Goal: Task Accomplishment & Management: Manage account settings

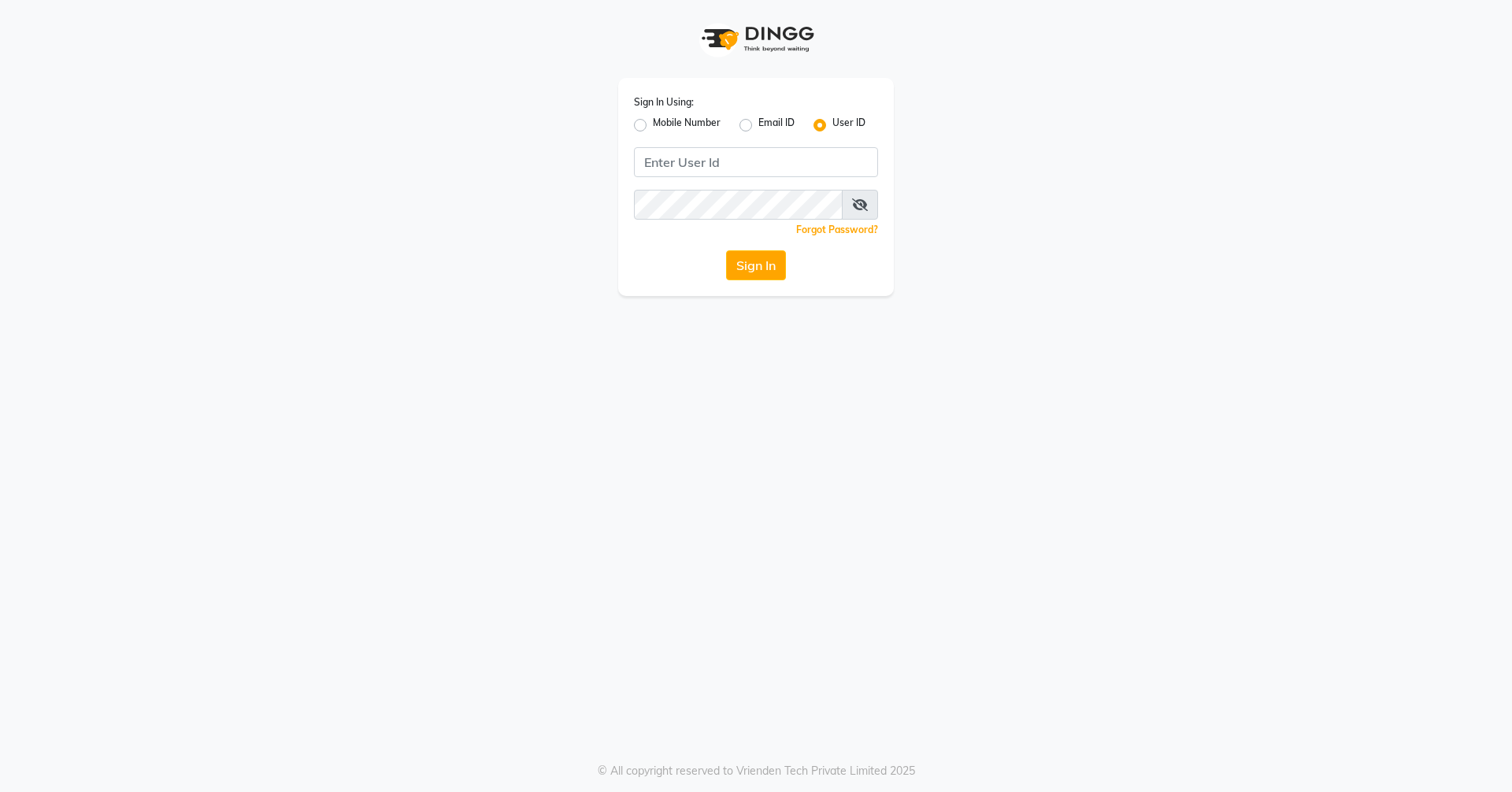
click at [807, 178] on div "Sign In Using: Mobile Number Email ID User ID Remember me Forgot Password? Sign…" at bounding box center [756, 187] width 275 height 218
click at [798, 167] on input "Username" at bounding box center [756, 162] width 244 height 30
type input "hairspace123"
click at [855, 200] on icon at bounding box center [860, 205] width 16 height 13
click at [760, 275] on button "Sign In" at bounding box center [756, 265] width 60 height 30
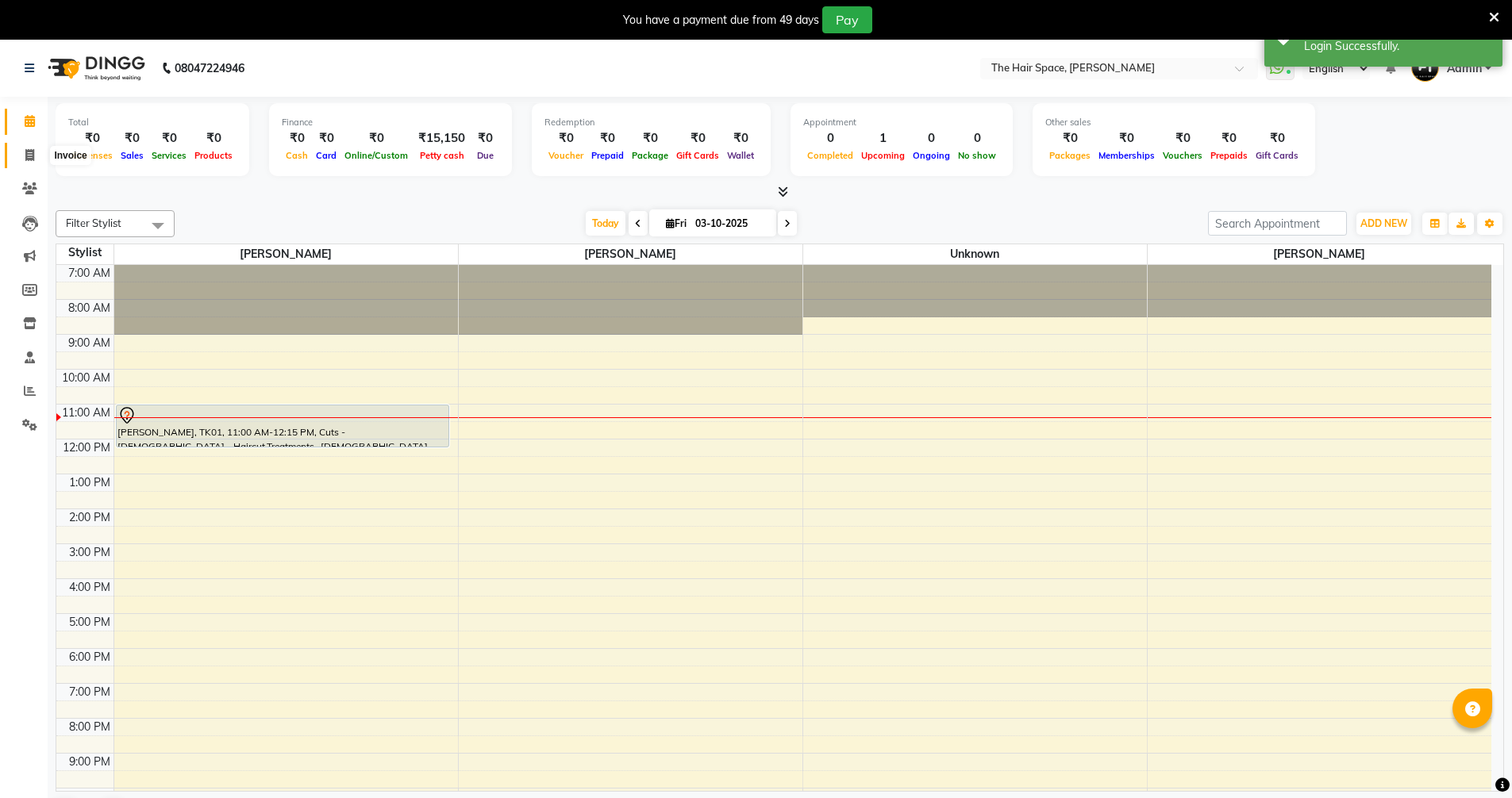
click at [30, 153] on icon at bounding box center [29, 155] width 9 height 12
select select "6663"
select select "service"
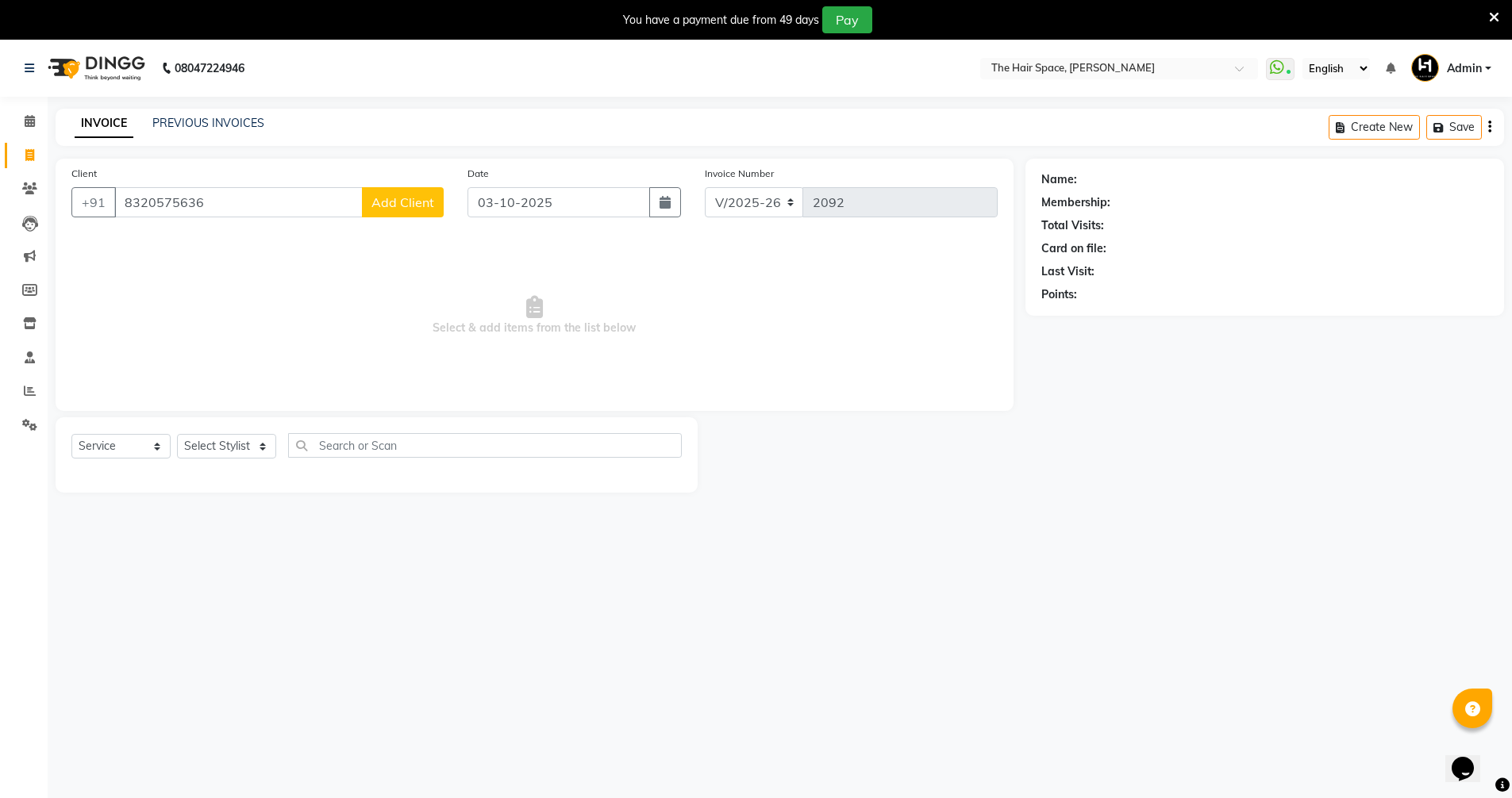
type input "8320575636"
click at [238, 444] on select "Select Stylist Jaimin Nai RAVI RAVAL Shankar Rathod Unknown" at bounding box center [226, 446] width 99 height 24
select select "82347"
click at [177, 434] on select "Select Stylist Jaimin Nai RAVI RAVAL Shankar Rathod Unknown" at bounding box center [226, 446] width 99 height 24
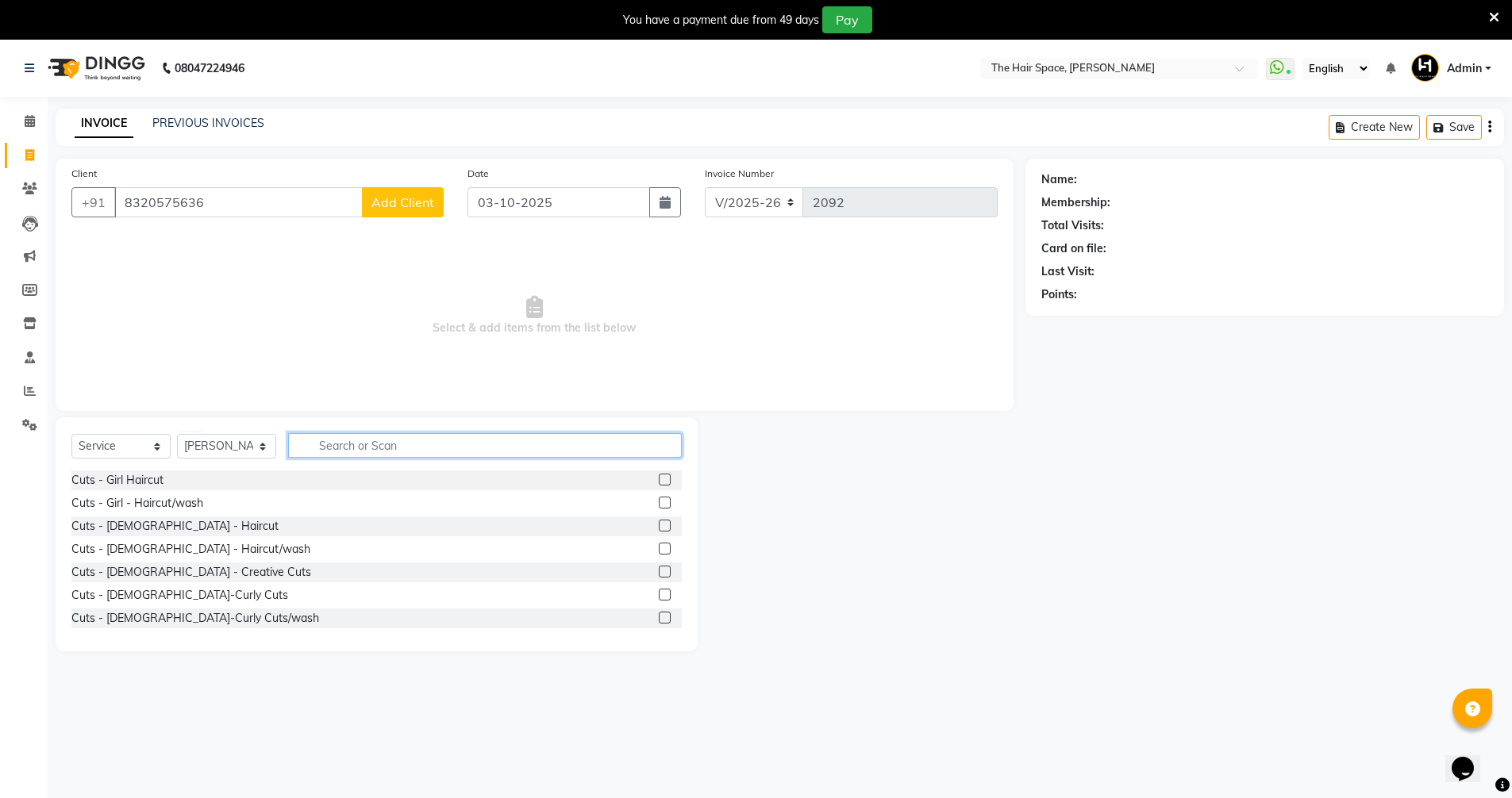
click at [312, 453] on input "text" at bounding box center [484, 445] width 393 height 24
click at [431, 198] on span "Add Client" at bounding box center [402, 203] width 62 height 16
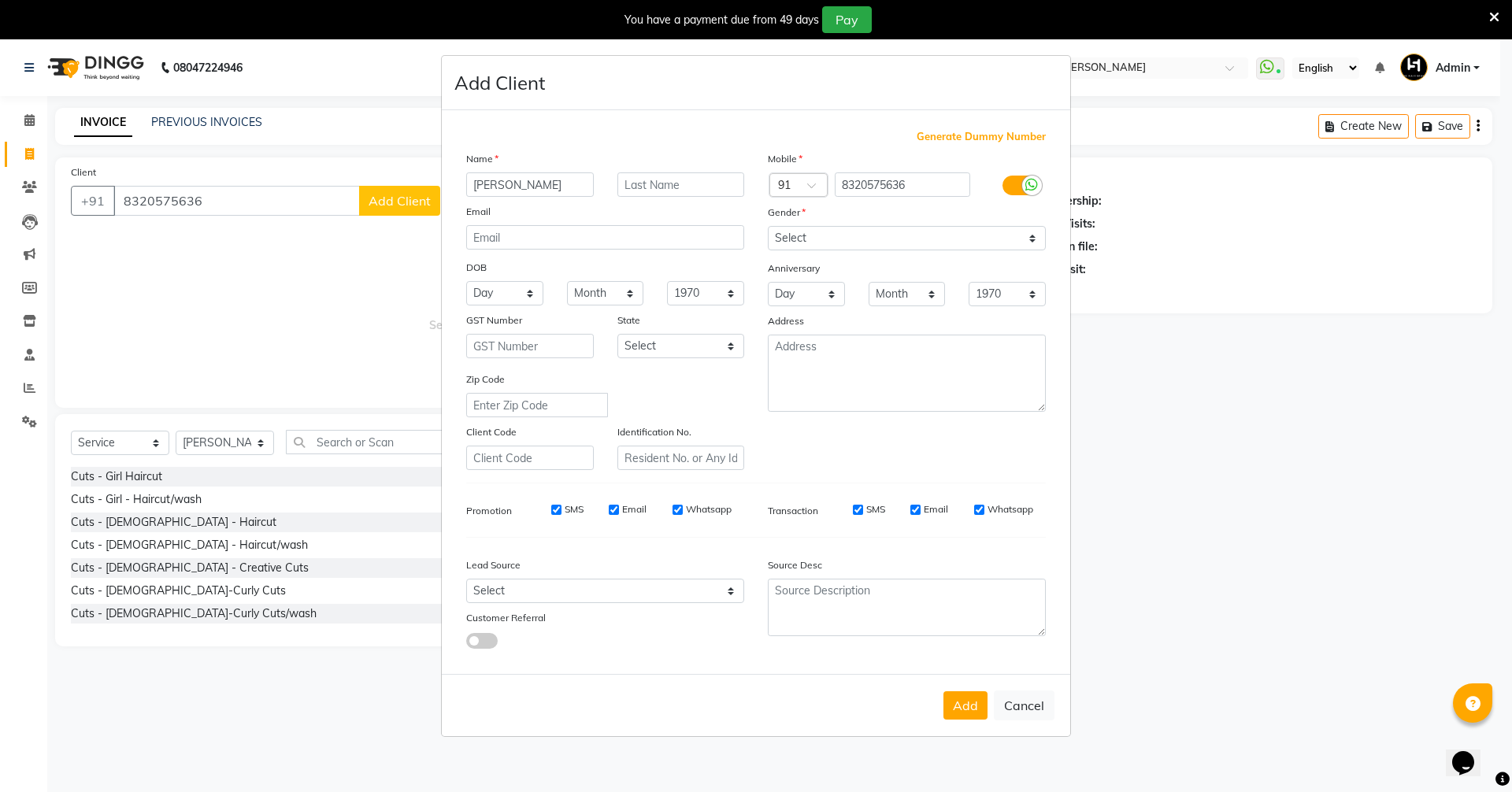
type input "Ghanshyam"
click at [622, 180] on input "text" at bounding box center [681, 184] width 128 height 24
type input "Anjariya"
click at [979, 248] on select "Select Male Female Other Prefer Not To Say" at bounding box center [906, 238] width 278 height 24
select select "male"
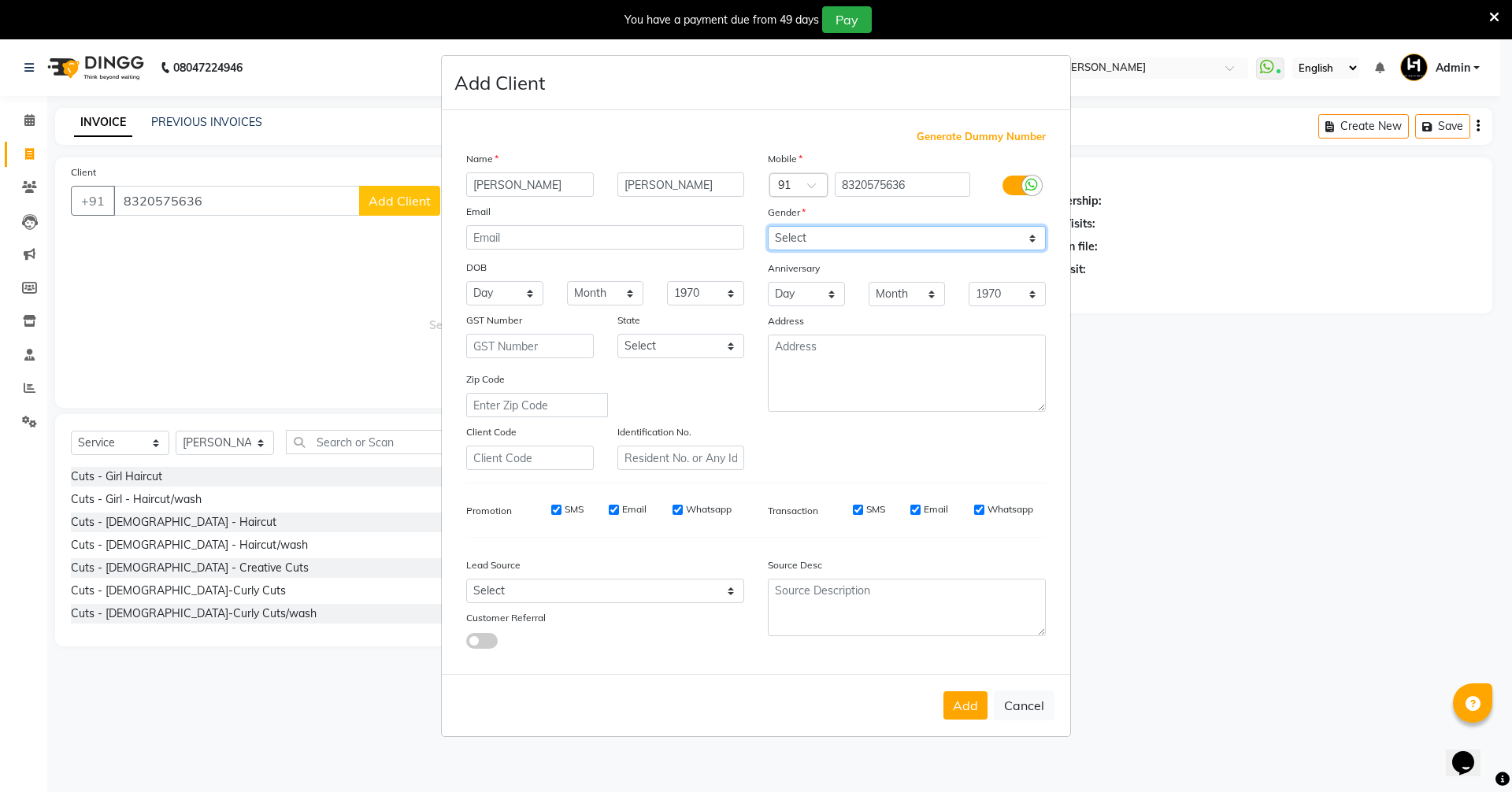
click at [768, 226] on select "Select Male Female Other Prefer Not To Say" at bounding box center [906, 238] width 278 height 24
click at [969, 703] on button "Add" at bounding box center [965, 705] width 44 height 28
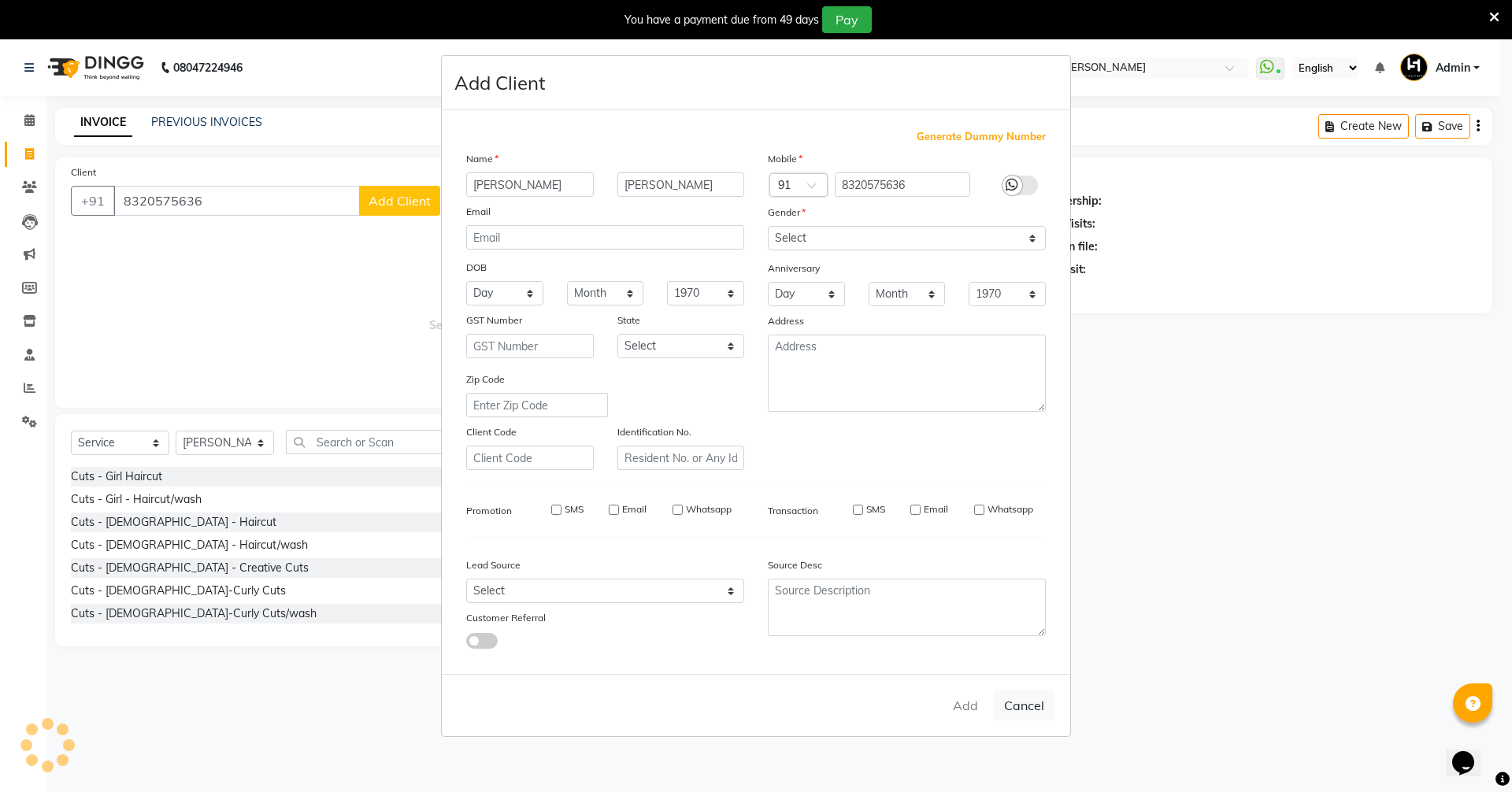
select select
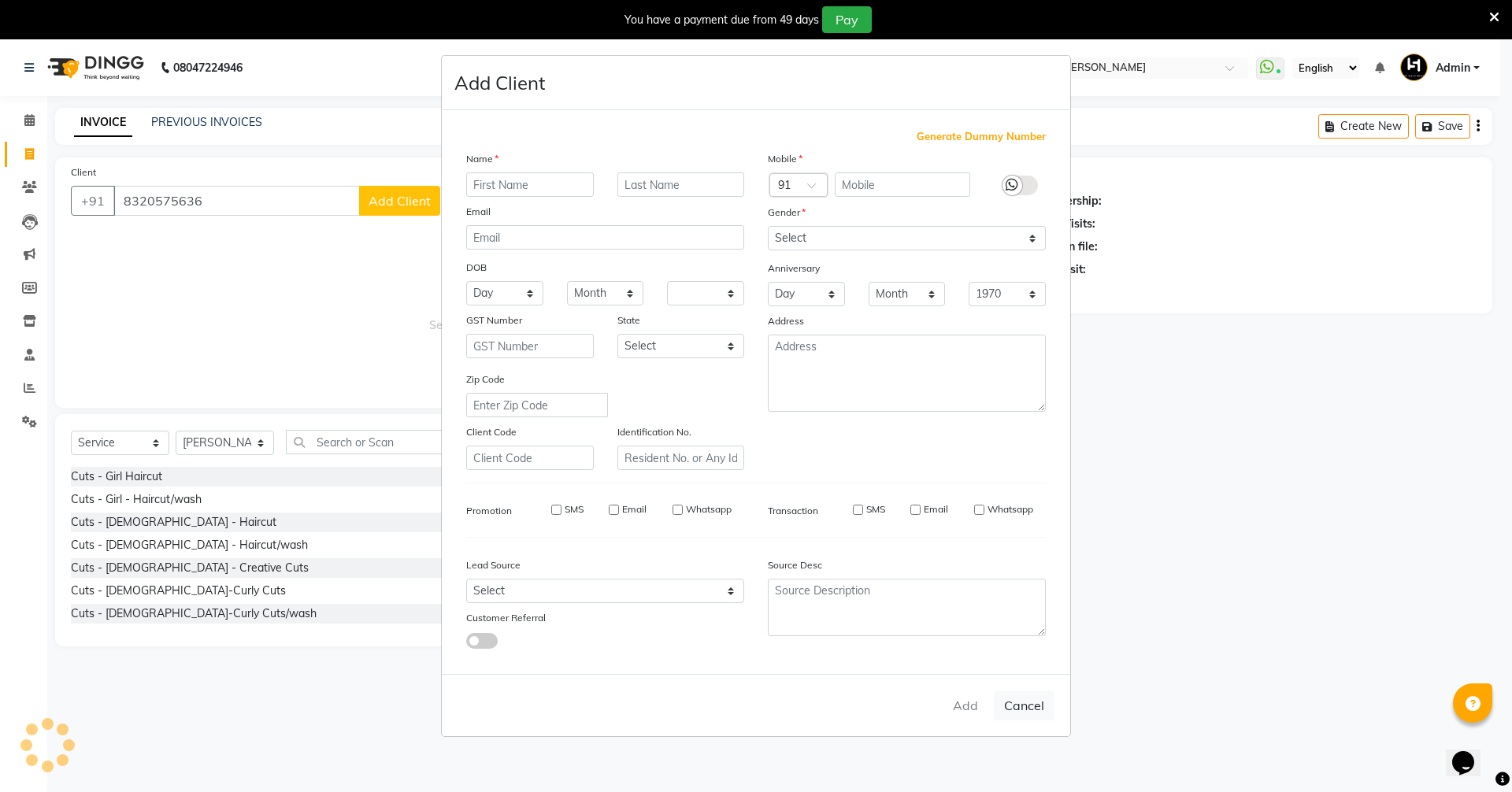
select select
checkbox input "false"
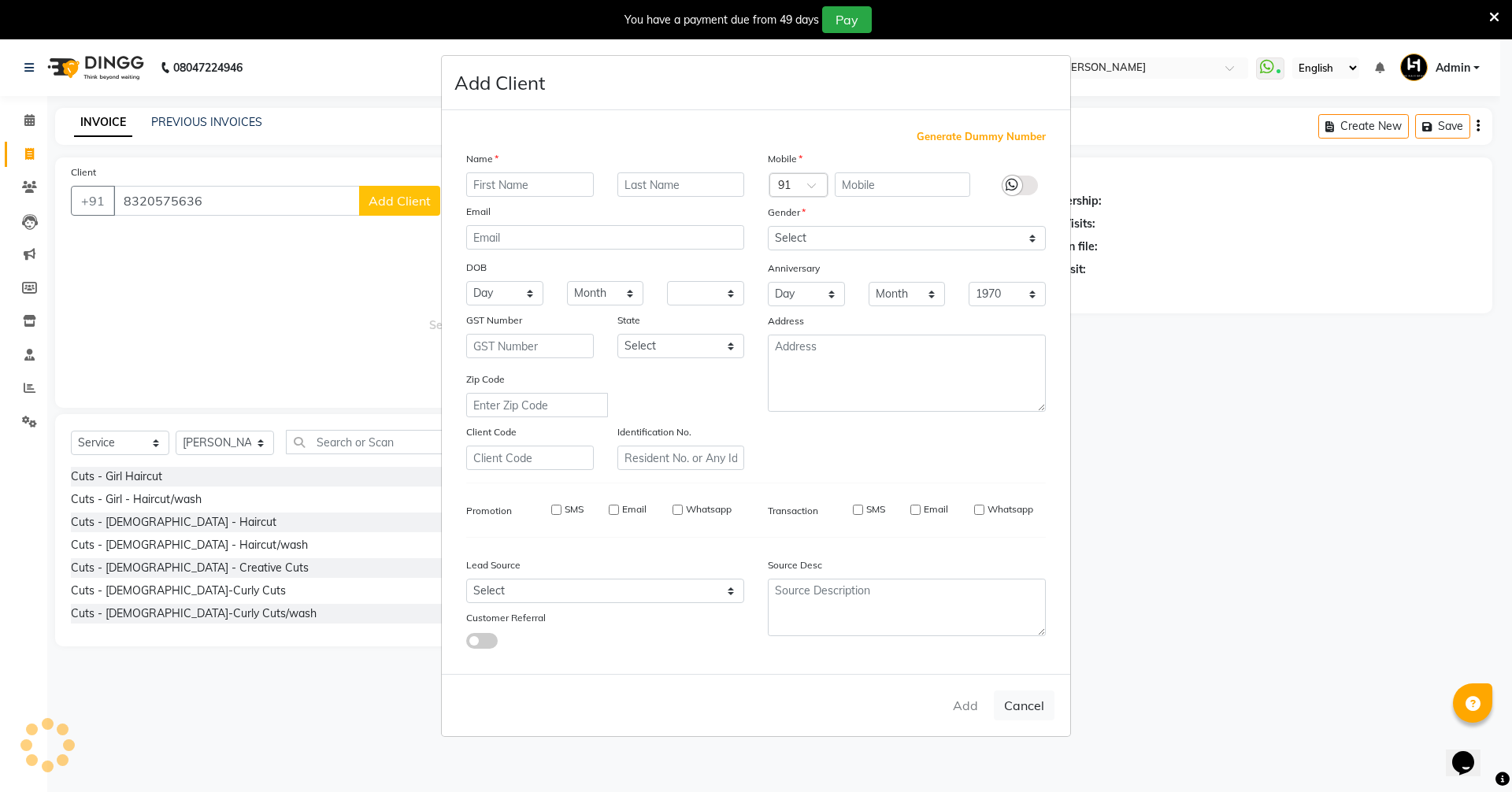
checkbox input "false"
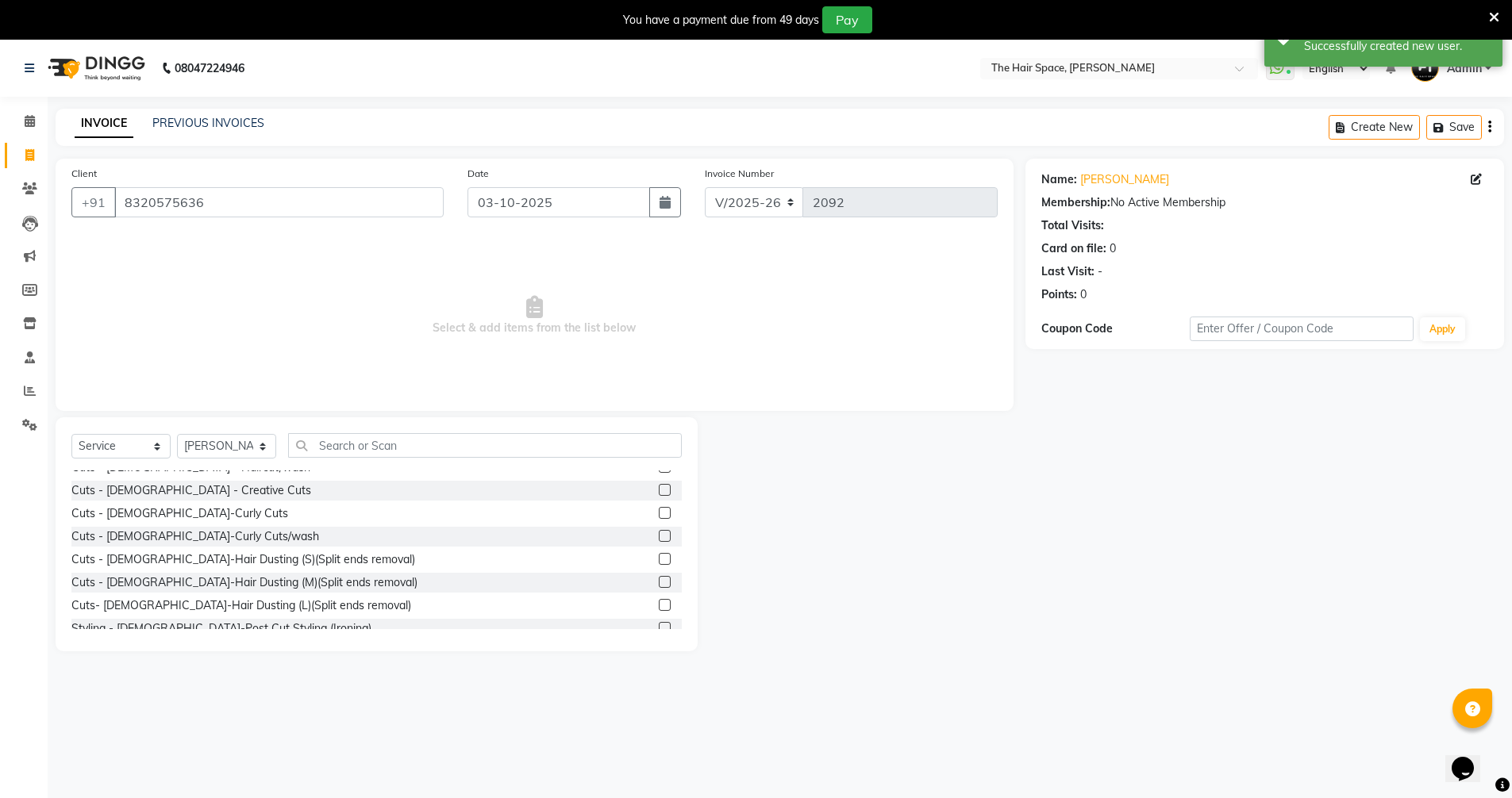
scroll to position [159, 0]
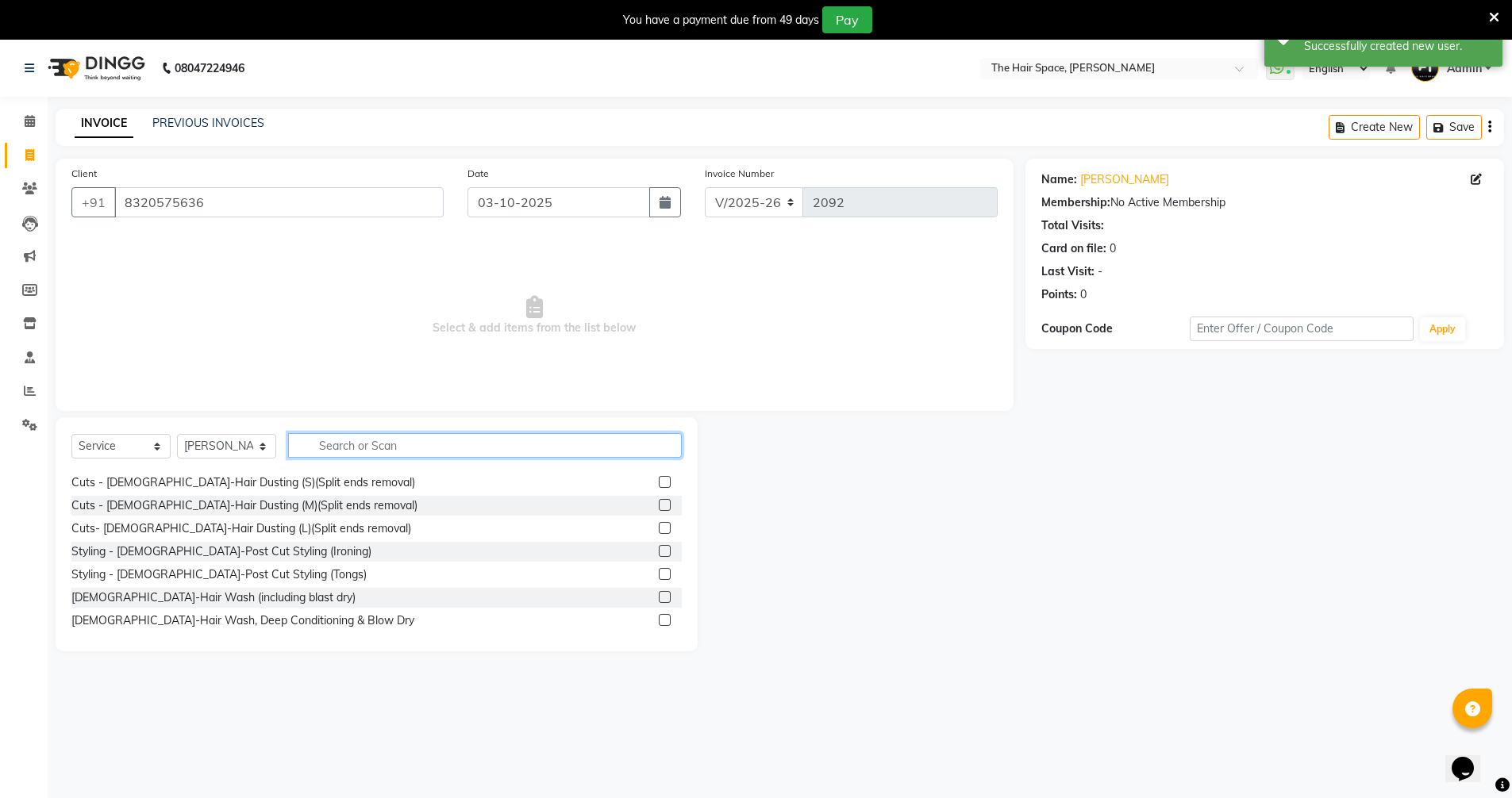
click at [351, 442] on input "text" at bounding box center [484, 445] width 393 height 24
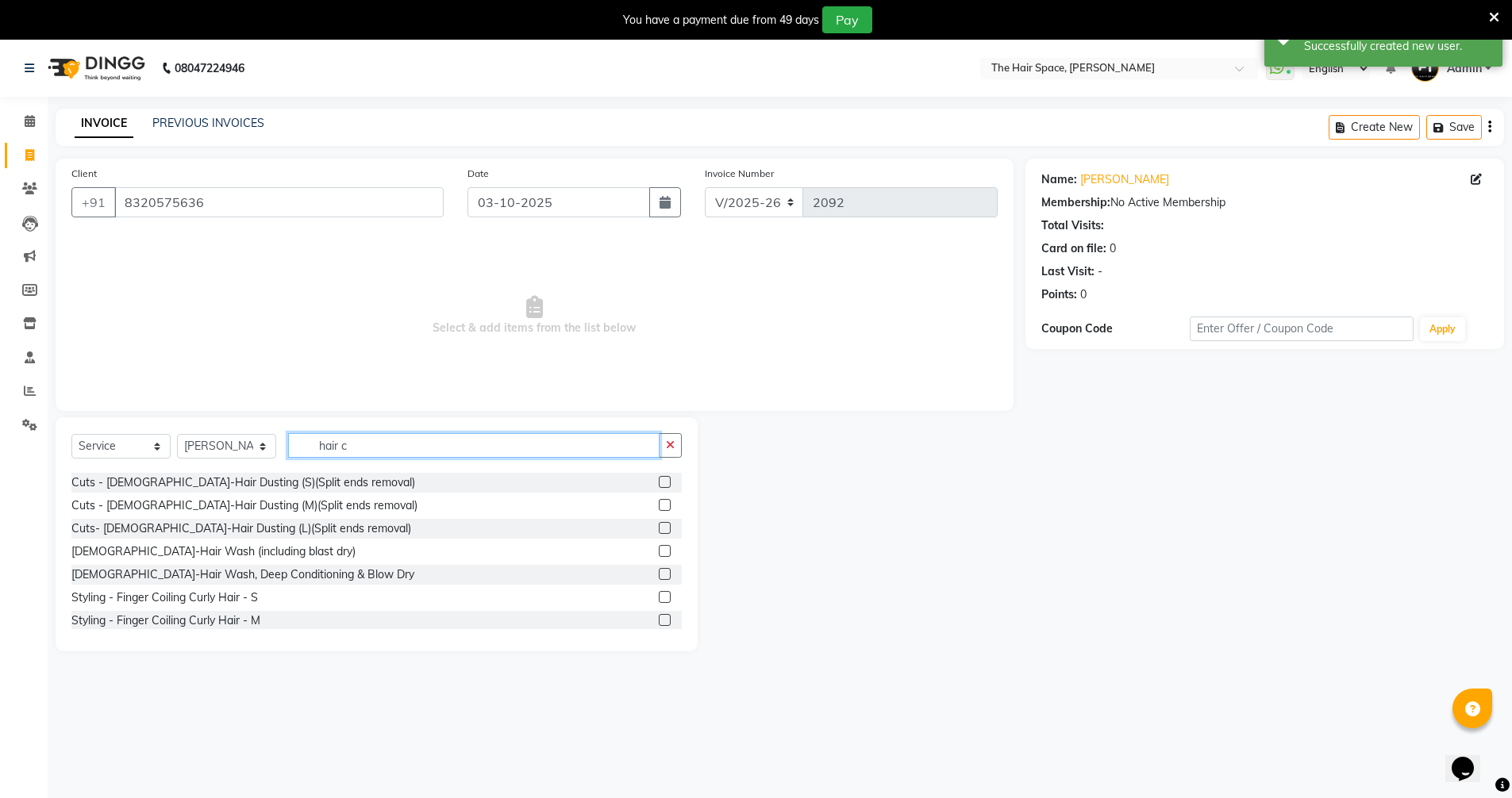
scroll to position [20, 0]
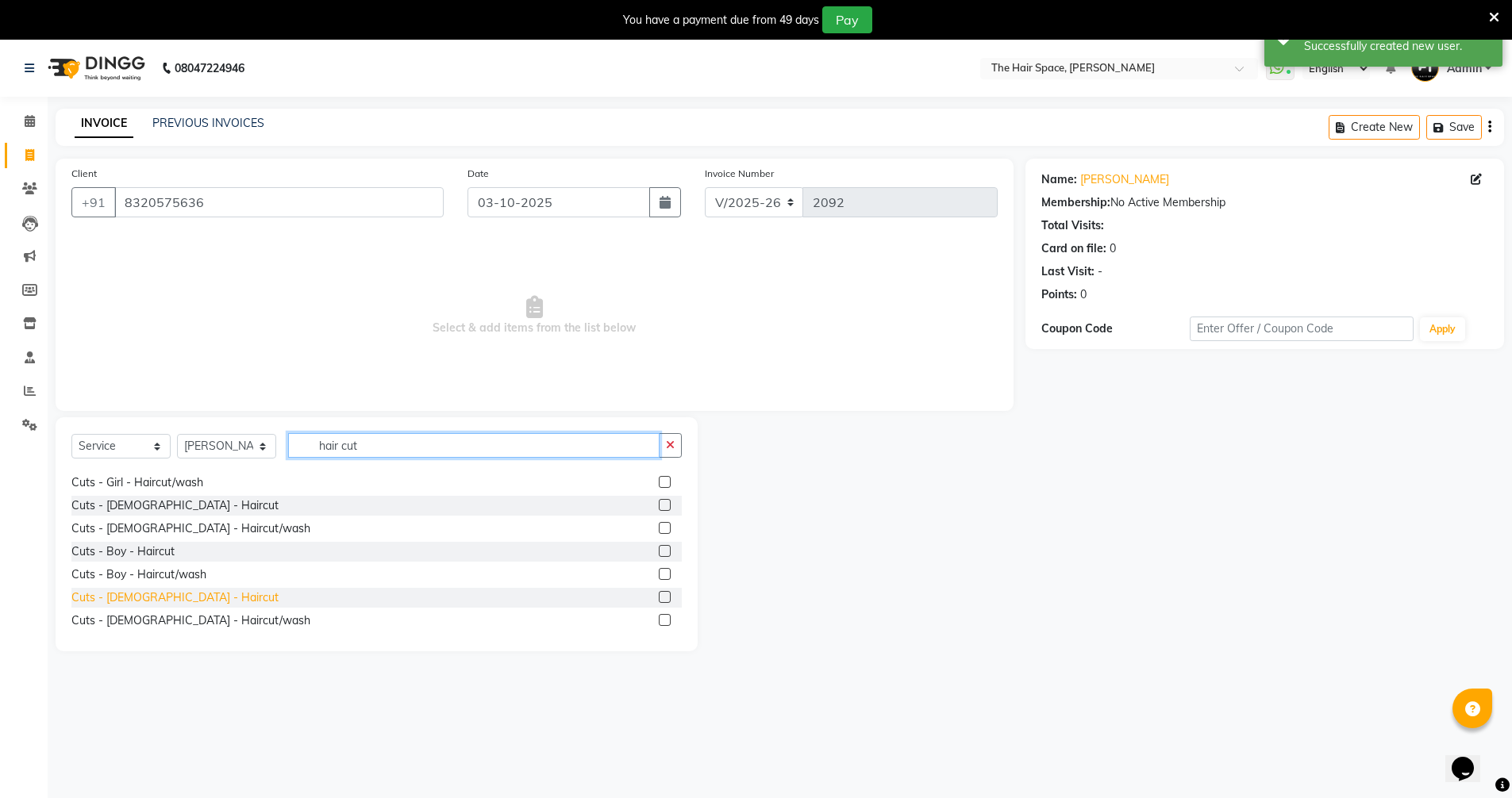
type input "hair cut"
click at [114, 595] on div "Cuts - [DEMOGRAPHIC_DATA] - Haircut" at bounding box center [174, 598] width 207 height 17
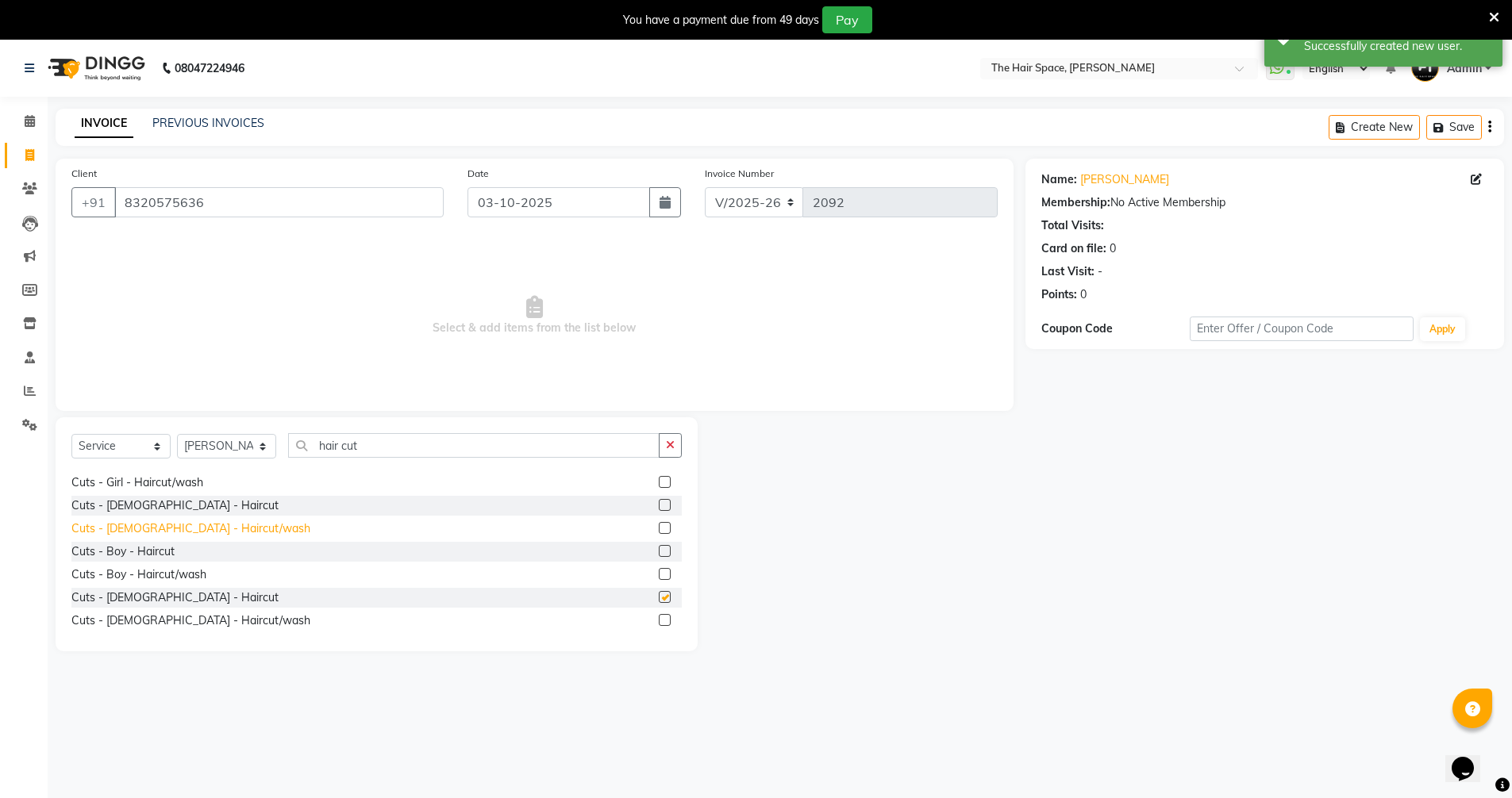
checkbox input "false"
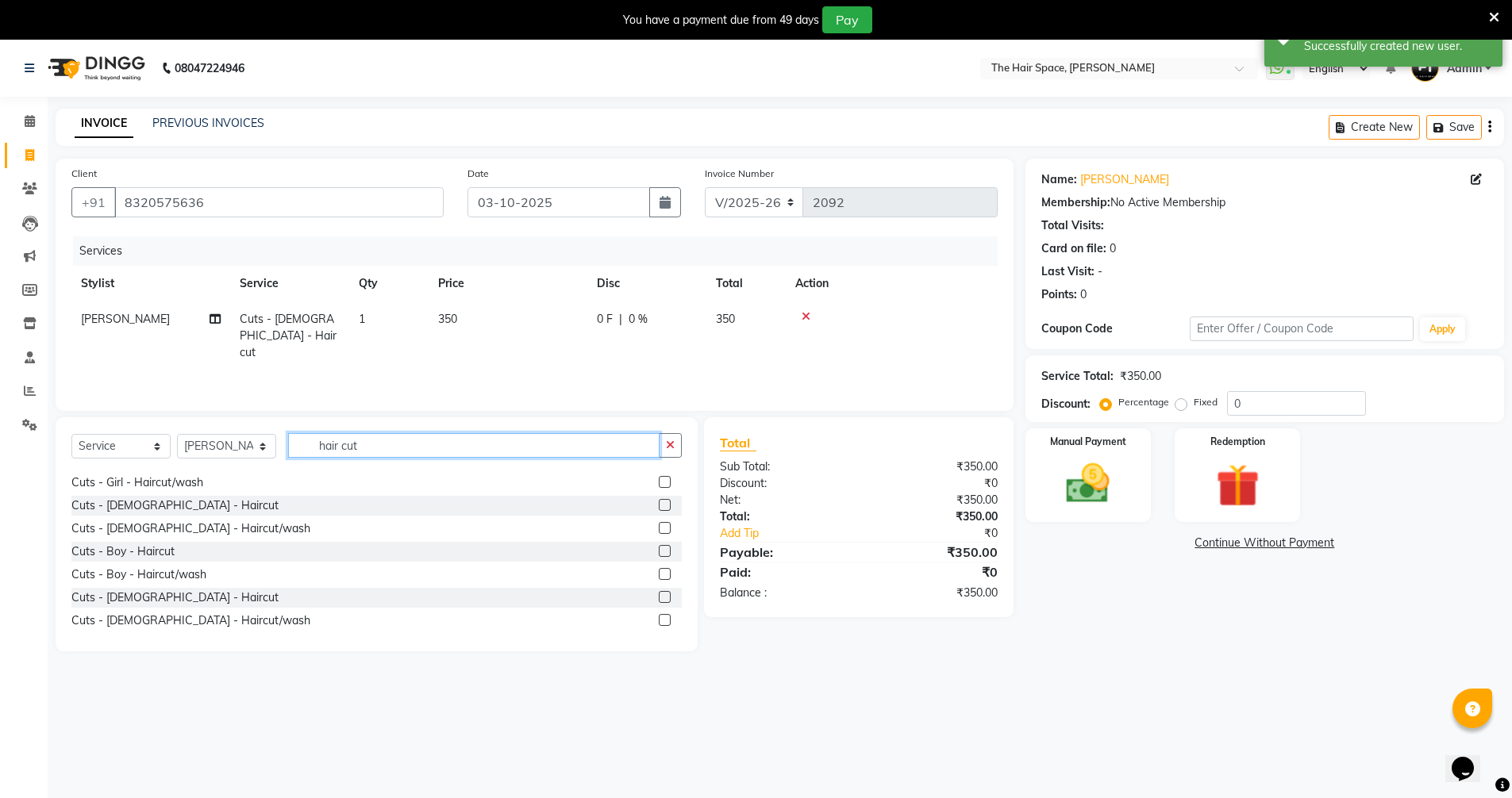
click at [410, 440] on input "hair cut" at bounding box center [474, 445] width 372 height 24
type input "h"
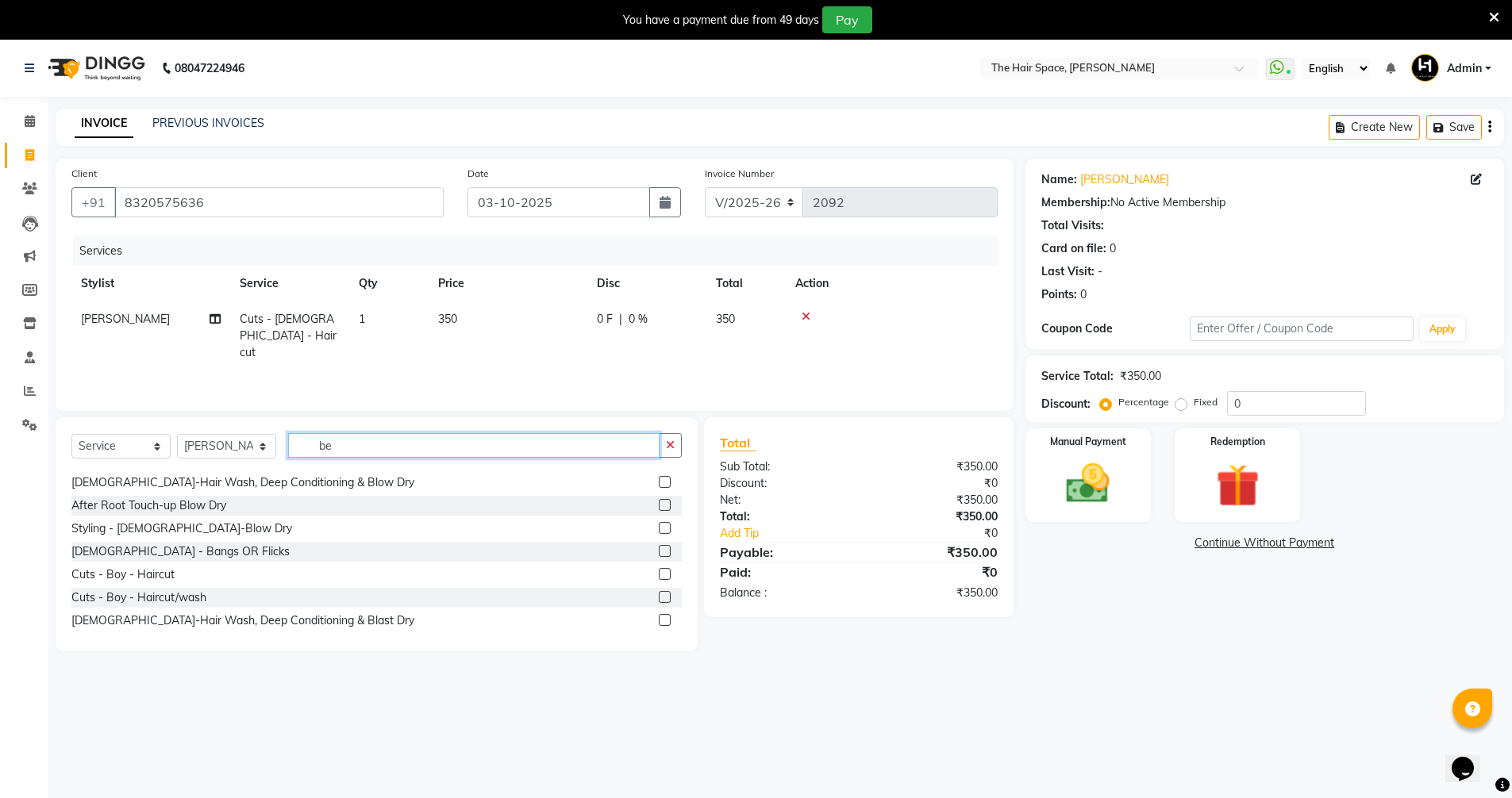
scroll to position [0, 0]
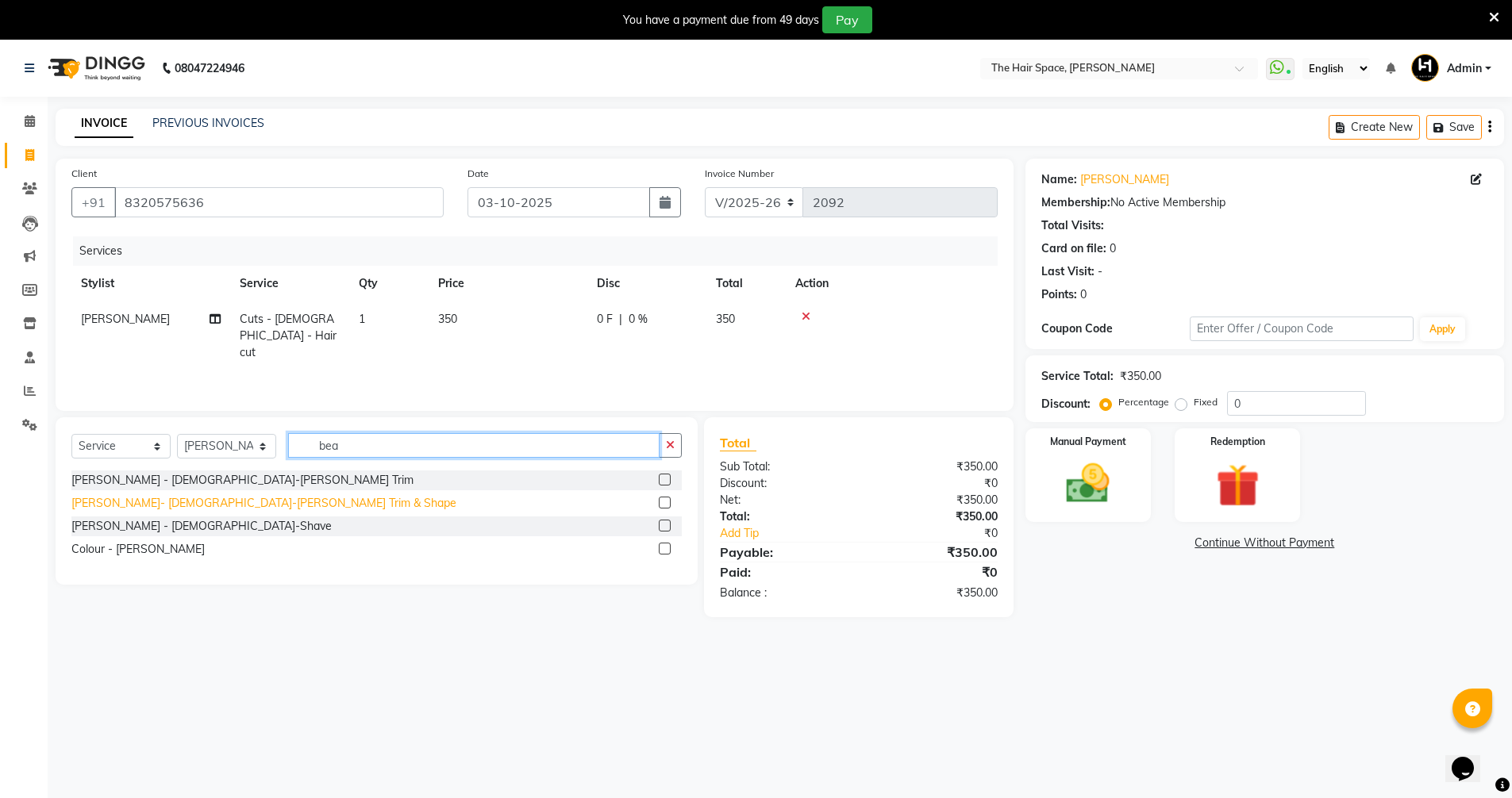
type input "bea"
click at [235, 500] on div "[PERSON_NAME]- [DEMOGRAPHIC_DATA]-[PERSON_NAME] Trim & Shape" at bounding box center [264, 504] width 385 height 17
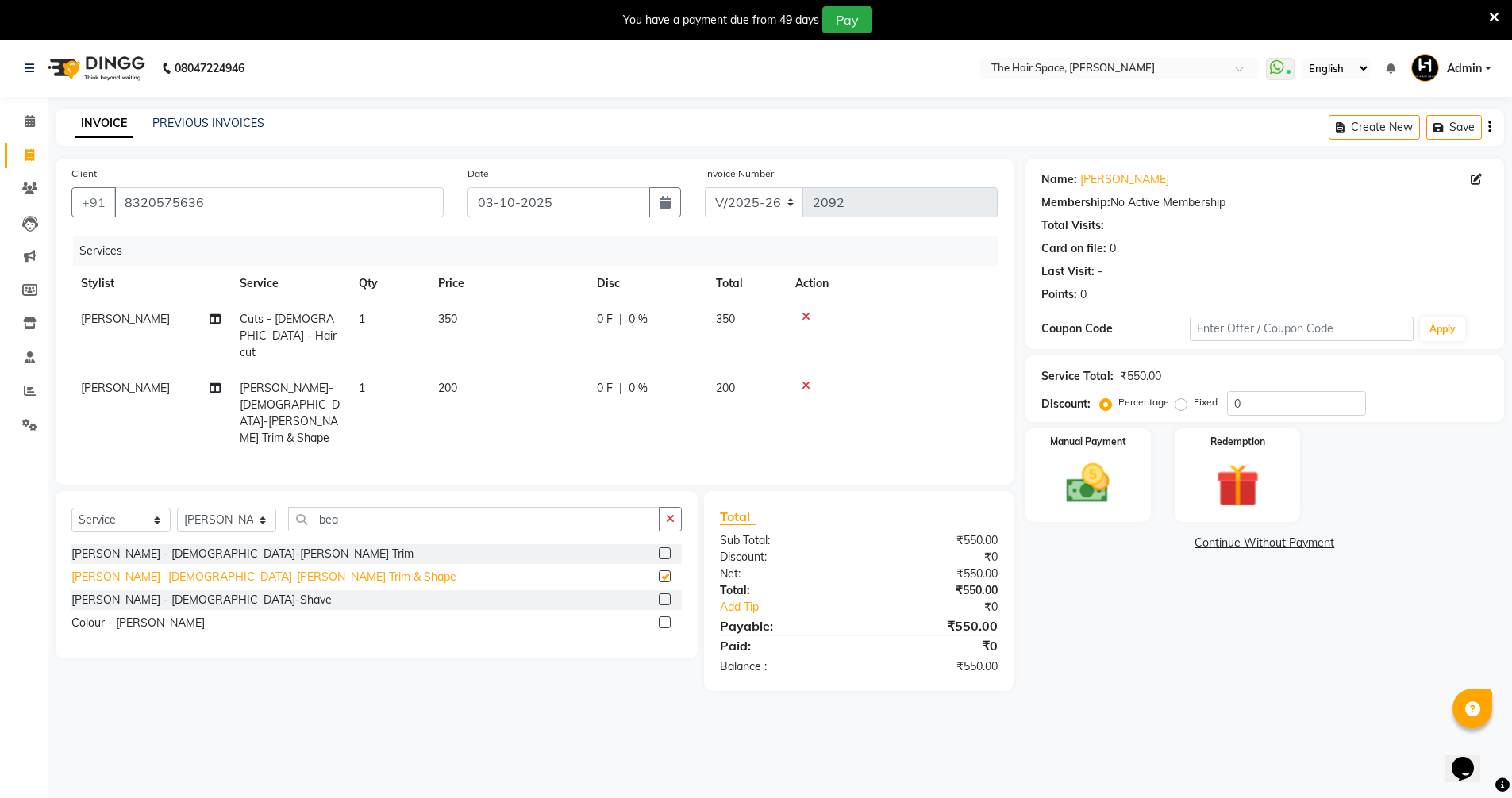
checkbox input "false"
click at [1049, 493] on div "Manual Payment" at bounding box center [1087, 475] width 131 height 97
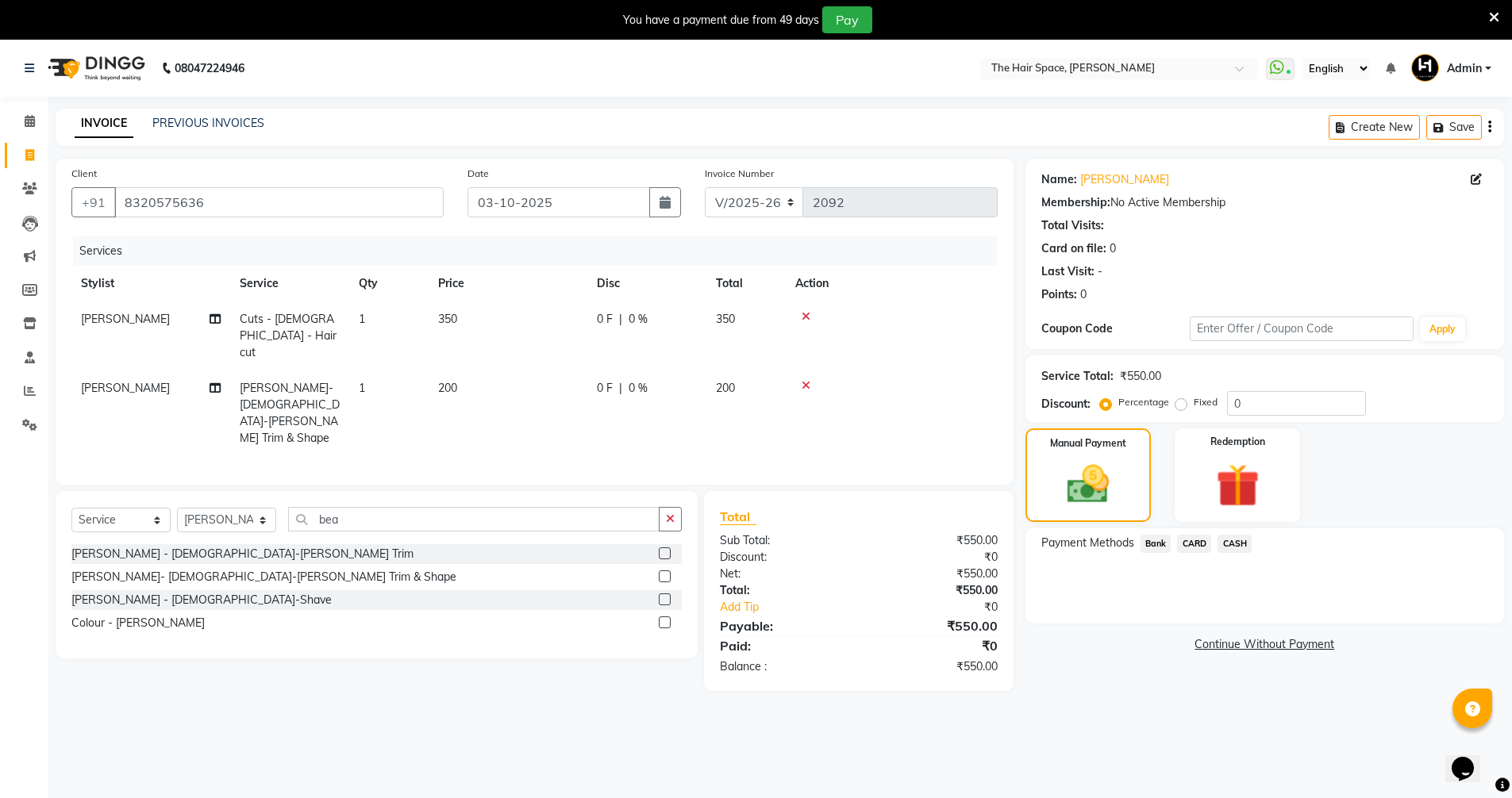
click at [1152, 543] on span "Bank" at bounding box center [1156, 544] width 31 height 19
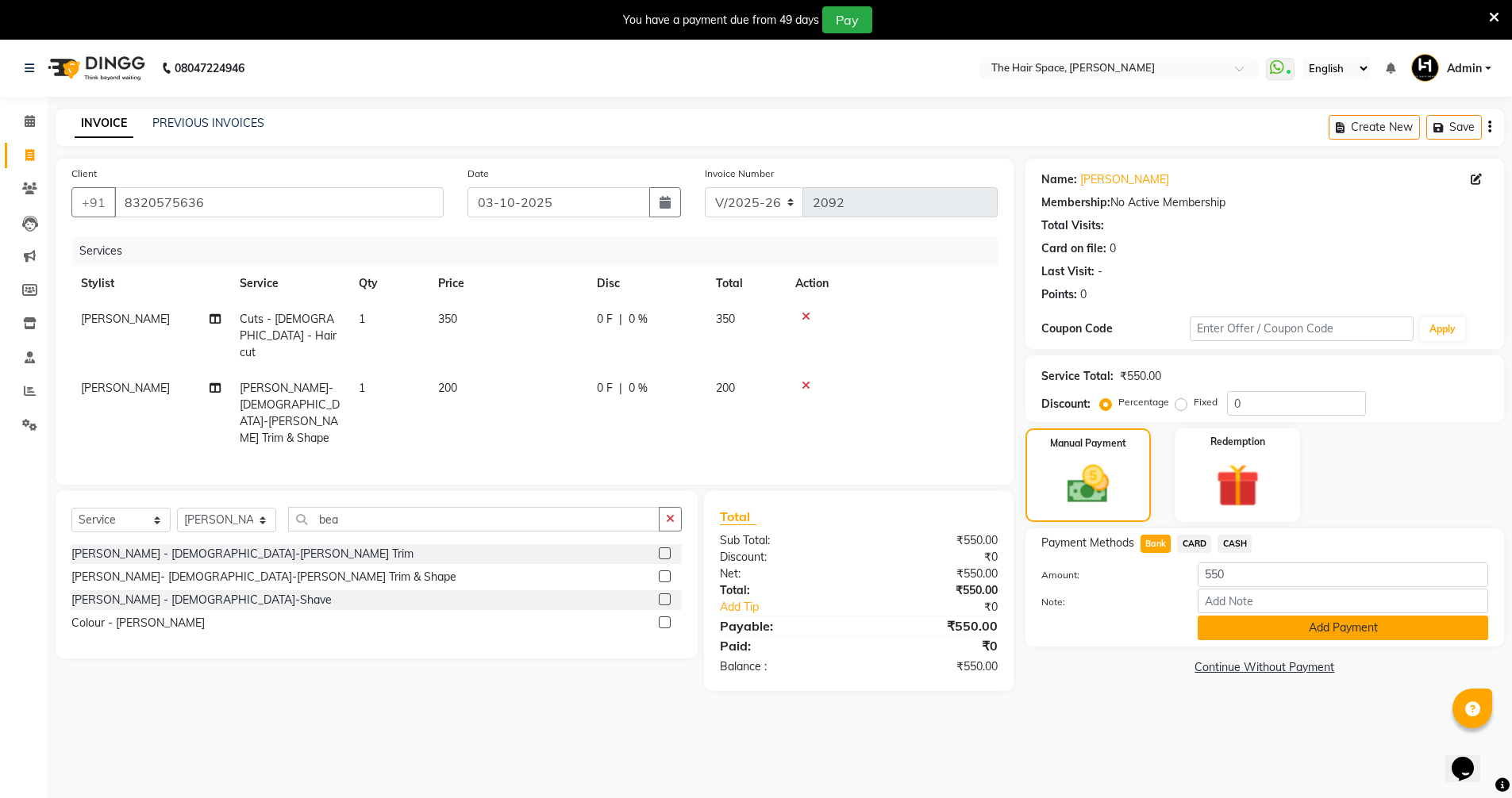
click at [1213, 618] on button "Add Payment" at bounding box center [1343, 628] width 290 height 24
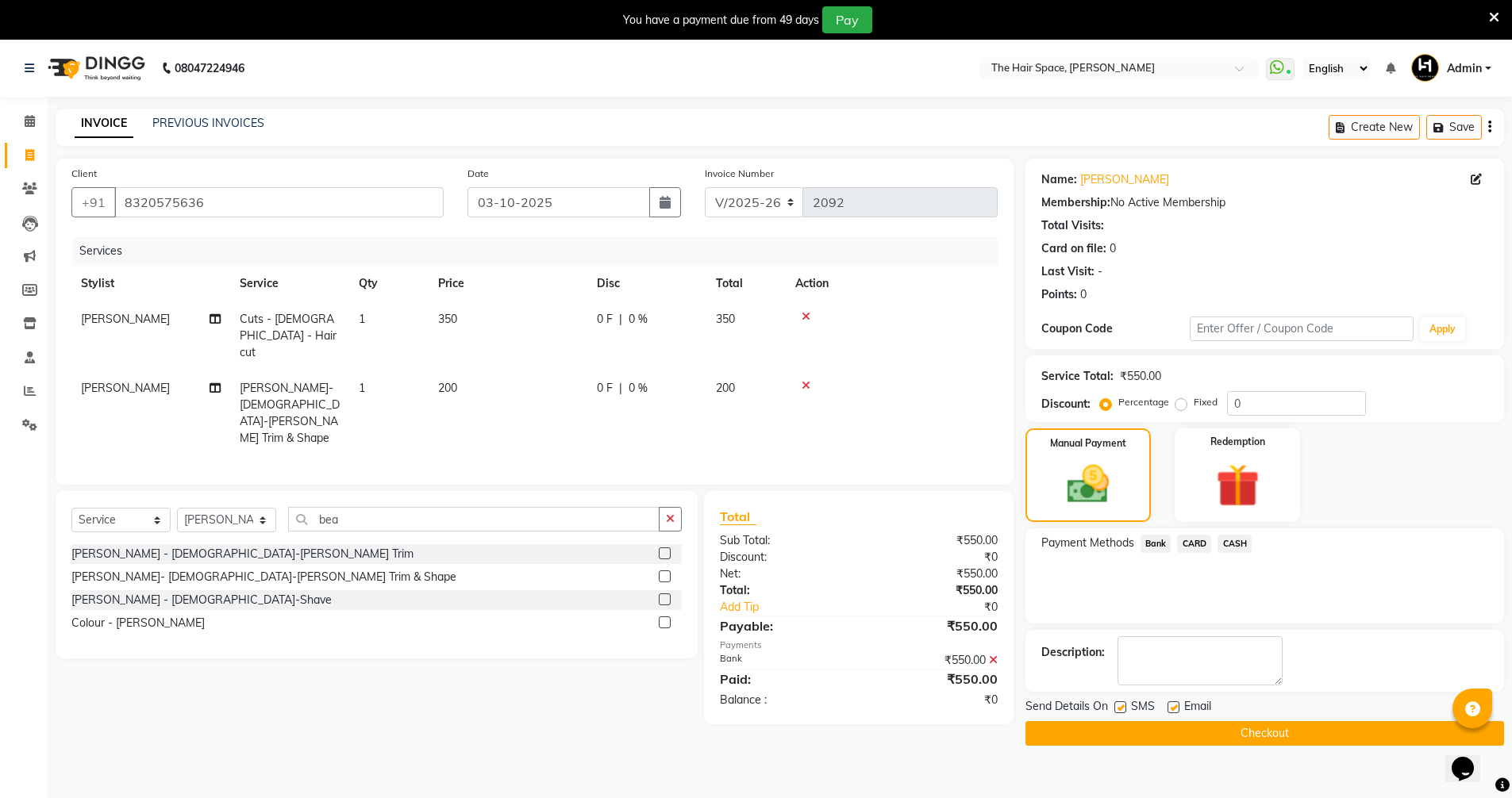
click at [1235, 735] on button "Checkout" at bounding box center [1265, 734] width 479 height 24
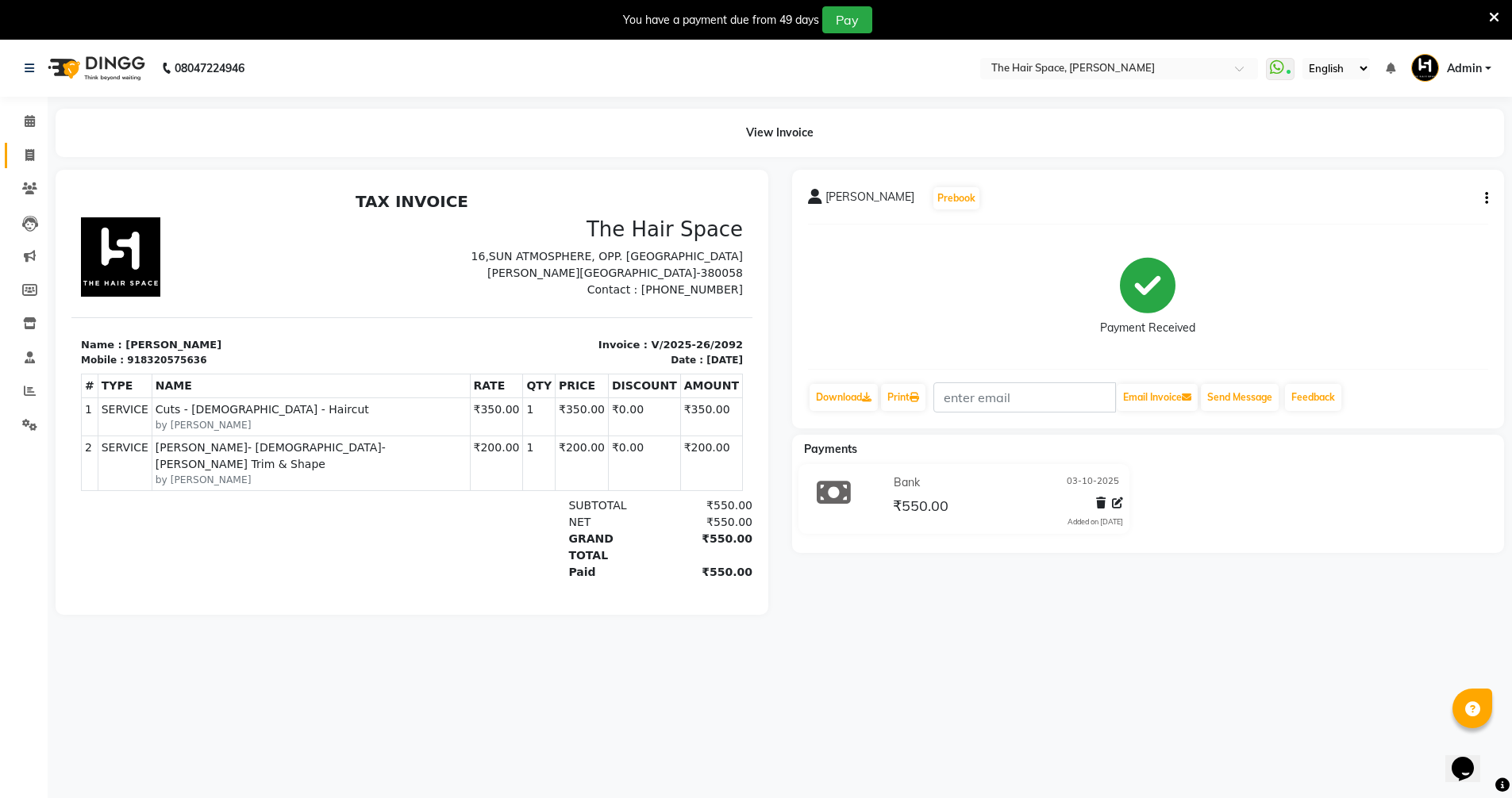
click at [25, 144] on link "Invoice" at bounding box center [24, 156] width 38 height 26
select select "service"
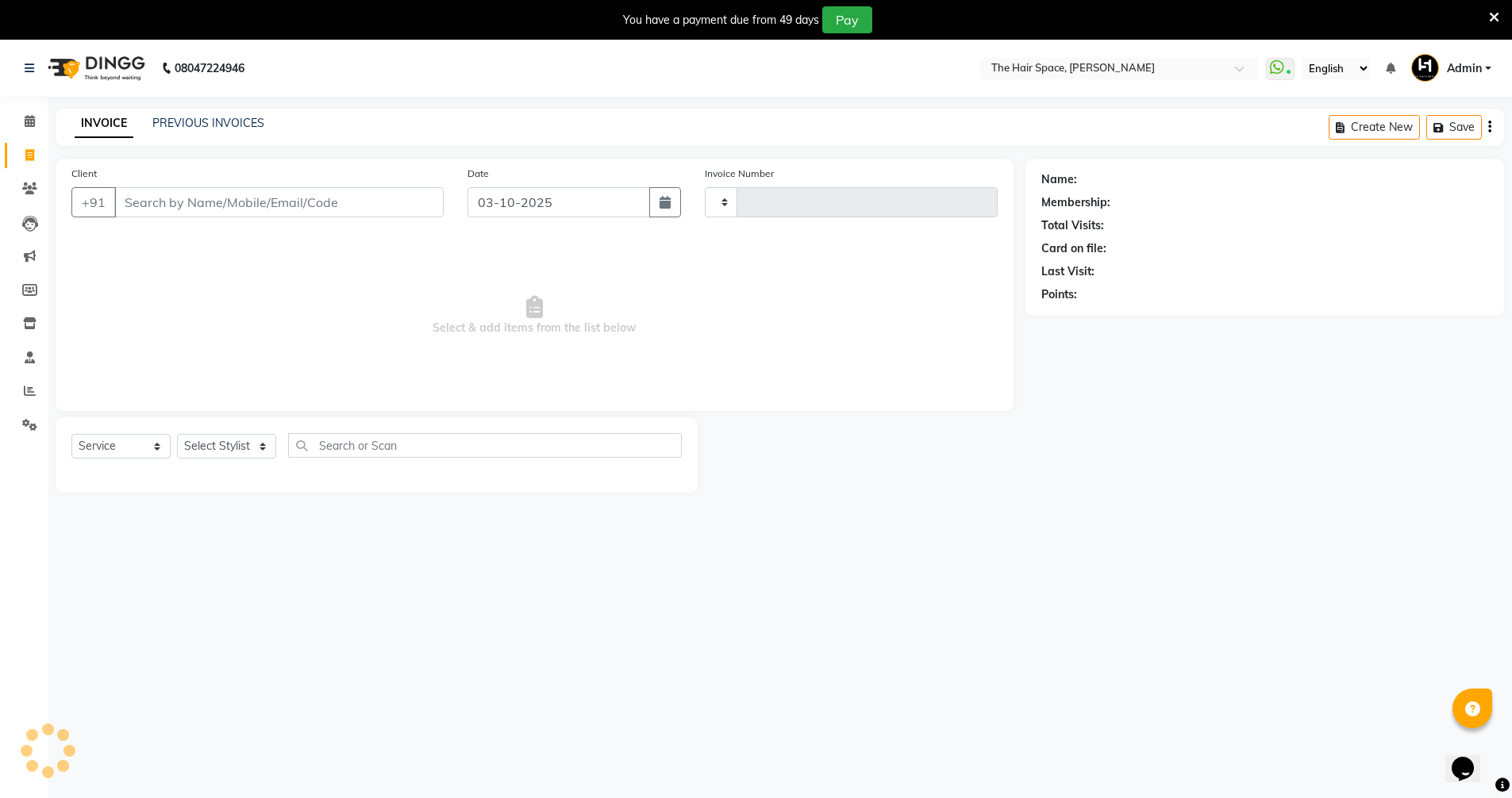
click at [27, 145] on link "Invoice" at bounding box center [24, 156] width 38 height 26
select select "service"
type input "2093"
select select "6663"
click at [172, 199] on input "Client" at bounding box center [279, 202] width 329 height 30
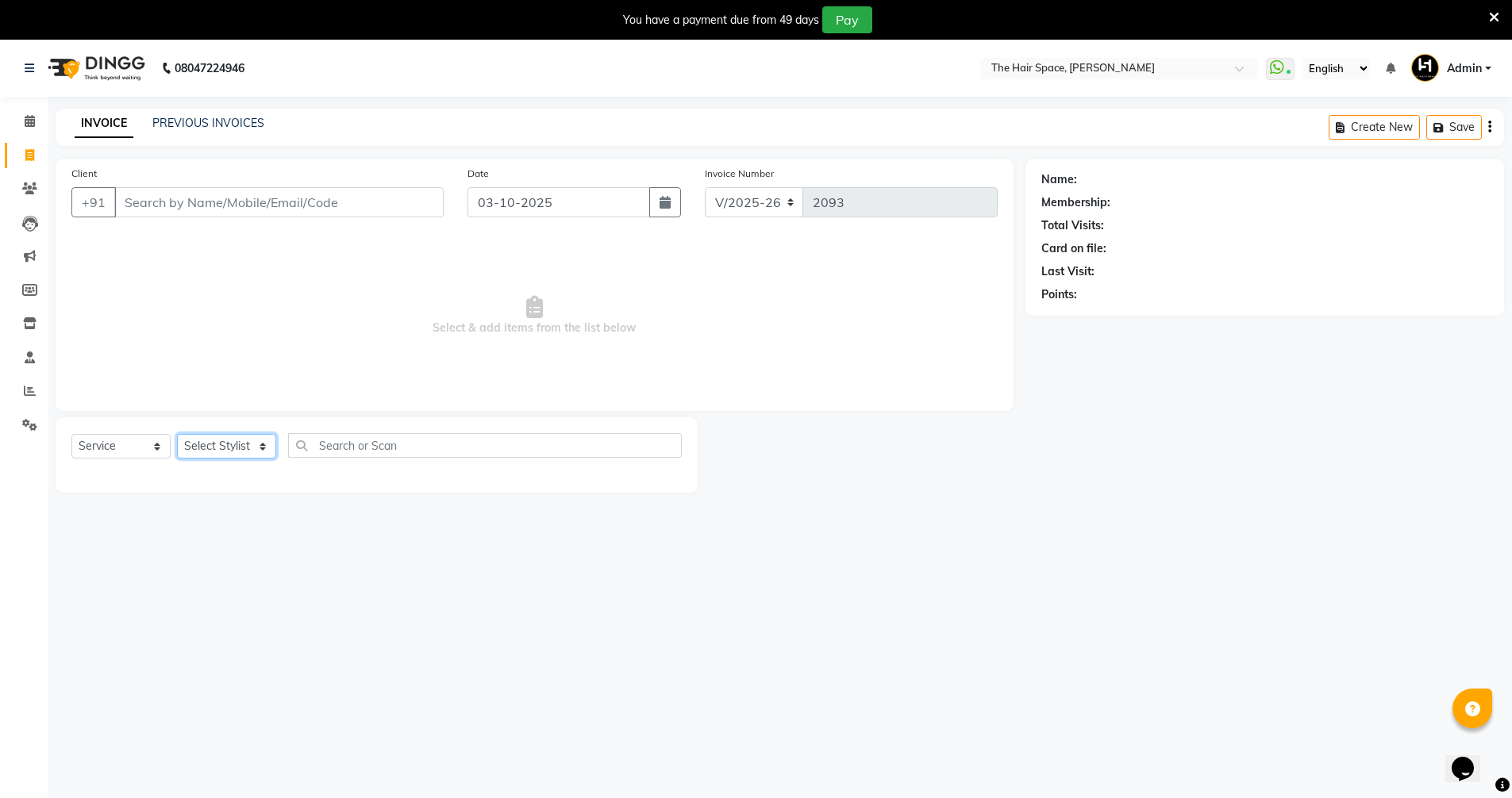
click at [219, 454] on select "Select Stylist Jaimin Nai RAVI RAVAL Shankar Rathod Unknown" at bounding box center [226, 446] width 99 height 24
click at [177, 434] on select "Select Stylist Jaimin Nai RAVI RAVAL Shankar Rathod Unknown" at bounding box center [226, 446] width 99 height 24
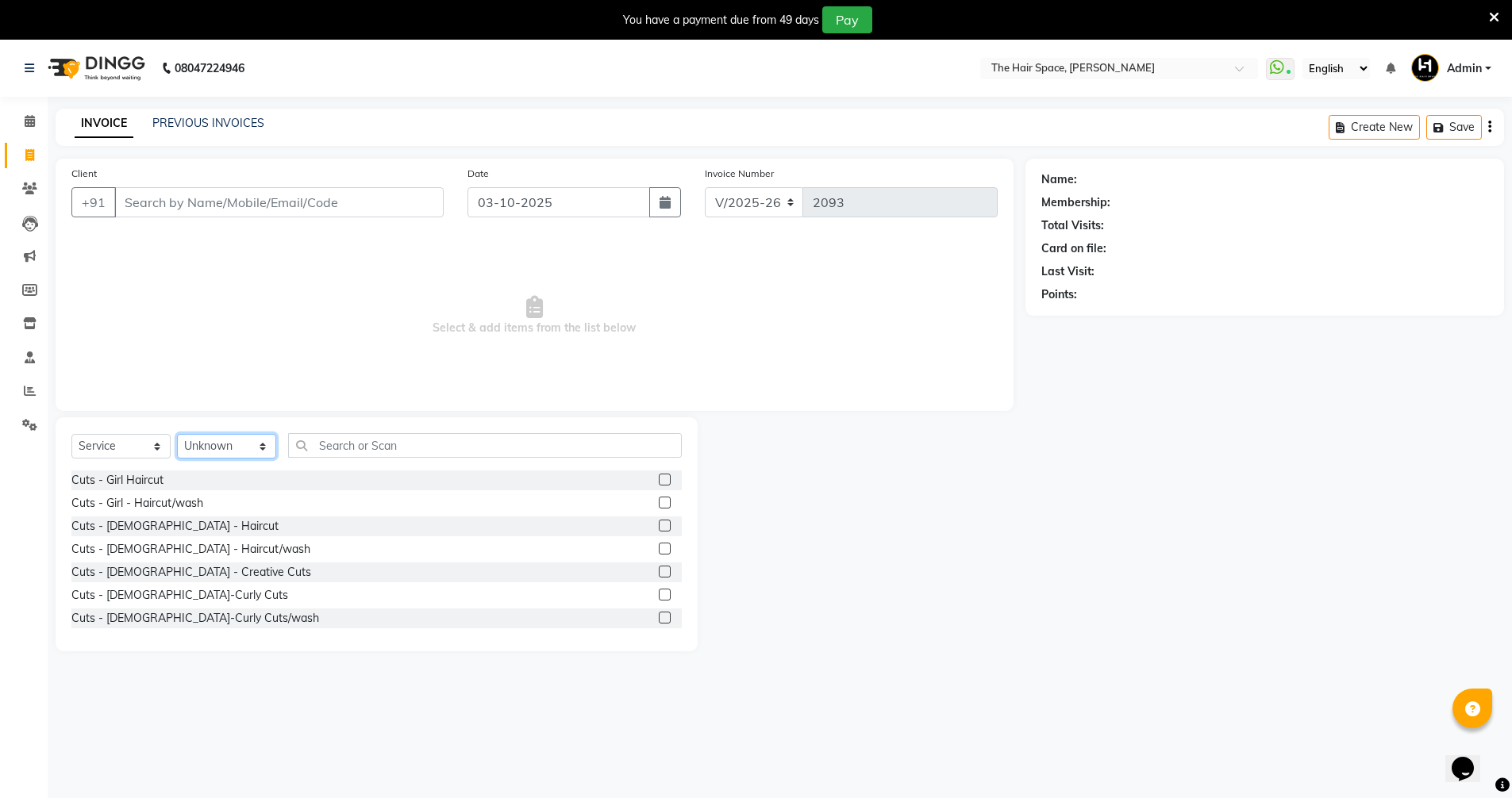
click at [241, 457] on select "Select Stylist Jaimin Nai RAVI RAVAL Shankar Rathod Unknown" at bounding box center [226, 446] width 99 height 24
select select "51969"
click at [177, 434] on select "Select Stylist Jaimin Nai RAVI RAVAL Shankar Rathod Unknown" at bounding box center [226, 446] width 99 height 24
click at [389, 440] on input "text" at bounding box center [484, 445] width 393 height 24
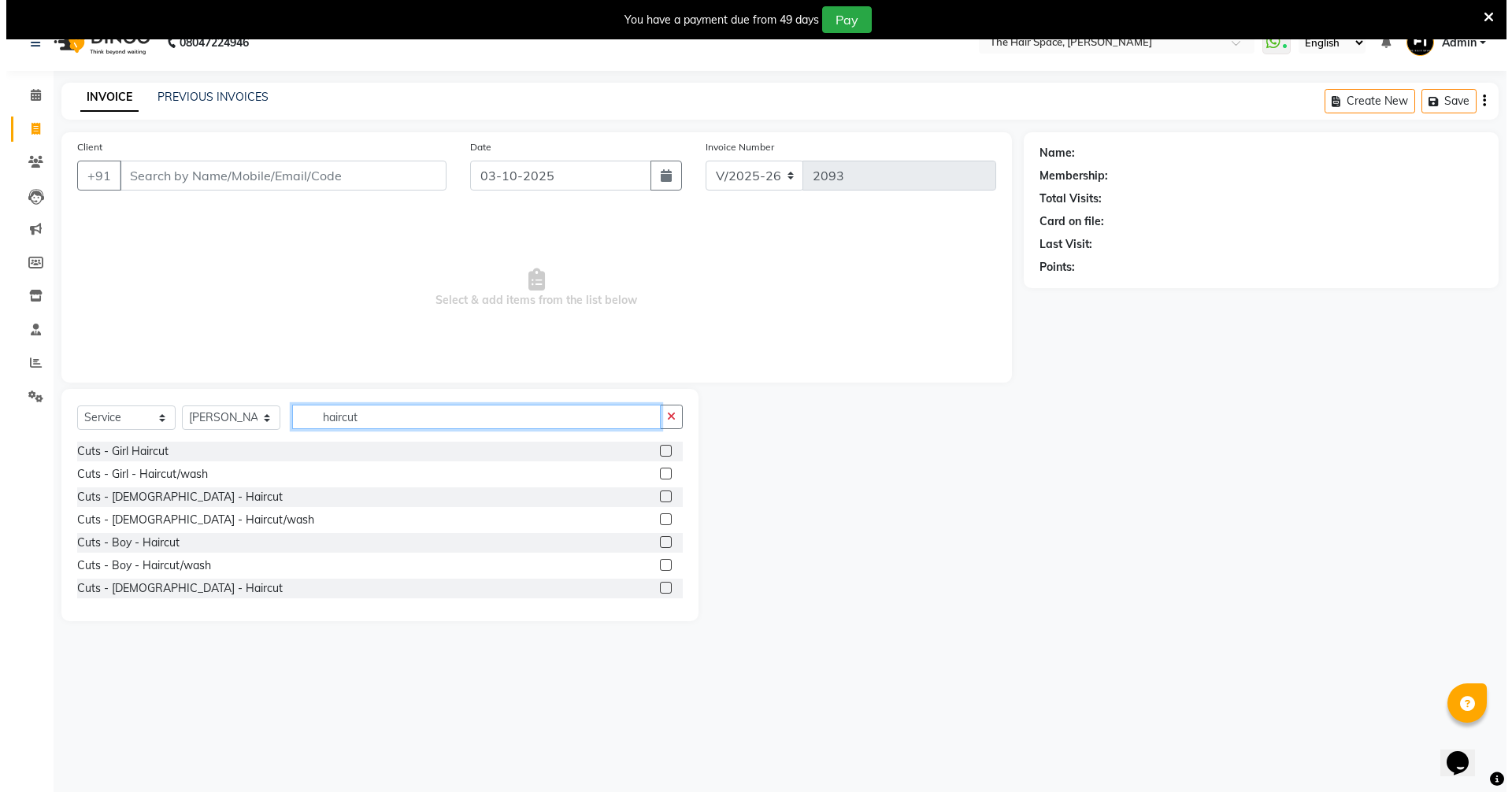
scroll to position [39, 0]
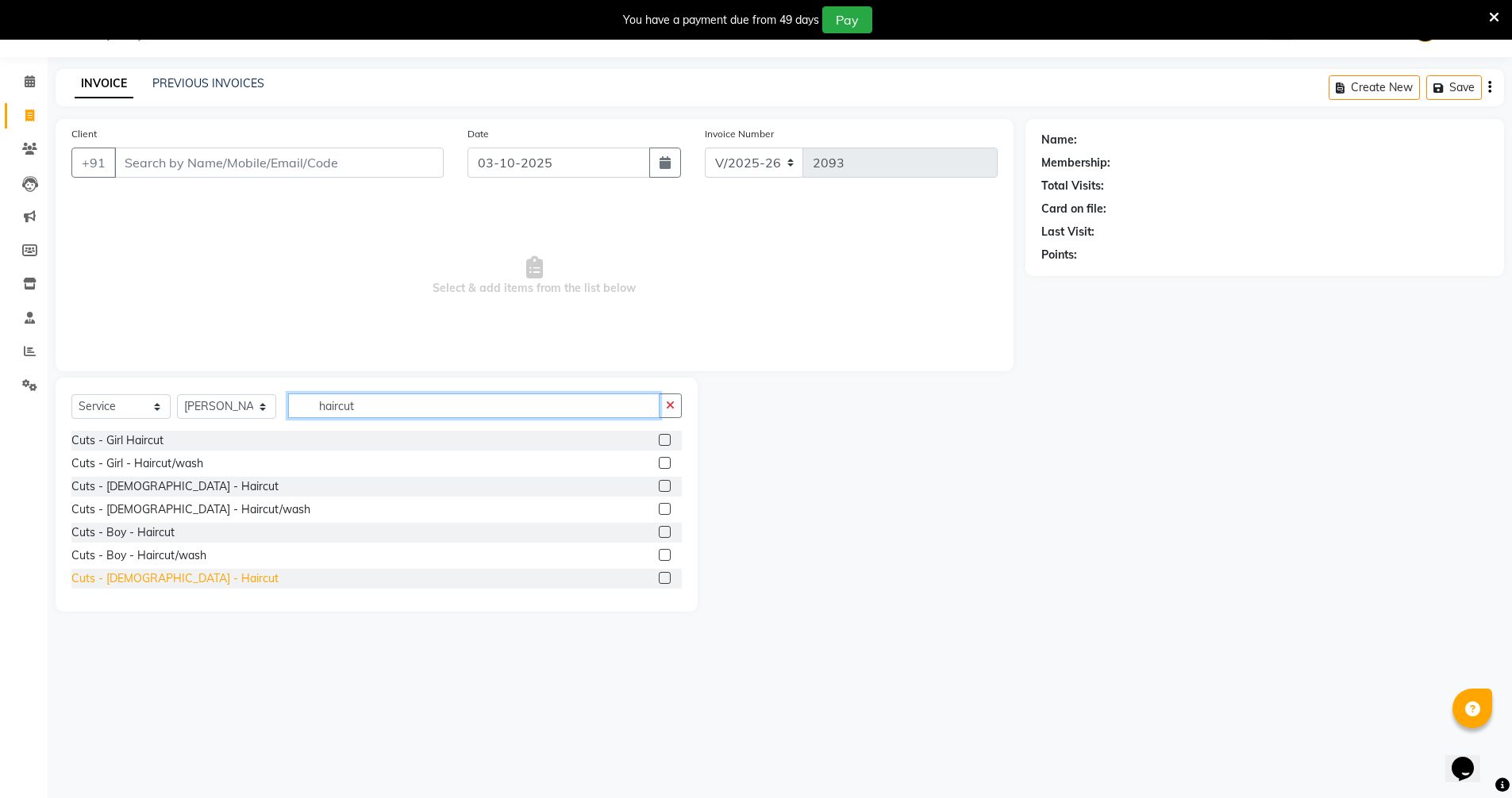
type input "haircut"
drag, startPoint x: 105, startPoint y: 581, endPoint x: 154, endPoint y: 551, distance: 57.5
click at [105, 581] on div "Cuts - [DEMOGRAPHIC_DATA] - Haircut" at bounding box center [174, 579] width 207 height 17
checkbox input "false"
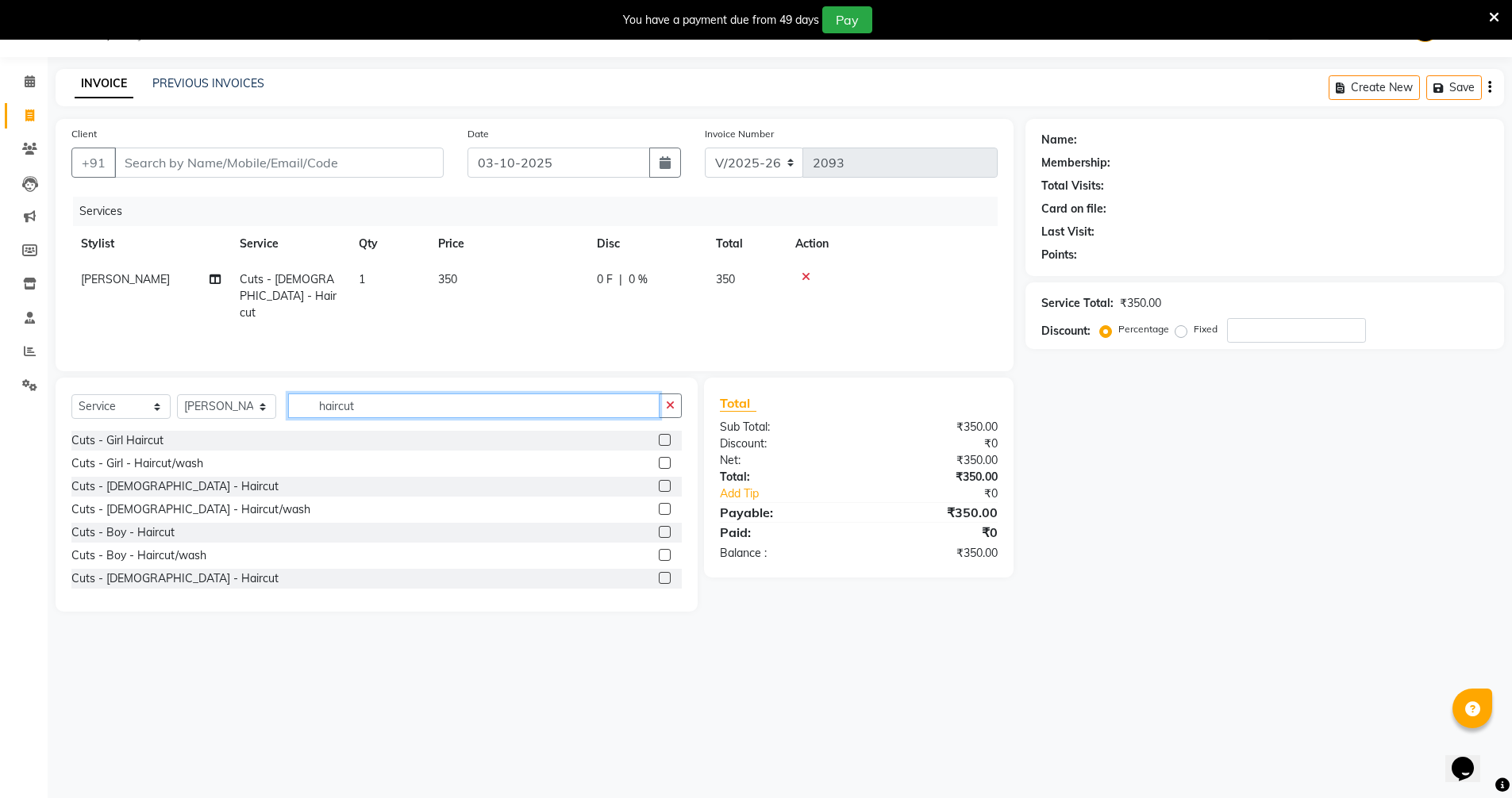
drag, startPoint x: 354, startPoint y: 405, endPoint x: 0, endPoint y: 311, distance: 366.3
click at [93, 390] on div "Select Service Product Membership Package Voucher Prepaid Gift Card Select Styl…" at bounding box center [376, 495] width 642 height 234
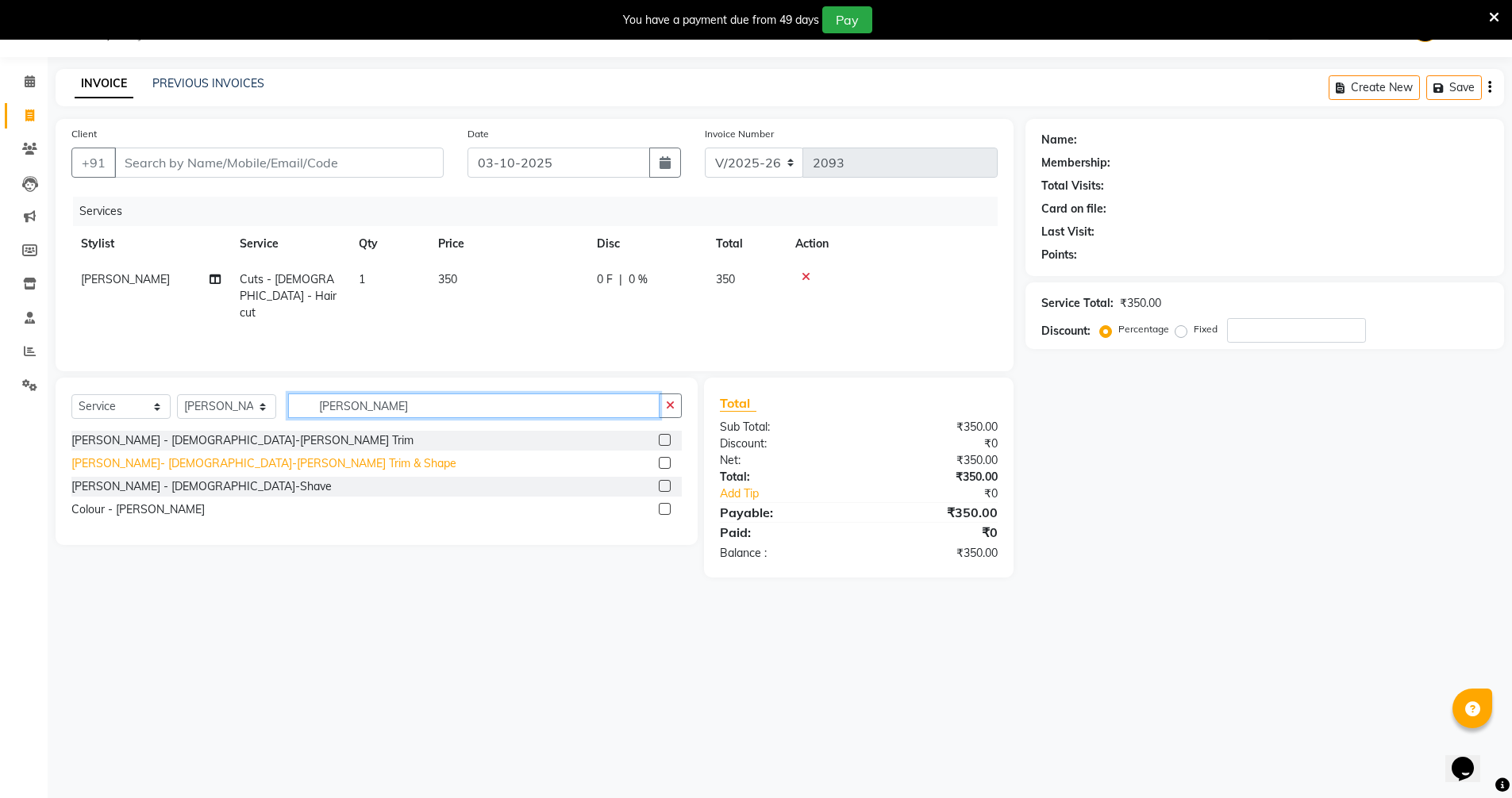
type input "beard"
click at [214, 467] on div "[PERSON_NAME]- [DEMOGRAPHIC_DATA]-[PERSON_NAME] Trim & Shape" at bounding box center [264, 464] width 385 height 17
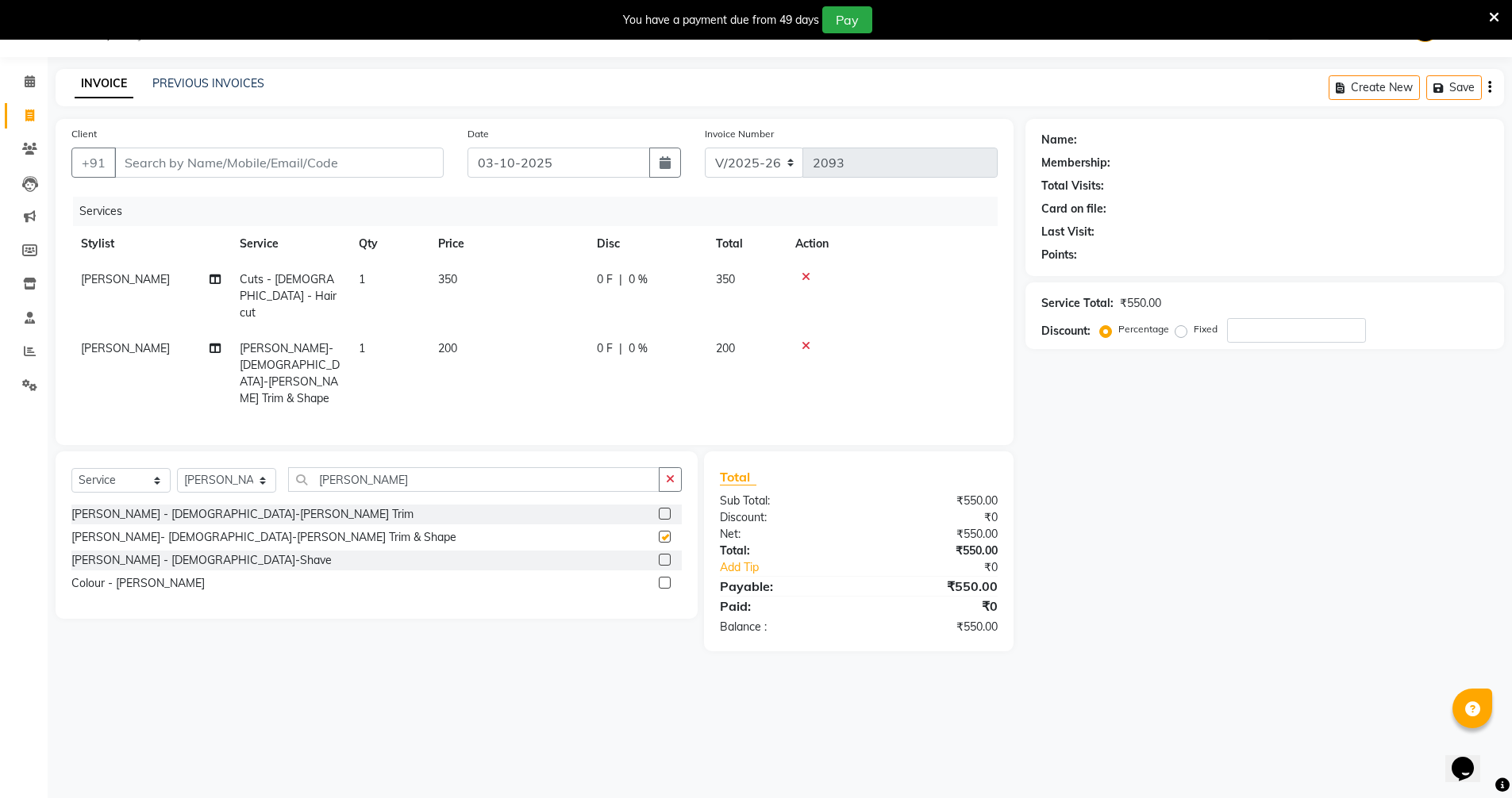
checkbox input "false"
click at [660, 467] on button "button" at bounding box center [670, 479] width 23 height 24
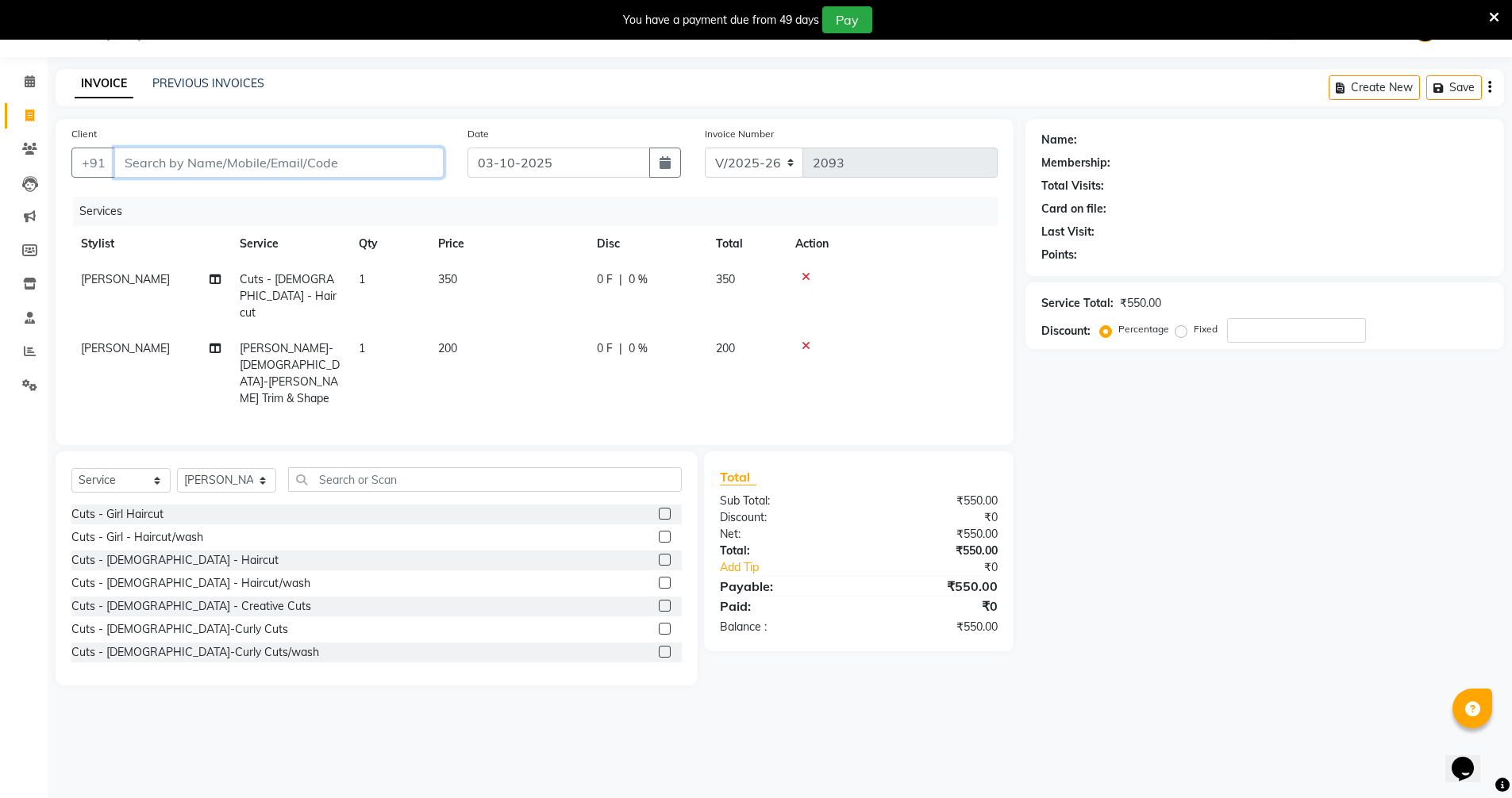
click at [158, 169] on input "Client" at bounding box center [279, 162] width 329 height 30
click at [204, 161] on input "Client" at bounding box center [279, 162] width 329 height 30
type input "9"
type input "0"
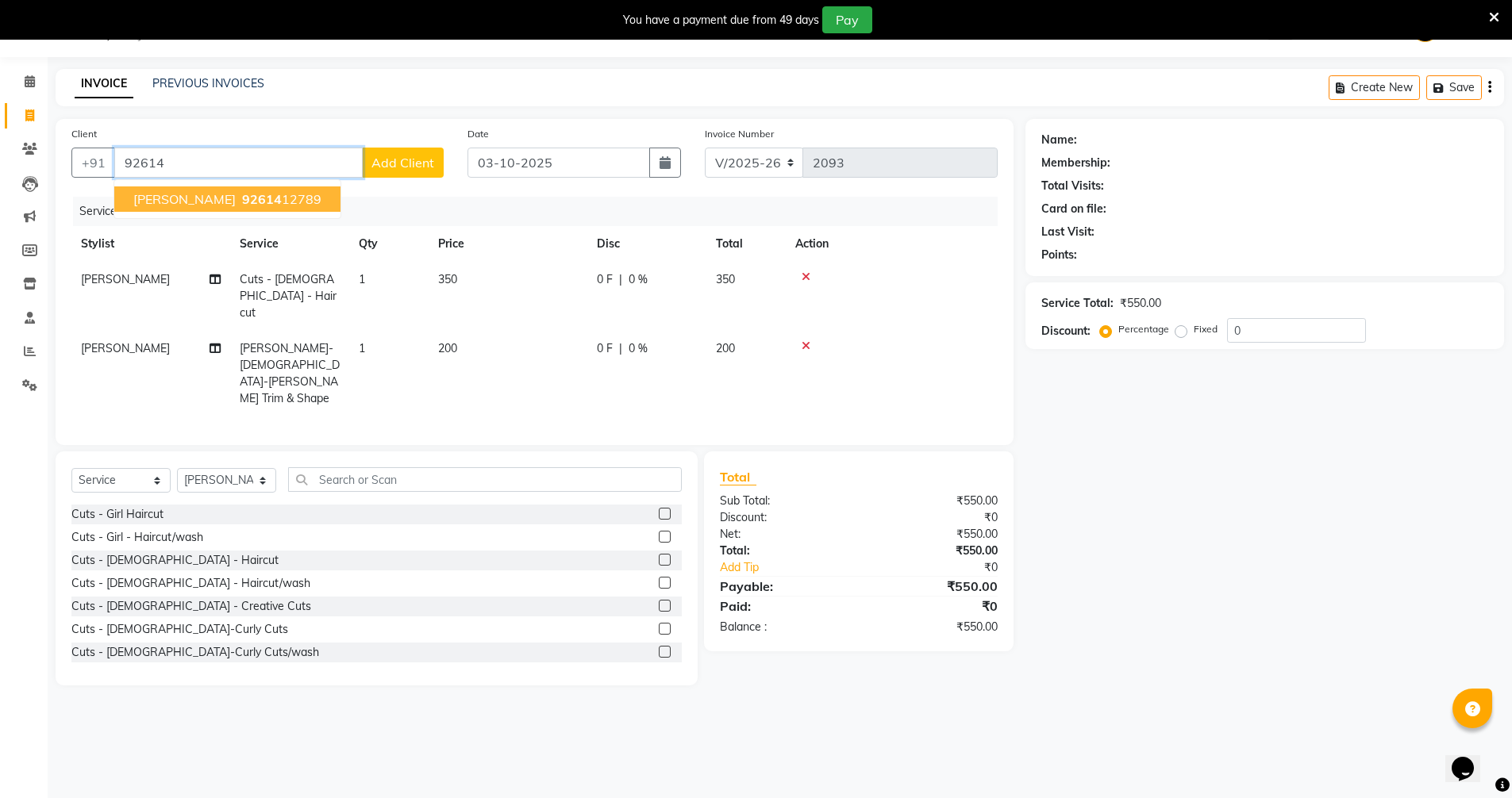
click at [214, 196] on span "Mayank Kulshreshtha" at bounding box center [184, 200] width 102 height 16
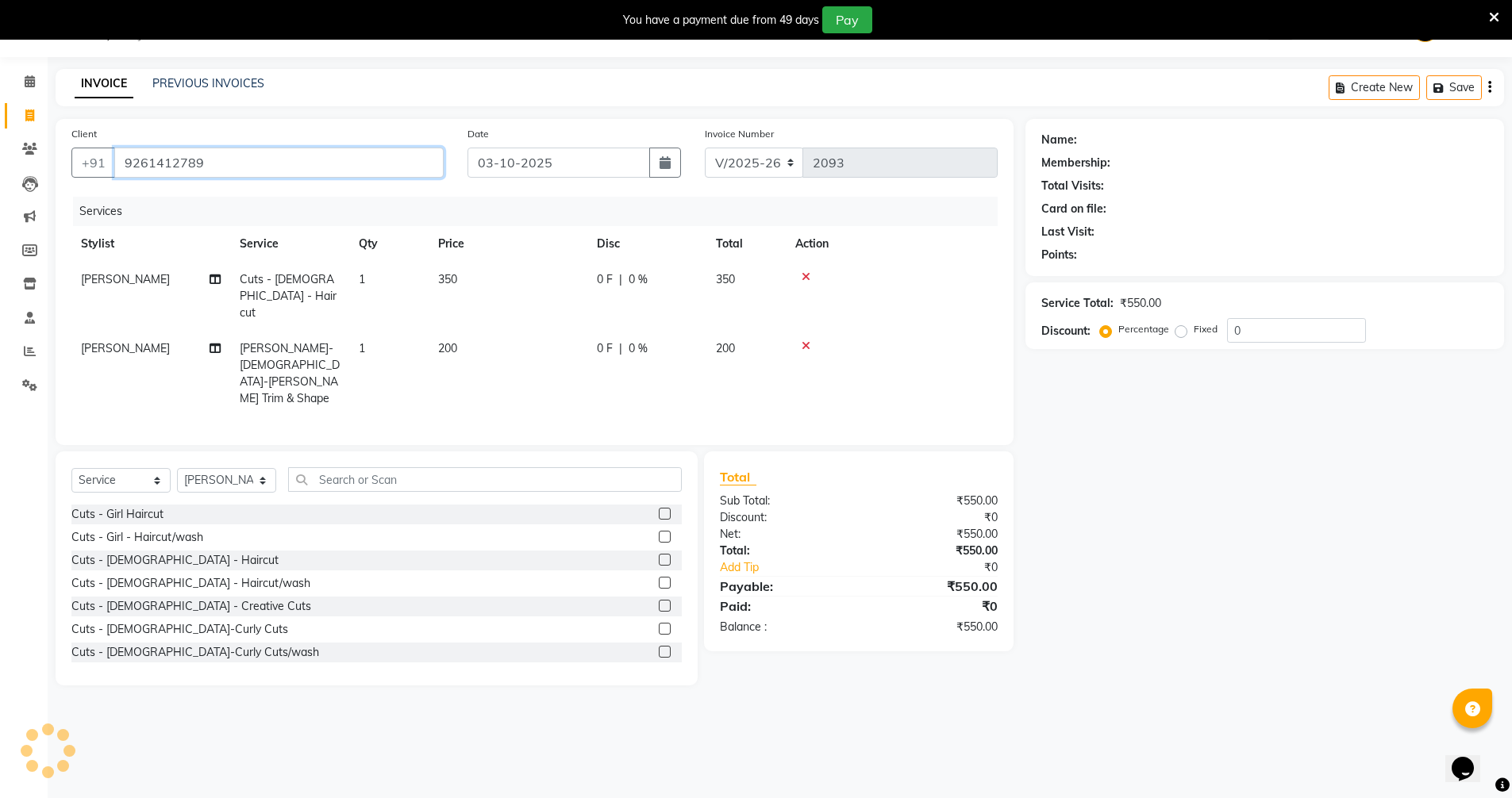
type input "9261412789"
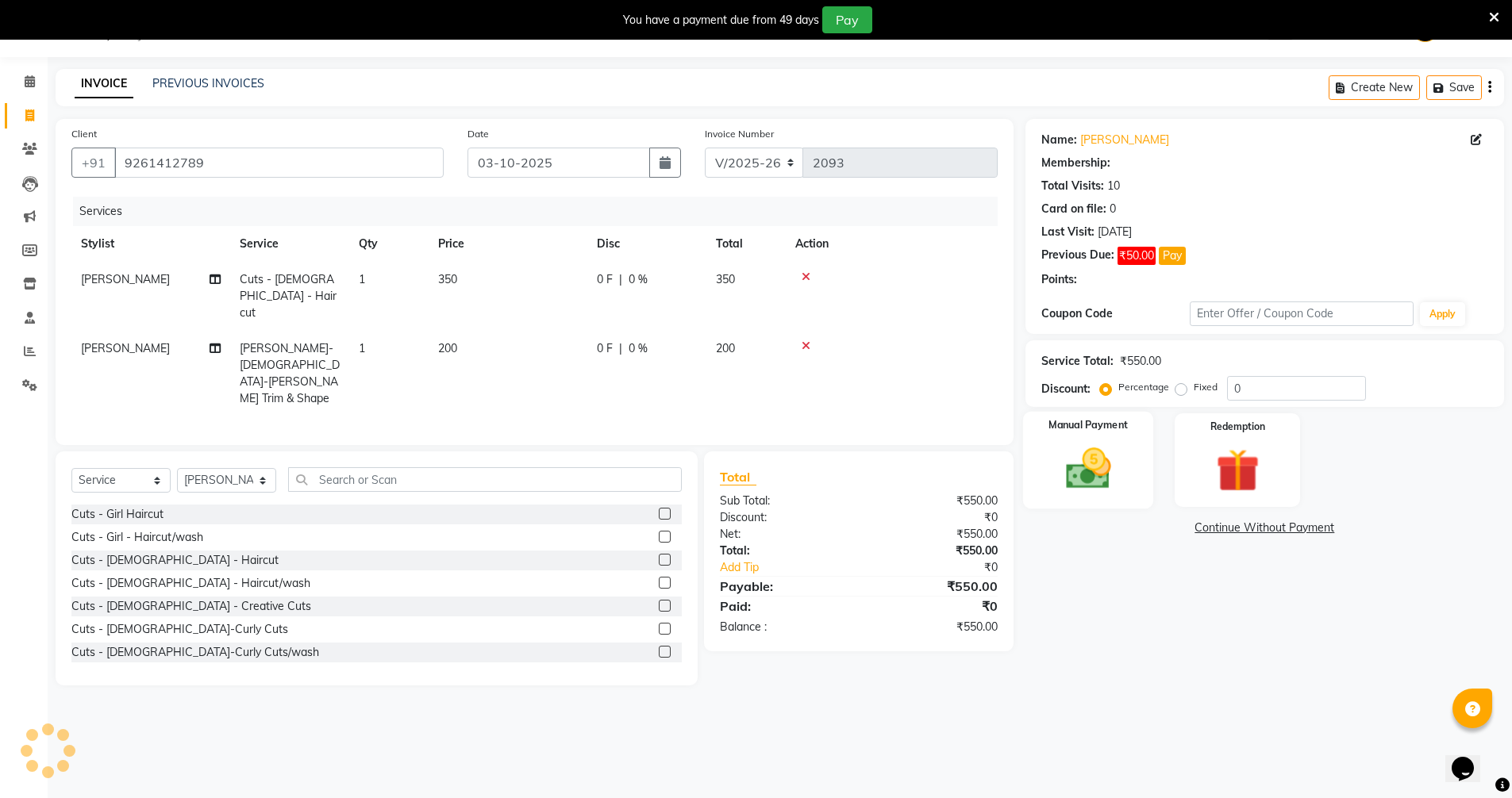
click at [1093, 414] on div "Manual Payment" at bounding box center [1087, 461] width 131 height 97
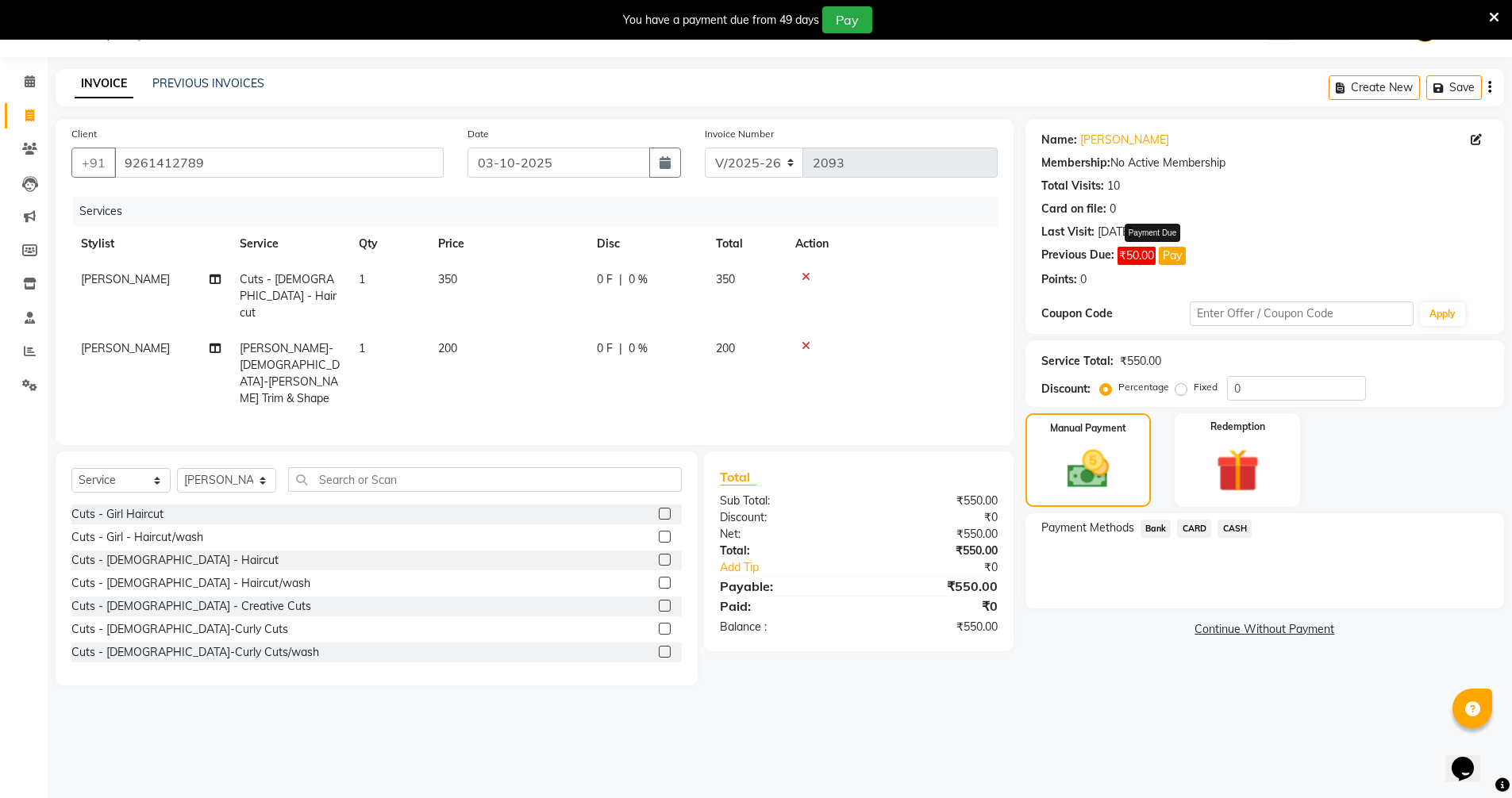
click at [1173, 251] on button "Pay" at bounding box center [1172, 255] width 27 height 19
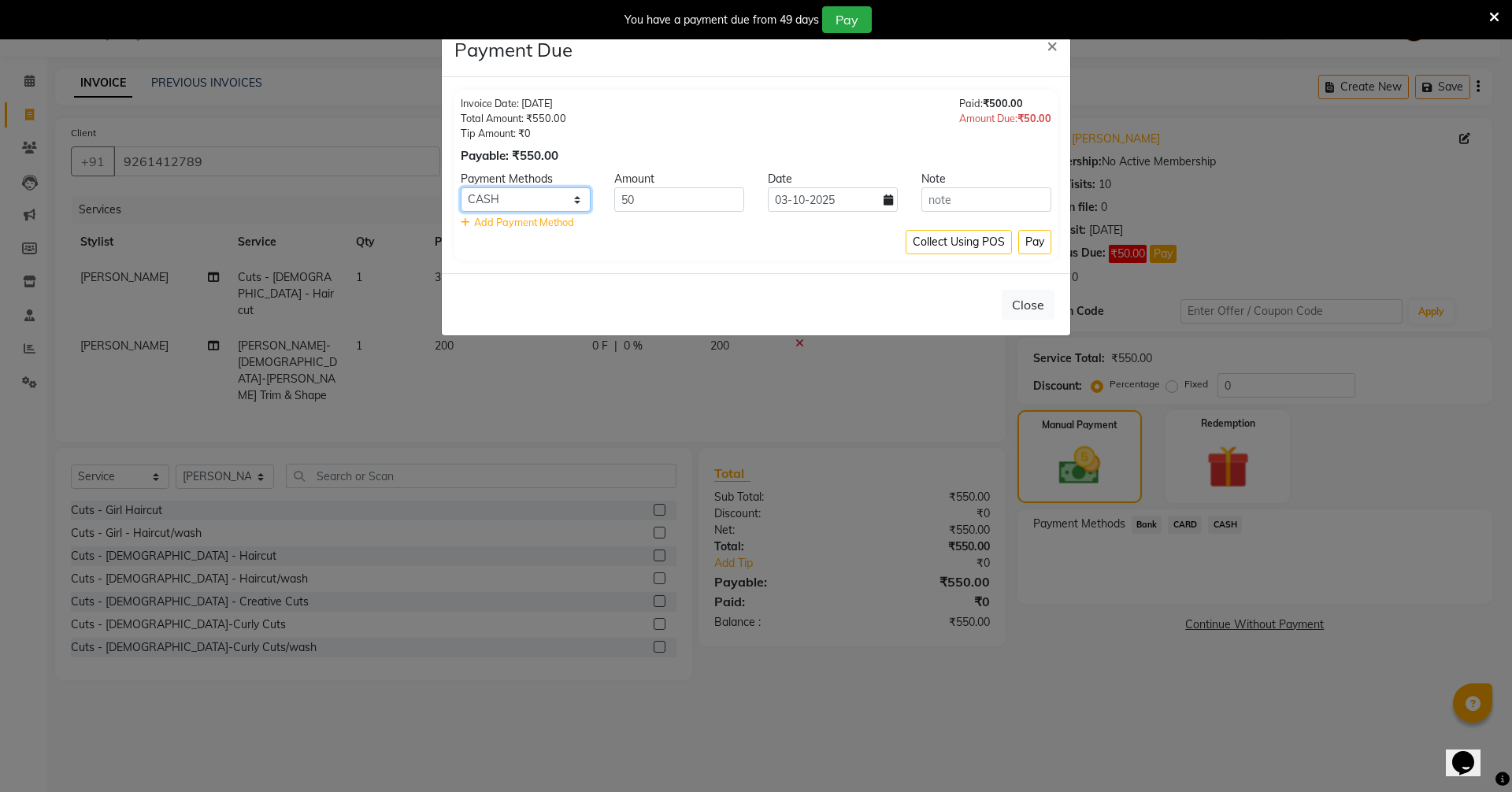
click at [516, 198] on select "Bank CARD CASH" at bounding box center [525, 200] width 130 height 24
click at [514, 200] on select "Bank CARD CASH" at bounding box center [525, 200] width 130 height 24
click at [534, 200] on select "Bank CARD CASH" at bounding box center [525, 200] width 130 height 24
select select "17"
click at [460, 188] on select "Bank CARD CASH" at bounding box center [525, 200] width 130 height 24
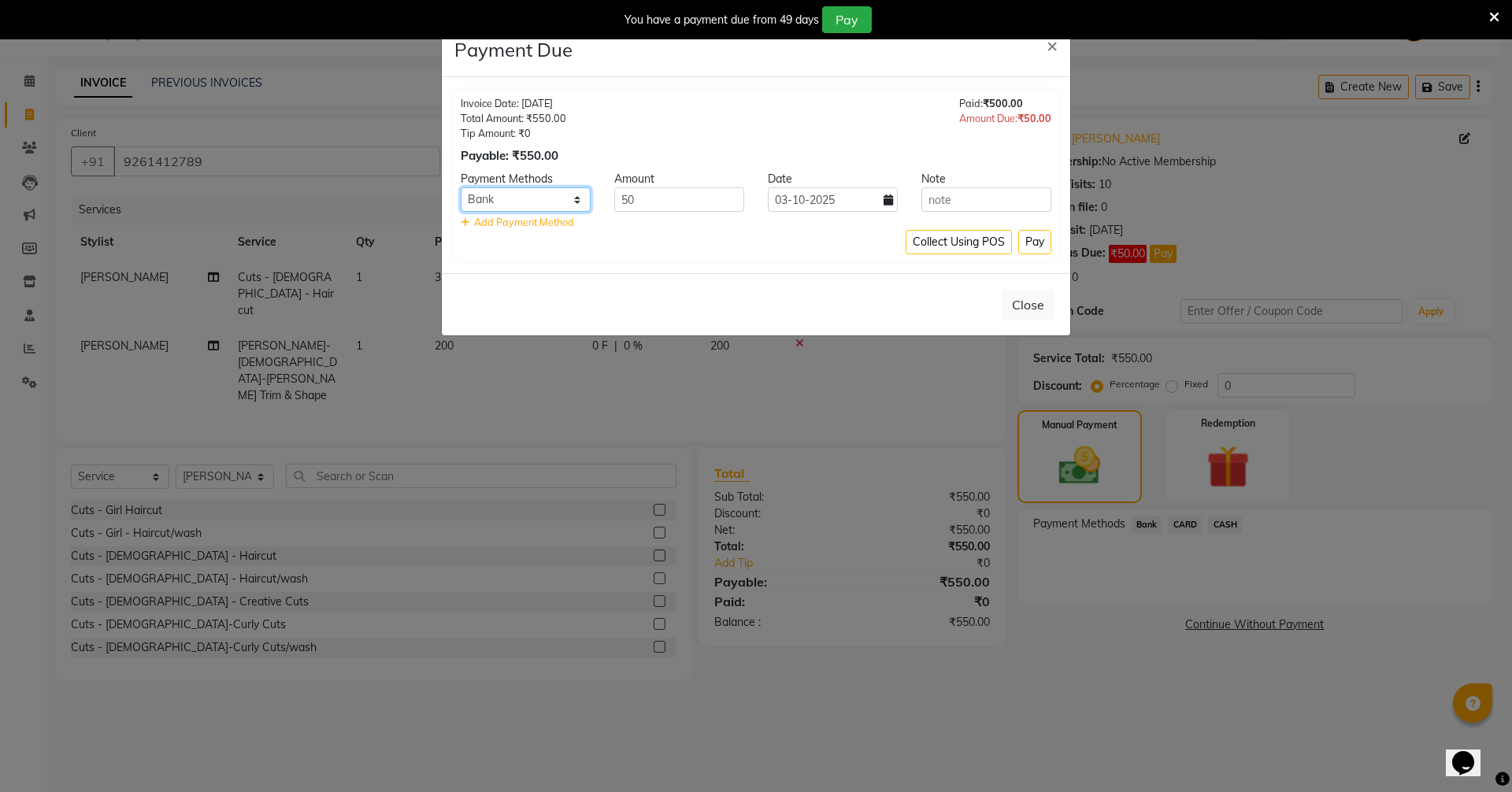
click at [523, 192] on select "Bank CARD CASH" at bounding box center [525, 200] width 130 height 24
click at [1493, 14] on icon at bounding box center [1493, 18] width 10 height 14
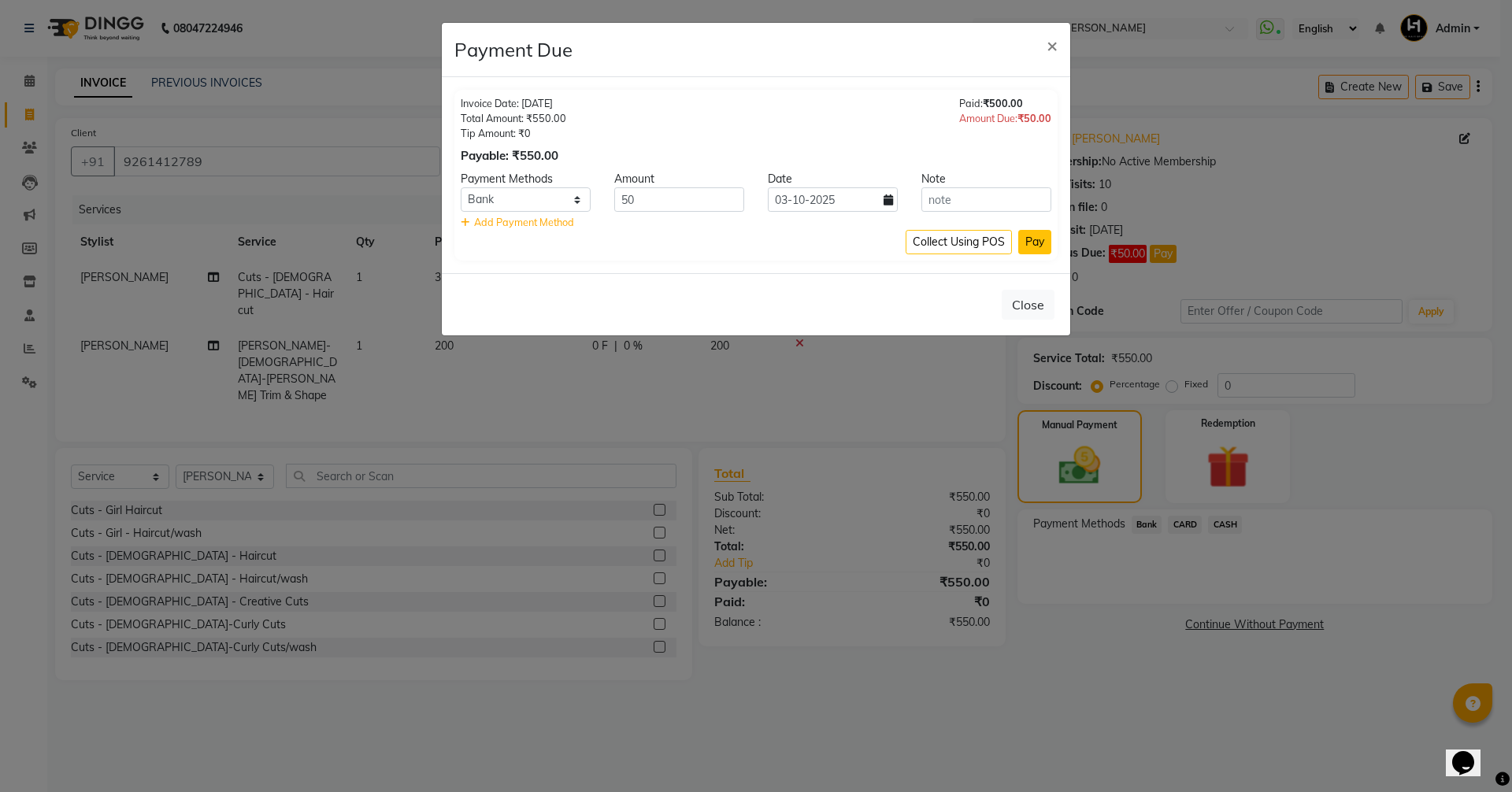
click at [1028, 244] on button "Pay" at bounding box center [1034, 242] width 33 height 24
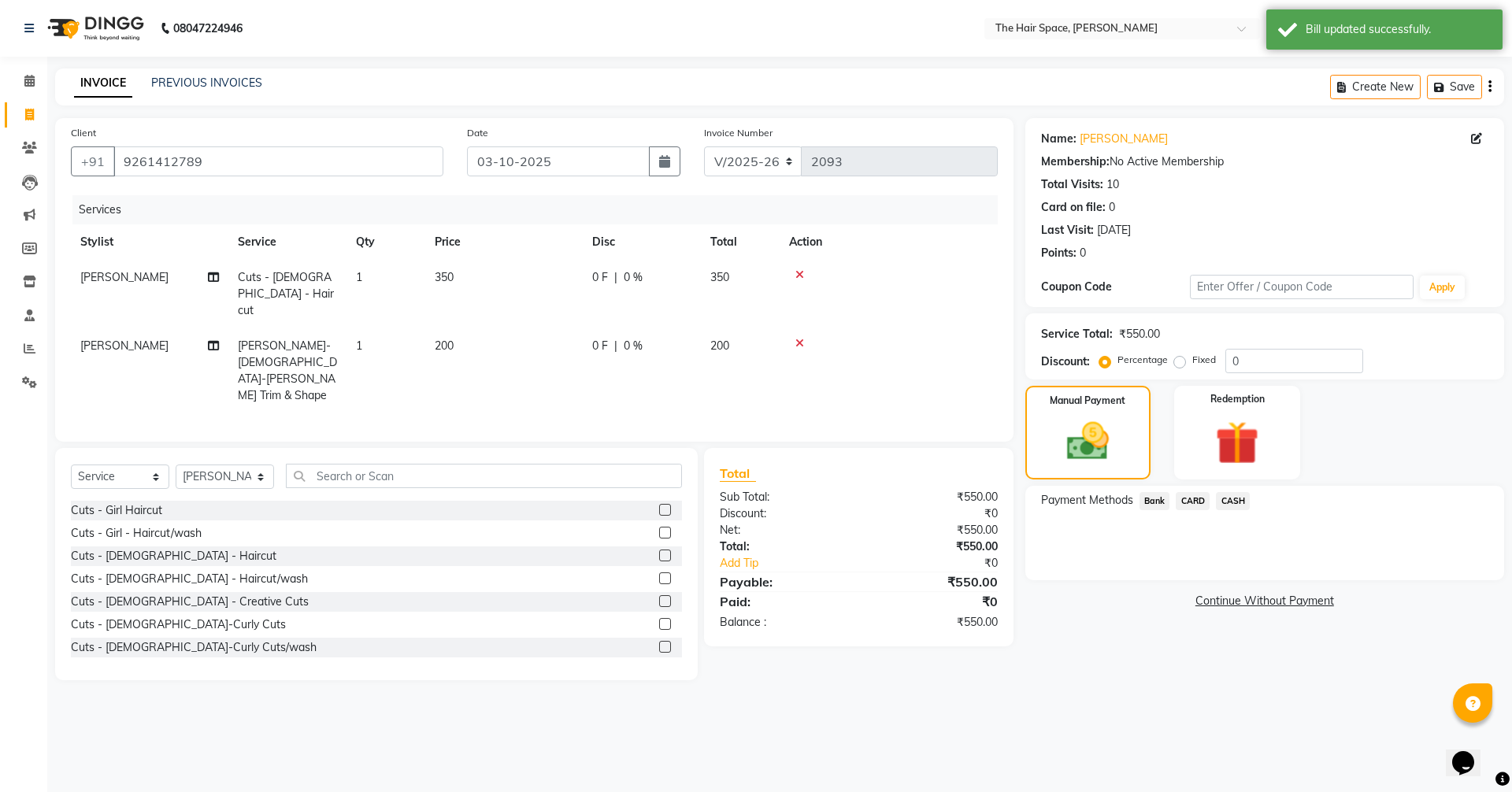
click at [1158, 505] on span "Bank" at bounding box center [1155, 501] width 31 height 19
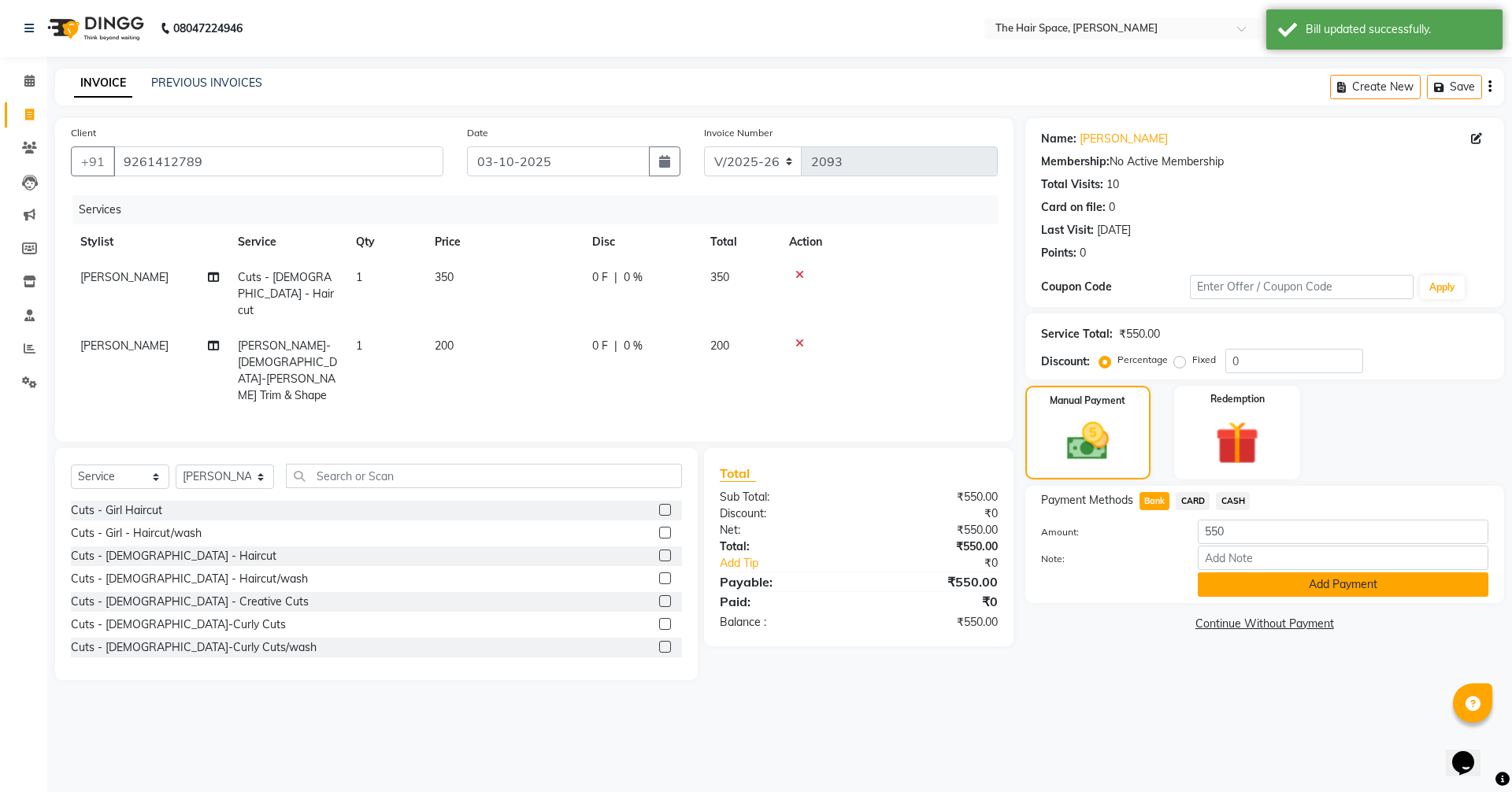
click at [1291, 588] on button "Add Payment" at bounding box center [1342, 584] width 290 height 24
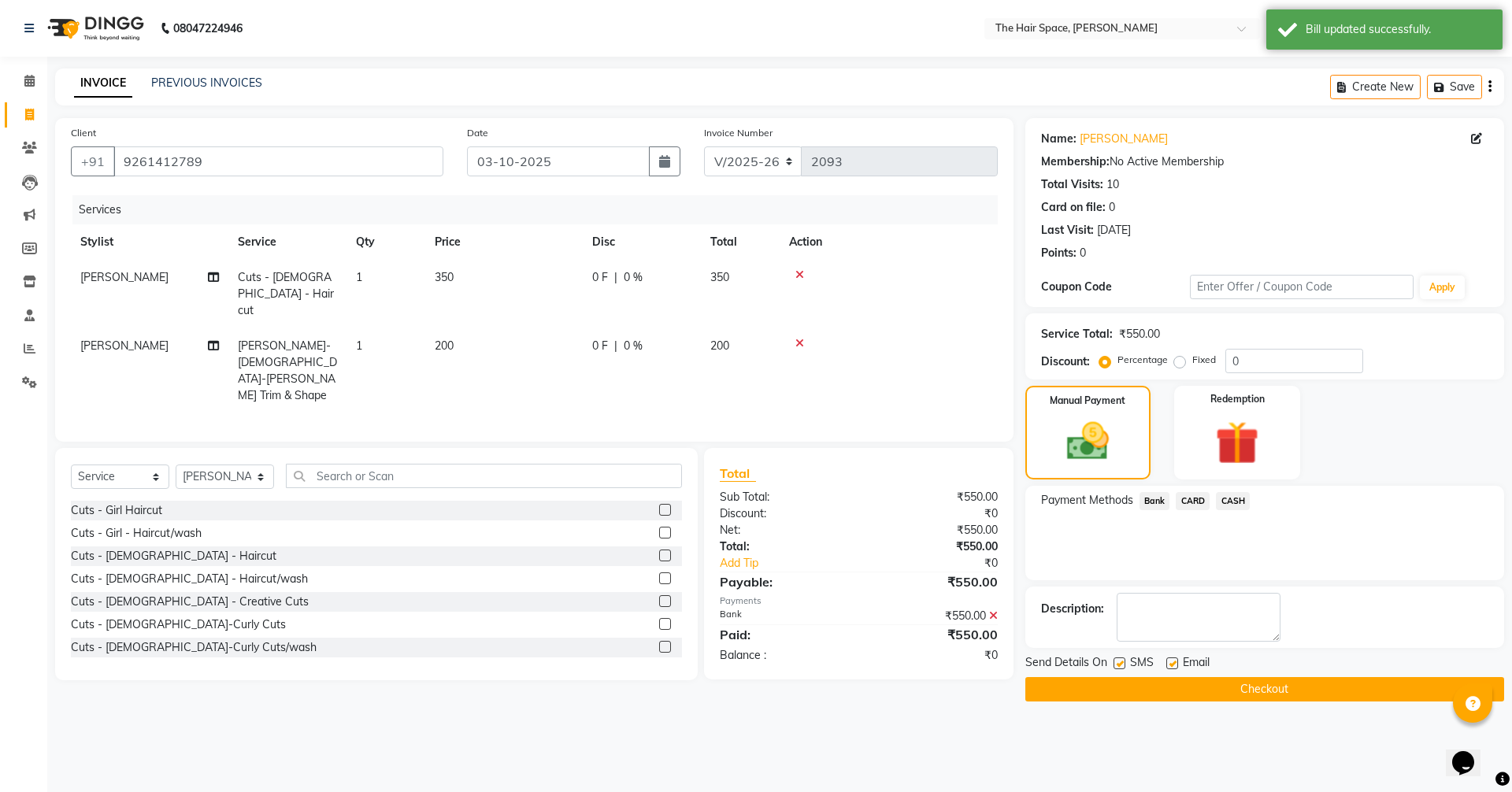
click at [1169, 660] on label at bounding box center [1172, 663] width 12 height 12
click at [1169, 660] on input "checkbox" at bounding box center [1171, 664] width 10 height 10
checkbox input "false"
click at [1133, 693] on button "Checkout" at bounding box center [1264, 690] width 479 height 24
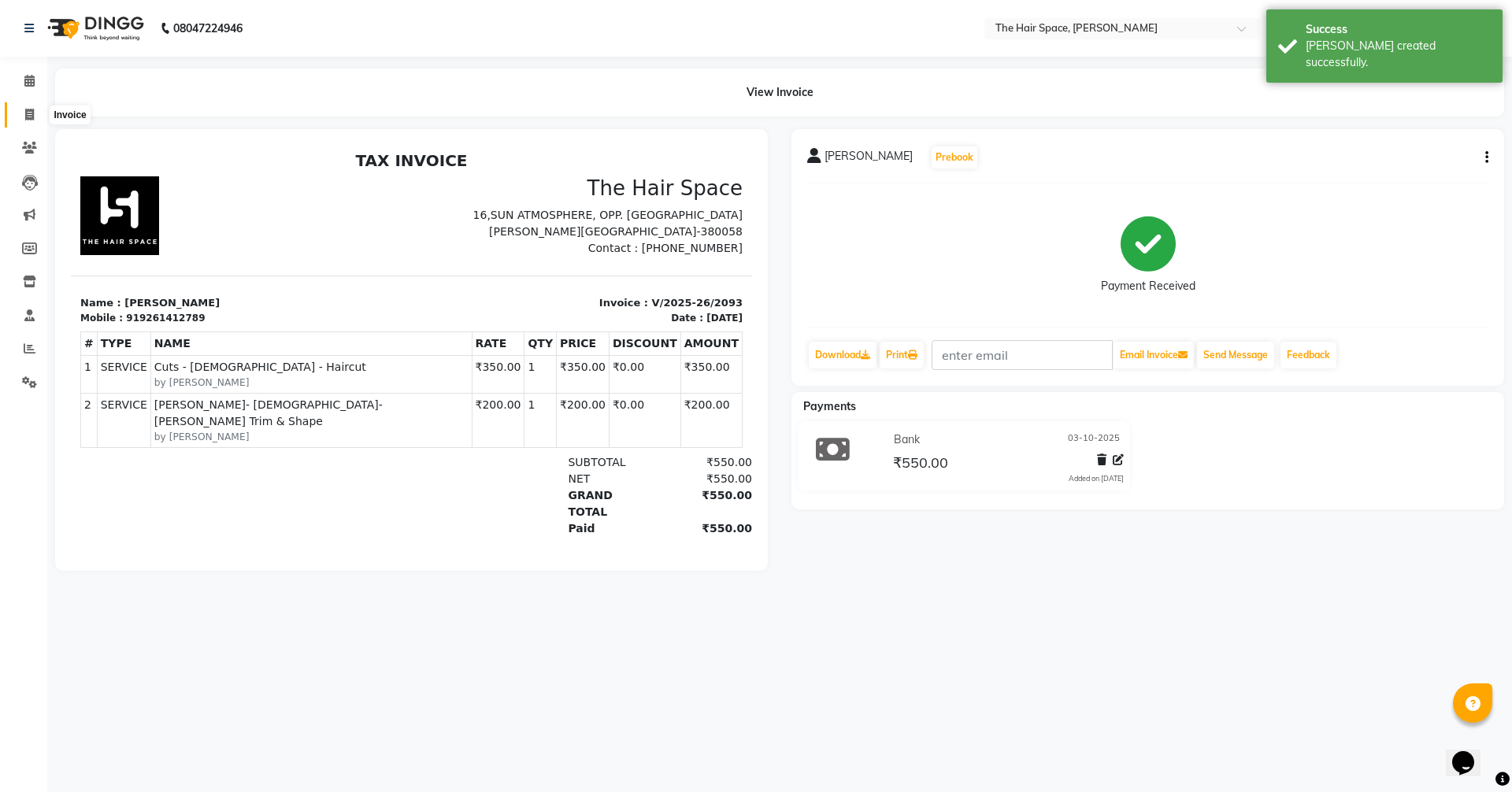
click at [31, 109] on icon at bounding box center [29, 114] width 9 height 12
select select "service"
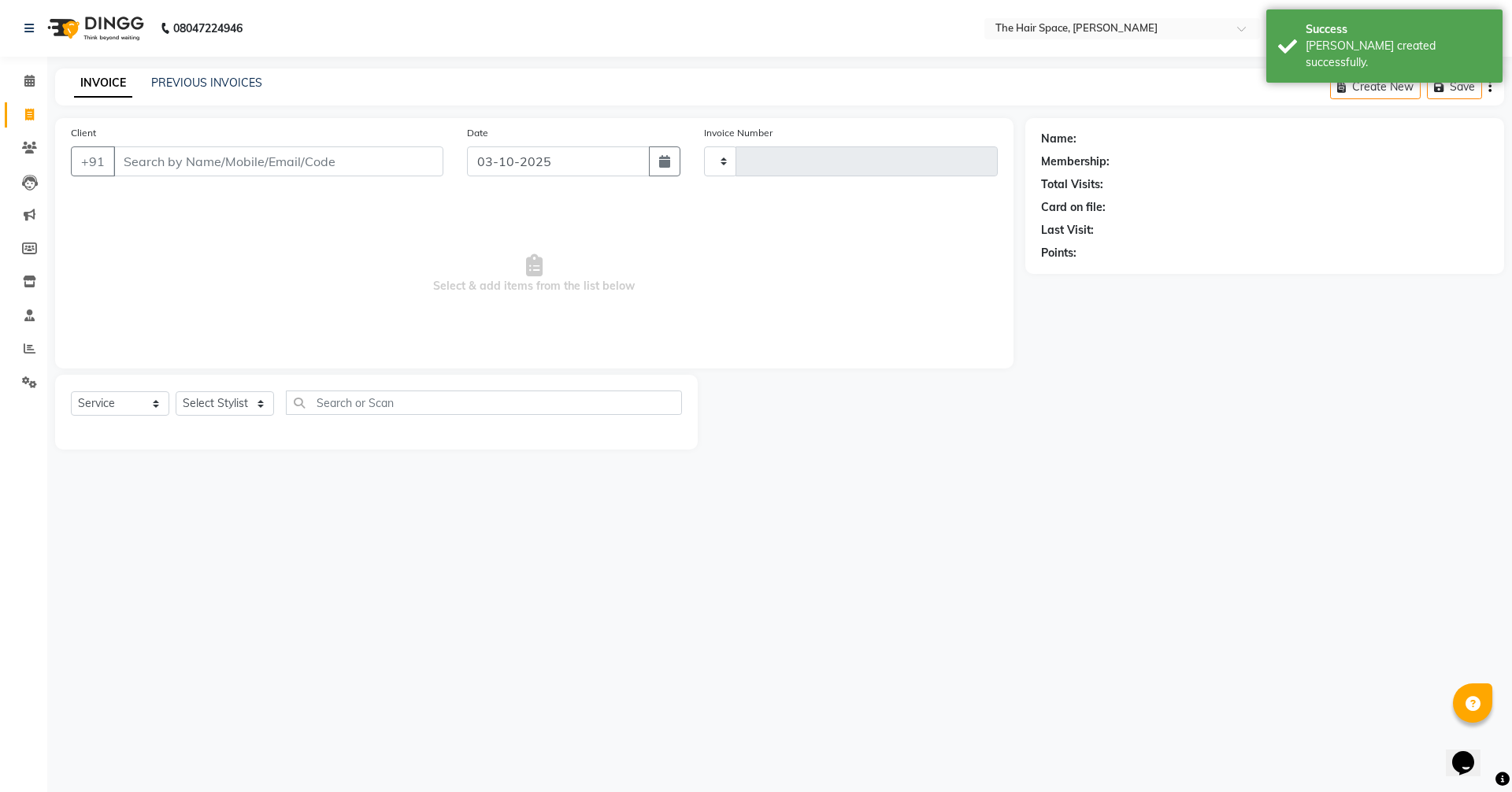
type input "2094"
select select "6663"
click at [197, 89] on link "PREVIOUS INVOICES" at bounding box center [207, 83] width 111 height 14
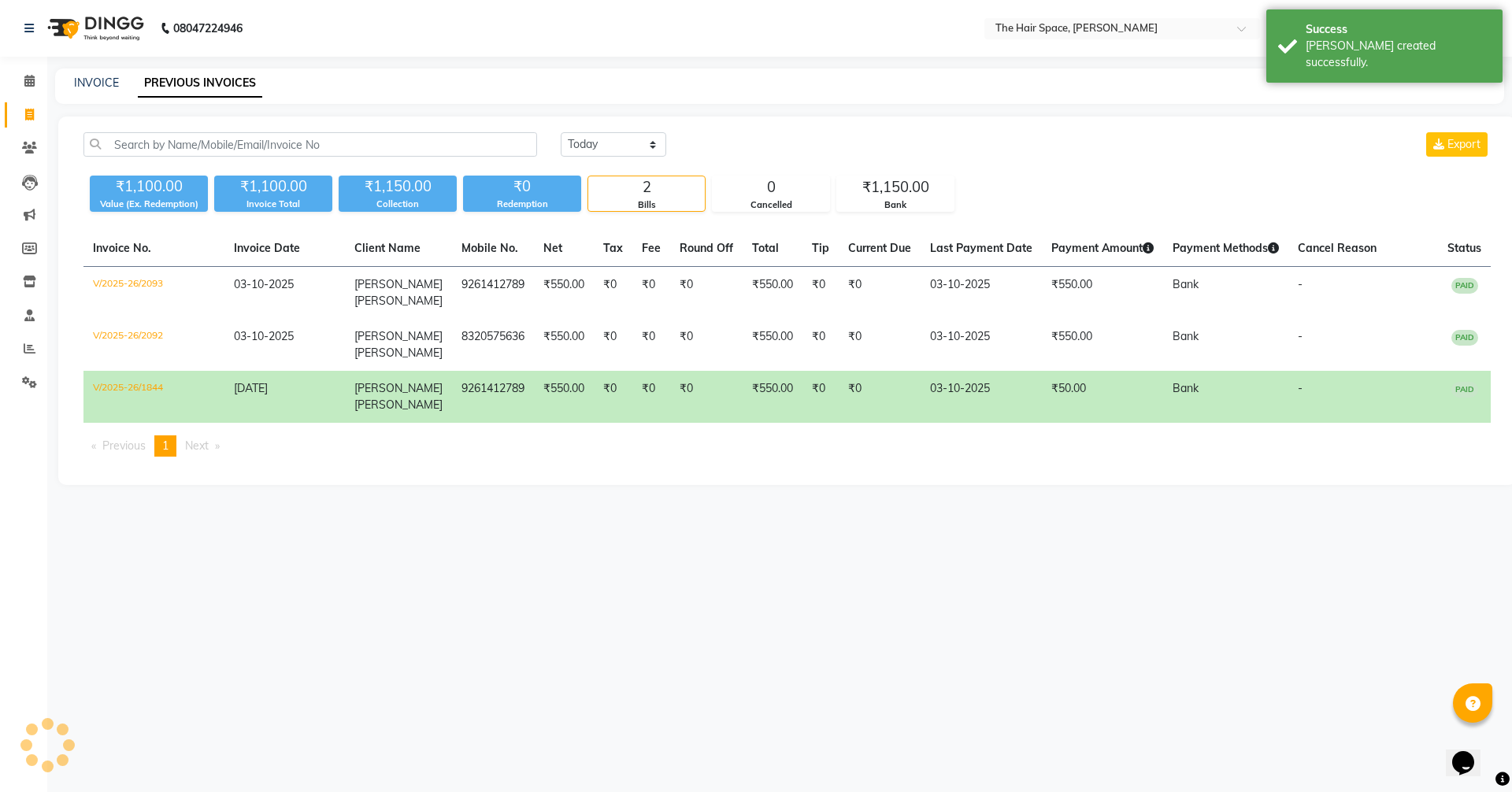
click at [199, 83] on link "PREVIOUS INVOICES" at bounding box center [200, 83] width 125 height 28
click at [612, 143] on select "Today Yesterday Custom Range" at bounding box center [613, 144] width 105 height 24
select select "yesterday"
click at [561, 132] on select "Today Yesterday Custom Range" at bounding box center [613, 144] width 105 height 24
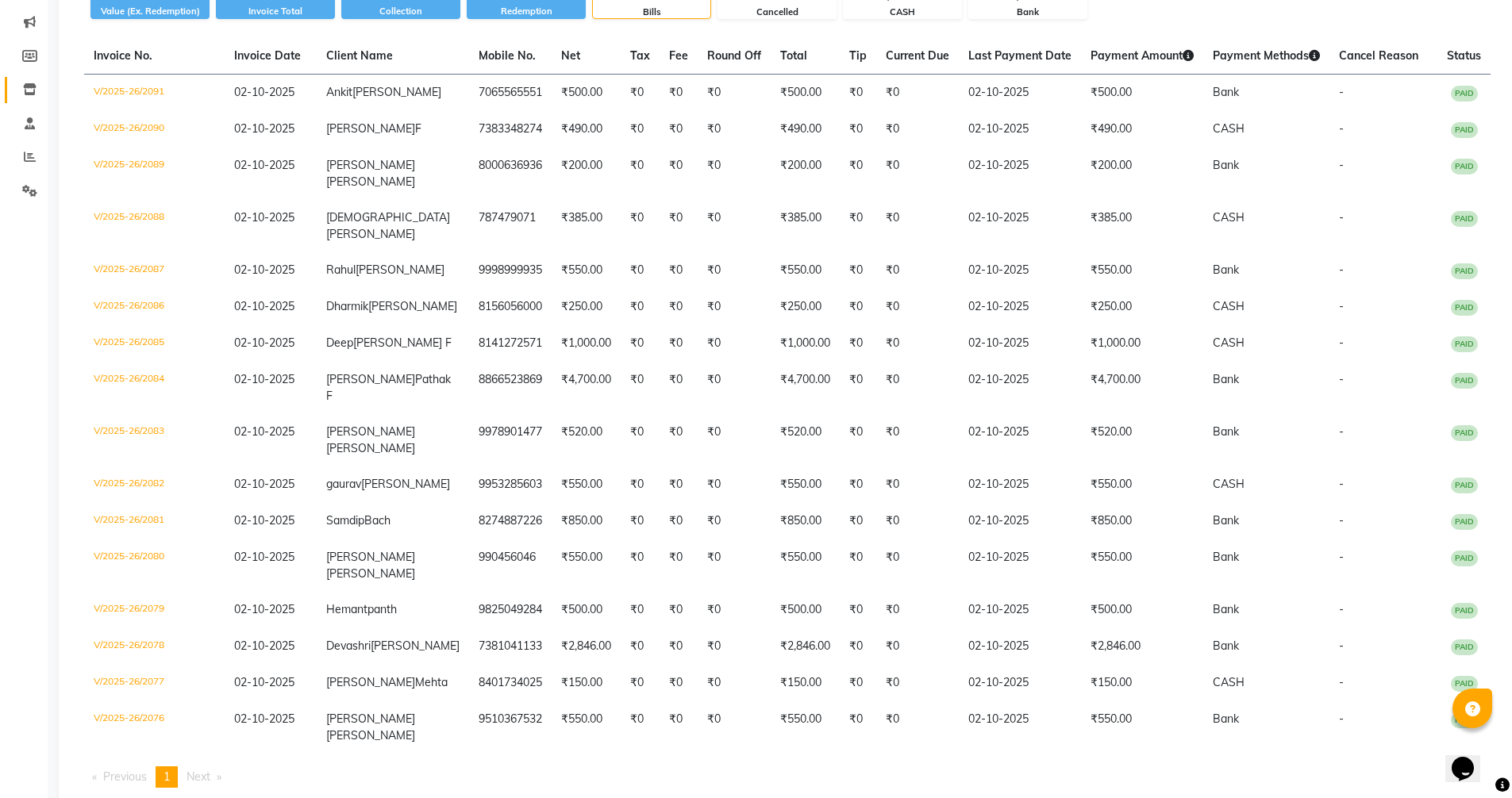
scroll to position [159, 0]
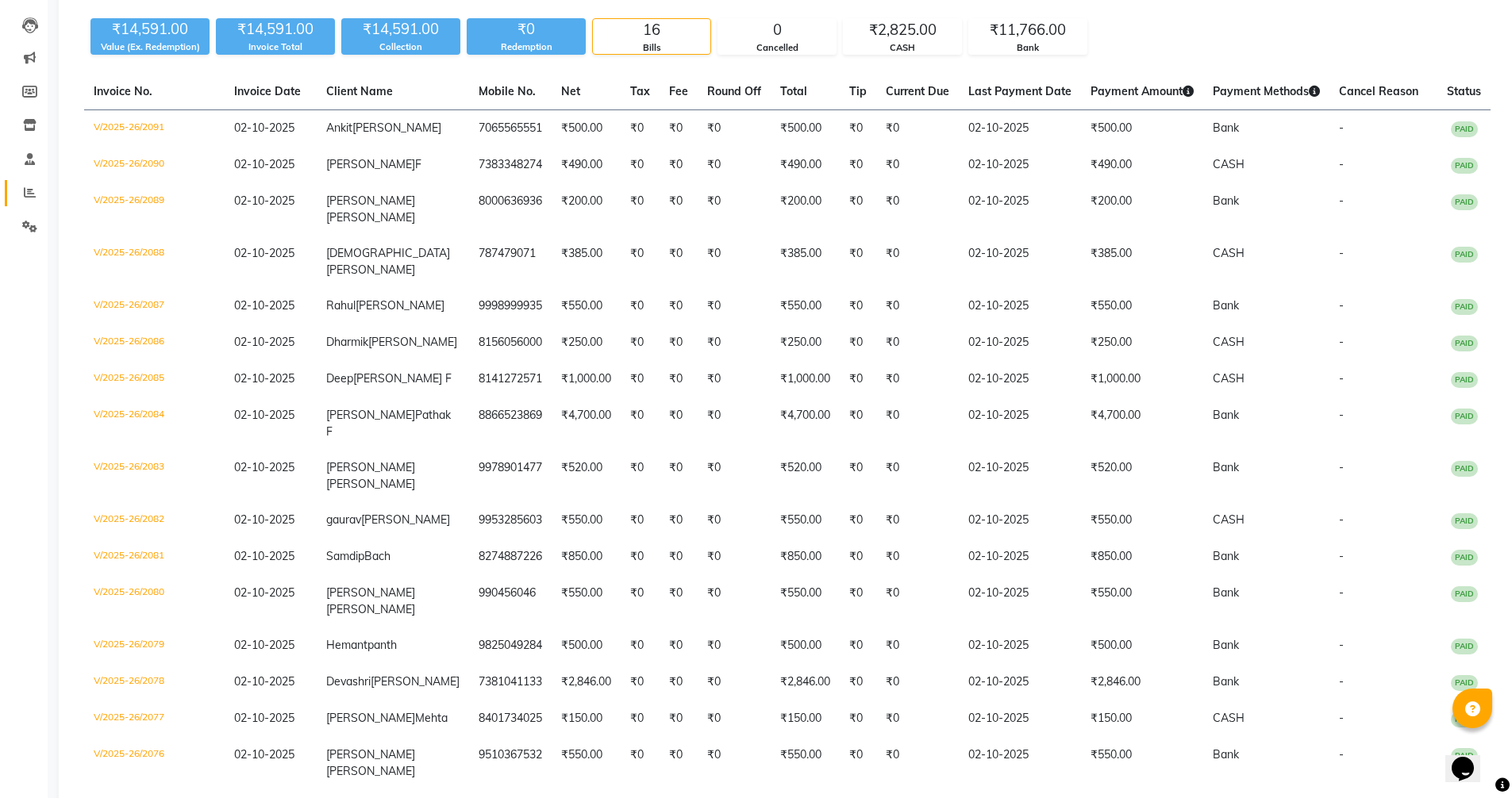
click at [28, 183] on link "Reports" at bounding box center [24, 193] width 38 height 26
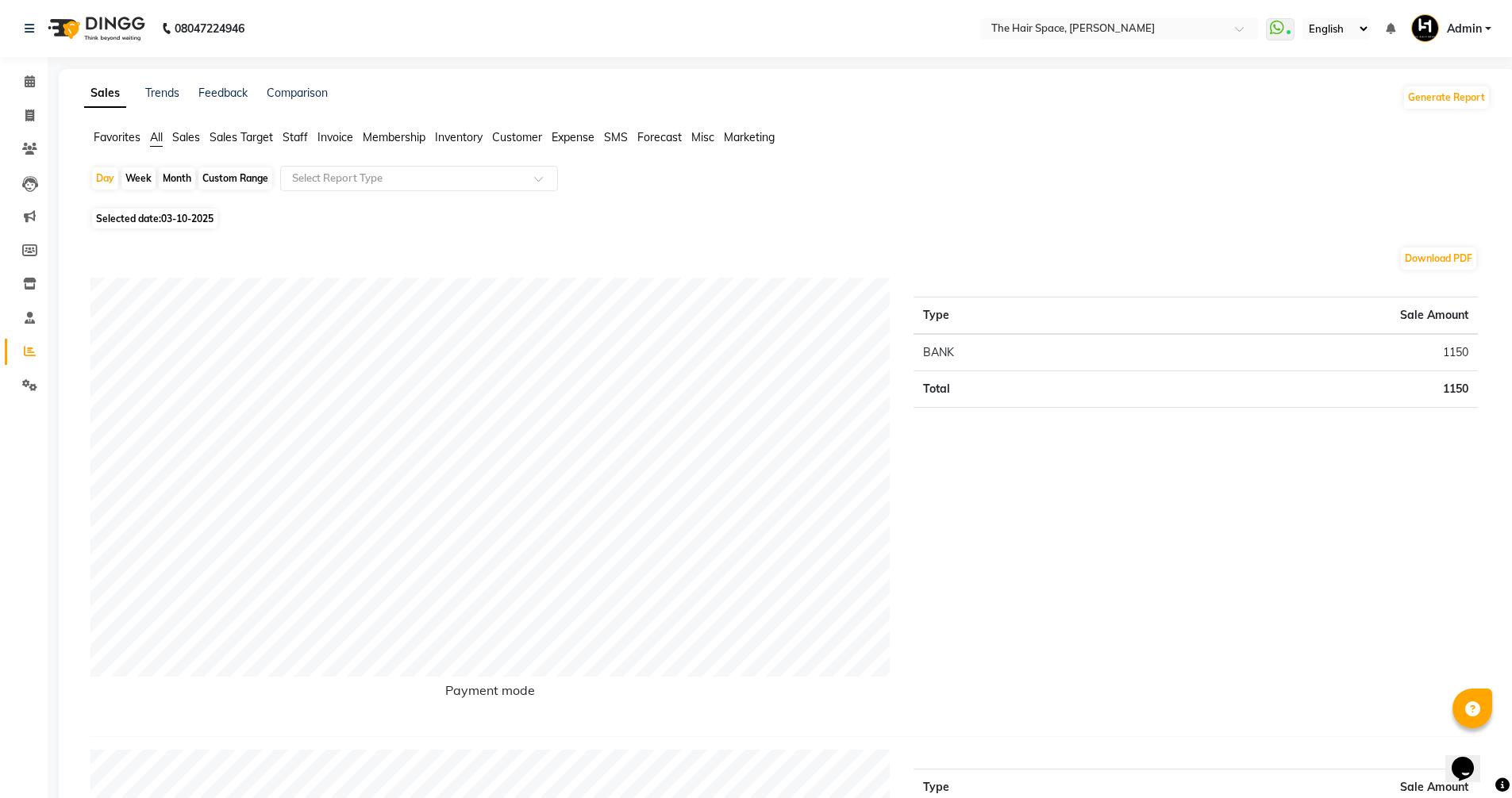
click at [233, 167] on div "Custom Range" at bounding box center [235, 178] width 74 height 22
select select "10"
select select "2025"
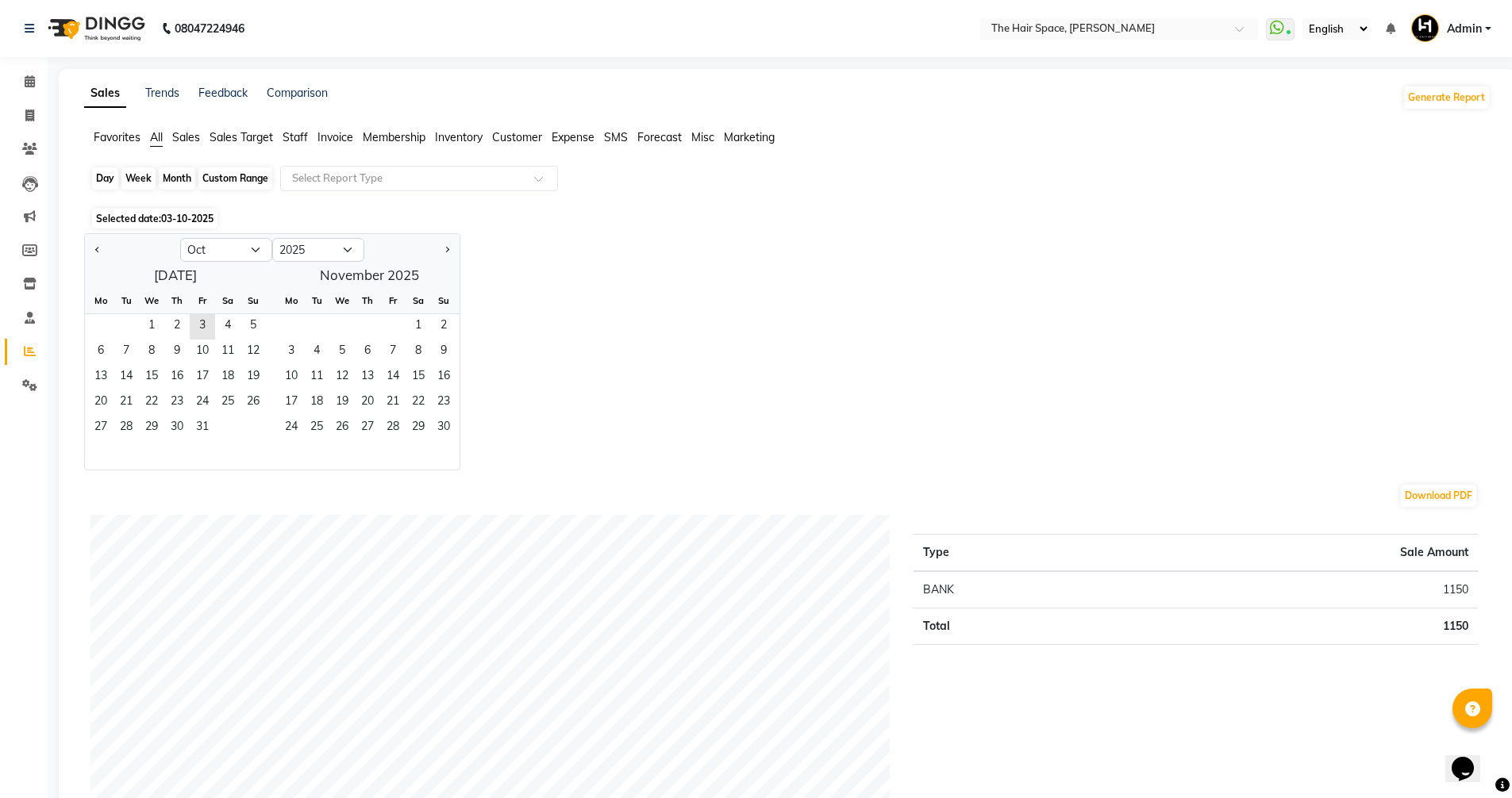
click at [233, 172] on div "Custom Range" at bounding box center [235, 178] width 74 height 22
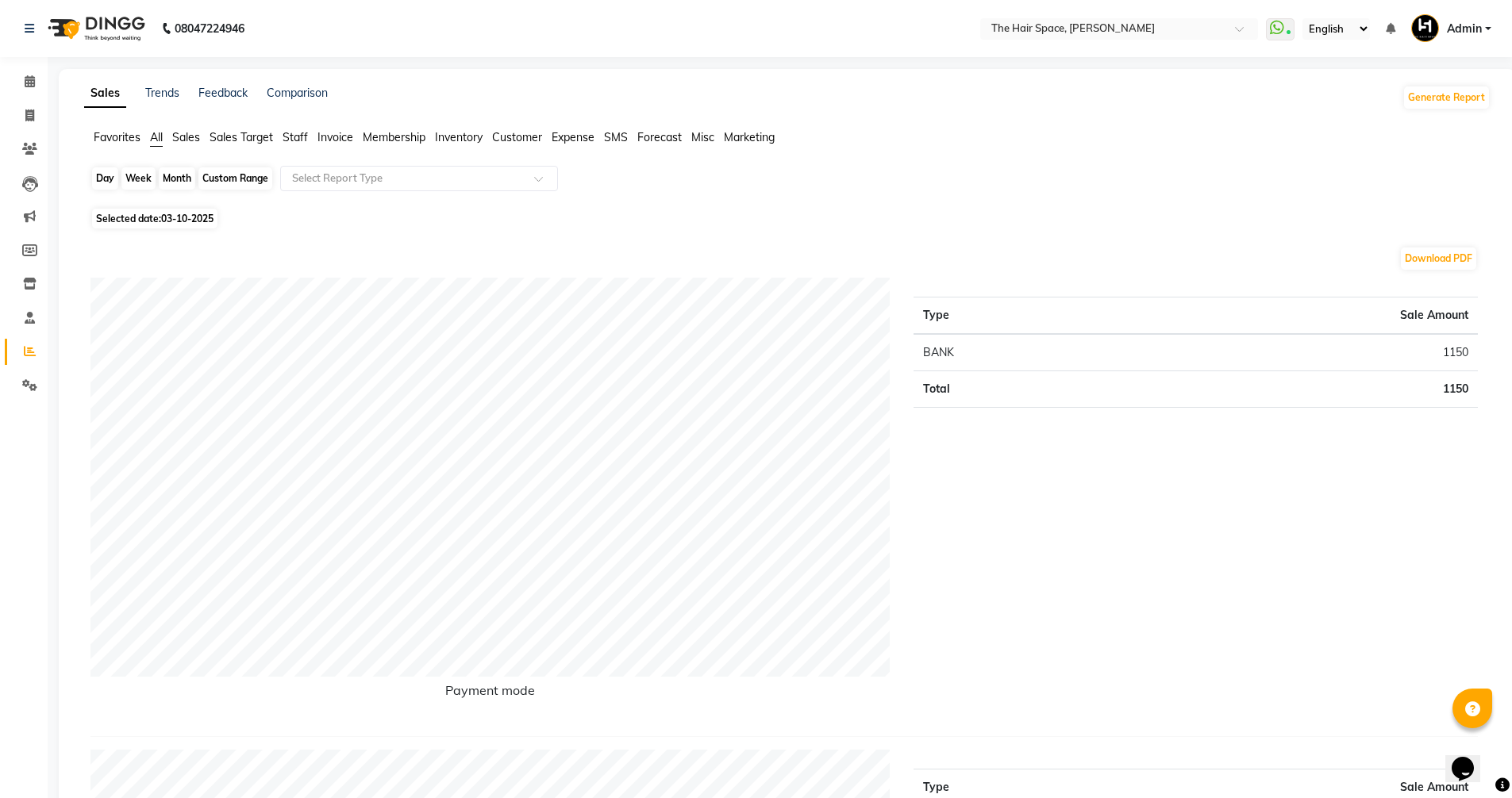
click at [222, 176] on div "Custom Range" at bounding box center [235, 178] width 74 height 22
select select "10"
select select "2025"
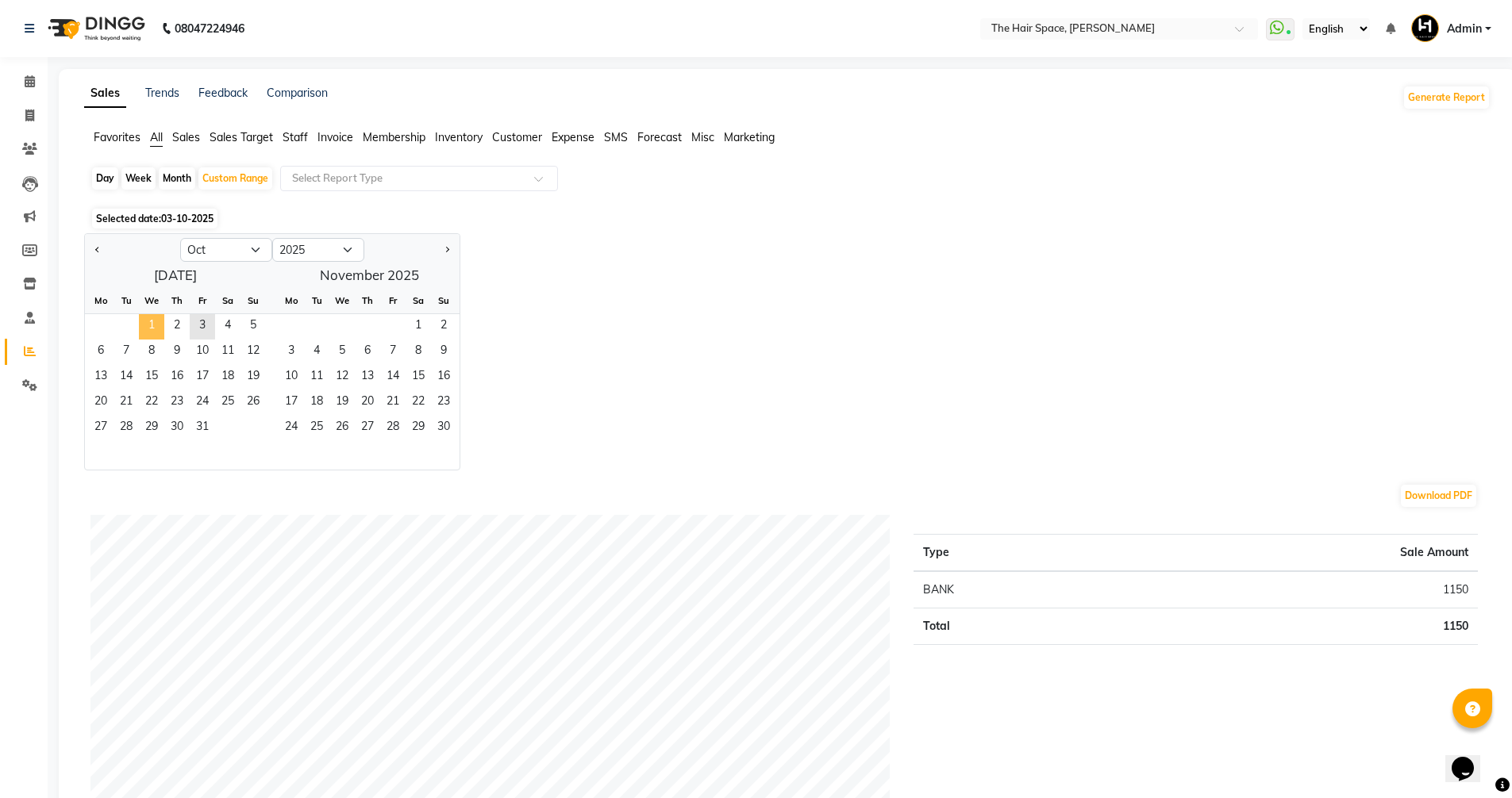
click at [156, 321] on span "1" at bounding box center [151, 327] width 25 height 25
click at [203, 328] on span "3" at bounding box center [202, 327] width 25 height 25
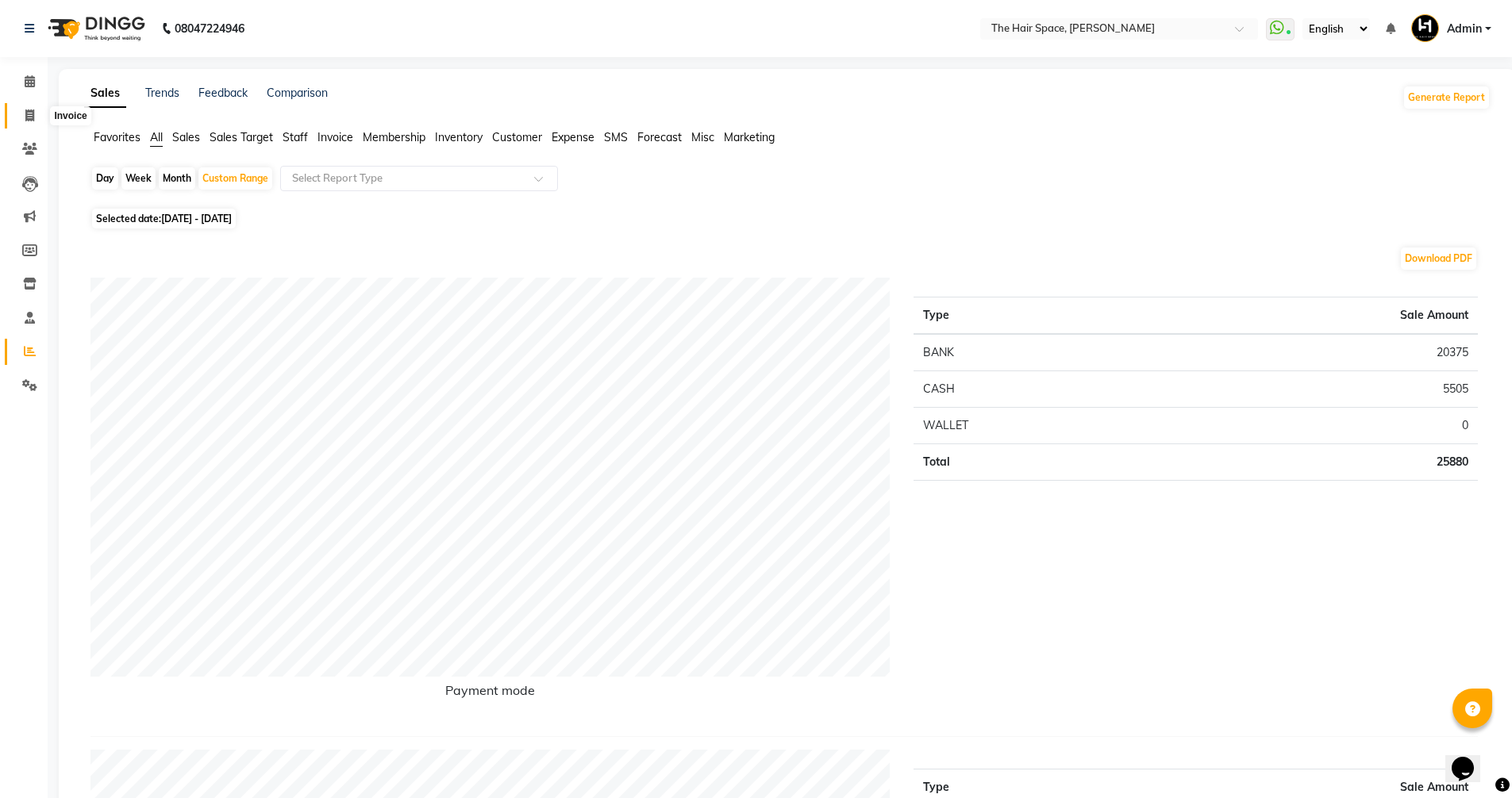
click at [25, 114] on icon at bounding box center [29, 115] width 9 height 12
select select "service"
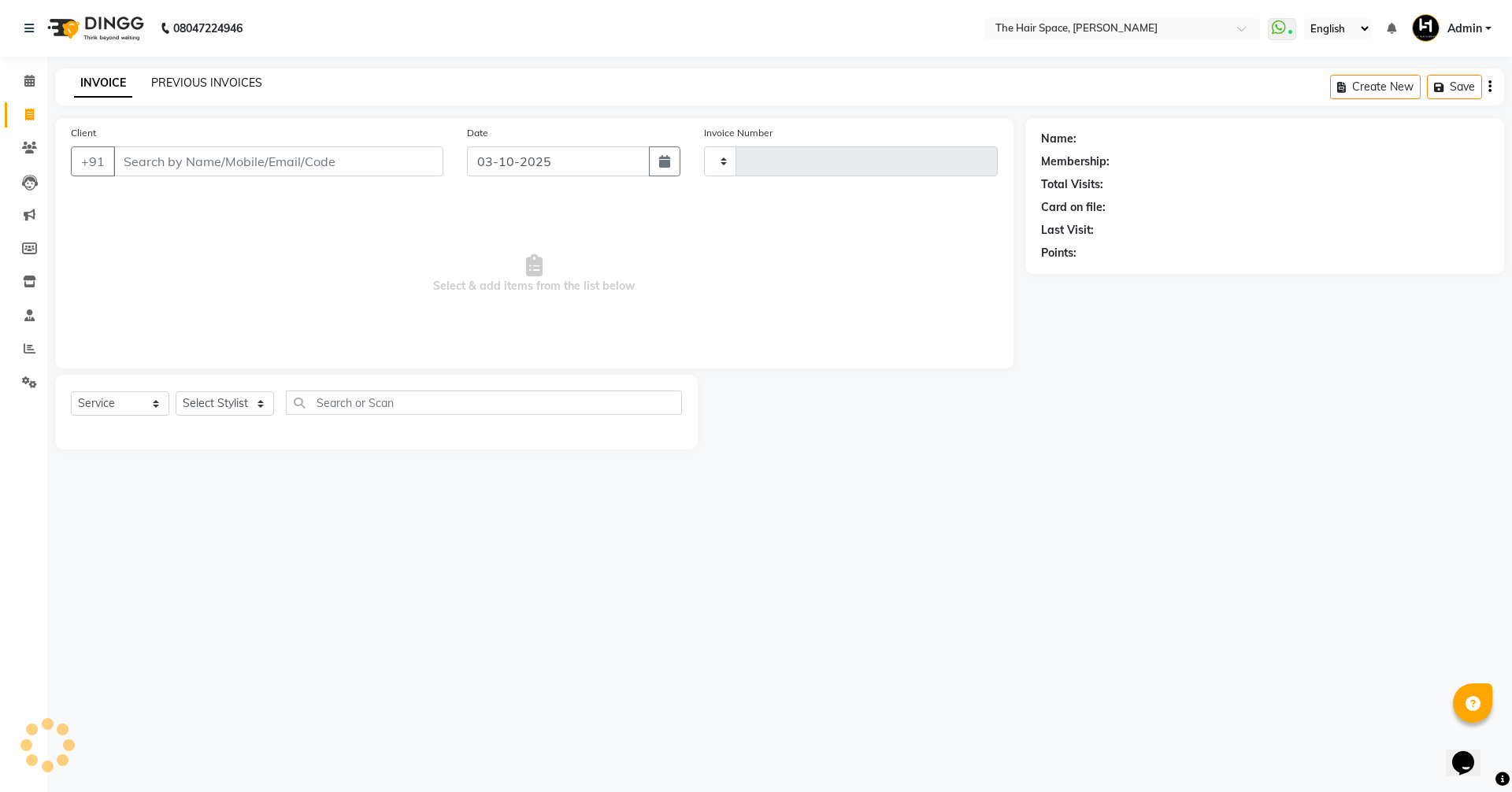
type input "2094"
select select "6663"
click at [199, 81] on link "PREVIOUS INVOICES" at bounding box center [207, 83] width 111 height 14
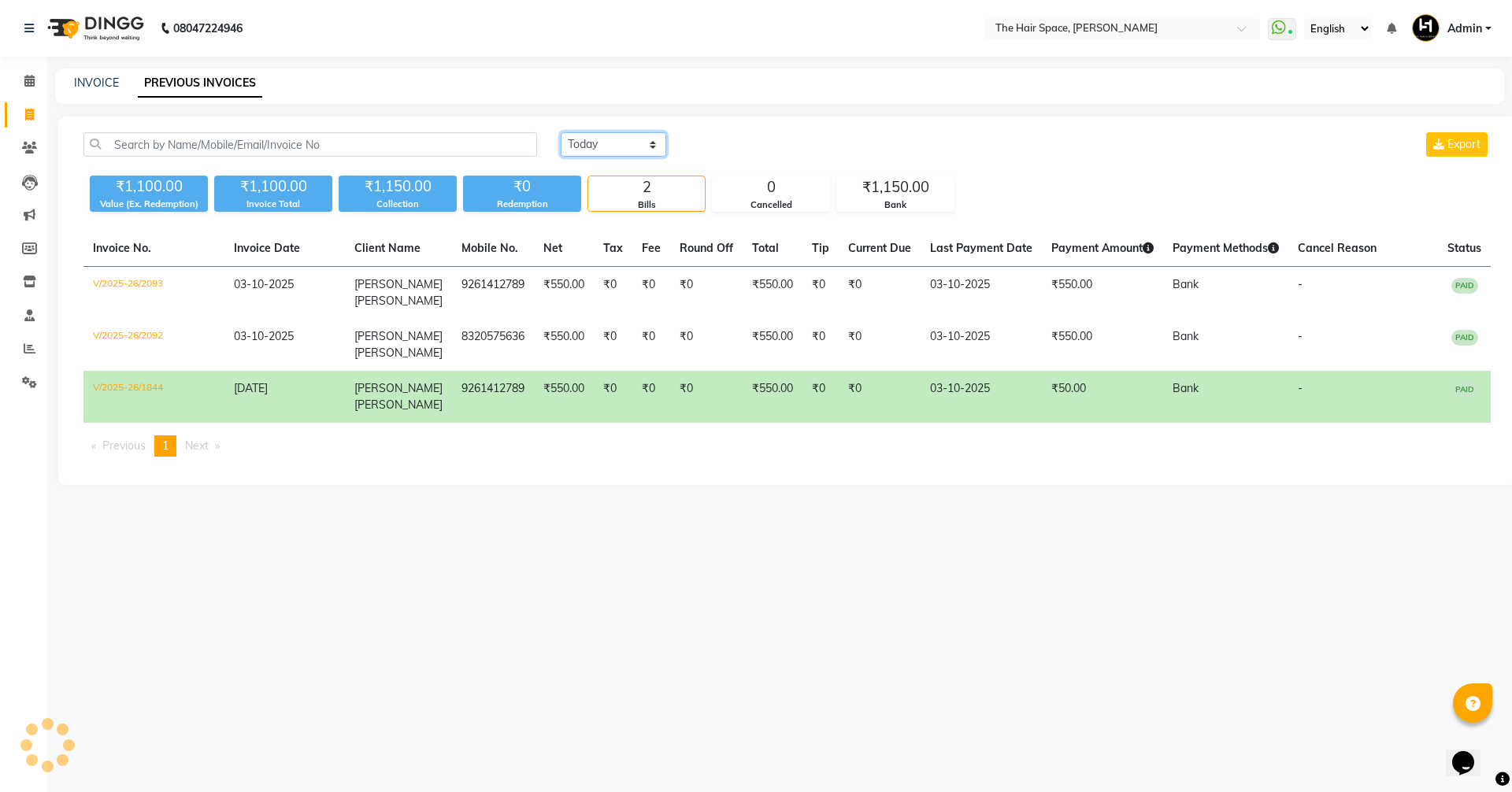
drag, startPoint x: 604, startPoint y: 142, endPoint x: 603, endPoint y: 152, distance: 10.0
click at [604, 142] on select "Today Yesterday Custom Range" at bounding box center [613, 144] width 105 height 24
drag, startPoint x: 30, startPoint y: 376, endPoint x: 27, endPoint y: 355, distance: 21.2
click at [30, 377] on icon at bounding box center [29, 382] width 15 height 12
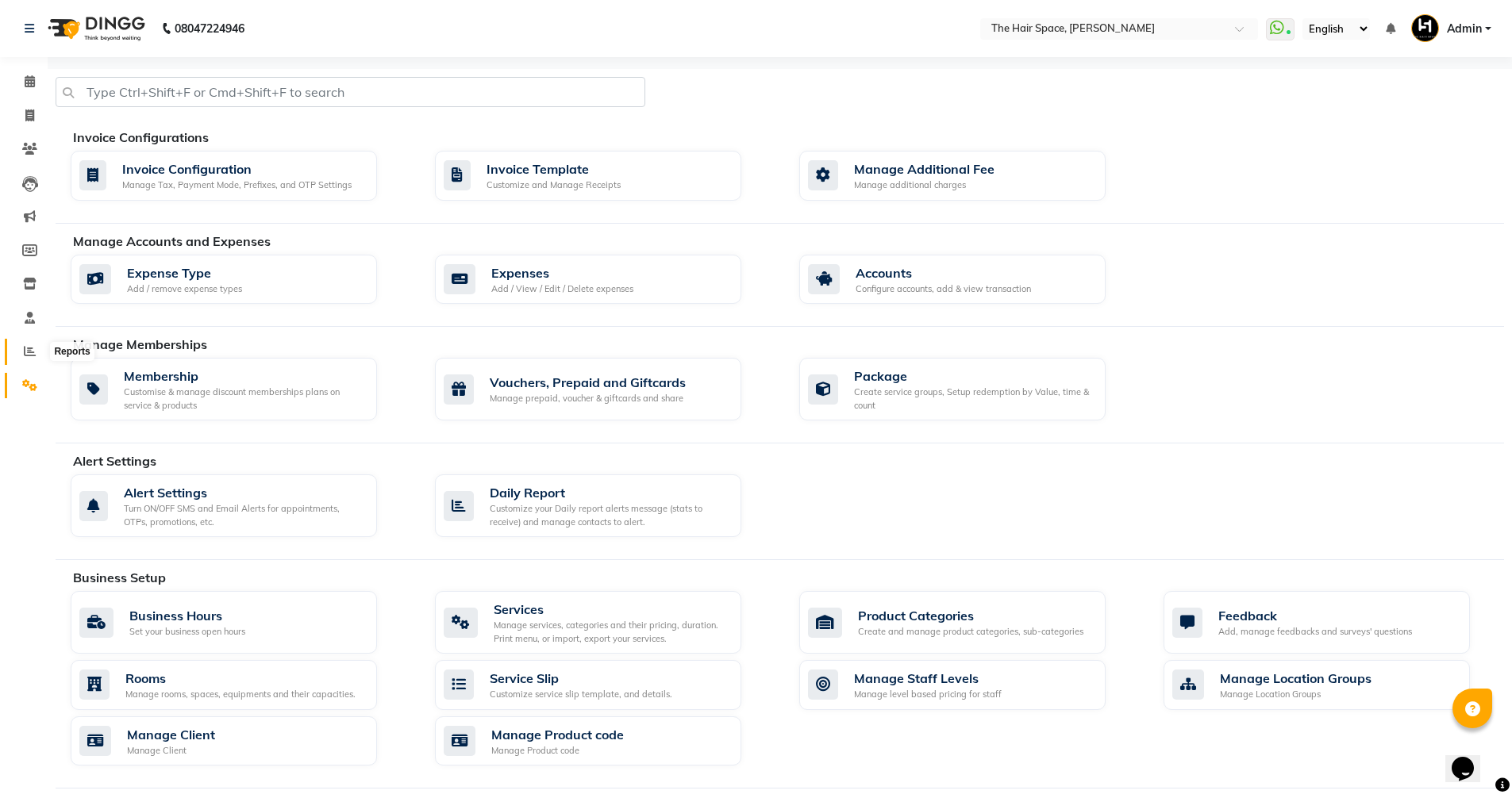
click at [24, 345] on span at bounding box center [30, 352] width 28 height 19
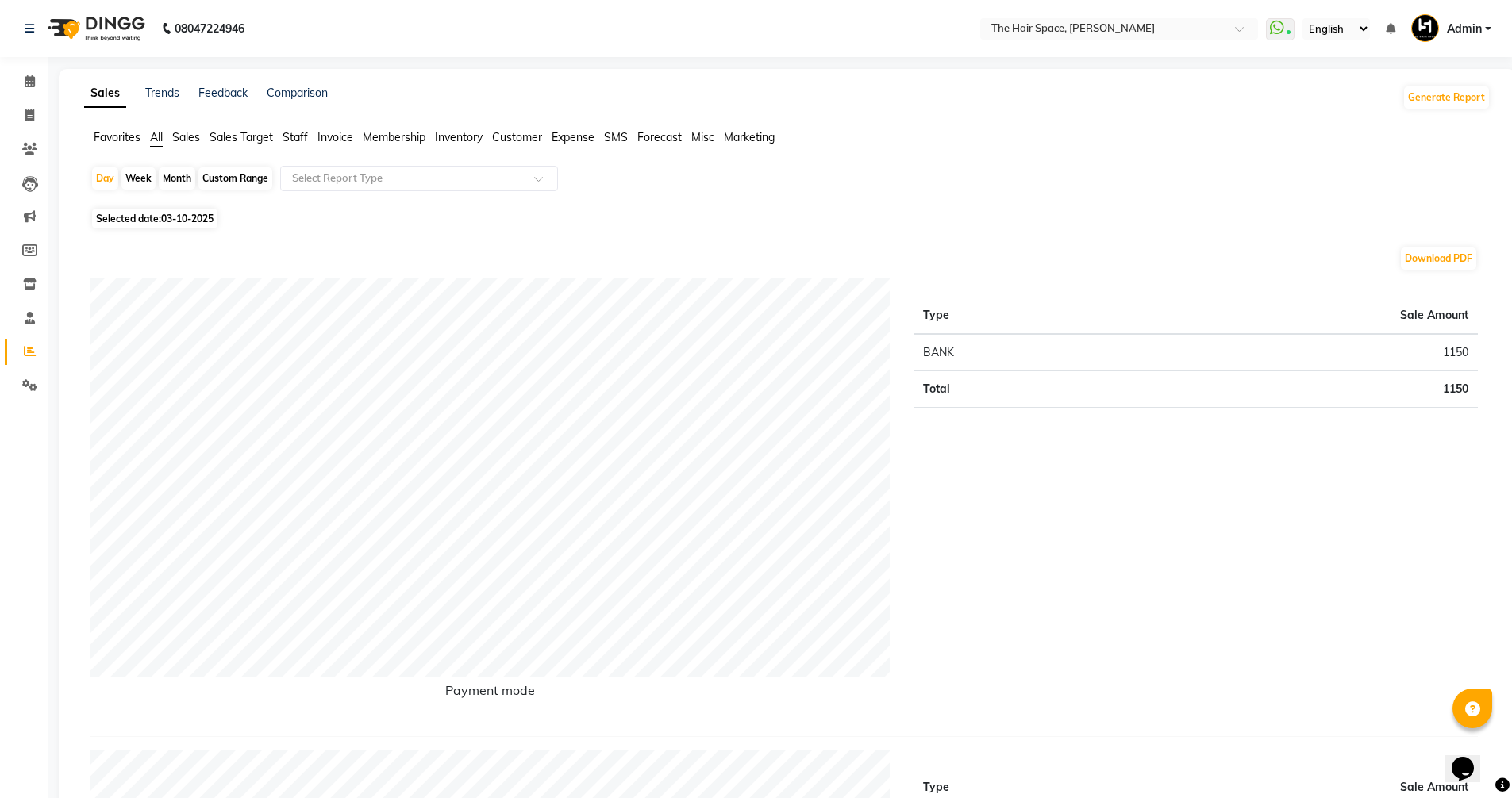
click at [217, 179] on div "Custom Range" at bounding box center [235, 178] width 74 height 22
select select "10"
select select "2025"
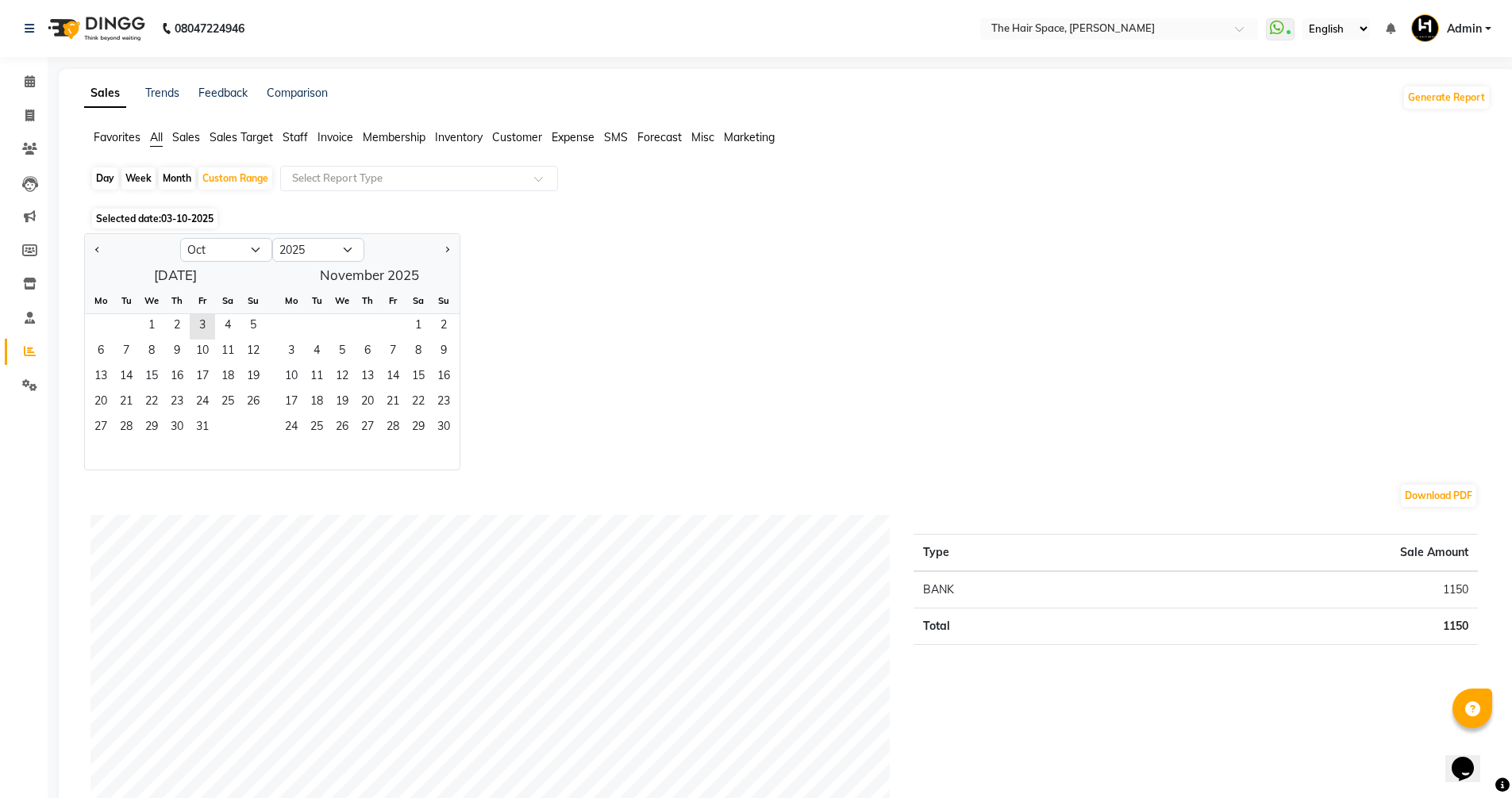
click at [84, 251] on ngb-datepicker "Jan Feb Mar Apr May Jun Jul Aug Sep Oct Nov Dec 2015 2016 2017 2018 2019 2020 2…" at bounding box center [273, 352] width 376 height 238
click at [92, 251] on button "Previous month" at bounding box center [98, 250] width 13 height 25
click at [98, 323] on span "1" at bounding box center [101, 327] width 25 height 25
click at [442, 250] on button "Next month" at bounding box center [447, 250] width 13 height 25
select select "10"
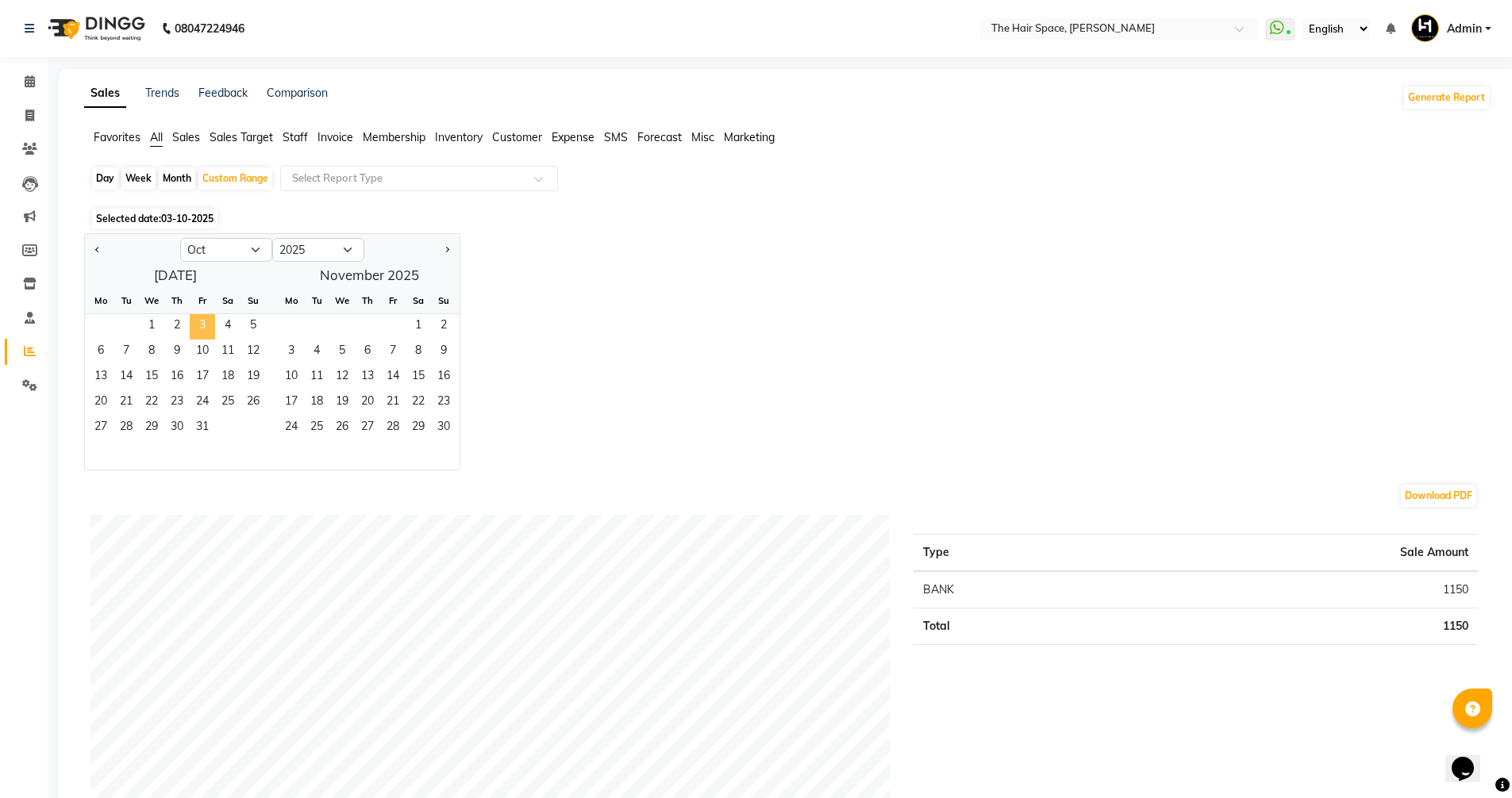
click at [206, 317] on span "3" at bounding box center [202, 327] width 25 height 25
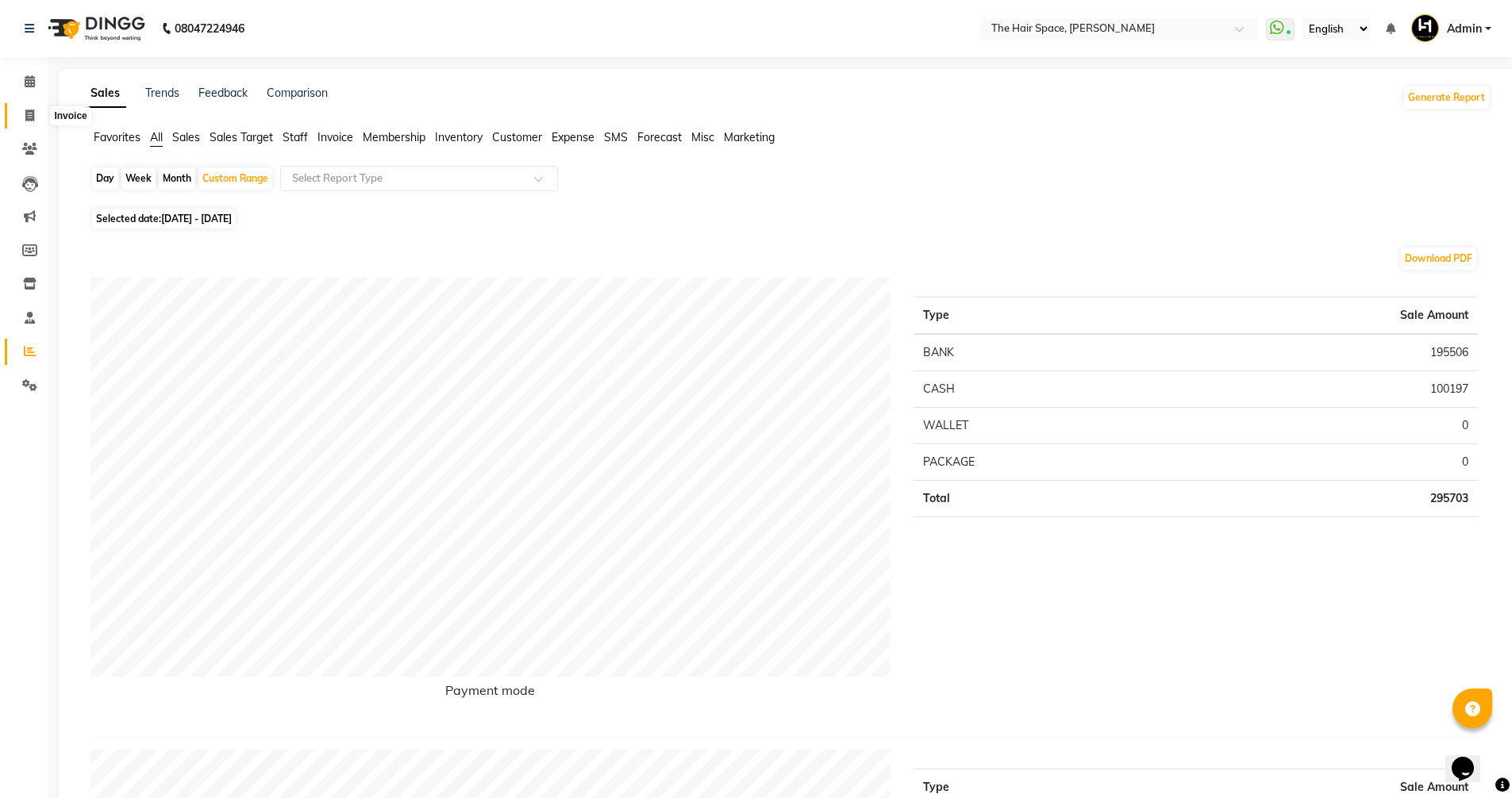
drag, startPoint x: 34, startPoint y: 120, endPoint x: 84, endPoint y: 115, distance: 50.2
click at [34, 120] on icon at bounding box center [29, 115] width 9 height 12
select select "service"
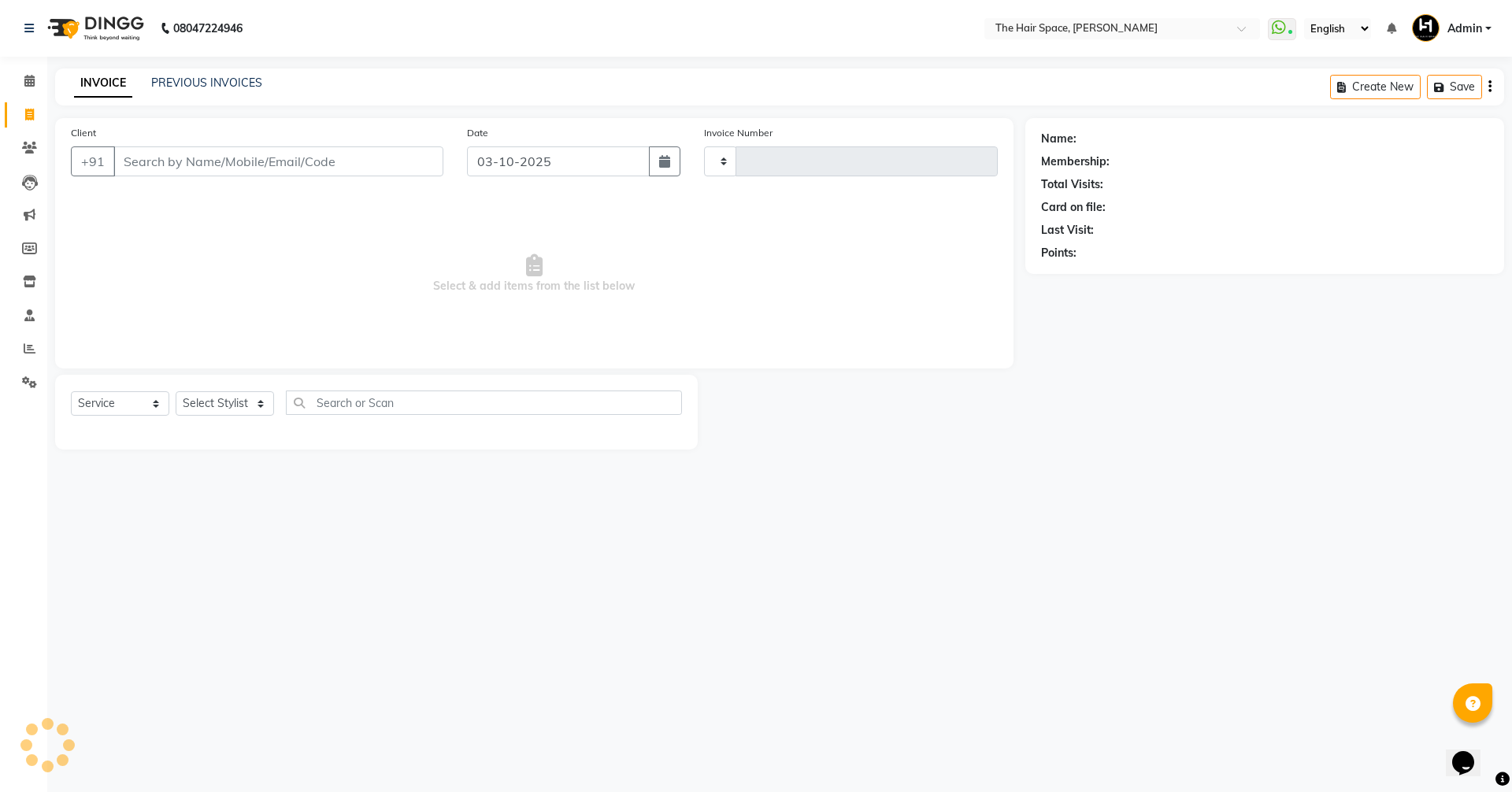
type input "2094"
select select "6663"
click at [225, 80] on link "PREVIOUS INVOICES" at bounding box center [207, 83] width 111 height 14
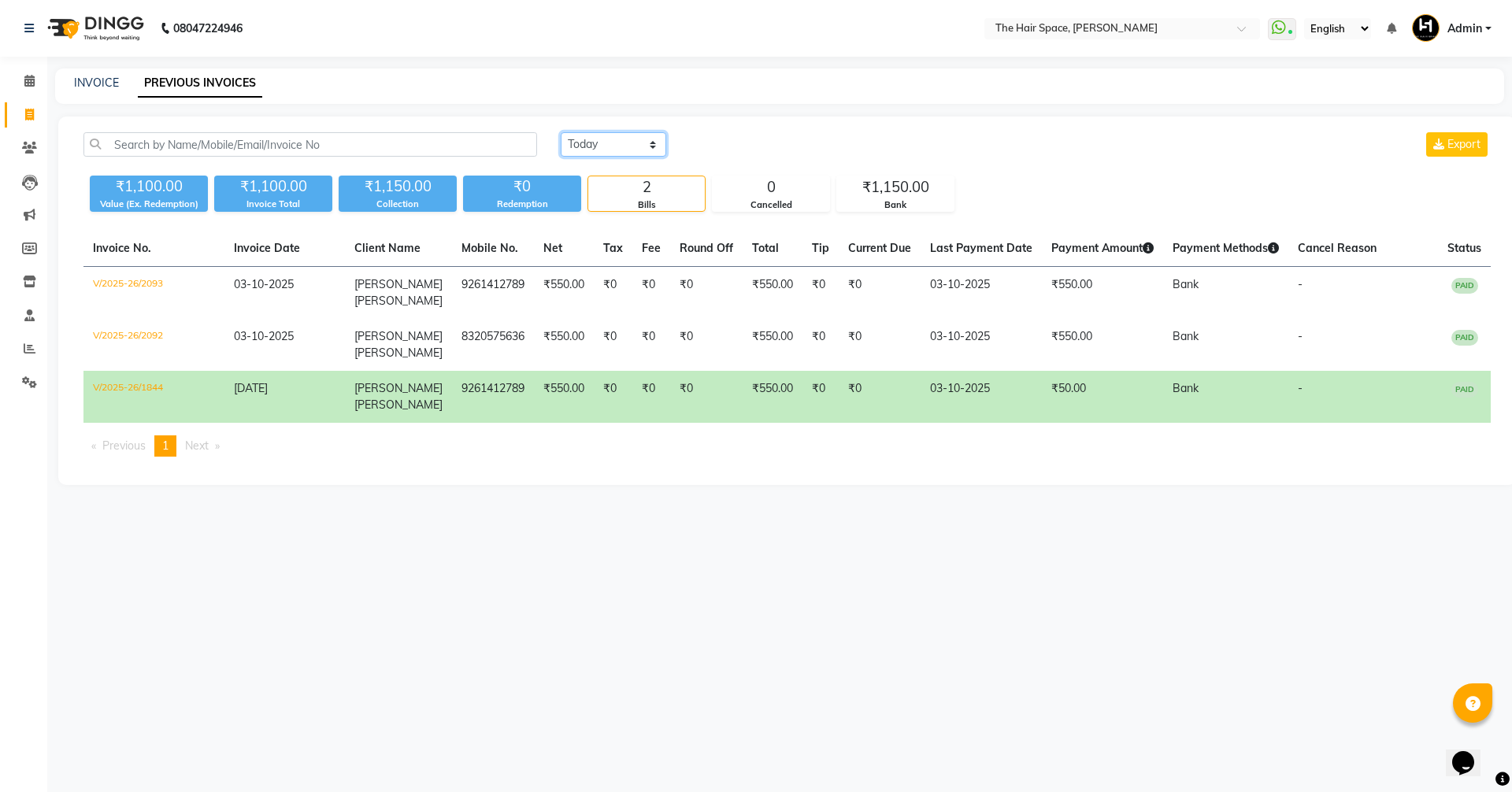
click at [599, 136] on select "Today Yesterday Custom Range" at bounding box center [613, 144] width 105 height 24
click at [561, 132] on select "Today Yesterday Custom Range" at bounding box center [613, 144] width 105 height 24
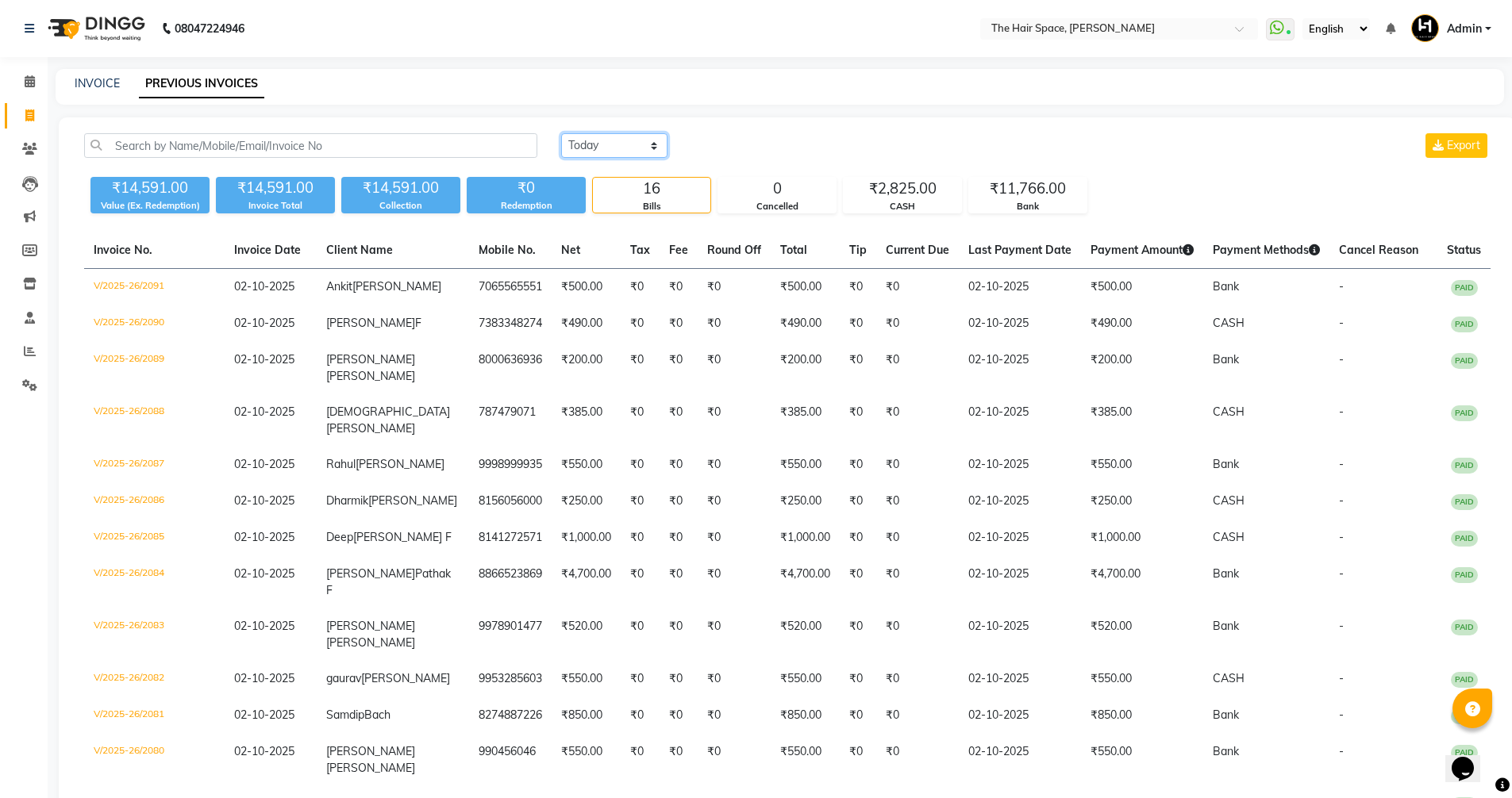
click at [605, 142] on select "Today Yesterday Custom Range" at bounding box center [614, 145] width 106 height 24
select select "today"
click at [561, 133] on select "Today Yesterday Custom Range" at bounding box center [614, 145] width 106 height 24
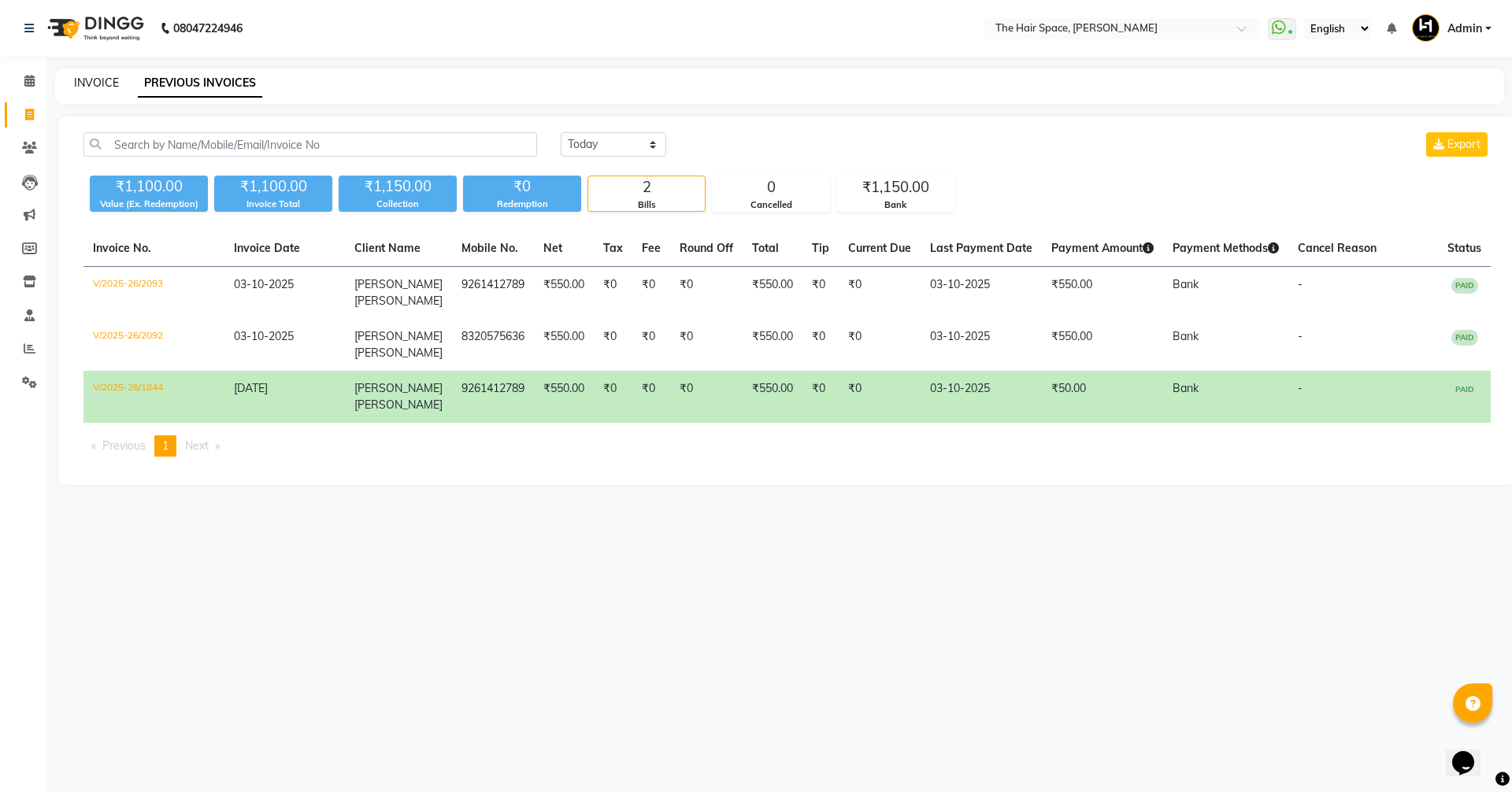
click at [79, 83] on link "INVOICE" at bounding box center [97, 83] width 45 height 14
select select "6663"
select select "service"
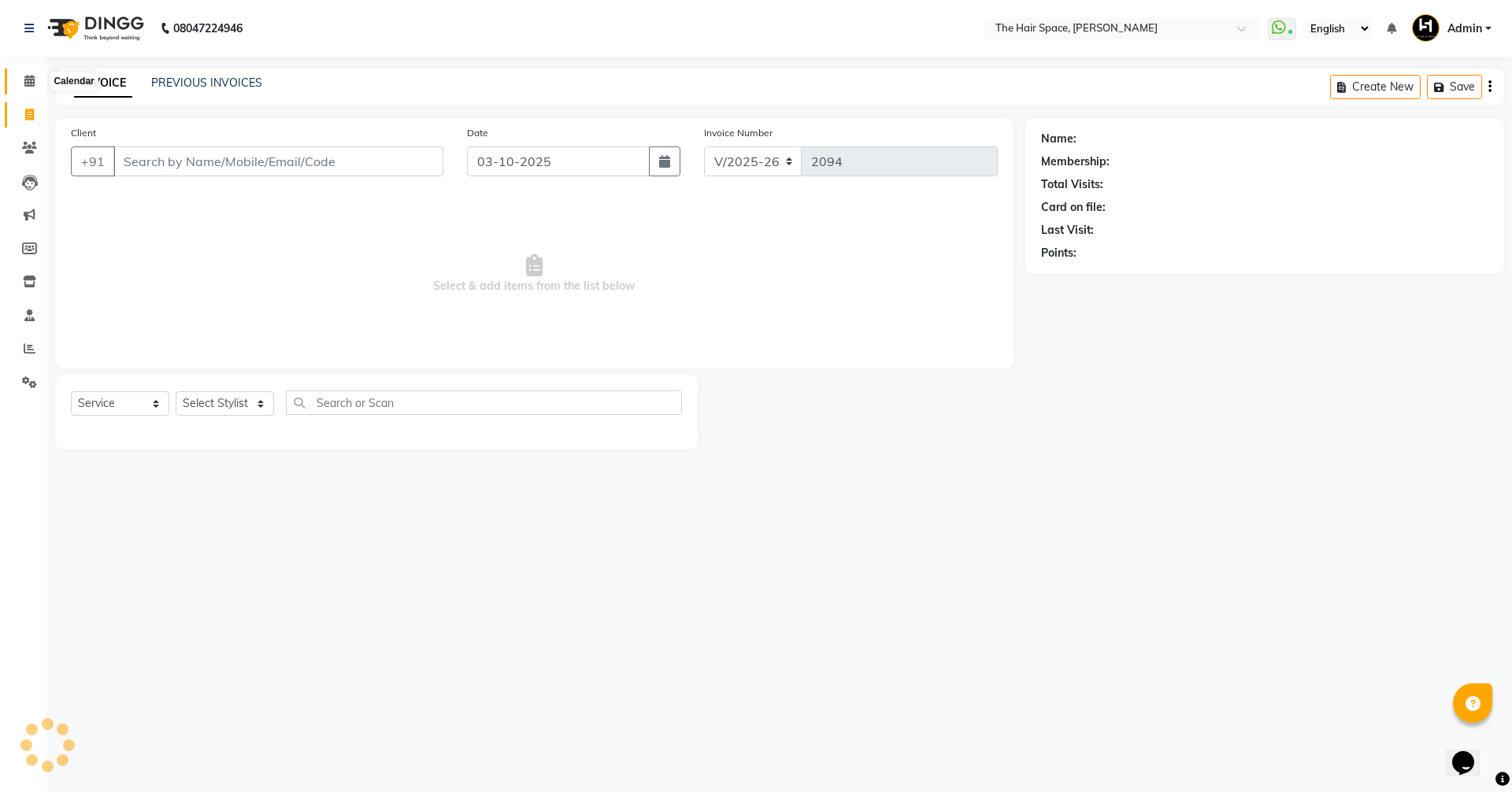
click at [31, 77] on icon at bounding box center [29, 80] width 10 height 12
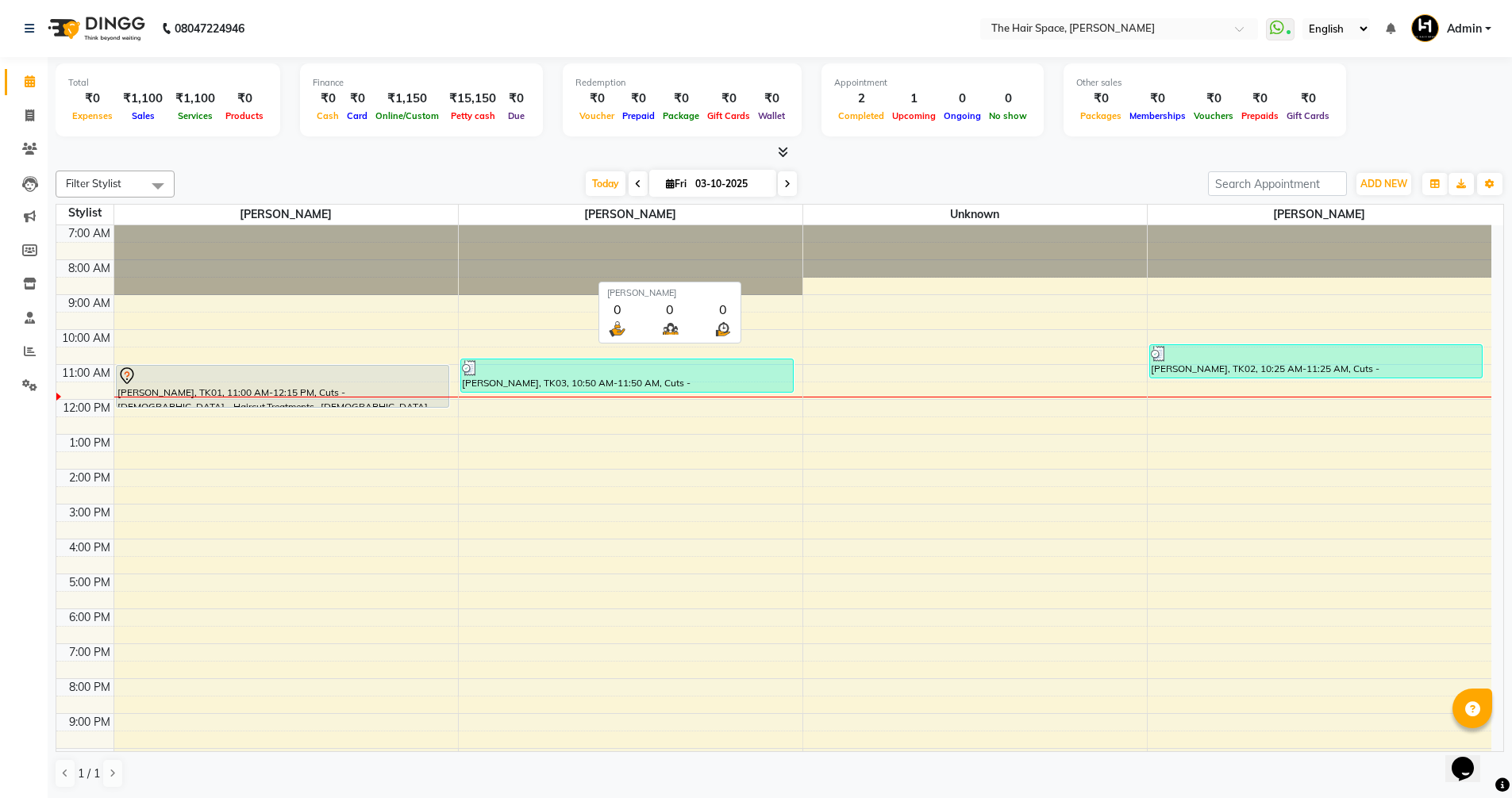
scroll to position [1, 0]
click at [24, 345] on icon at bounding box center [29, 350] width 12 height 12
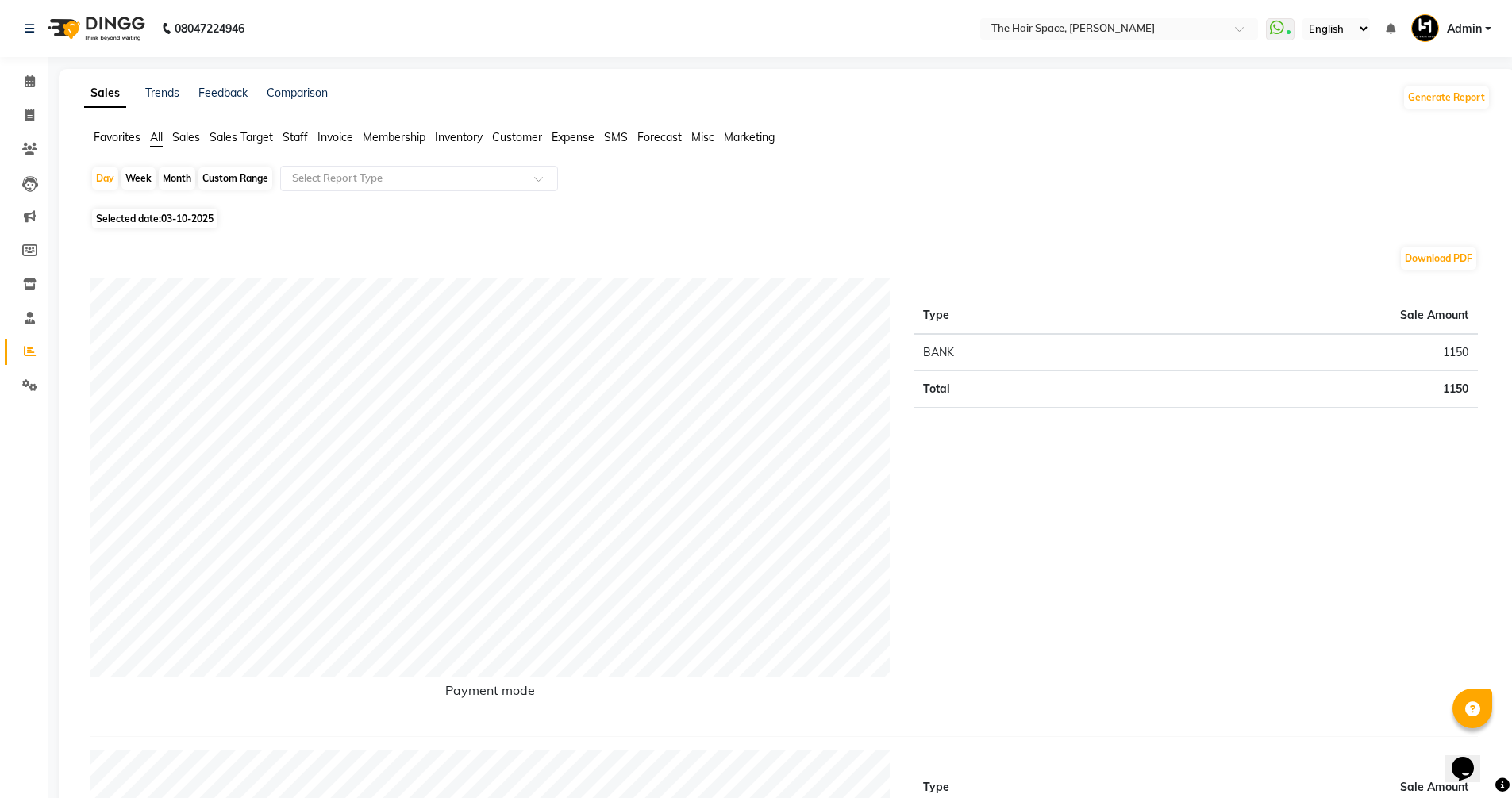
click at [180, 212] on span "03-10-2025" at bounding box center [187, 218] width 53 height 12
select select "10"
select select "2025"
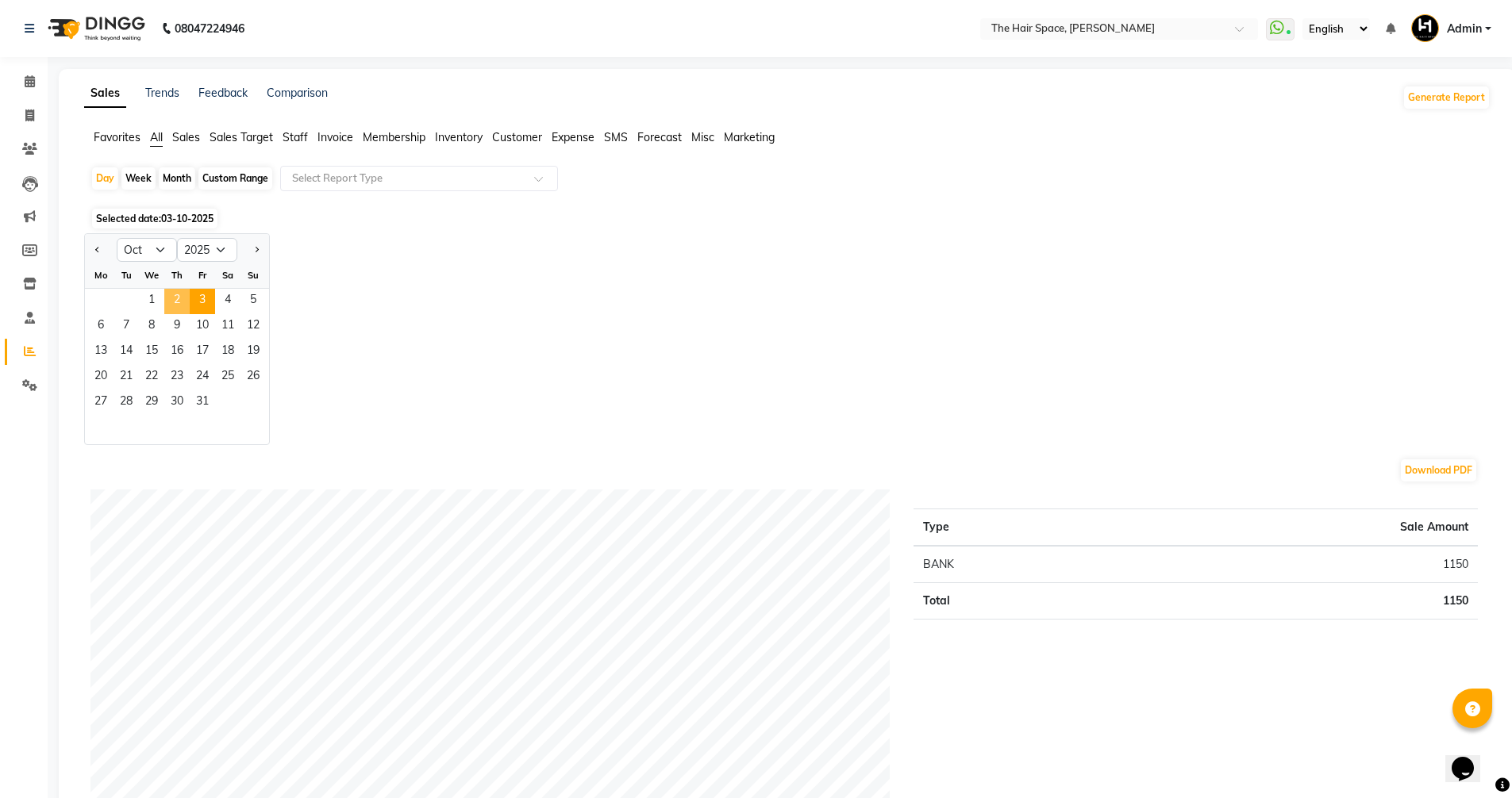
click at [169, 292] on span "2" at bounding box center [177, 301] width 25 height 25
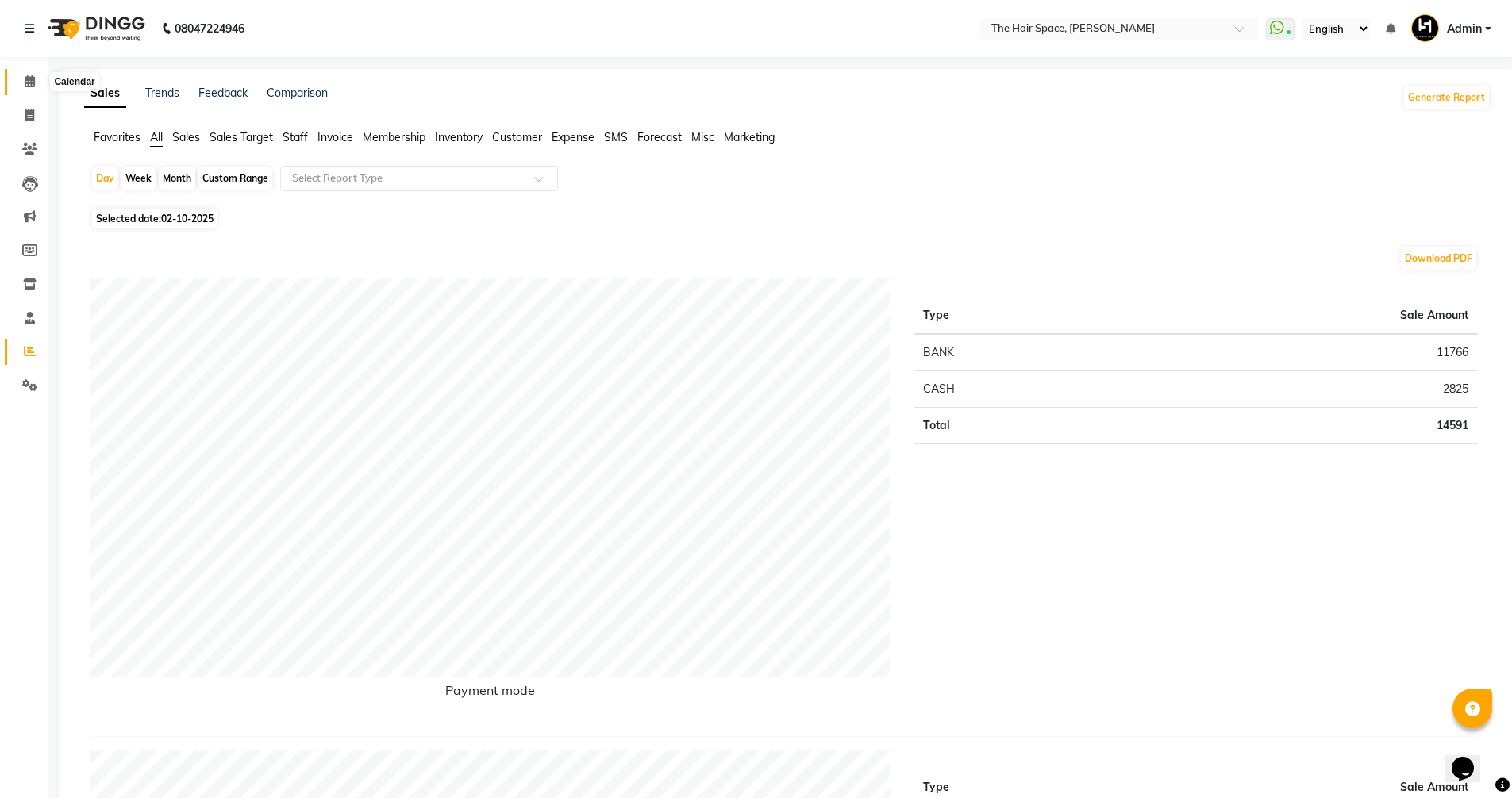
click at [28, 86] on icon at bounding box center [29, 81] width 11 height 12
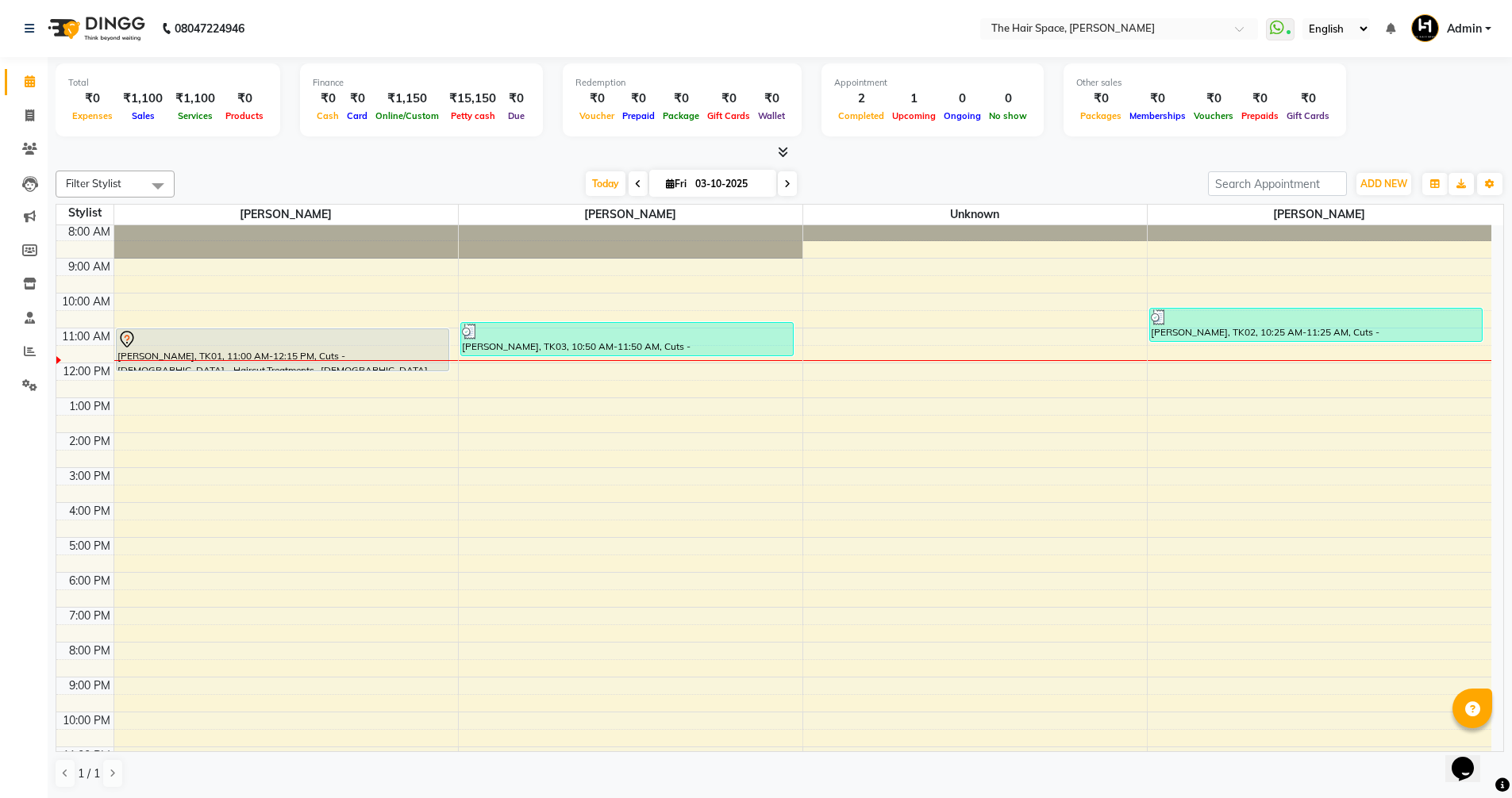
scroll to position [1, 0]
click at [636, 184] on icon at bounding box center [638, 183] width 6 height 10
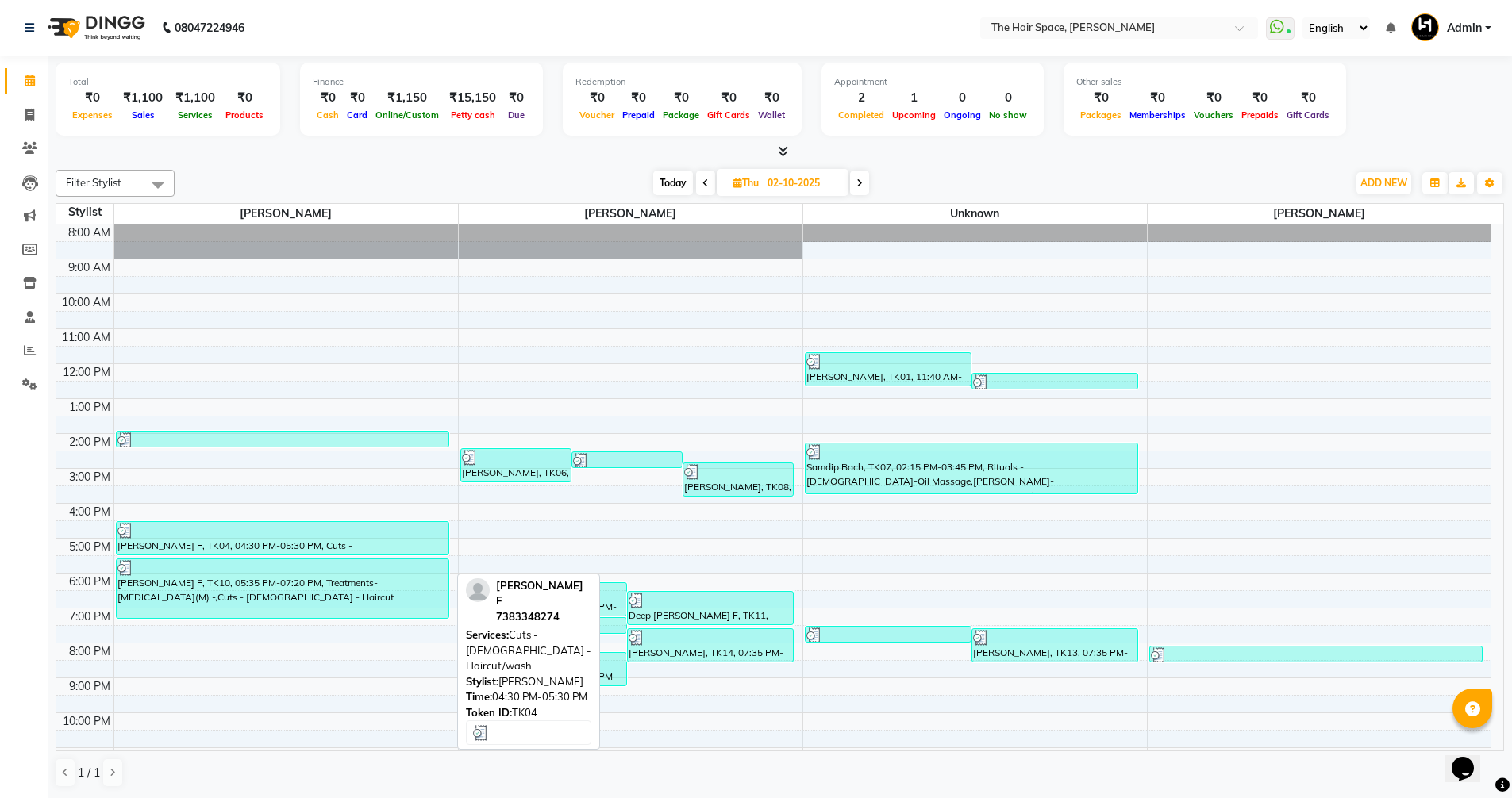
scroll to position [66, 0]
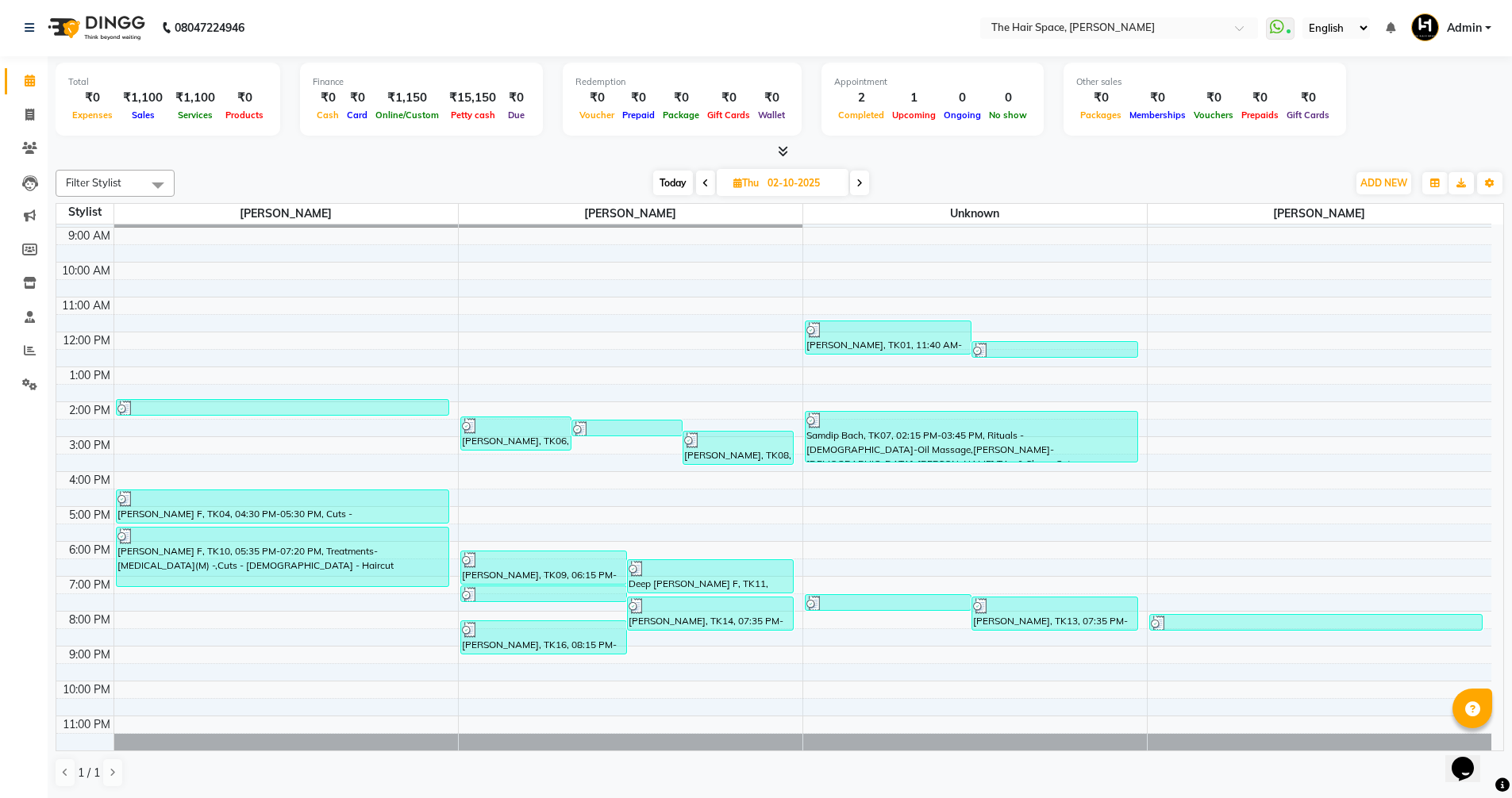
click at [702, 186] on icon at bounding box center [706, 183] width 6 height 10
type input "01-10-2025"
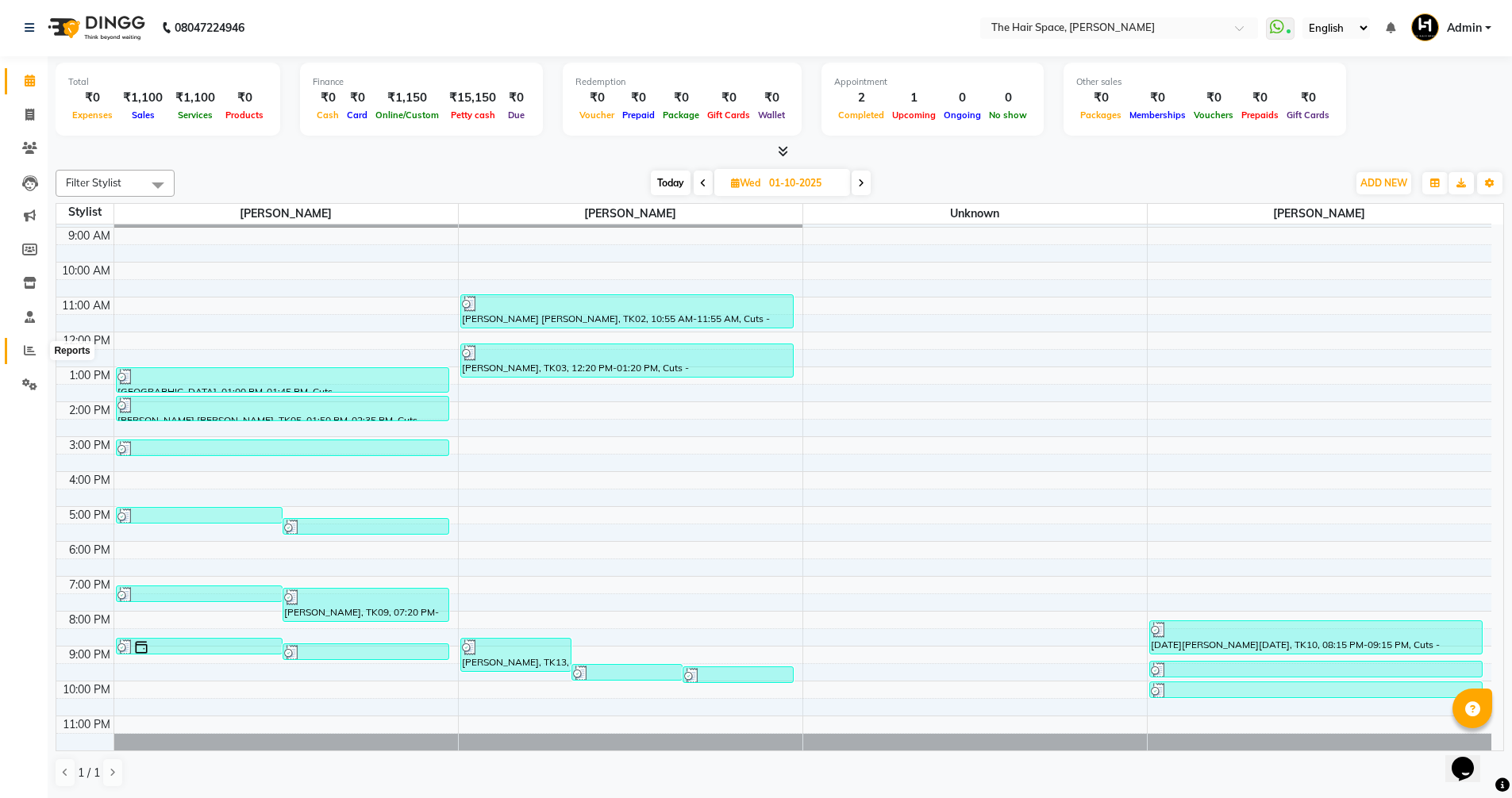
click at [31, 351] on icon at bounding box center [29, 350] width 12 height 12
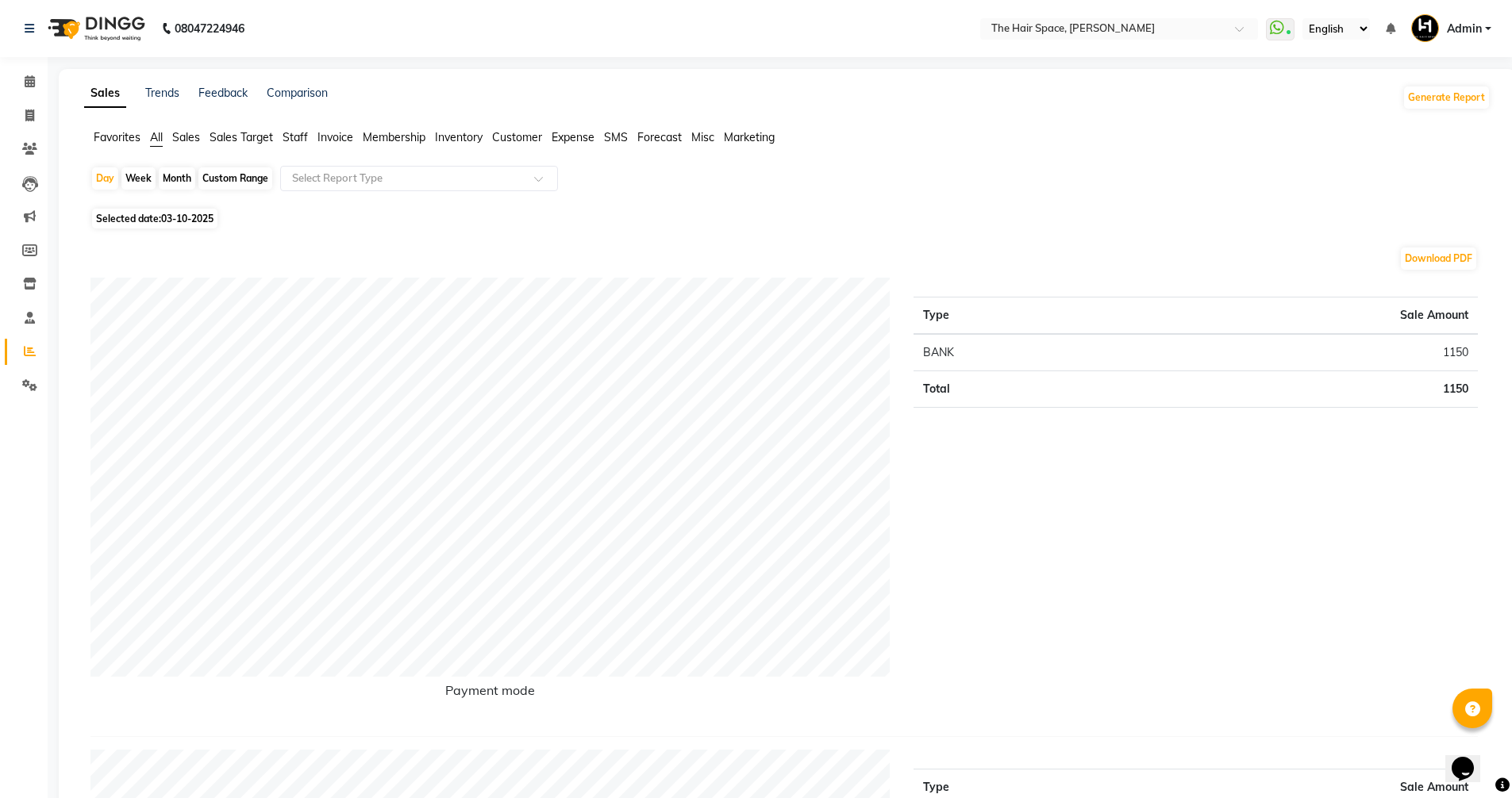
click at [164, 220] on span "03-10-2025" at bounding box center [187, 218] width 53 height 12
select select "10"
select select "2025"
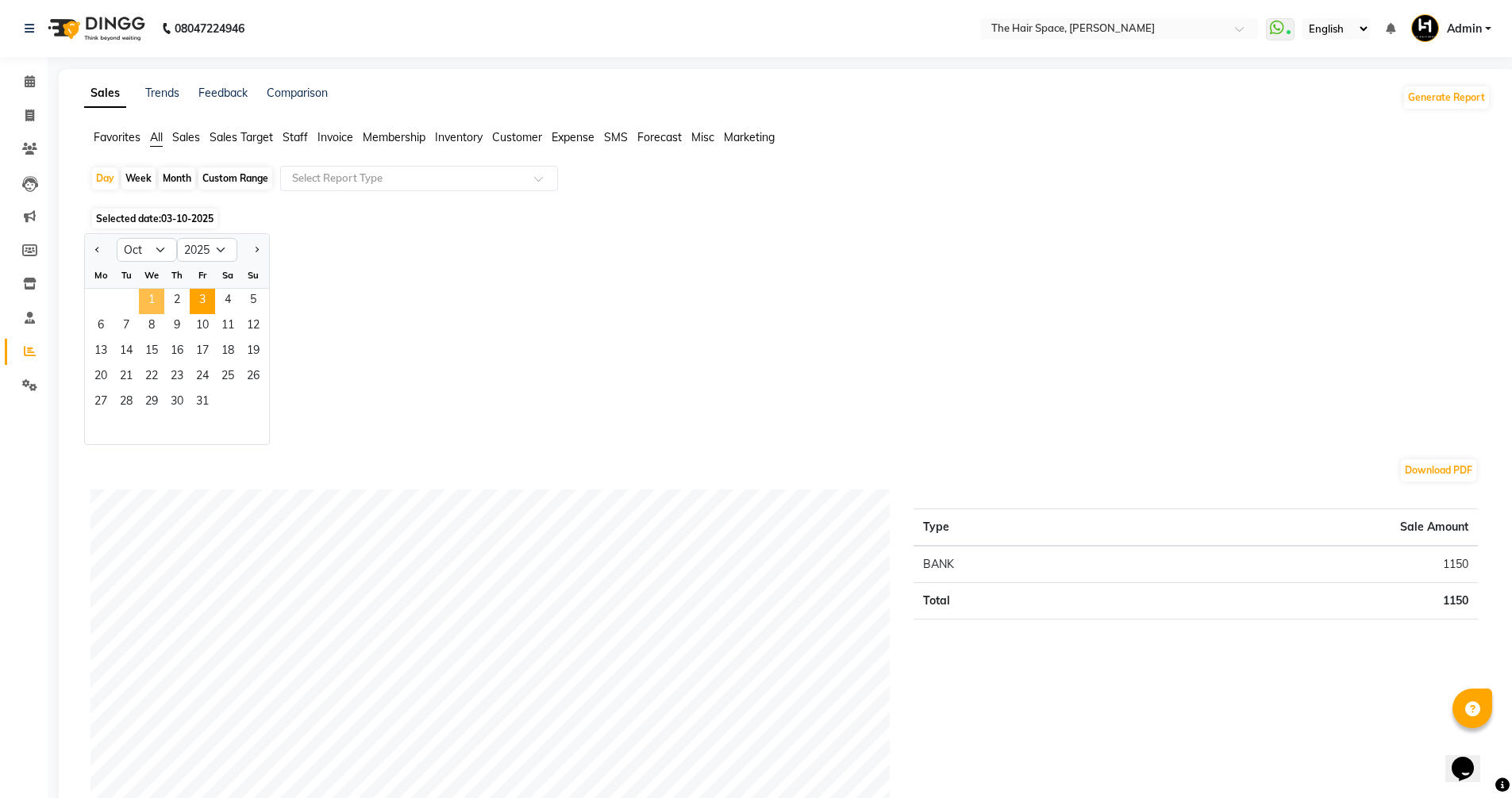
click at [153, 294] on span "1" at bounding box center [151, 301] width 25 height 25
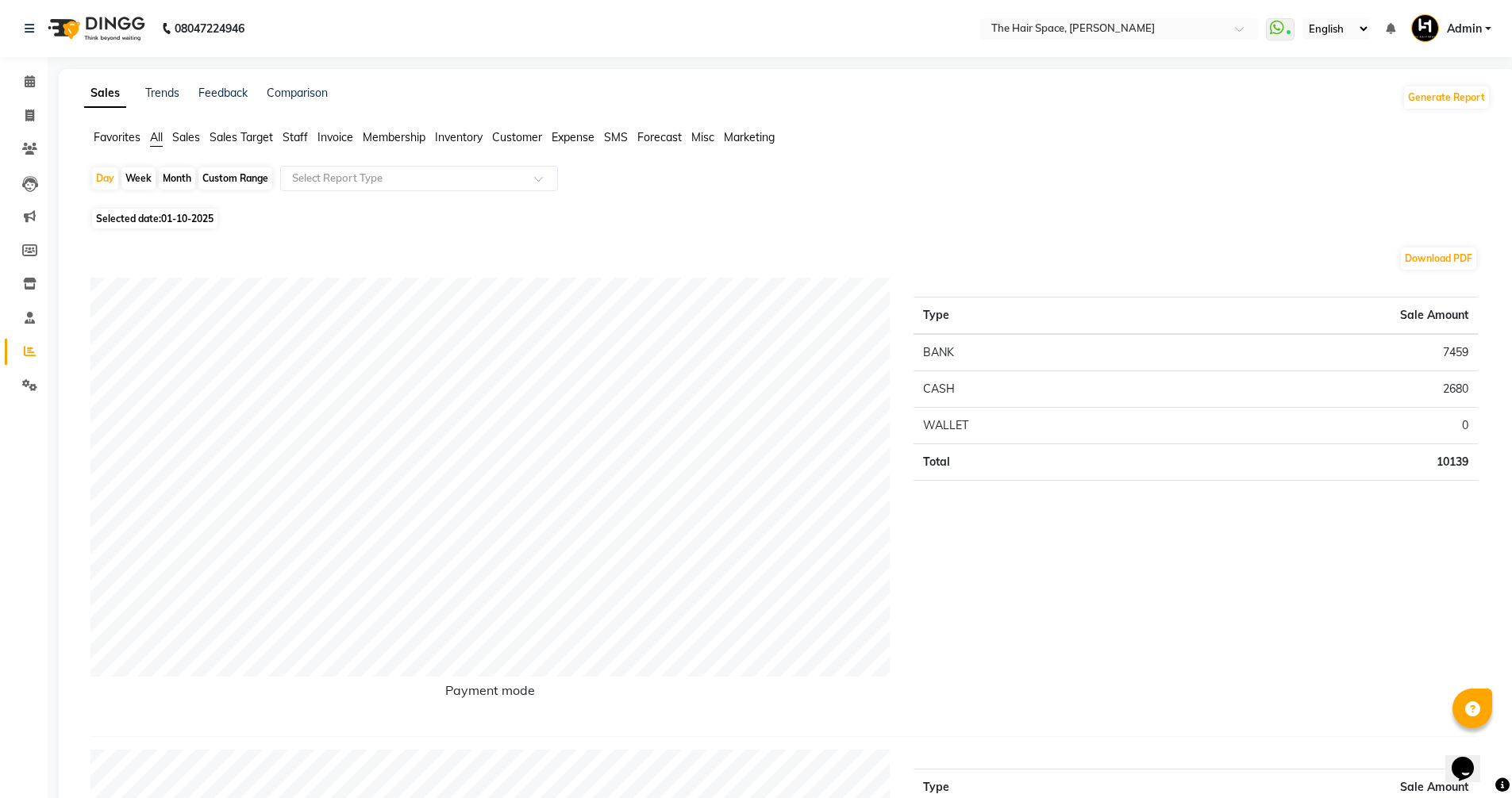
click at [171, 220] on span "01-10-2025" at bounding box center [187, 218] width 53 height 12
select select "10"
select select "2025"
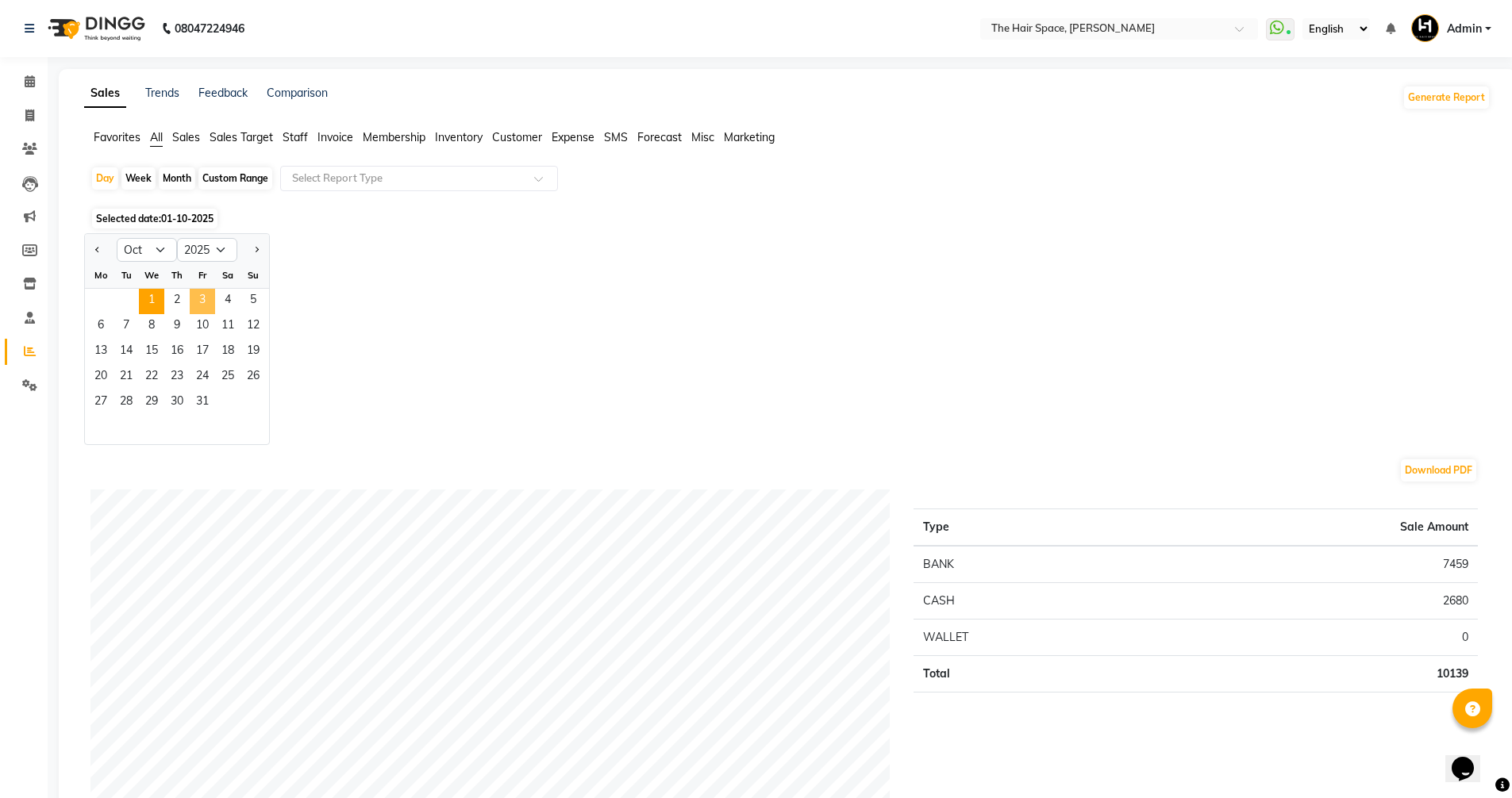
click at [193, 301] on span "3" at bounding box center [202, 301] width 25 height 25
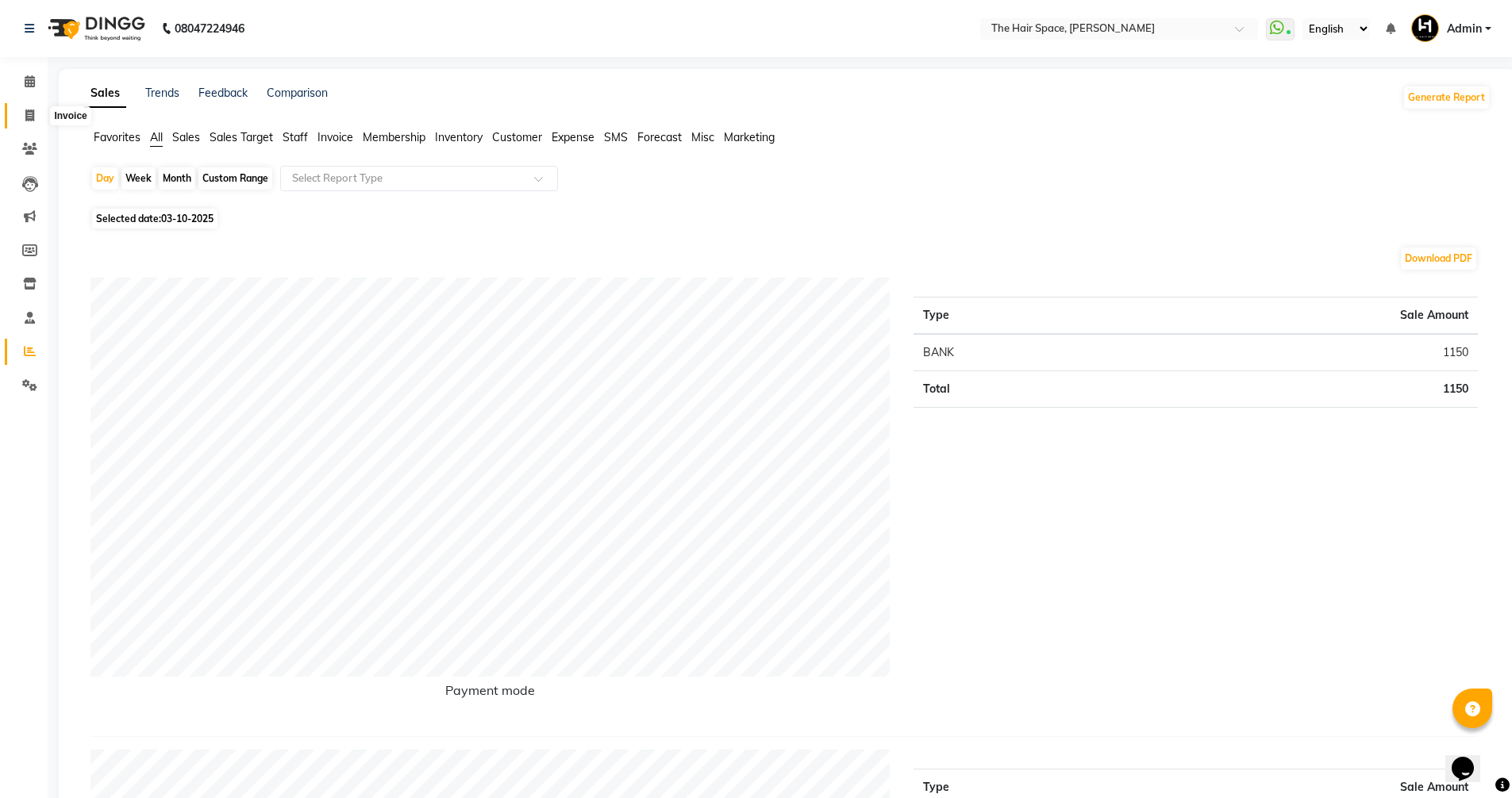
click at [25, 108] on span at bounding box center [30, 116] width 28 height 19
select select "service"
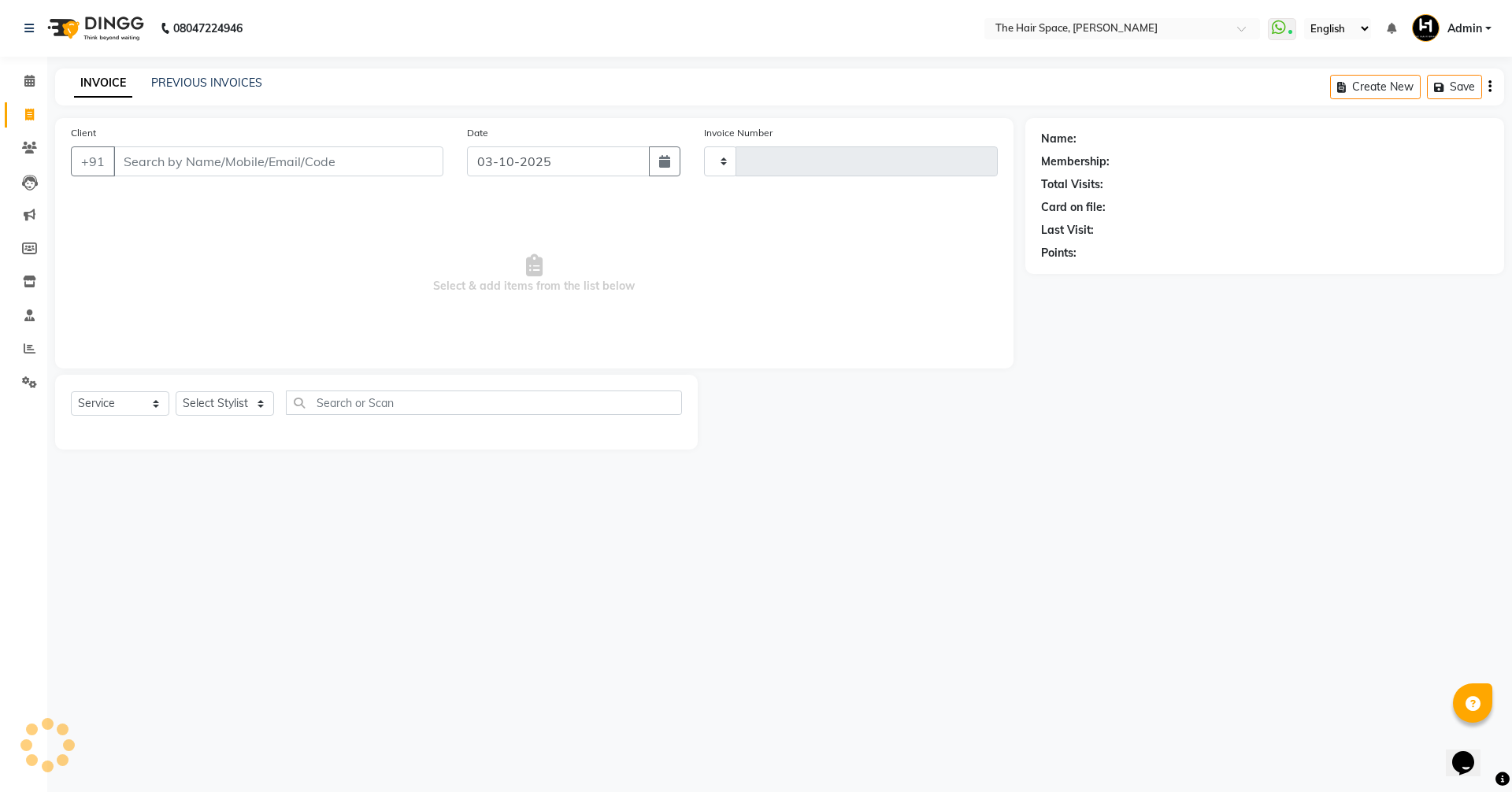
type input "2094"
select select "6663"
drag, startPoint x: 907, startPoint y: 456, endPoint x: 897, endPoint y: 411, distance: 46.1
click at [908, 456] on main "INVOICE PREVIOUS INVOICES Create New Save Client +91 Date 03-10-2025 Invoice Nu…" at bounding box center [780, 270] width 1465 height 405
click at [212, 79] on link "PREVIOUS INVOICES" at bounding box center [207, 83] width 111 height 14
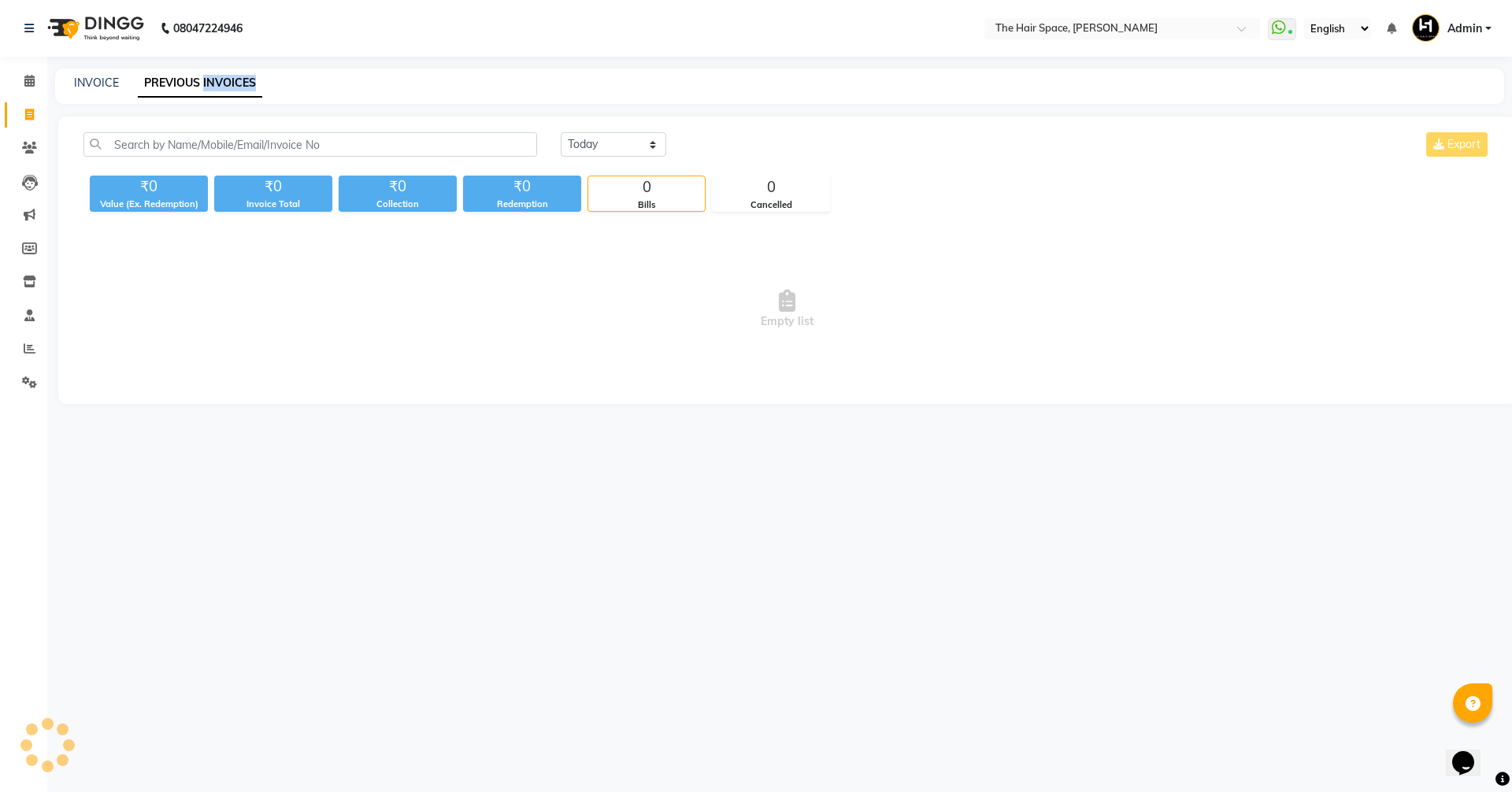
click at [212, 79] on link "PREVIOUS INVOICES" at bounding box center [200, 83] width 125 height 28
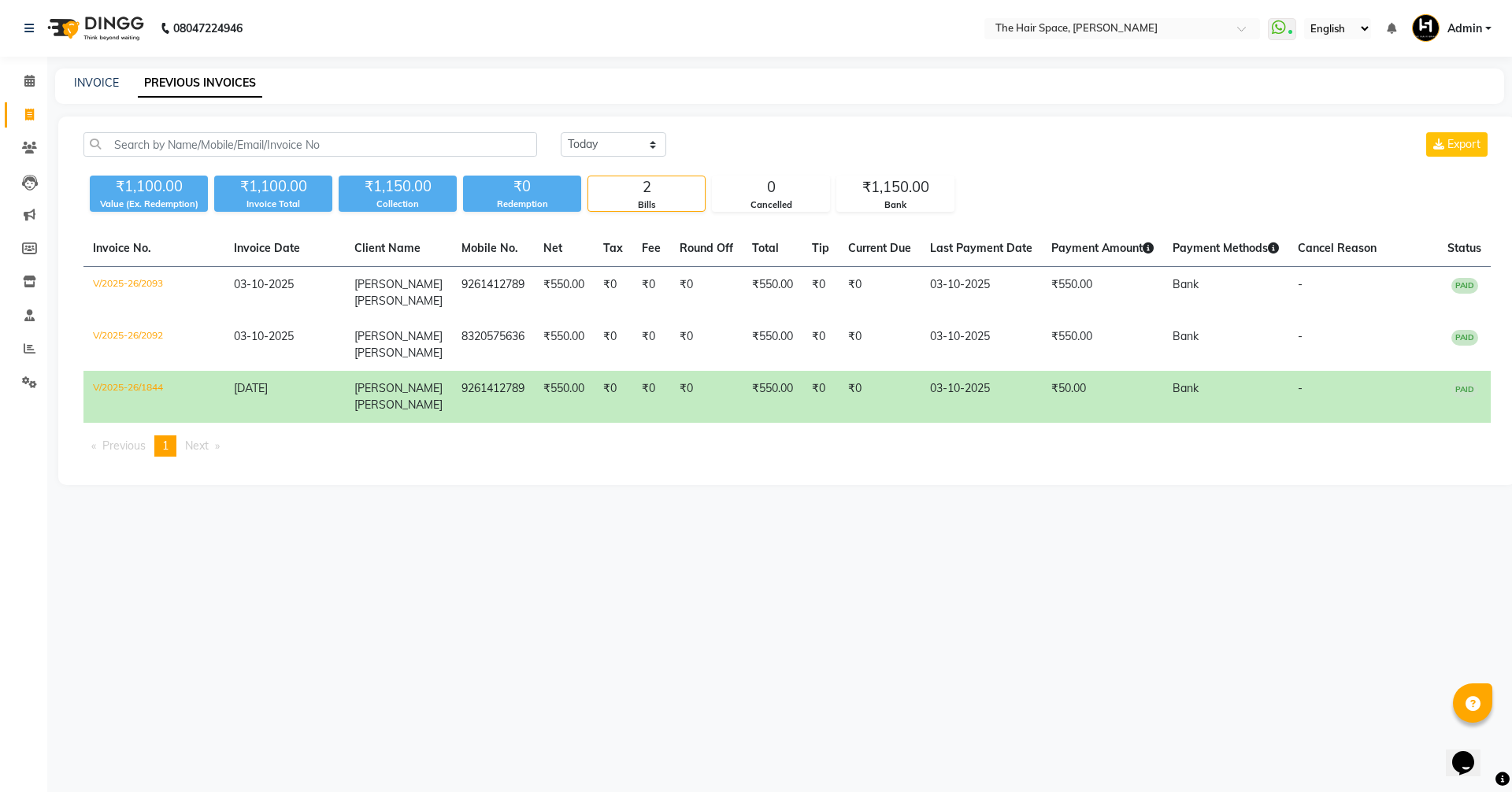
click at [576, 132] on div "Today Yesterday Custom Range Export ₹1,100.00 Value (Ex. Redemption) ₹1,100.00 …" at bounding box center [786, 301] width 1457 height 369
click at [584, 142] on select "Today Yesterday Custom Range" at bounding box center [613, 144] width 105 height 24
click at [561, 132] on select "Today Yesterday Custom Range" at bounding box center [613, 144] width 105 height 24
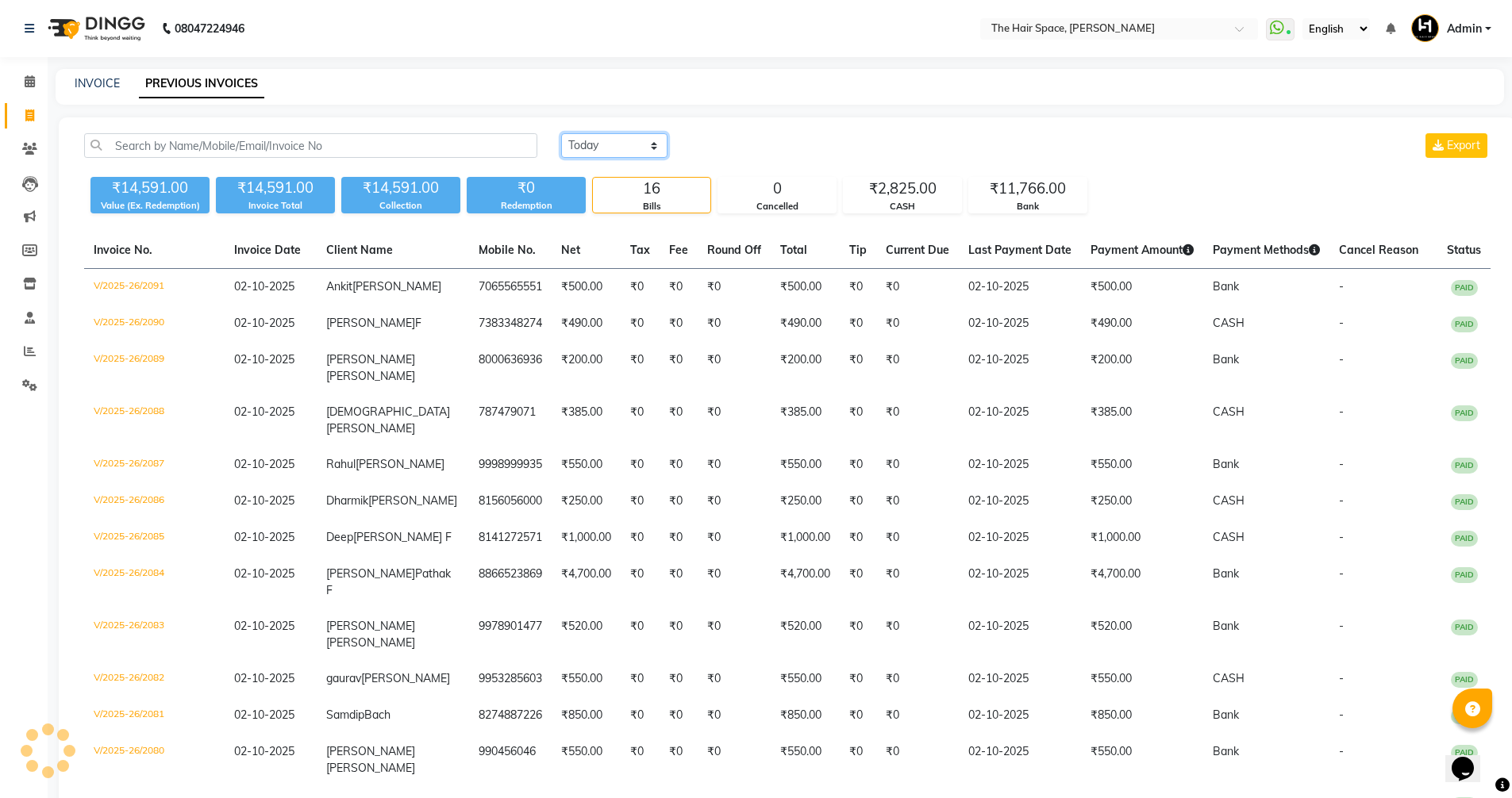
click at [599, 136] on select "Today Yesterday Custom Range" at bounding box center [614, 145] width 106 height 24
select select "today"
click at [561, 133] on select "Today Yesterday Custom Range" at bounding box center [614, 145] width 106 height 24
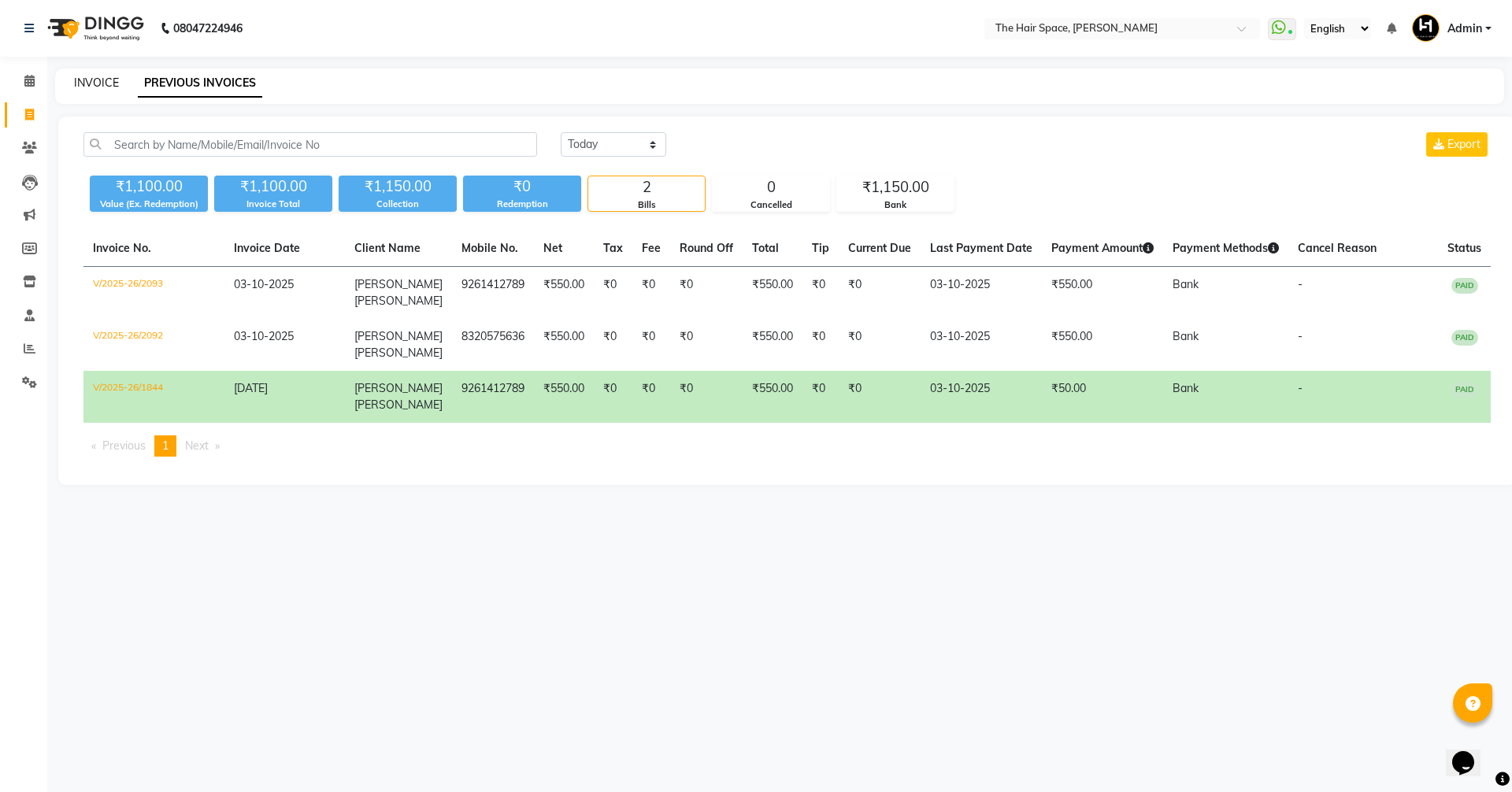
click at [87, 78] on link "INVOICE" at bounding box center [97, 83] width 45 height 14
select select "6663"
select select "service"
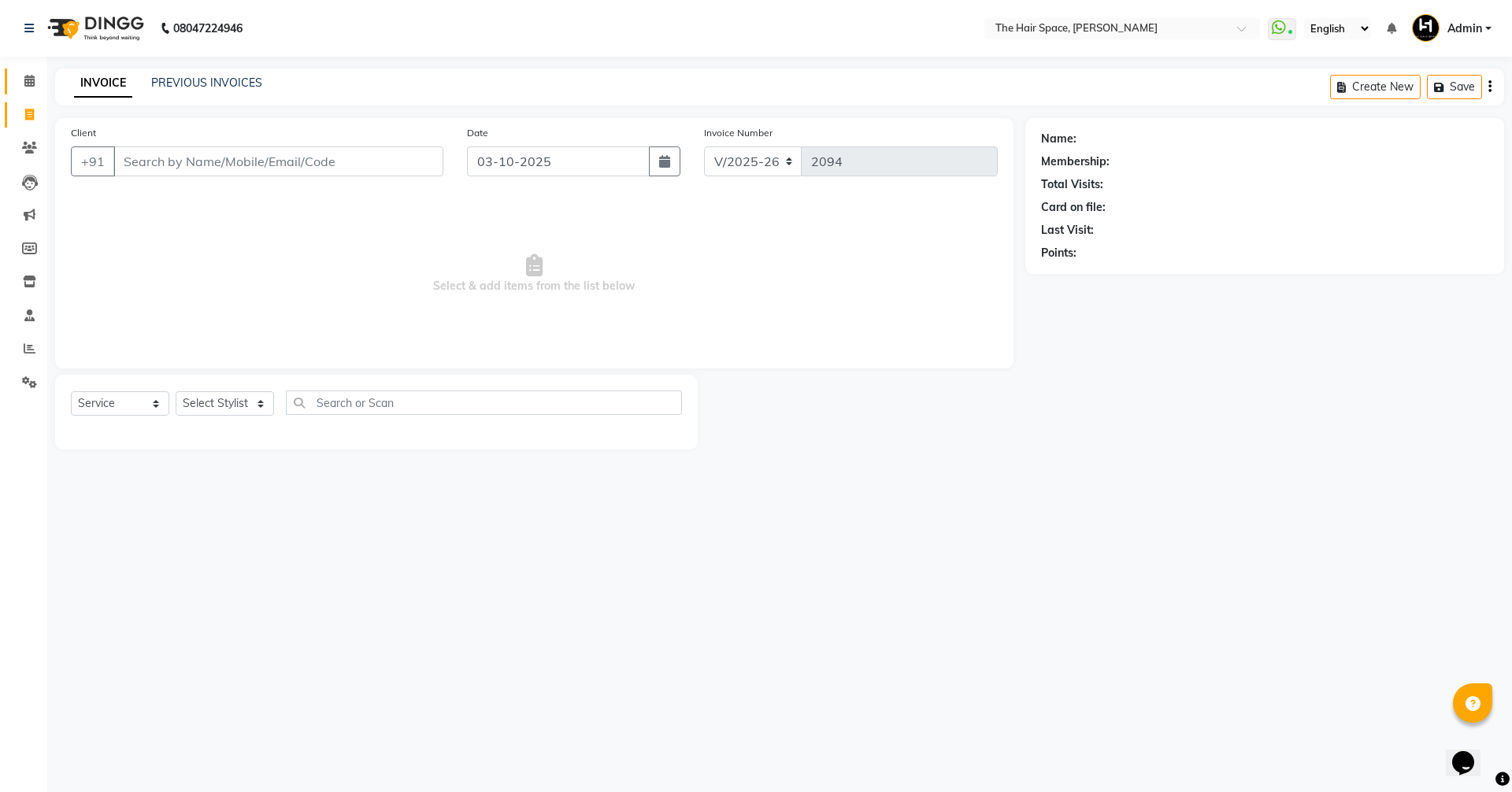
click at [15, 92] on link "Calendar" at bounding box center [23, 81] width 38 height 26
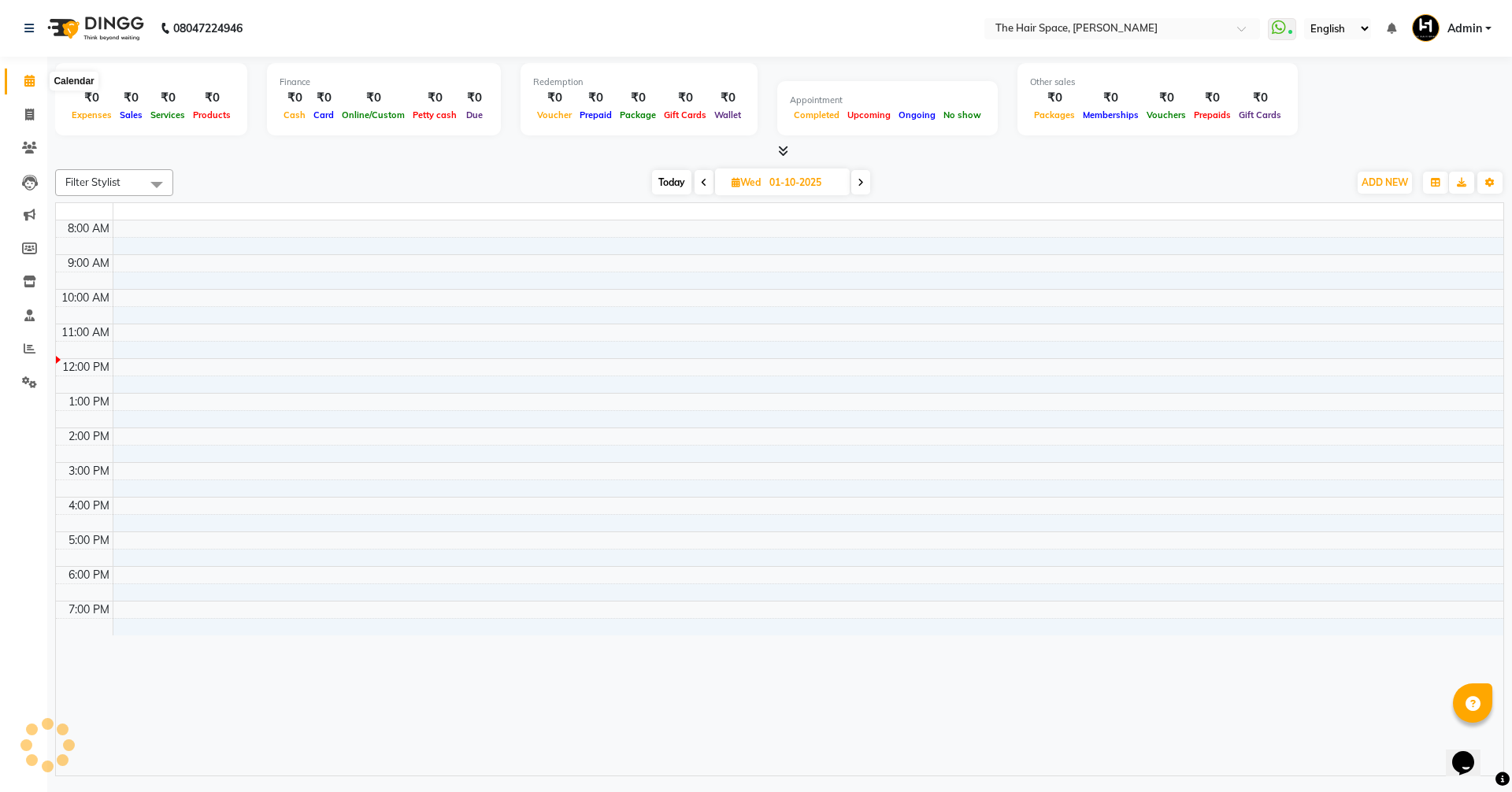
click at [17, 88] on span at bounding box center [30, 81] width 27 height 19
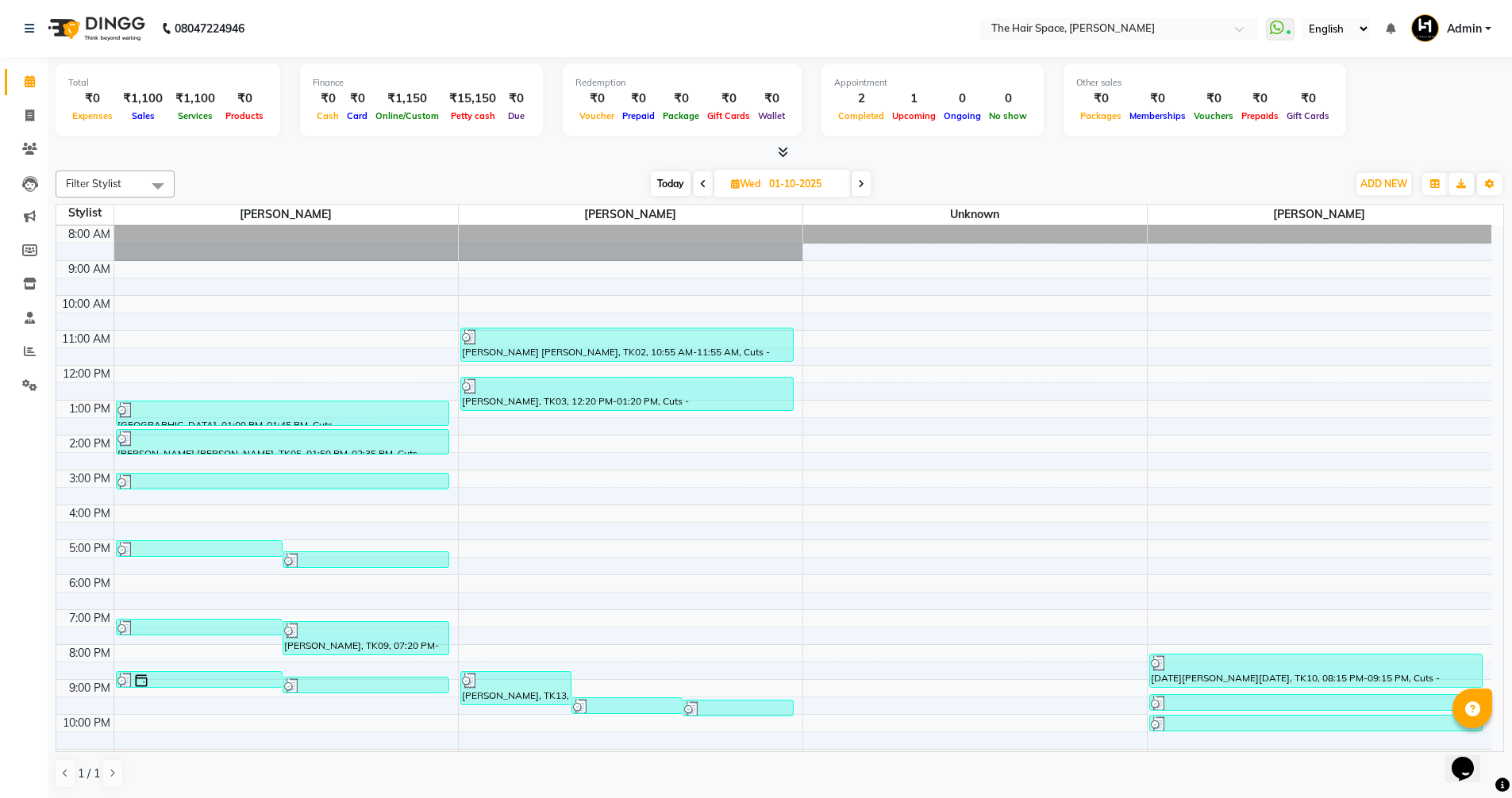
scroll to position [66, 0]
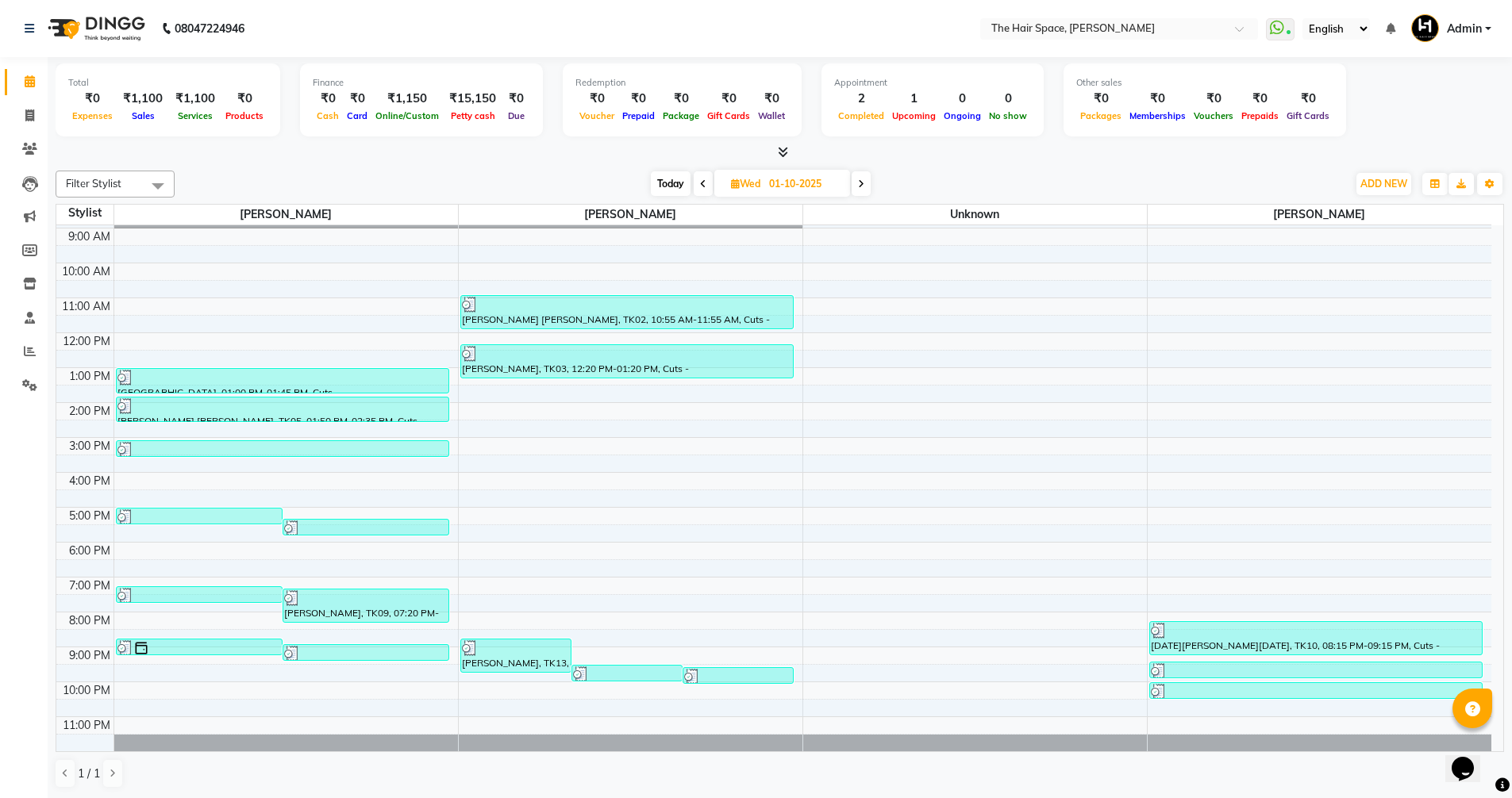
click at [659, 182] on span "Today" at bounding box center [670, 183] width 40 height 24
type input "03-10-2025"
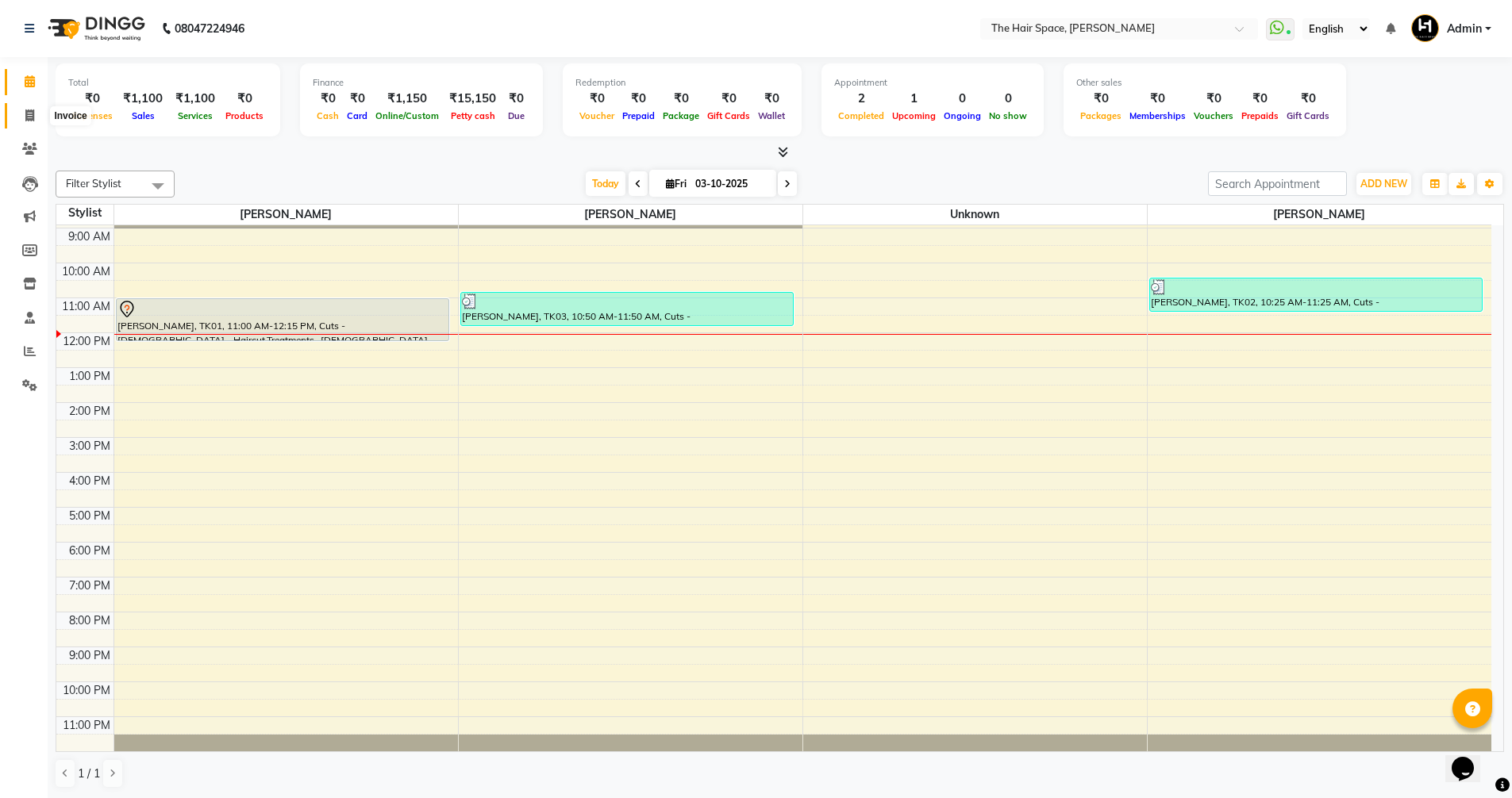
click at [21, 115] on span at bounding box center [30, 116] width 28 height 19
select select "6663"
select select "service"
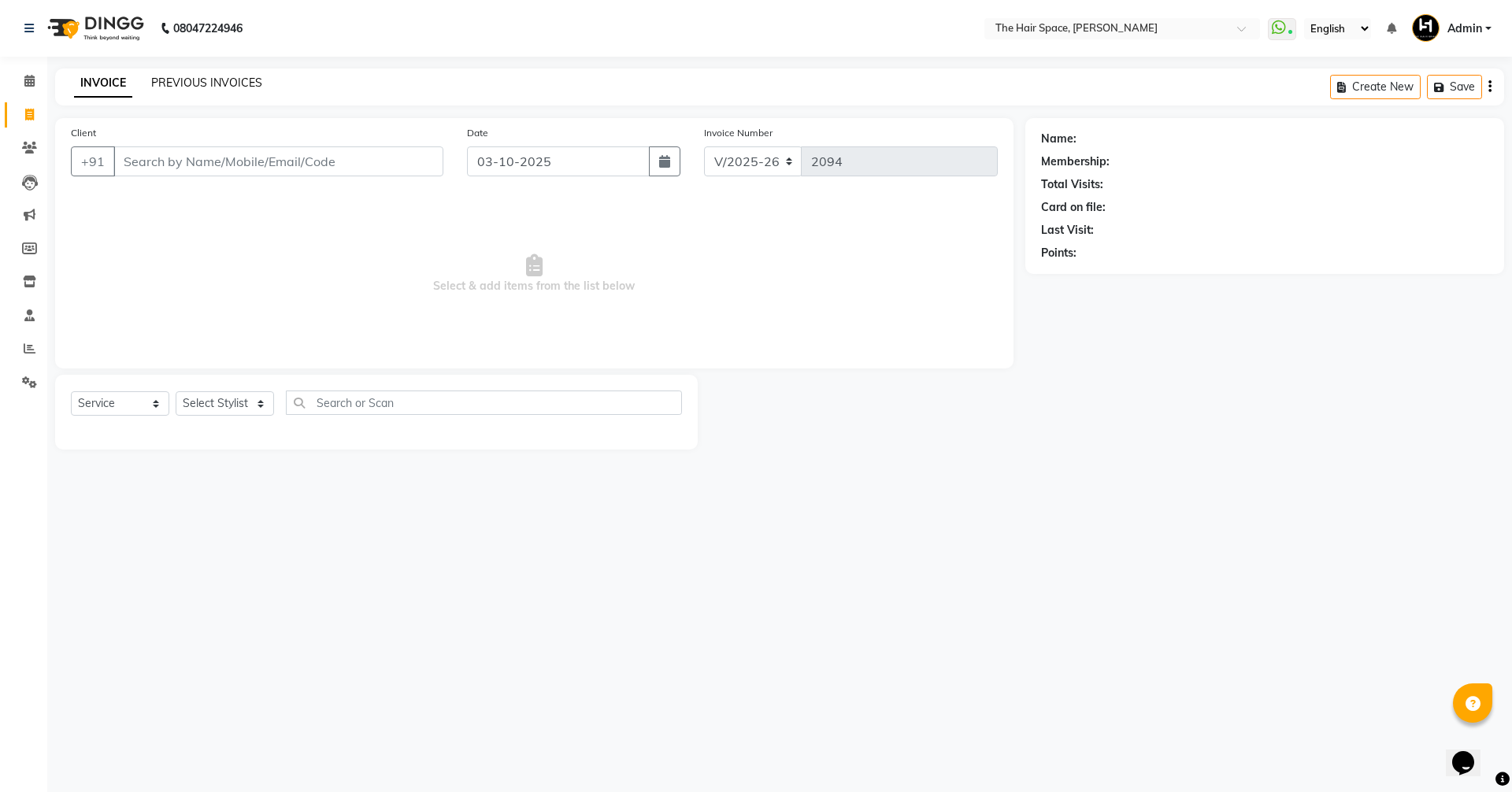
click at [202, 86] on link "PREVIOUS INVOICES" at bounding box center [207, 83] width 111 height 14
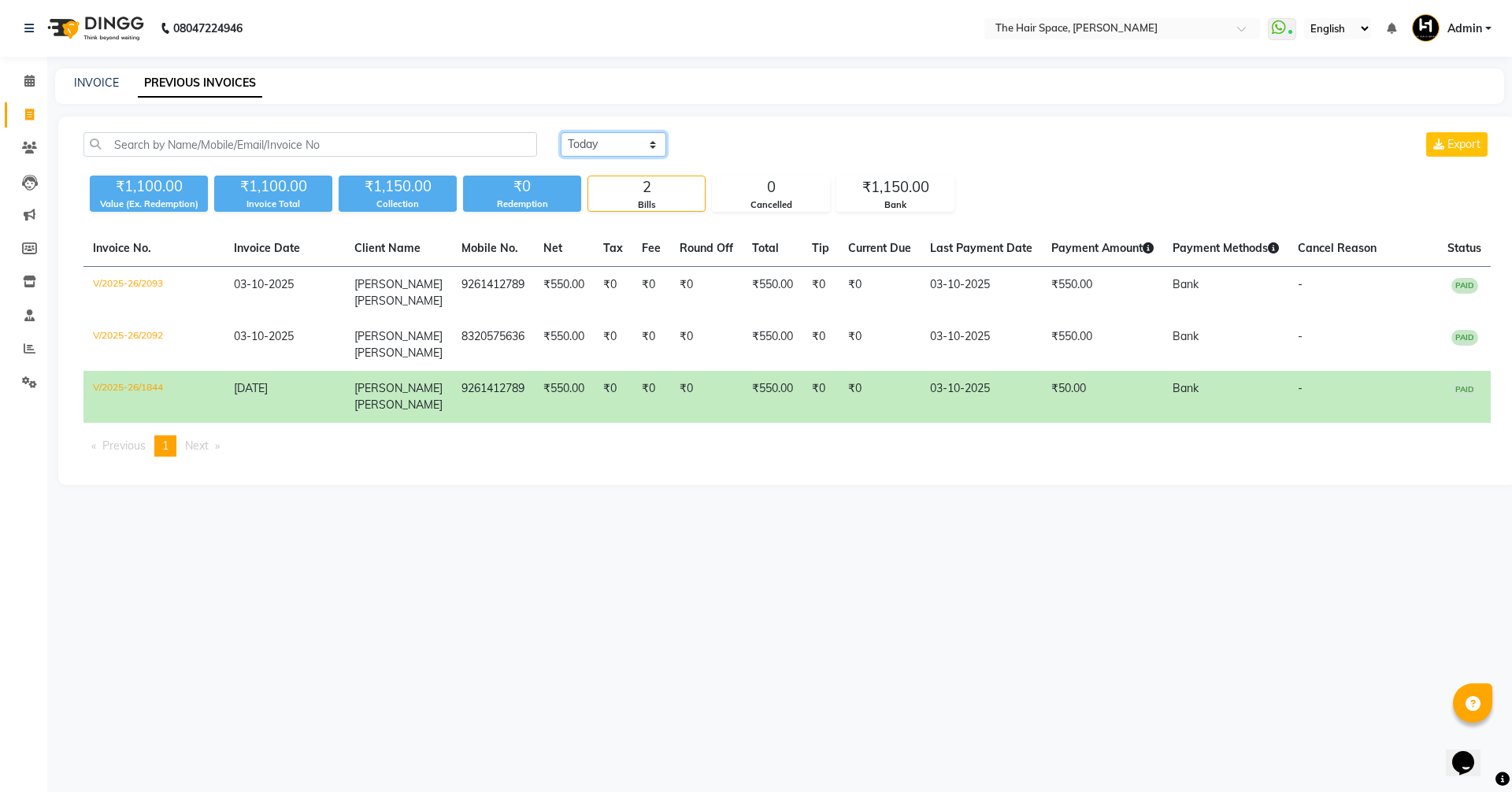
click at [608, 139] on select "Today Yesterday Custom Range" at bounding box center [613, 144] width 105 height 24
select select "yesterday"
click at [561, 132] on select "Today Yesterday Custom Range" at bounding box center [613, 144] width 105 height 24
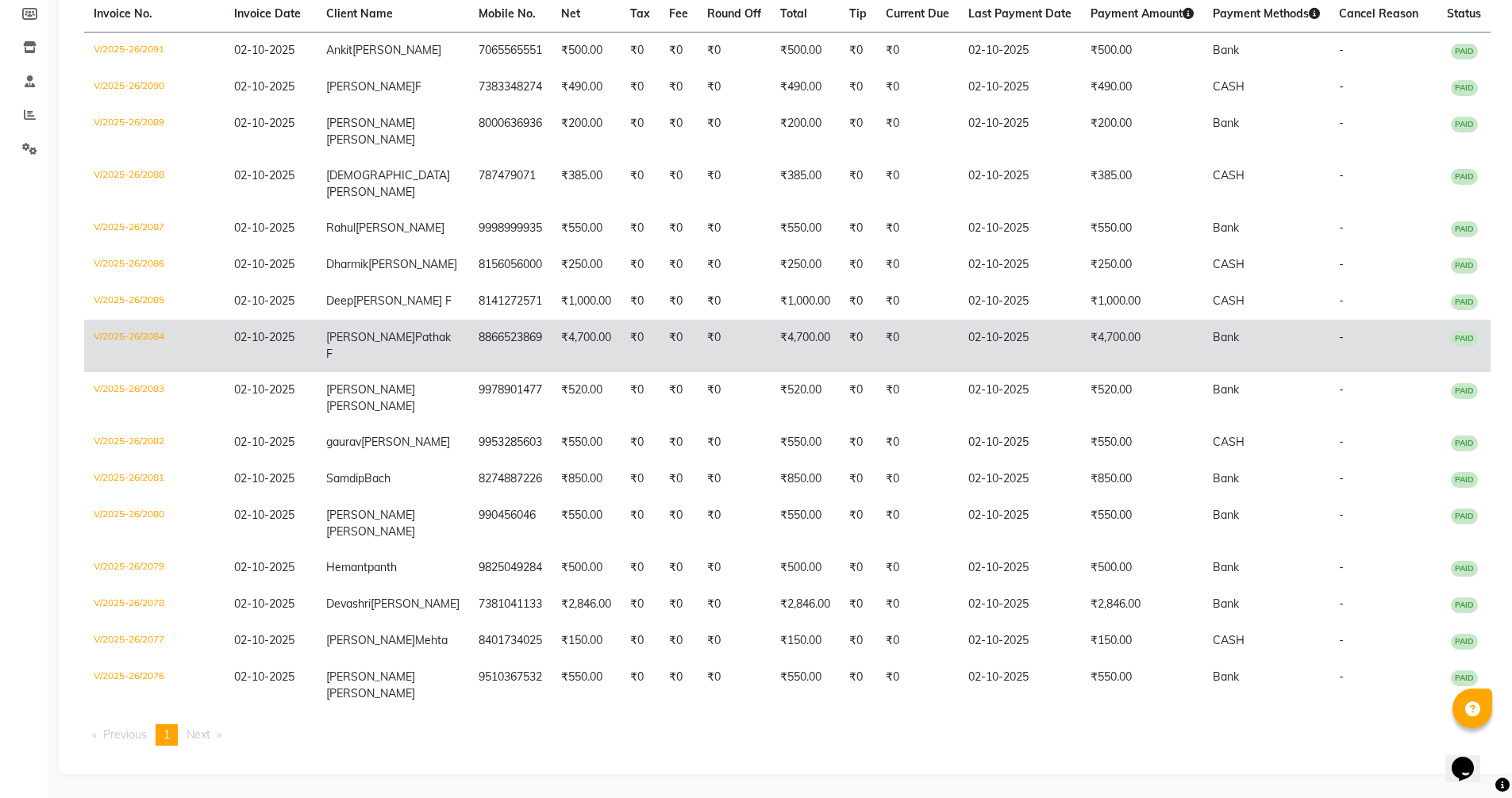
scroll to position [380, 0]
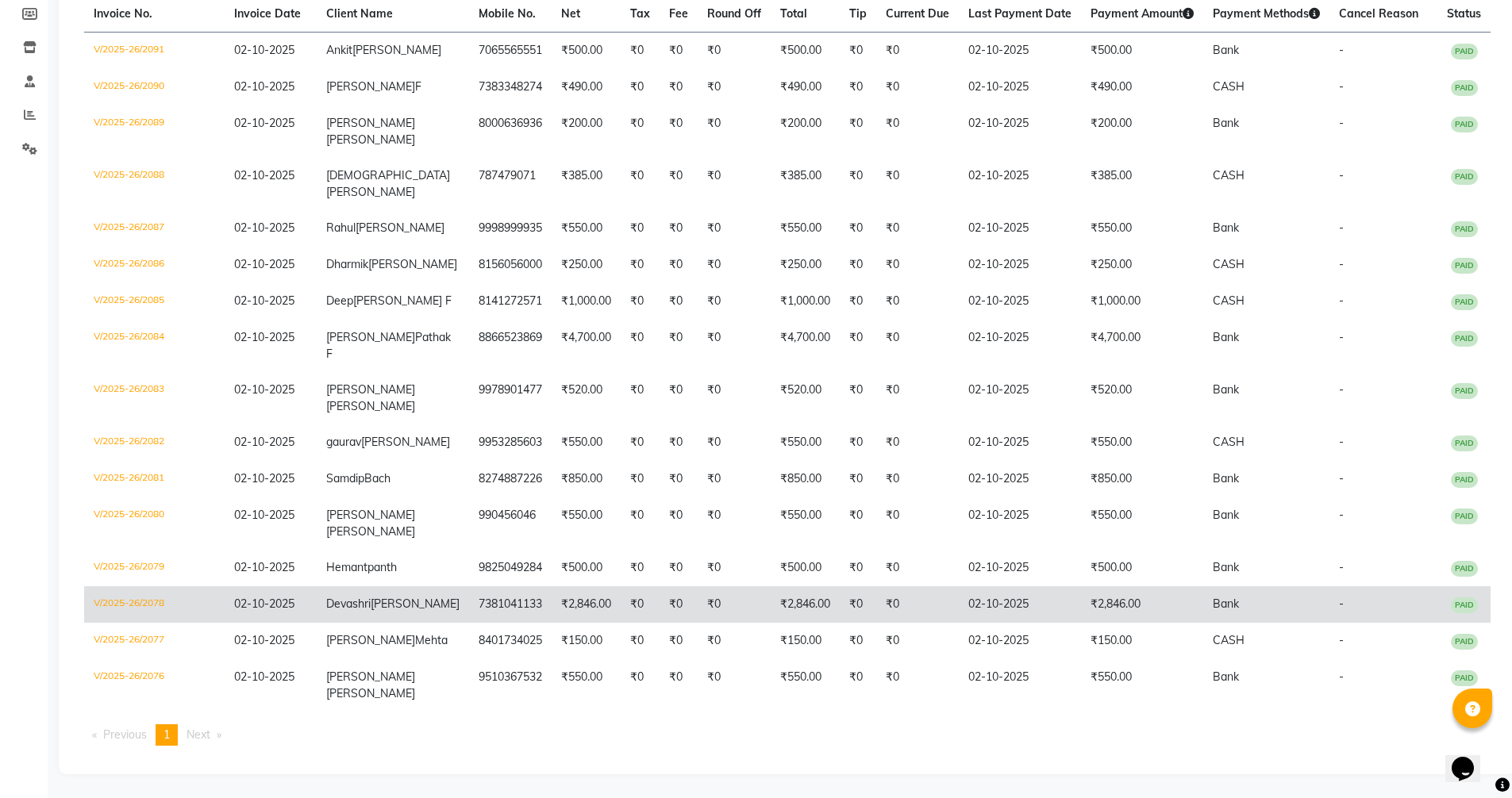
click at [371, 597] on span "Pansari" at bounding box center [415, 604] width 89 height 15
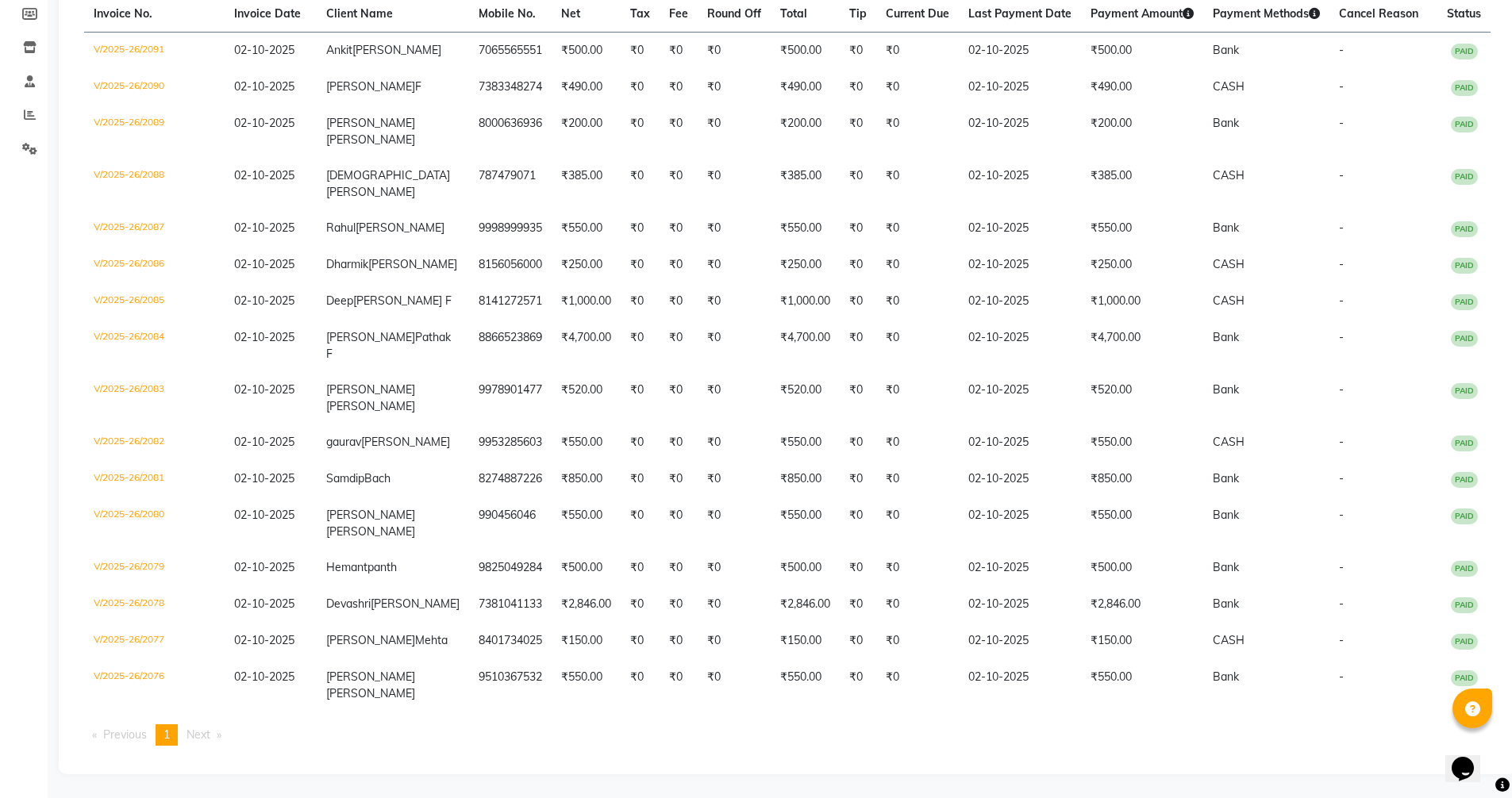
click at [30, 370] on div "Calendar Invoice Clients Leads Marketing Members Inventory Staff Reports Settin…" at bounding box center [107, 291] width 214 height 966
click at [28, 384] on div "Calendar Invoice Clients Leads Marketing Members Inventory Staff Reports Settin…" at bounding box center [107, 291] width 214 height 966
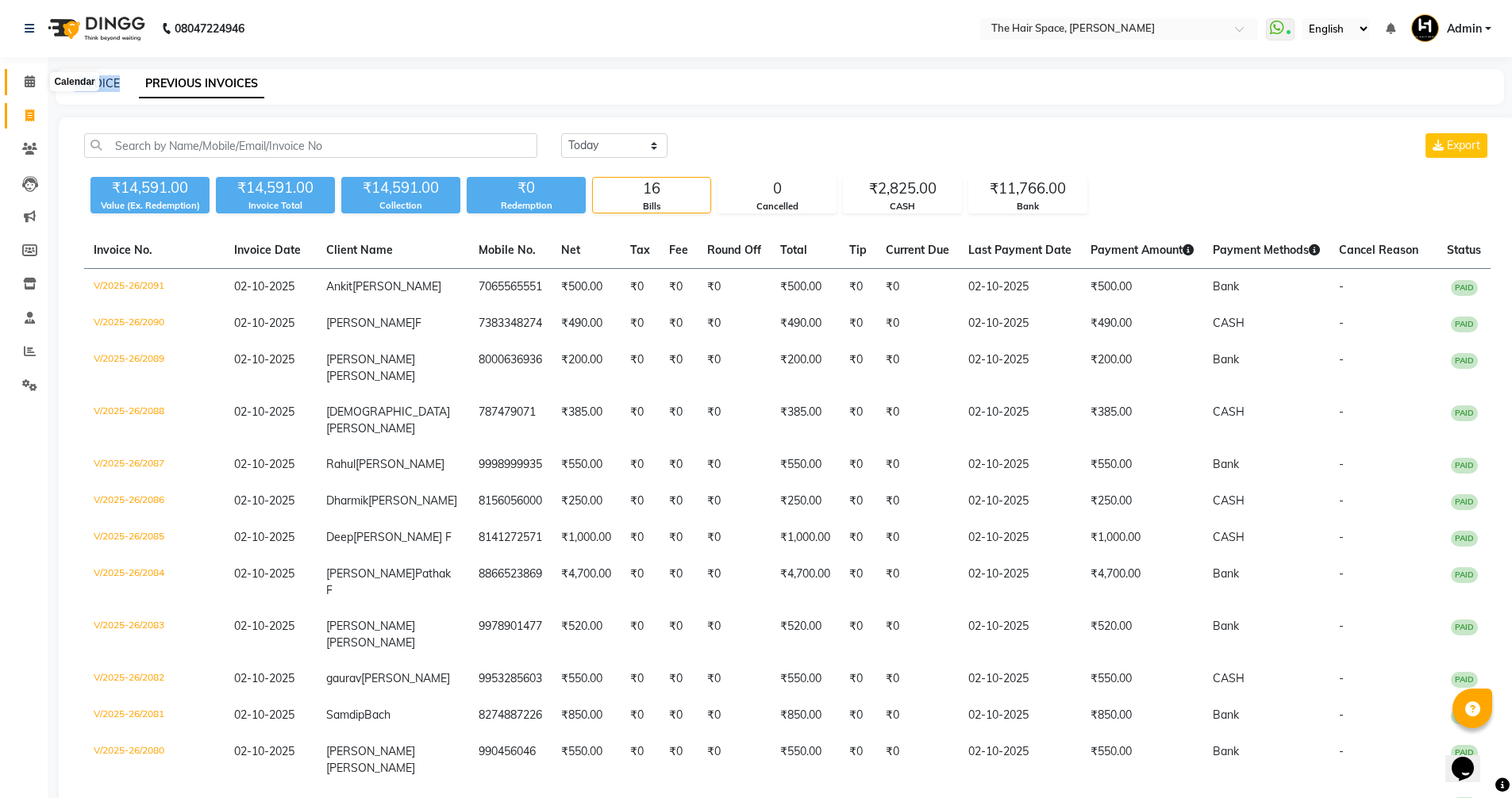
drag, startPoint x: 30, startPoint y: 82, endPoint x: 21, endPoint y: 102, distance: 21.9
click at [30, 82] on icon at bounding box center [29, 81] width 11 height 12
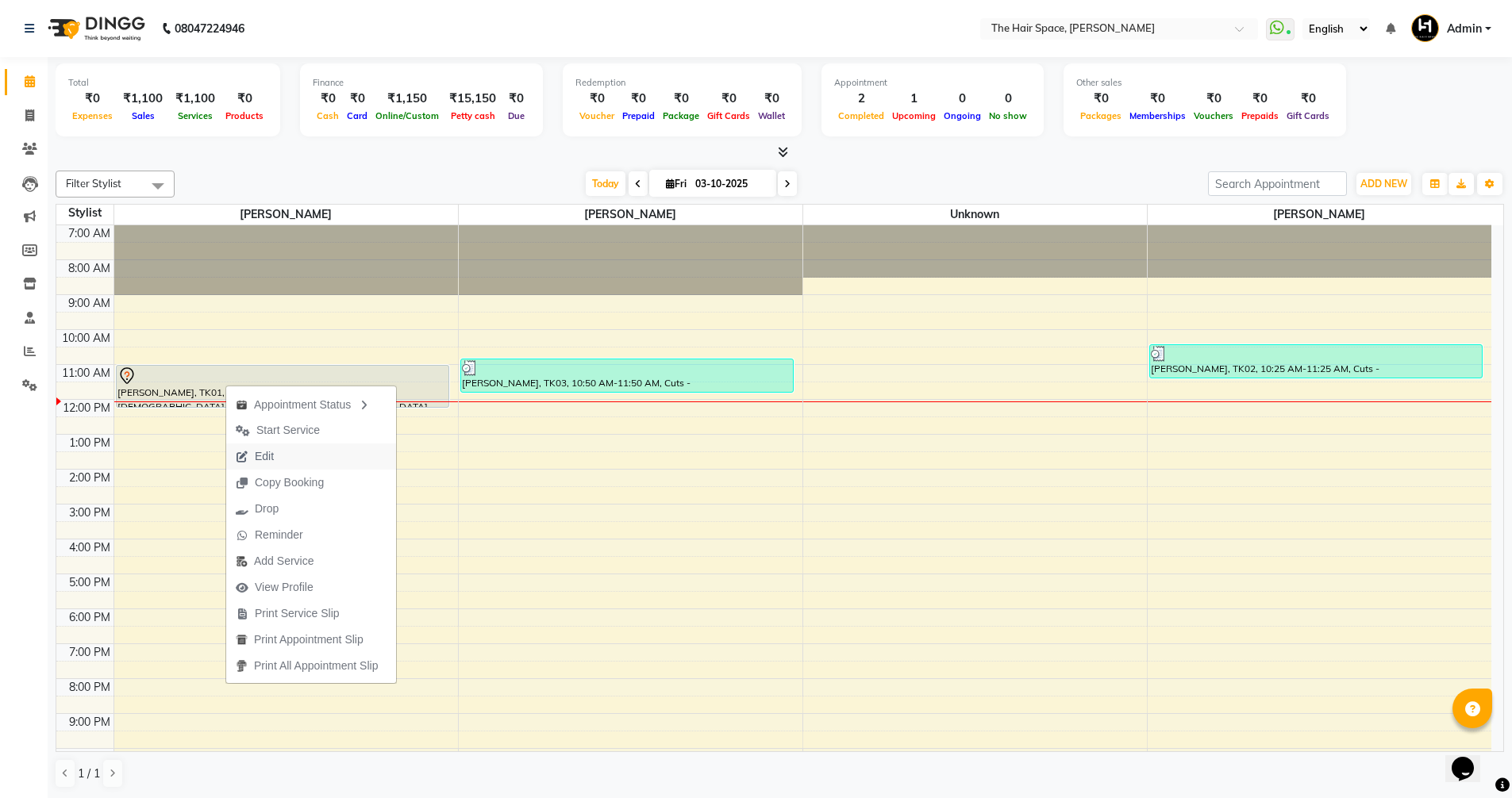
click at [269, 455] on span "Edit" at bounding box center [264, 457] width 19 height 17
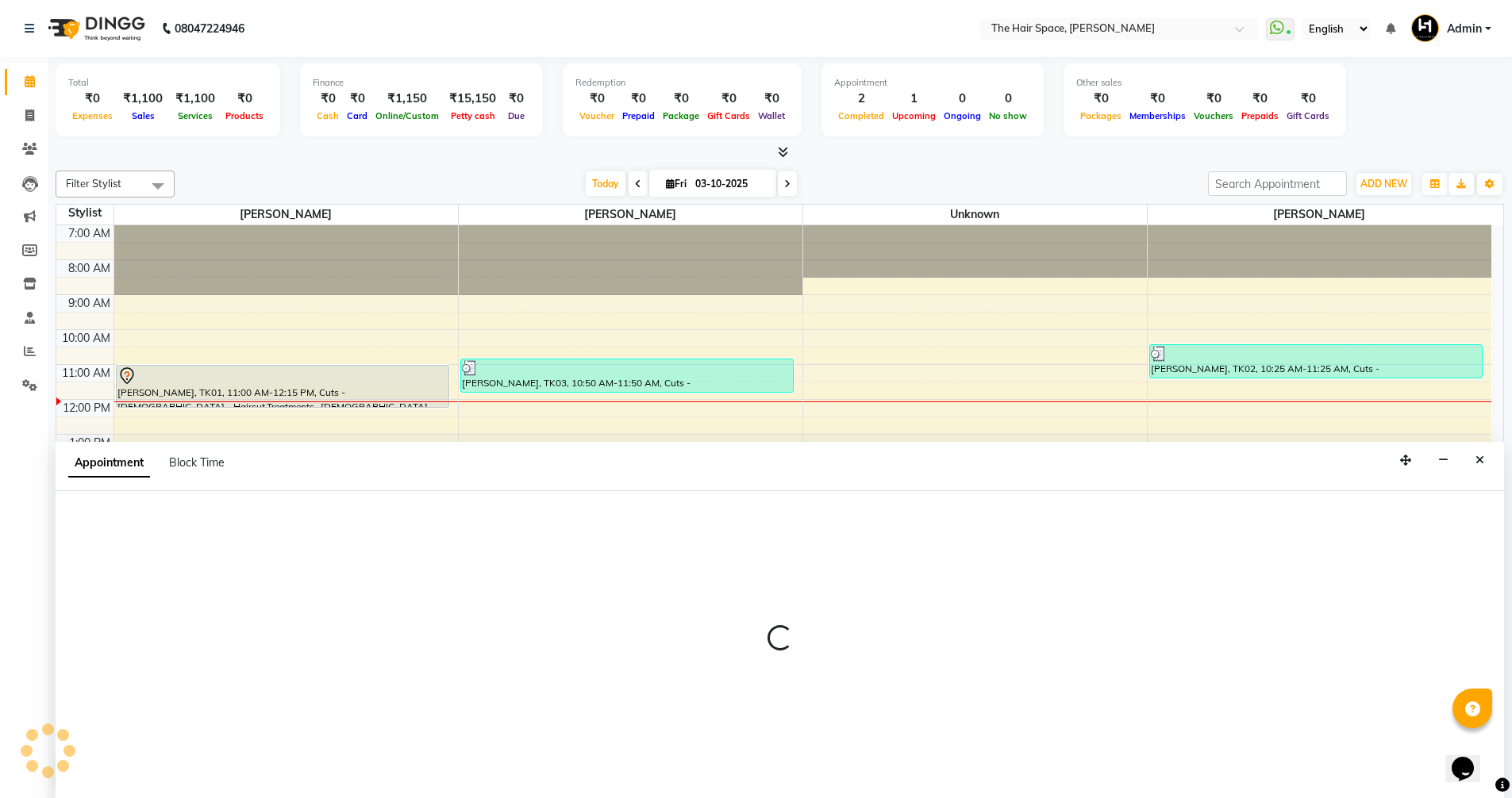
scroll to position [1, 0]
select select "tentative"
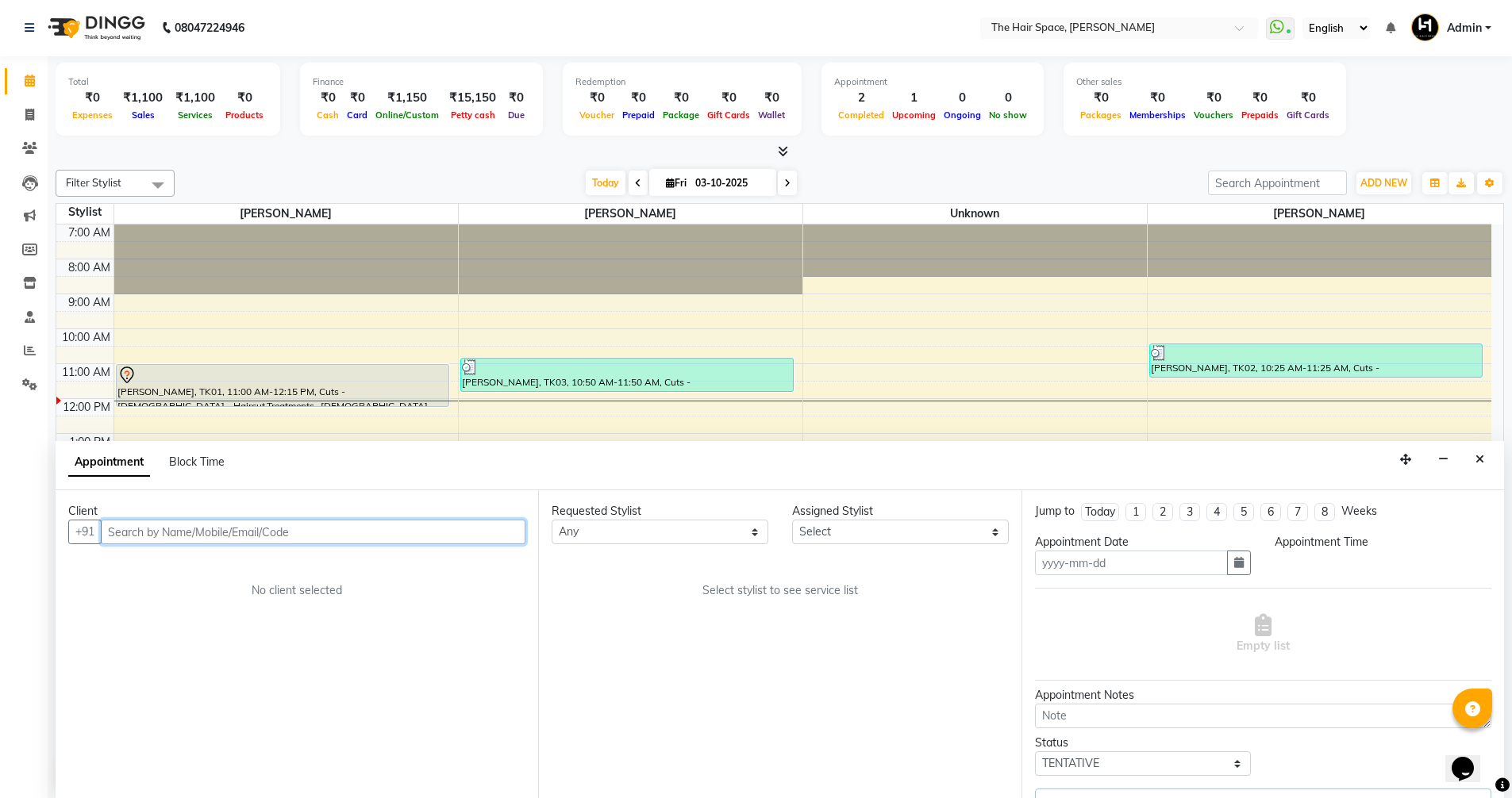
type input "03-10-2025"
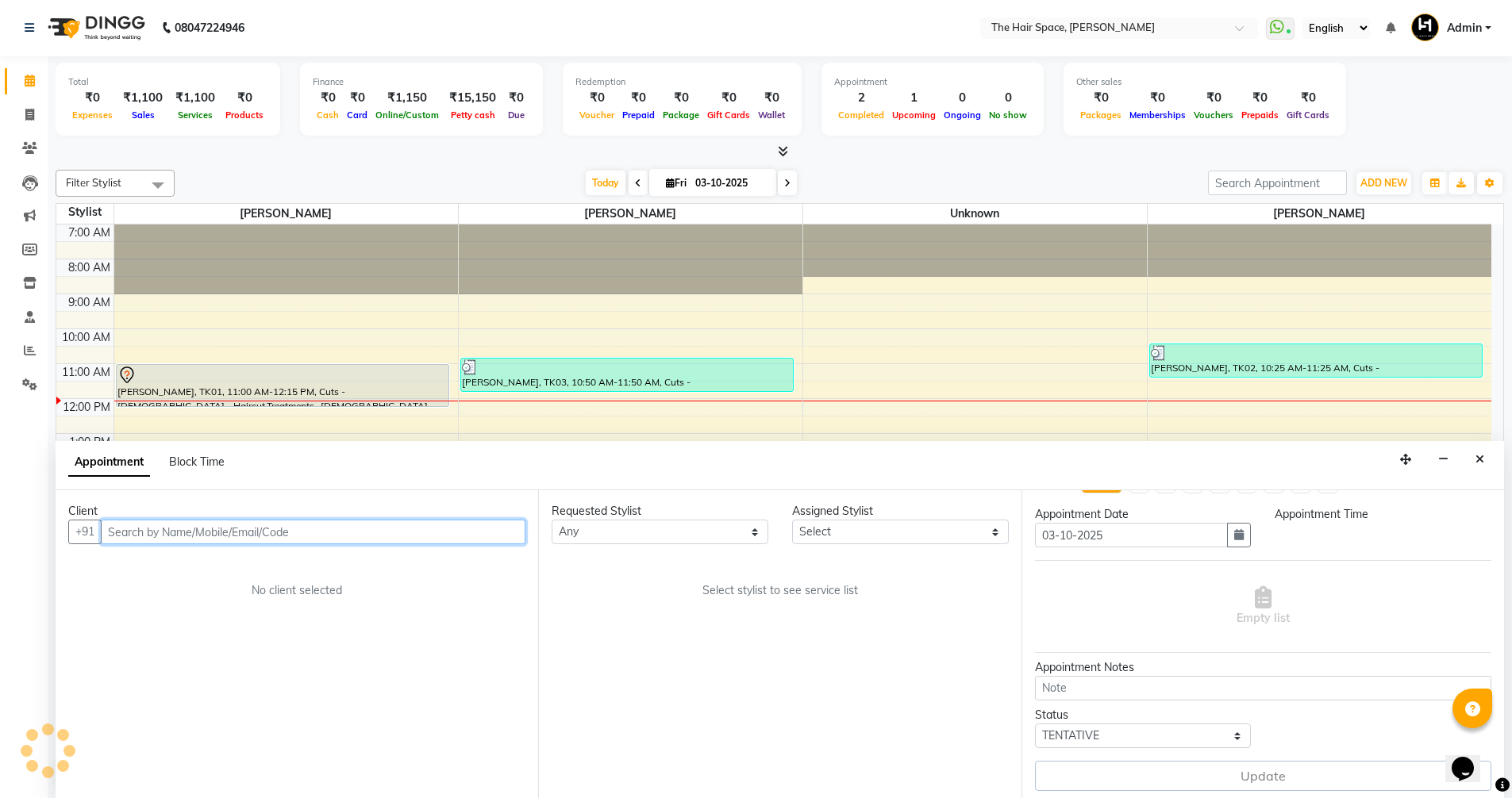
scroll to position [66, 0]
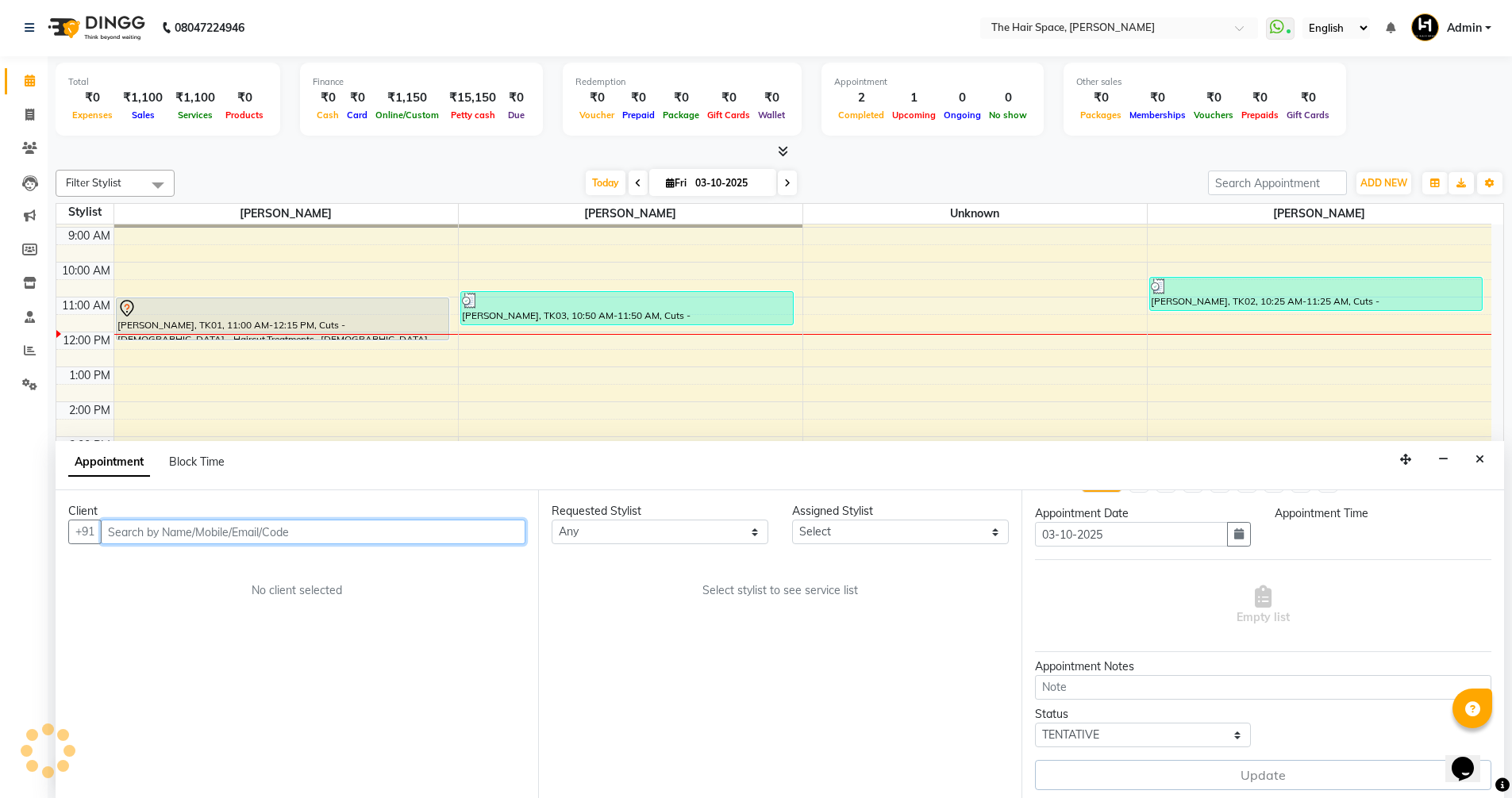
select select "51967"
select select "660"
select select "3320"
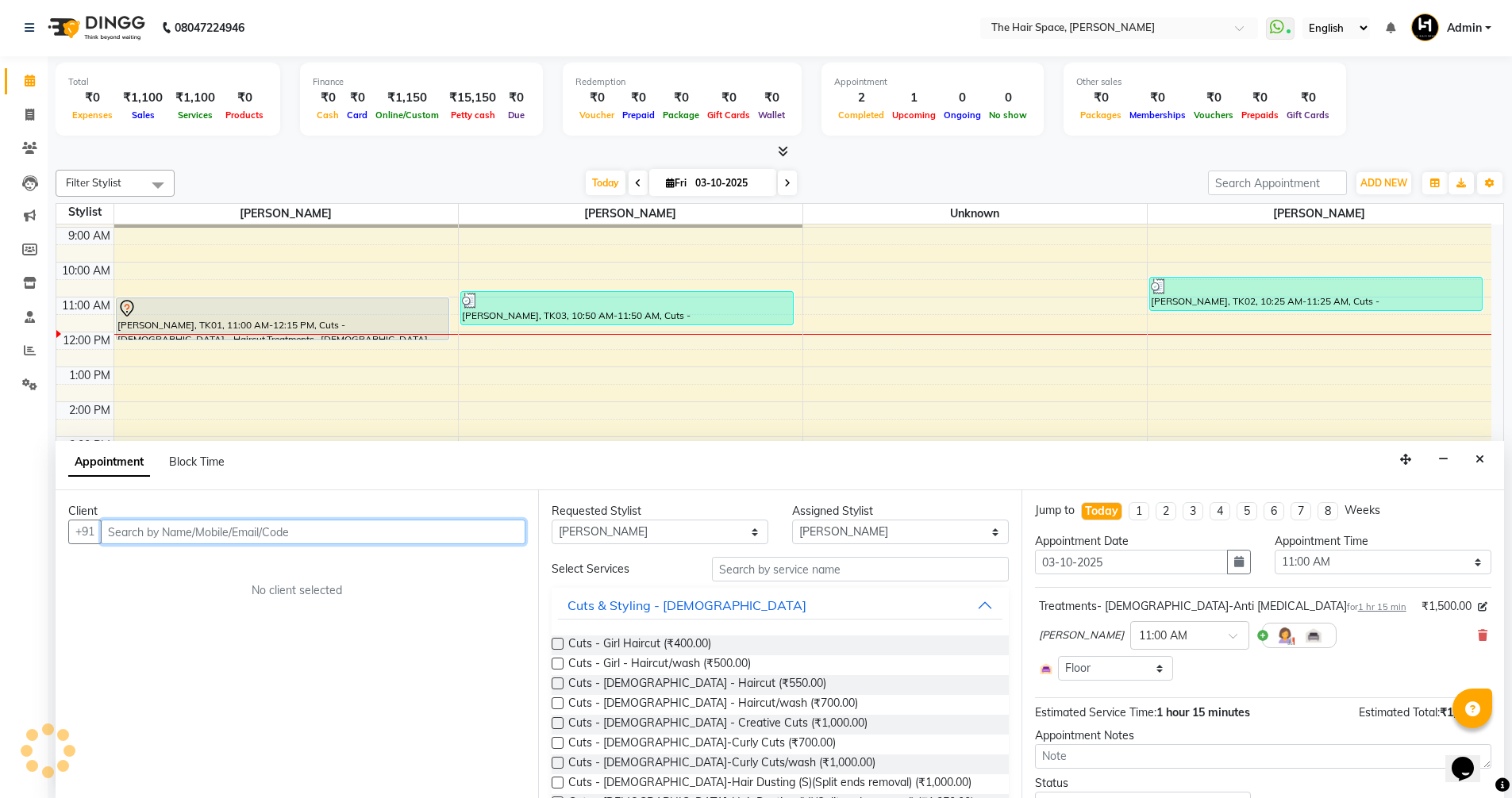
scroll to position [0, 0]
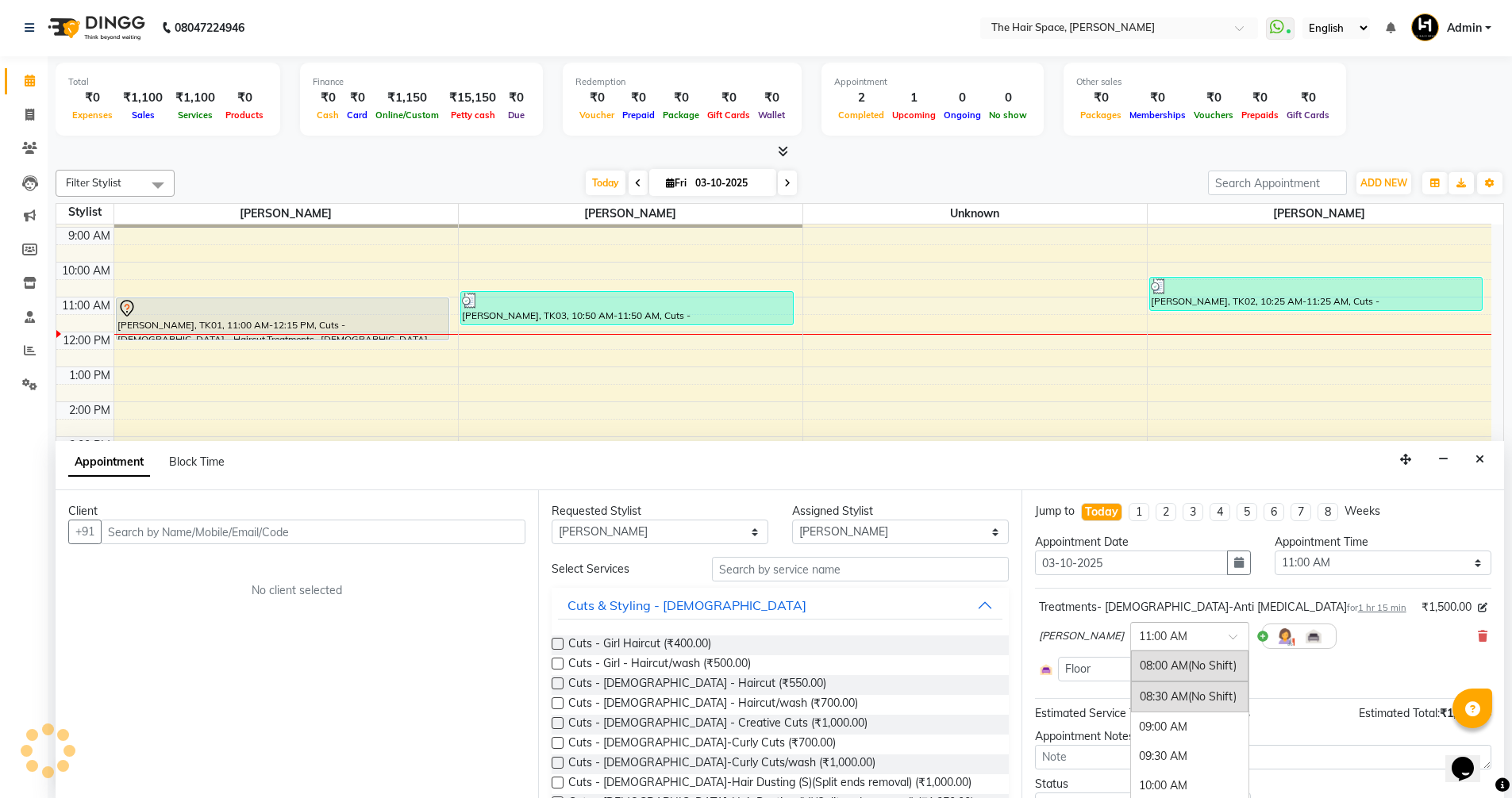
click at [1166, 632] on input "text" at bounding box center [1174, 635] width 70 height 17
select select "3320"
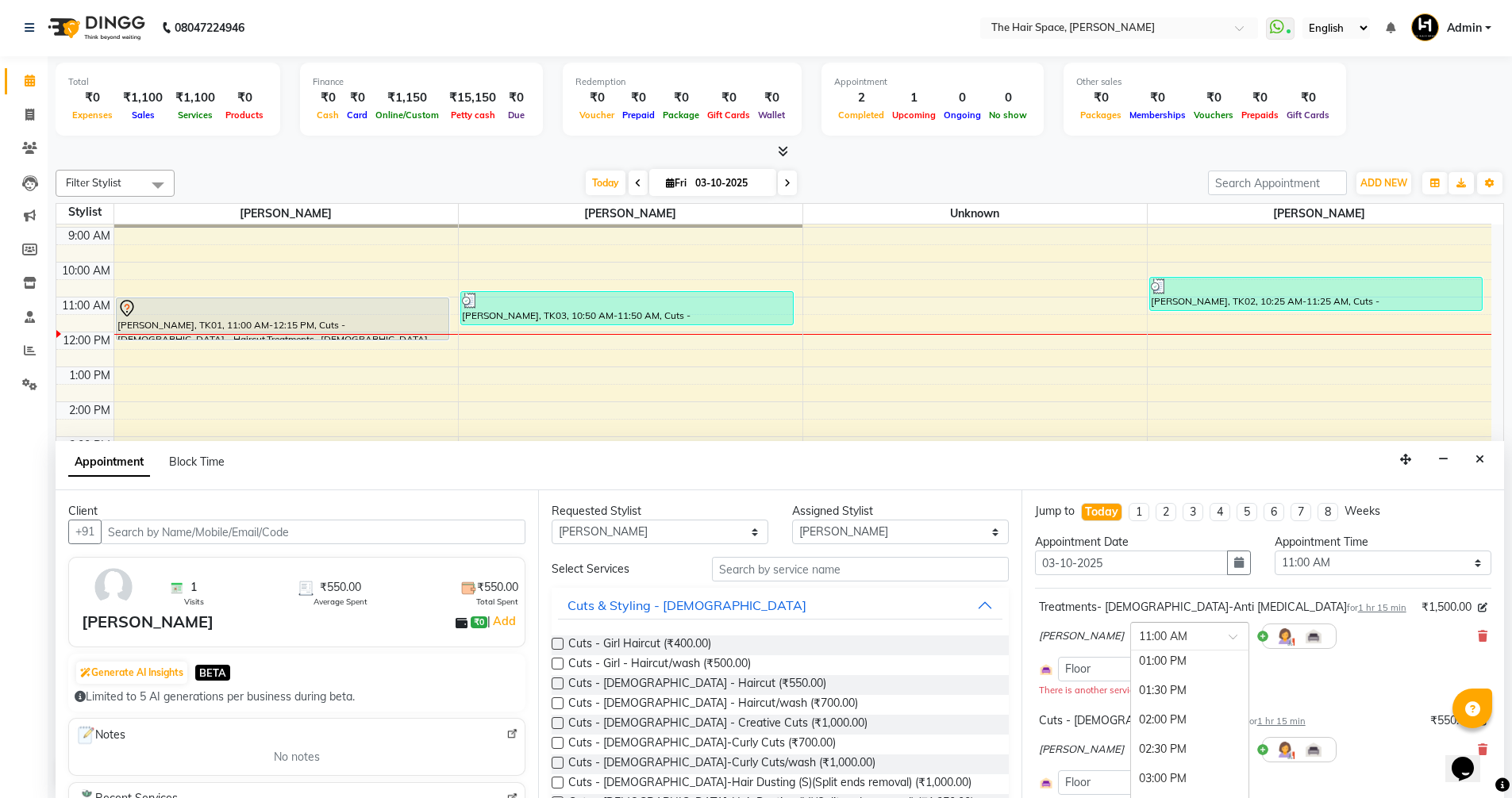
scroll to position [338, 0]
click at [1151, 682] on div "02:00 PM" at bounding box center [1189, 683] width 118 height 29
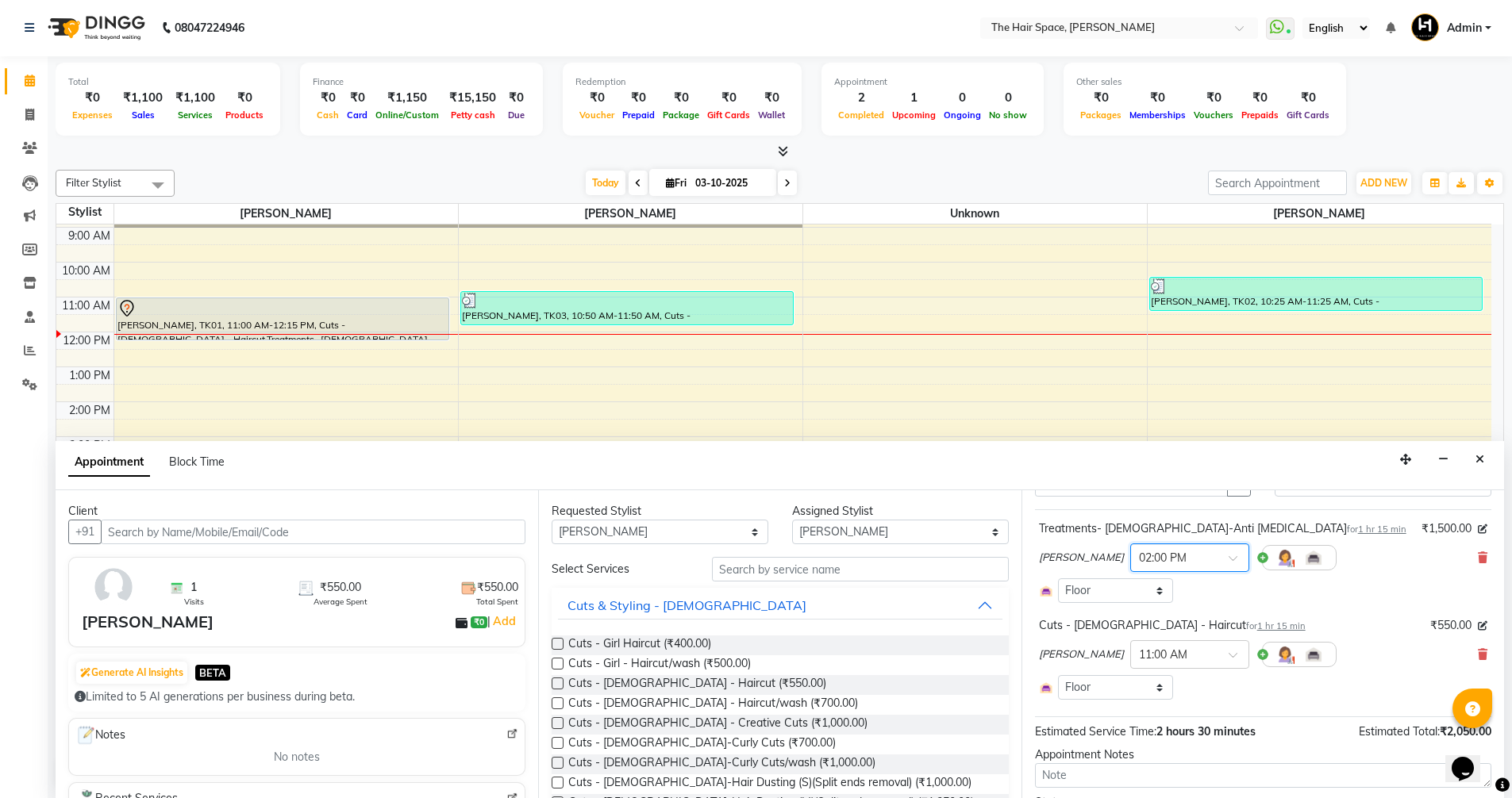
scroll to position [169, 0]
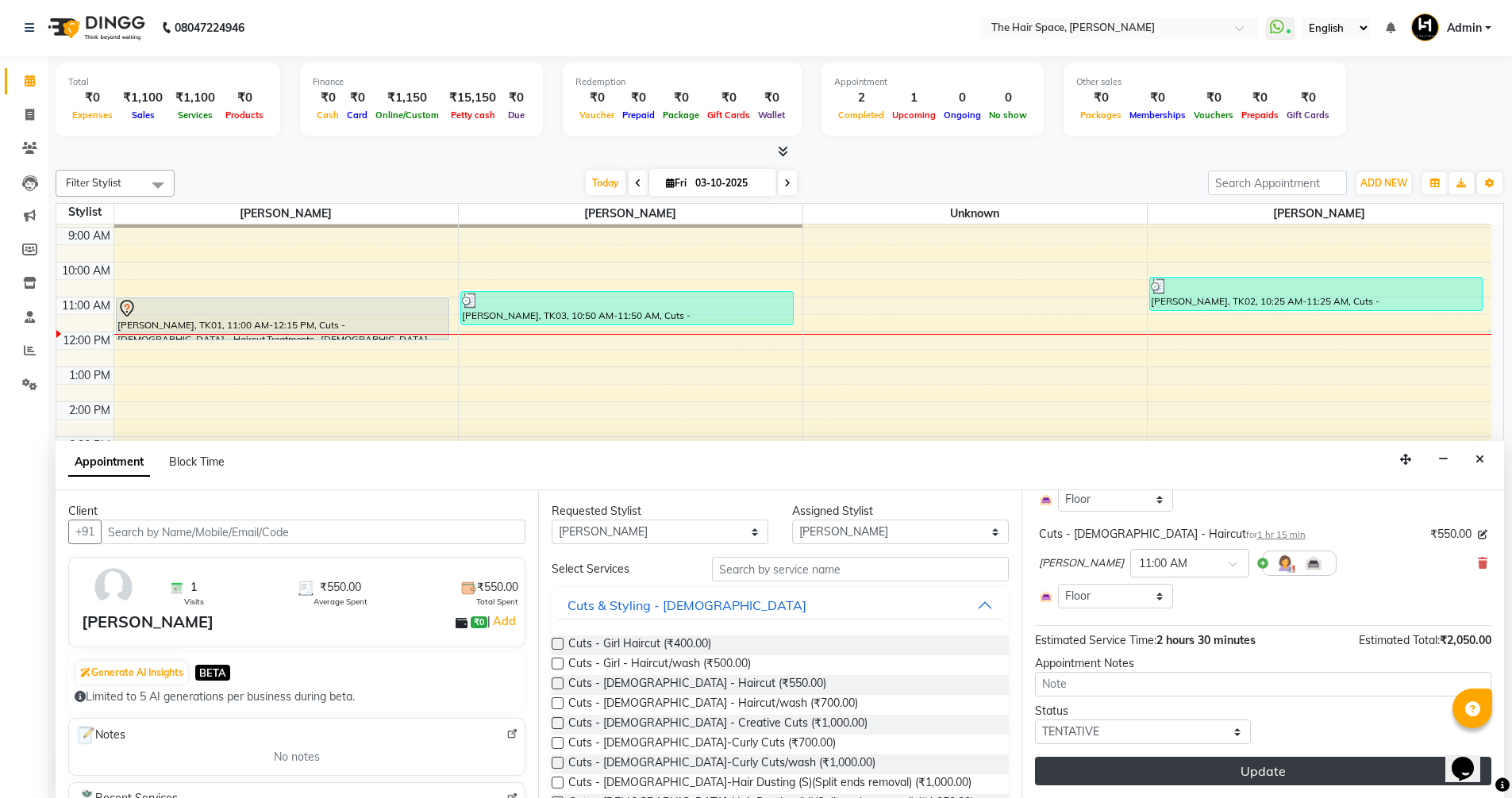
click at [1214, 770] on button "Update" at bounding box center [1263, 771] width 457 height 28
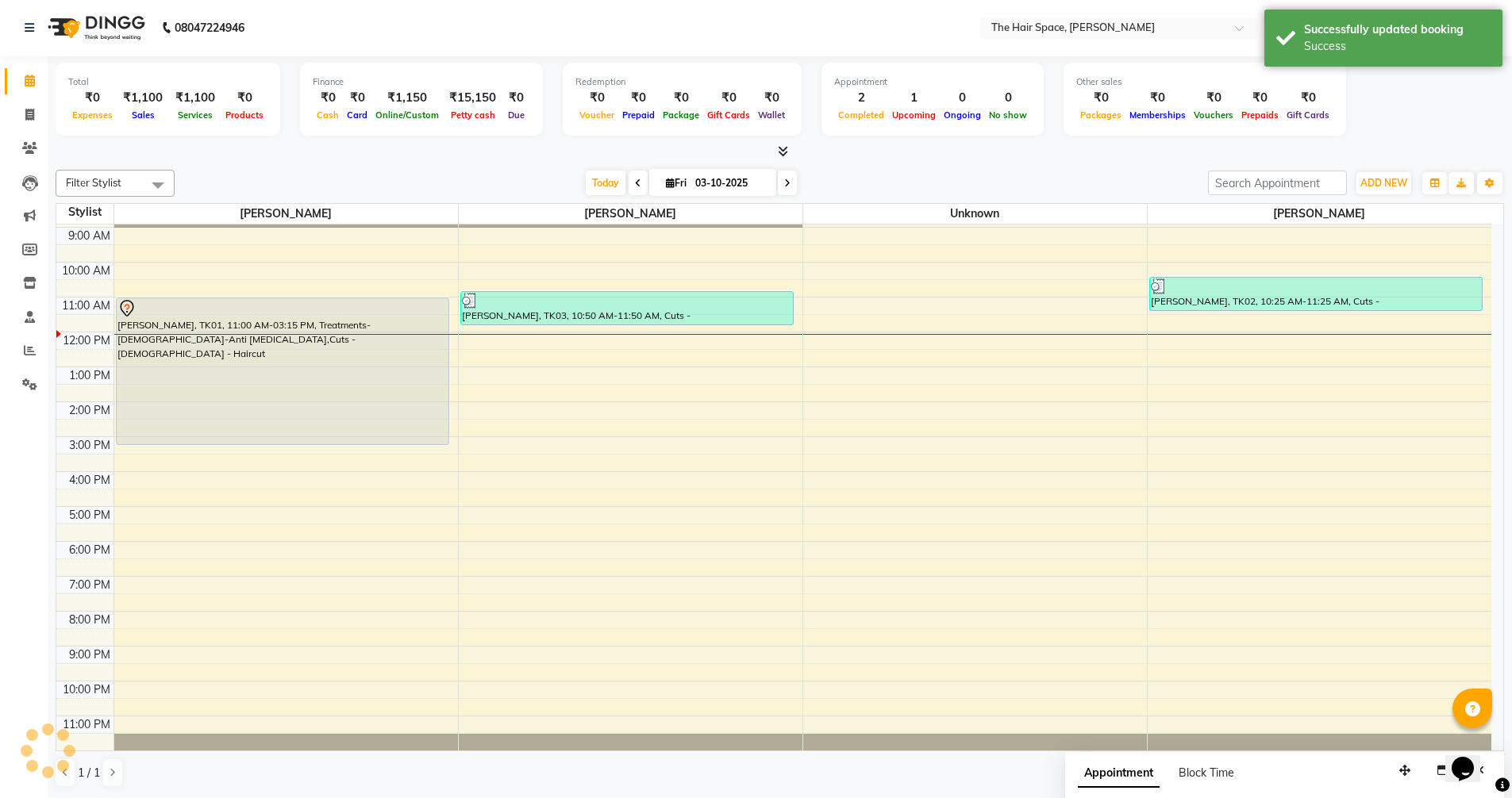
scroll to position [0, 0]
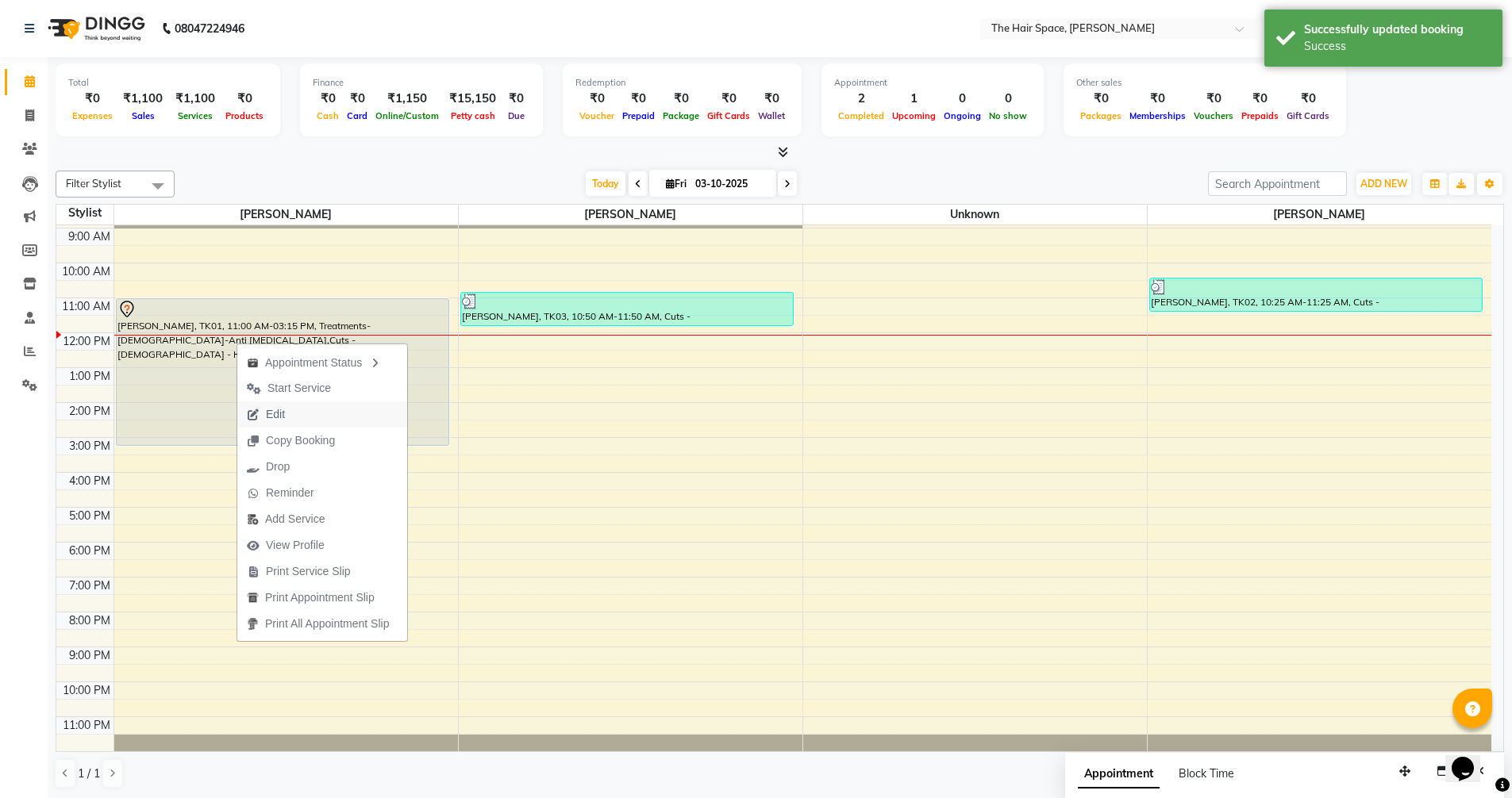
click at [270, 413] on span "Edit" at bounding box center [275, 414] width 19 height 17
select select "tentative"
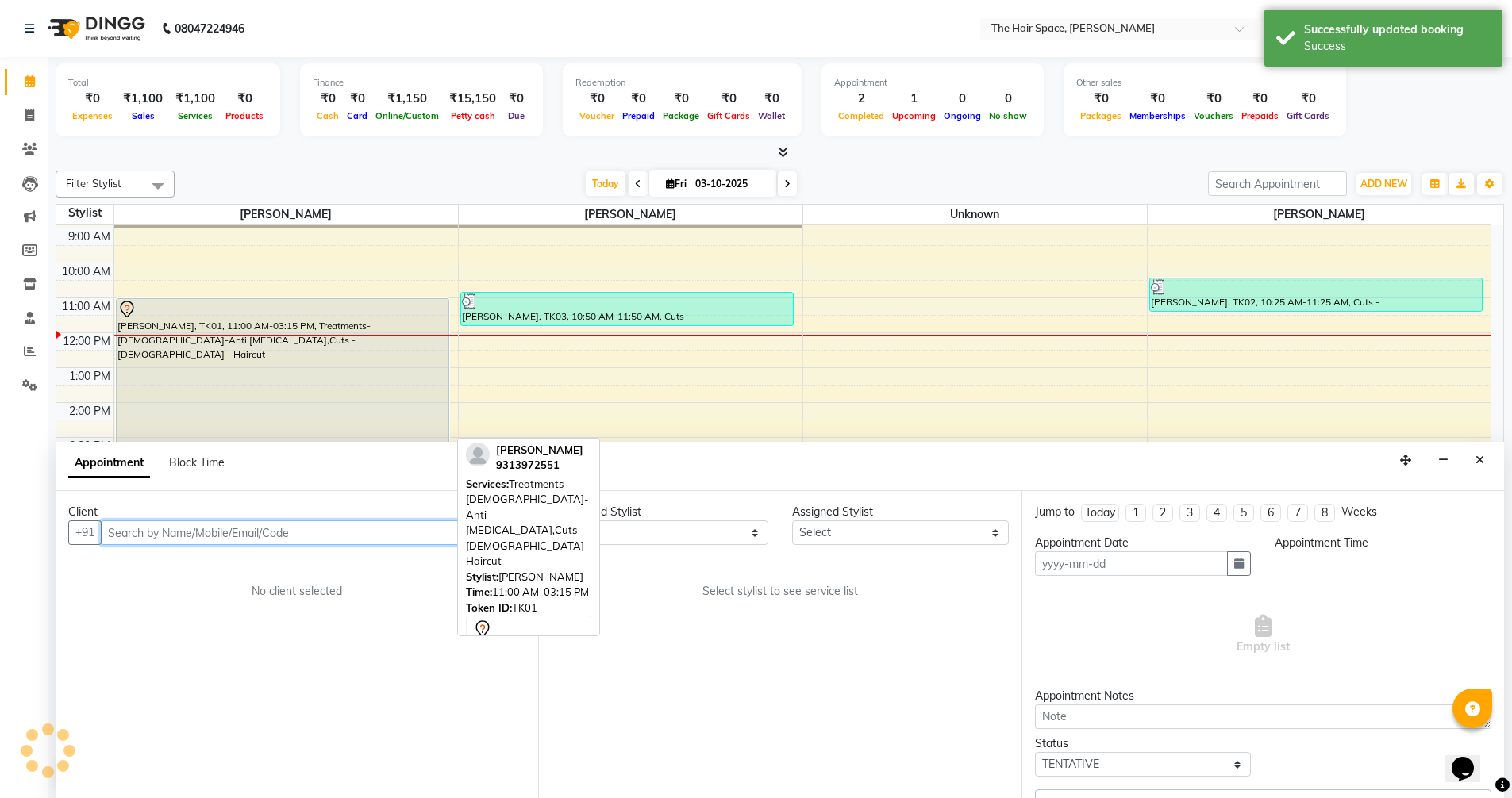
type input "03-10-2025"
select select "660"
select select "51967"
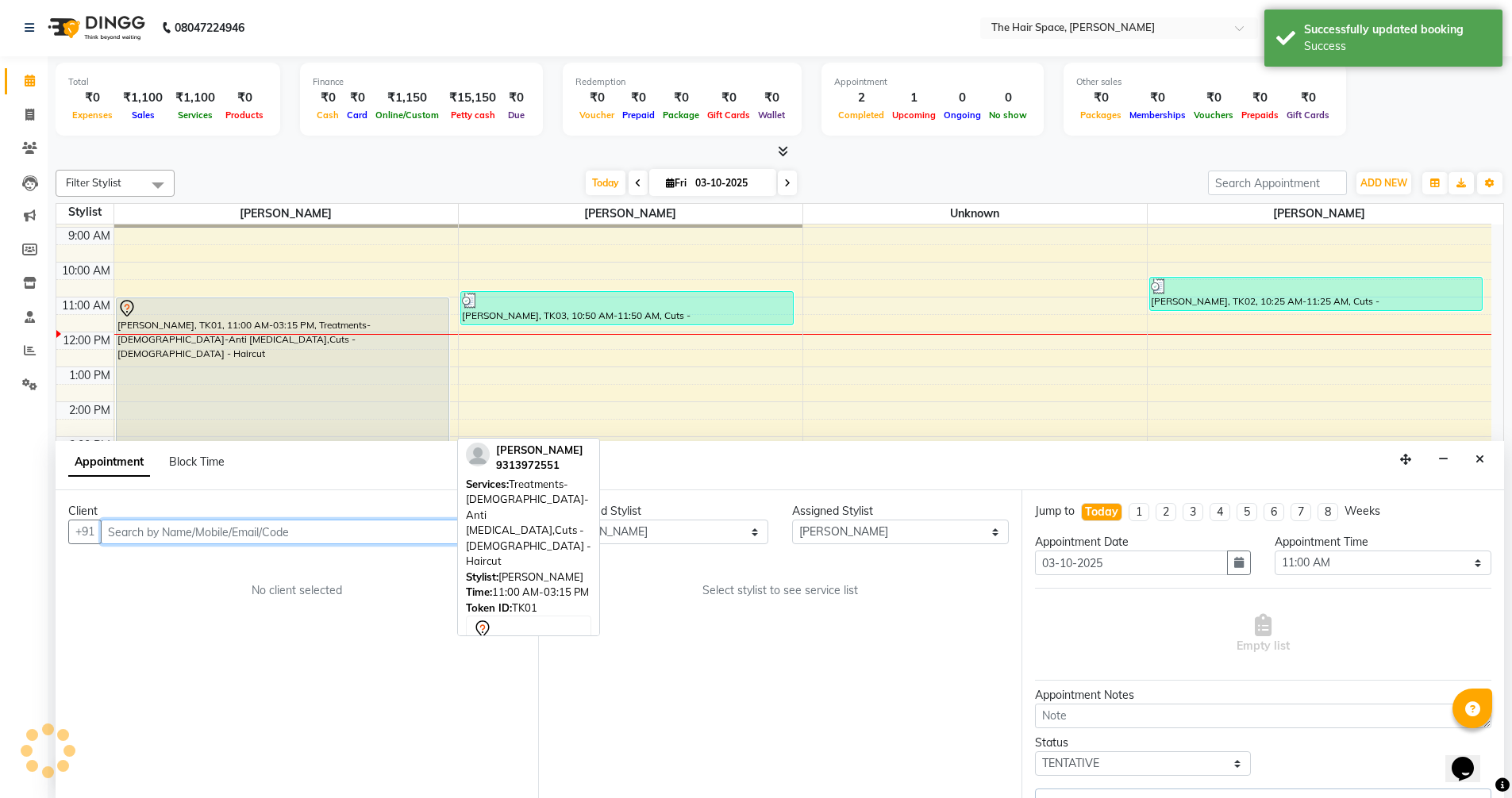
select select "3320"
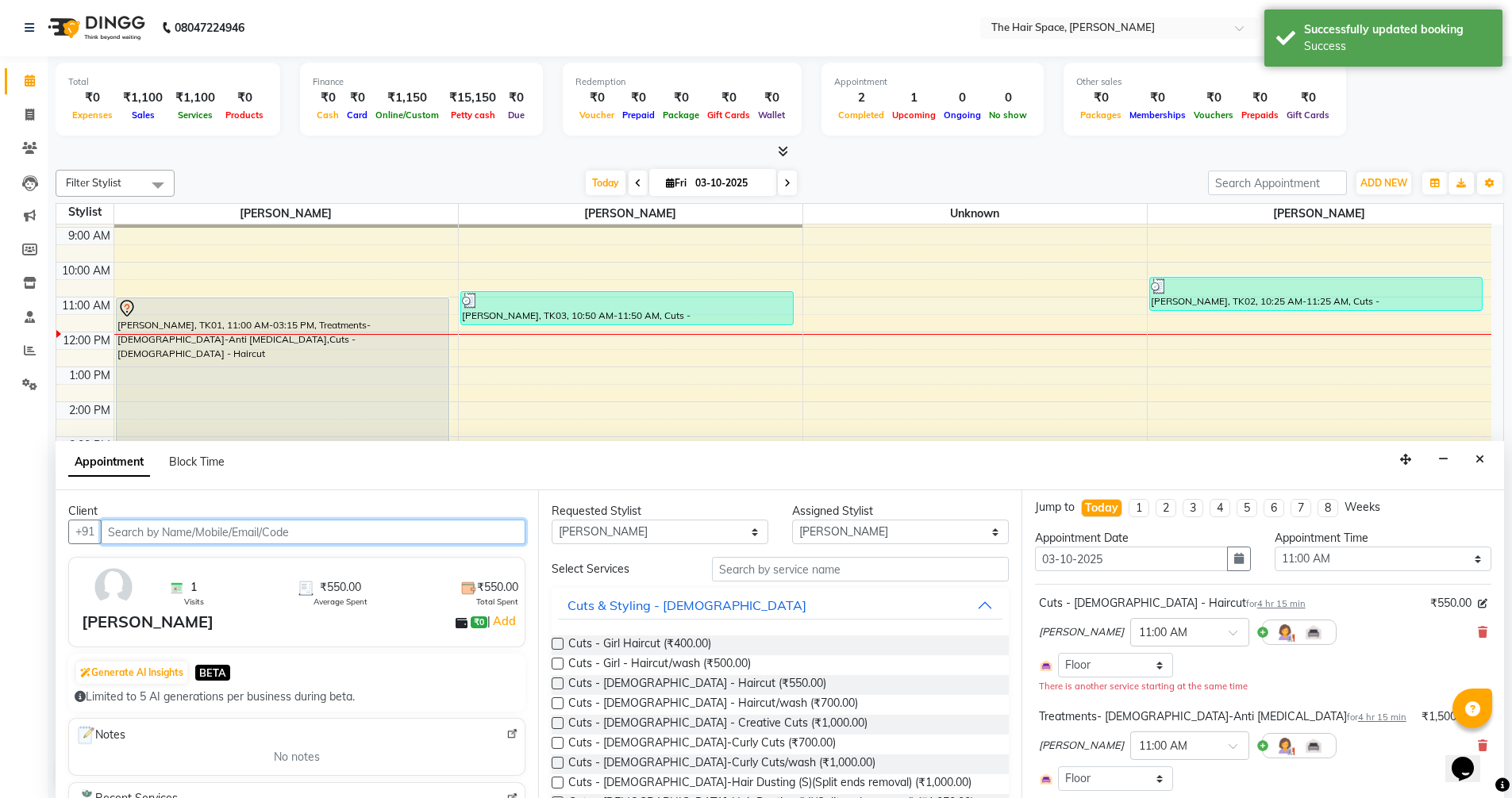
scroll to position [0, 0]
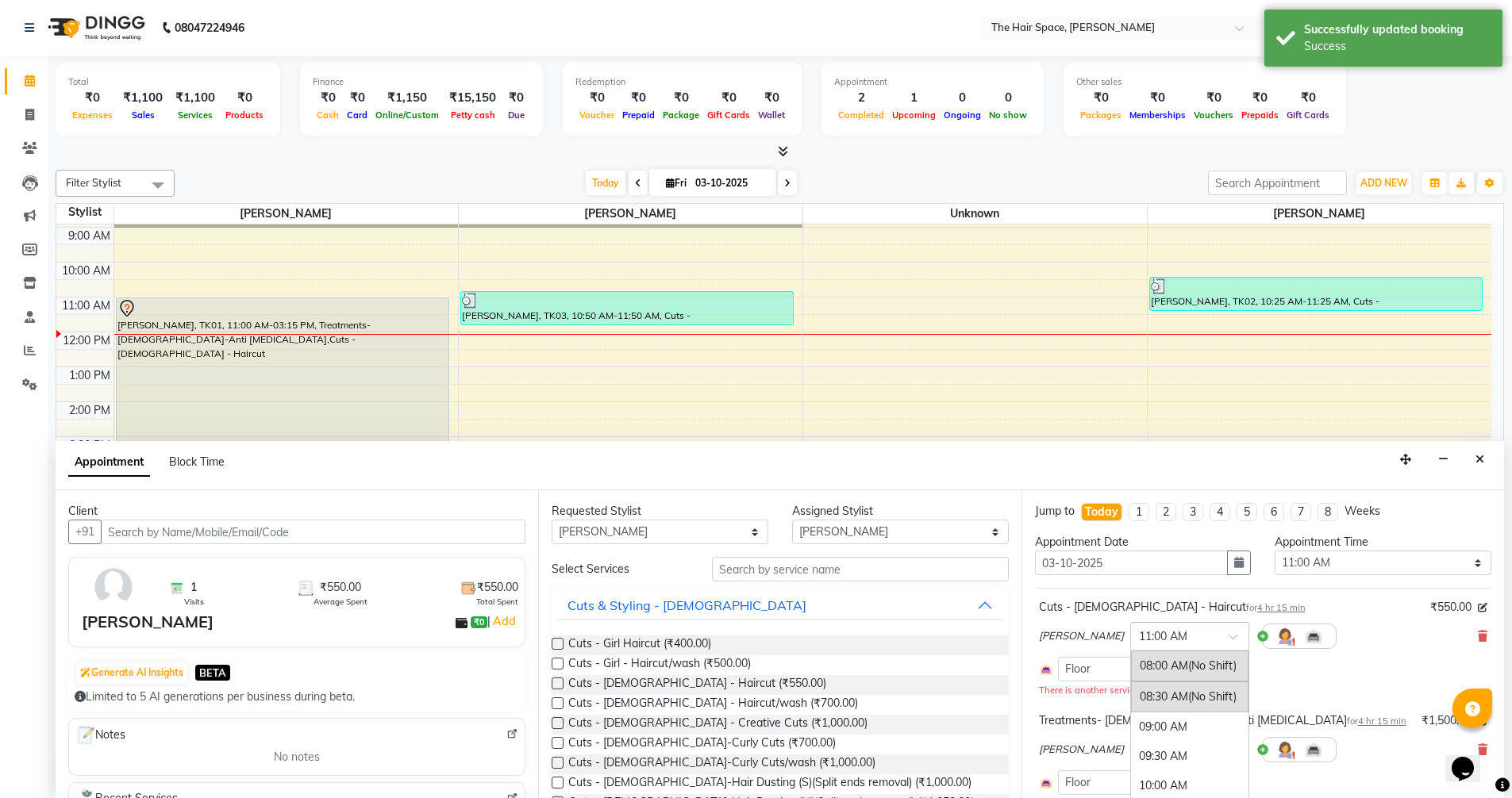
click at [1149, 634] on input "text" at bounding box center [1174, 635] width 70 height 17
click at [1140, 689] on div "02:00 PM" at bounding box center [1189, 683] width 118 height 29
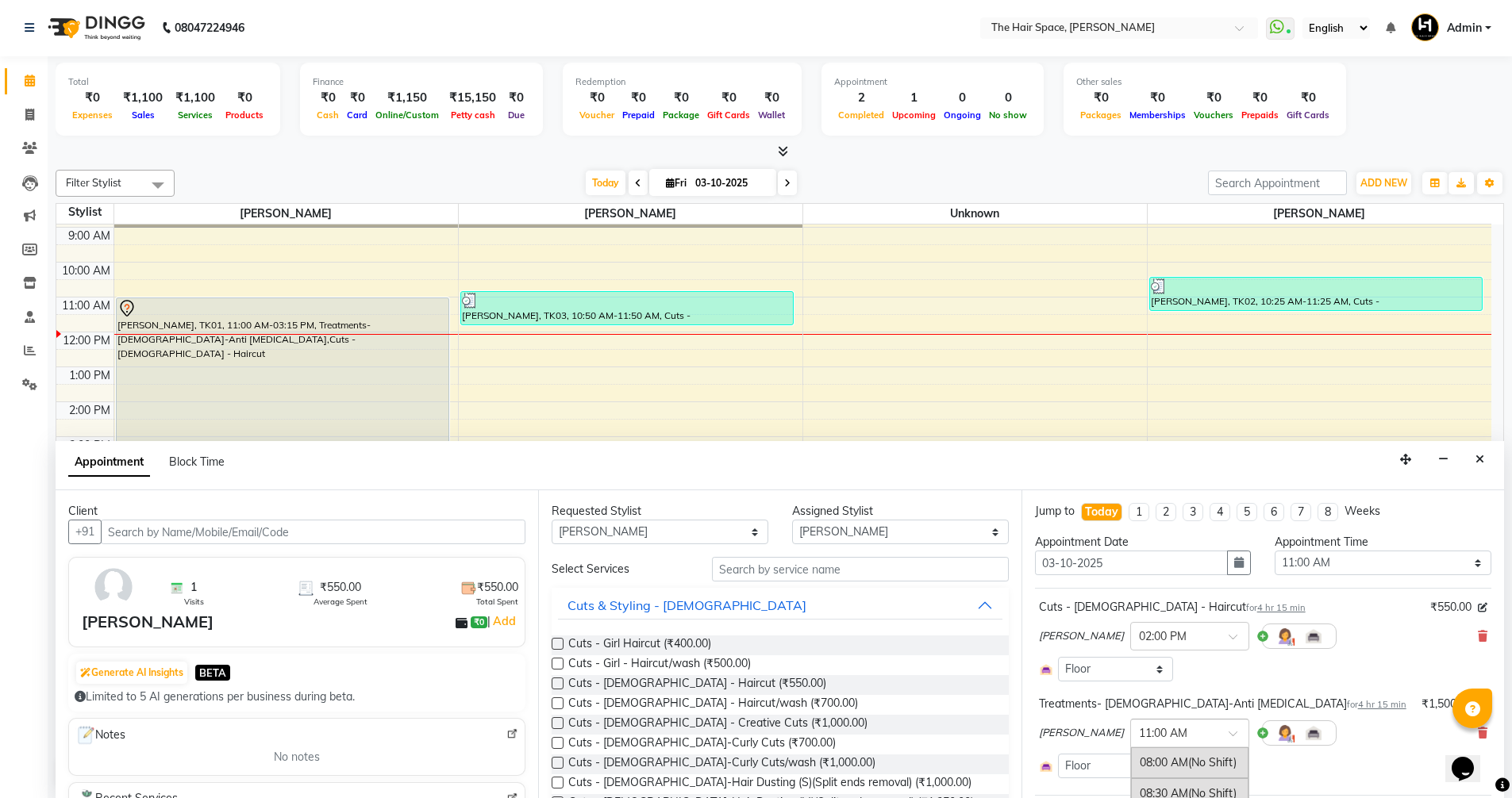
click at [1145, 727] on input "text" at bounding box center [1174, 732] width 70 height 17
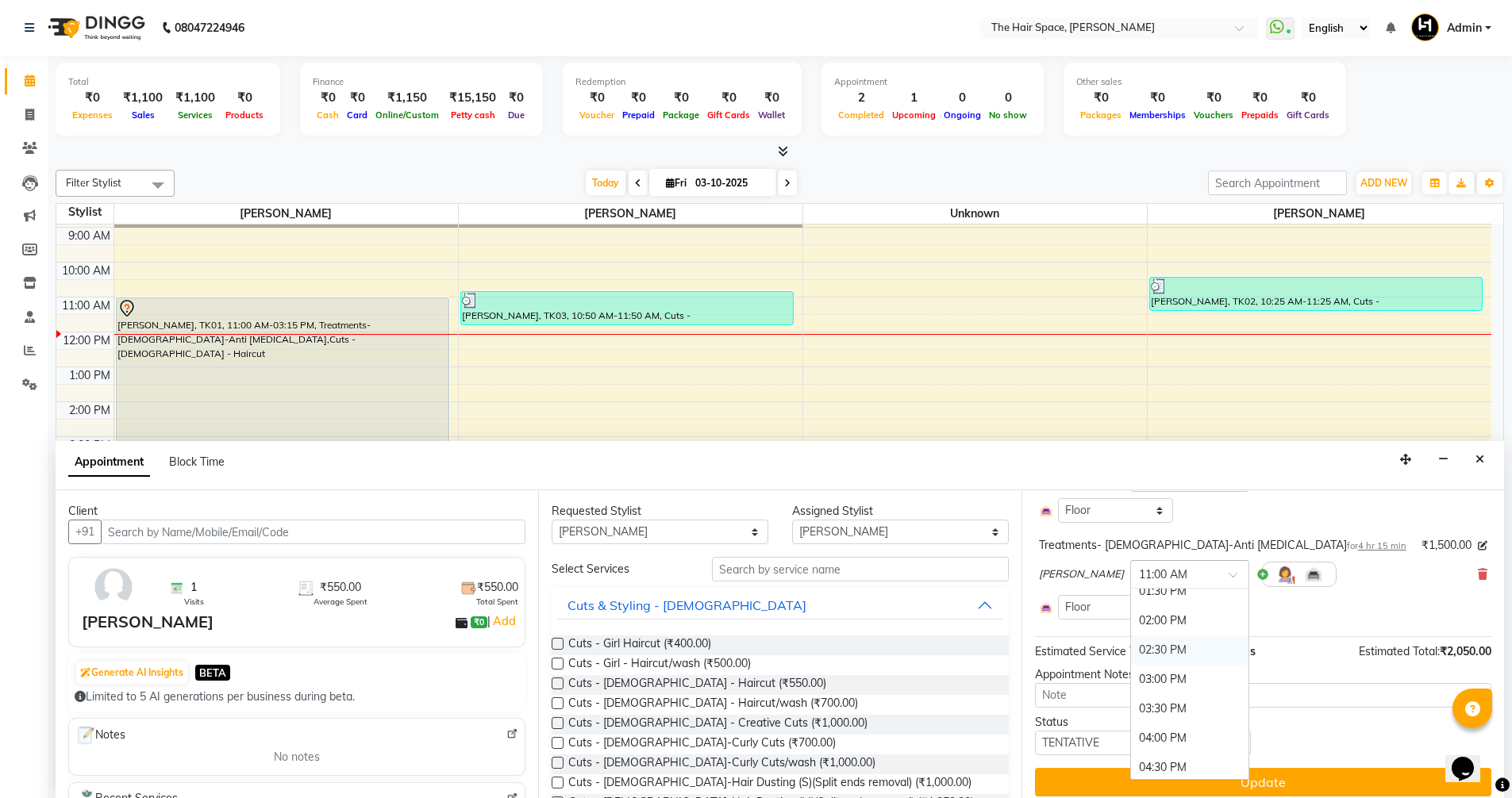
click at [1138, 654] on div "02:30 PM" at bounding box center [1189, 650] width 118 height 29
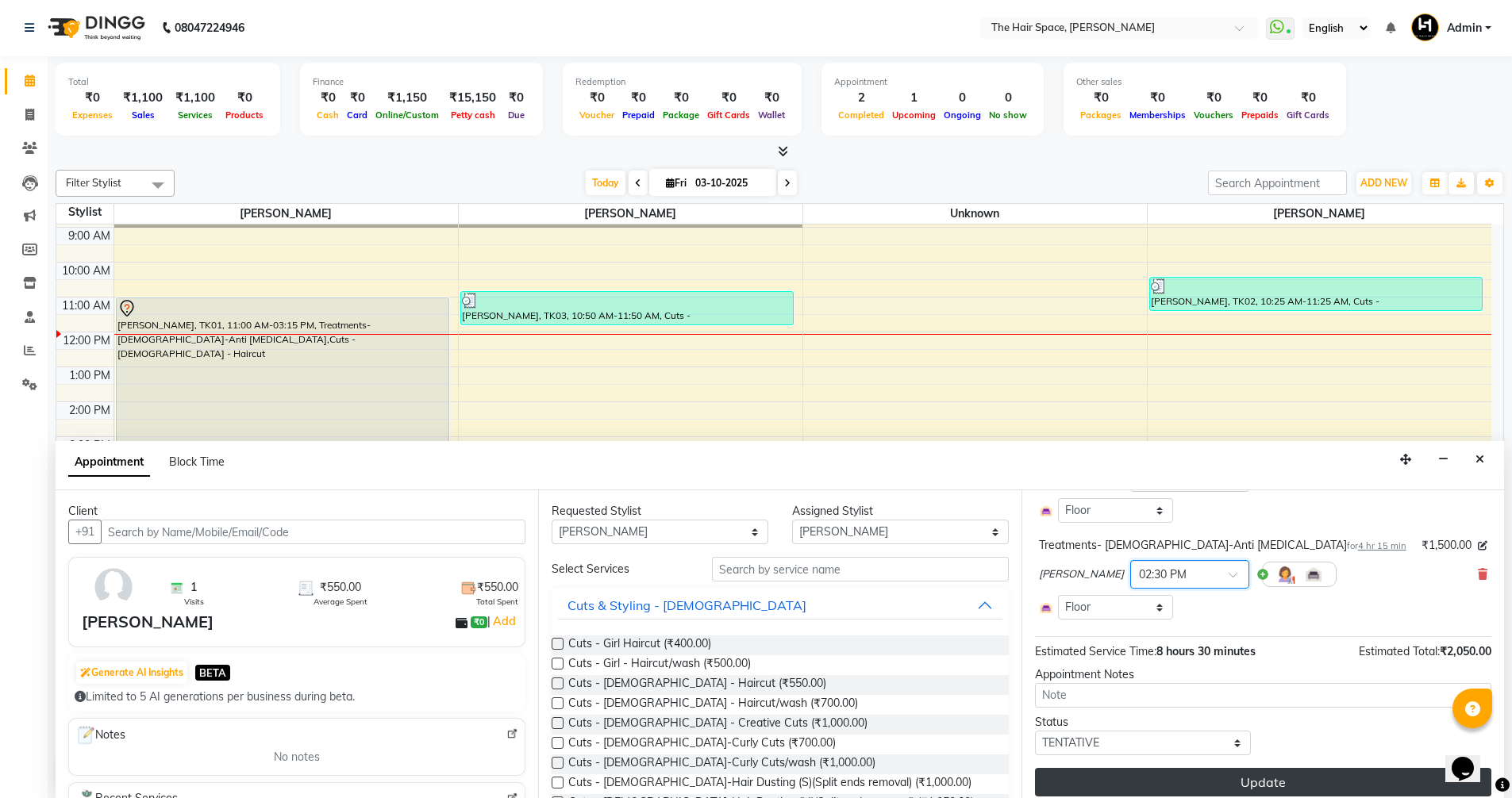
click at [1239, 777] on button "Update" at bounding box center [1263, 782] width 457 height 28
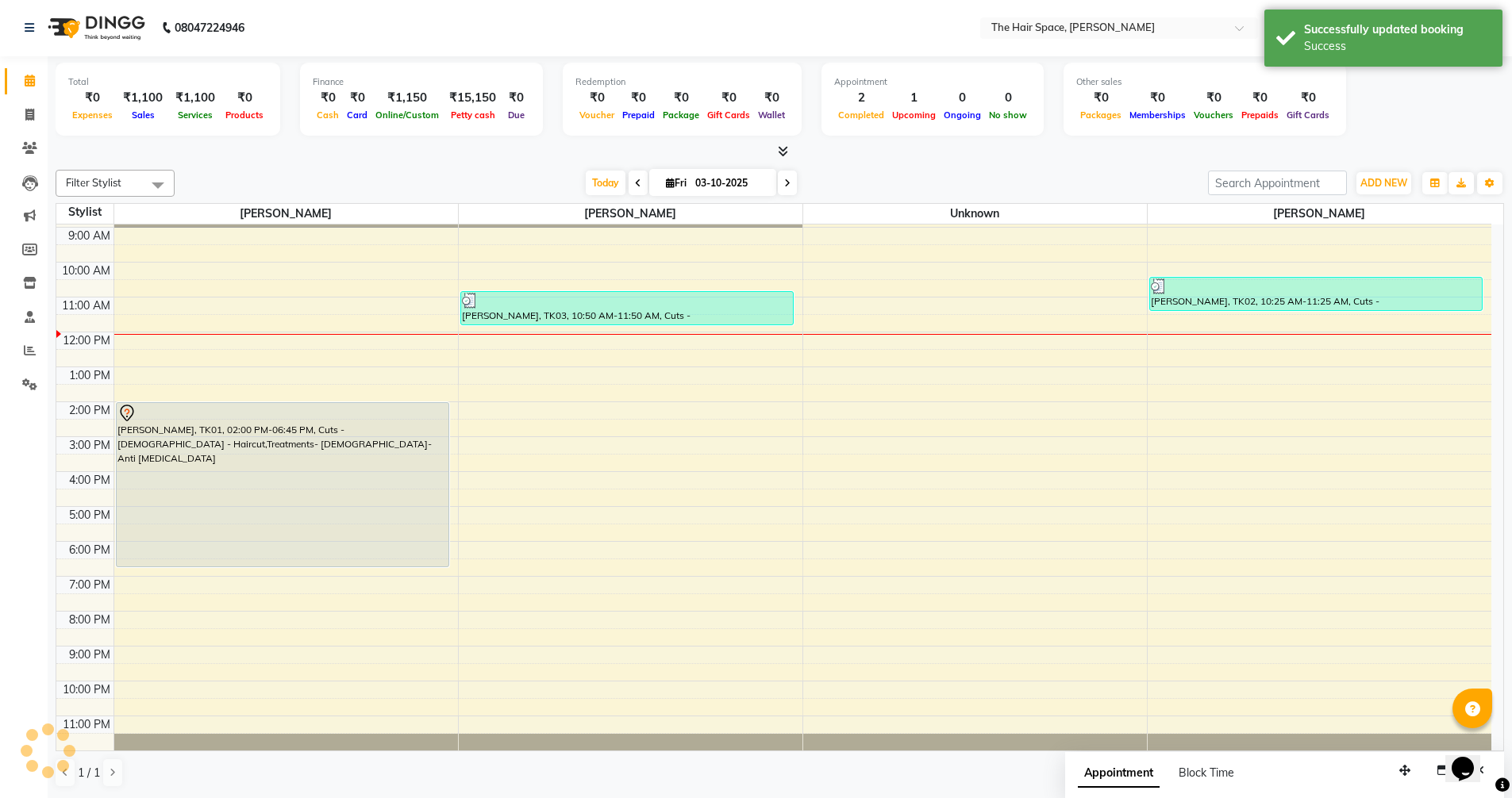
scroll to position [0, 0]
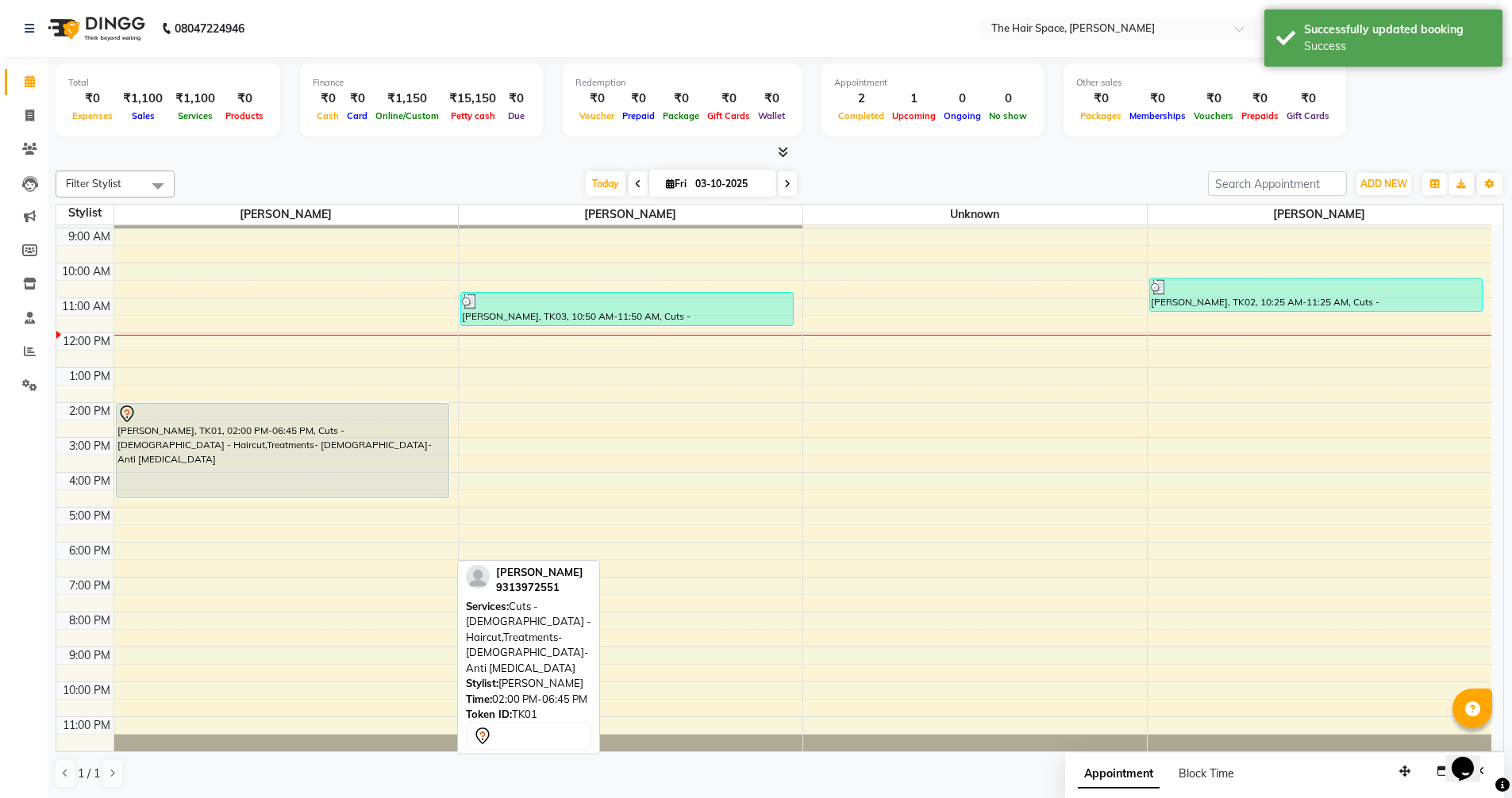
drag, startPoint x: 237, startPoint y: 568, endPoint x: 240, endPoint y: 492, distance: 76.1
click at [240, 492] on div "Pallavi Asrani, TK01, 02:00 PM-06:45 PM, Cuts - Female - Haircut,Treatments- Fe…" at bounding box center [286, 455] width 344 height 593
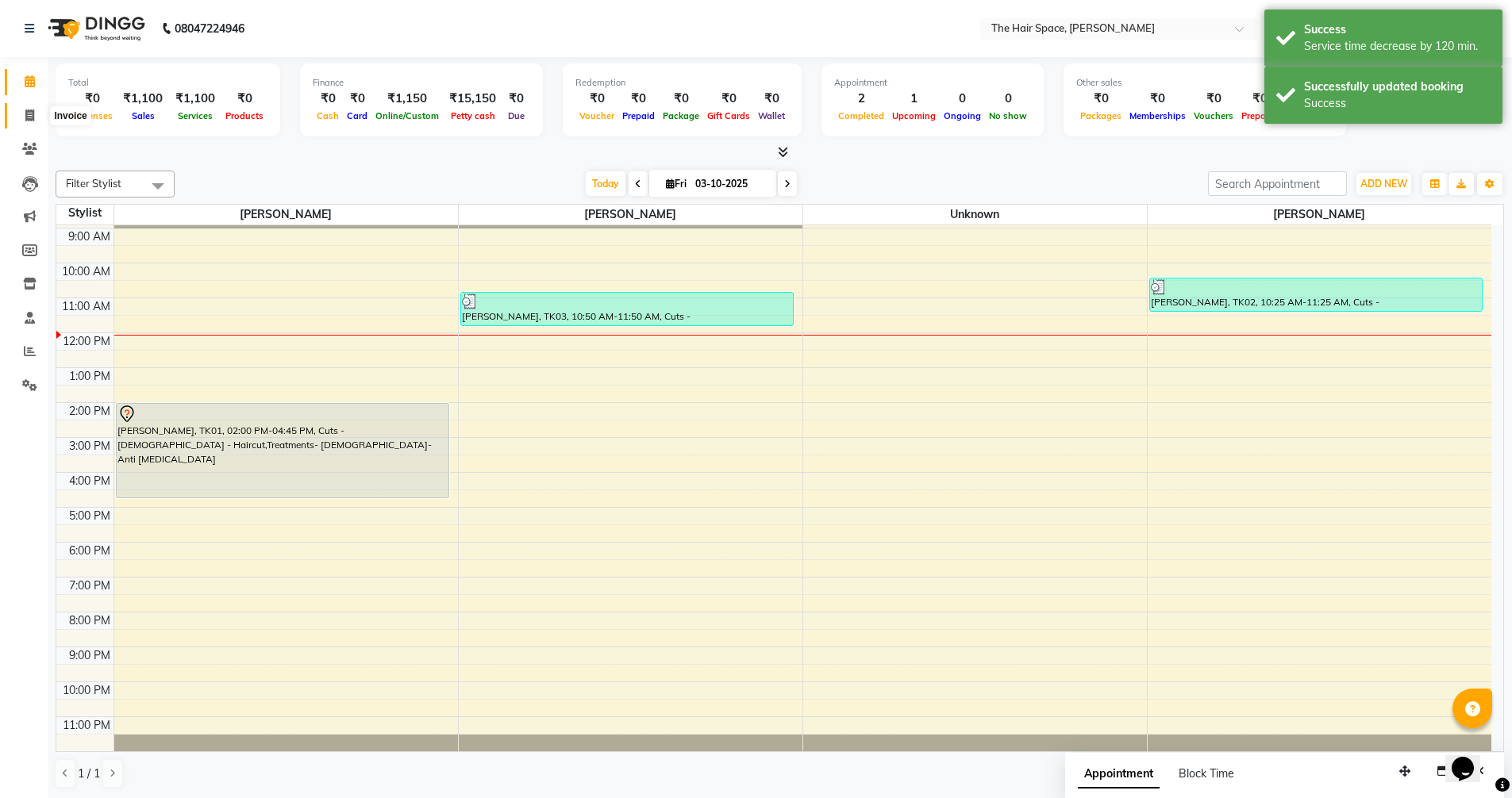
click at [23, 117] on span at bounding box center [30, 116] width 28 height 19
select select "service"
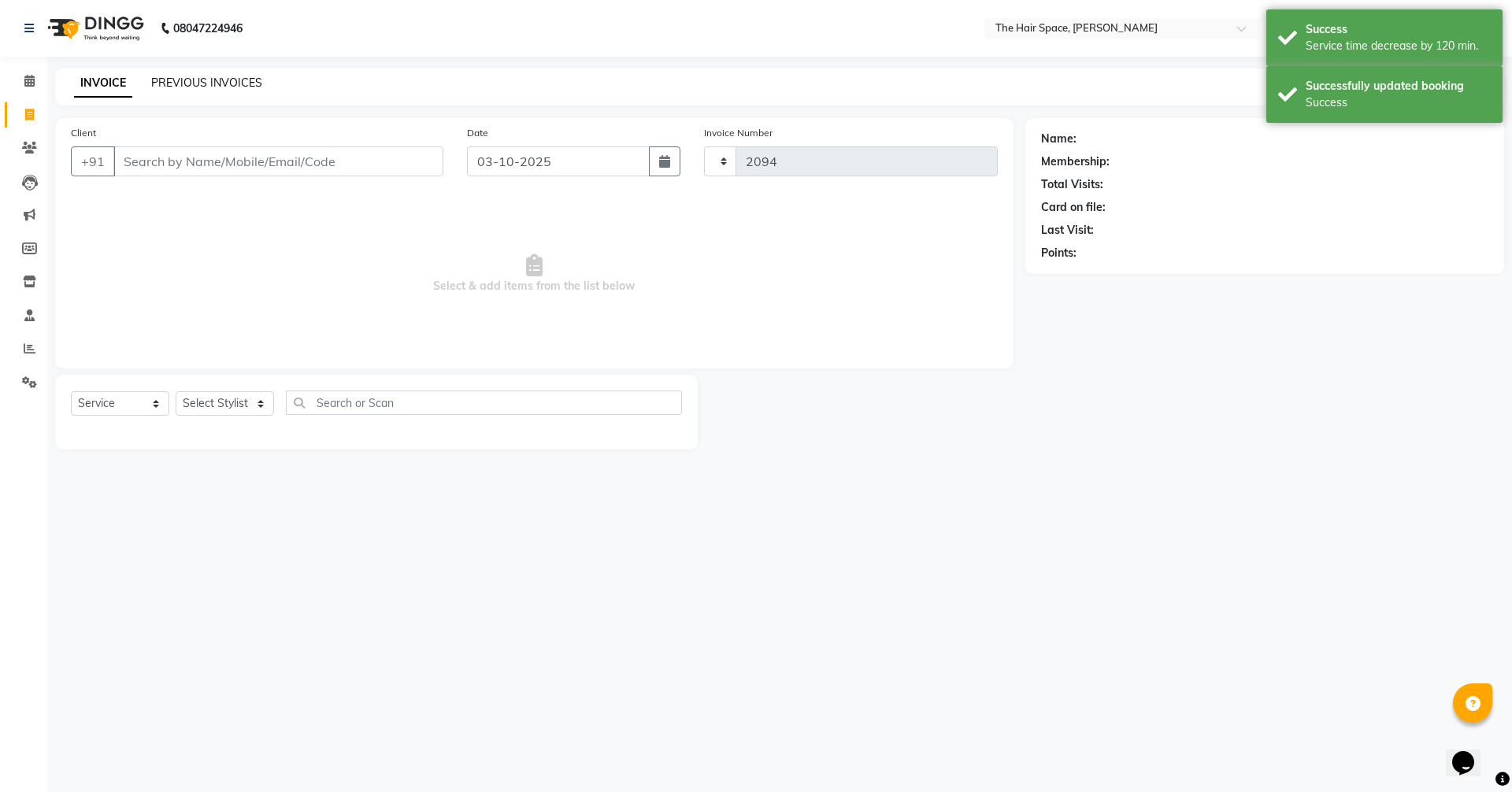
click at [240, 81] on link "PREVIOUS INVOICES" at bounding box center [207, 83] width 111 height 14
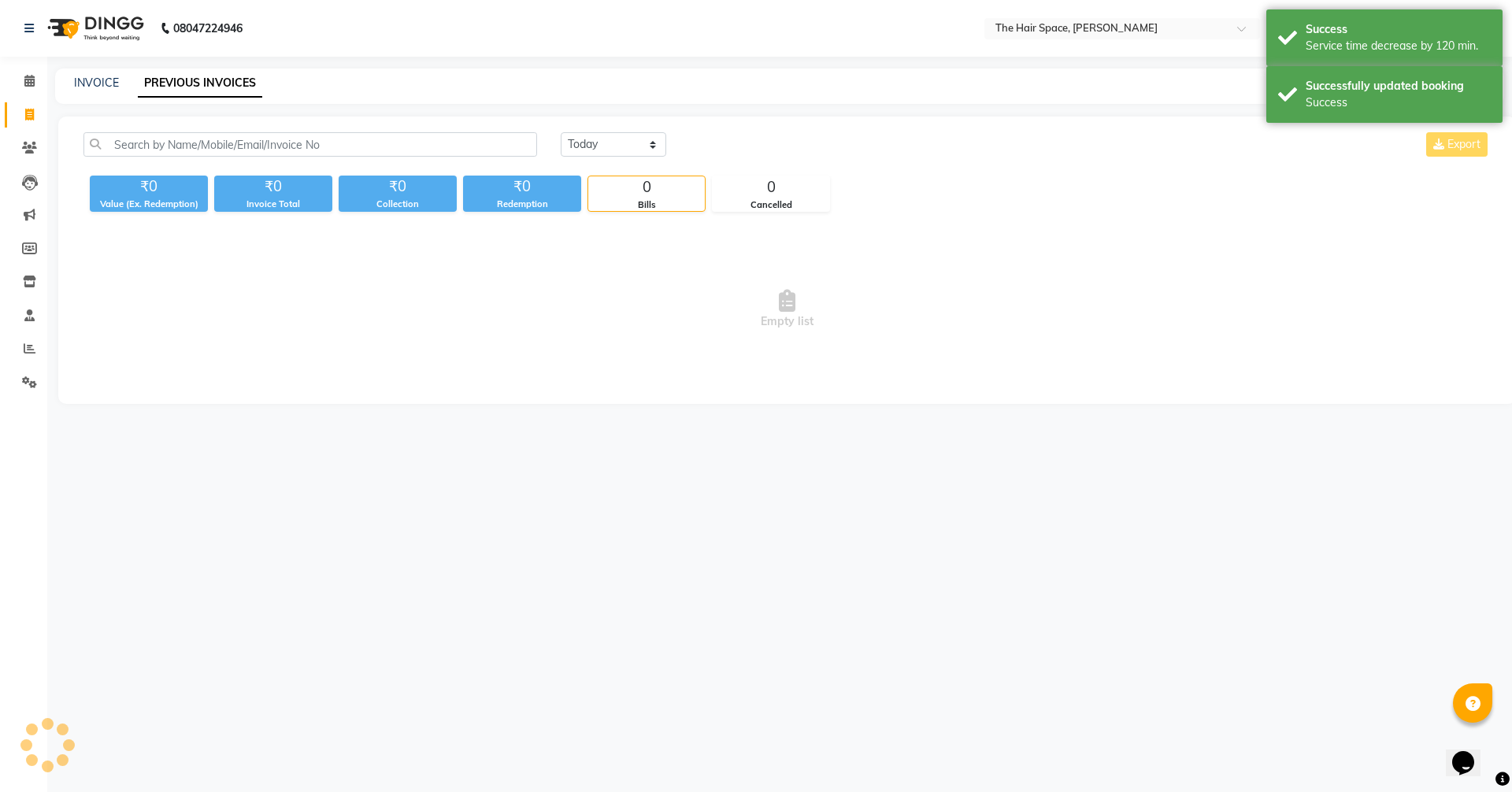
click at [239, 84] on link "PREVIOUS INVOICES" at bounding box center [200, 83] width 125 height 28
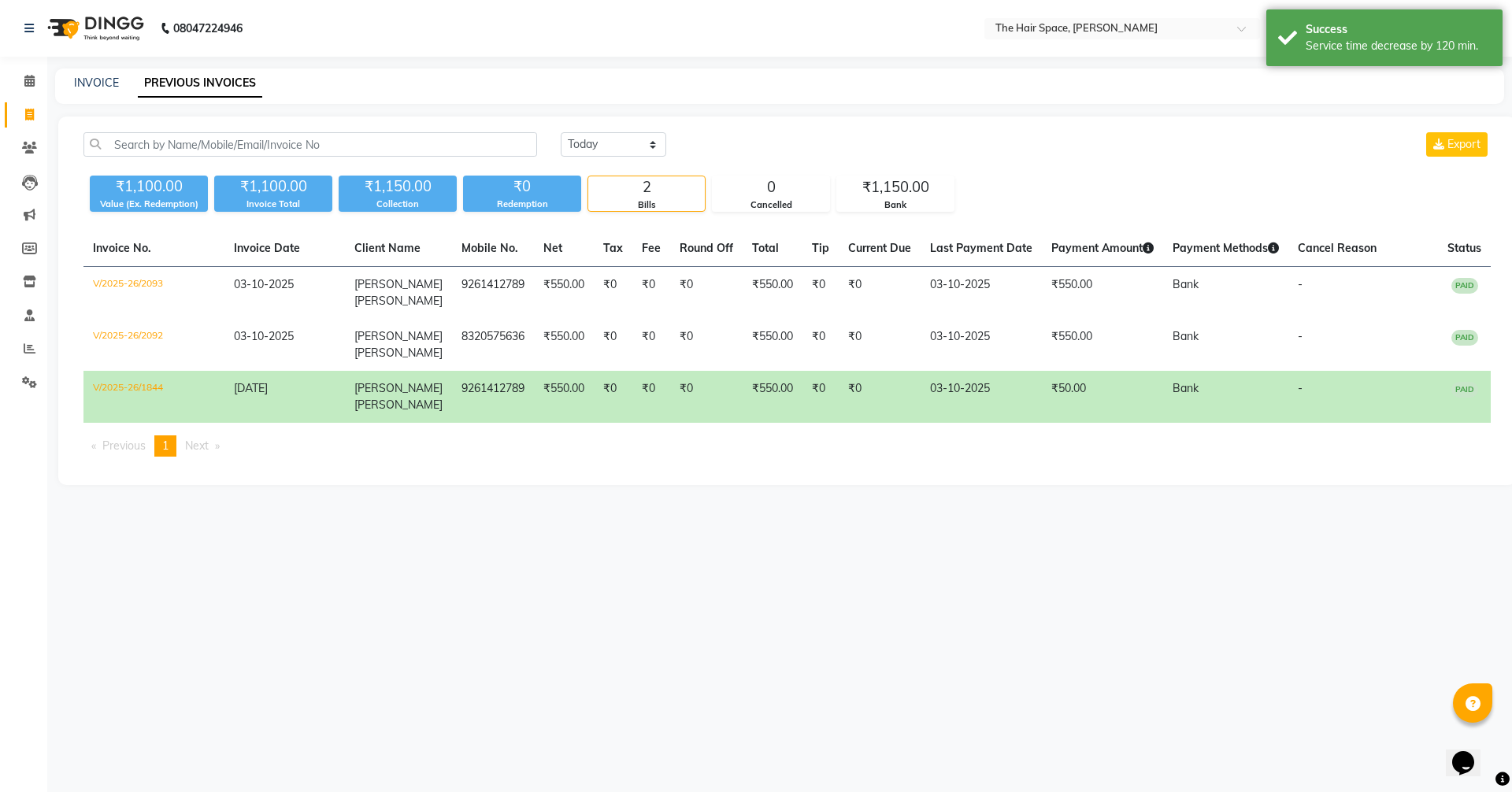
click at [616, 130] on div "Today Yesterday Custom Range Export ₹1,100.00 Value (Ex. Redemption) ₹1,100.00 …" at bounding box center [786, 301] width 1457 height 369
click at [601, 163] on div "Today Yesterday Custom Range Export" at bounding box center [1025, 151] width 954 height 37
click at [601, 151] on select "Today Yesterday Custom Range" at bounding box center [613, 144] width 105 height 24
click at [561, 132] on select "Today Yesterday Custom Range" at bounding box center [613, 144] width 105 height 24
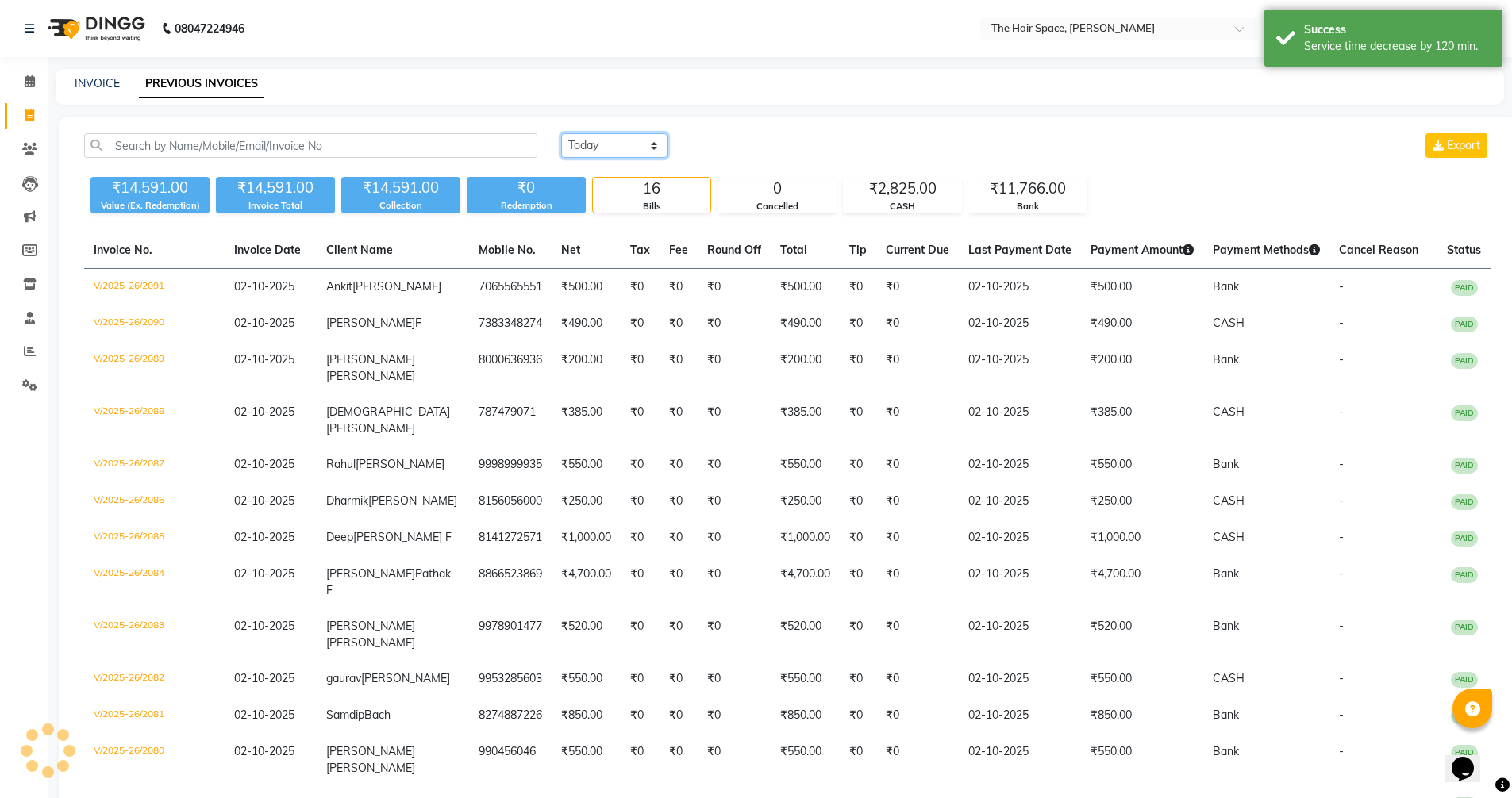
click at [599, 157] on select "Today Yesterday Custom Range" at bounding box center [614, 145] width 106 height 24
select select "today"
click at [561, 133] on select "Today Yesterday Custom Range" at bounding box center [614, 145] width 106 height 24
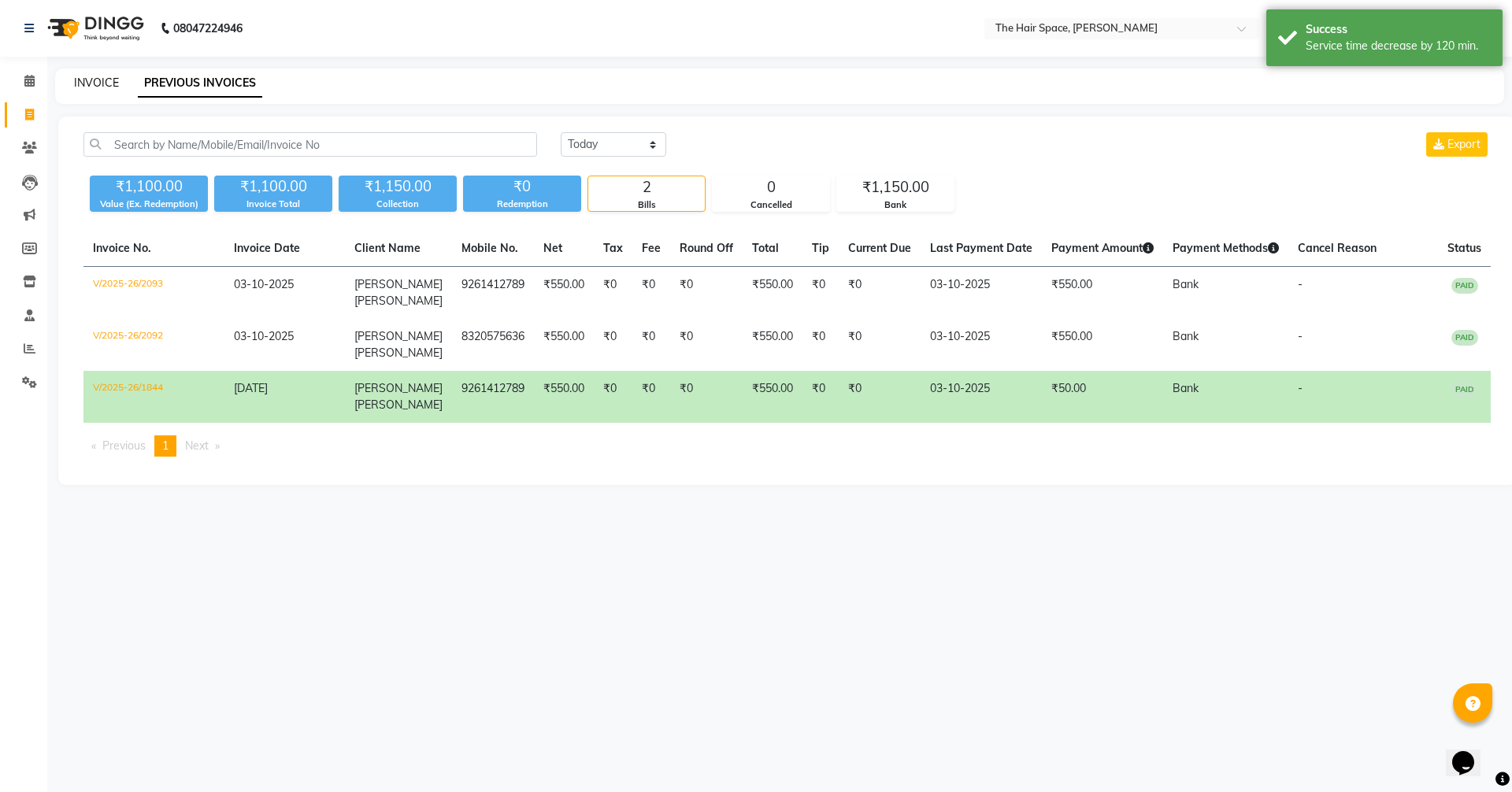
drag, startPoint x: 109, startPoint y: 62, endPoint x: 109, endPoint y: 85, distance: 23.0
click at [109, 76] on div "08047224946 Select Location × The Hair Space, Shela WhatsApp Status ✕ Status: C…" at bounding box center [756, 396] width 1512 height 792
click at [109, 85] on link "INVOICE" at bounding box center [97, 83] width 45 height 14
select select "service"
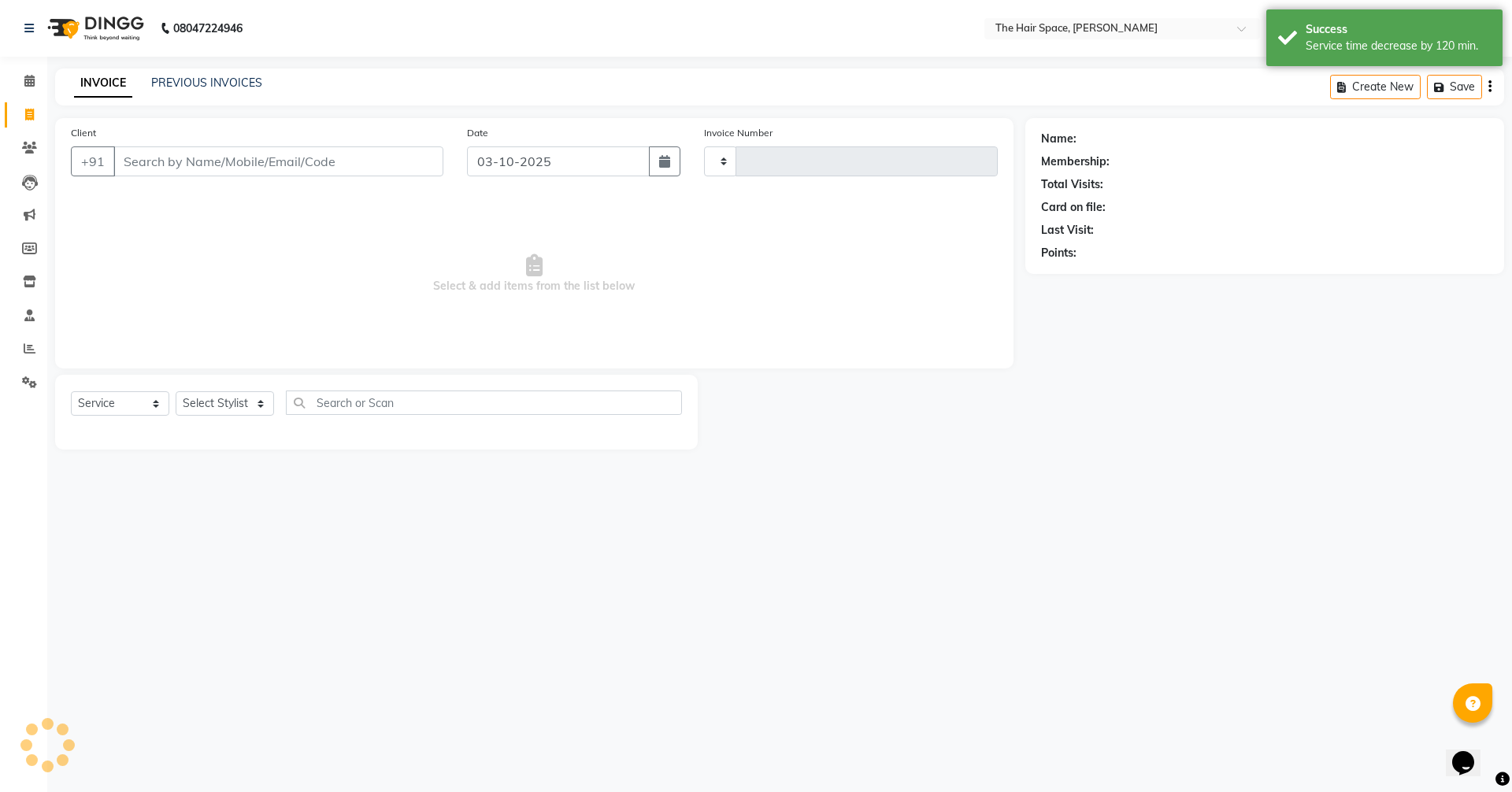
type input "2094"
select select "6663"
click at [0, 80] on li "Calendar" at bounding box center [23, 81] width 47 height 34
click at [14, 82] on link "Calendar" at bounding box center [23, 81] width 38 height 26
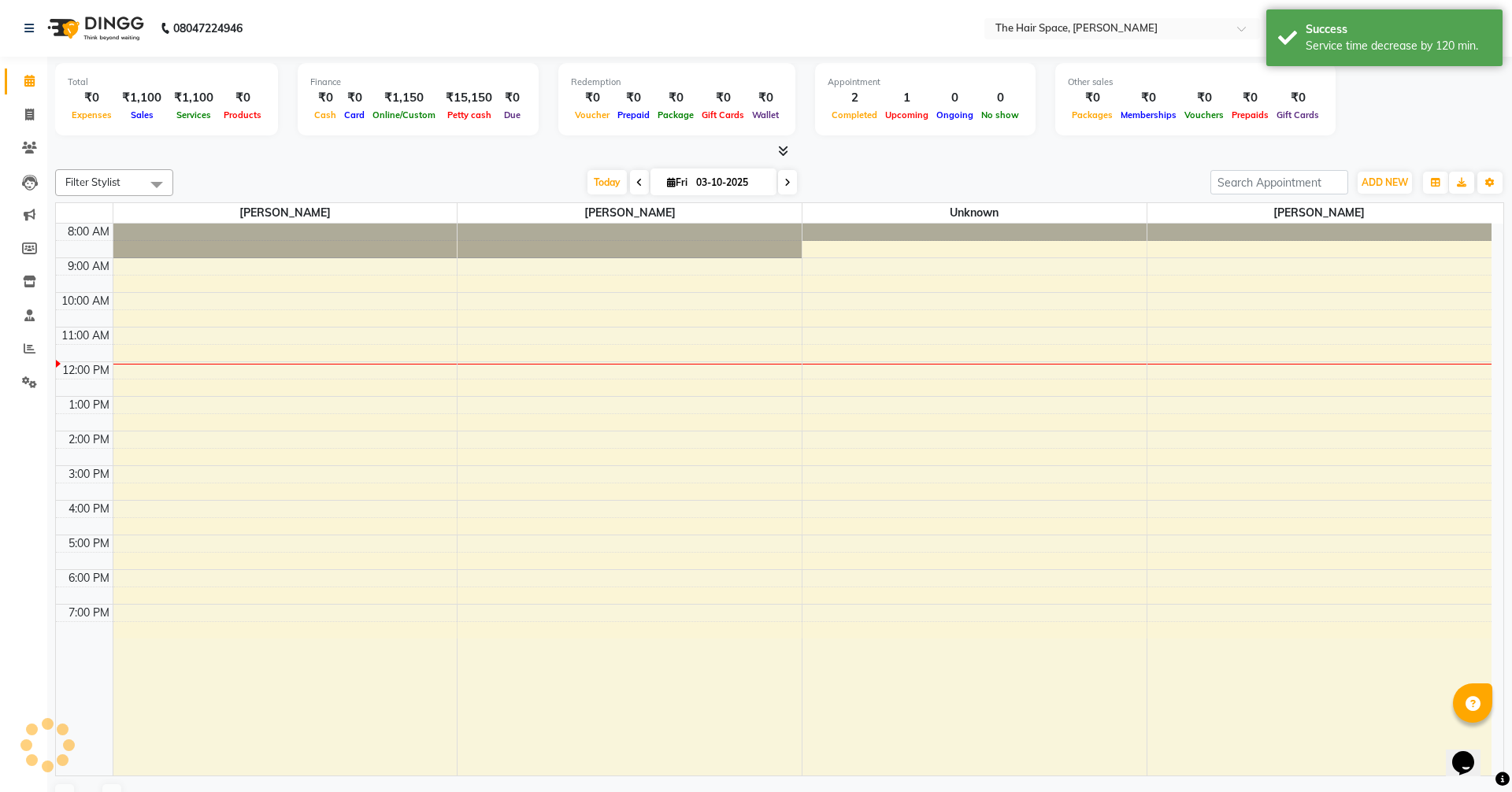
click at [14, 82] on link "Calendar" at bounding box center [23, 81] width 38 height 26
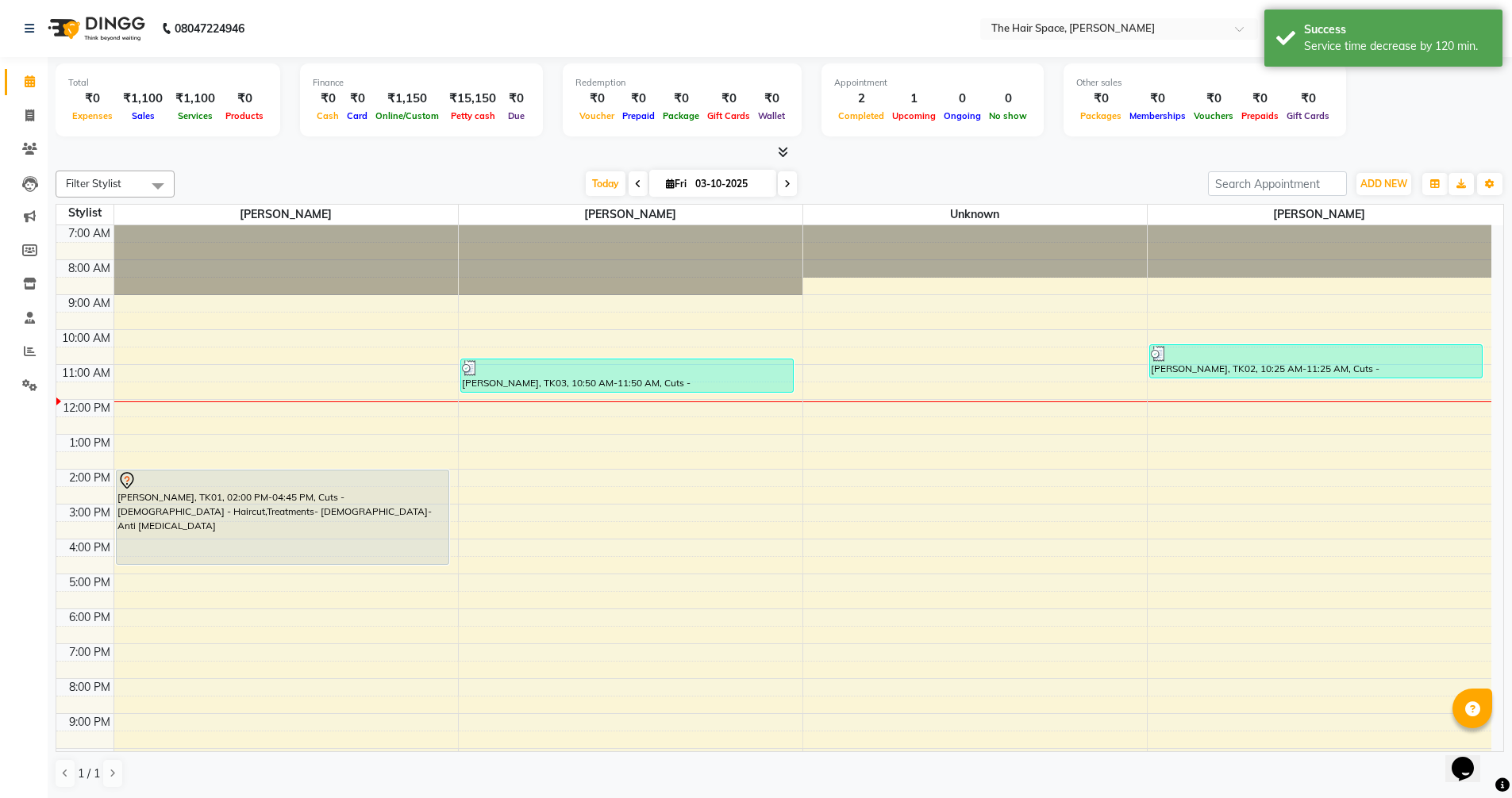
click at [780, 152] on icon at bounding box center [783, 152] width 11 height 12
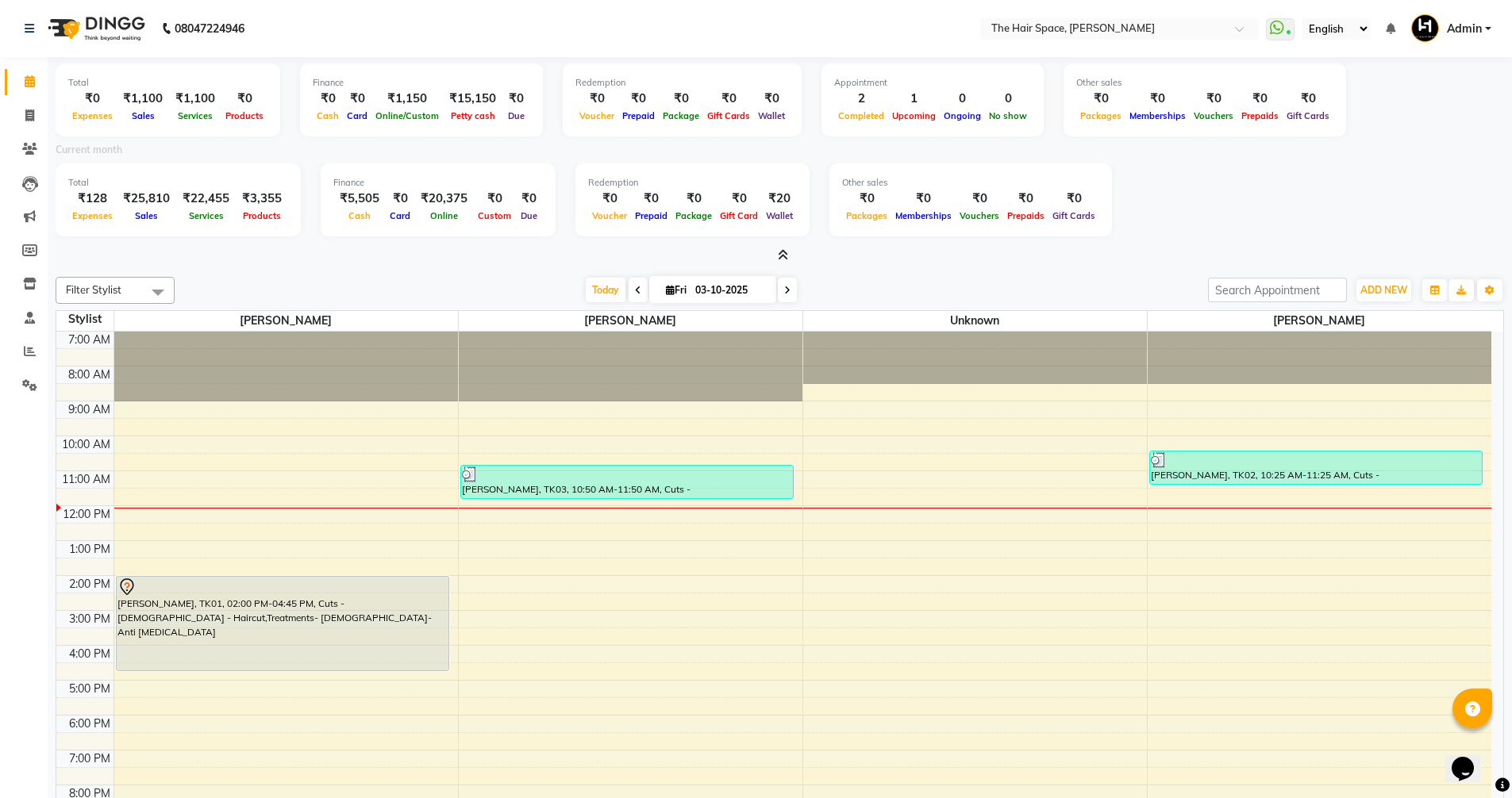
click at [784, 254] on icon at bounding box center [783, 255] width 11 height 12
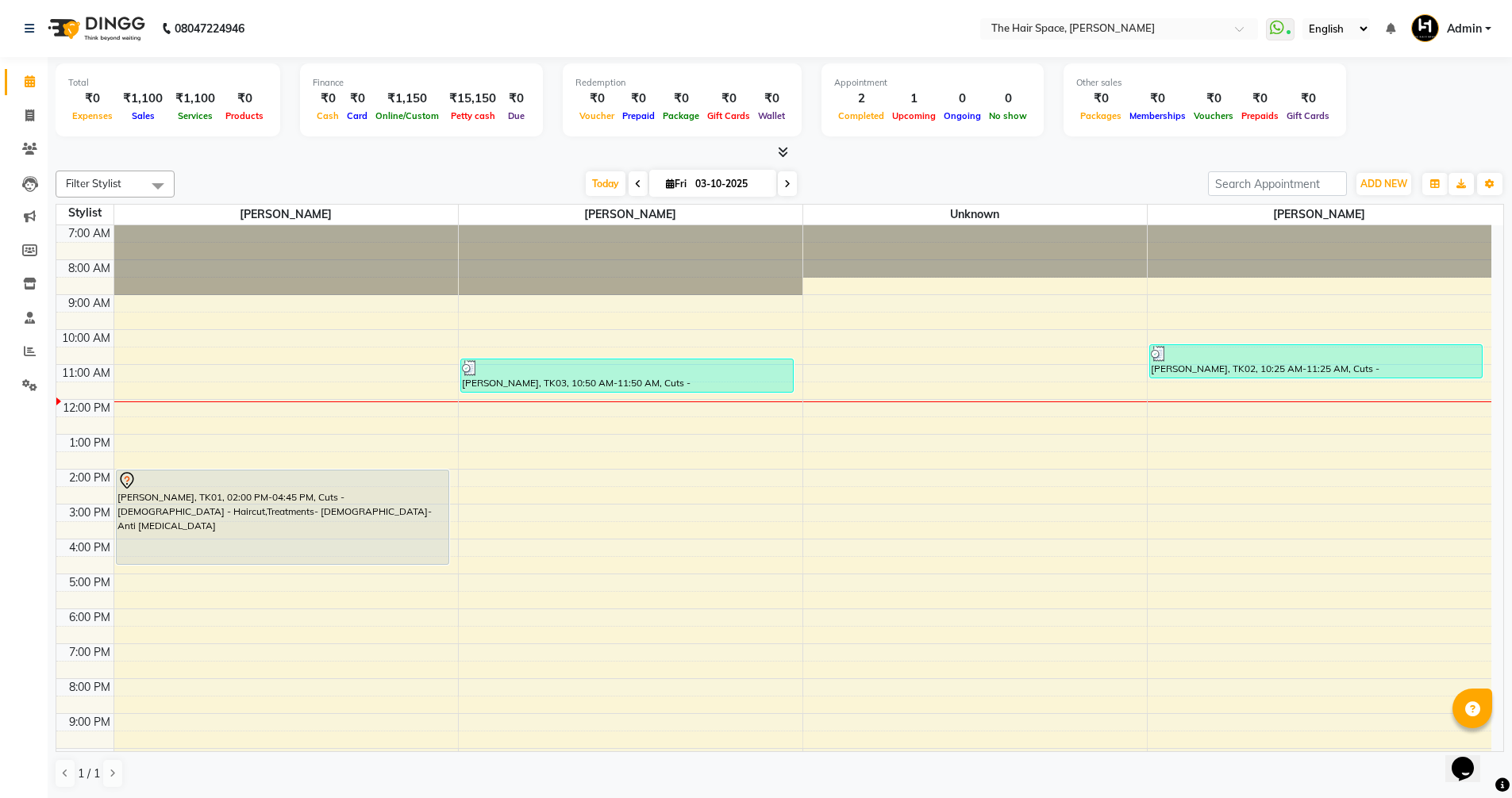
click at [607, 169] on div "Filter Stylist Select All Jaimin Nai RAVI RAVAL Shankar Rathod Unknown Today Fr…" at bounding box center [780, 480] width 1449 height 631
click at [602, 181] on span "Today" at bounding box center [605, 183] width 40 height 24
click at [29, 118] on icon at bounding box center [29, 115] width 9 height 12
select select "service"
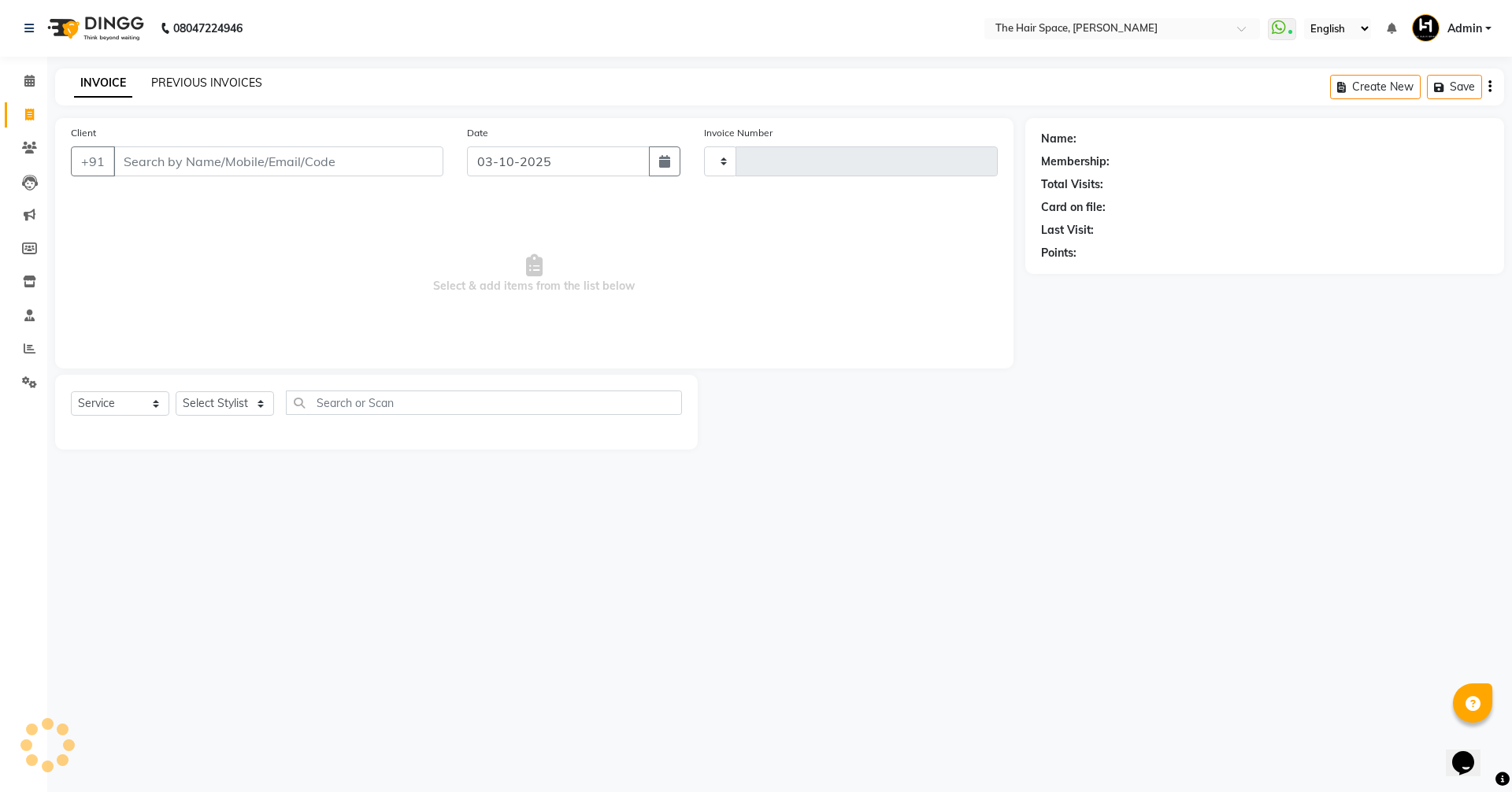
type input "2094"
select select "6663"
click at [204, 77] on link "PREVIOUS INVOICES" at bounding box center [207, 83] width 111 height 14
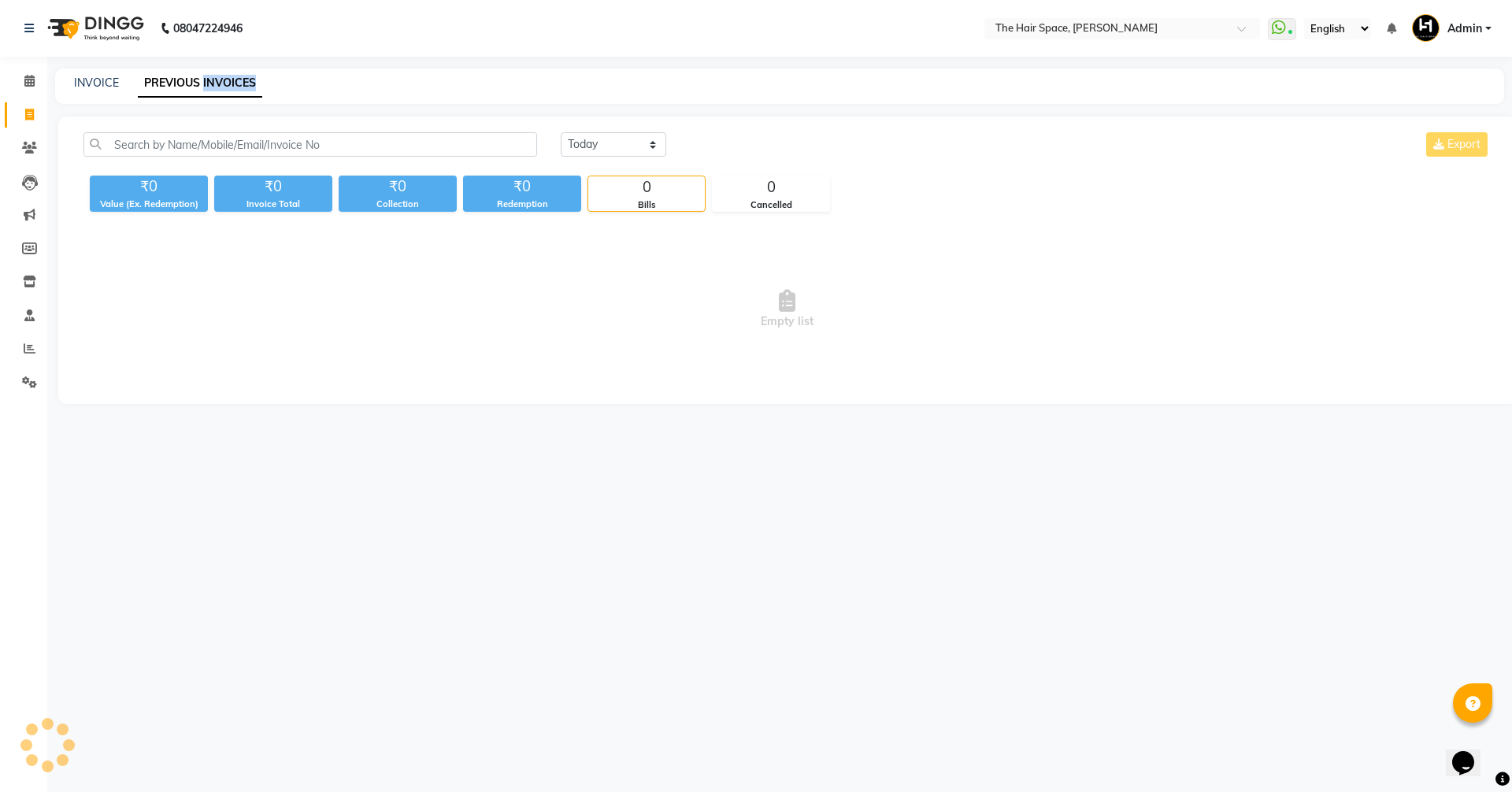
click at [204, 77] on link "PREVIOUS INVOICES" at bounding box center [200, 83] width 125 height 28
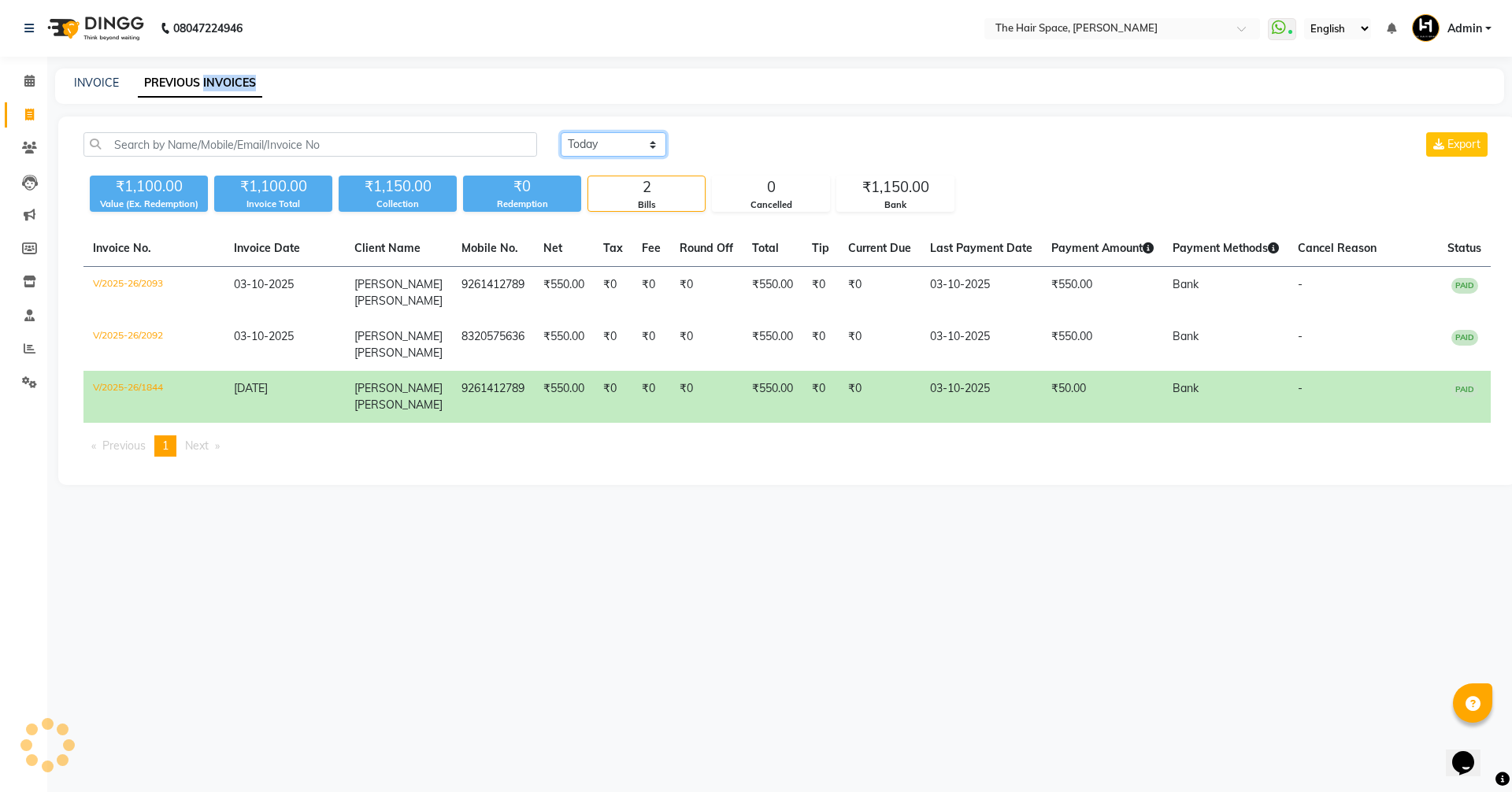
click at [588, 134] on select "Today Yesterday Custom Range" at bounding box center [613, 144] width 105 height 24
select select "yesterday"
click at [561, 132] on select "Today Yesterday Custom Range" at bounding box center [613, 144] width 105 height 24
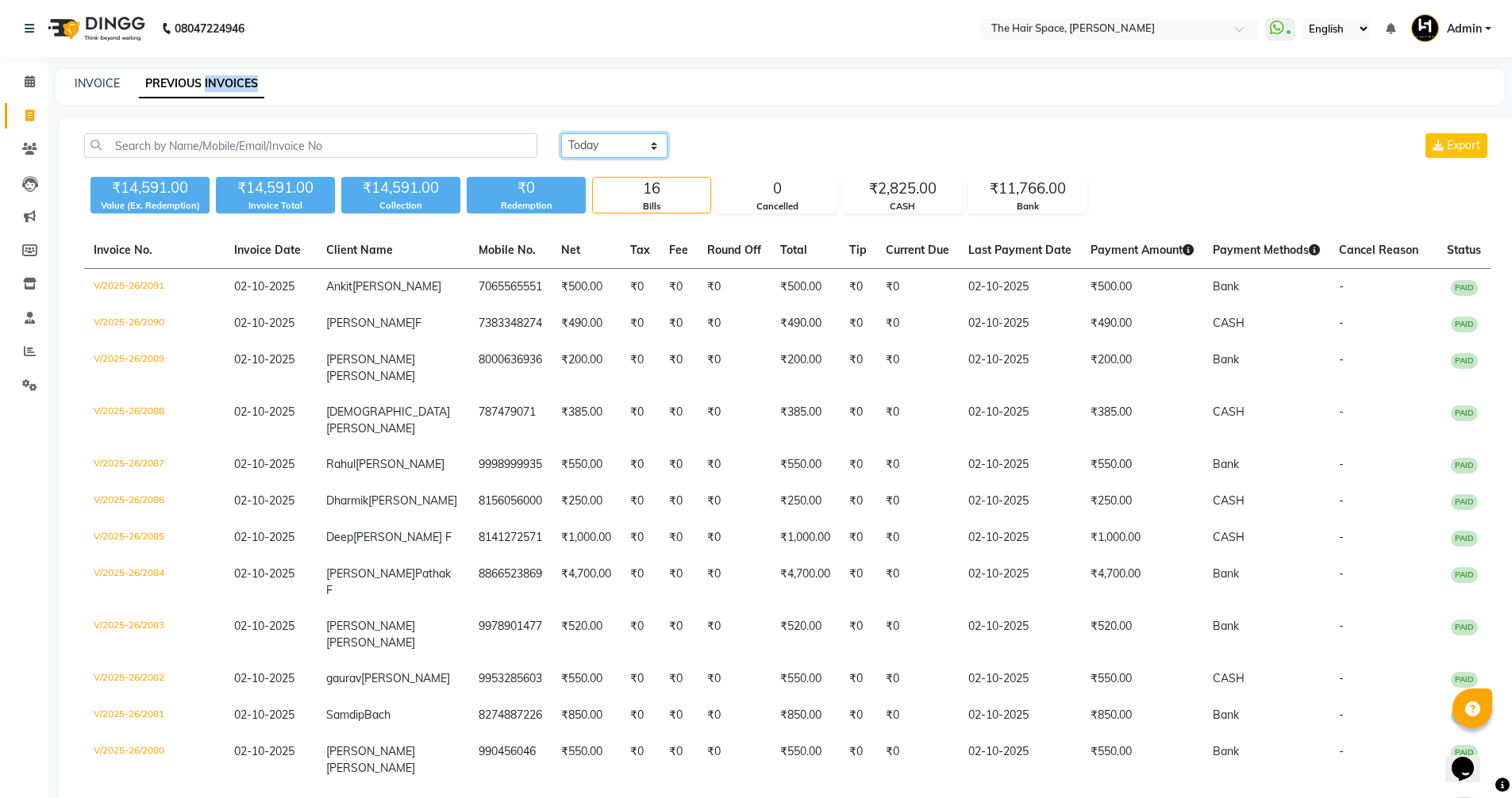
click at [604, 154] on select "Today Yesterday Custom Range" at bounding box center [614, 145] width 106 height 24
drag, startPoint x: 1304, startPoint y: 165, endPoint x: 1214, endPoint y: 161, distance: 90.1
click at [1301, 165] on div "Today Yesterday Custom Range Export" at bounding box center [1025, 152] width 953 height 37
click at [27, 378] on span at bounding box center [30, 386] width 28 height 19
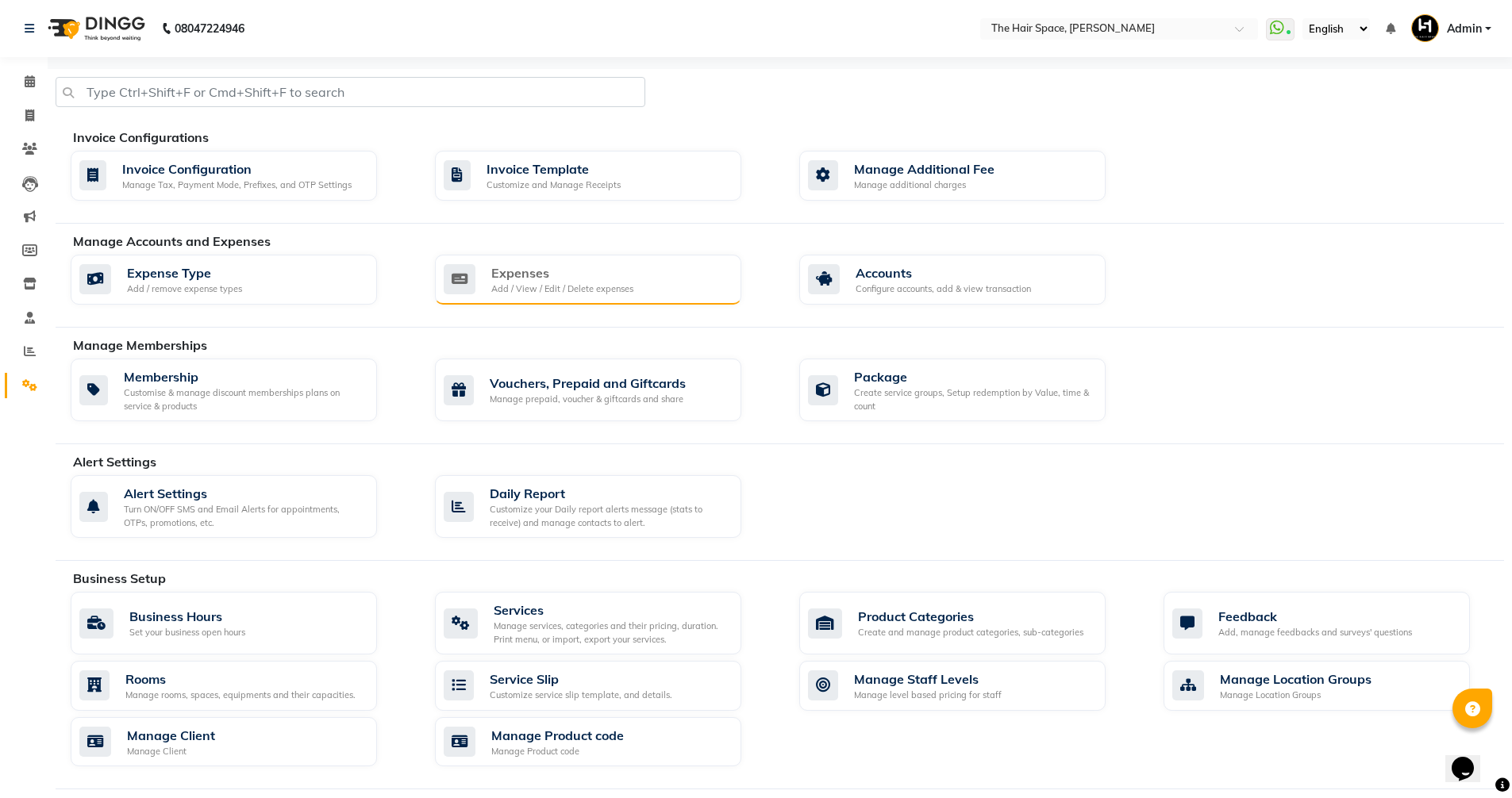
click at [526, 278] on div "Expenses" at bounding box center [562, 272] width 142 height 19
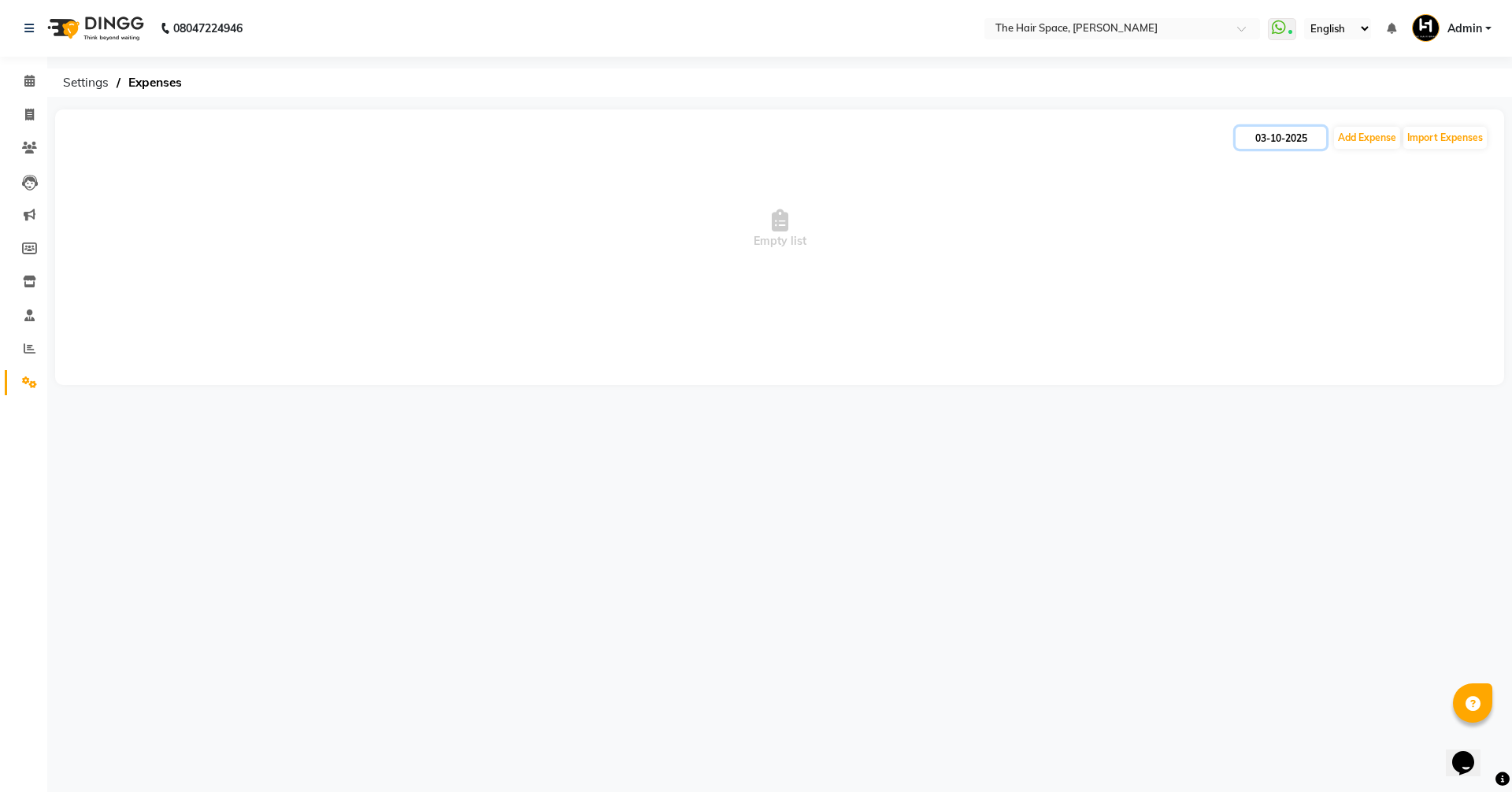
click at [1300, 137] on input "03-10-2025" at bounding box center [1280, 138] width 91 height 22
select select "10"
select select "2025"
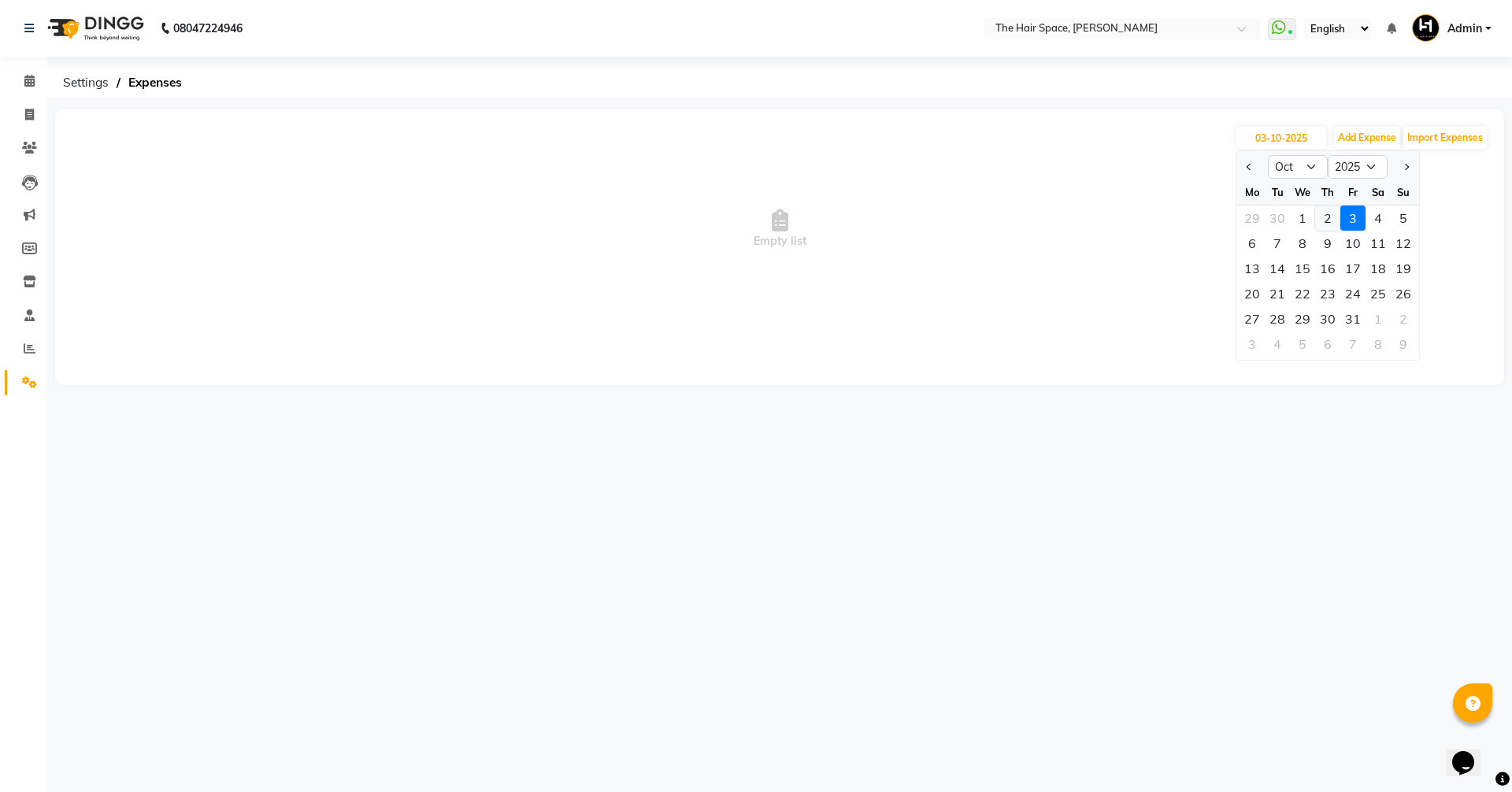
click at [1329, 219] on div "2" at bounding box center [1327, 217] width 25 height 25
type input "02-10-2025"
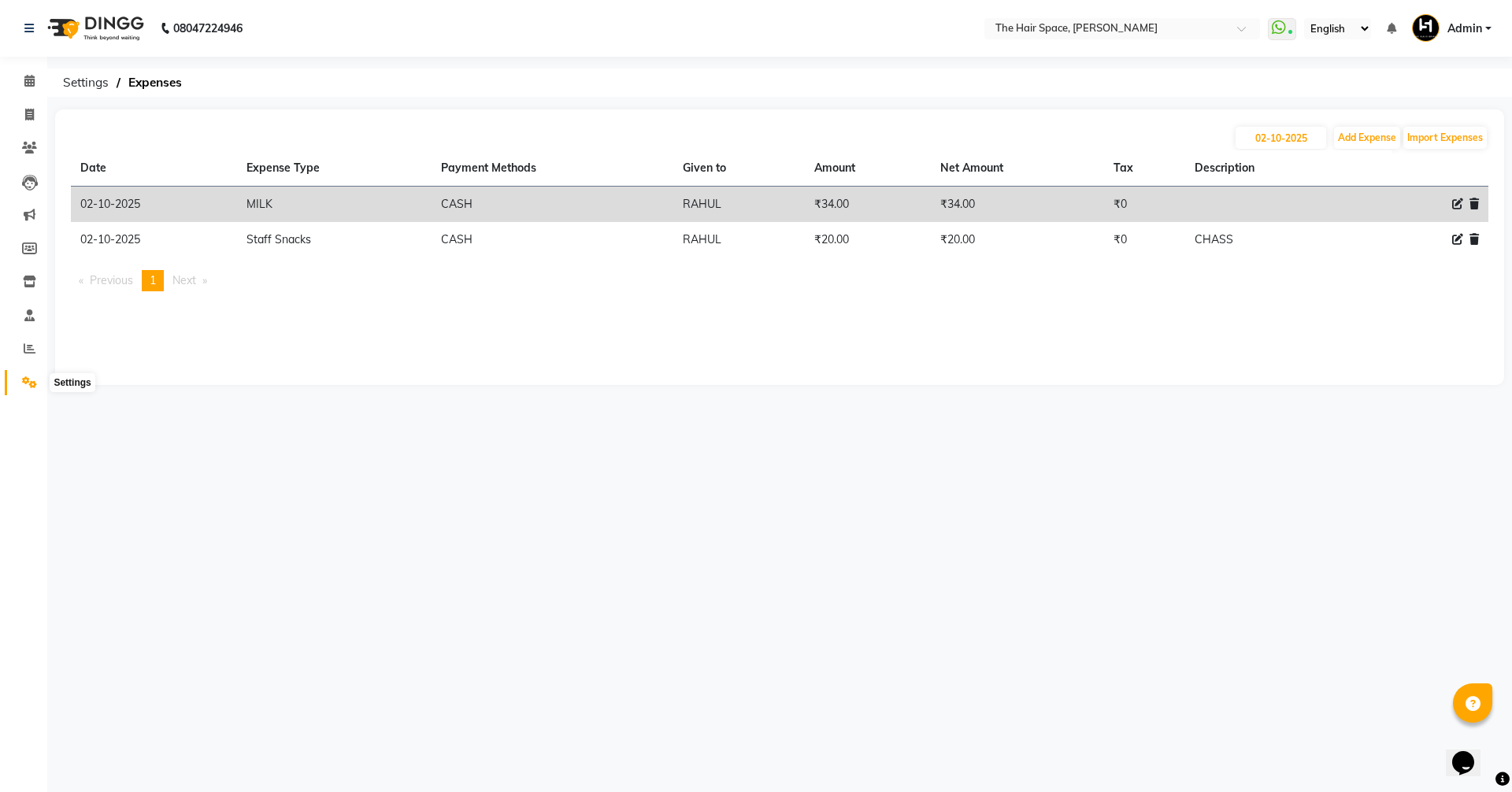
click at [23, 381] on icon at bounding box center [29, 382] width 15 height 12
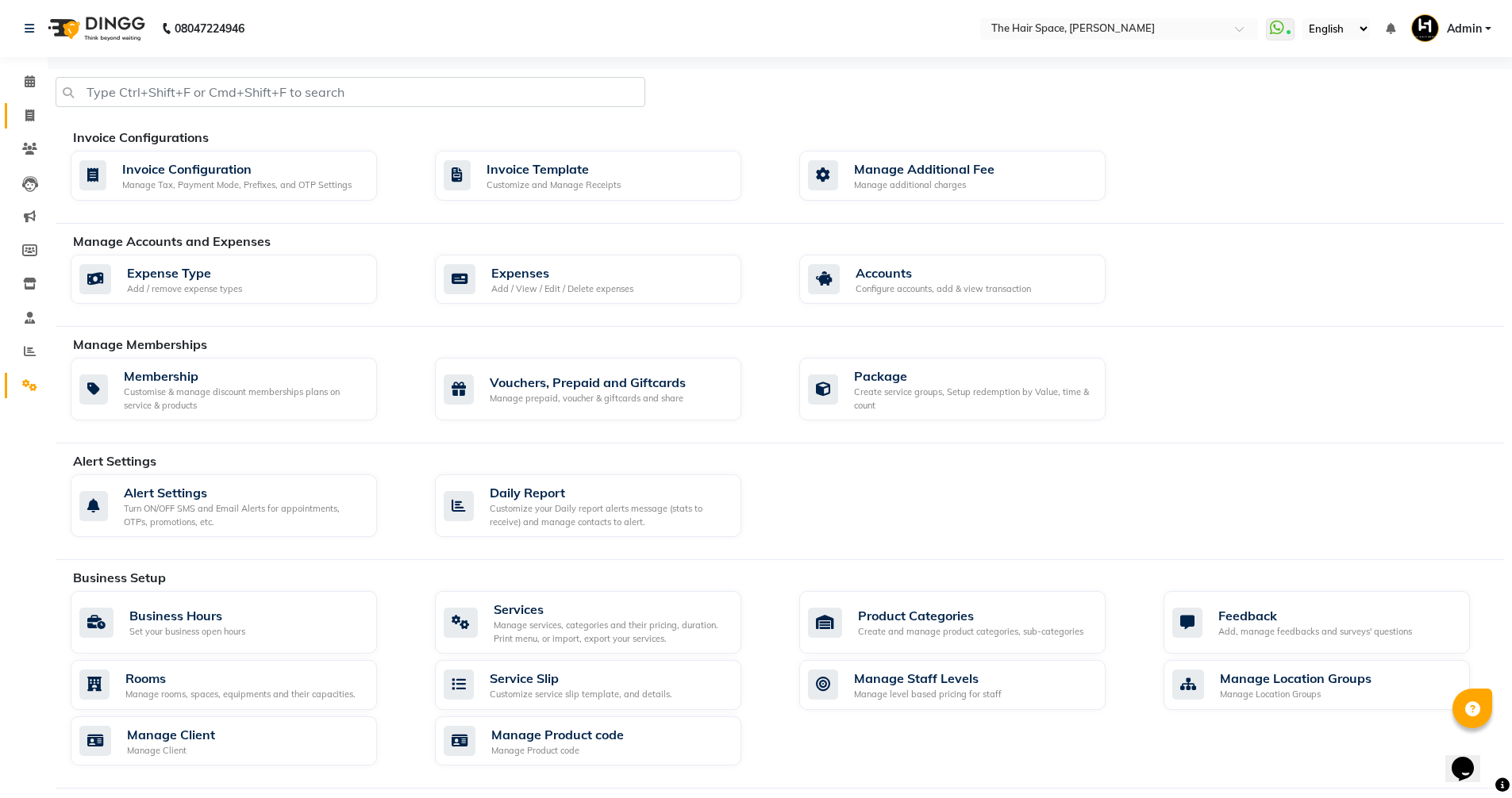
click at [25, 123] on span at bounding box center [30, 116] width 28 height 19
select select "service"
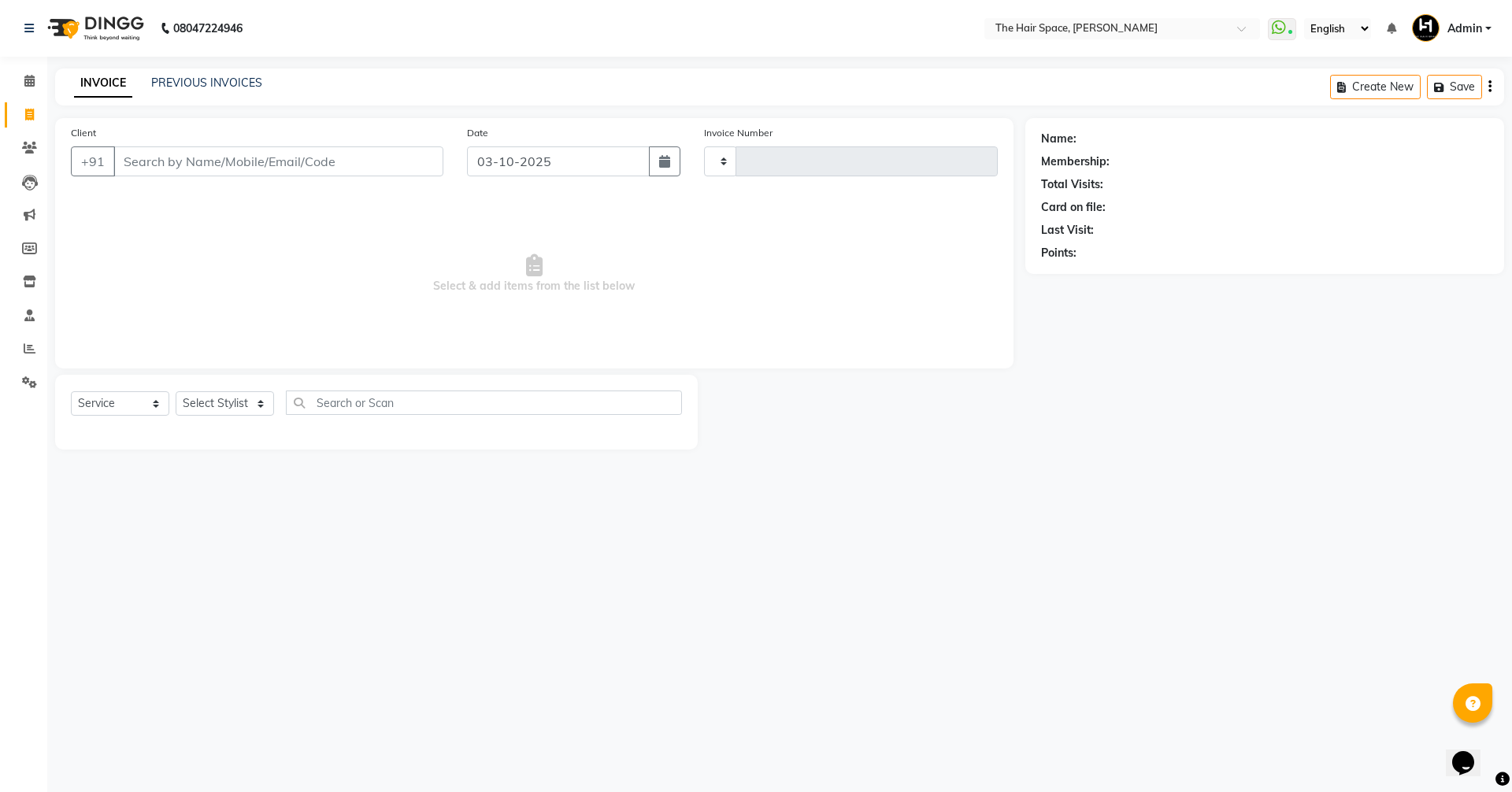
click at [26, 115] on icon at bounding box center [29, 114] width 9 height 12
select select "service"
type input "2094"
click at [220, 87] on link "PREVIOUS INVOICES" at bounding box center [207, 83] width 111 height 14
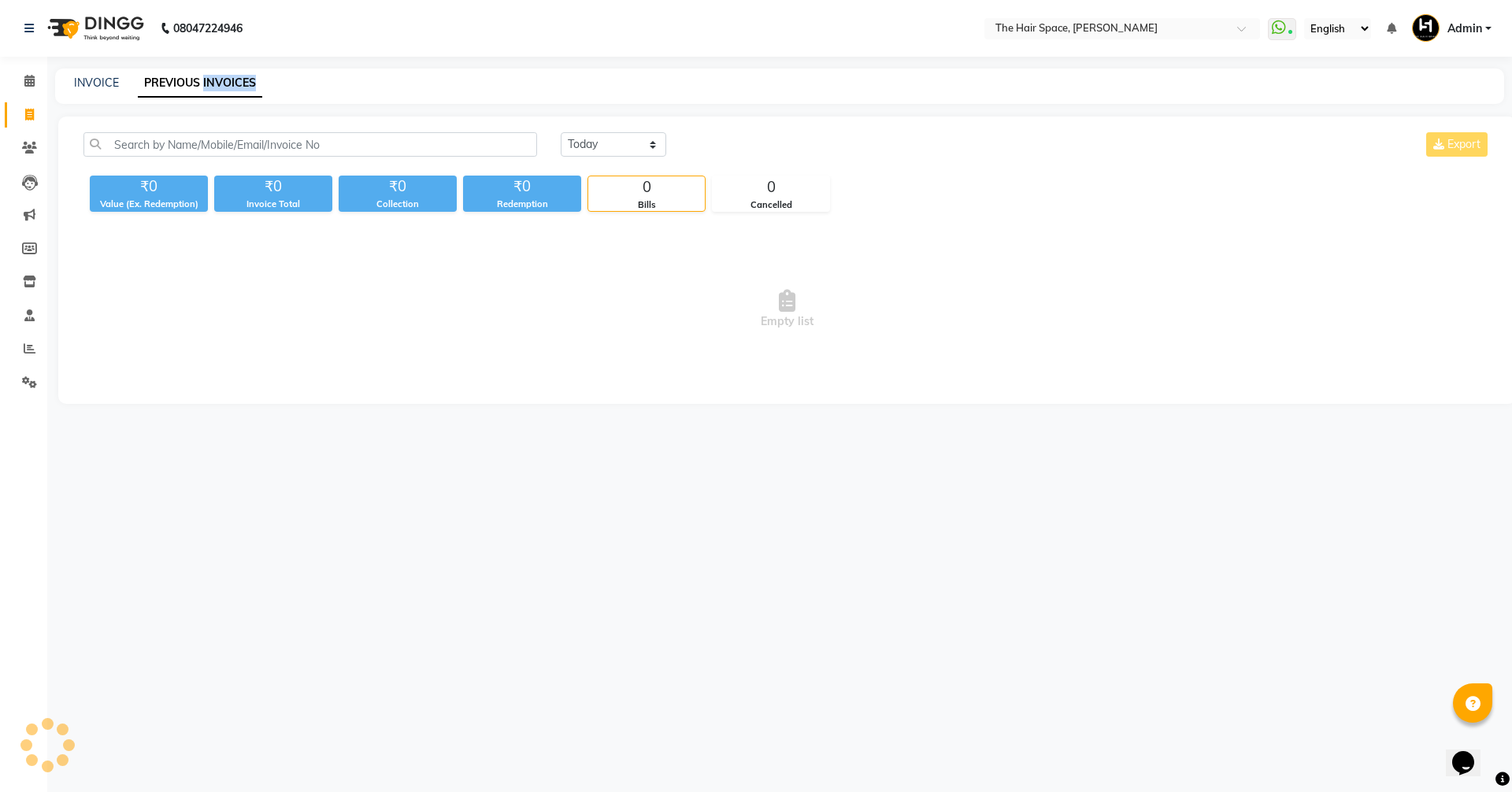
click at [220, 87] on link "PREVIOUS INVOICES" at bounding box center [200, 83] width 125 height 28
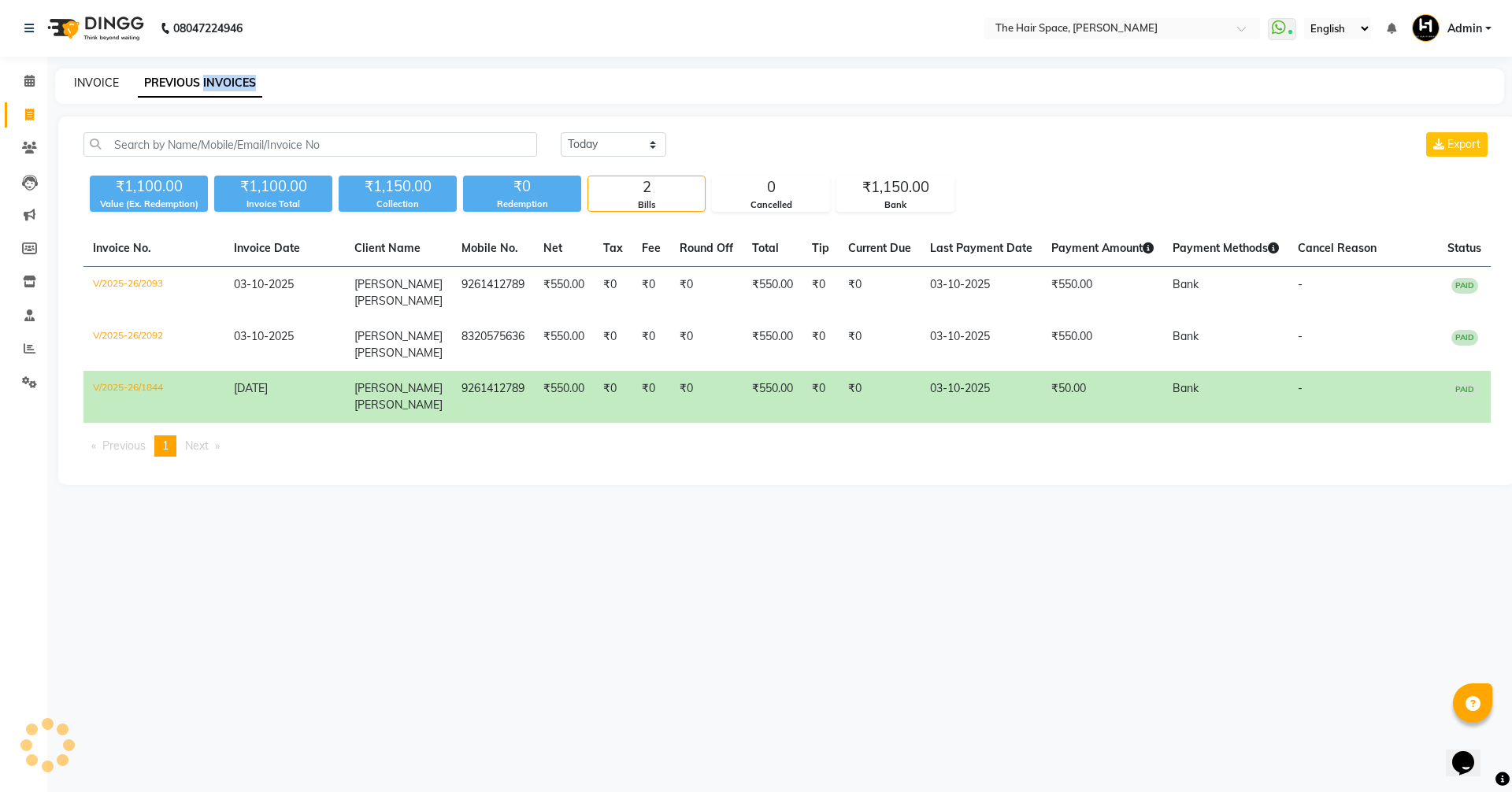
click at [101, 85] on link "INVOICE" at bounding box center [97, 83] width 45 height 14
select select "6663"
select select "service"
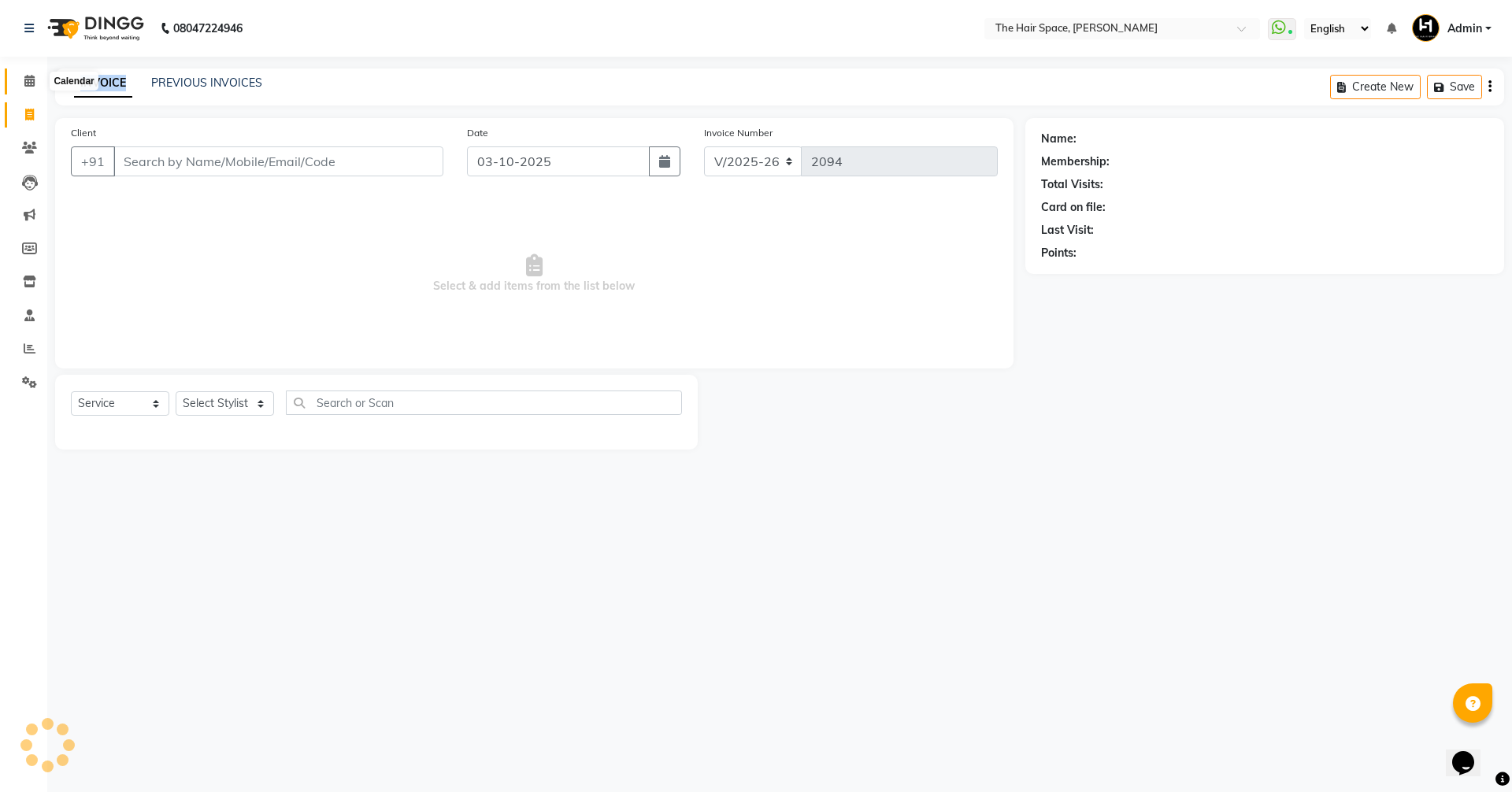
click at [11, 78] on link "Calendar" at bounding box center [23, 81] width 38 height 26
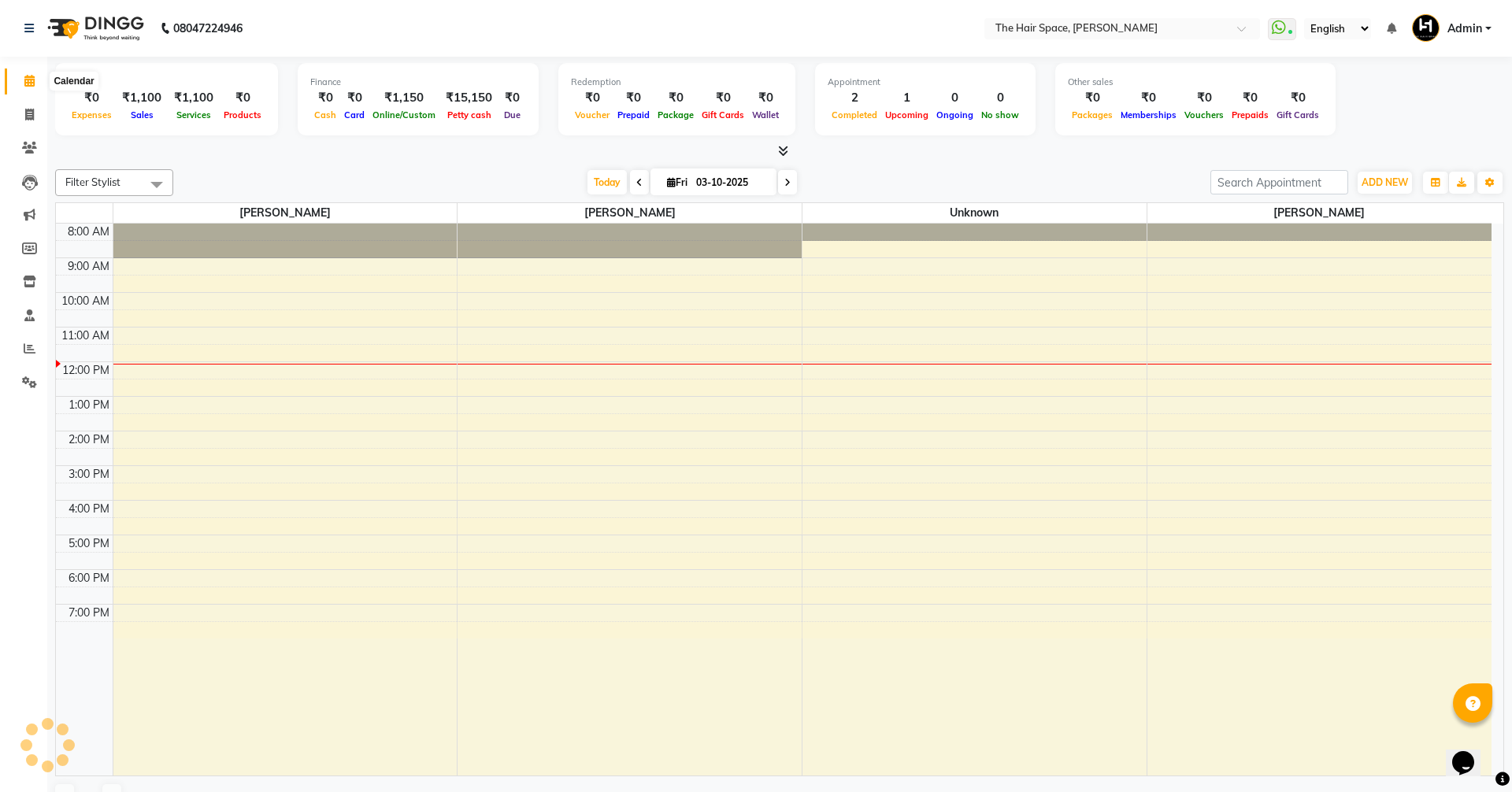
click at [24, 85] on icon at bounding box center [29, 80] width 10 height 12
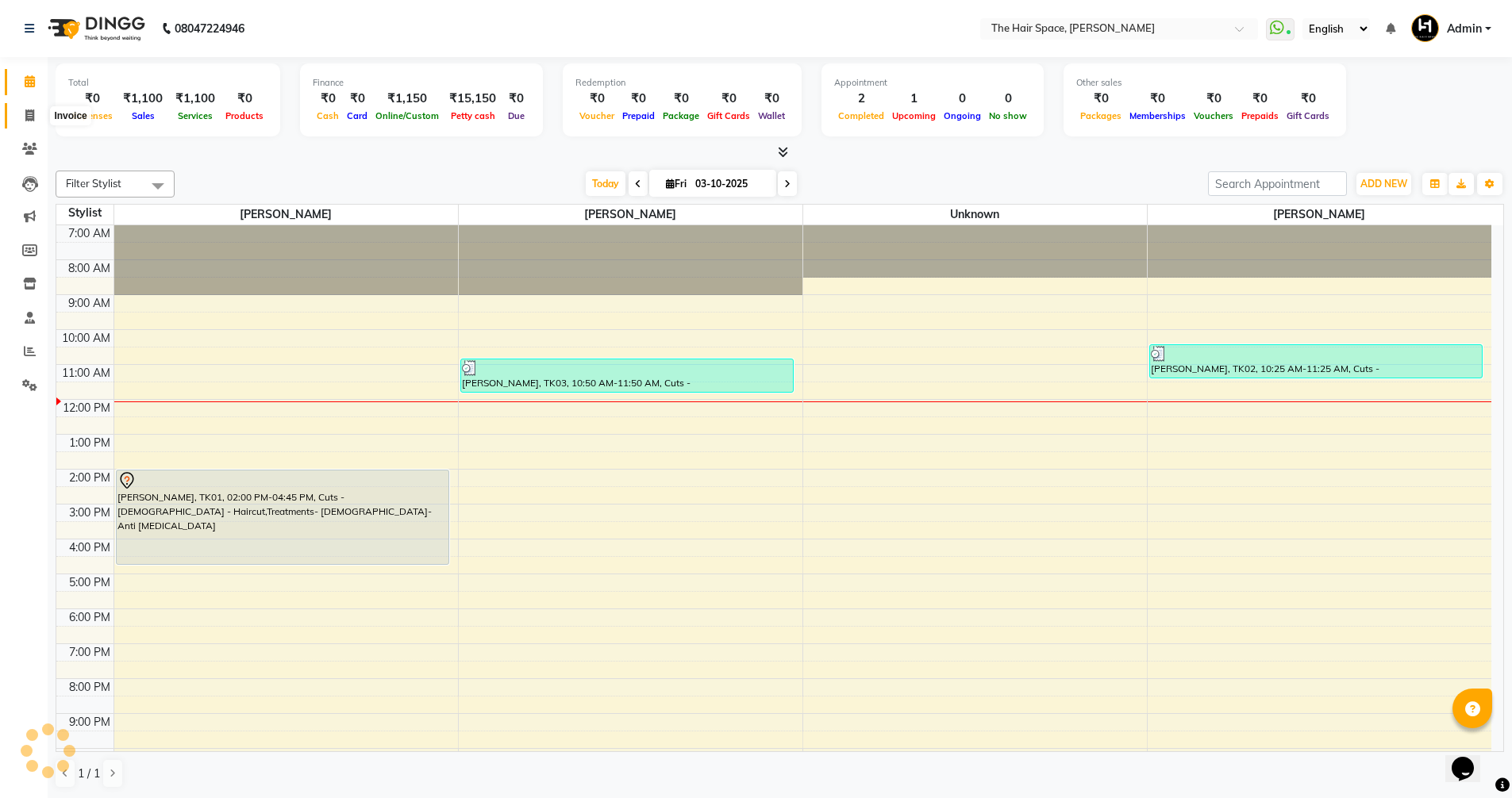
click at [20, 123] on span at bounding box center [30, 116] width 28 height 19
select select "service"
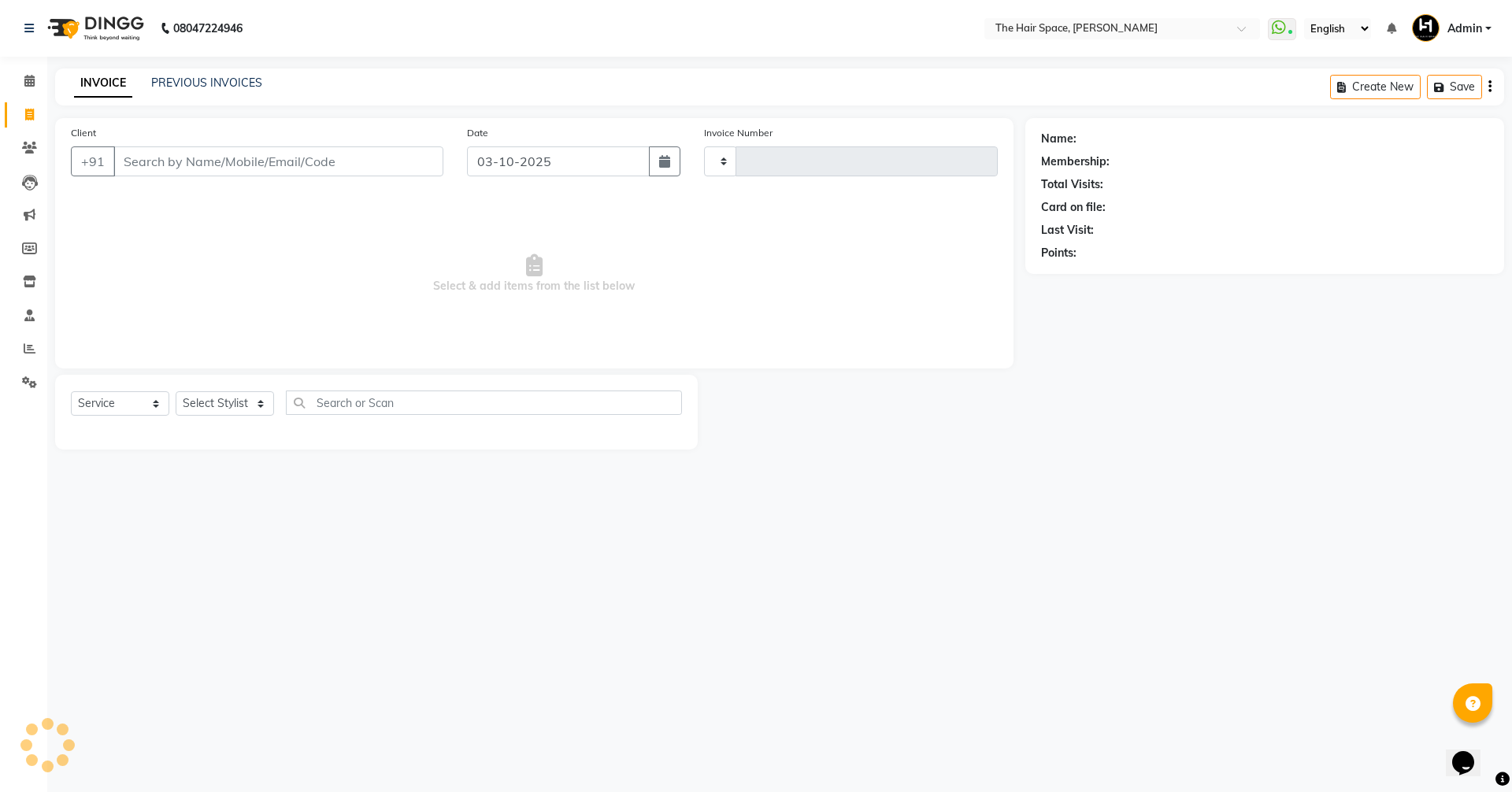
type input "2094"
drag, startPoint x: 156, startPoint y: 92, endPoint x: 178, endPoint y: 84, distance: 23.4
click at [161, 91] on div "INVOICE PREVIOUS INVOICES" at bounding box center [167, 84] width 226 height 19
select select "6663"
click at [179, 84] on link "PREVIOUS INVOICES" at bounding box center [207, 83] width 111 height 14
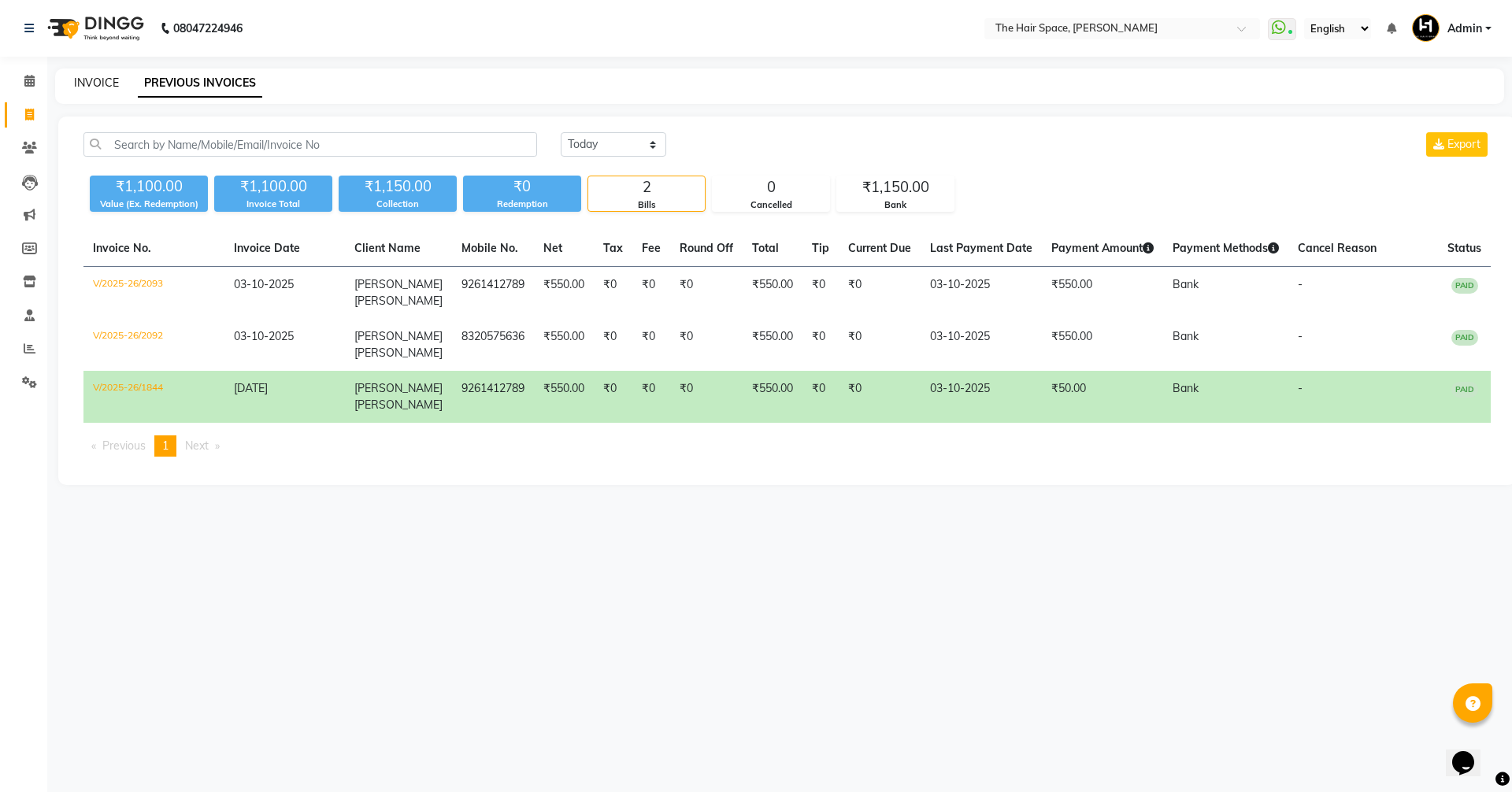
click at [98, 85] on link "INVOICE" at bounding box center [97, 83] width 45 height 14
select select "6663"
select select "service"
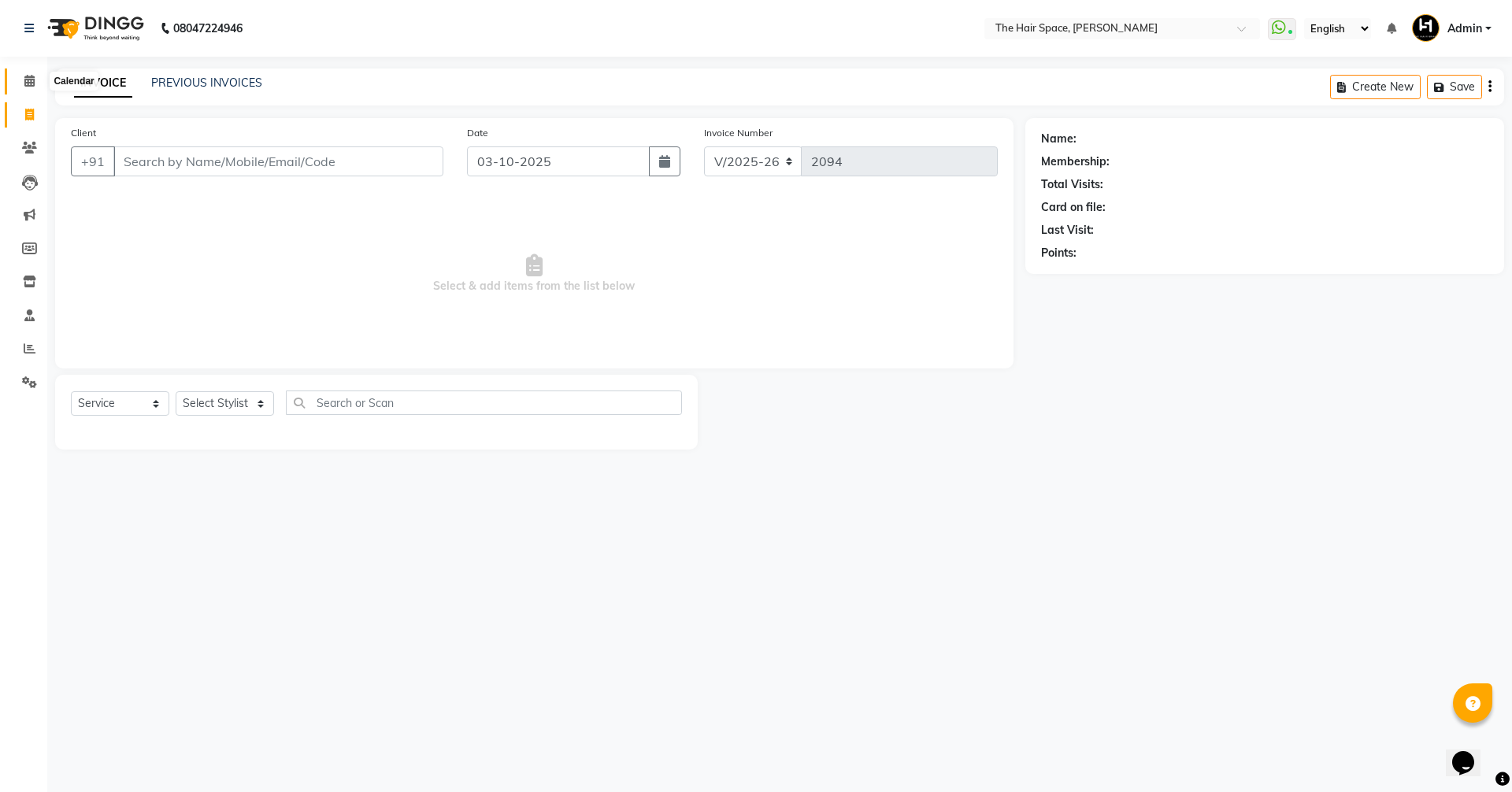
click at [36, 82] on span at bounding box center [30, 81] width 27 height 19
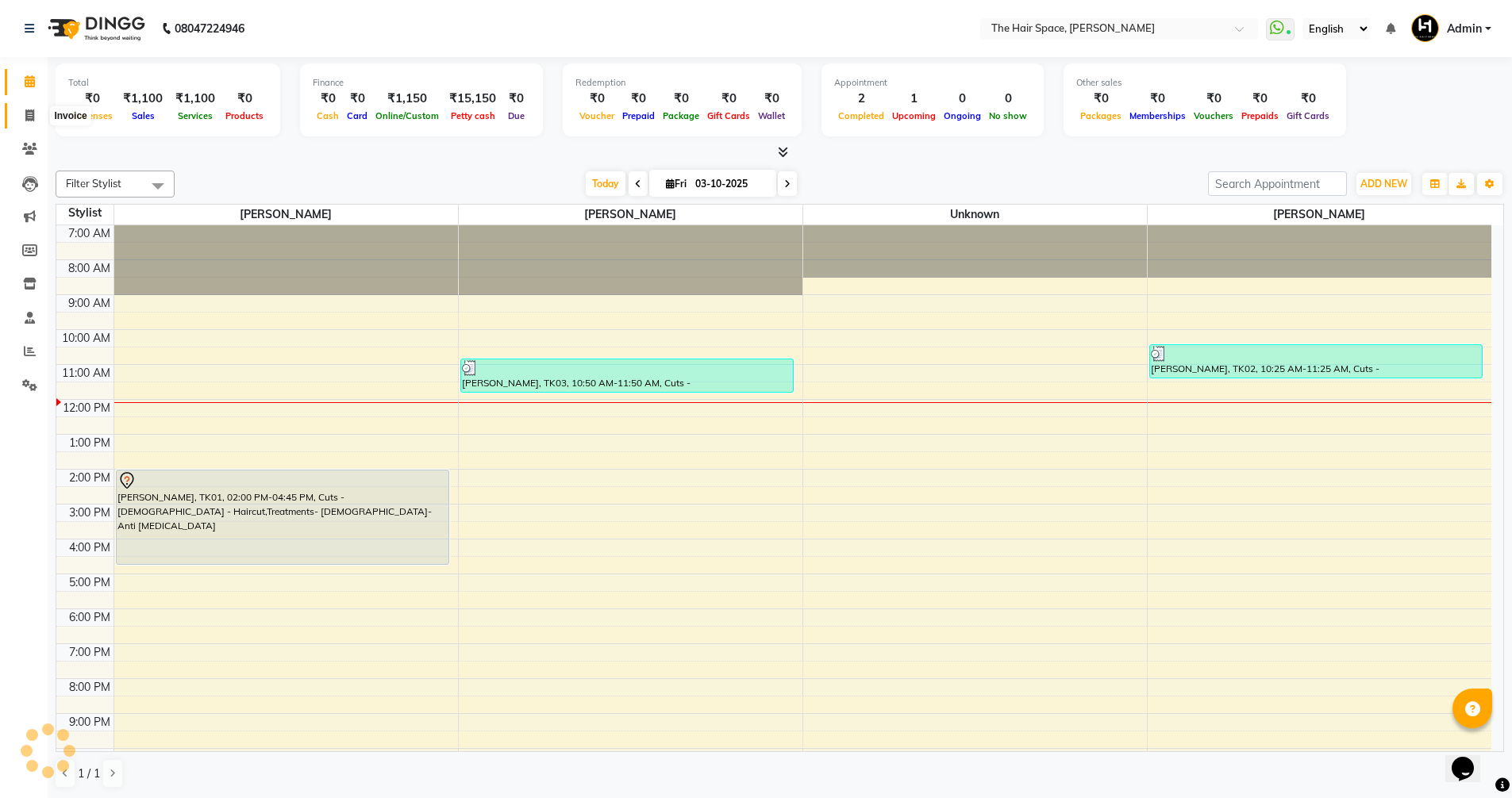
click at [22, 113] on span at bounding box center [30, 116] width 28 height 19
select select "service"
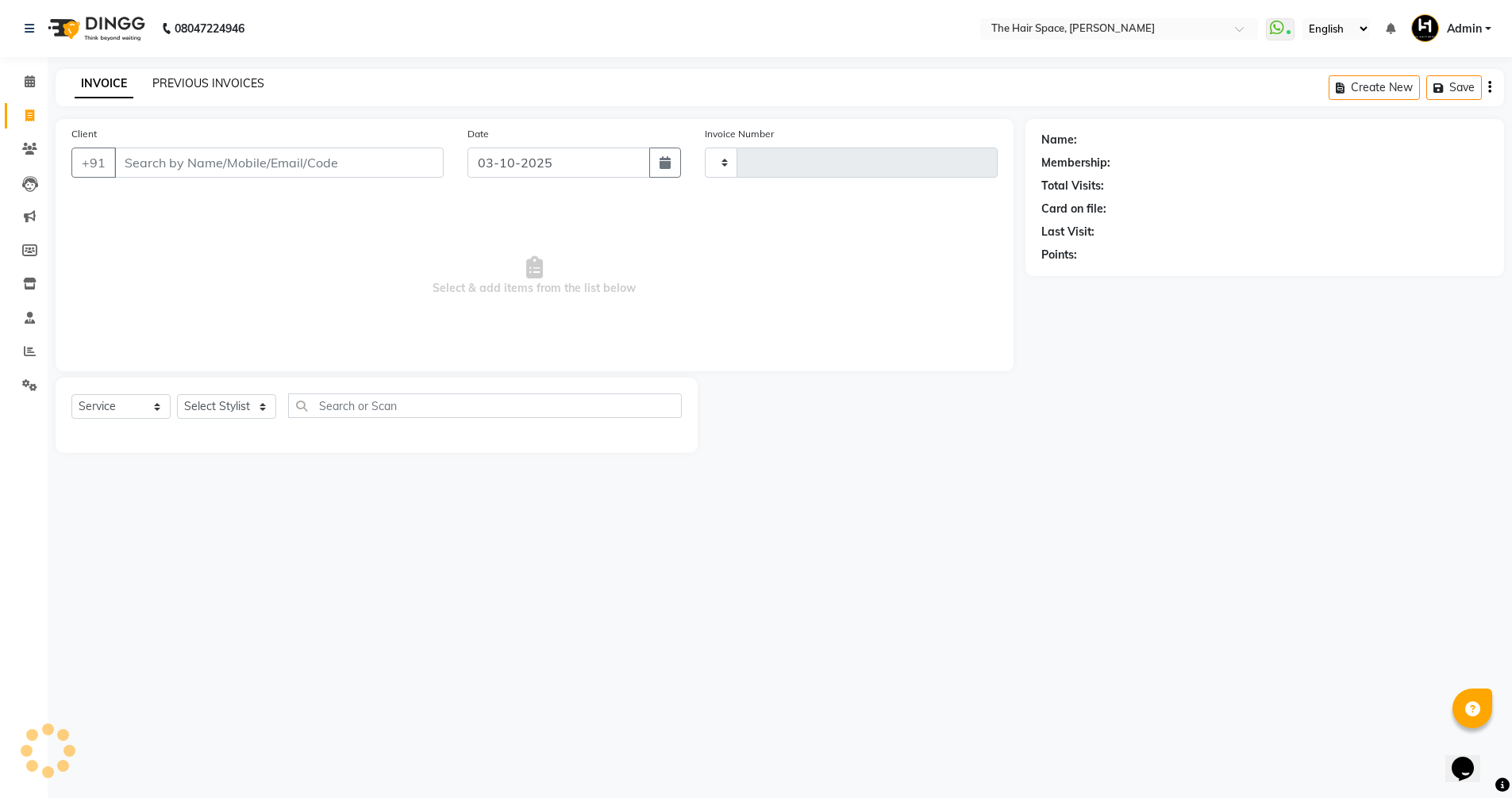
type input "2094"
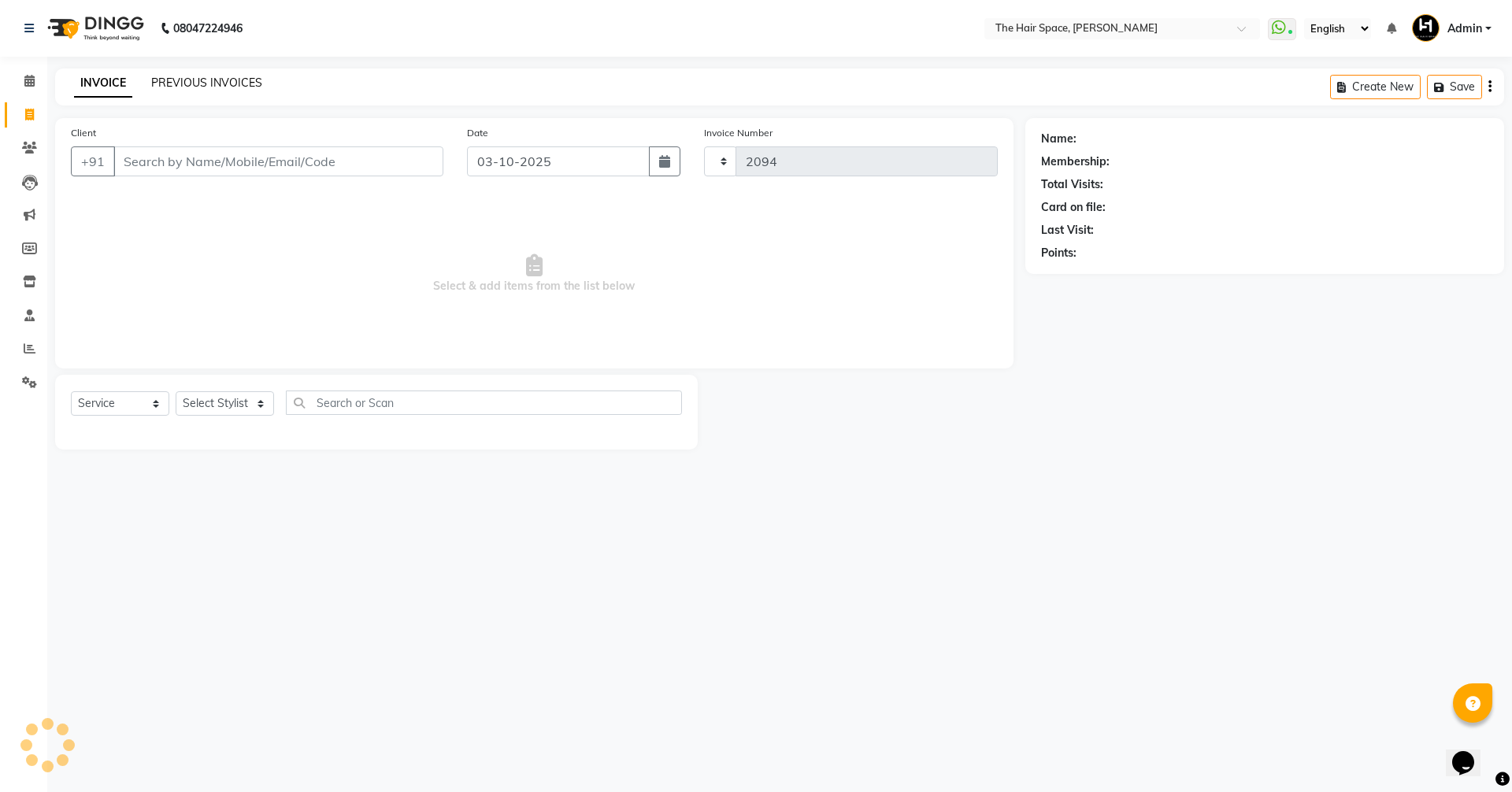
click at [183, 81] on link "PREVIOUS INVOICES" at bounding box center [207, 83] width 111 height 14
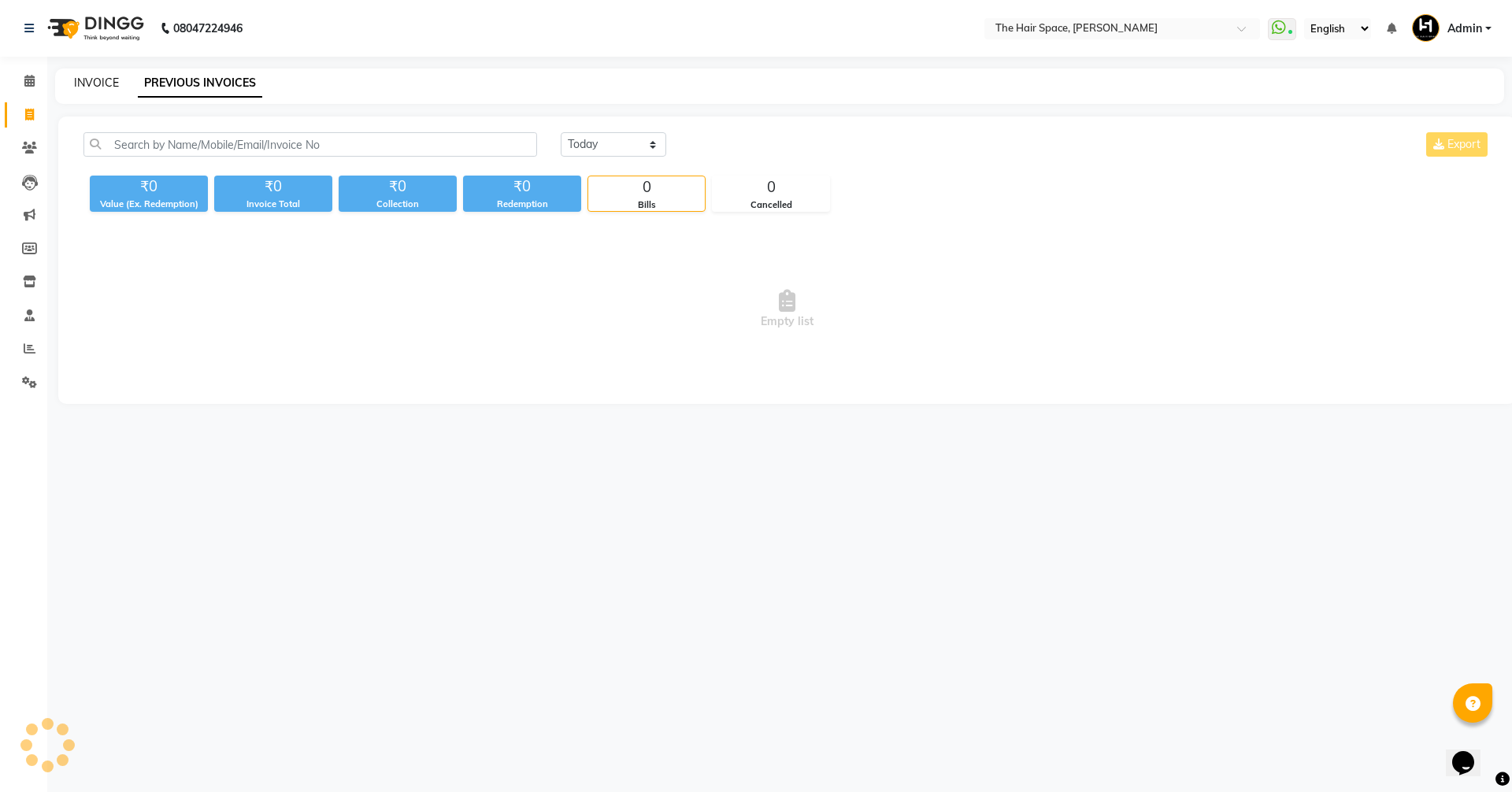
click at [106, 88] on link "INVOICE" at bounding box center [97, 83] width 45 height 14
select select "service"
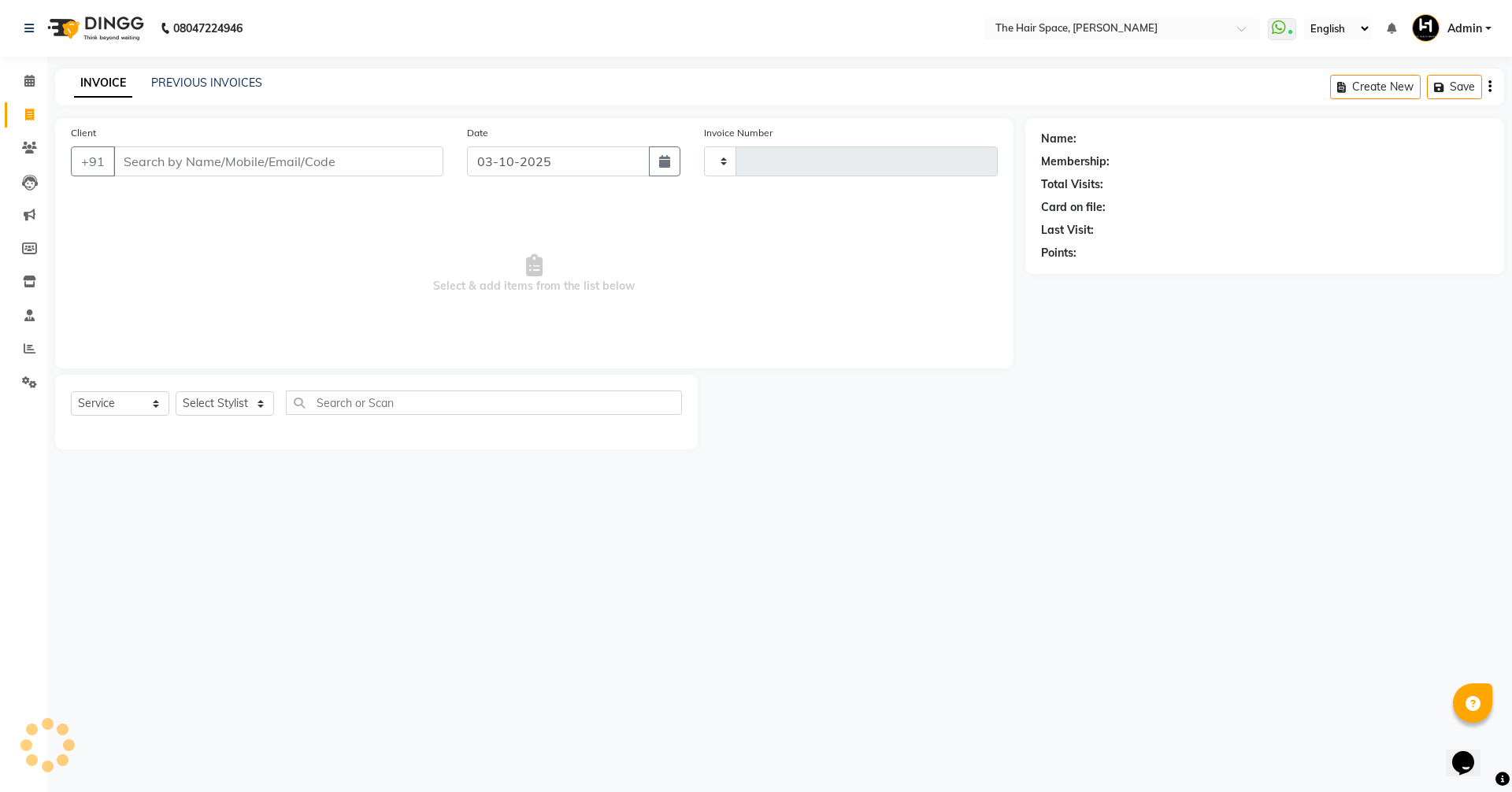
type input "2094"
select select "6663"
click at [44, 80] on li "Calendar" at bounding box center [23, 81] width 47 height 34
click at [35, 82] on icon at bounding box center [29, 80] width 10 height 12
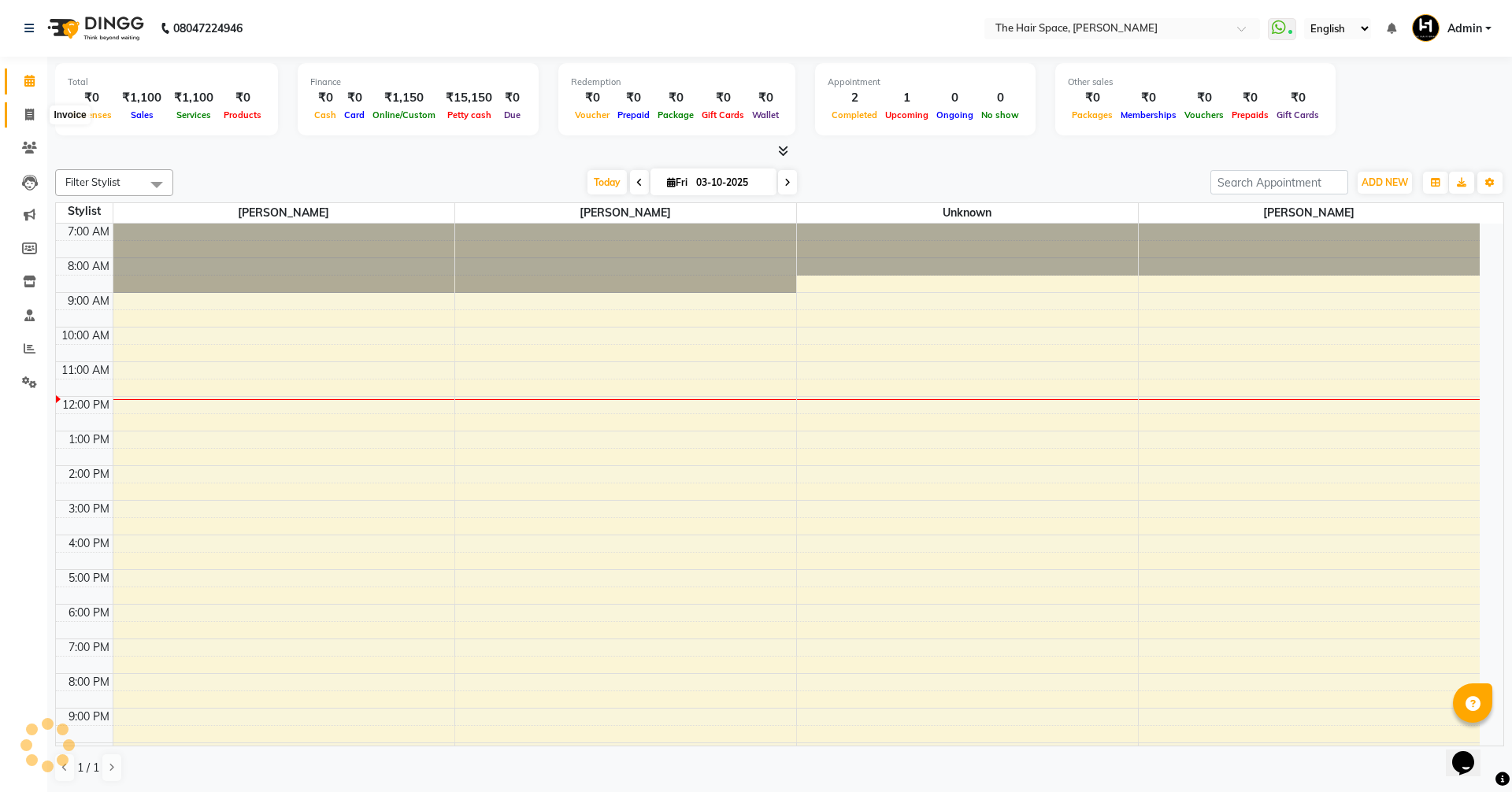
click at [24, 106] on span at bounding box center [30, 115] width 27 height 19
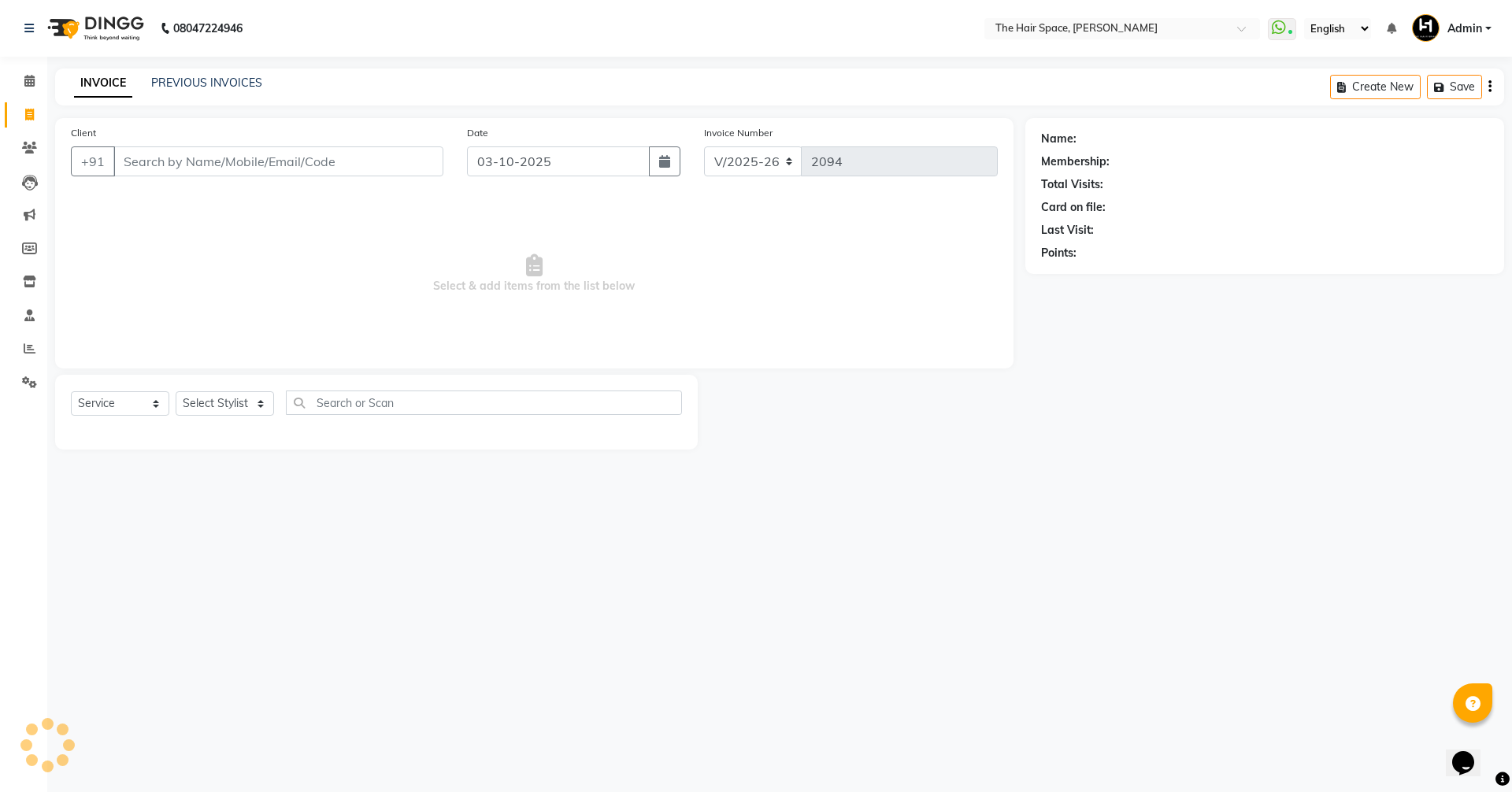
click at [242, 85] on link "PREVIOUS INVOICES" at bounding box center [207, 83] width 111 height 14
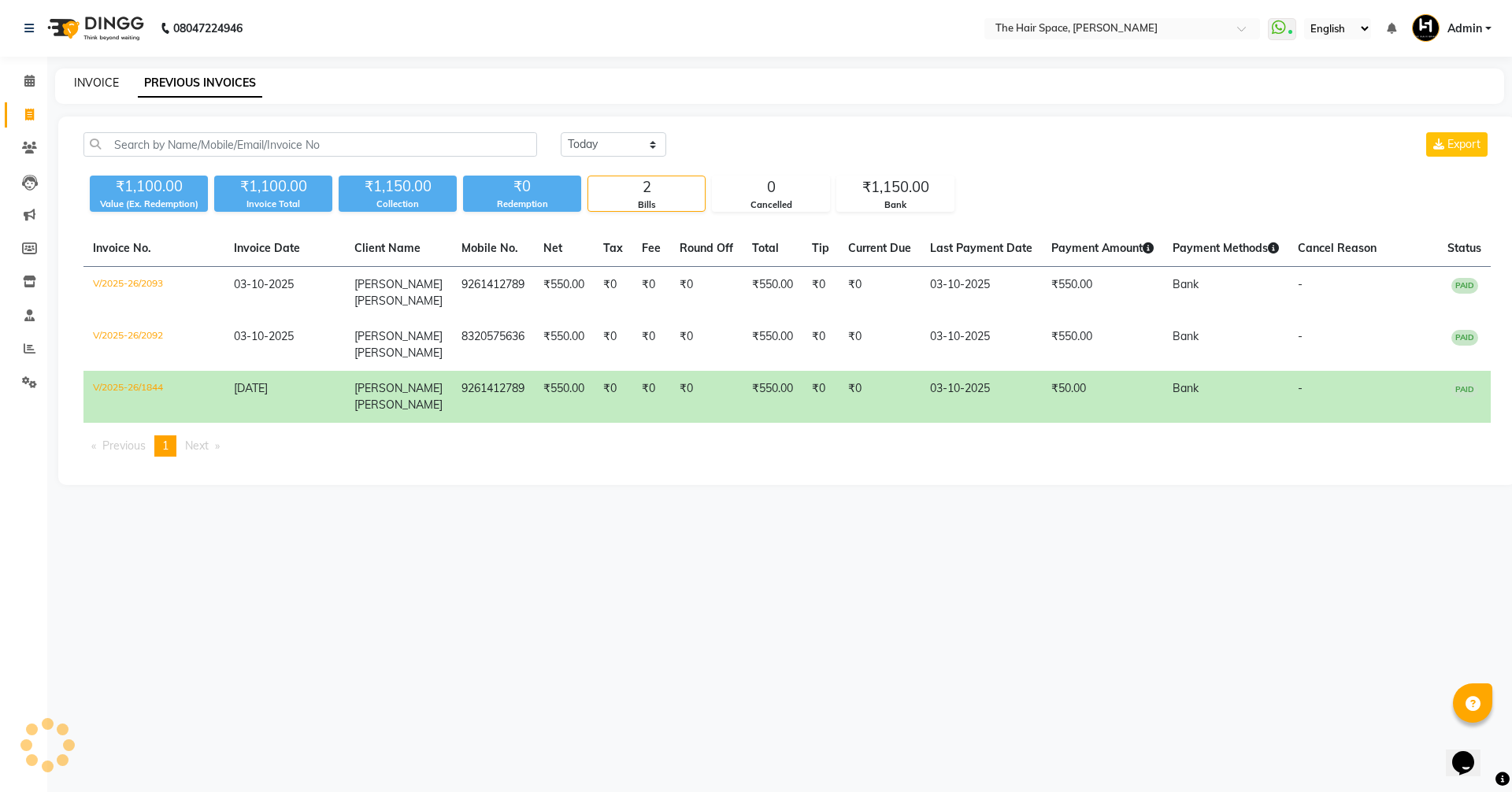
click at [75, 87] on link "INVOICE" at bounding box center [97, 83] width 45 height 14
select select "6663"
select select "service"
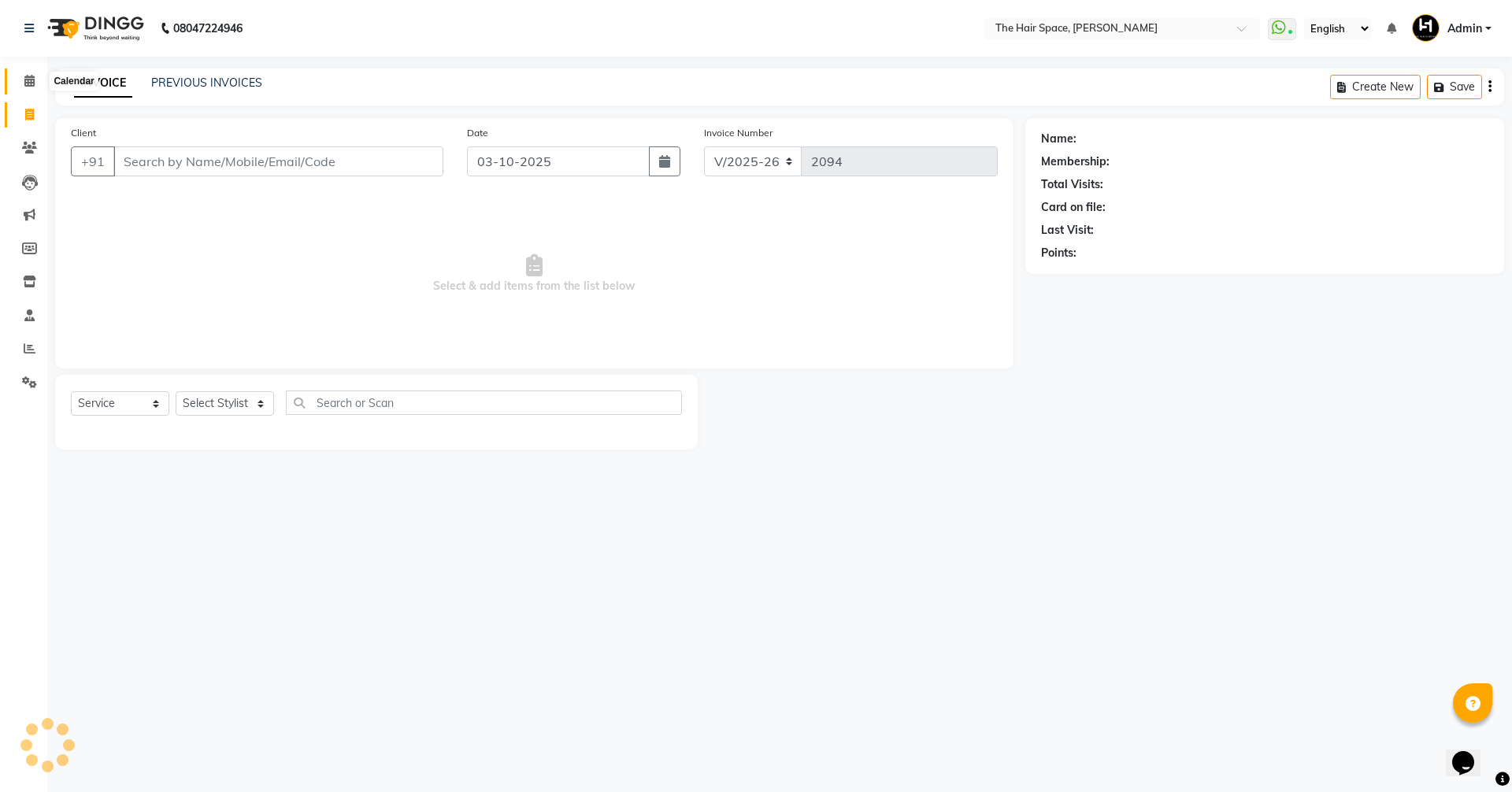
click at [32, 81] on icon at bounding box center [29, 80] width 10 height 12
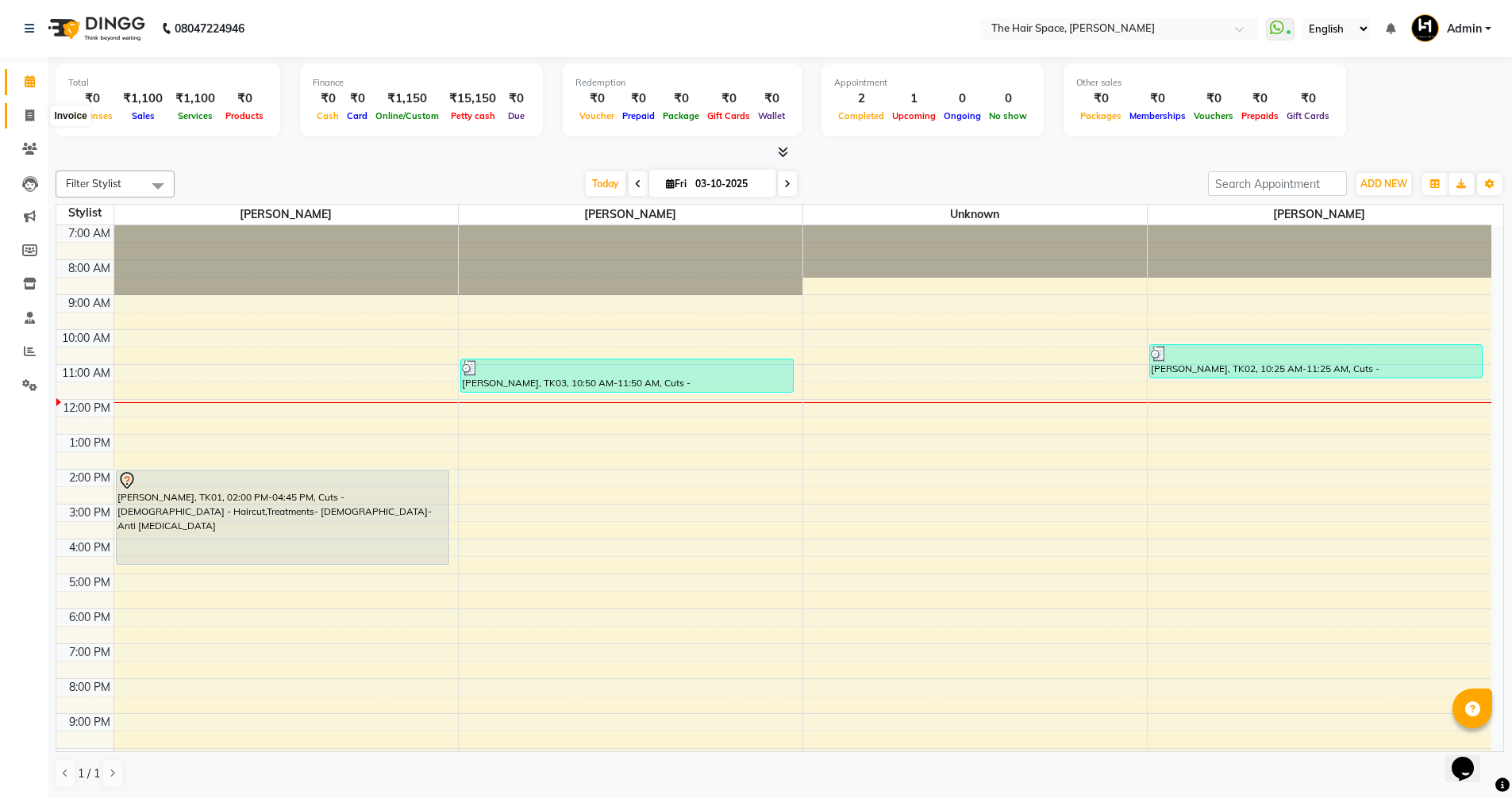
click at [25, 122] on span at bounding box center [30, 116] width 28 height 19
select select "service"
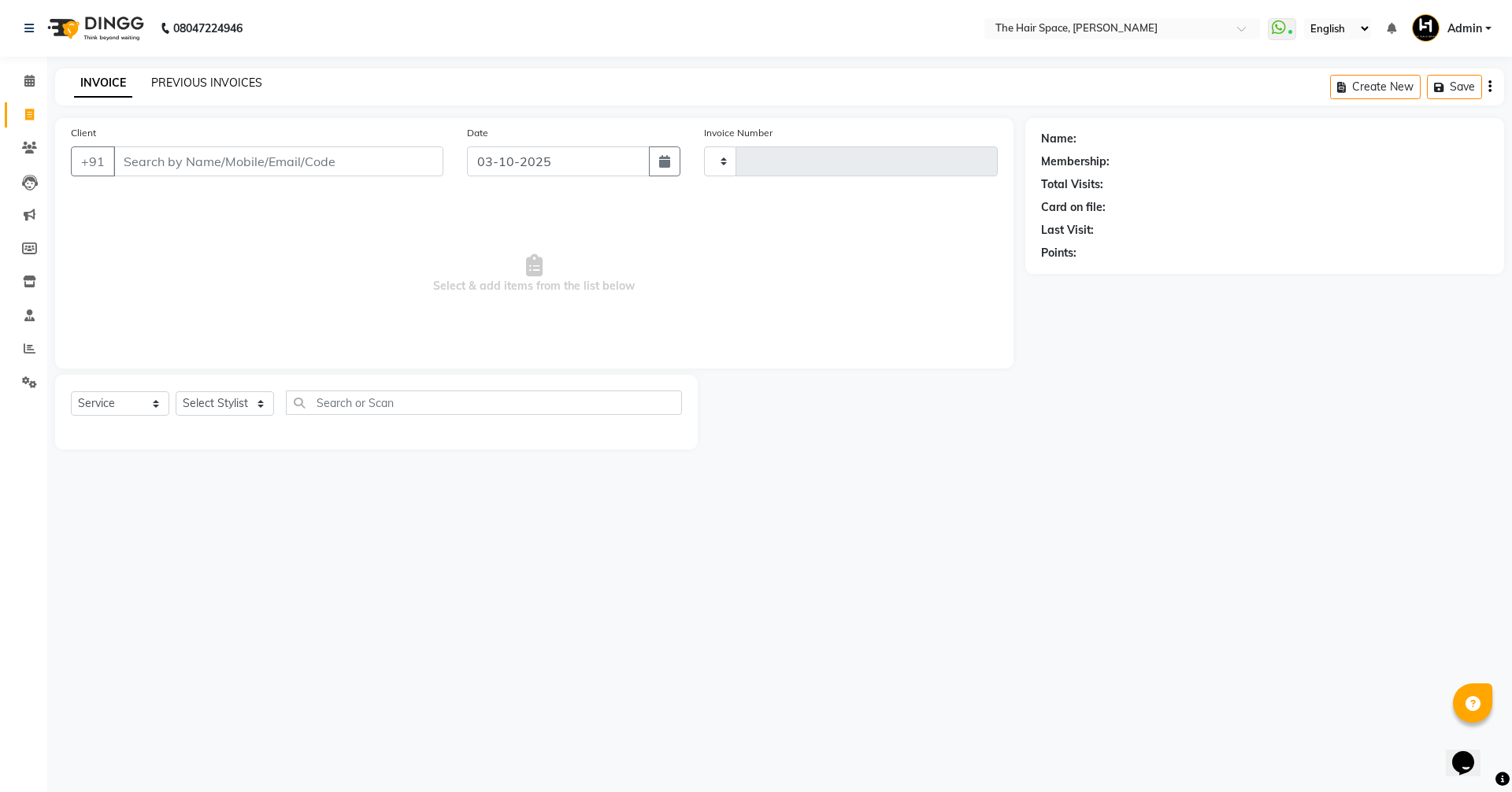
type input "2094"
select select "6663"
click at [204, 79] on link "PREVIOUS INVOICES" at bounding box center [207, 83] width 111 height 14
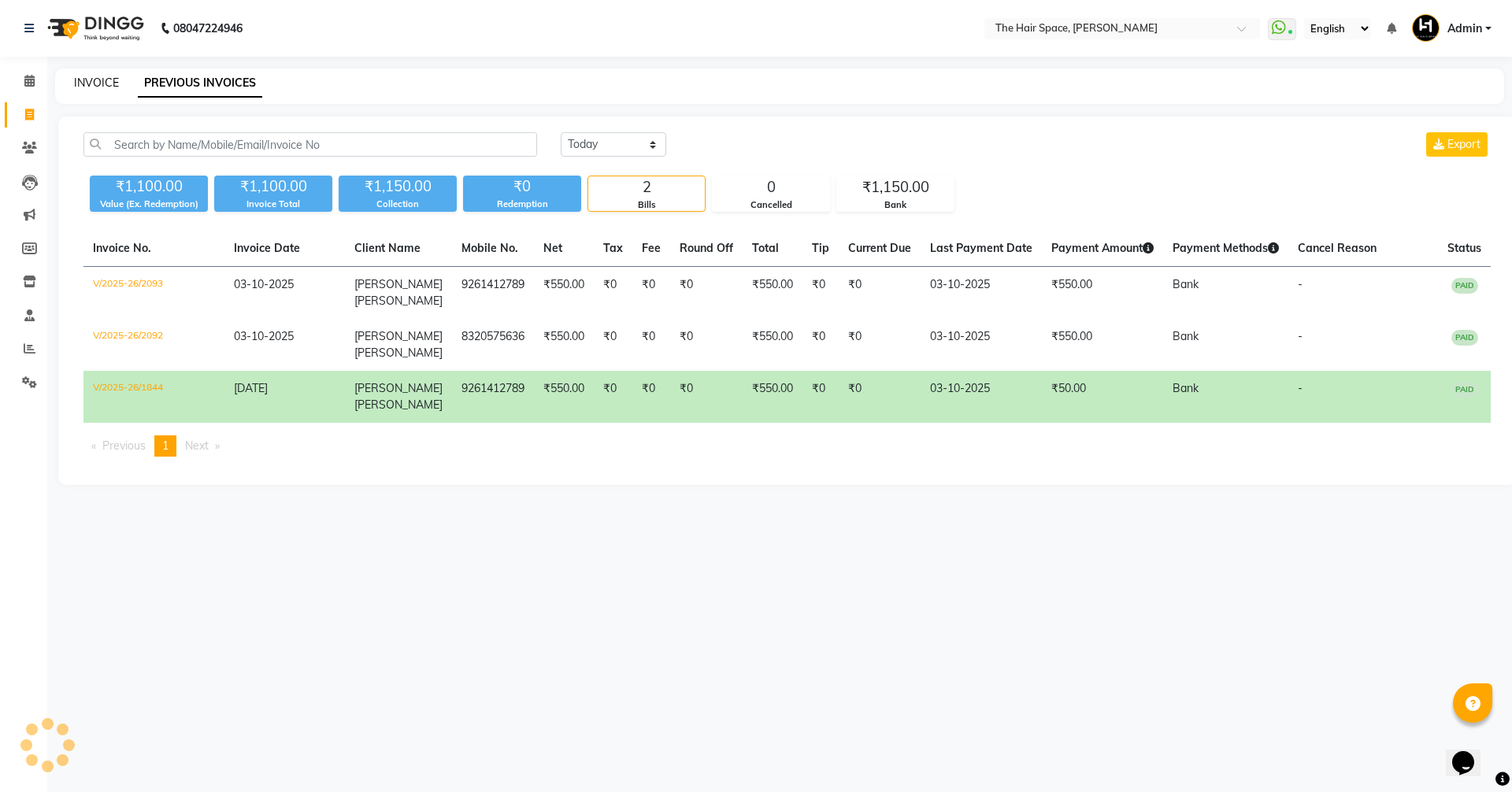
click at [86, 81] on link "INVOICE" at bounding box center [97, 83] width 45 height 14
select select "service"
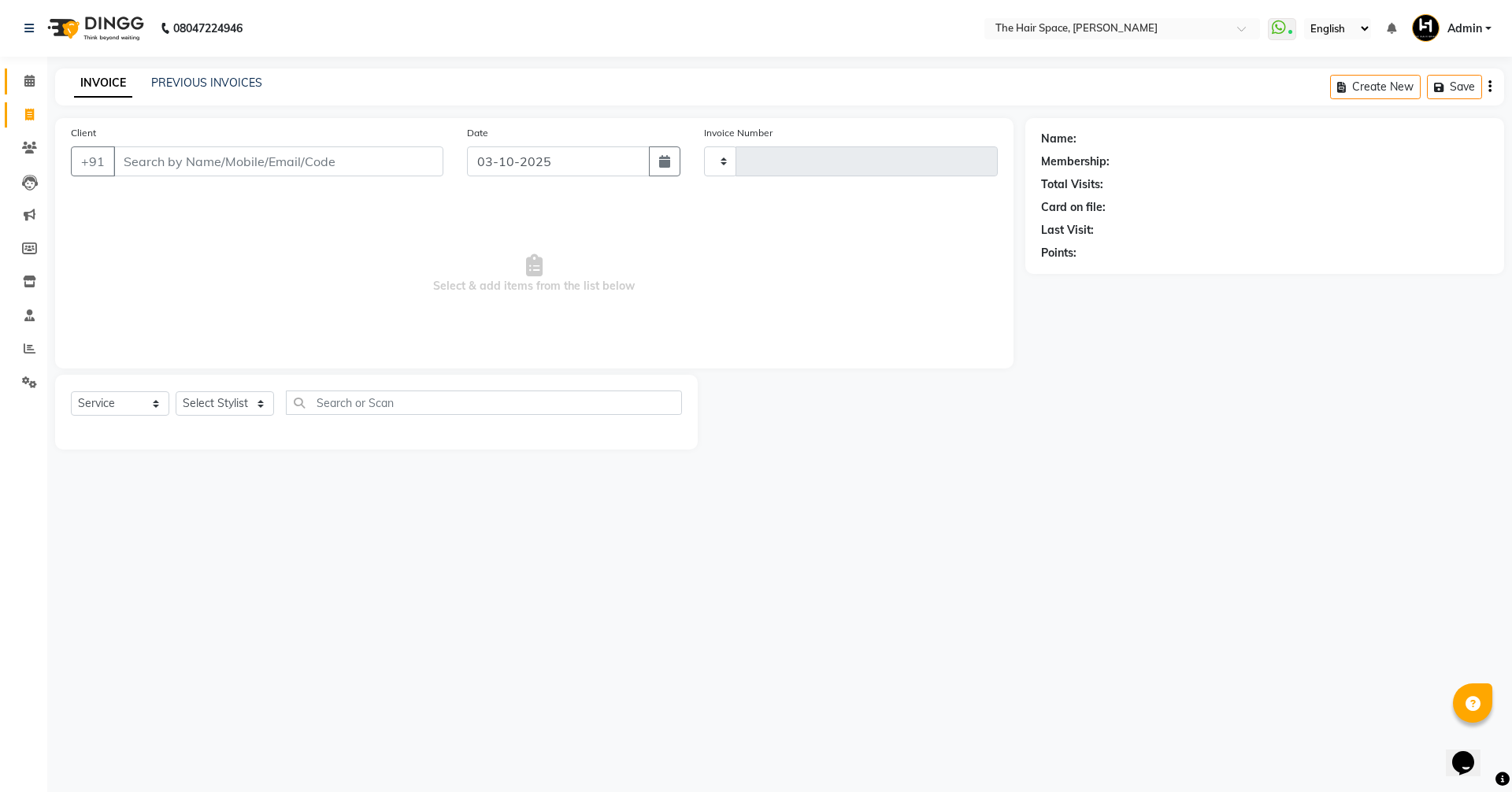
type input "2094"
select select "6663"
click at [25, 82] on icon at bounding box center [29, 80] width 10 height 12
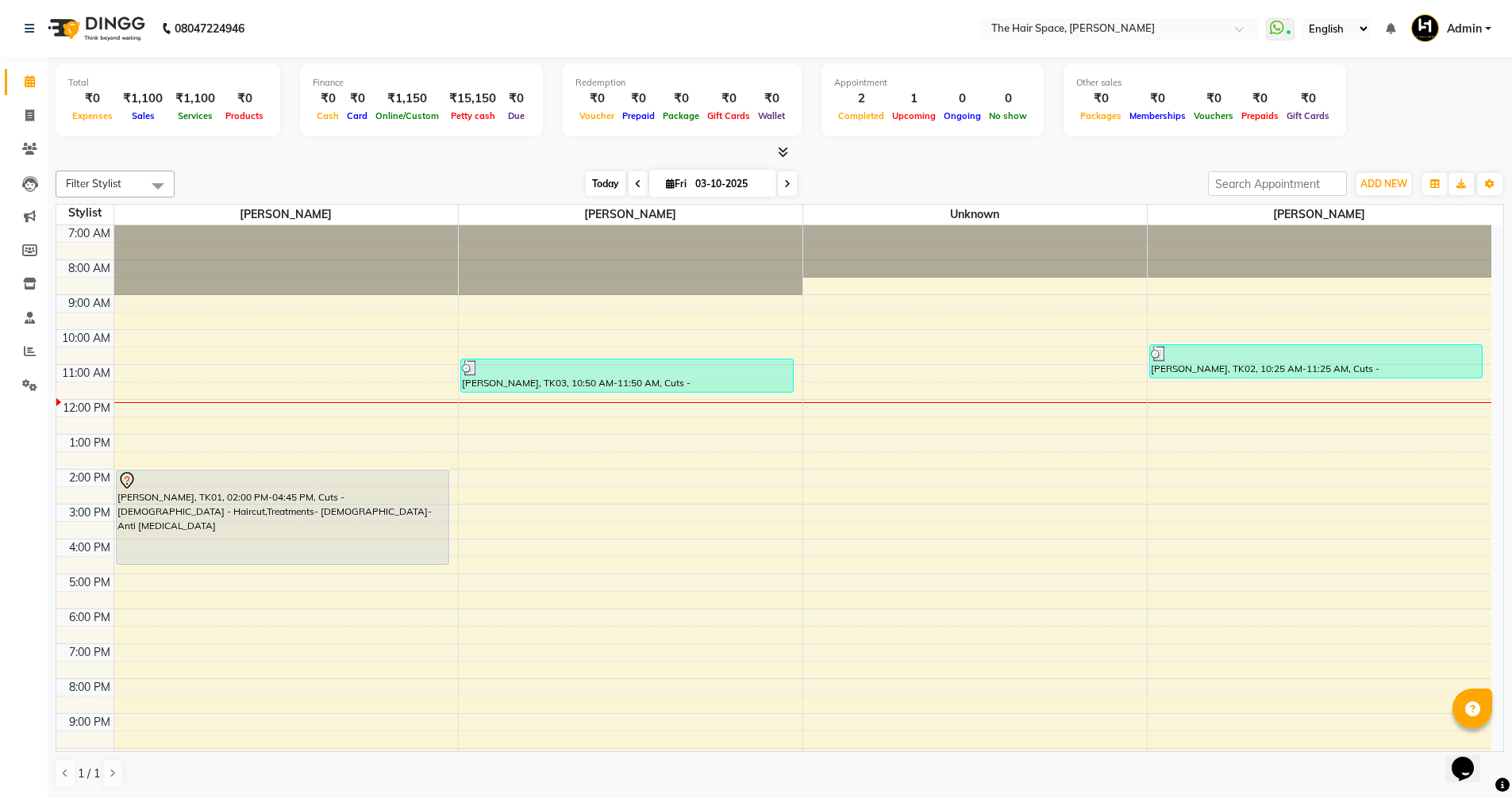
click at [591, 193] on span "Today" at bounding box center [605, 183] width 40 height 24
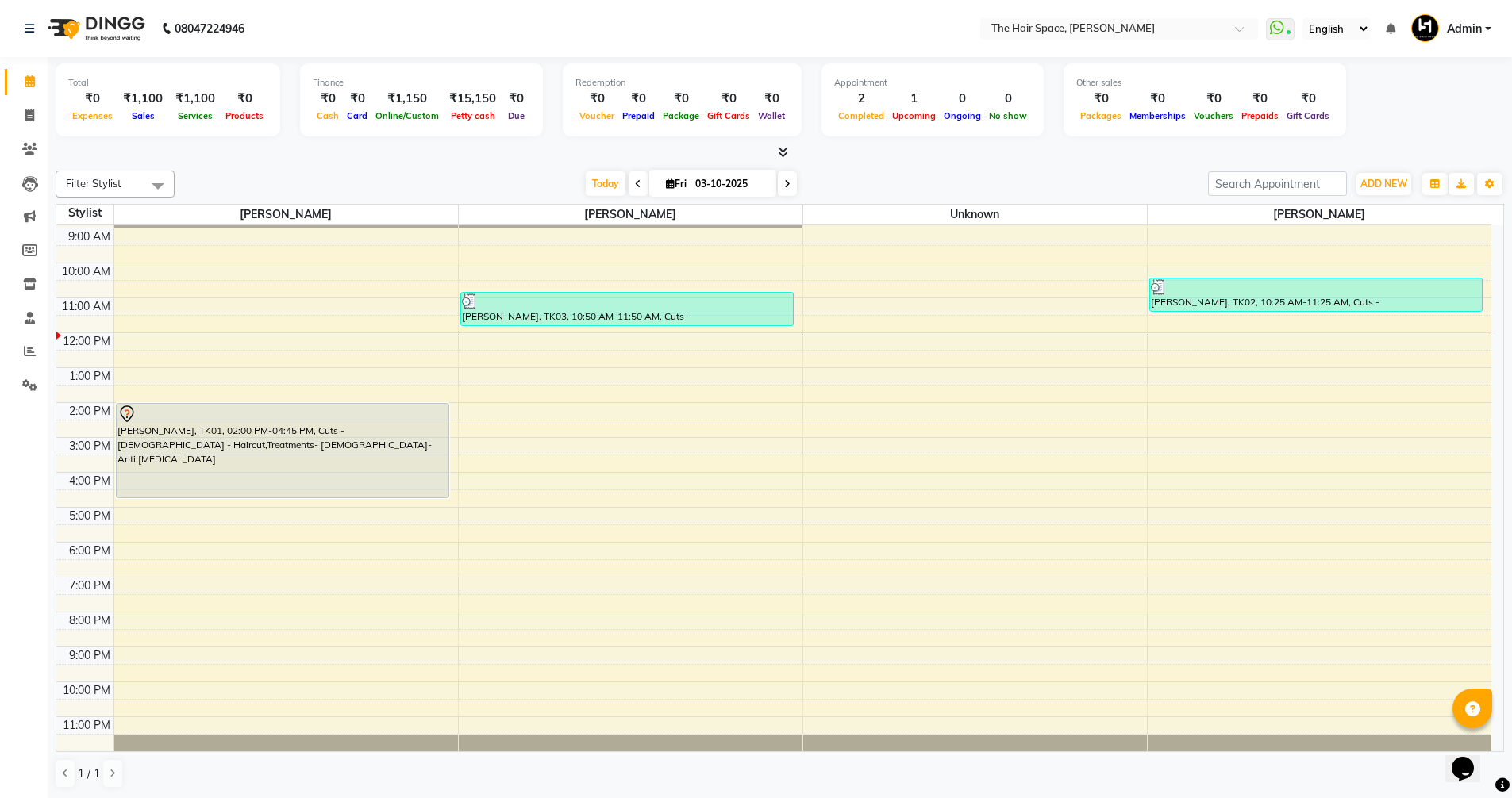
click at [775, 153] on span at bounding box center [780, 152] width 17 height 17
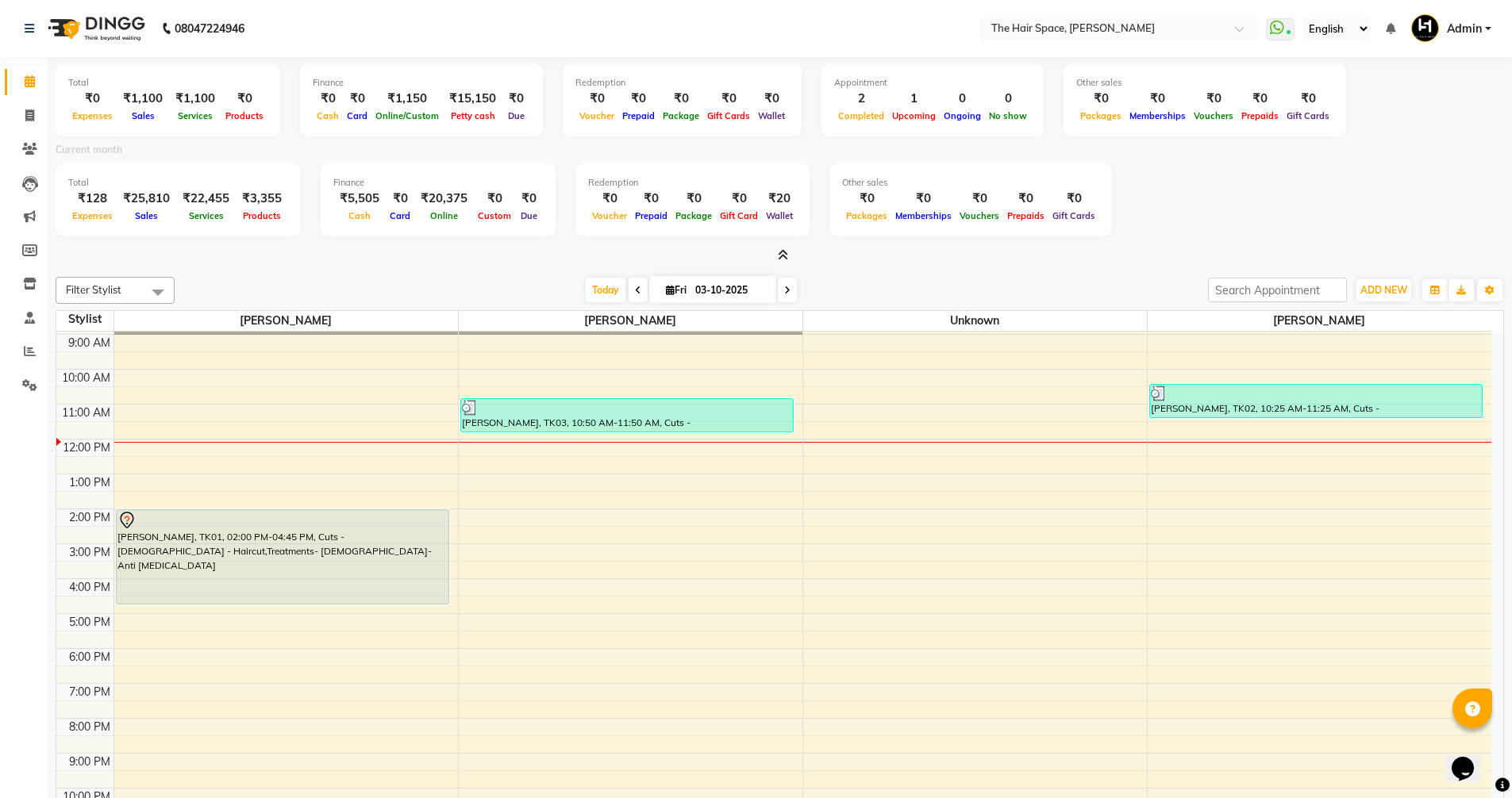
click at [780, 152] on div "Current month" at bounding box center [780, 152] width 1472 height 22
click at [785, 251] on icon at bounding box center [783, 255] width 11 height 12
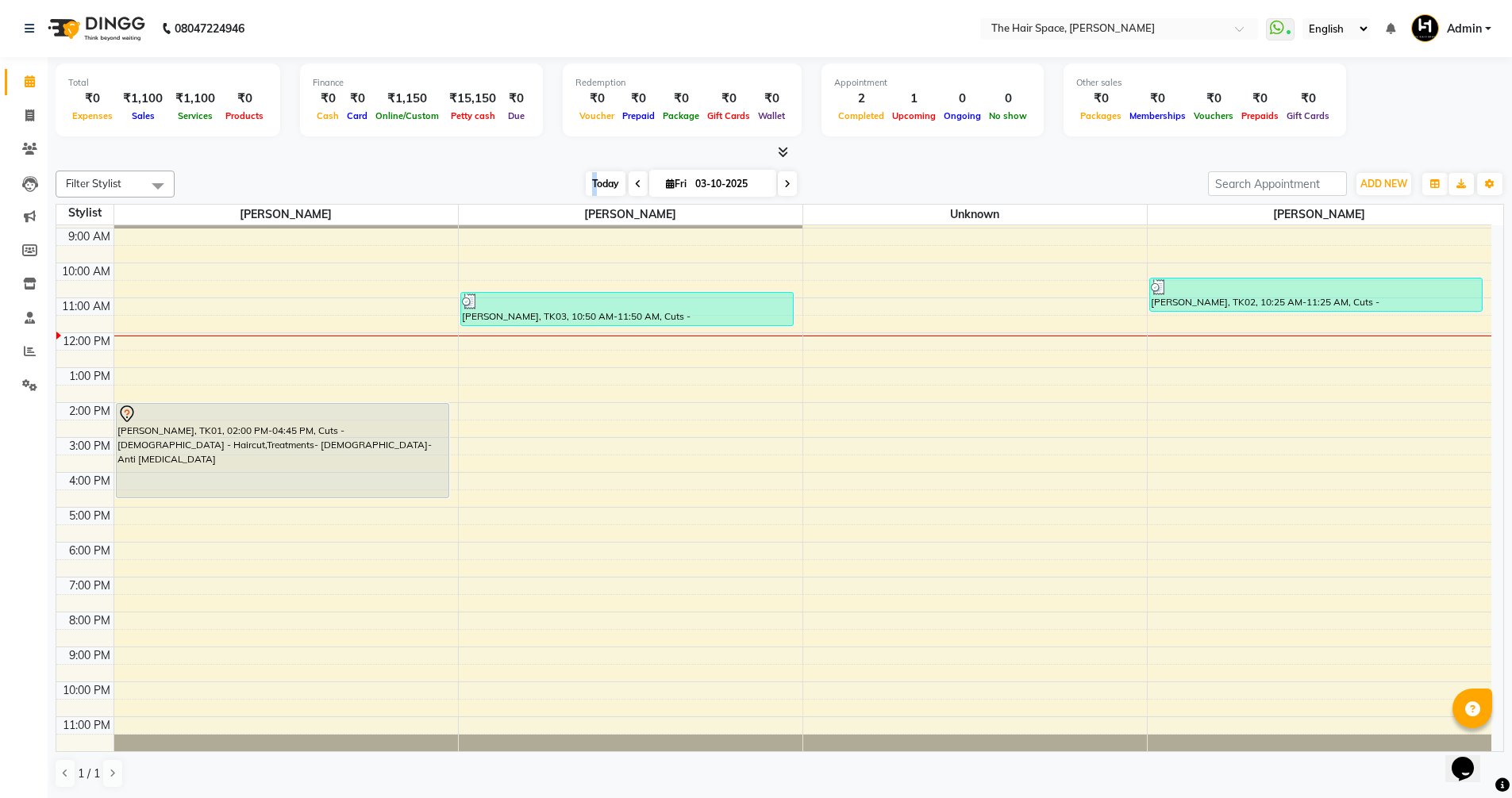
click at [591, 182] on span "Today" at bounding box center [605, 183] width 40 height 24
click at [30, 107] on span at bounding box center [30, 116] width 28 height 19
select select "service"
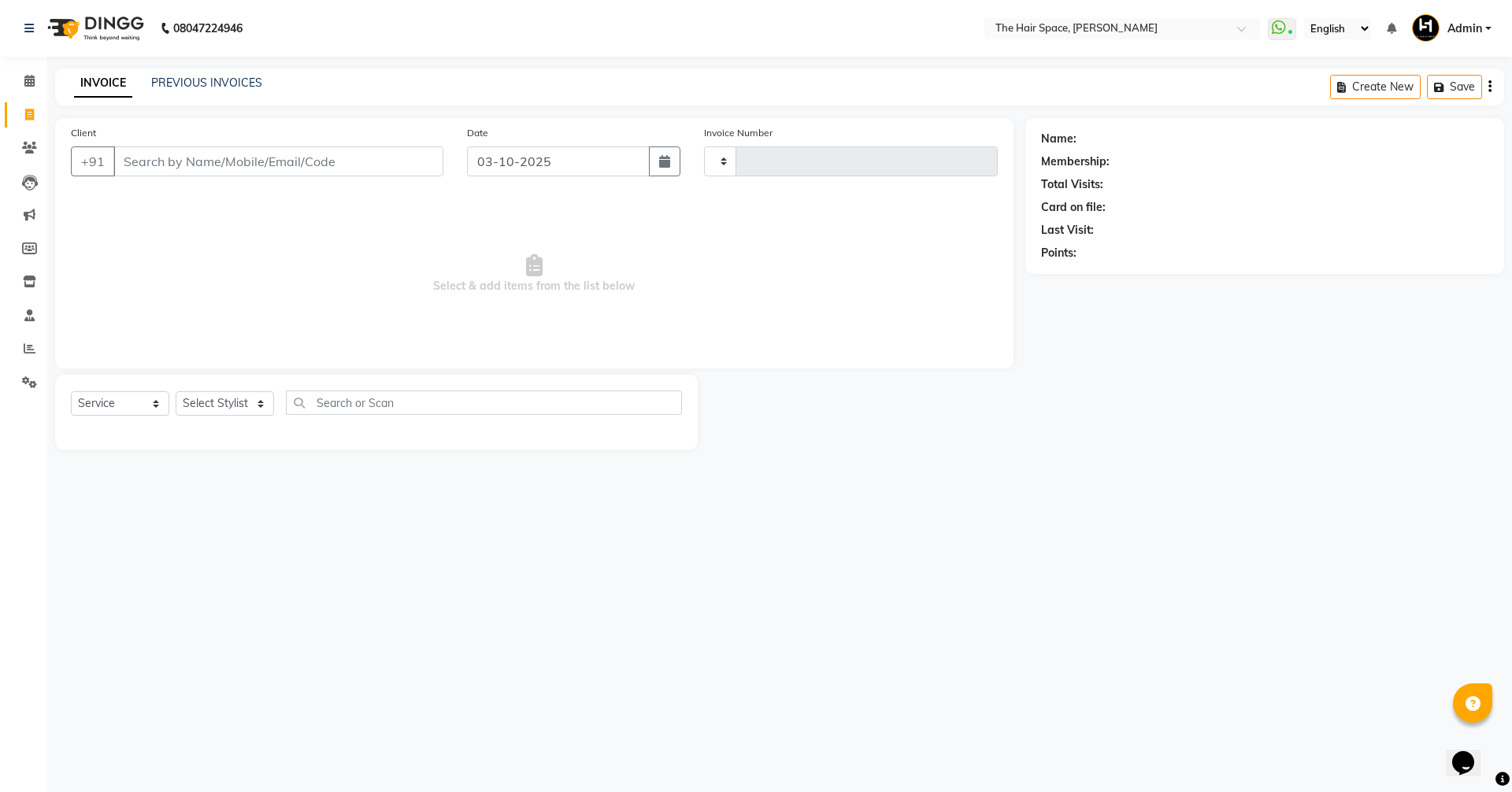
type input "2094"
select select "6663"
click at [229, 138] on div "Client +91" at bounding box center [257, 157] width 396 height 64
click at [210, 84] on link "PREVIOUS INVOICES" at bounding box center [207, 83] width 111 height 14
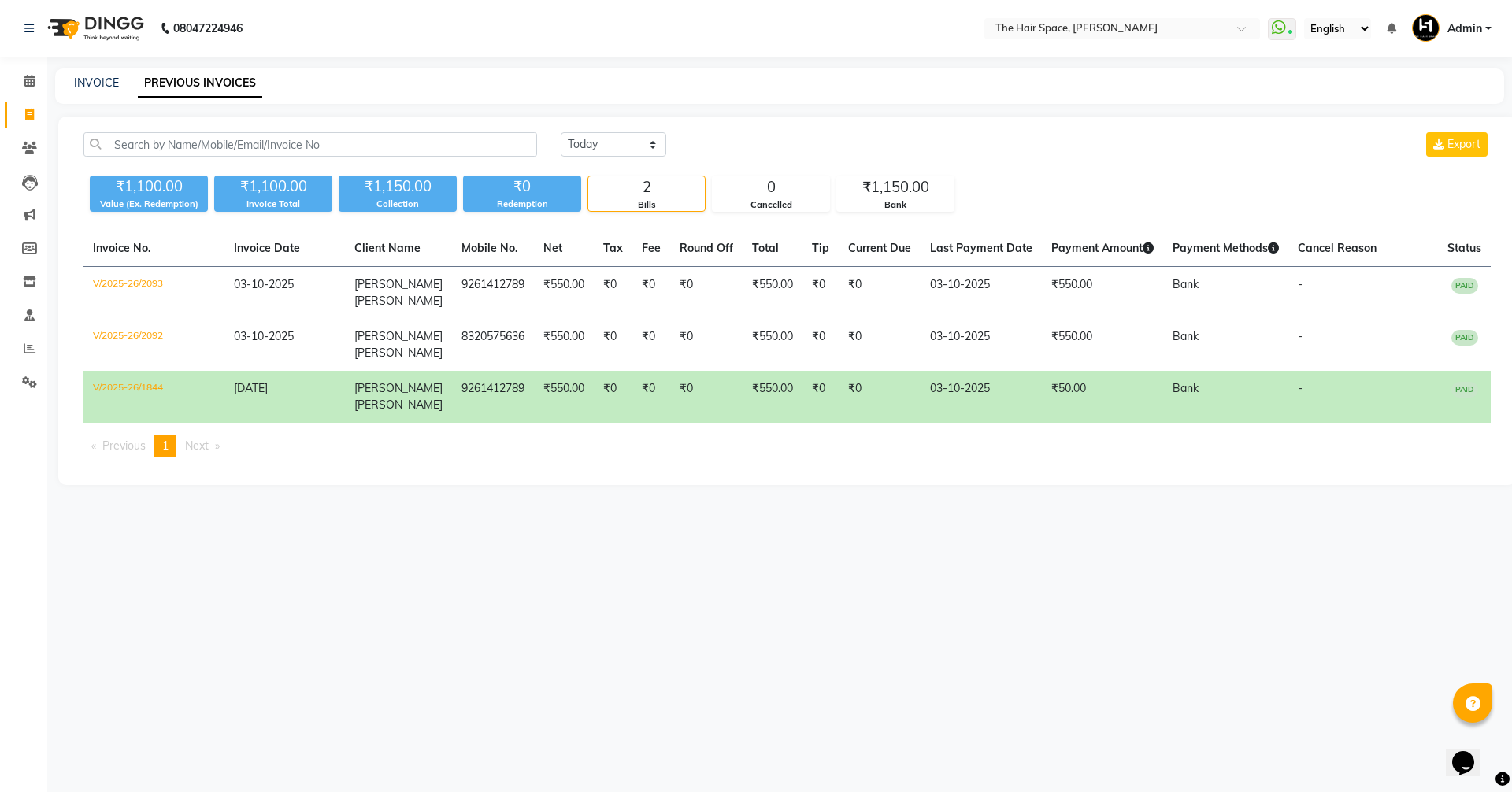
drag, startPoint x: 601, startPoint y: 129, endPoint x: 602, endPoint y: 142, distance: 13.0
click at [601, 133] on div "Today Yesterday Custom Range Export ₹1,100.00 Value (Ex. Redemption) ₹1,100.00 …" at bounding box center [786, 301] width 1457 height 369
click at [602, 142] on select "Today Yesterday Custom Range" at bounding box center [613, 144] width 105 height 24
select select "yesterday"
click at [561, 132] on select "Today Yesterday Custom Range" at bounding box center [613, 144] width 105 height 24
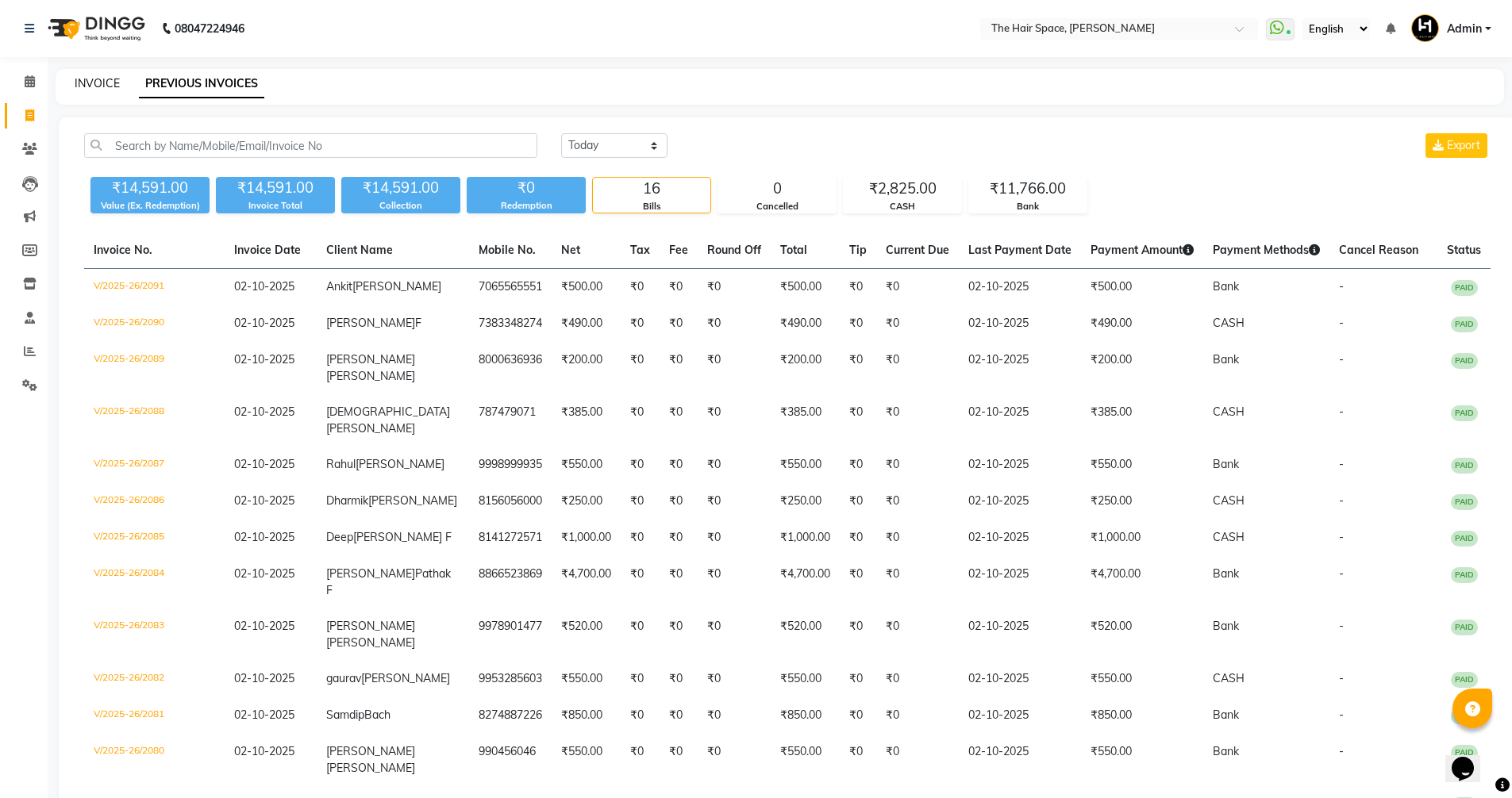
click at [89, 86] on link "INVOICE" at bounding box center [97, 84] width 45 height 15
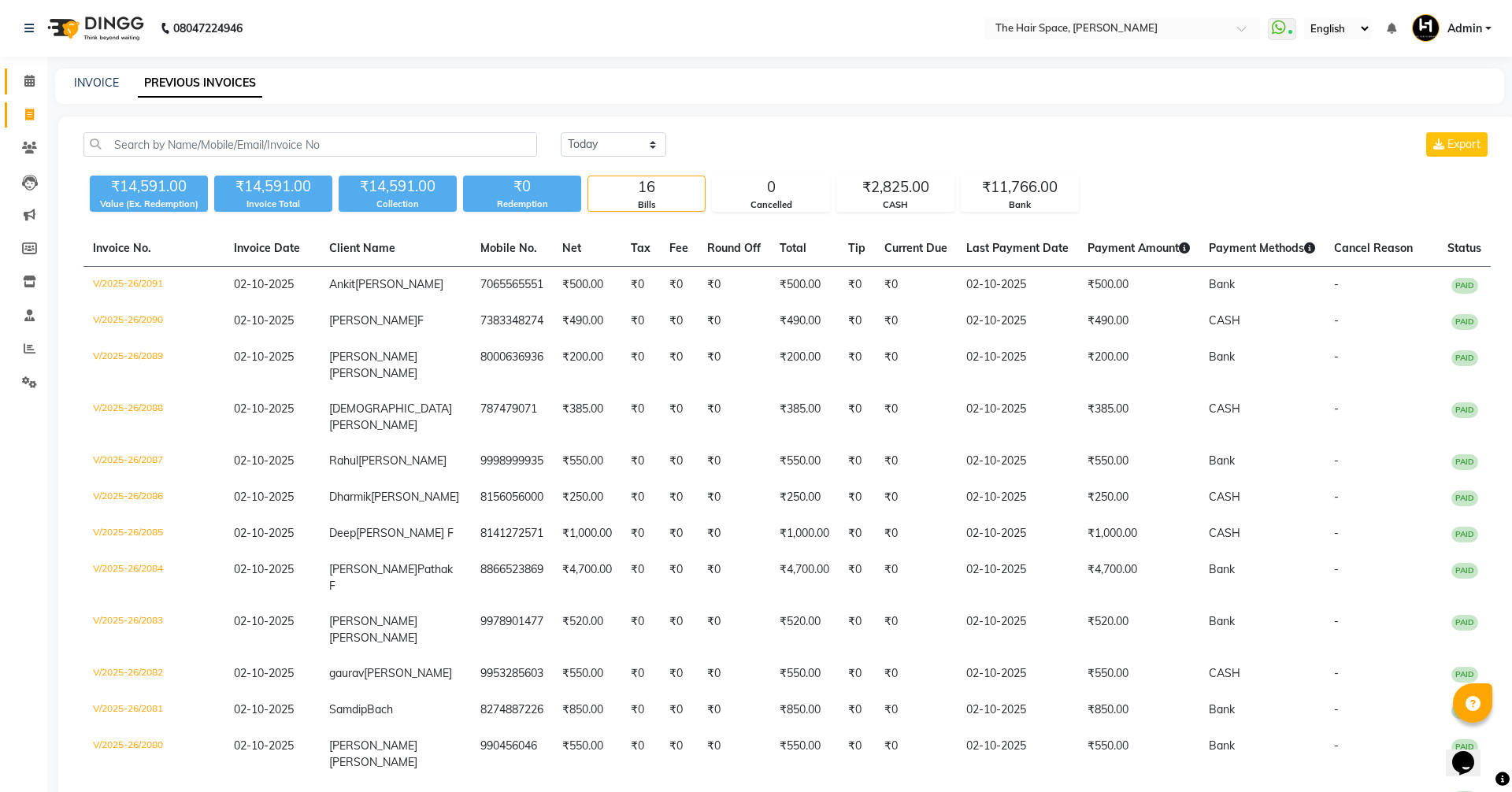
select select "6663"
select select "service"
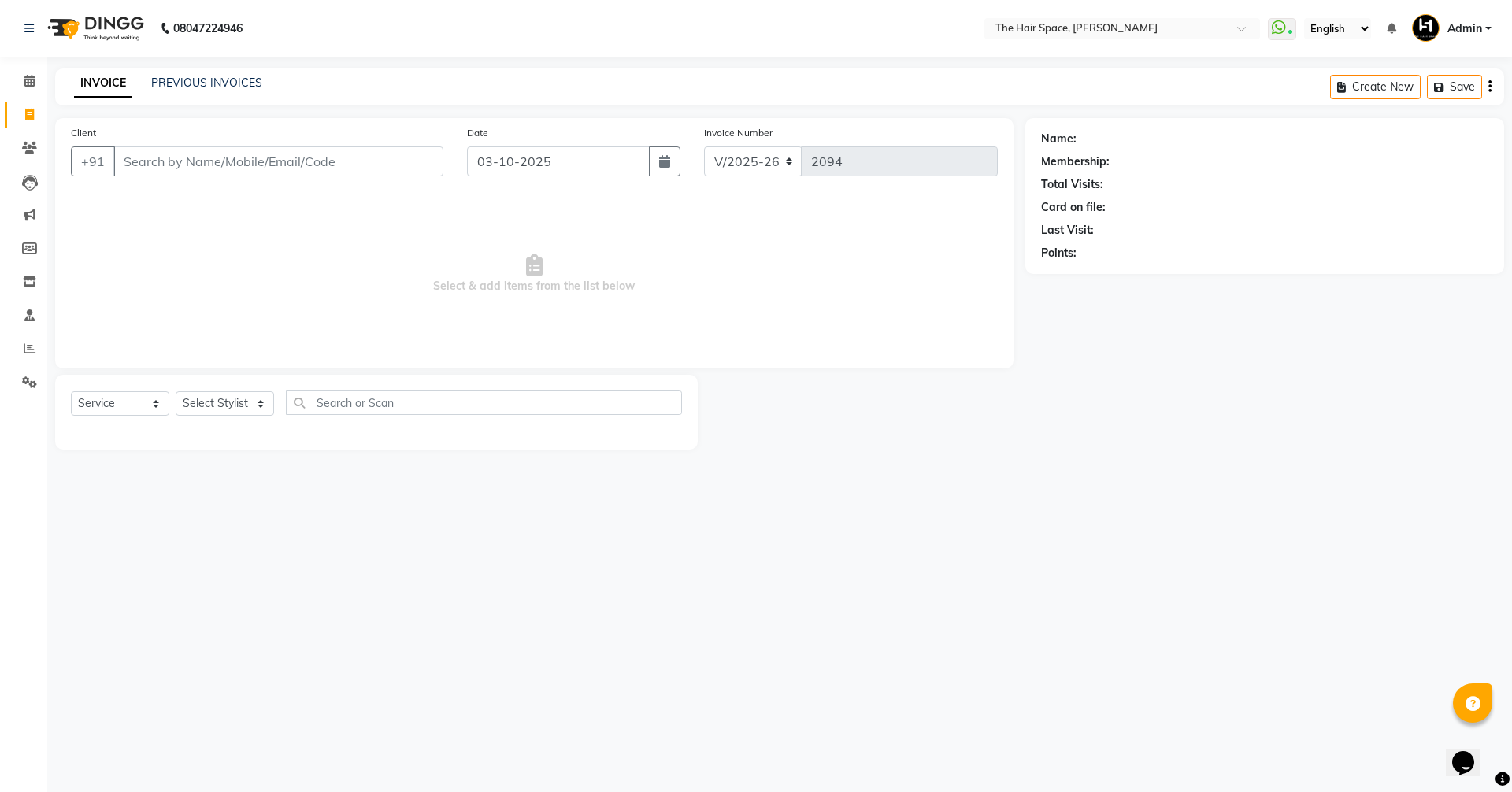
click at [4, 80] on li "Calendar" at bounding box center [23, 81] width 47 height 34
click at [28, 112] on icon at bounding box center [29, 114] width 9 height 12
select select "6663"
select select "service"
click at [46, 85] on li "Calendar" at bounding box center [23, 81] width 47 height 34
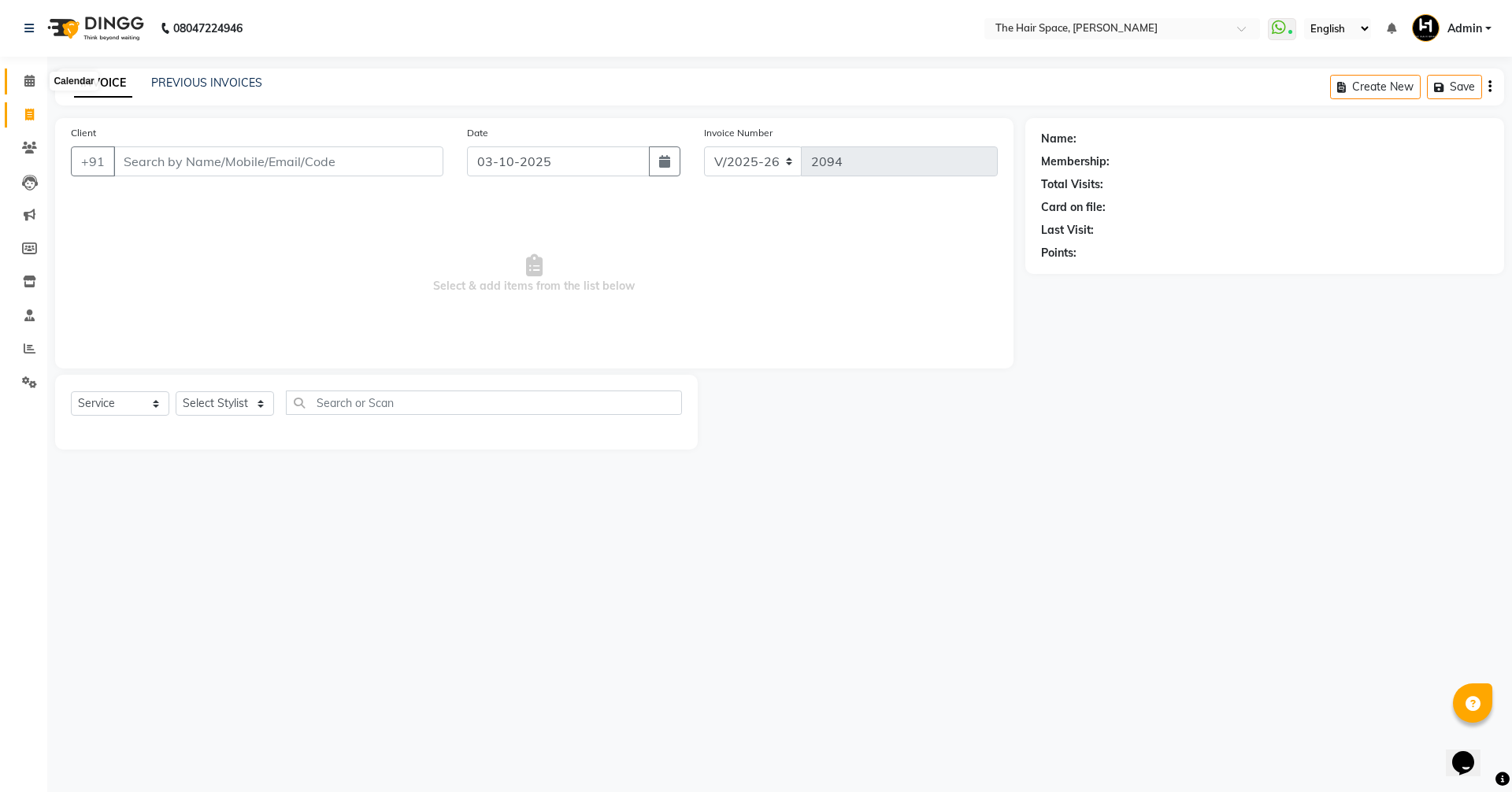
click at [27, 78] on icon at bounding box center [29, 80] width 10 height 12
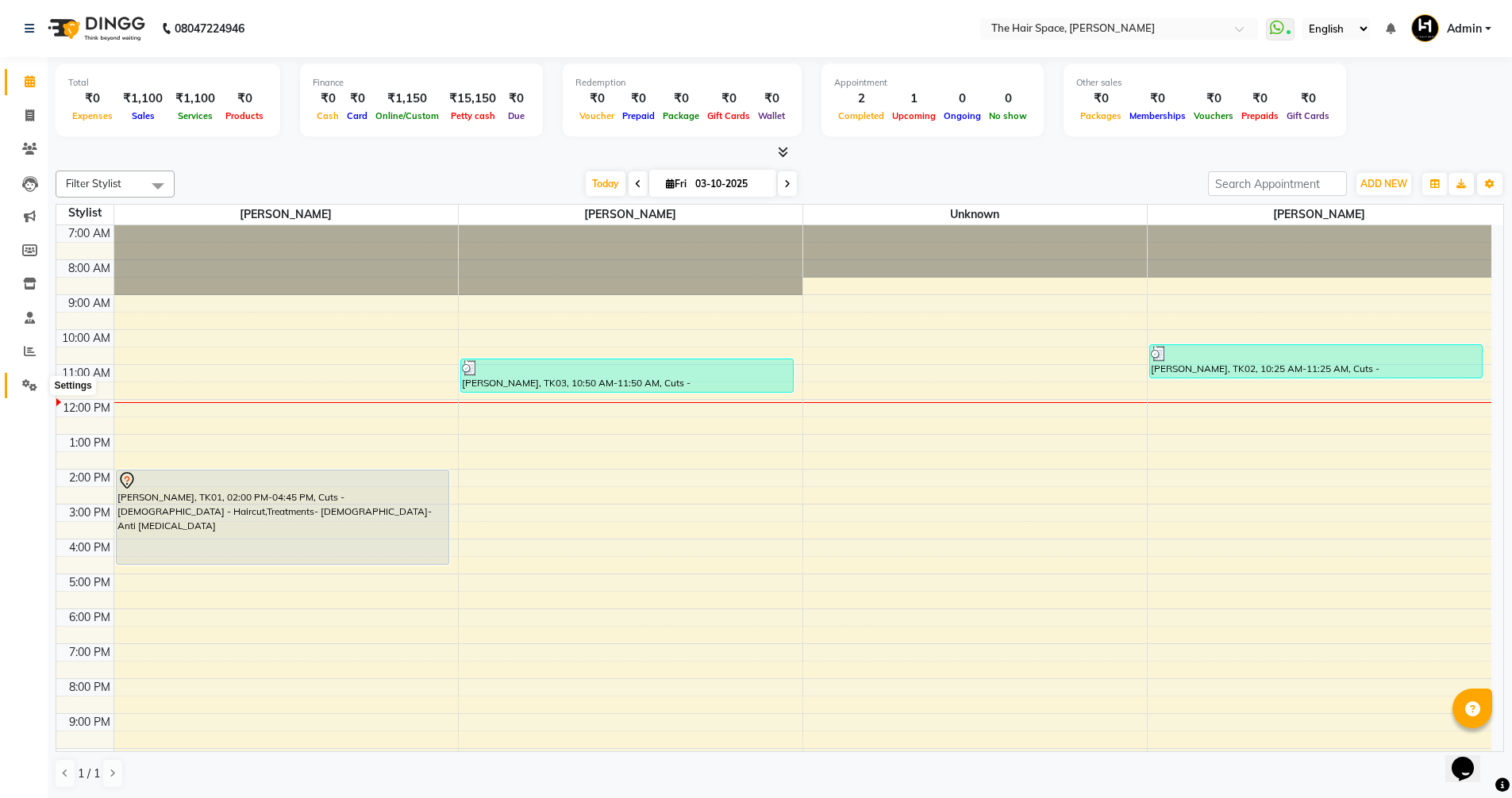
click at [28, 382] on icon at bounding box center [29, 385] width 15 height 12
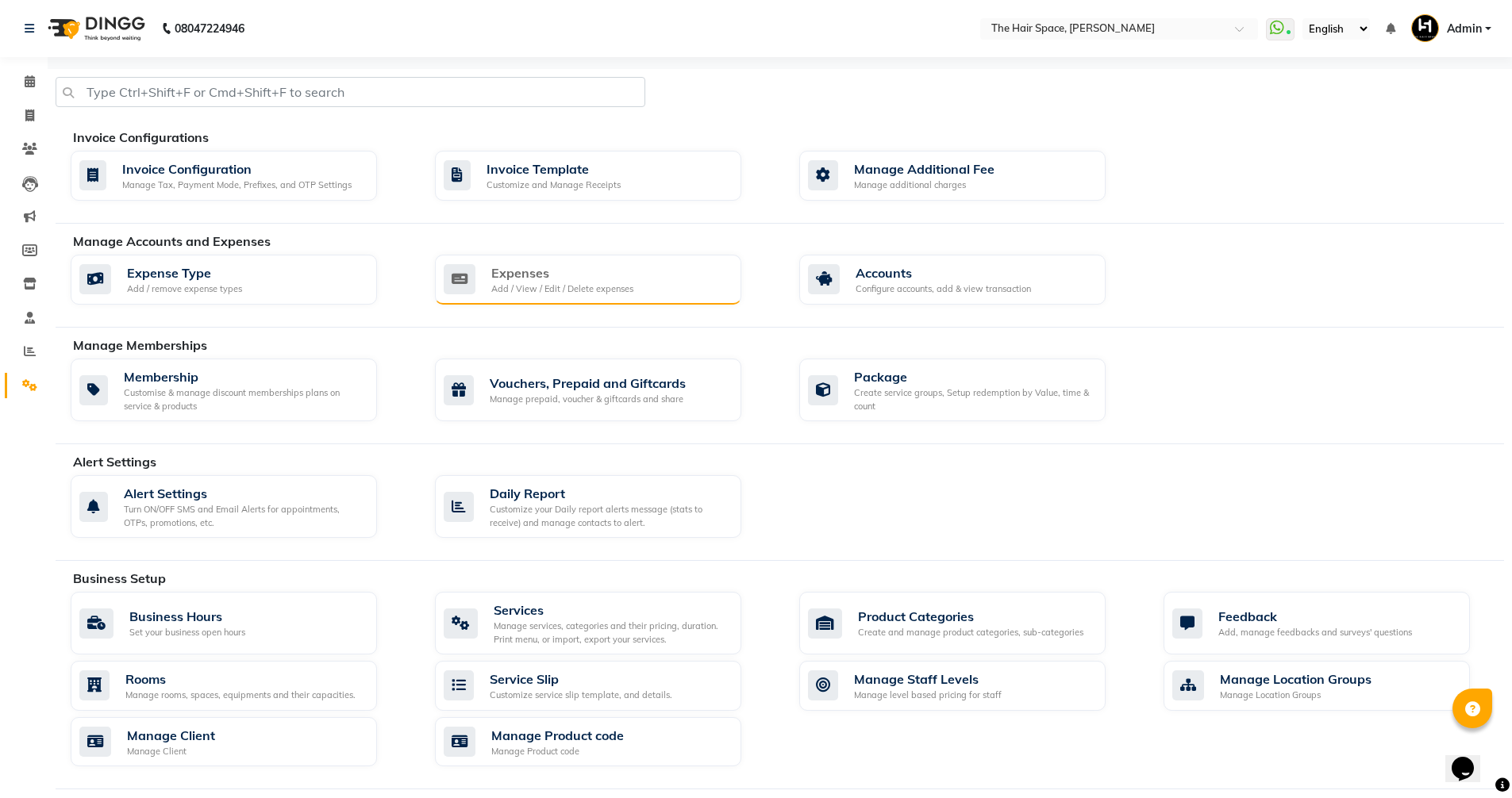
click at [606, 277] on div "Expenses" at bounding box center [562, 272] width 142 height 19
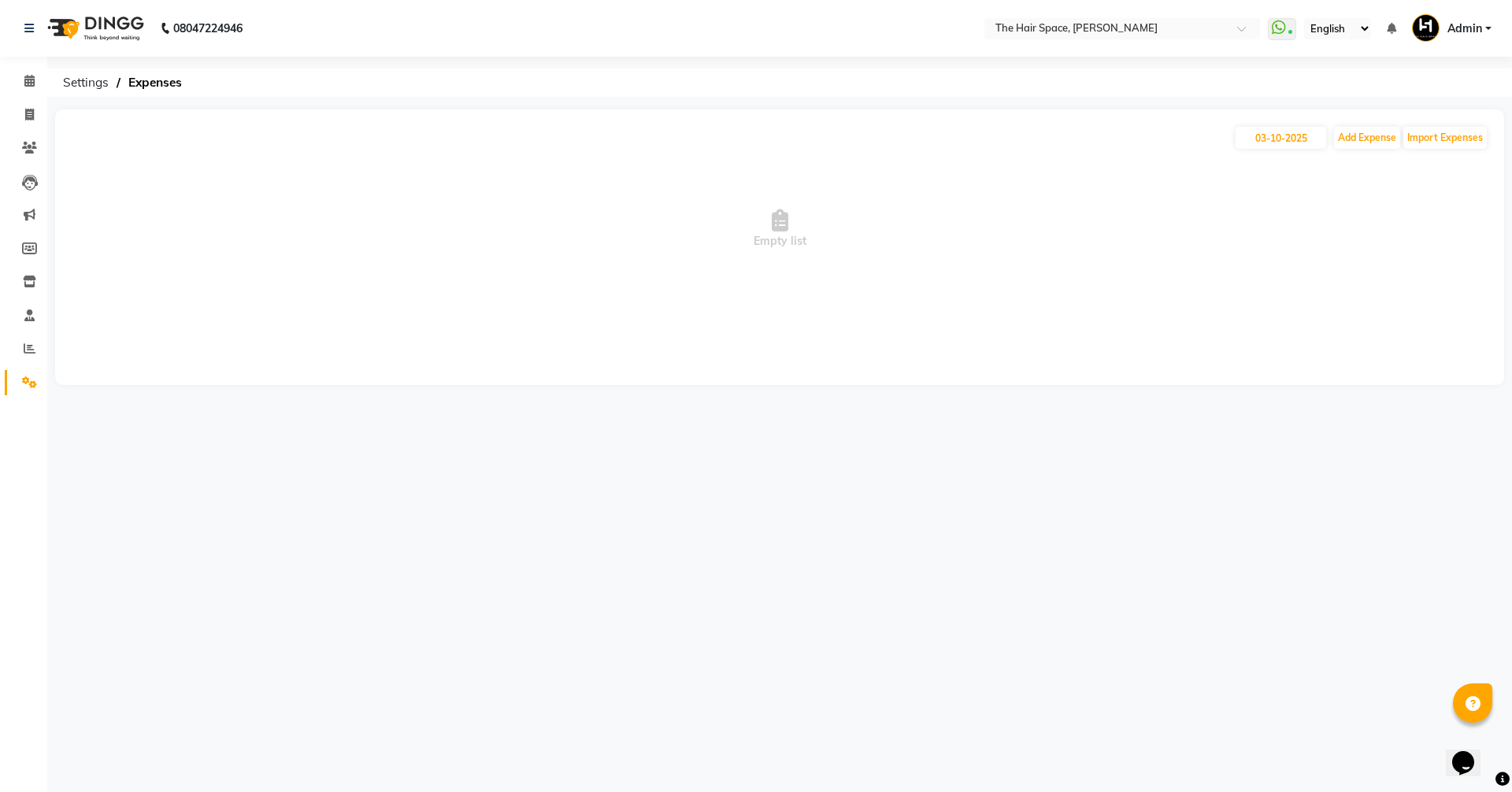
click at [1265, 151] on span "Empty list" at bounding box center [779, 229] width 1417 height 158
click at [1271, 139] on input "03-10-2025" at bounding box center [1280, 138] width 91 height 22
select select "10"
select select "2025"
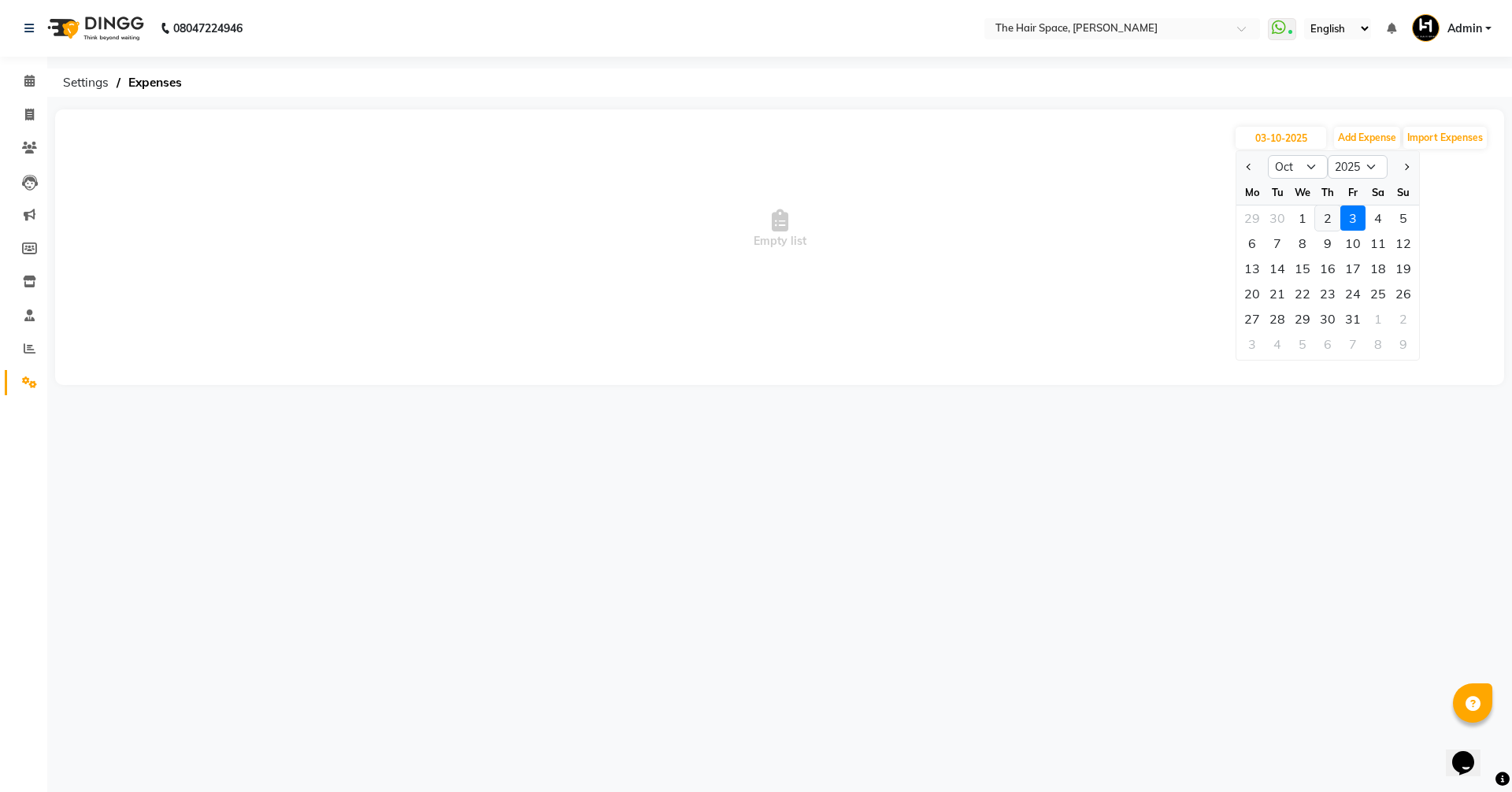
click at [1326, 215] on div "2" at bounding box center [1327, 217] width 25 height 25
type input "02-10-2025"
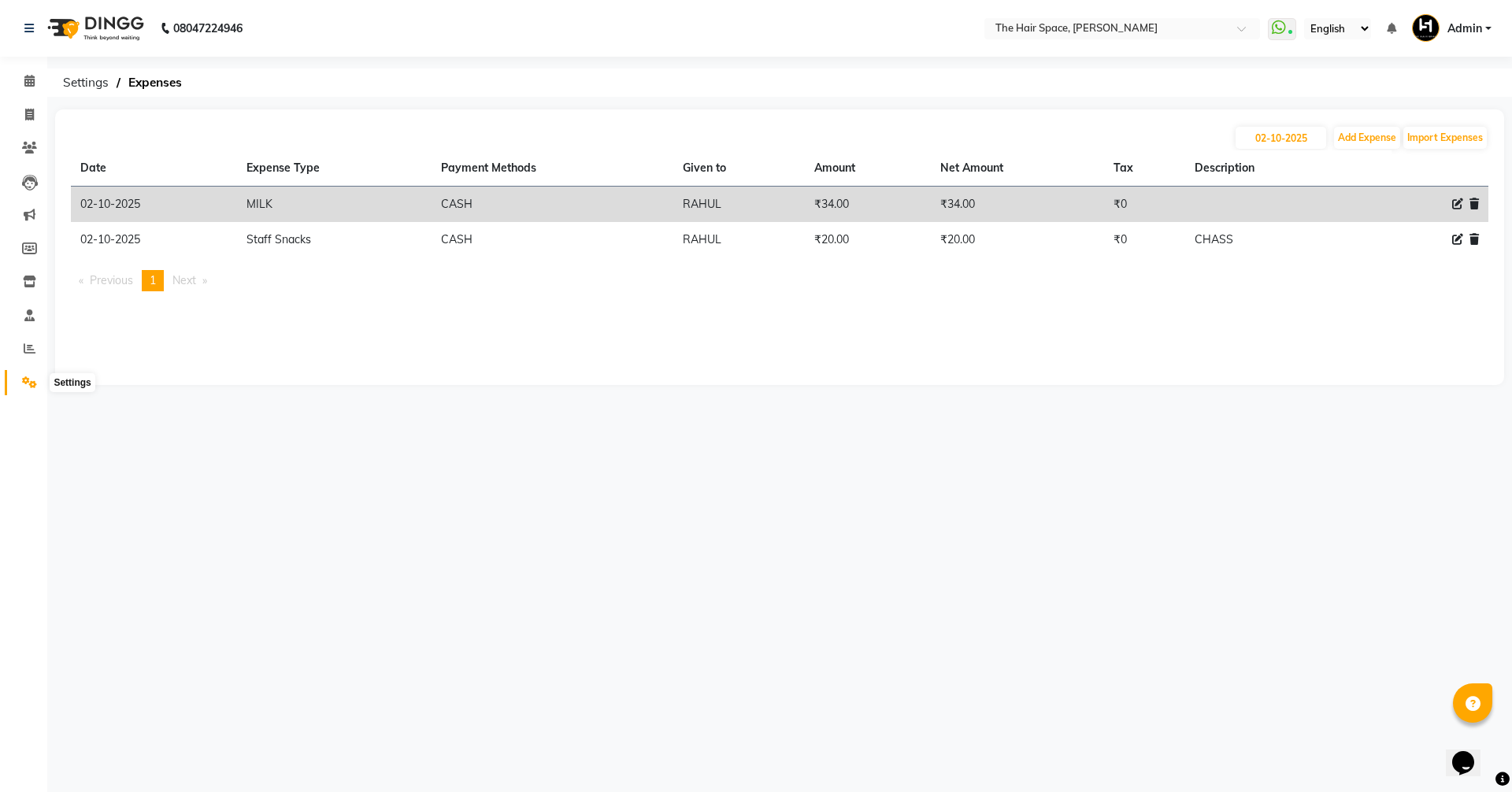
drag, startPoint x: 26, startPoint y: 379, endPoint x: 27, endPoint y: 262, distance: 117.0
click at [27, 379] on icon at bounding box center [29, 382] width 15 height 12
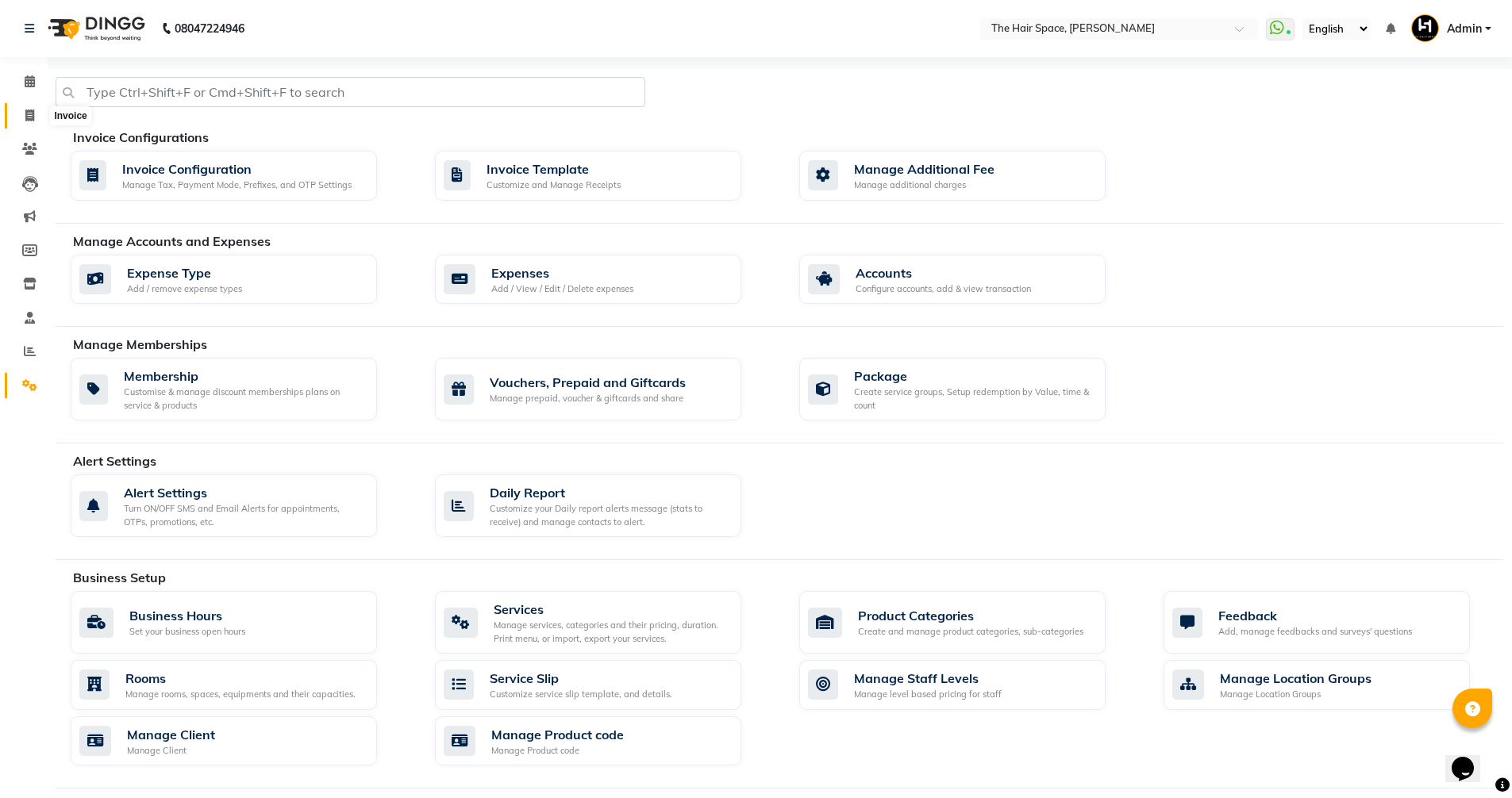
click at [21, 120] on span at bounding box center [30, 116] width 28 height 19
select select "service"
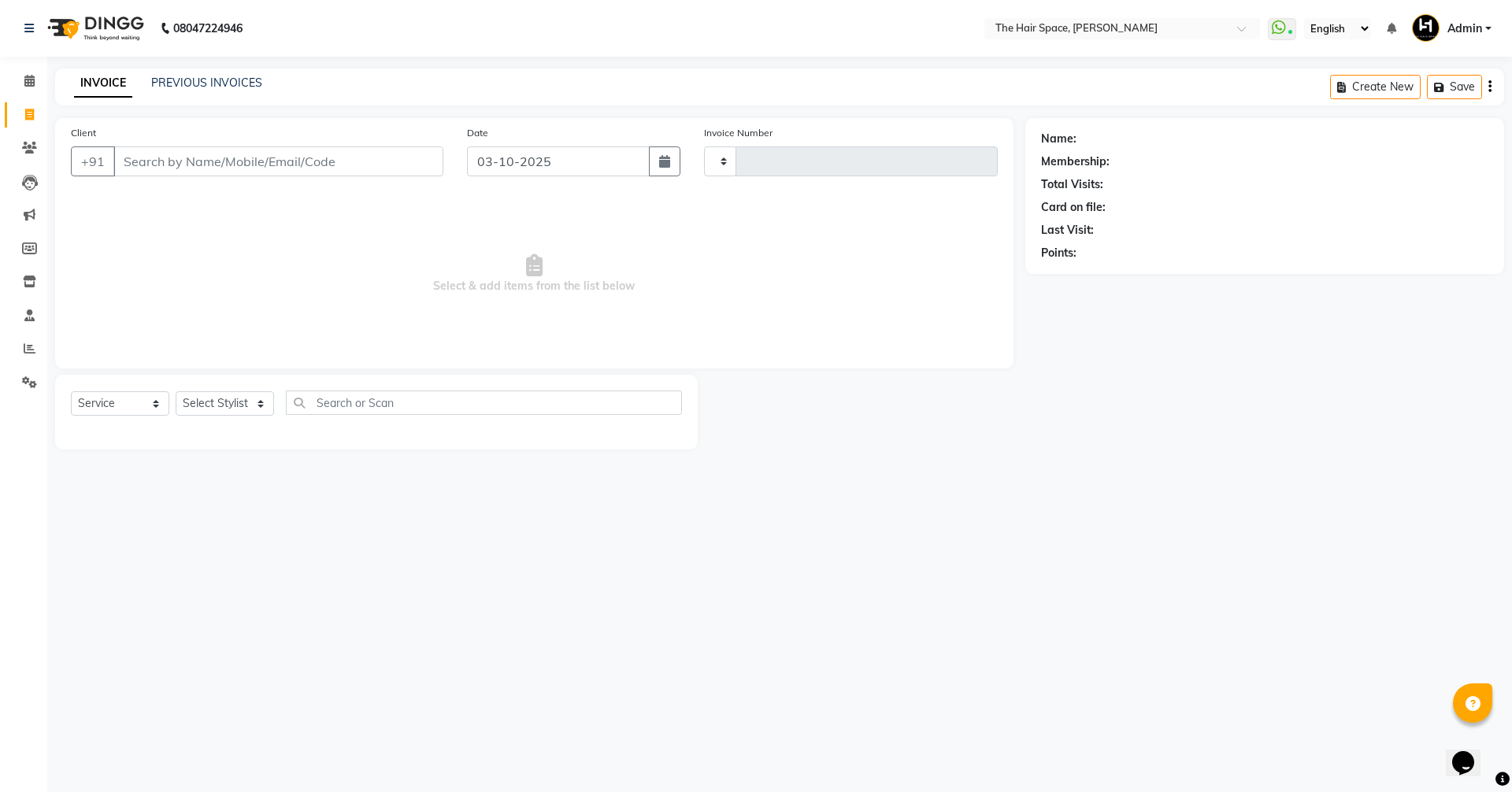
type input "2094"
select select "6663"
click at [246, 83] on link "PREVIOUS INVOICES" at bounding box center [207, 83] width 111 height 14
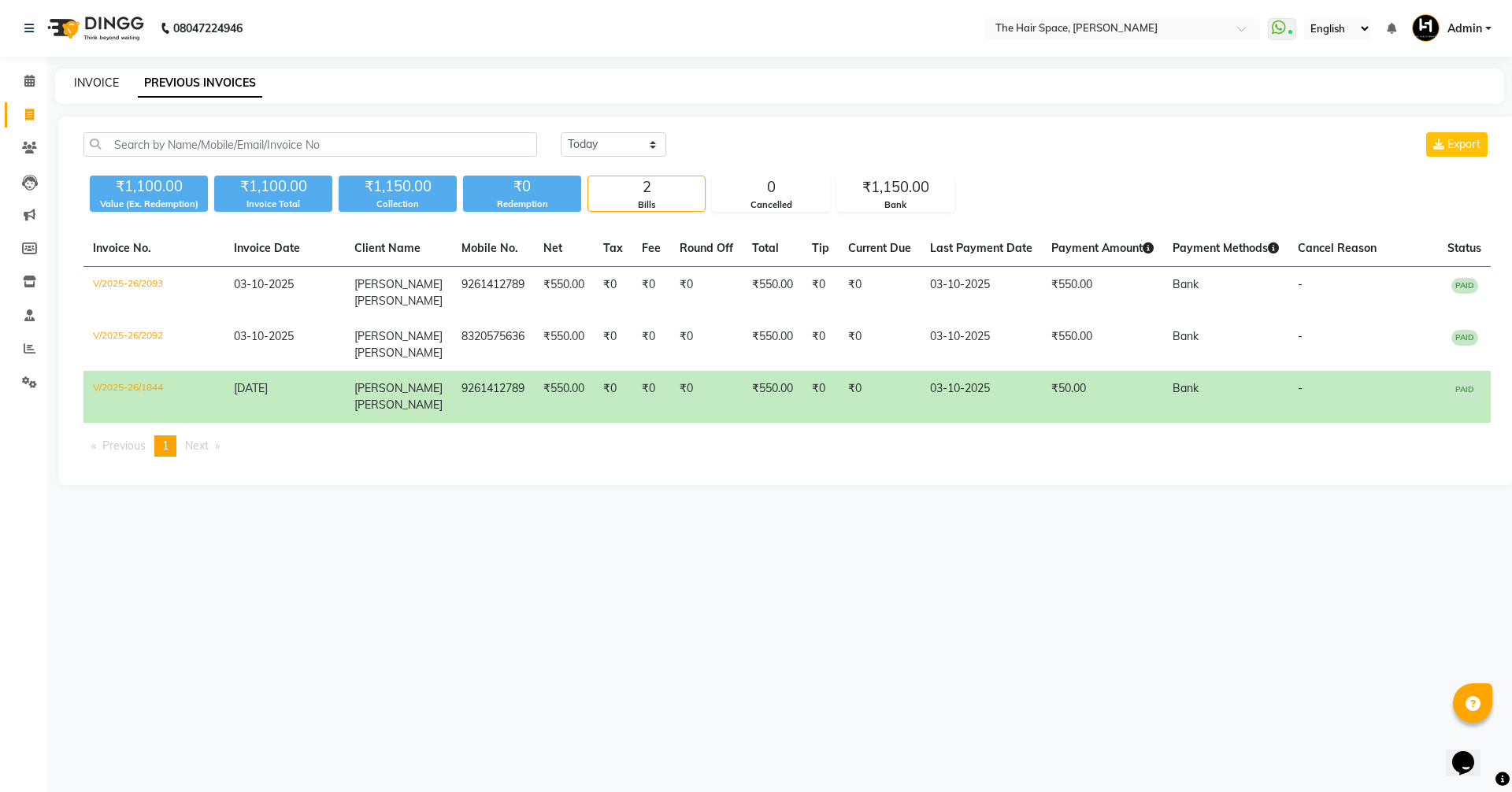
click at [93, 89] on link "INVOICE" at bounding box center [97, 83] width 45 height 14
select select "service"
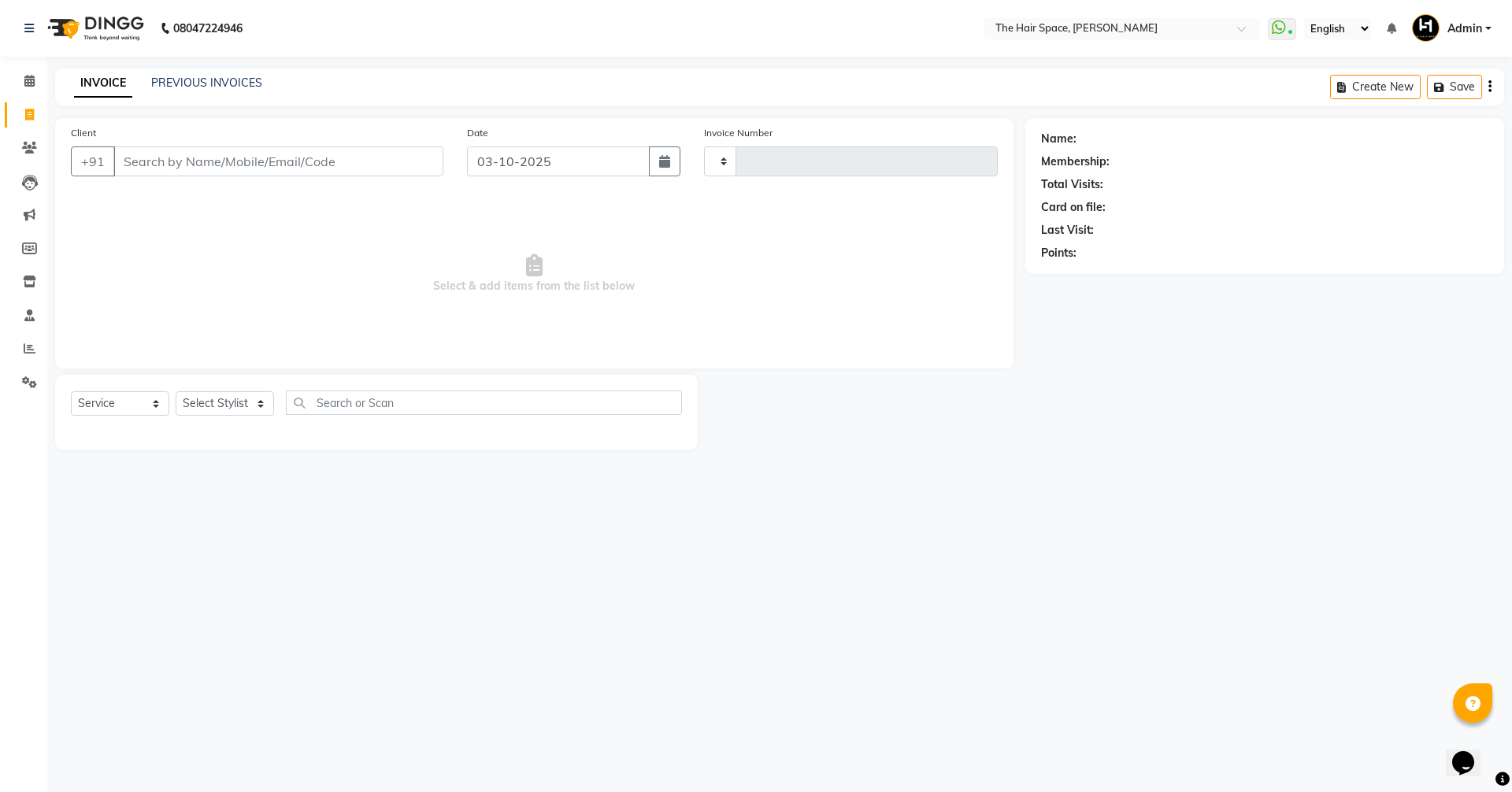
type input "2094"
select select "6663"
click at [56, 85] on div "INVOICE PREVIOUS INVOICES" at bounding box center [158, 83] width 207 height 17
click at [28, 82] on icon at bounding box center [29, 80] width 10 height 12
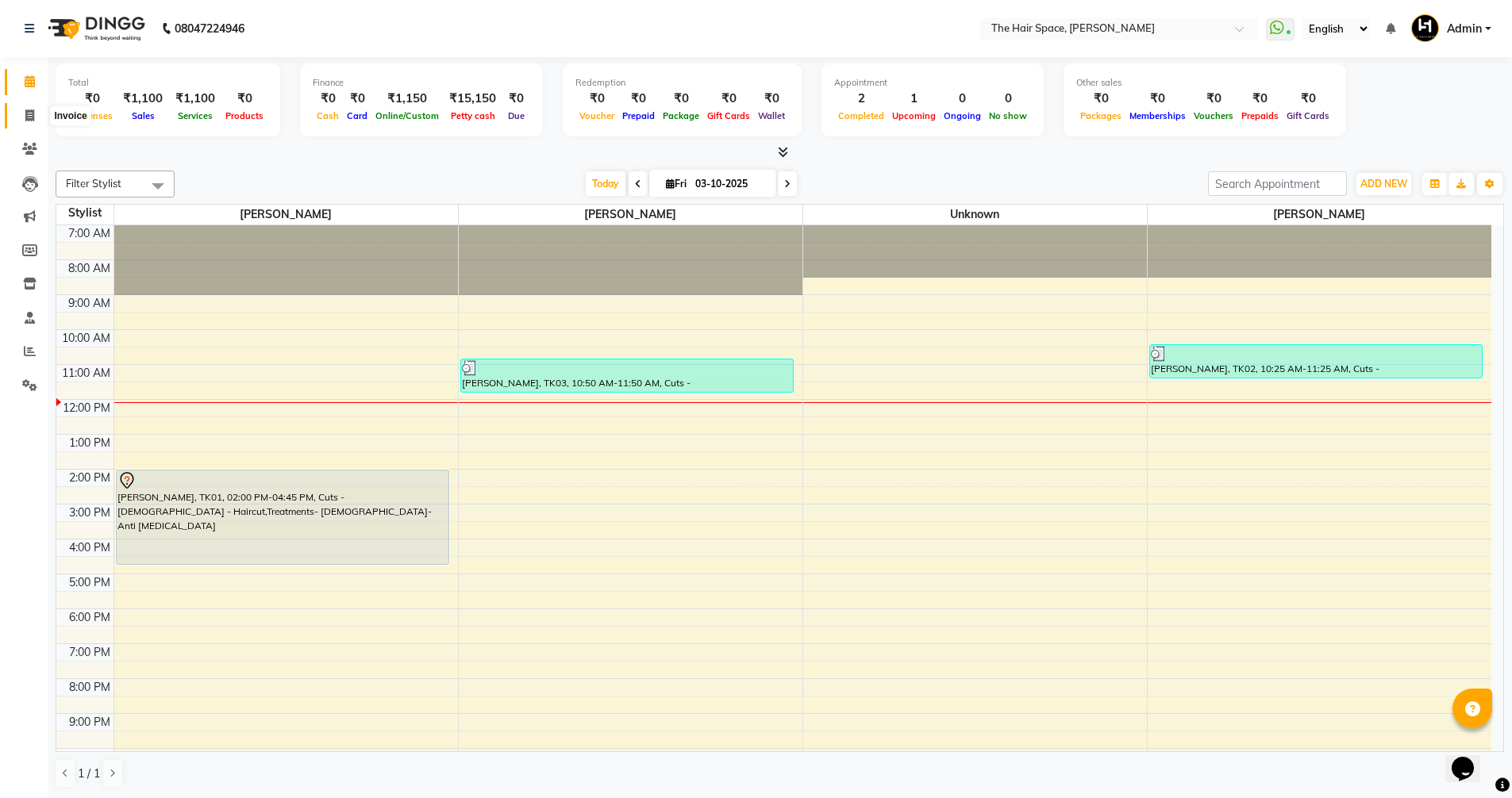
click at [25, 111] on icon at bounding box center [29, 115] width 9 height 12
select select "service"
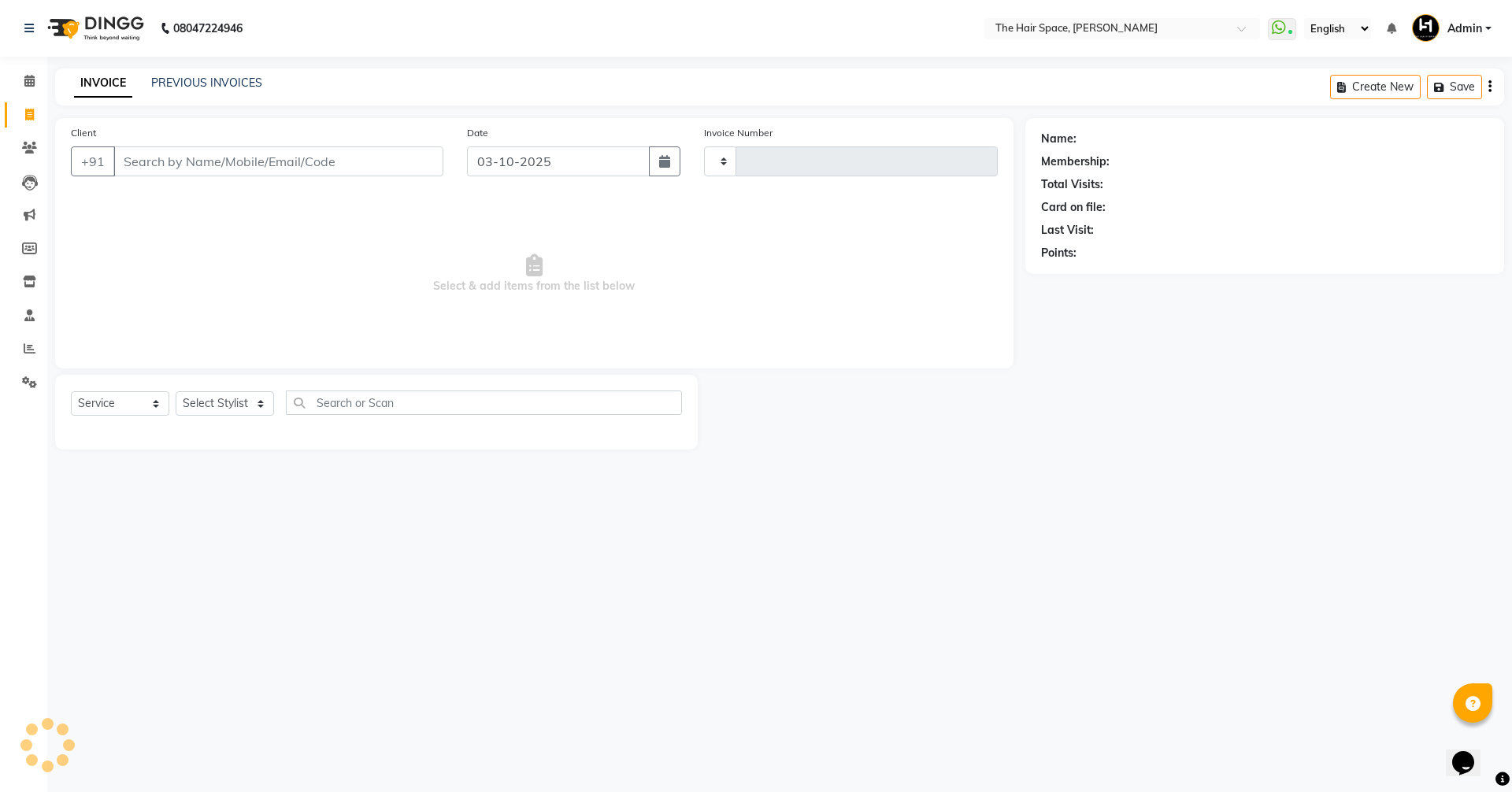
type input "2094"
select select "6663"
click at [238, 70] on div "08047224946 Select Location × The Hair Space, Shela WhatsApp Status ✕ Status: C…" at bounding box center [756, 396] width 1512 height 792
click at [233, 78] on link "PREVIOUS INVOICES" at bounding box center [207, 83] width 111 height 14
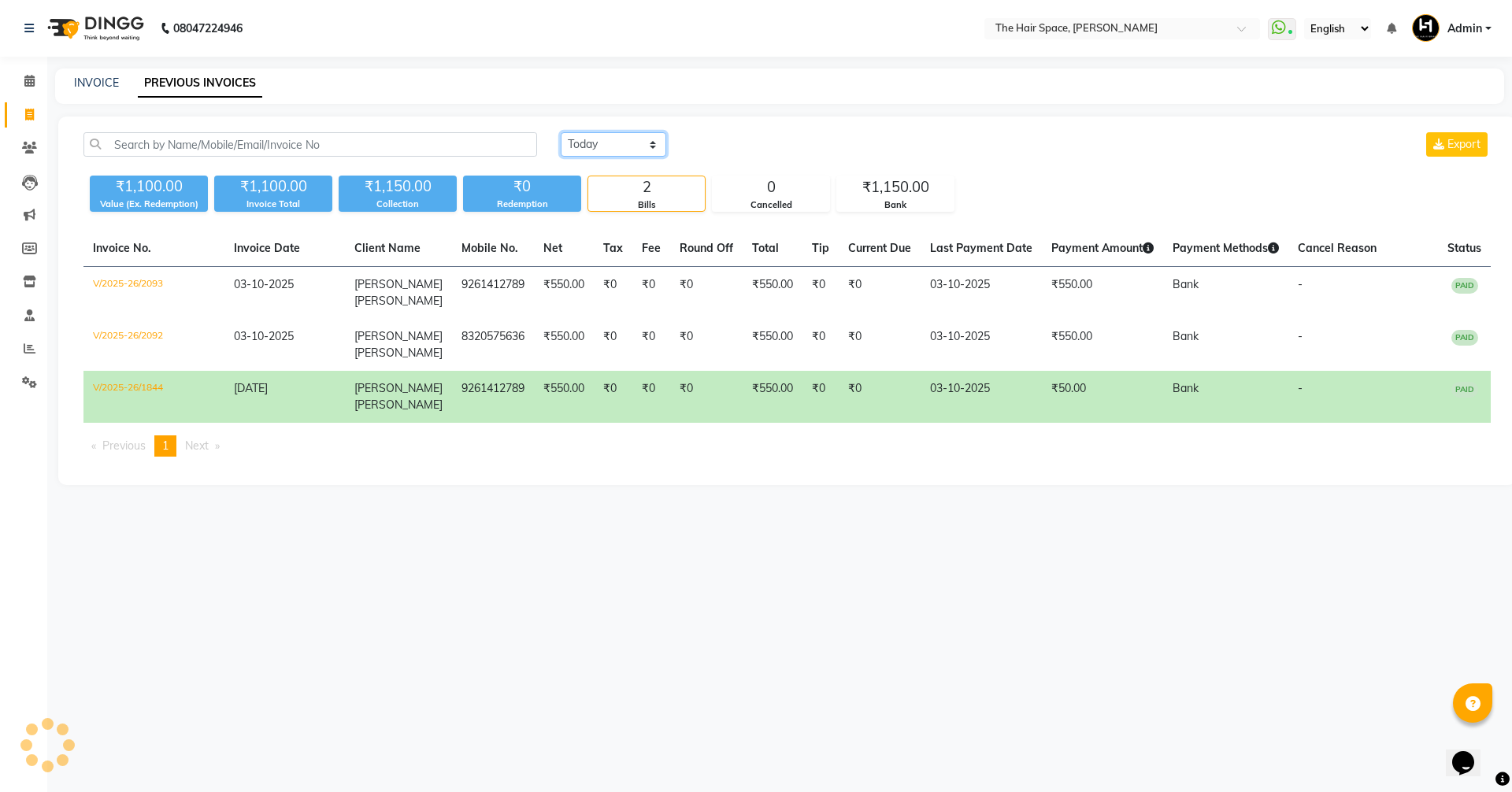
click at [632, 141] on select "Today Yesterday Custom Range" at bounding box center [613, 144] width 105 height 24
click at [561, 132] on select "Today Yesterday Custom Range" at bounding box center [613, 144] width 105 height 24
click at [599, 151] on select "Today Yesterday Custom Range" at bounding box center [613, 144] width 105 height 24
select select "today"
click at [561, 132] on select "Today Yesterday Custom Range" at bounding box center [613, 144] width 105 height 24
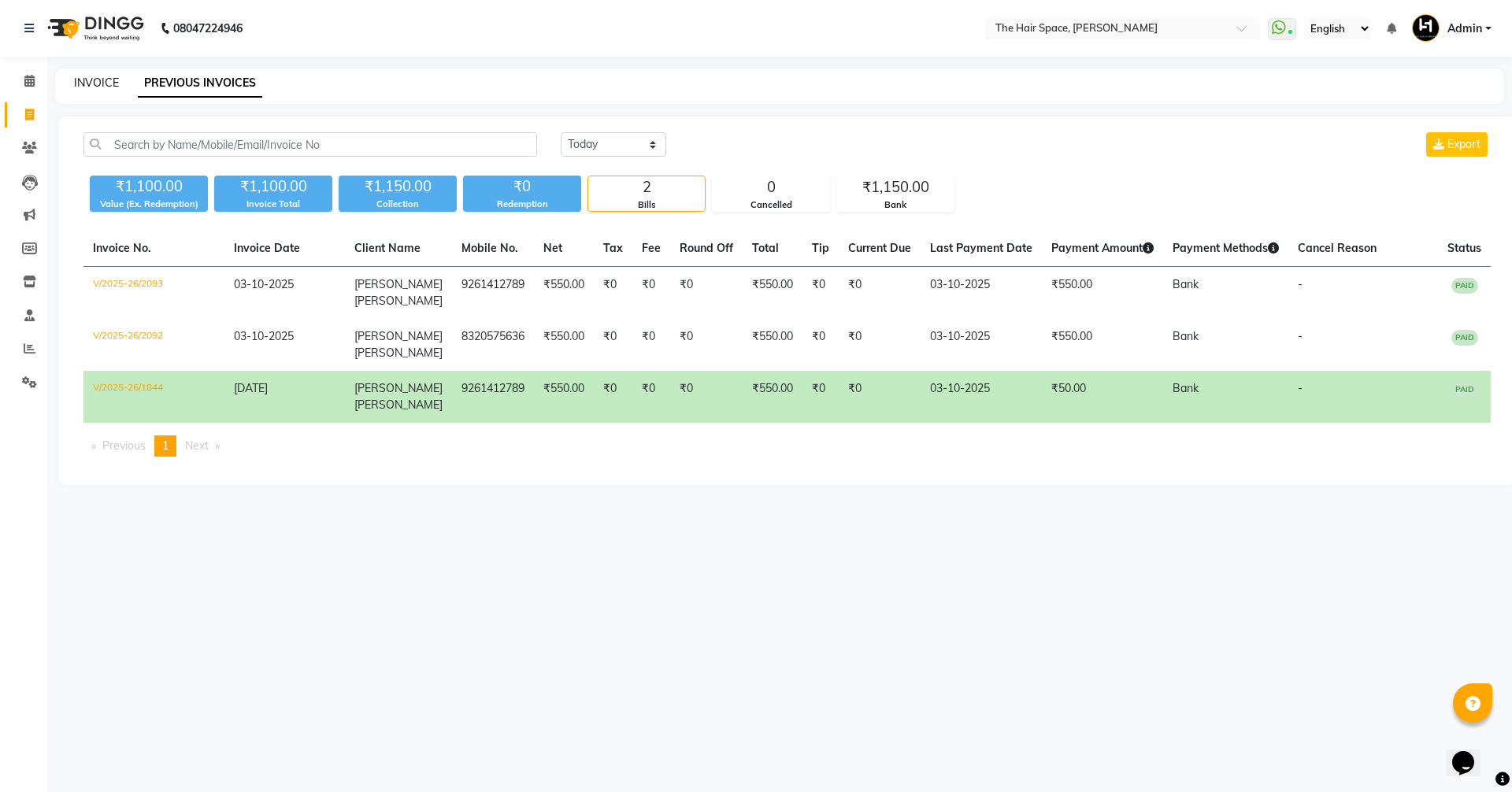
click at [97, 85] on link "INVOICE" at bounding box center [97, 83] width 45 height 14
select select "service"
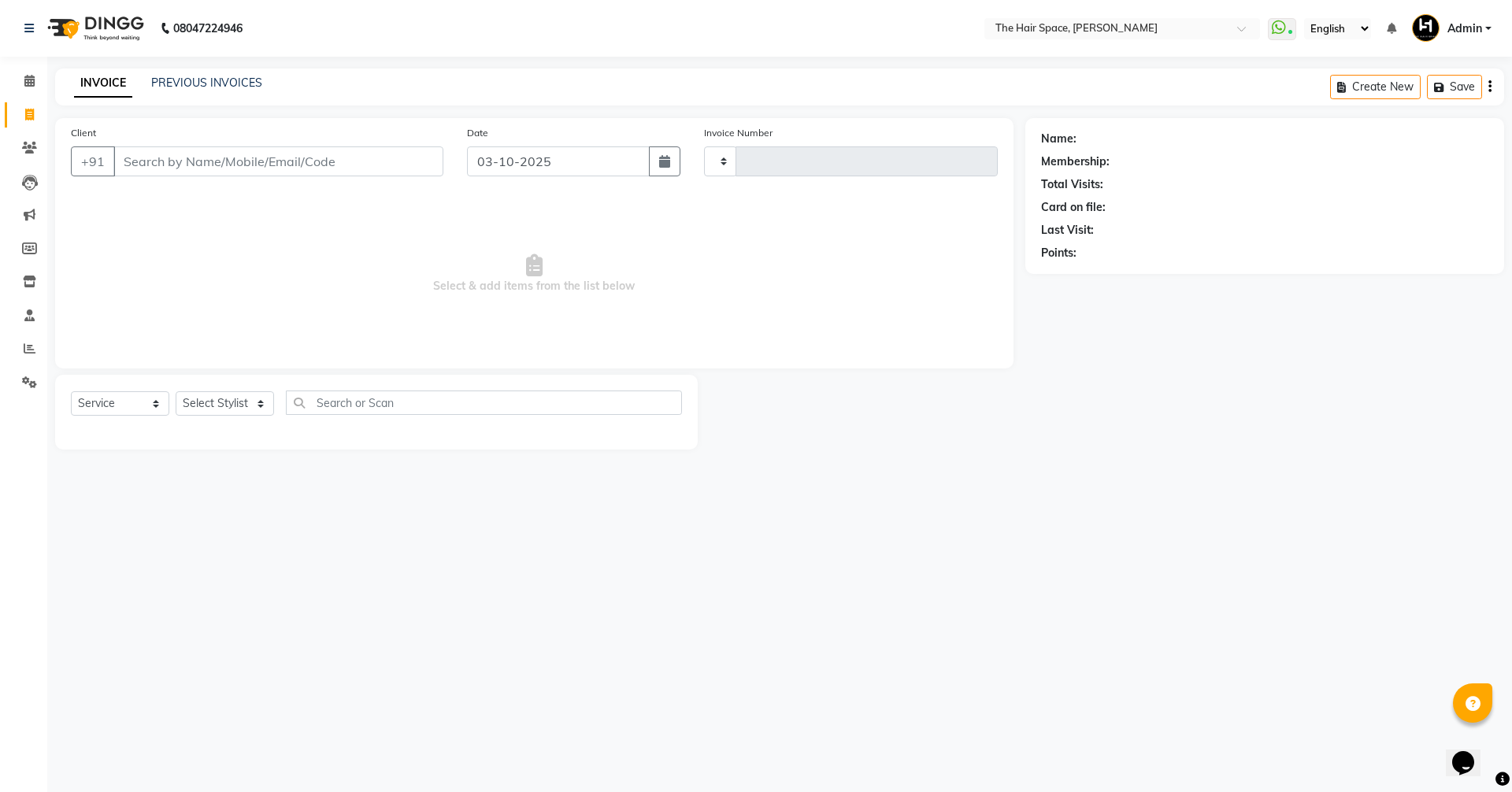
click at [97, 85] on link "INVOICE" at bounding box center [103, 83] width 58 height 28
type input "2094"
select select "6663"
click at [389, 94] on div "INVOICE PREVIOUS INVOICES Create New Save" at bounding box center [779, 87] width 1449 height 37
click at [23, 89] on span at bounding box center [30, 81] width 27 height 19
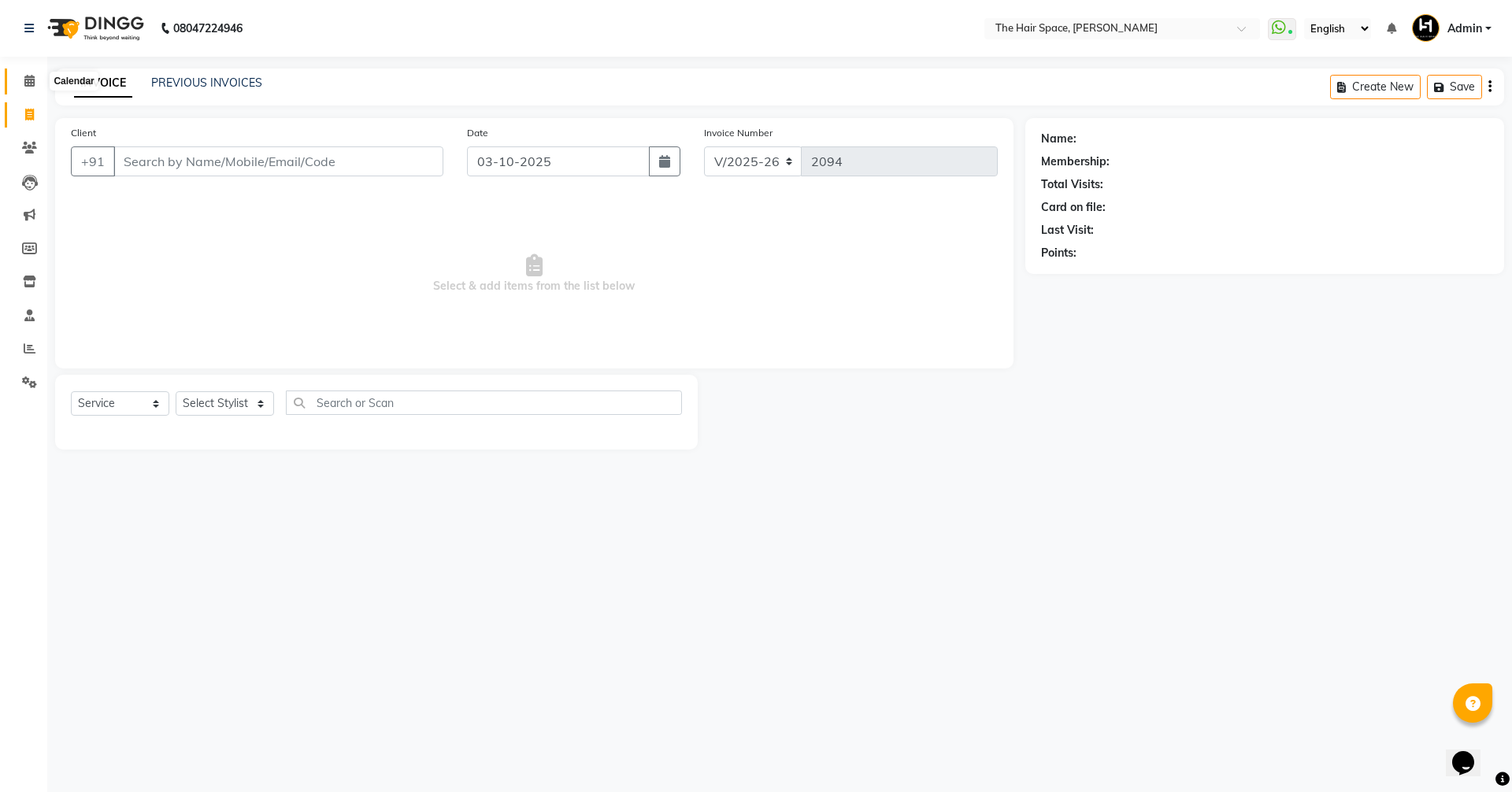
click at [23, 89] on span at bounding box center [30, 81] width 27 height 19
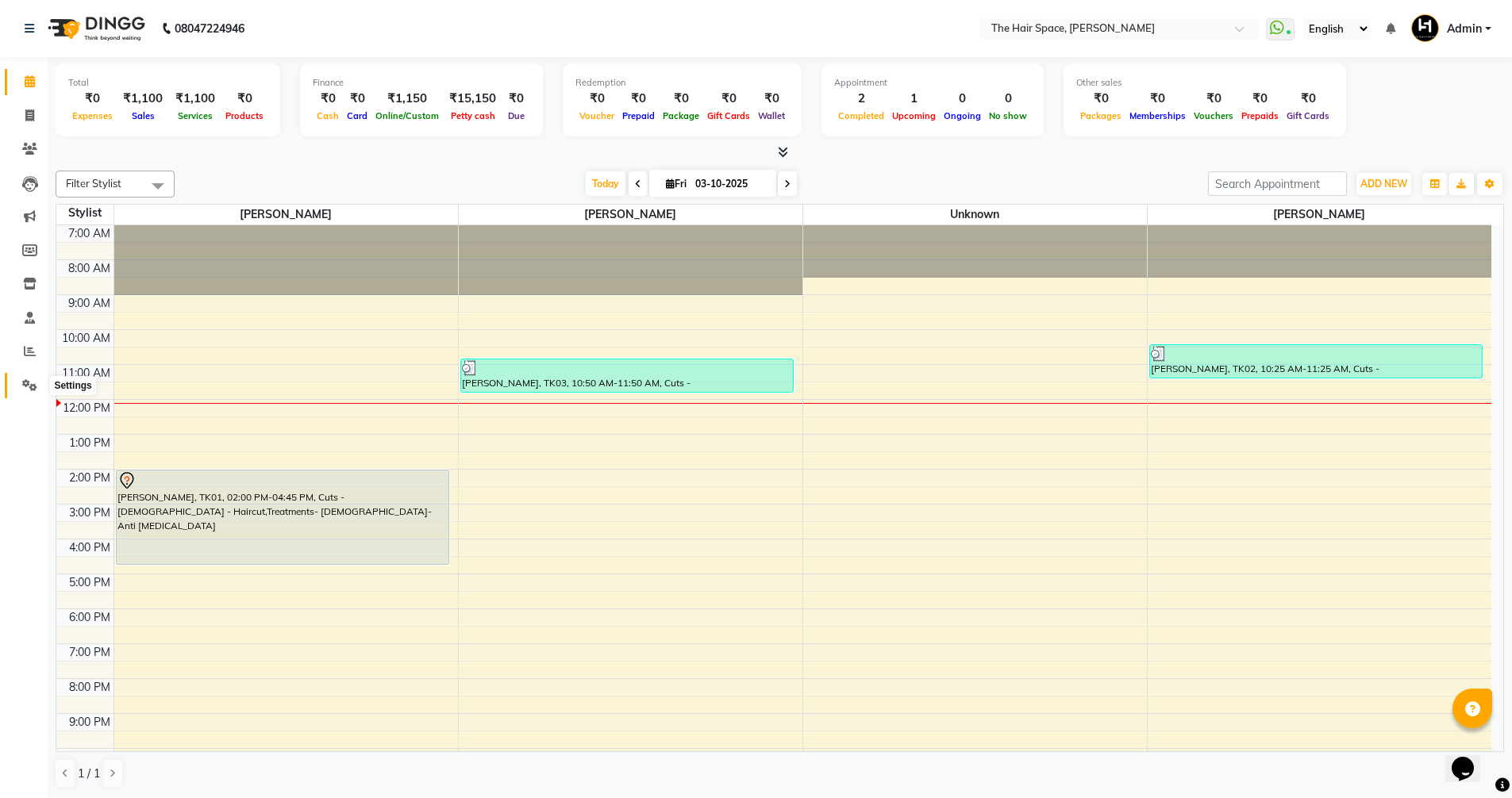
click at [34, 377] on span at bounding box center [30, 386] width 28 height 19
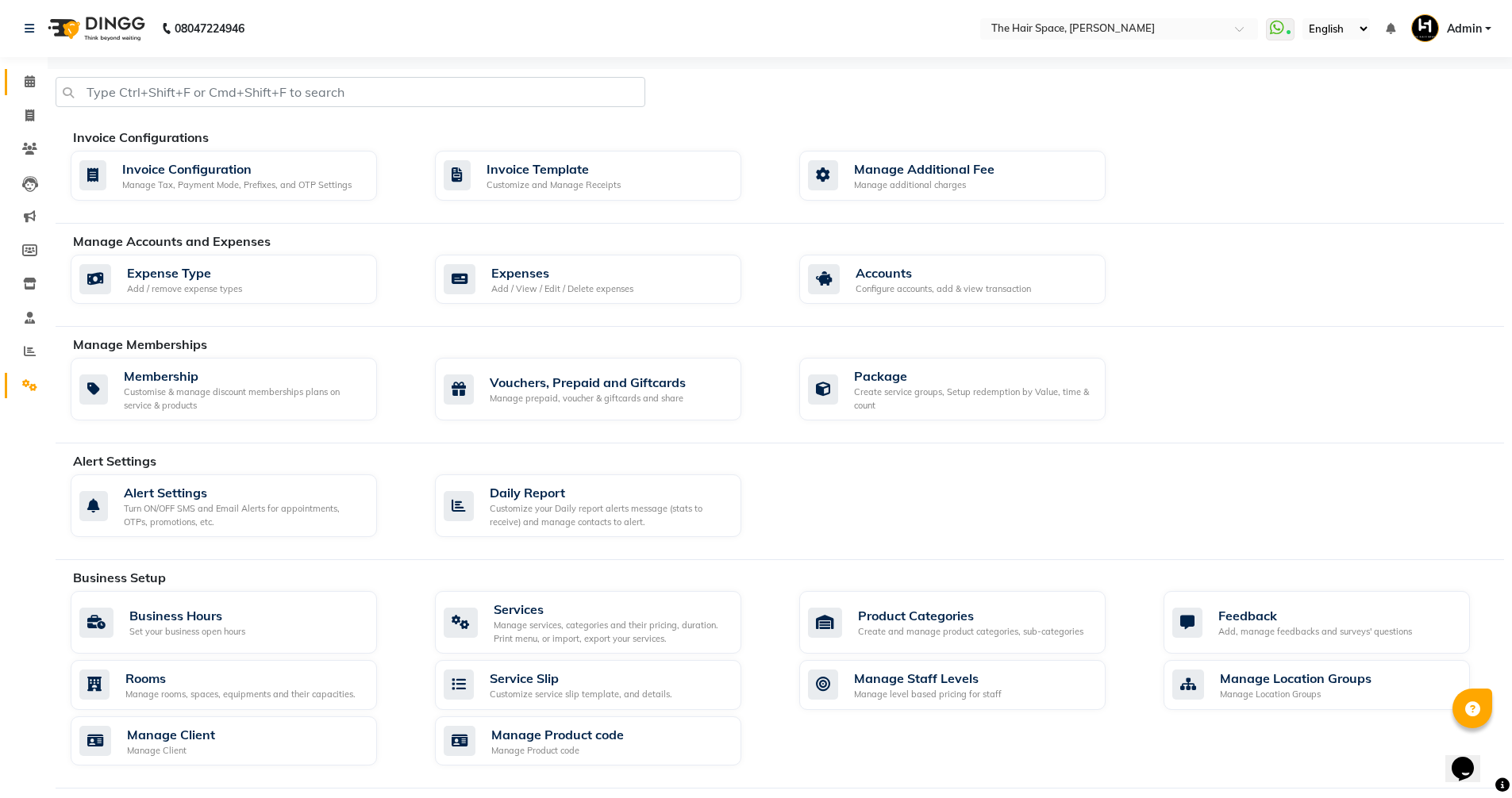
click at [29, 337] on li "Reports" at bounding box center [24, 352] width 48 height 34
click at [25, 349] on icon at bounding box center [29, 351] width 12 height 12
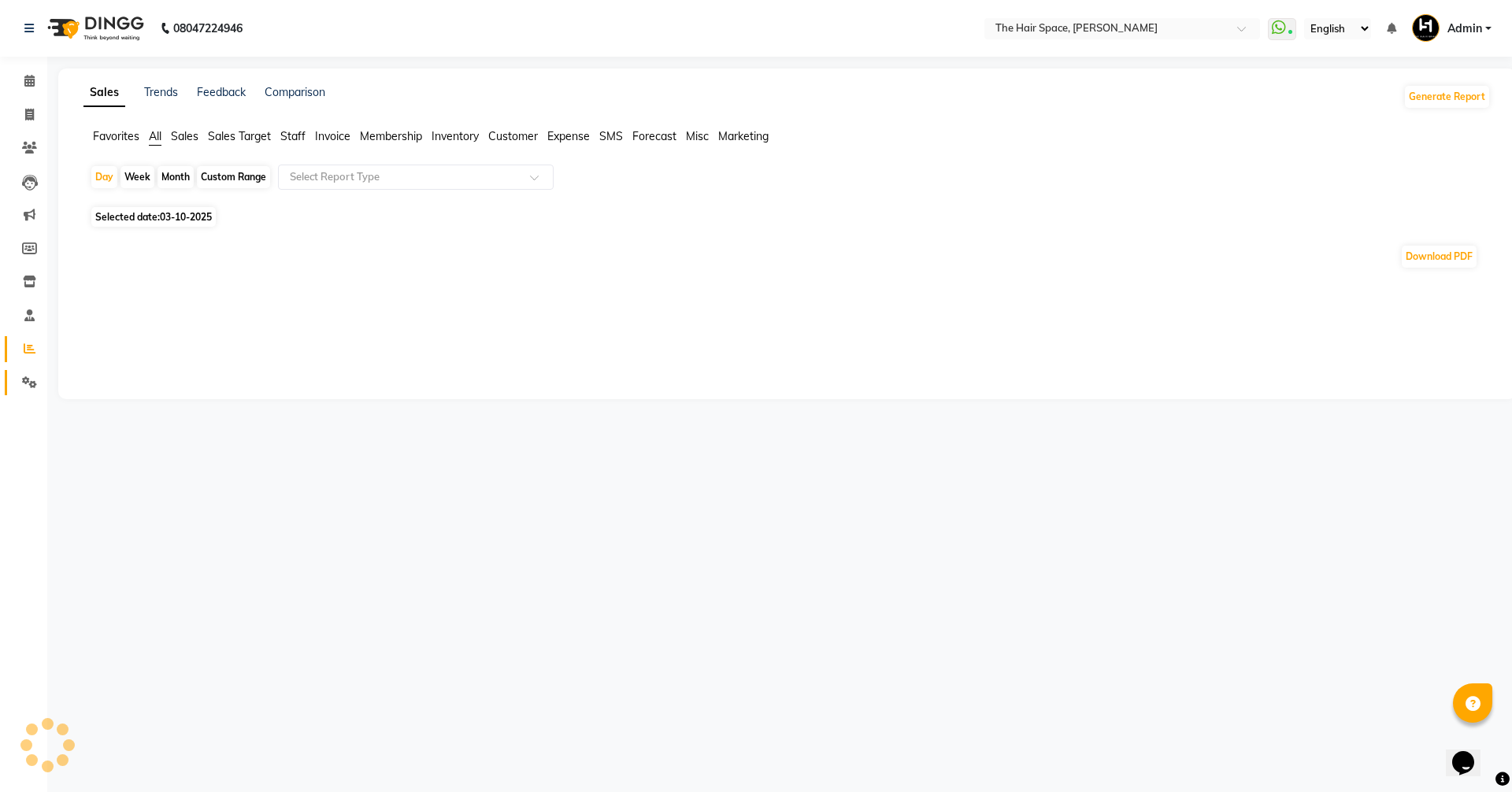
drag, startPoint x: 22, startPoint y: 393, endPoint x: 31, endPoint y: 384, distance: 12.7
click at [23, 392] on link "Settings" at bounding box center [23, 383] width 38 height 26
click at [31, 384] on icon at bounding box center [29, 382] width 15 height 12
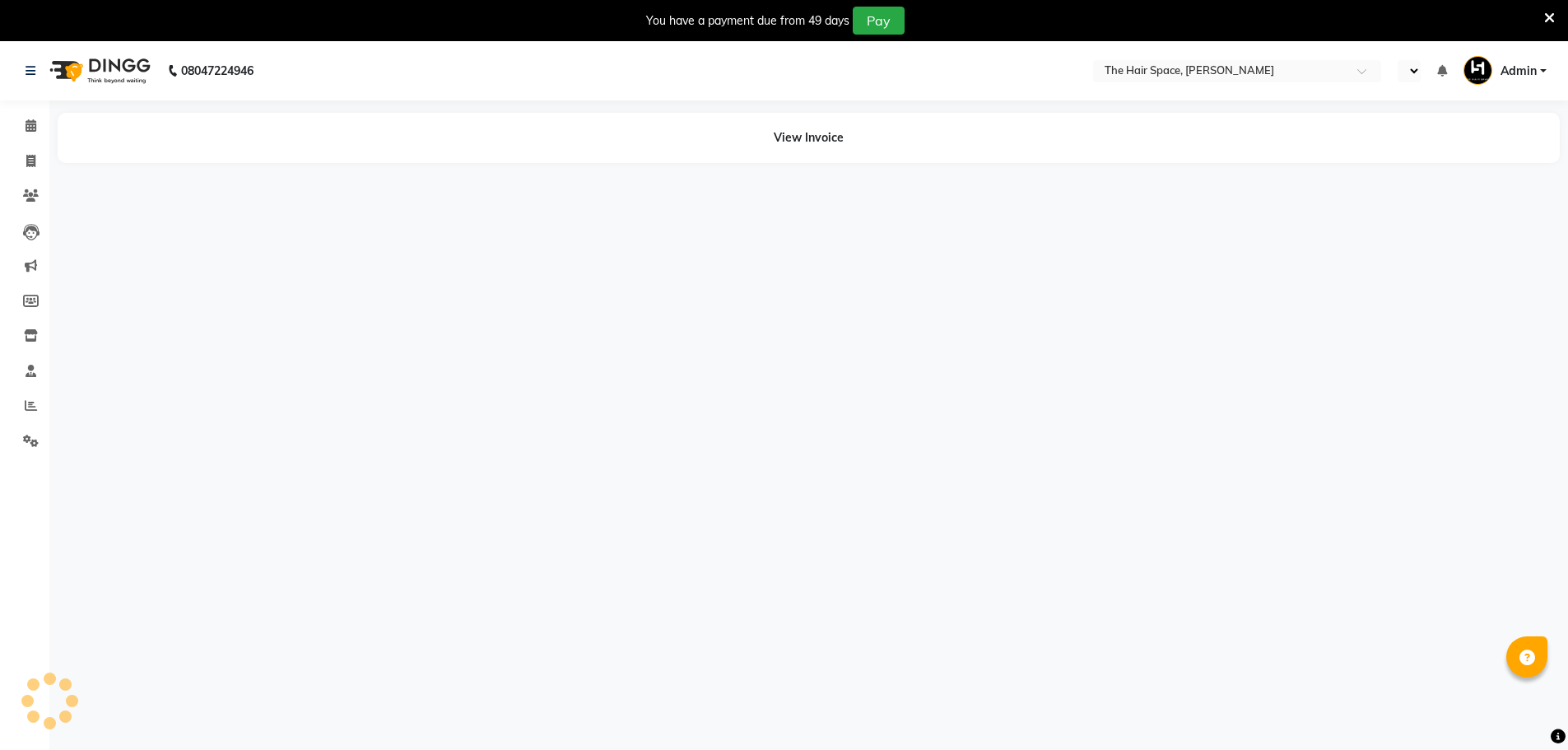
select select "en"
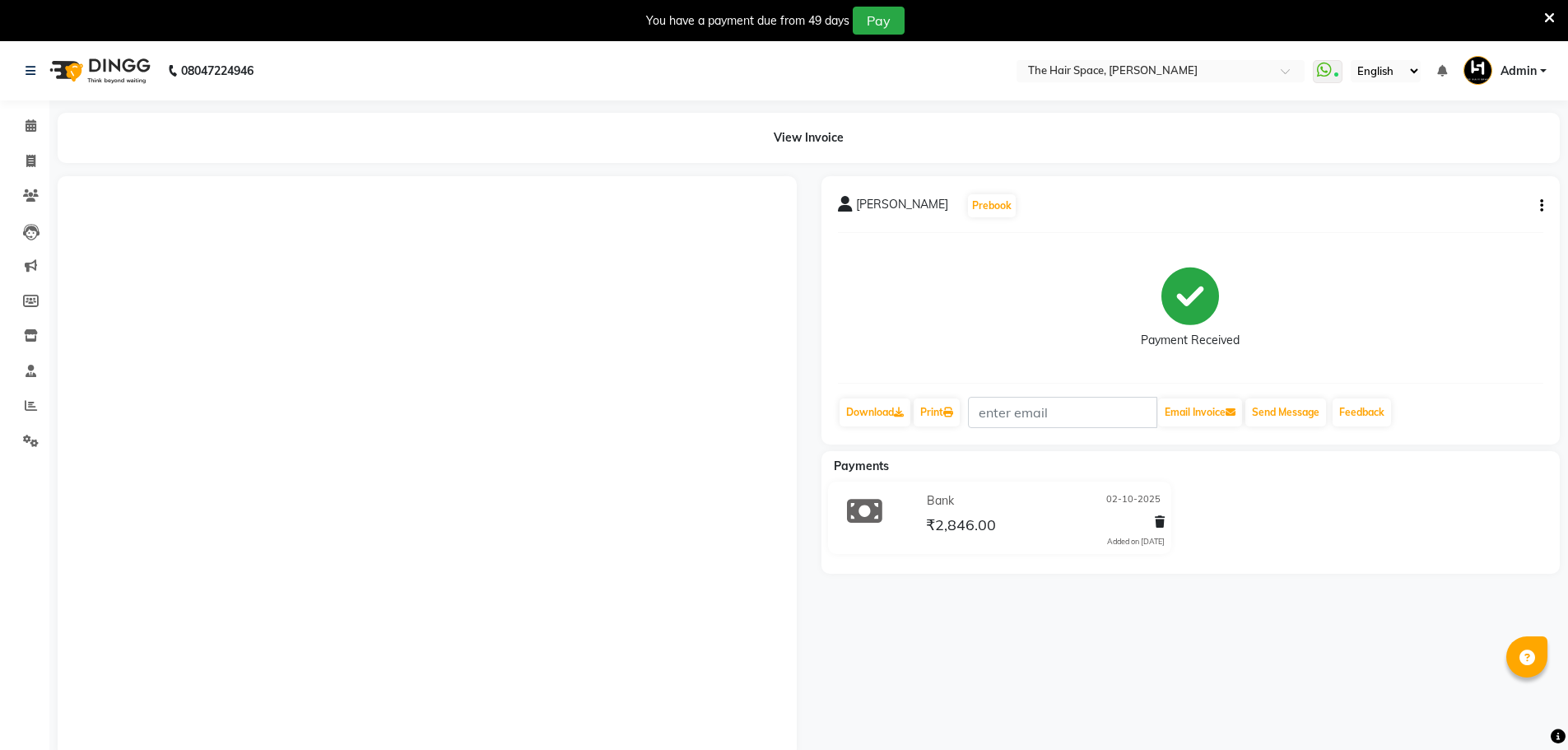
click at [1549, 19] on icon at bounding box center [1549, 19] width 11 height 15
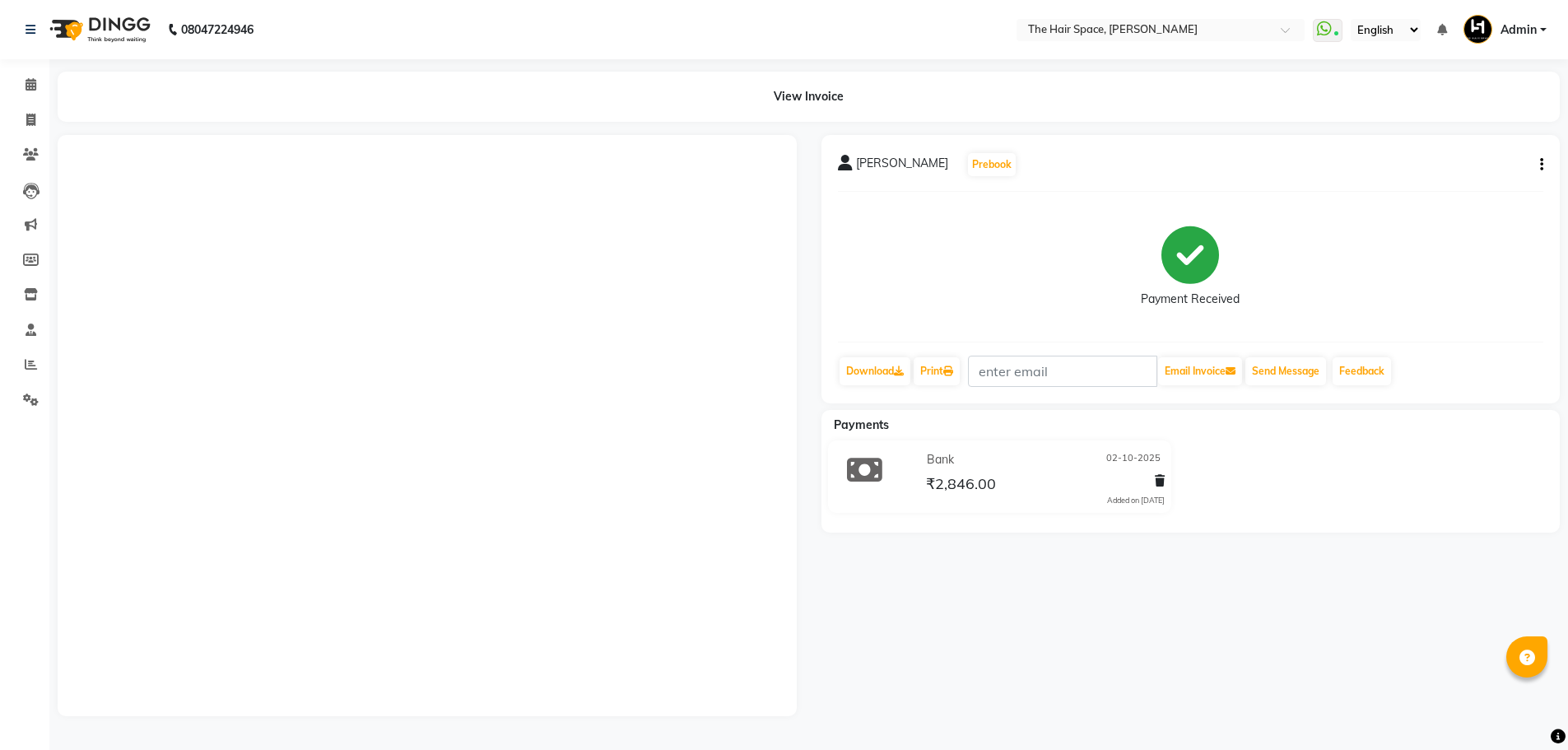
click at [1553, 19] on ul "WhatsApp Status ✕ Status: Connected Most Recent Message: 03-10-2025 11:51 AM Re…" at bounding box center [1434, 30] width 242 height 27
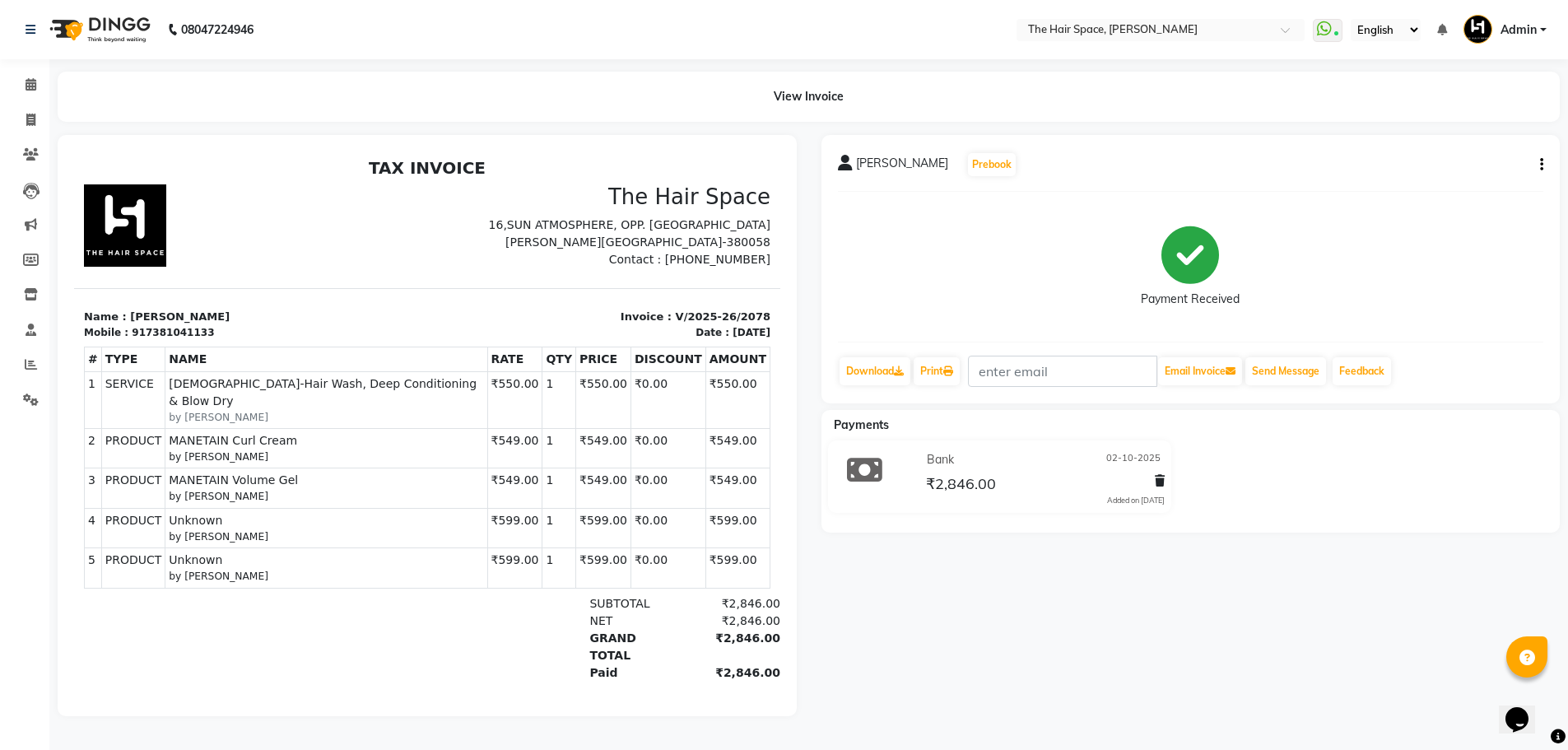
click at [1540, 165] on icon "button" at bounding box center [1542, 165] width 3 height 1
click at [1423, 186] on div "Edit Invoice" at bounding box center [1459, 185] width 113 height 20
select select "service"
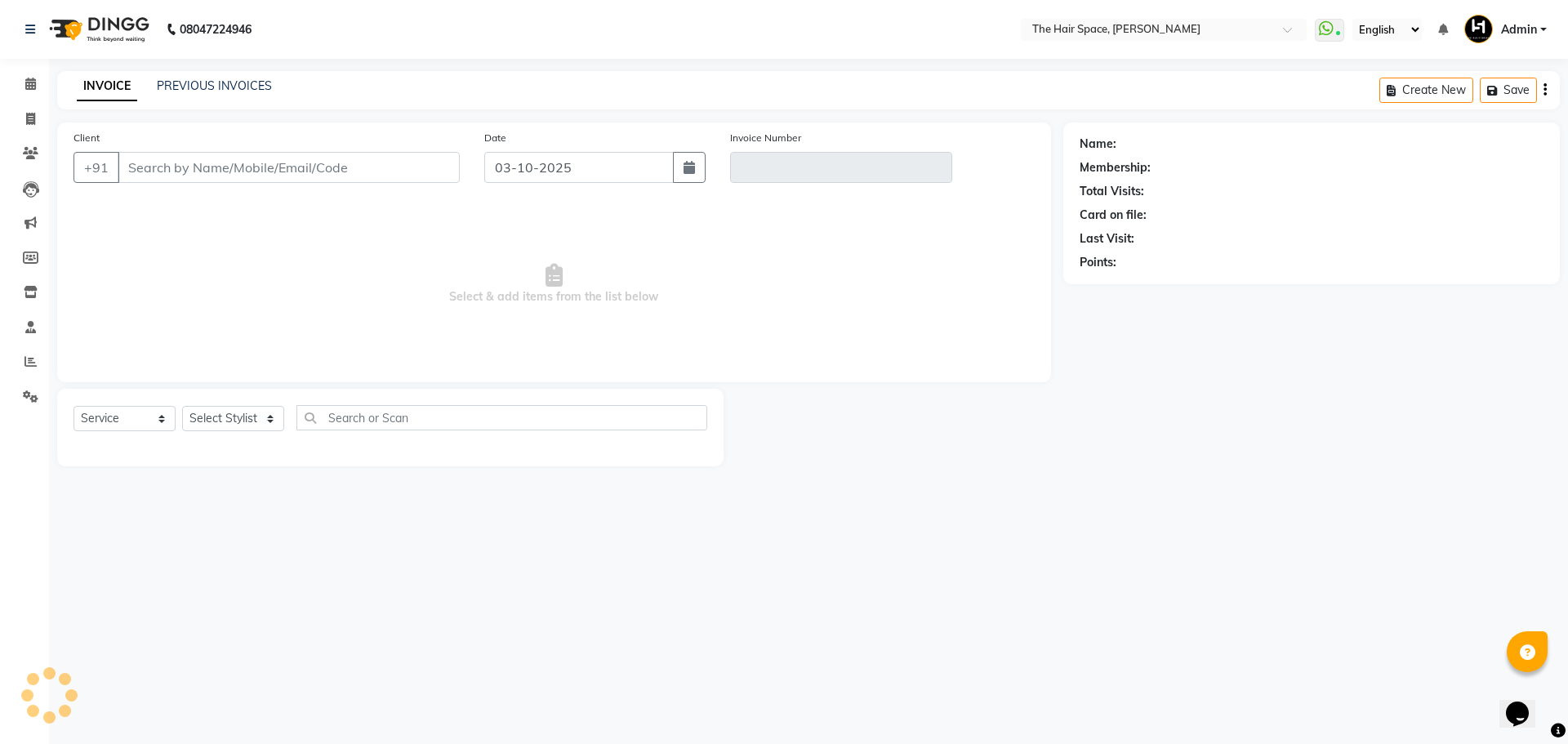
type input "7381041133"
type input "V/2025-26/2078"
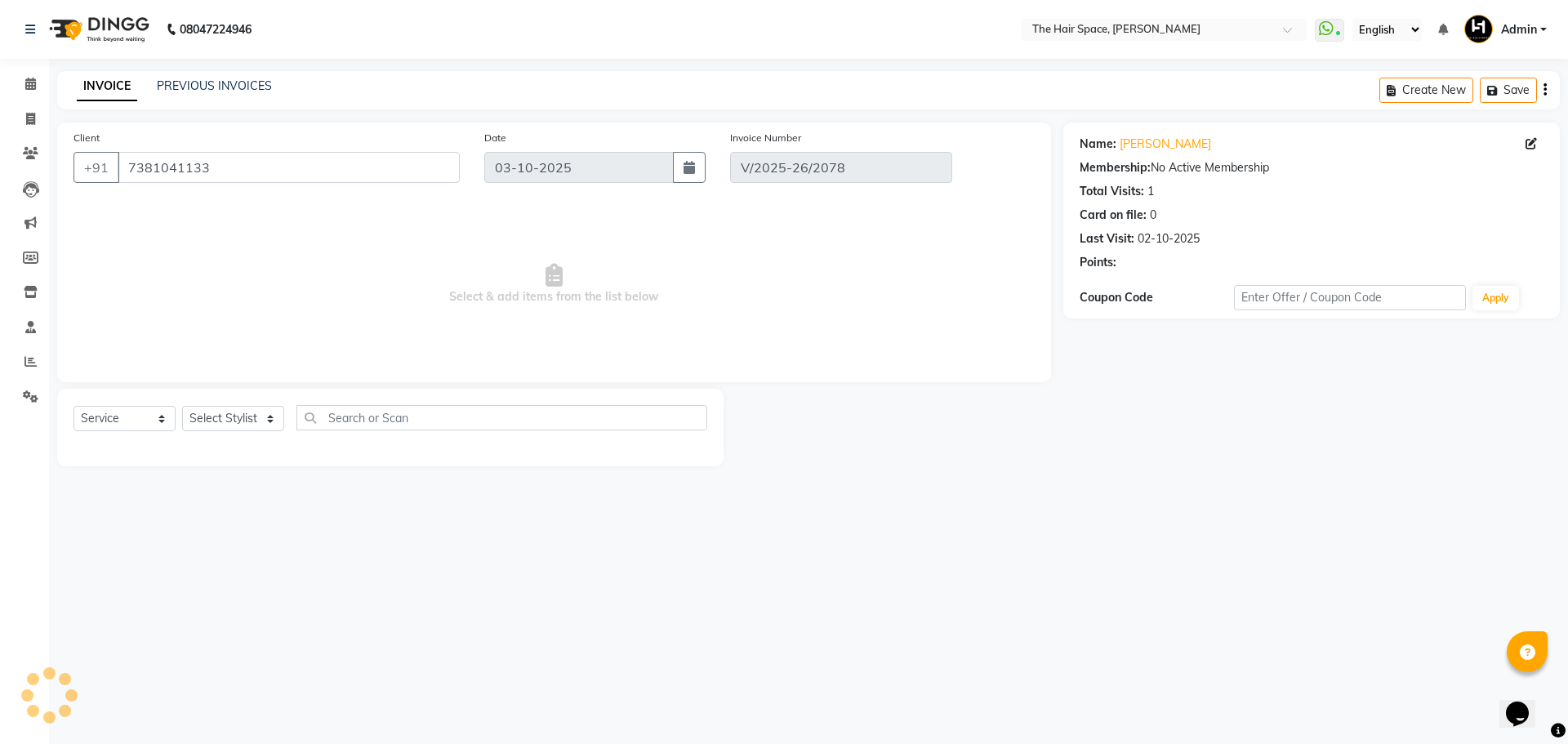
type input "02-10-2025"
select select "select"
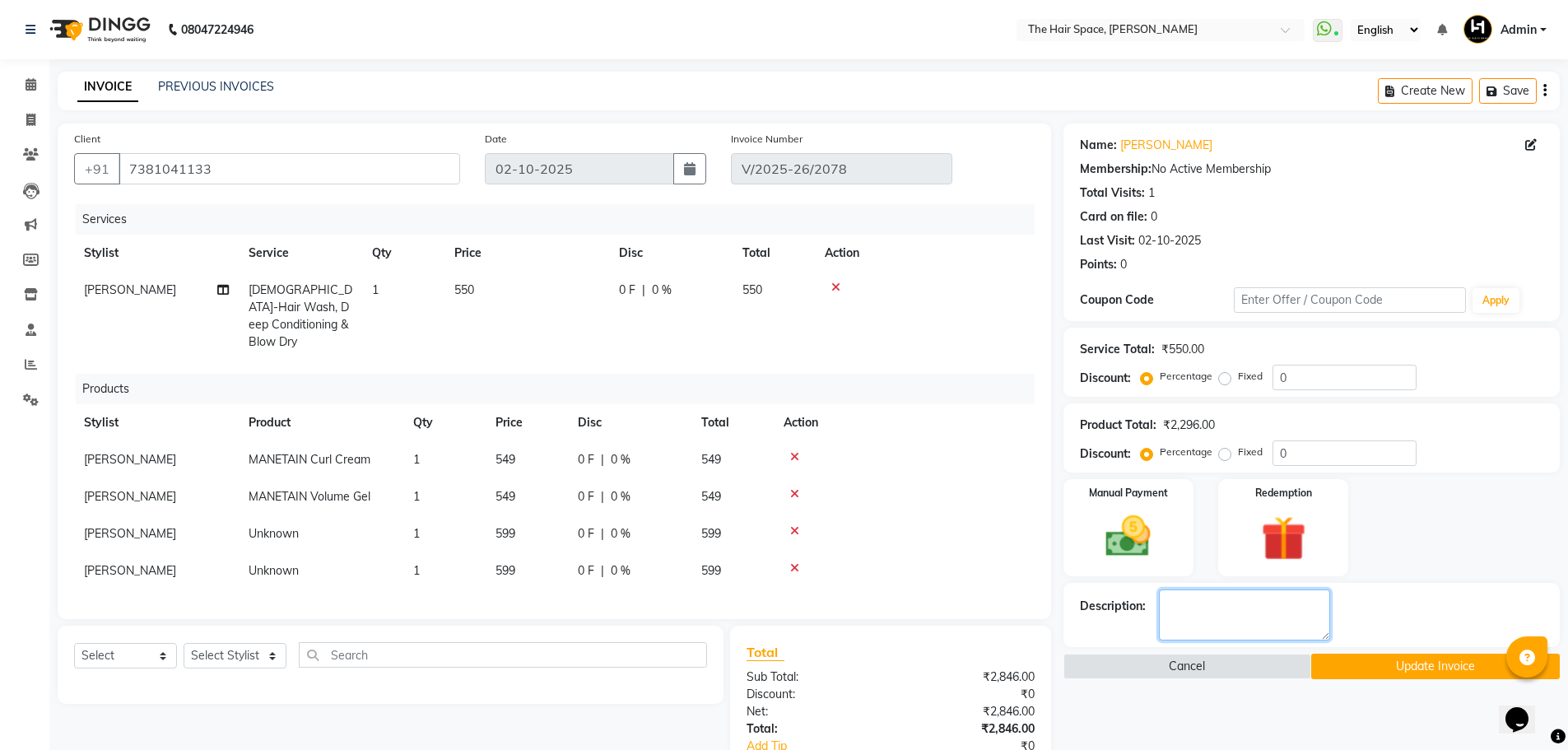
click at [1236, 603] on textarea at bounding box center [1245, 615] width 172 height 51
type textarea "unk products (best life shampoo and mask"
click at [1417, 673] on button "Update Invoice" at bounding box center [1436, 667] width 249 height 25
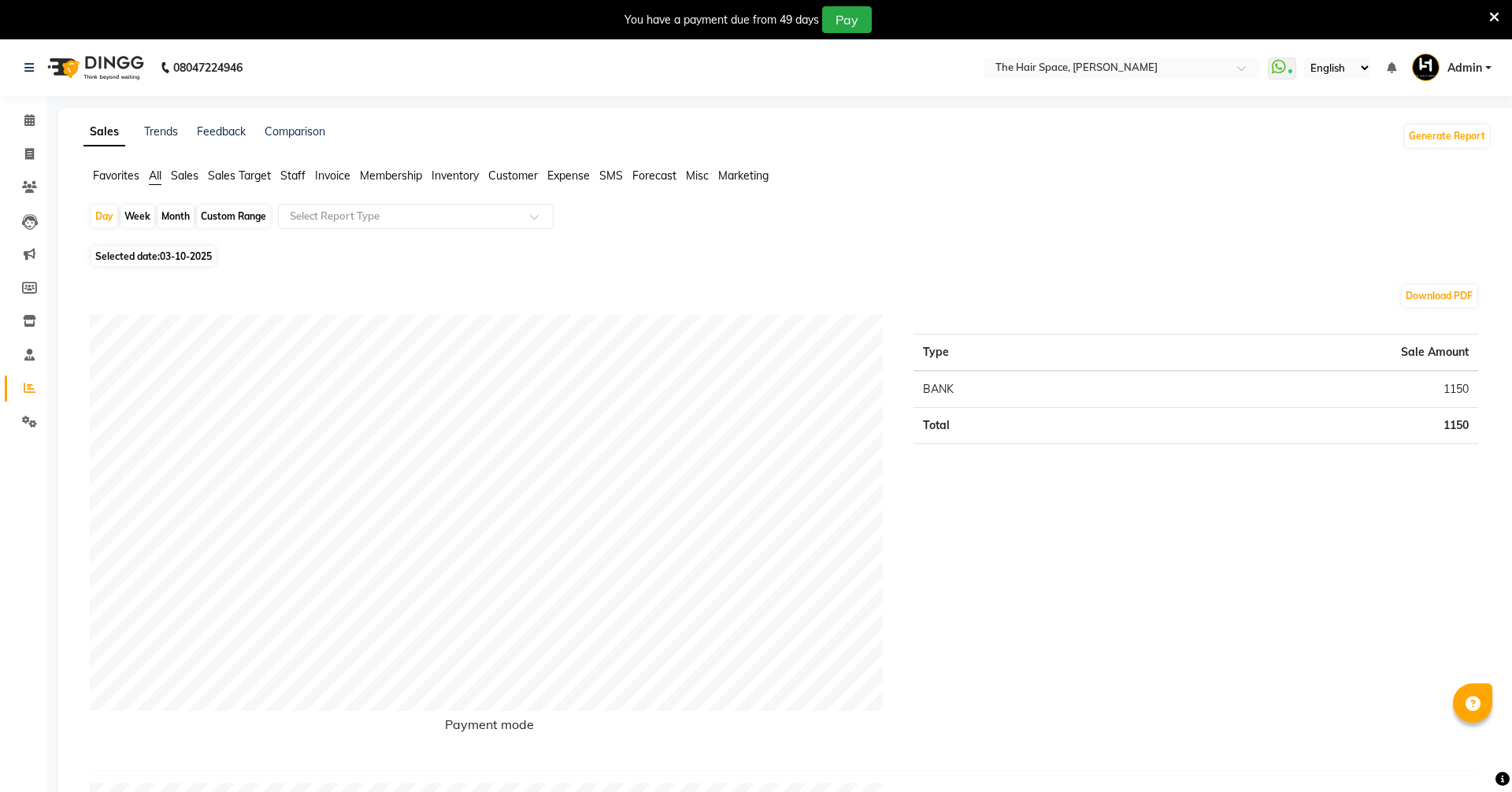
click at [917, 67] on nav "08047224946 Select Location × The Hair Space, [PERSON_NAME] WhatsApp Status ✕ S…" at bounding box center [756, 68] width 1512 height 56
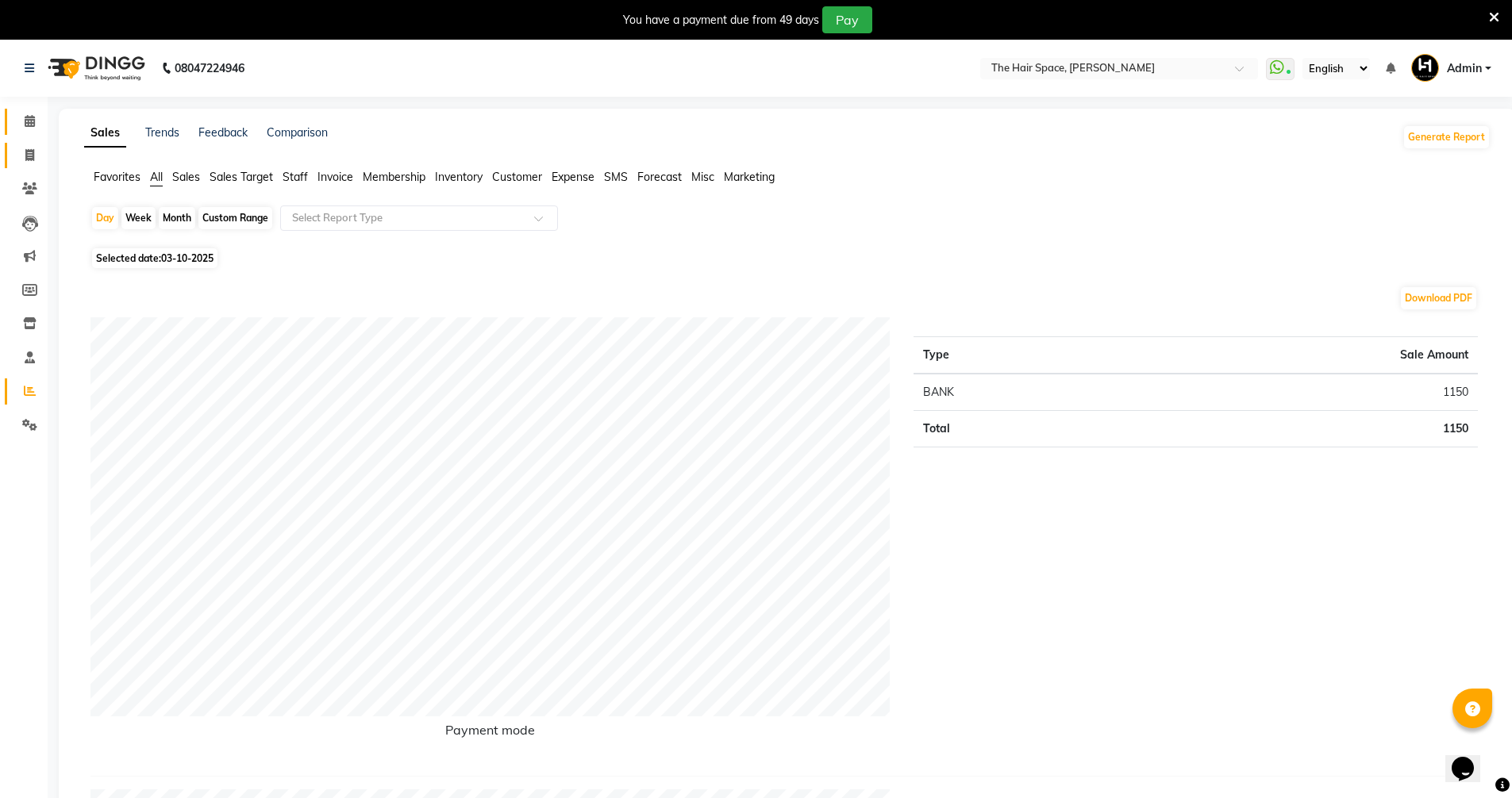
drag, startPoint x: 22, startPoint y: 131, endPoint x: 26, endPoint y: 148, distance: 17.5
click at [22, 131] on link "Calendar" at bounding box center [24, 122] width 38 height 26
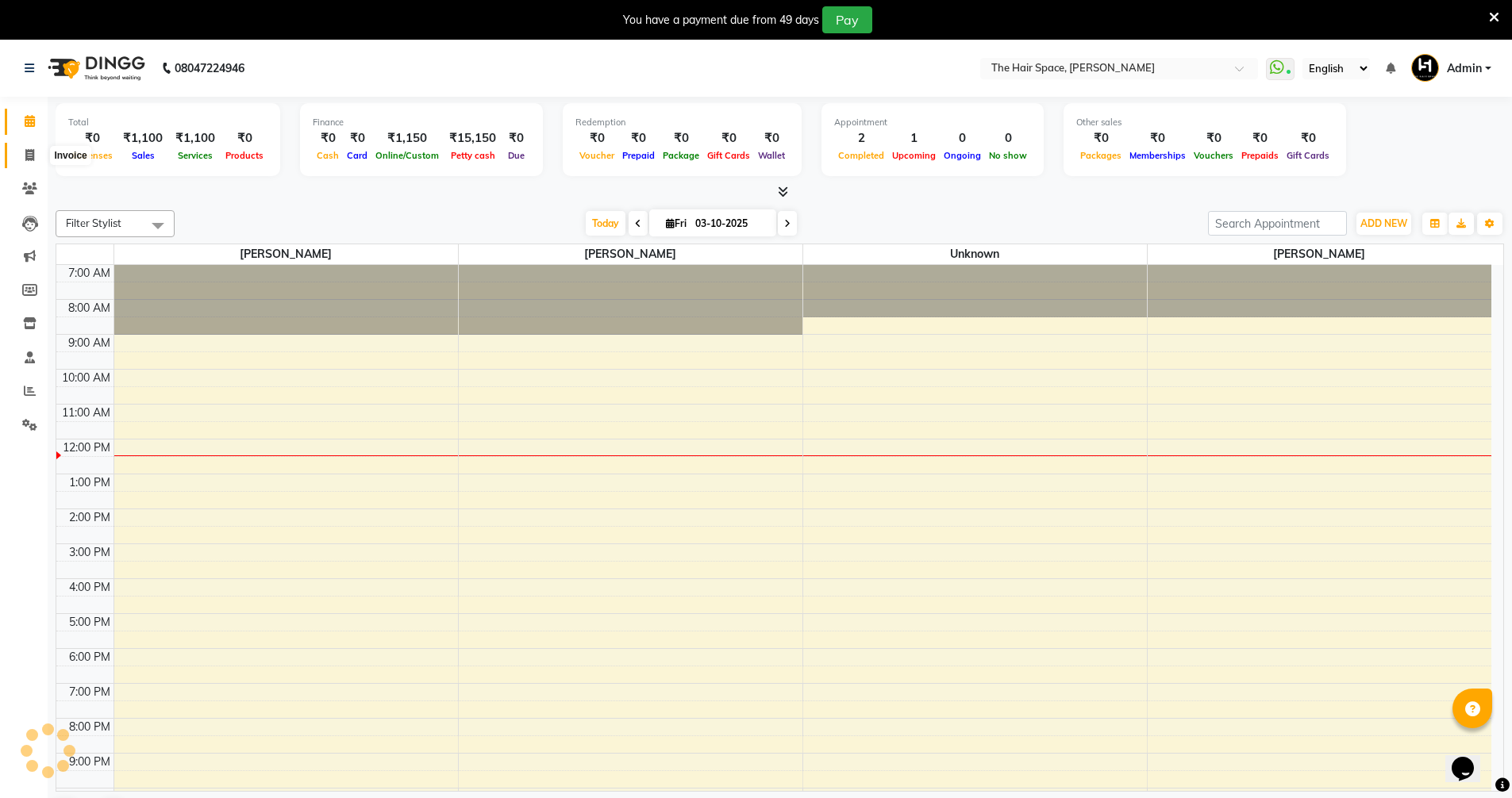
click at [28, 157] on icon at bounding box center [29, 155] width 9 height 12
select select "service"
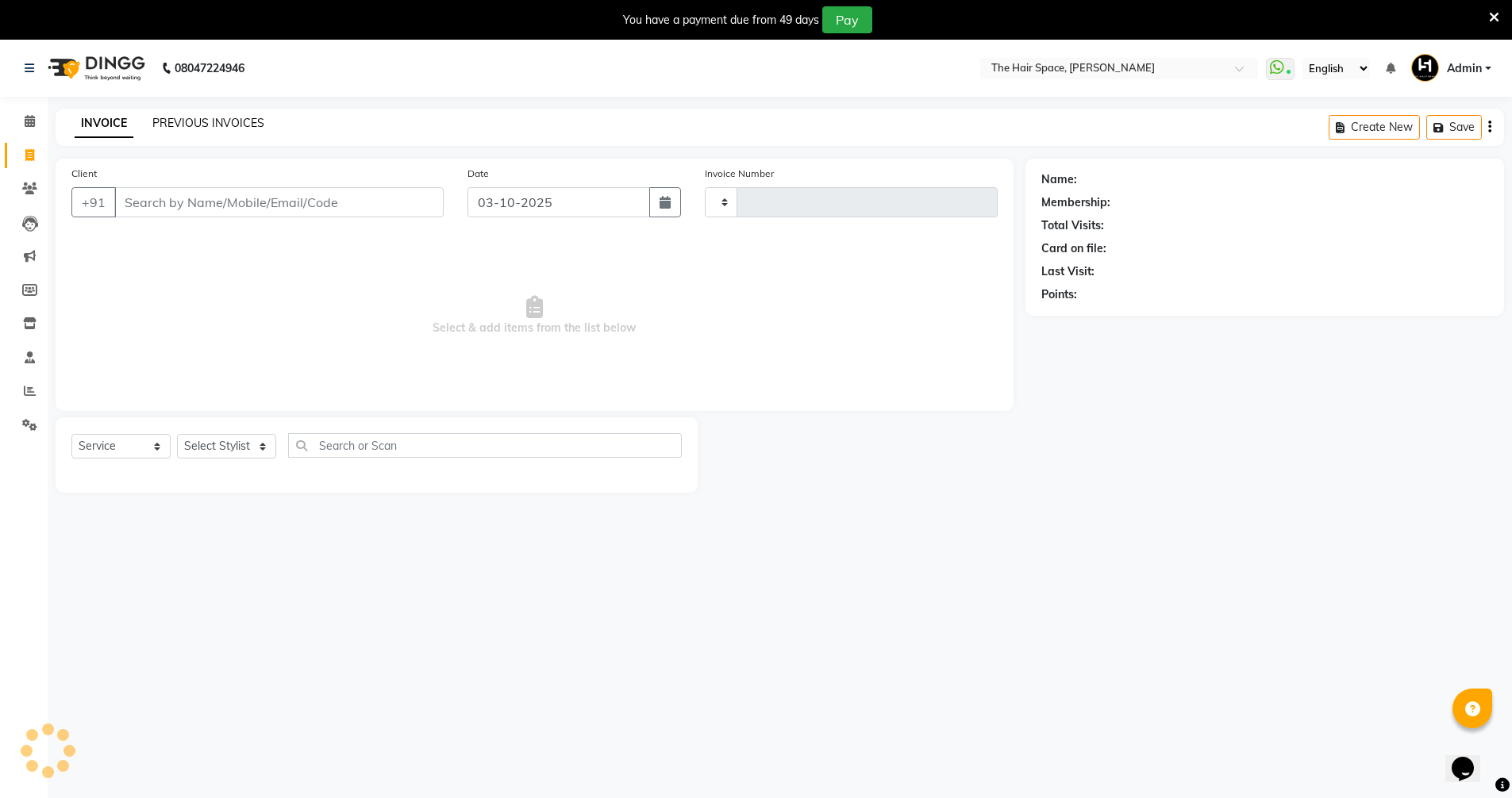
type input "2094"
select select "6663"
click at [163, 116] on link "PREVIOUS INVOICES" at bounding box center [208, 123] width 112 height 15
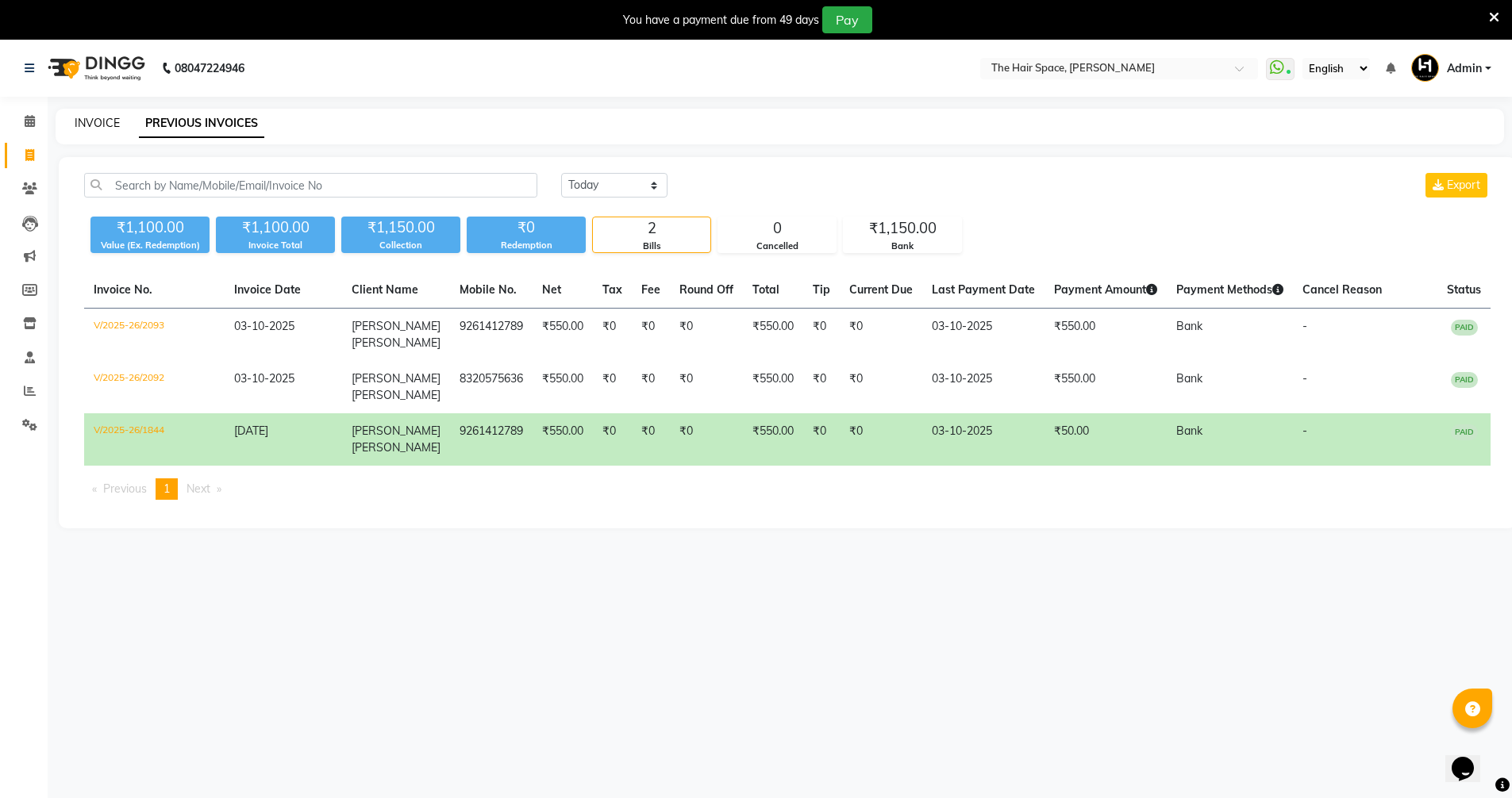
click at [93, 127] on link "INVOICE" at bounding box center [97, 123] width 45 height 15
select select "service"
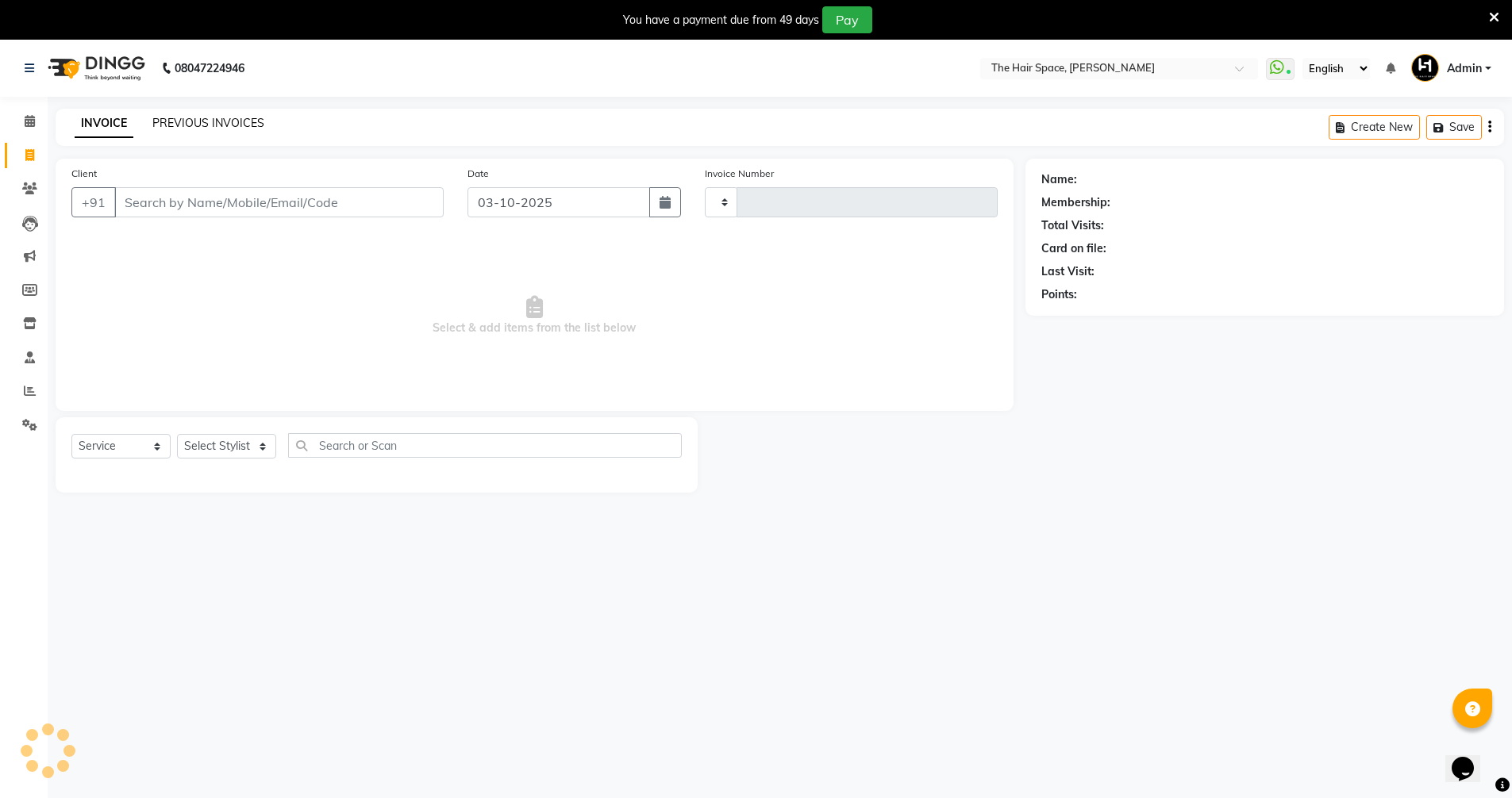
type input "2094"
select select "6663"
click at [236, 122] on link "PREVIOUS INVOICES" at bounding box center [208, 123] width 112 height 15
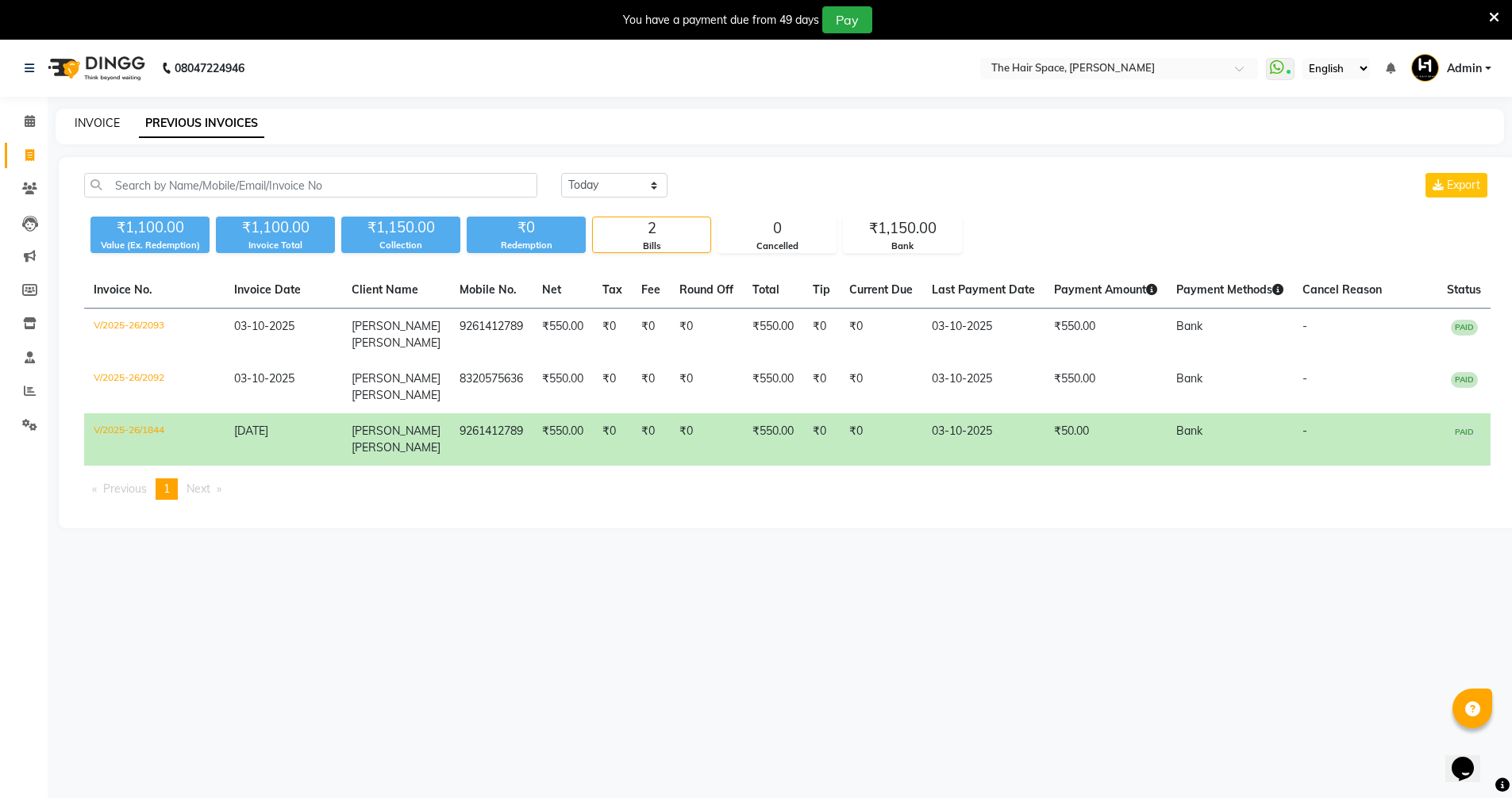
click at [111, 122] on link "INVOICE" at bounding box center [97, 123] width 45 height 15
select select "6663"
select select "service"
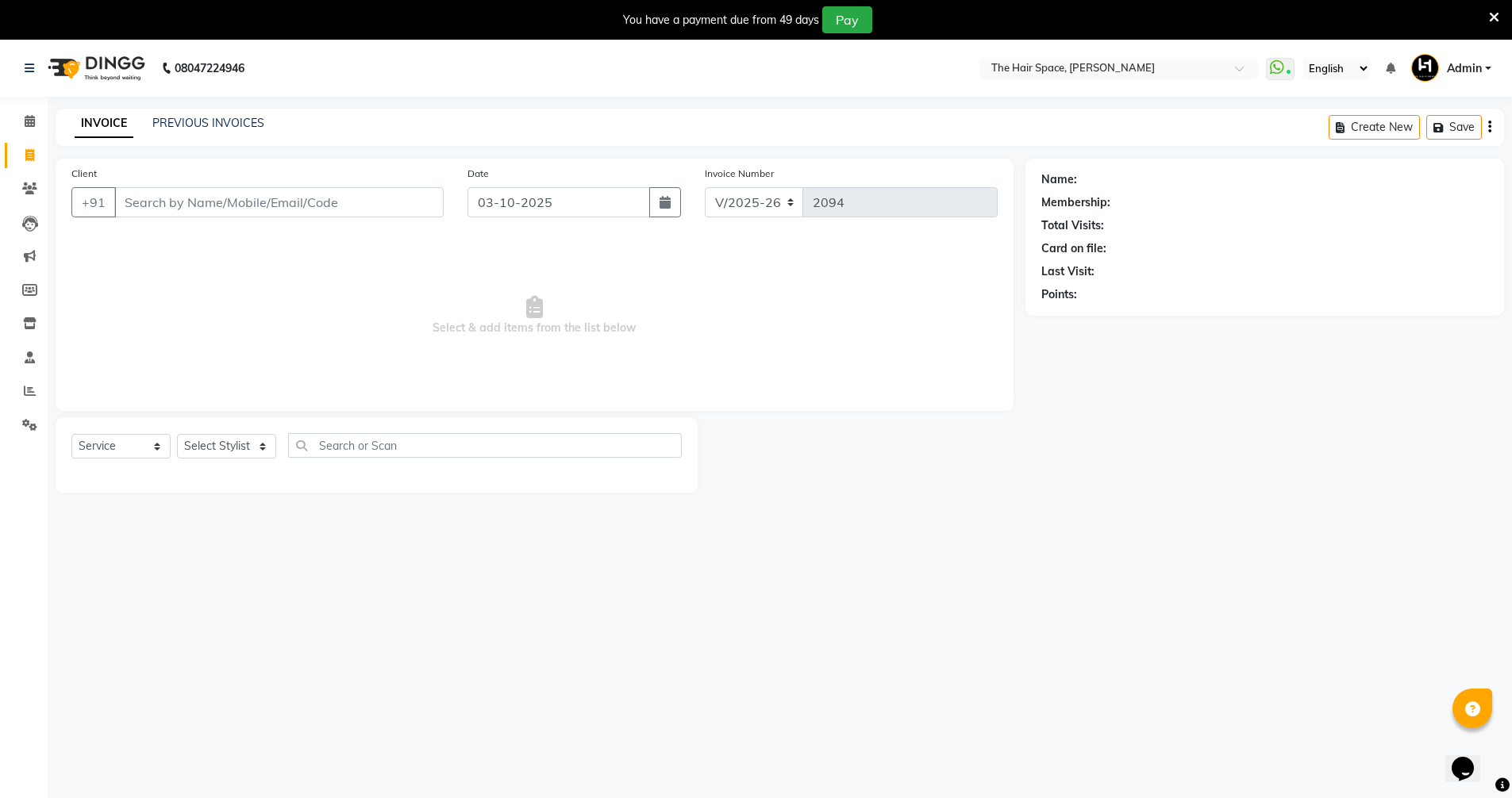
click at [1493, 15] on icon at bounding box center [1494, 18] width 11 height 15
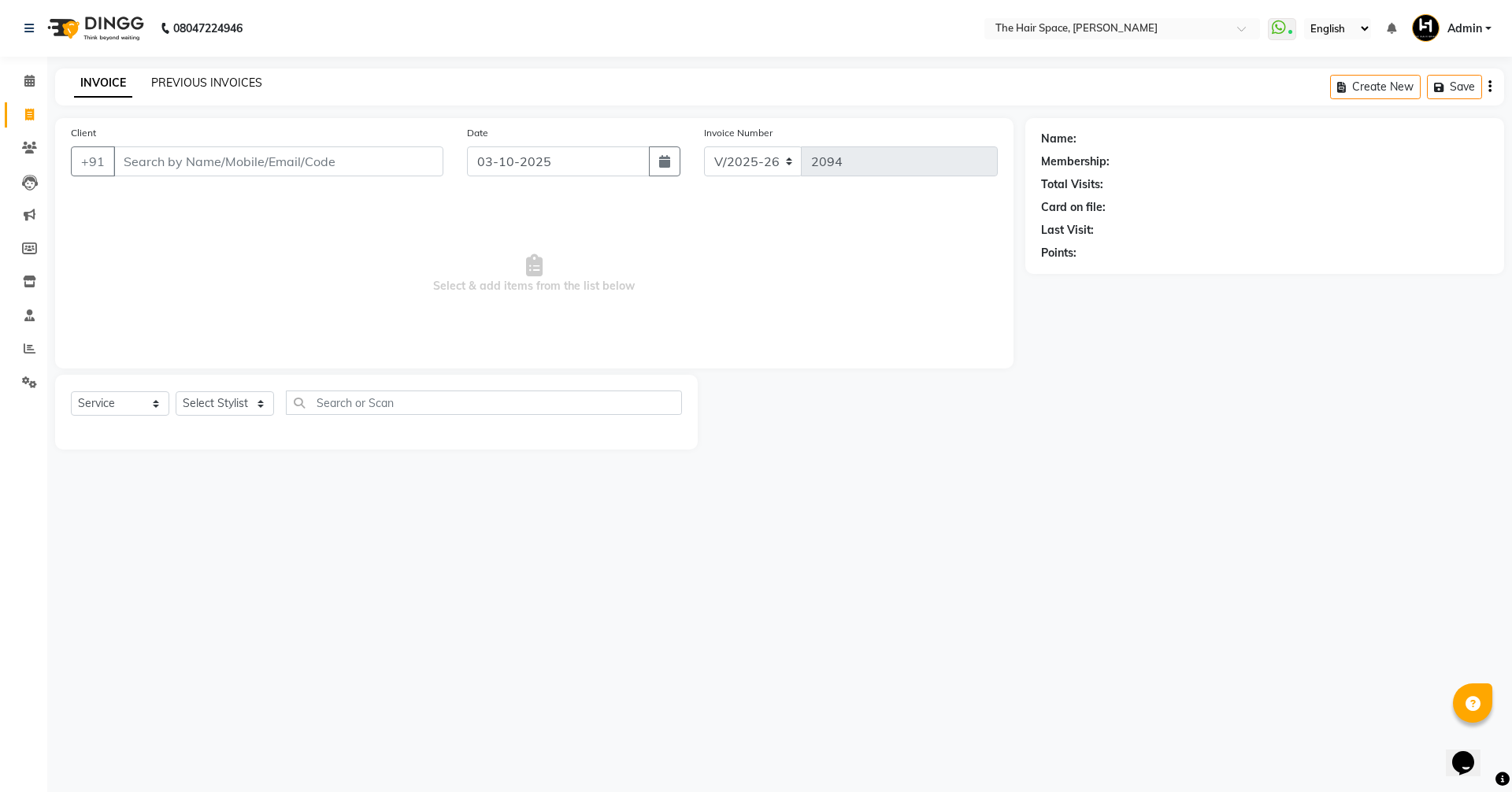
click at [183, 87] on link "PREVIOUS INVOICES" at bounding box center [207, 83] width 111 height 14
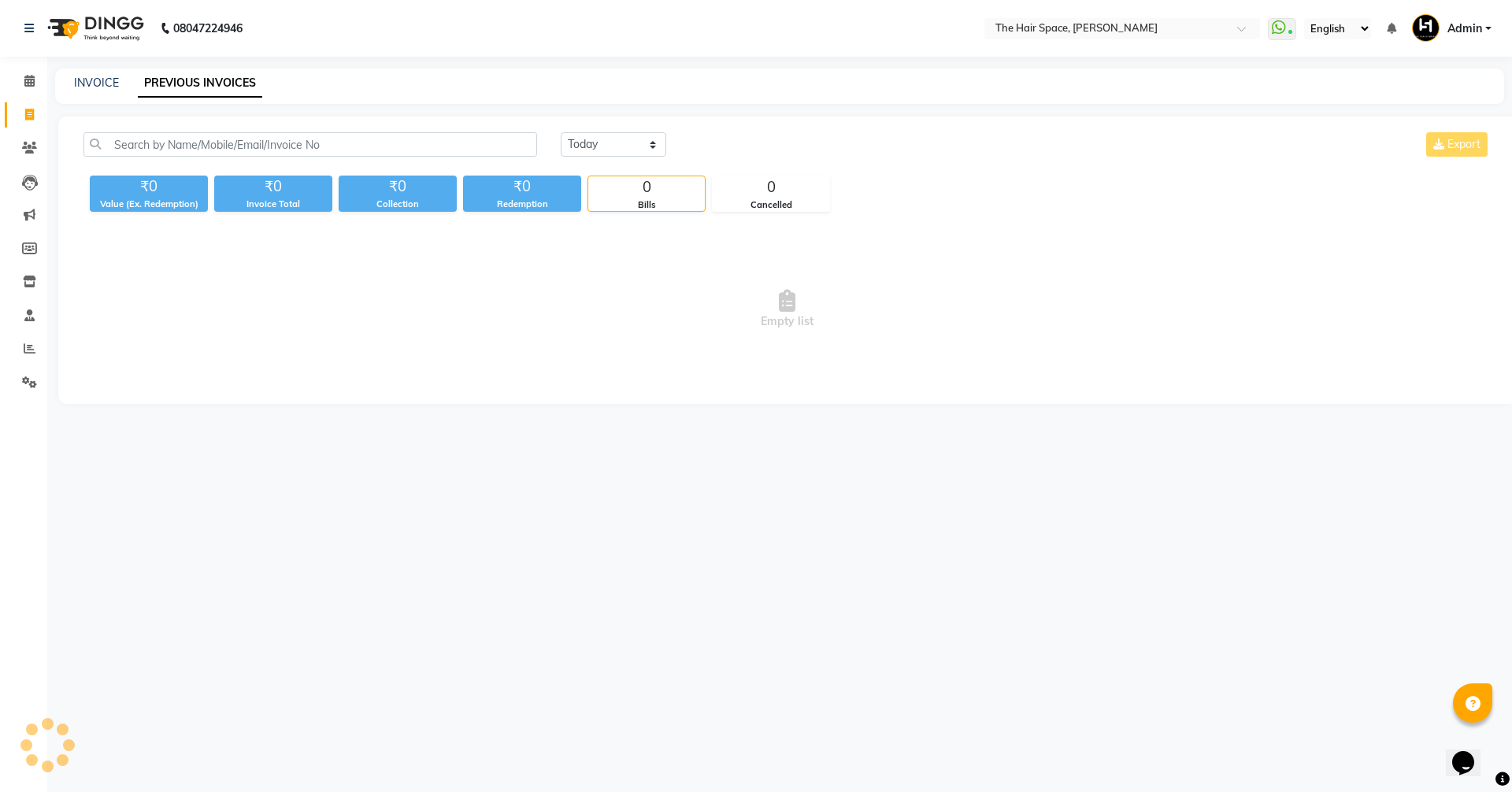
drag, startPoint x: 183, startPoint y: 87, endPoint x: 145, endPoint y: 85, distance: 38.1
click at [184, 85] on link "PREVIOUS INVOICES" at bounding box center [200, 83] width 125 height 28
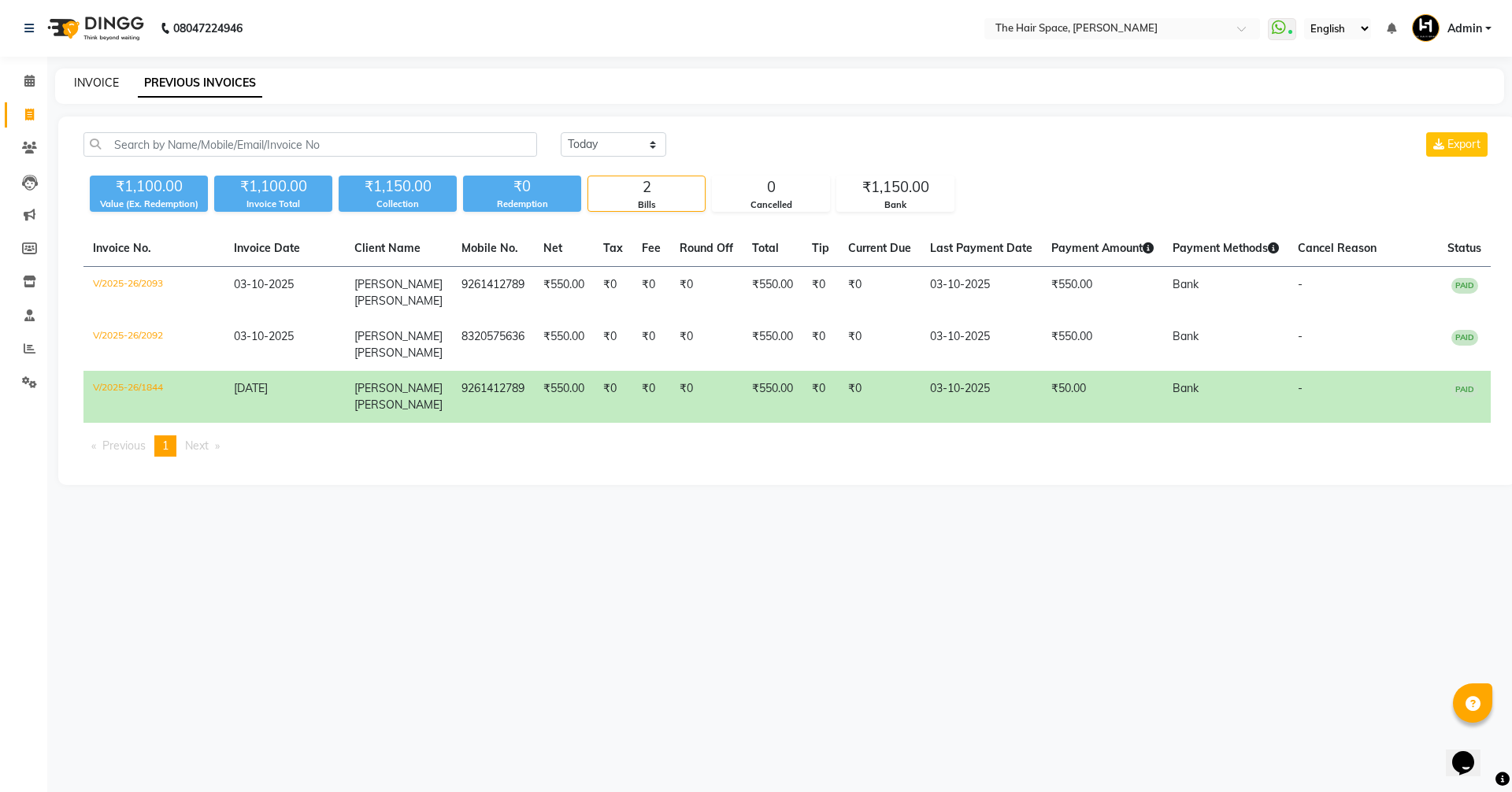
click at [107, 86] on link "INVOICE" at bounding box center [97, 83] width 45 height 14
select select "service"
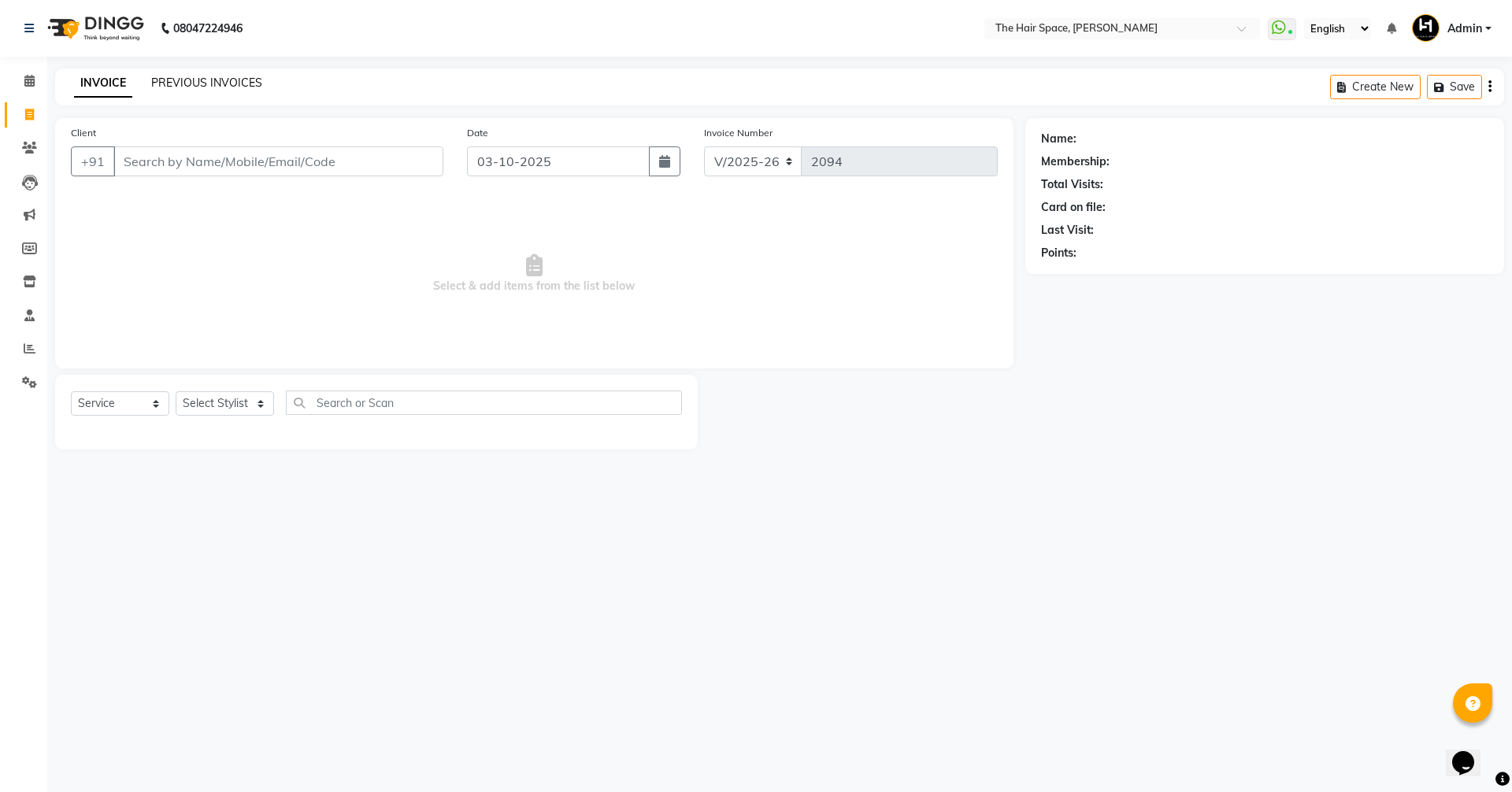
click at [196, 82] on link "PREVIOUS INVOICES" at bounding box center [207, 83] width 111 height 14
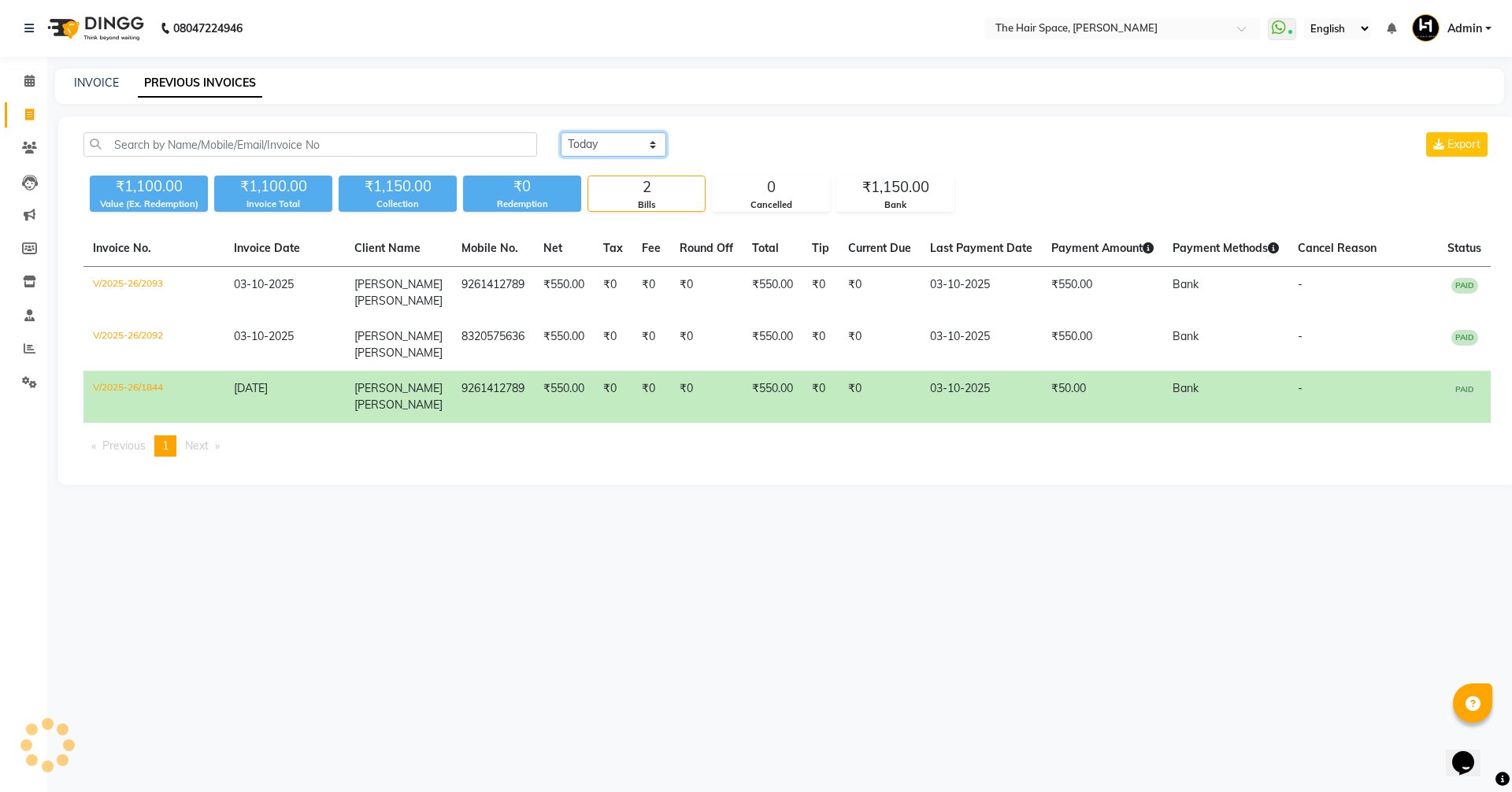
click at [594, 148] on select "Today Yesterday Custom Range" at bounding box center [613, 144] width 105 height 24
drag, startPoint x: 590, startPoint y: 132, endPoint x: 589, endPoint y: 153, distance: 21.0
click at [589, 136] on div "Today Yesterday Custom Range Export ₹1,100.00 Value (Ex. Redemption) ₹1,100.00 …" at bounding box center [786, 301] width 1457 height 369
click at [589, 154] on select "Today Yesterday Custom Range" at bounding box center [613, 144] width 105 height 24
click at [592, 151] on select "Today Yesterday Custom Range" at bounding box center [613, 144] width 105 height 24
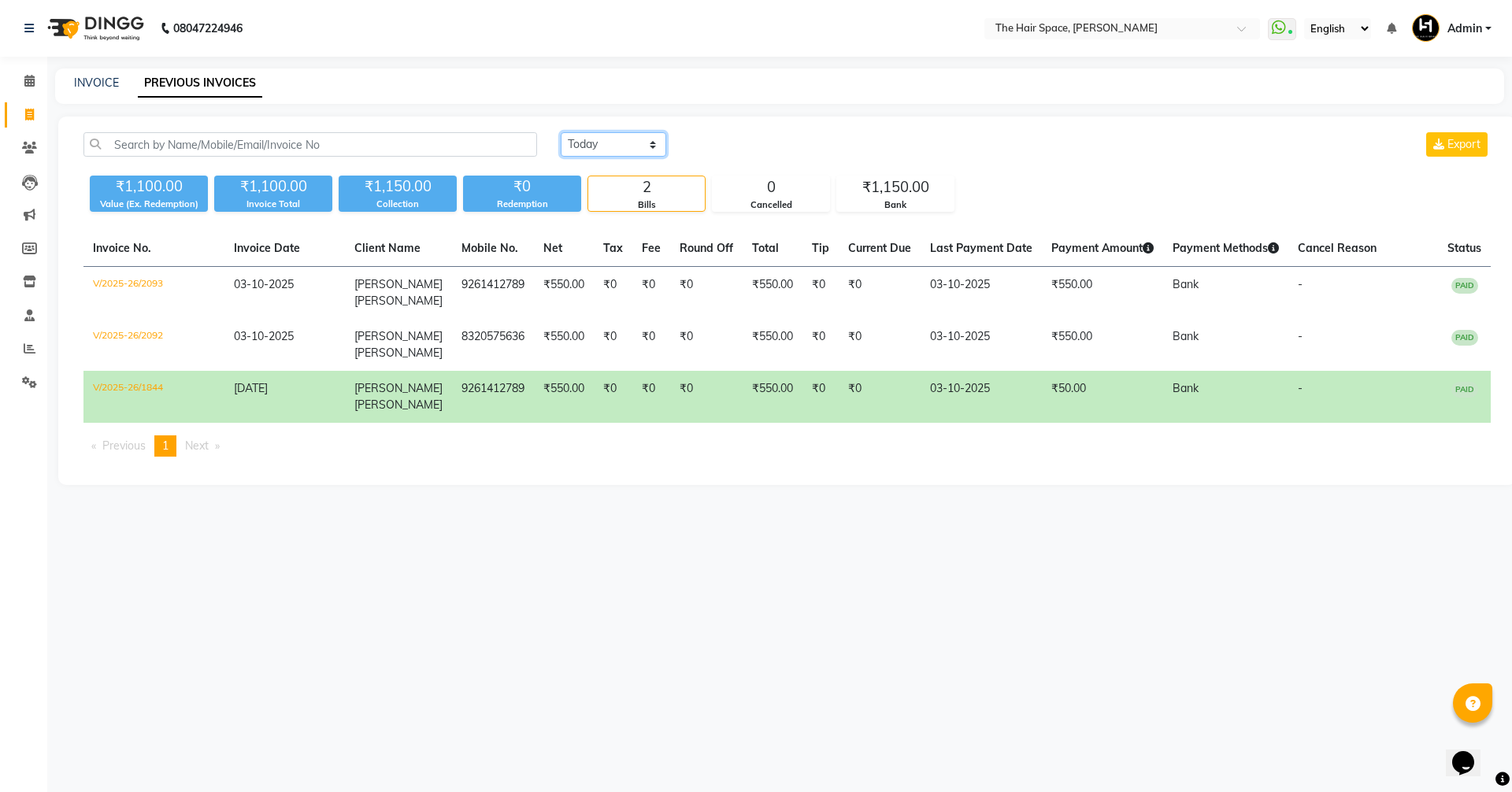
click at [593, 149] on select "Today Yesterday Custom Range" at bounding box center [613, 144] width 105 height 24
click at [571, 157] on div "Today Yesterday Custom Range Export" at bounding box center [1025, 151] width 954 height 37
click at [587, 165] on div "Today Yesterday Custom Range Export" at bounding box center [1025, 151] width 954 height 37
click at [589, 163] on div "Today Yesterday Custom Range Export" at bounding box center [1025, 151] width 954 height 37
click at [589, 158] on div "Today Yesterday Custom Range Export" at bounding box center [1025, 151] width 954 height 37
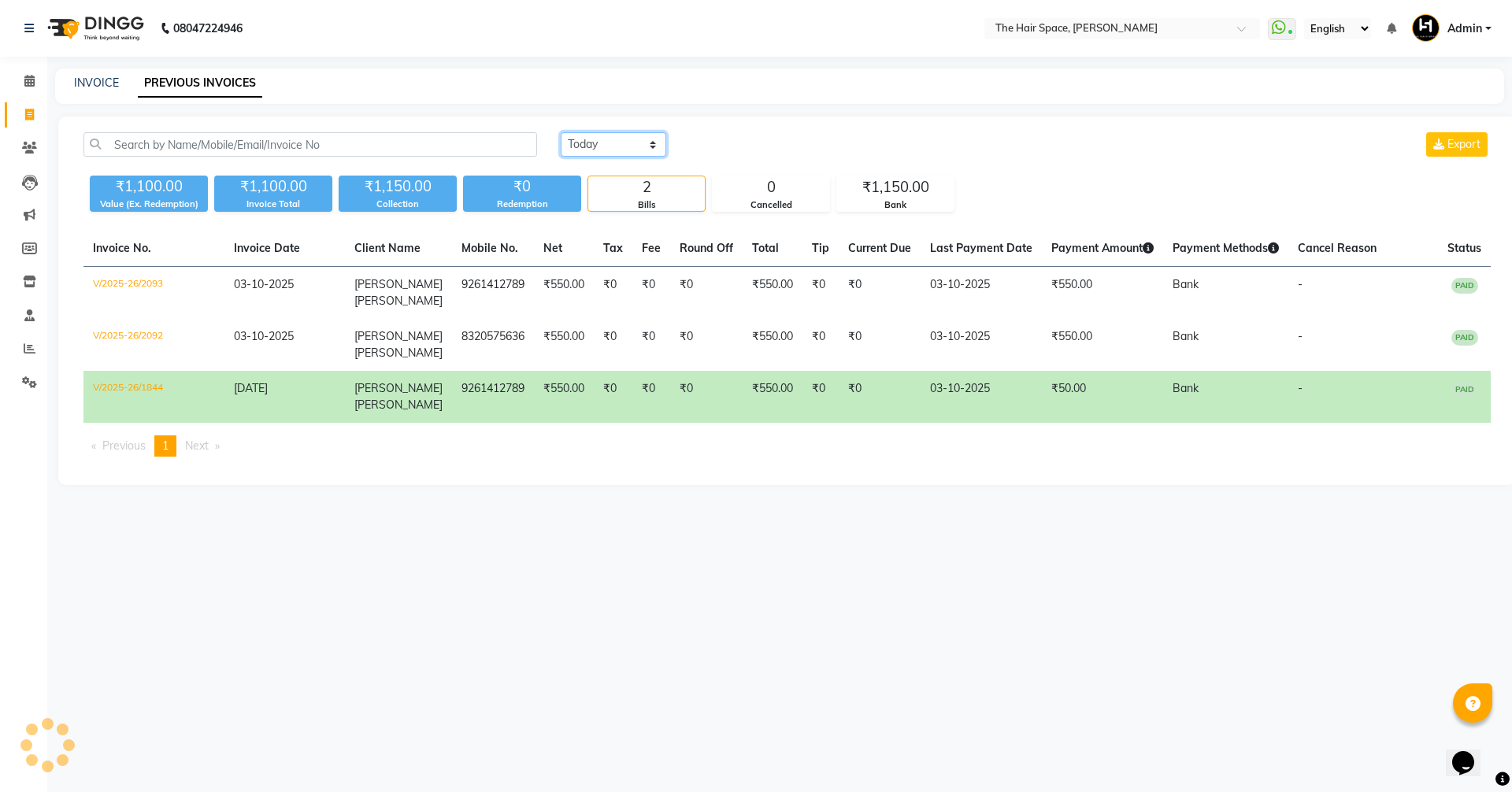
drag, startPoint x: 600, startPoint y: 144, endPoint x: 598, endPoint y: 186, distance: 42.0
click at [600, 144] on select "Today Yesterday Custom Range" at bounding box center [613, 144] width 105 height 24
click at [594, 146] on select "Today Yesterday Custom Range" at bounding box center [613, 144] width 105 height 24
click at [628, 147] on select "Today Yesterday Custom Range" at bounding box center [613, 144] width 105 height 24
click at [597, 152] on select "Today Yesterday Custom Range" at bounding box center [613, 144] width 105 height 24
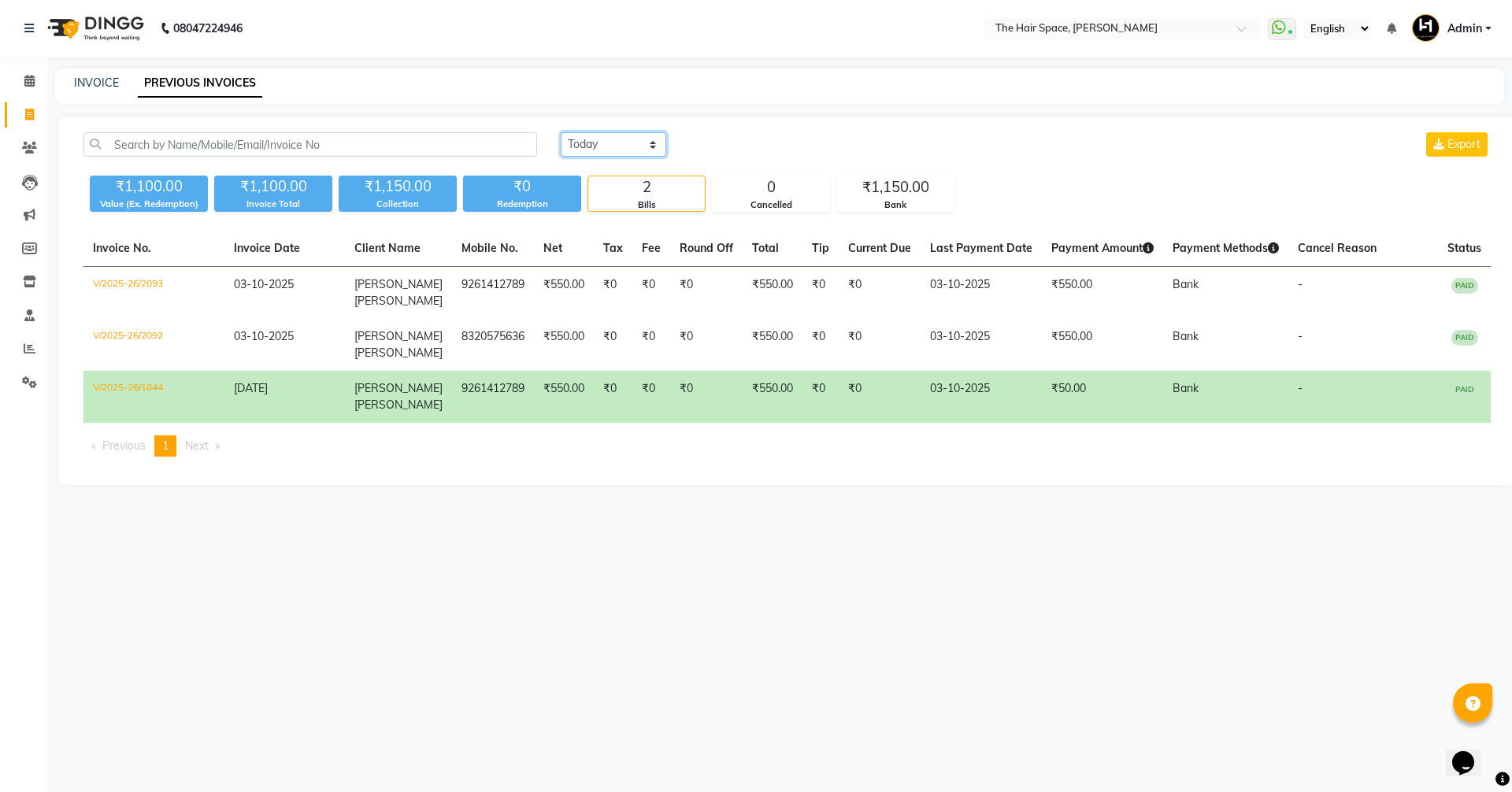
click at [589, 152] on select "Today Yesterday Custom Range" at bounding box center [613, 144] width 105 height 24
click at [589, 165] on div "Today Yesterday Custom Range Export" at bounding box center [1025, 151] width 954 height 37
click at [599, 152] on select "Today Yesterday Custom Range" at bounding box center [613, 144] width 105 height 24
click at [561, 132] on select "Today Yesterday Custom Range" at bounding box center [613, 144] width 105 height 24
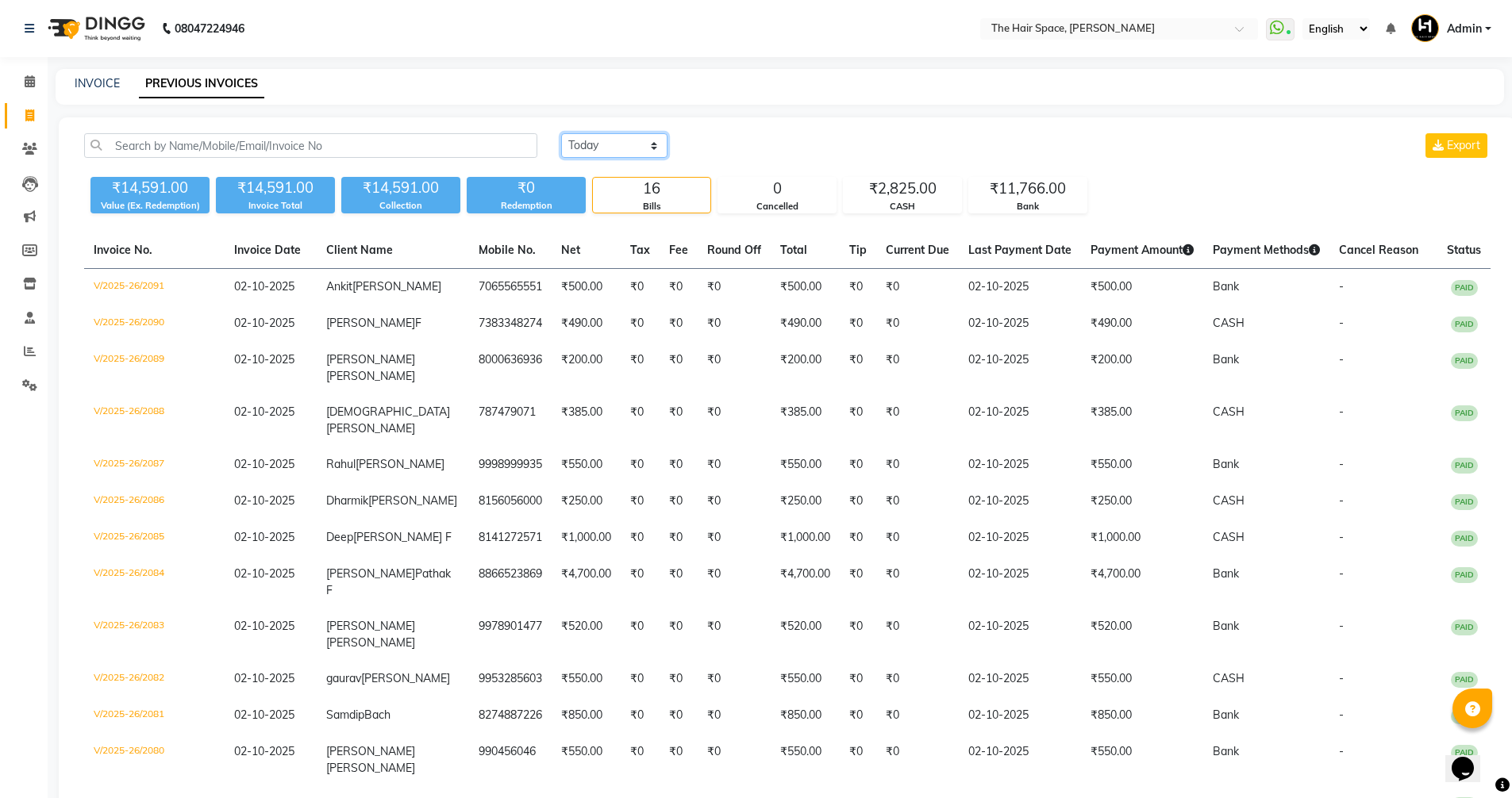
click at [610, 148] on select "Today Yesterday Custom Range" at bounding box center [614, 145] width 106 height 24
click at [561, 133] on select "Today Yesterday Custom Range" at bounding box center [614, 145] width 106 height 24
click at [602, 141] on select "Today Yesterday Custom Range" at bounding box center [614, 145] width 106 height 24
click at [1021, 191] on div "₹11,766.00" at bounding box center [1028, 188] width 118 height 22
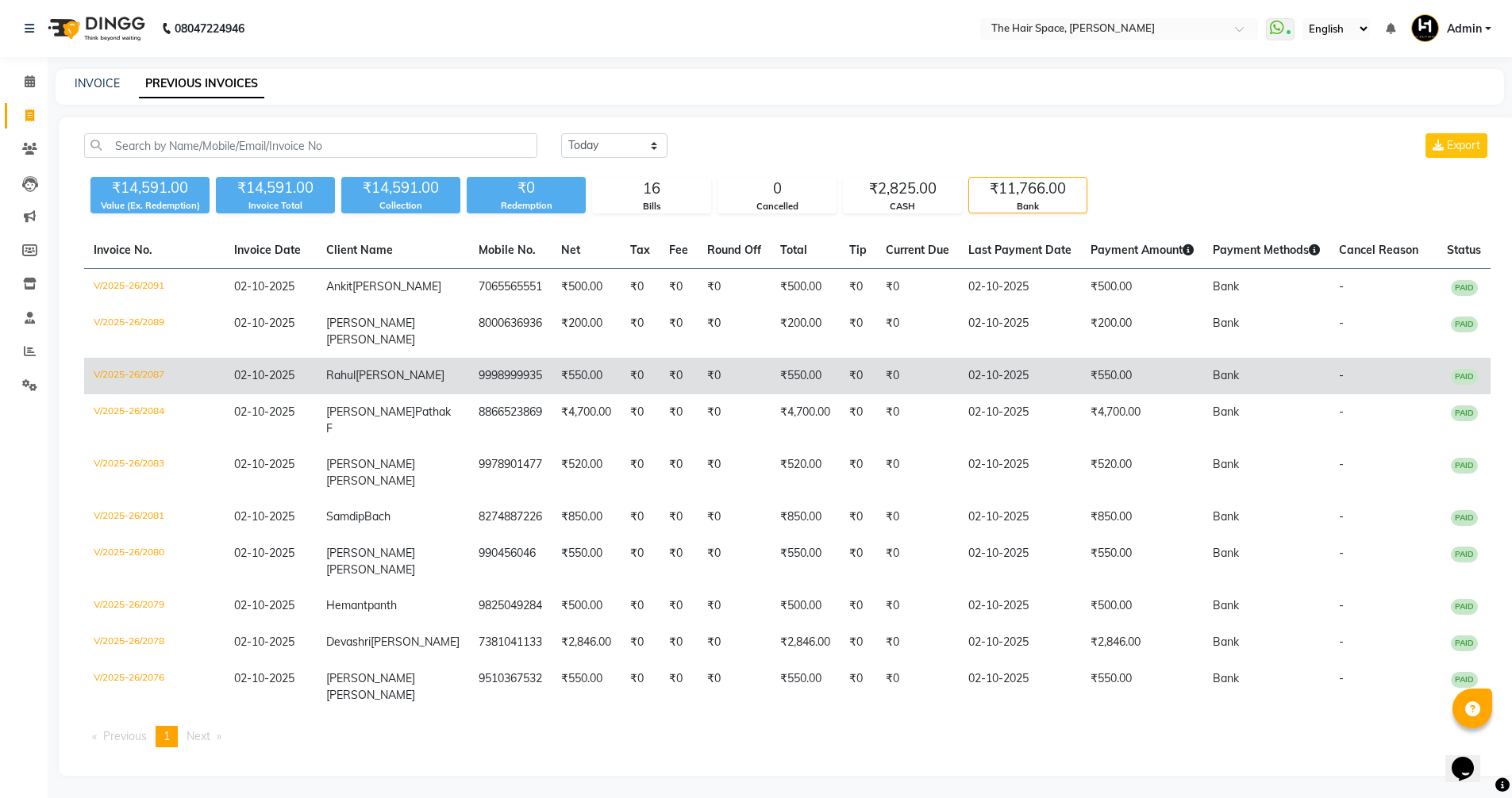
click at [370, 383] on span "Pavaskar" at bounding box center [400, 375] width 89 height 15
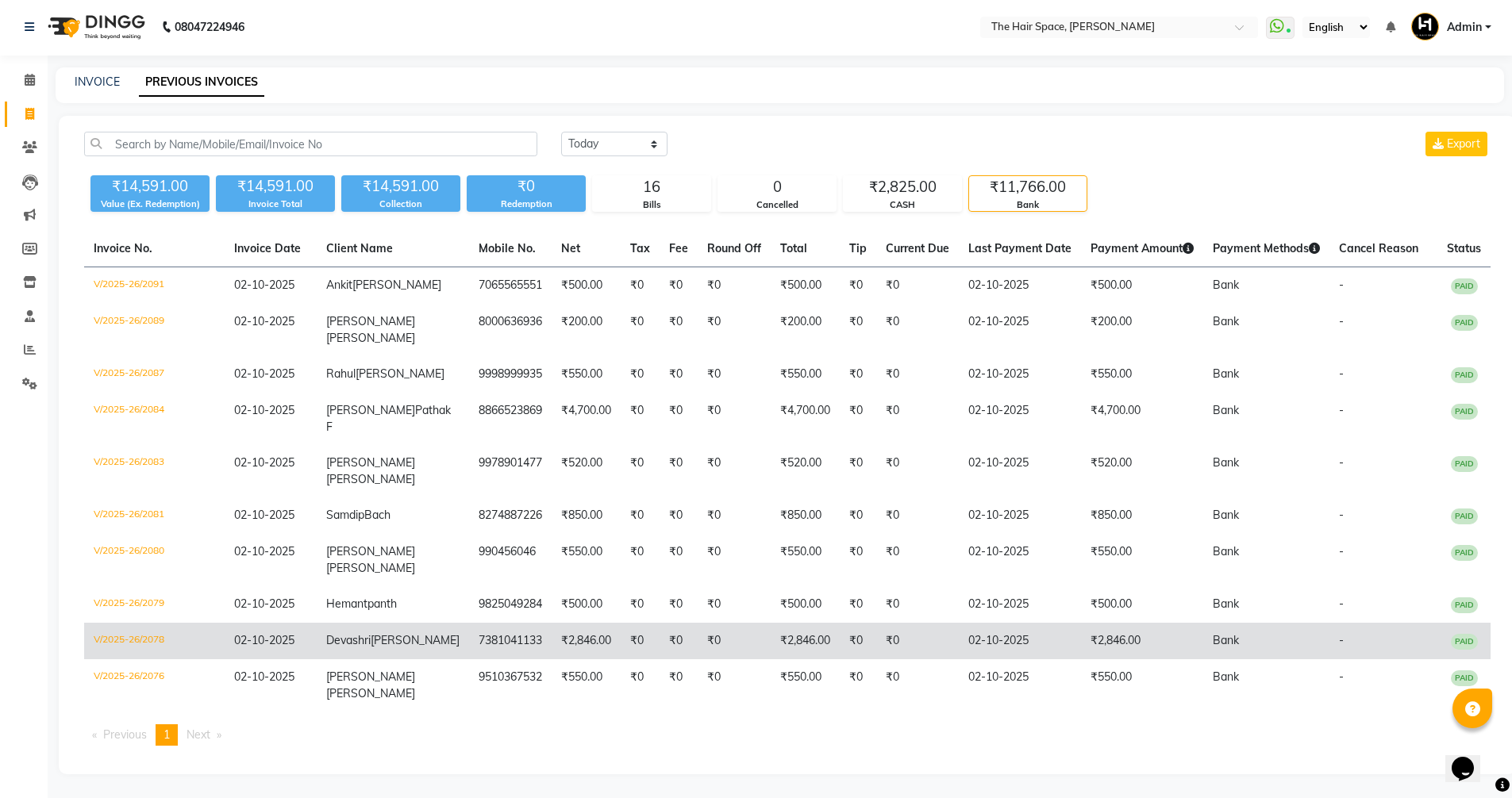
scroll to position [65, 0]
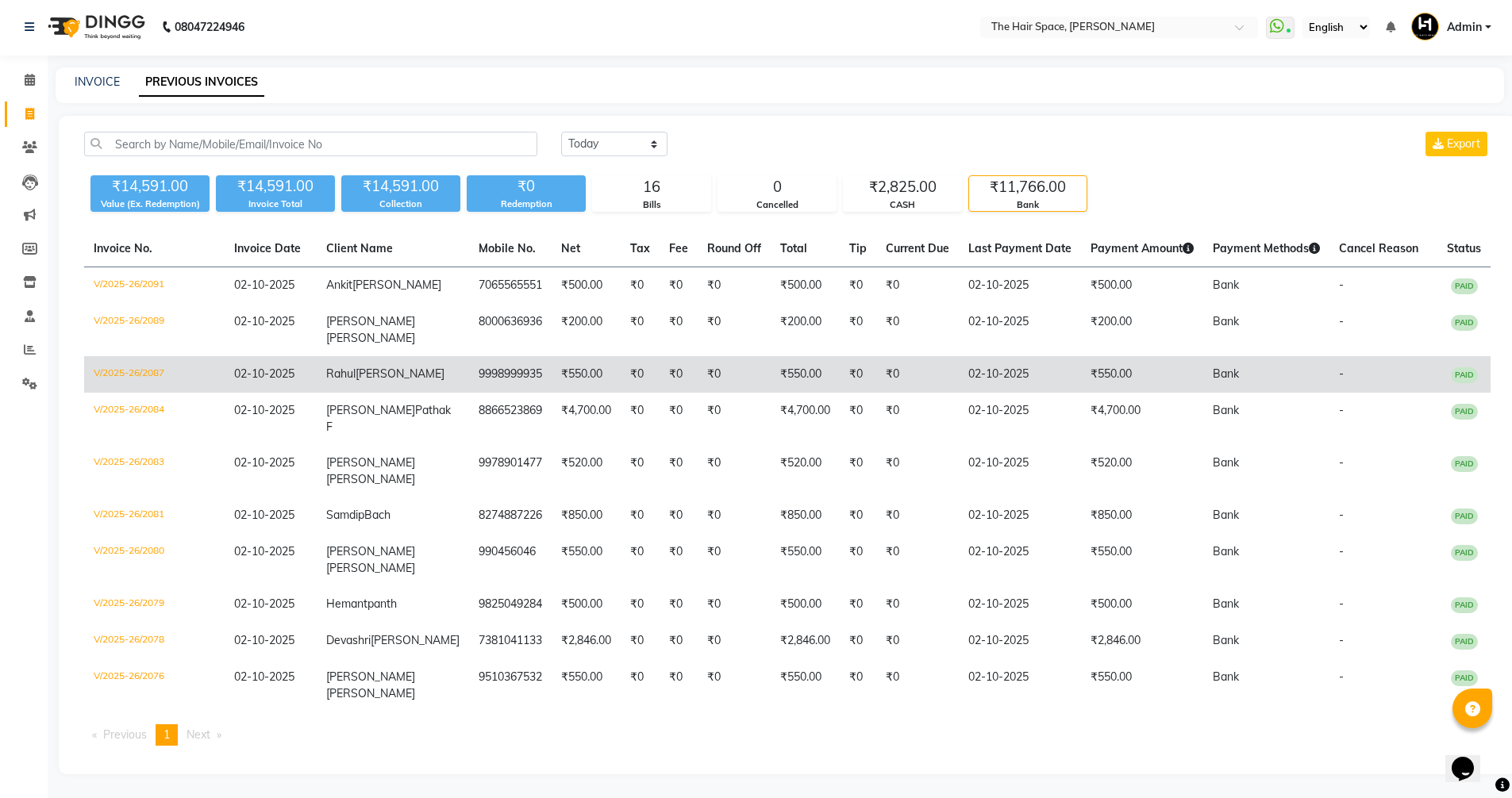
click at [469, 356] on td "9998999935" at bounding box center [510, 374] width 83 height 36
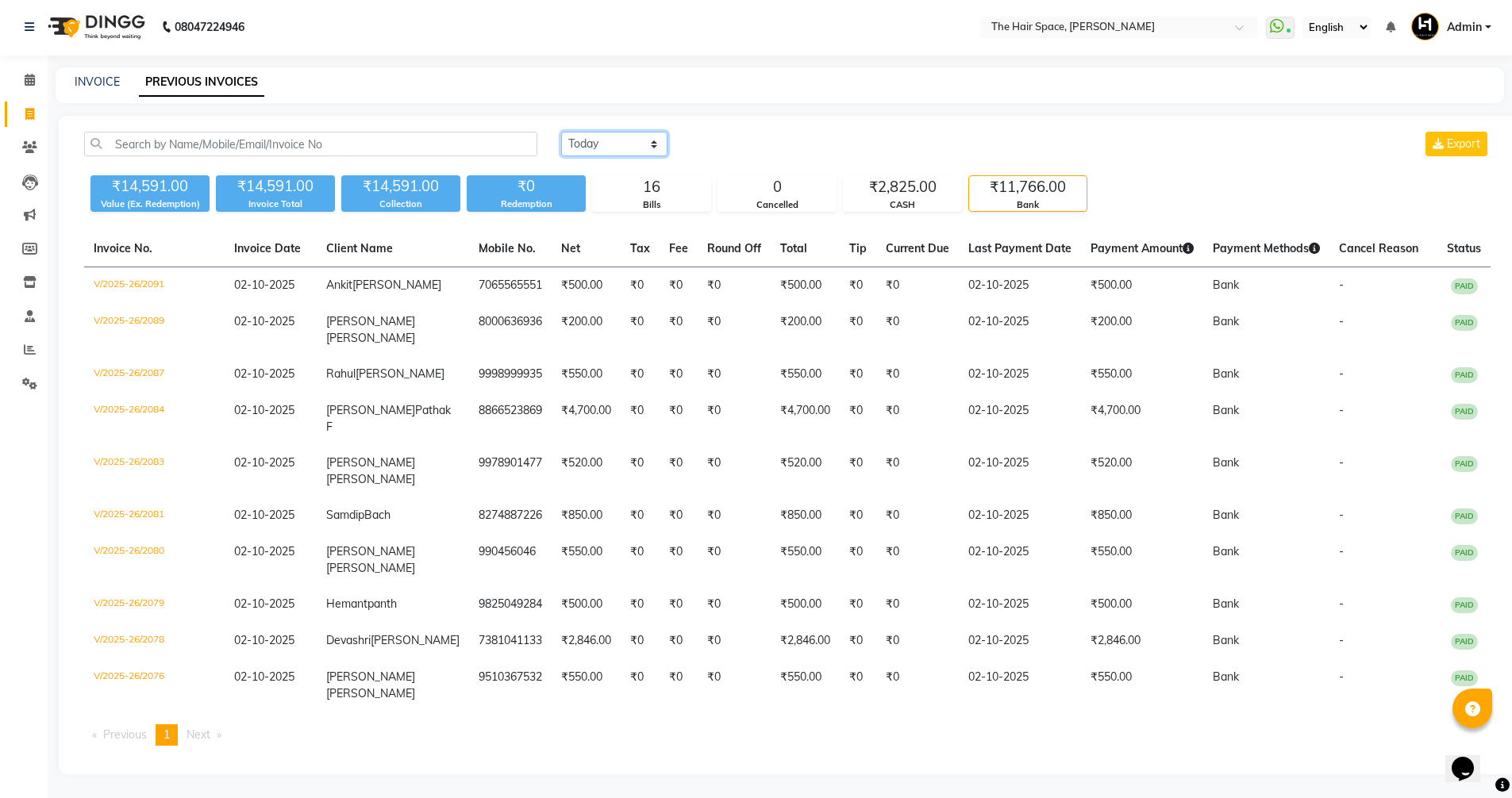
click at [591, 131] on select "Today Yesterday Custom Range" at bounding box center [614, 144] width 106 height 24
click at [561, 131] on select "Today Yesterday Custom Range" at bounding box center [614, 144] width 106 height 24
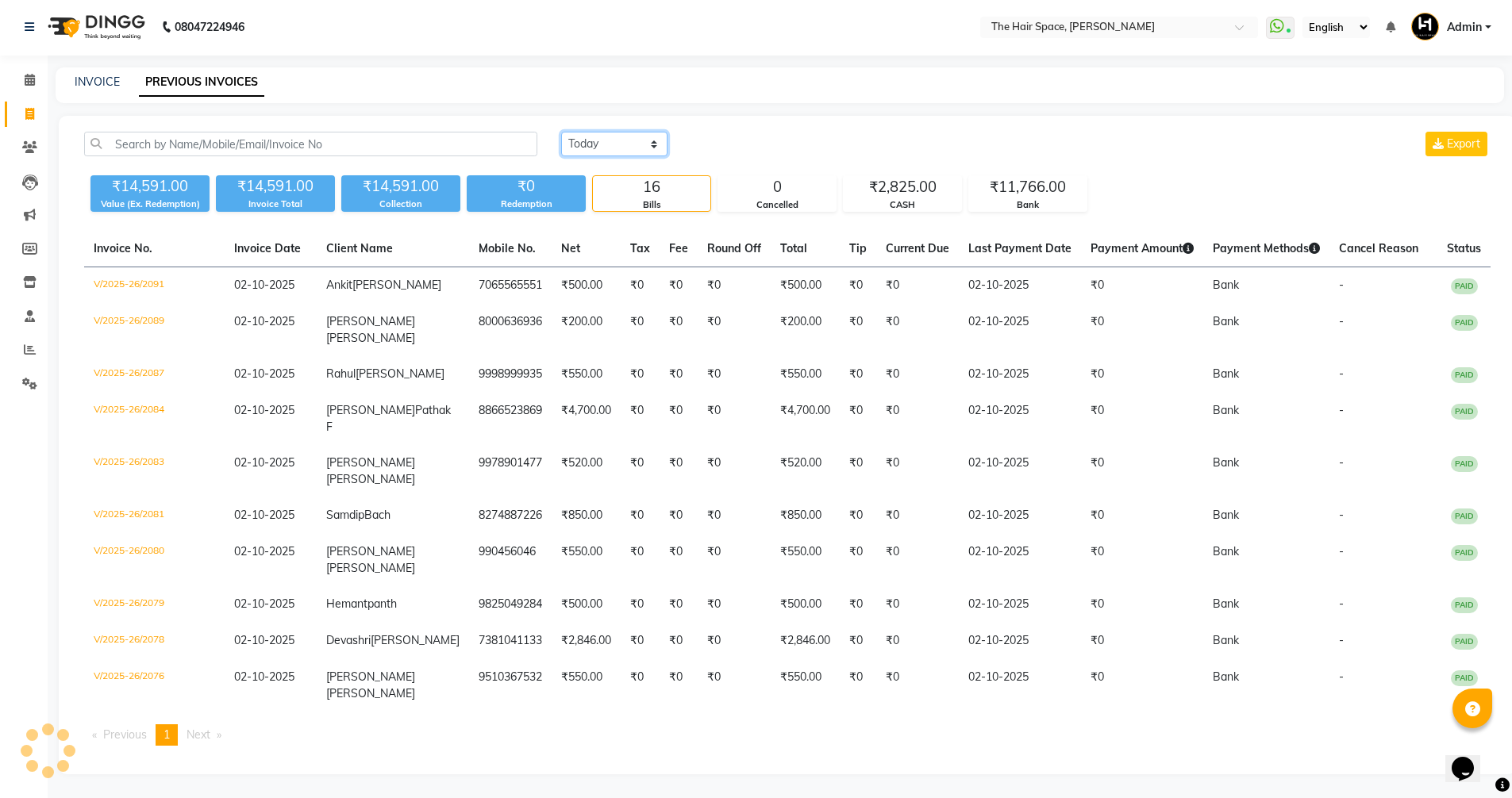
drag, startPoint x: 611, startPoint y: 81, endPoint x: 611, endPoint y: 113, distance: 32.0
click at [611, 81] on main "INVOICE PREVIOUS INVOICES Today Yesterday Custom Range Export ₹14,591.00 Value …" at bounding box center [780, 432] width 1464 height 731
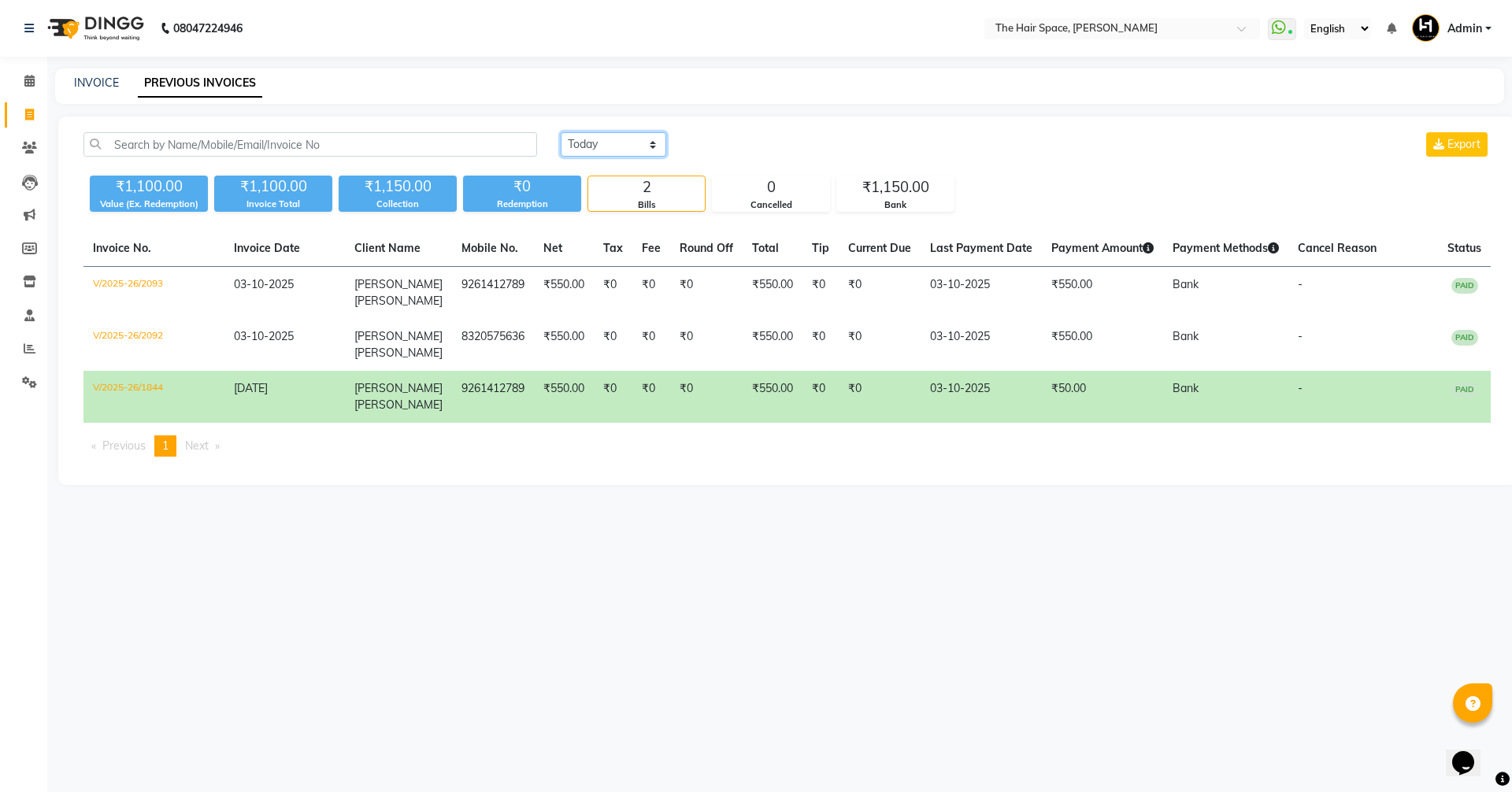
select select "yesterday"
click at [561, 132] on select "Today Yesterday Custom Range" at bounding box center [613, 144] width 105 height 24
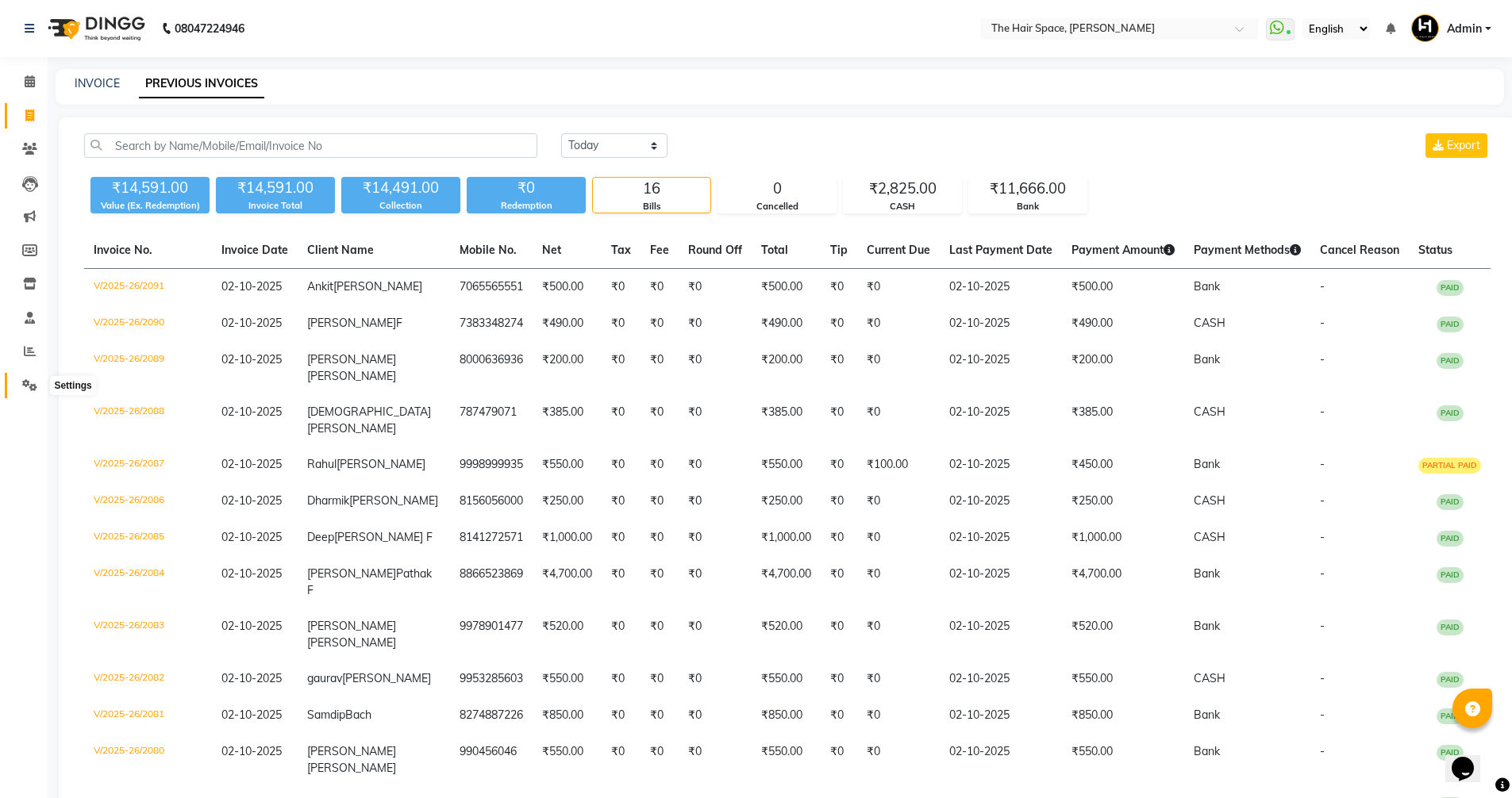
click at [26, 377] on span at bounding box center [30, 386] width 28 height 19
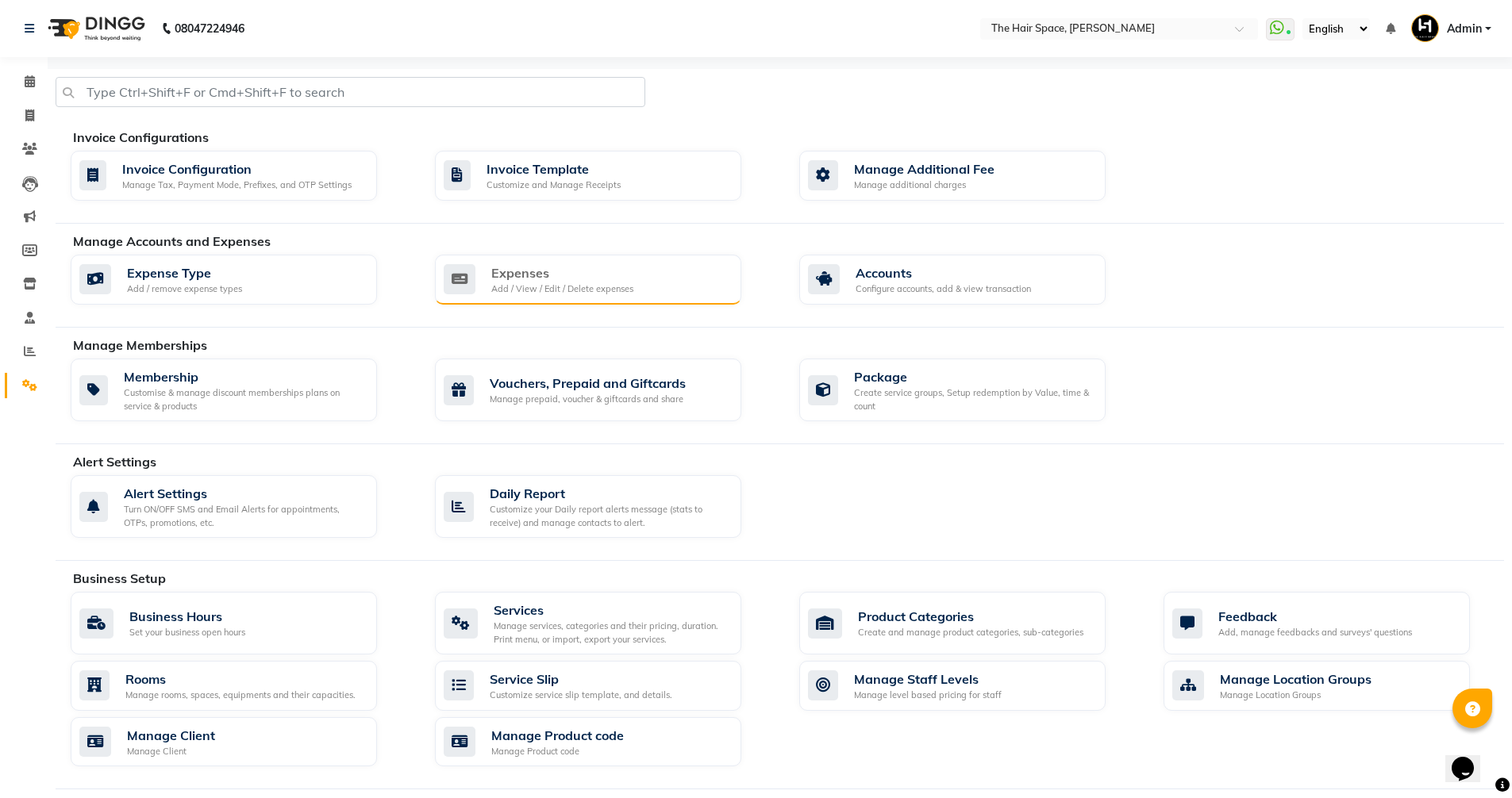
click at [496, 270] on div "Expenses" at bounding box center [562, 272] width 142 height 19
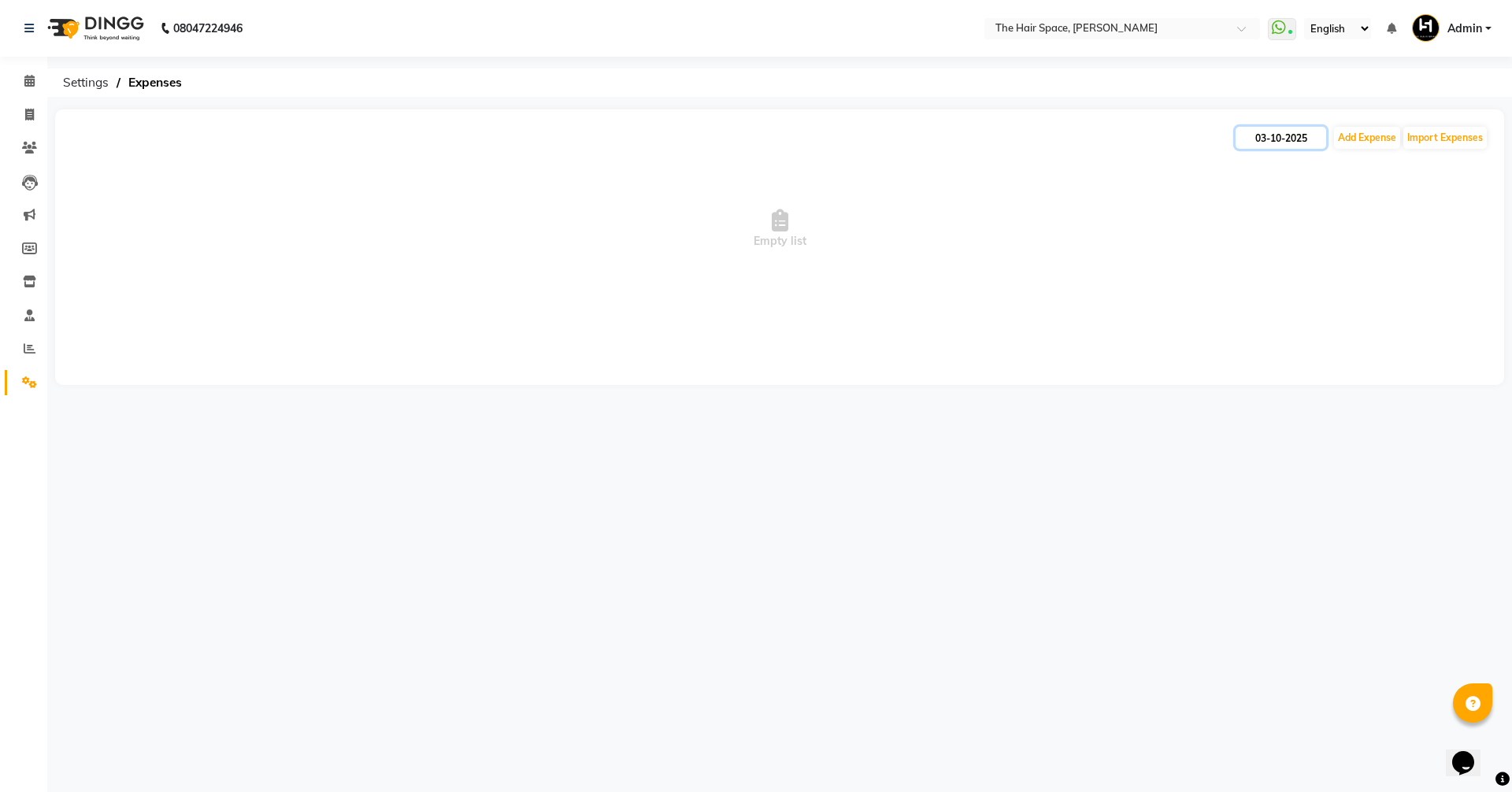
click at [1271, 129] on input "03-10-2025" at bounding box center [1280, 138] width 91 height 22
select select "10"
select select "2025"
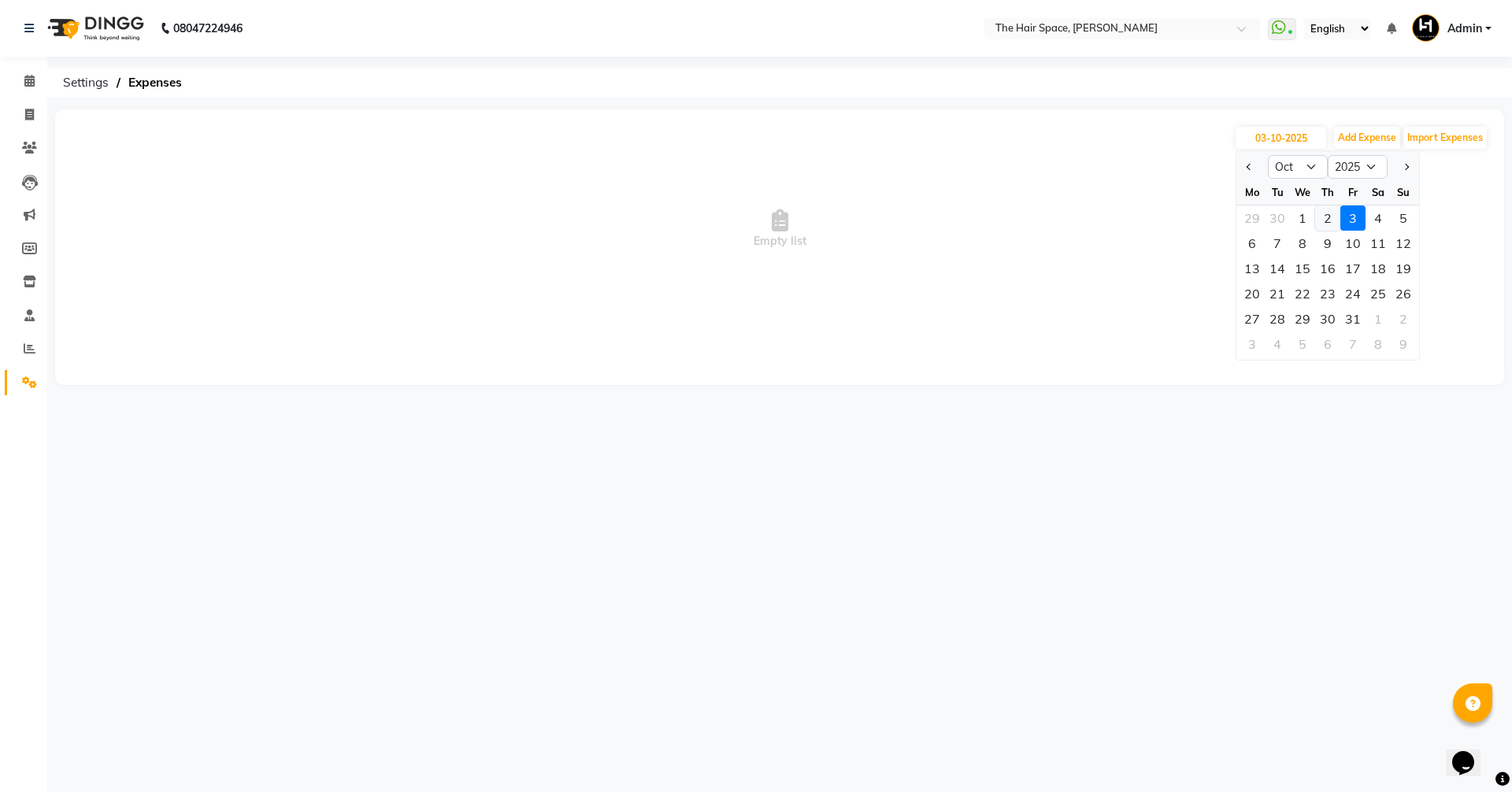
click at [1330, 219] on div "2" at bounding box center [1327, 217] width 25 height 25
type input "02-10-2025"
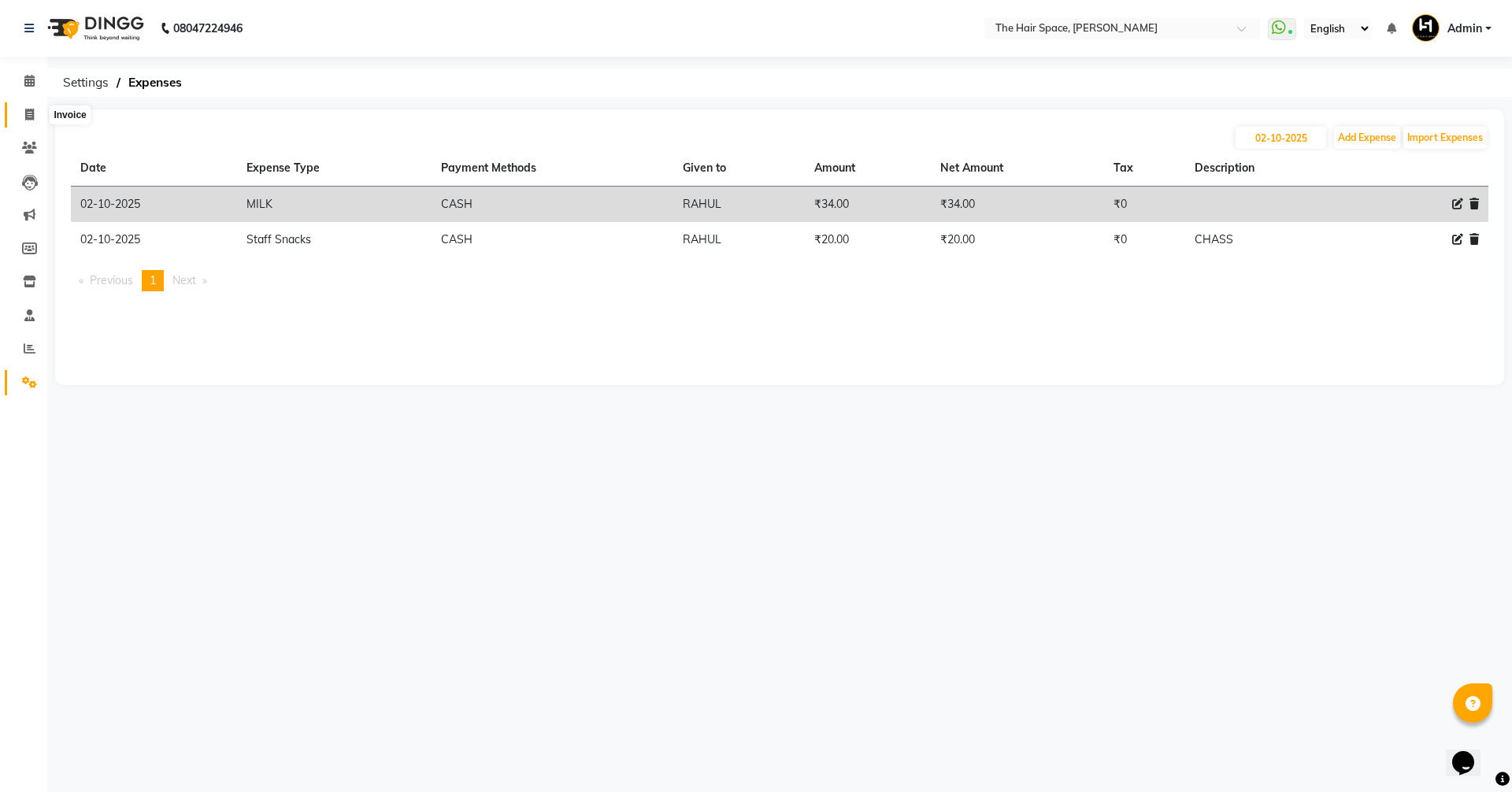
click at [32, 112] on icon at bounding box center [29, 114] width 9 height 12
select select "service"
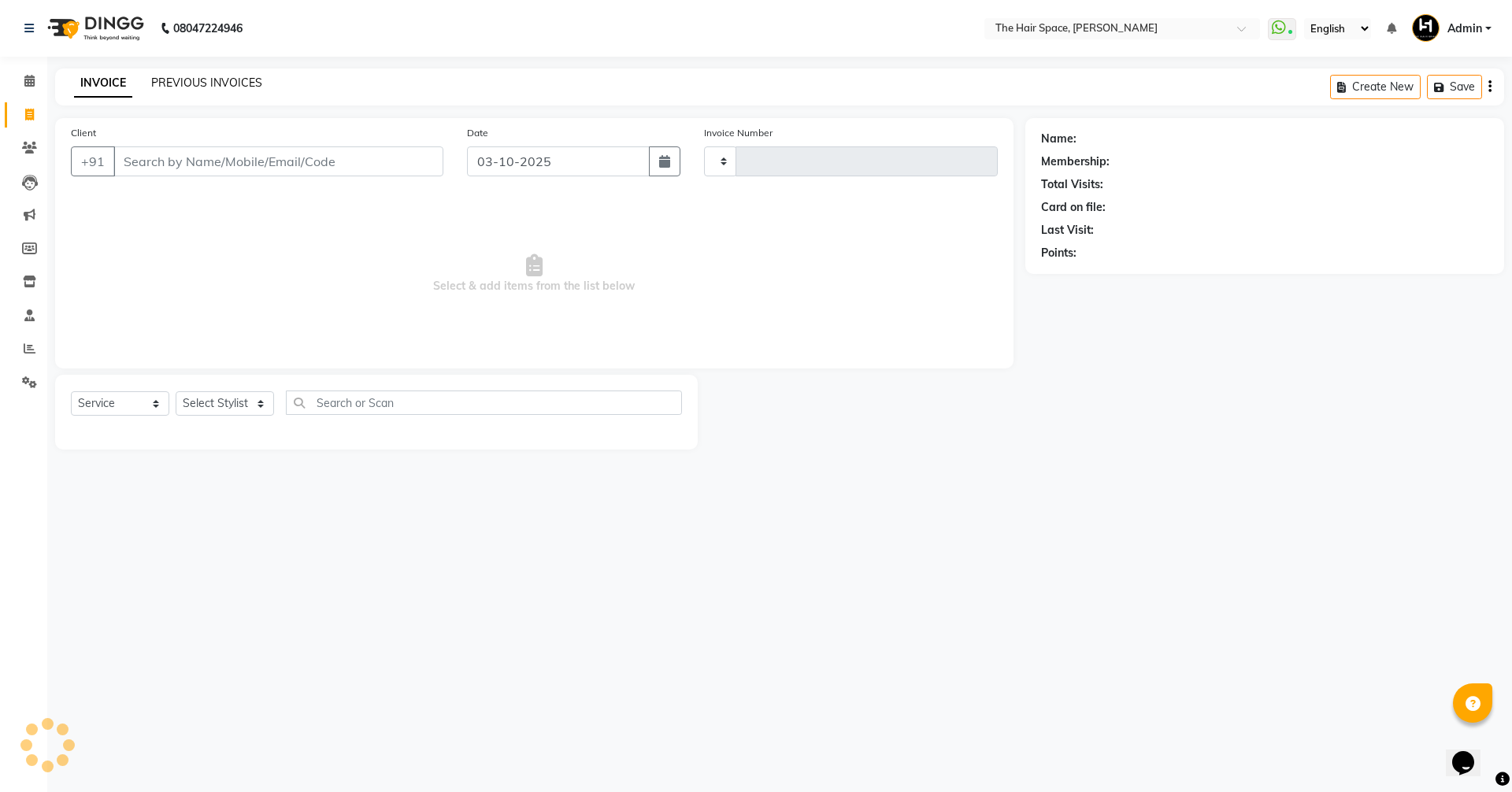
click at [183, 83] on link "PREVIOUS INVOICES" at bounding box center [207, 83] width 111 height 14
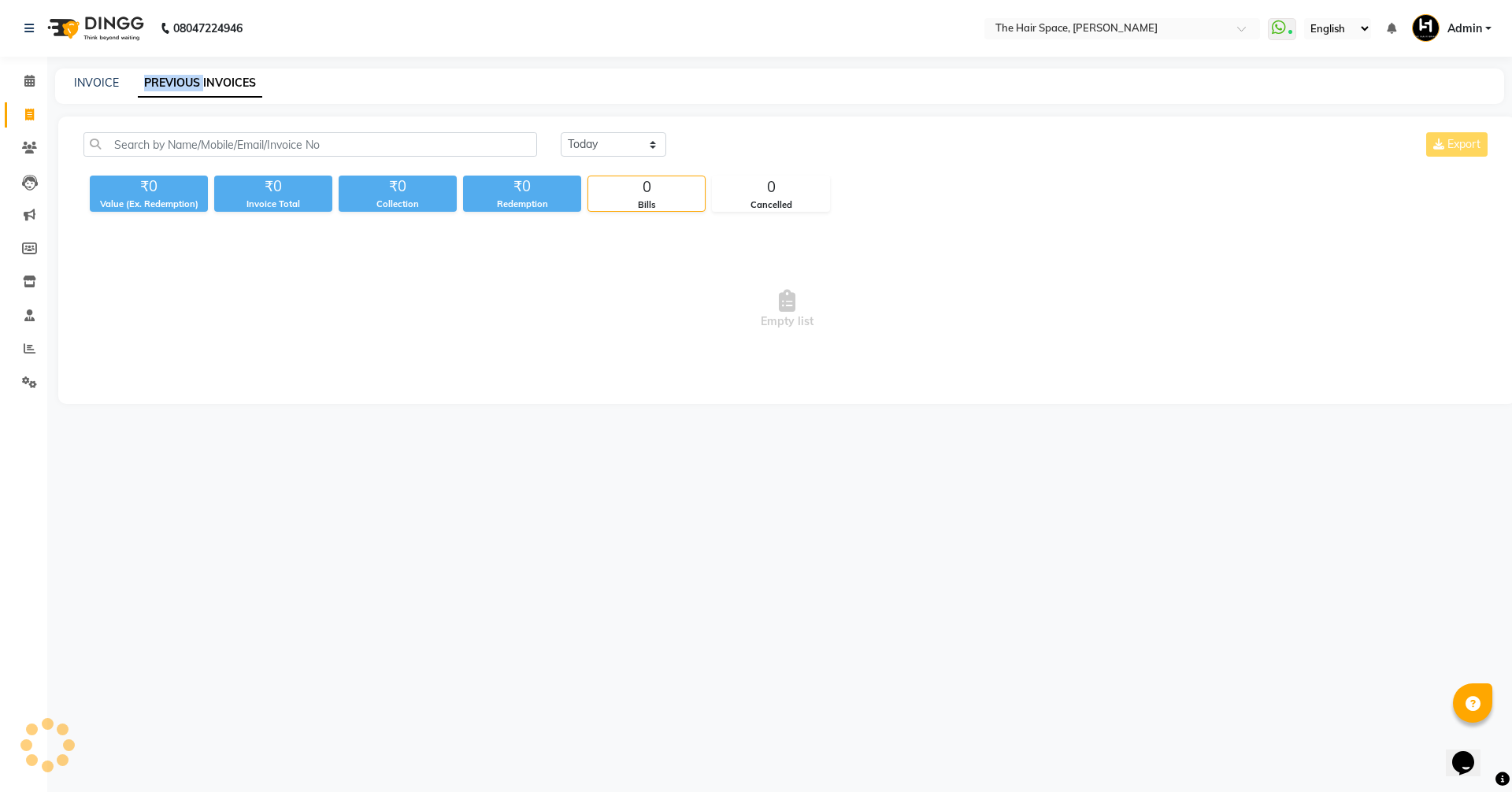
click at [183, 83] on link "PREVIOUS INVOICES" at bounding box center [200, 83] width 125 height 28
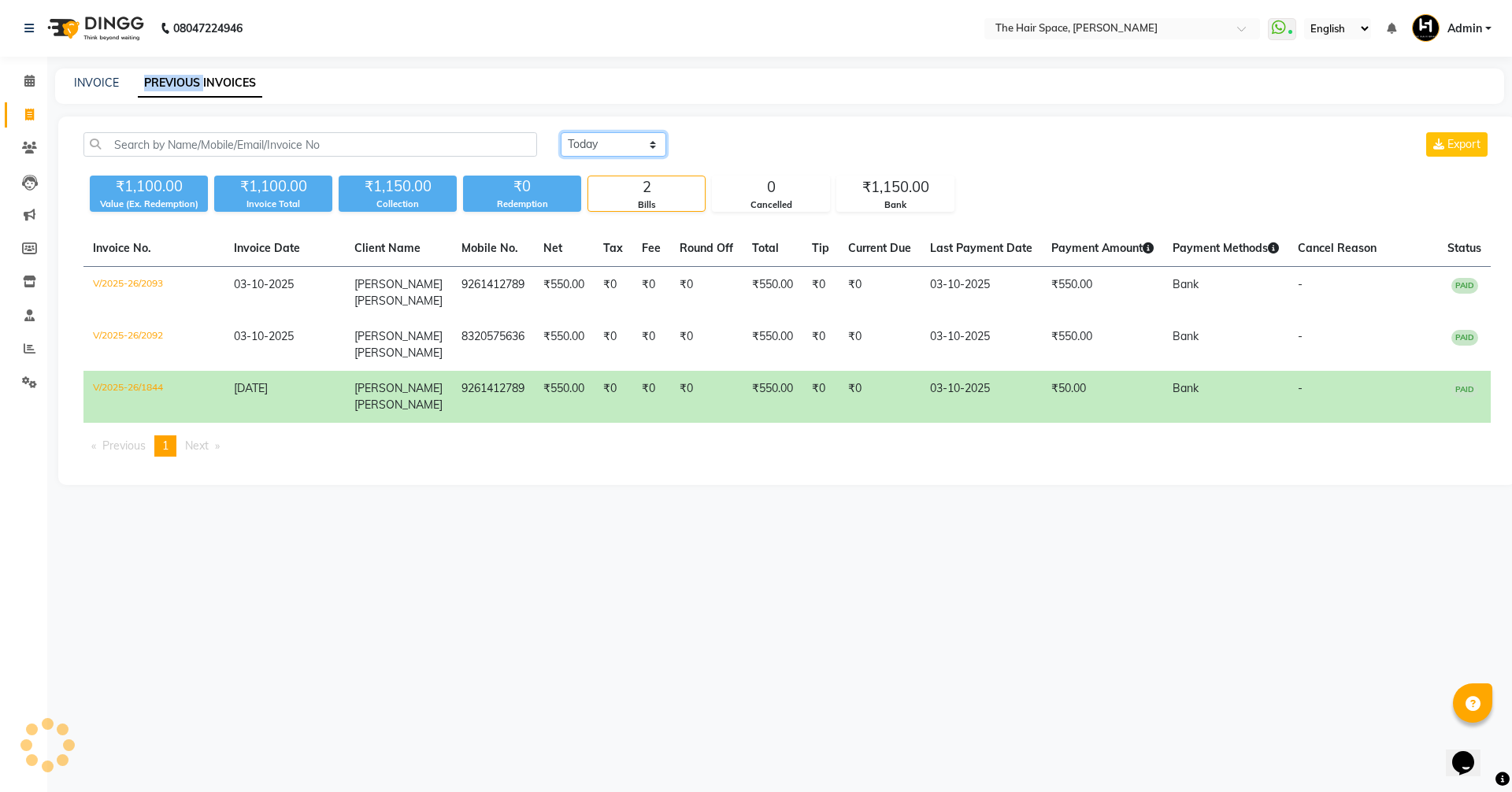
click at [583, 134] on select "Today Yesterday Custom Range" at bounding box center [613, 144] width 105 height 24
select select "yesterday"
click at [561, 132] on select "Today Yesterday Custom Range" at bounding box center [613, 144] width 105 height 24
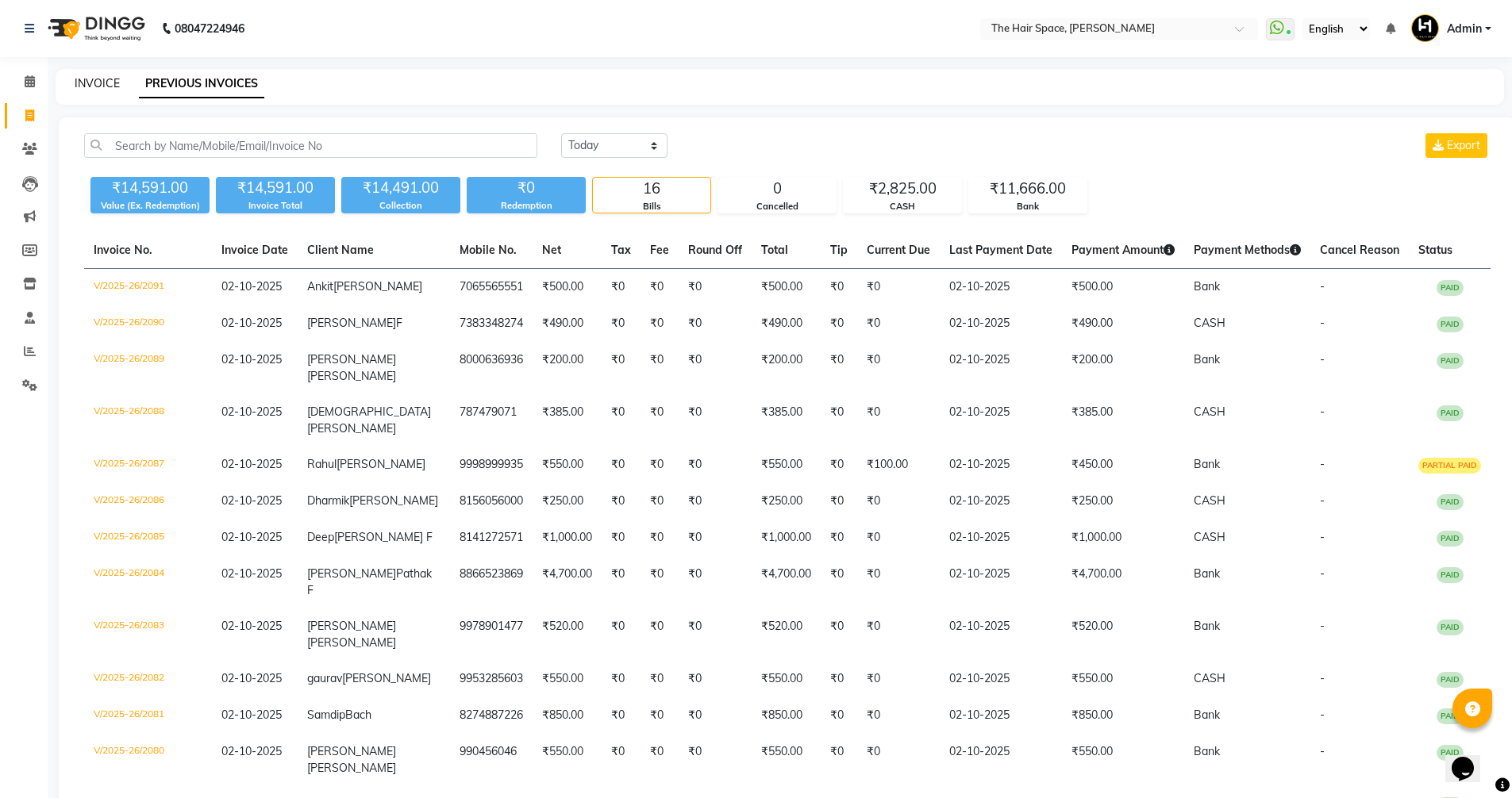
click at [73, 86] on div "INVOICE PREVIOUS INVOICES" at bounding box center [770, 84] width 1429 height 17
click at [105, 71] on div "INVOICE PREVIOUS INVOICES" at bounding box center [780, 87] width 1449 height 36
click at [99, 81] on link "INVOICE" at bounding box center [97, 84] width 45 height 15
select select "service"
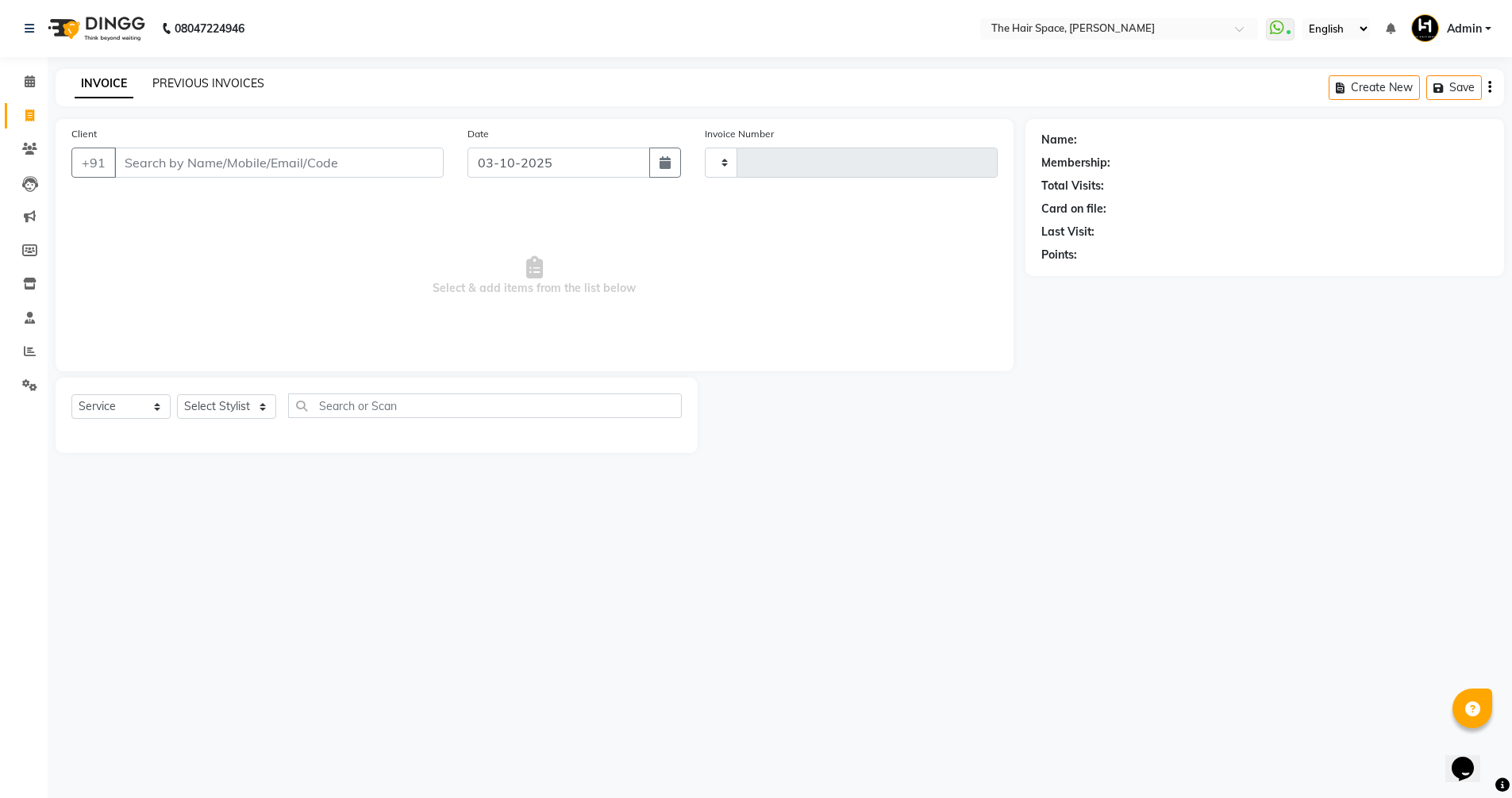
type input "2094"
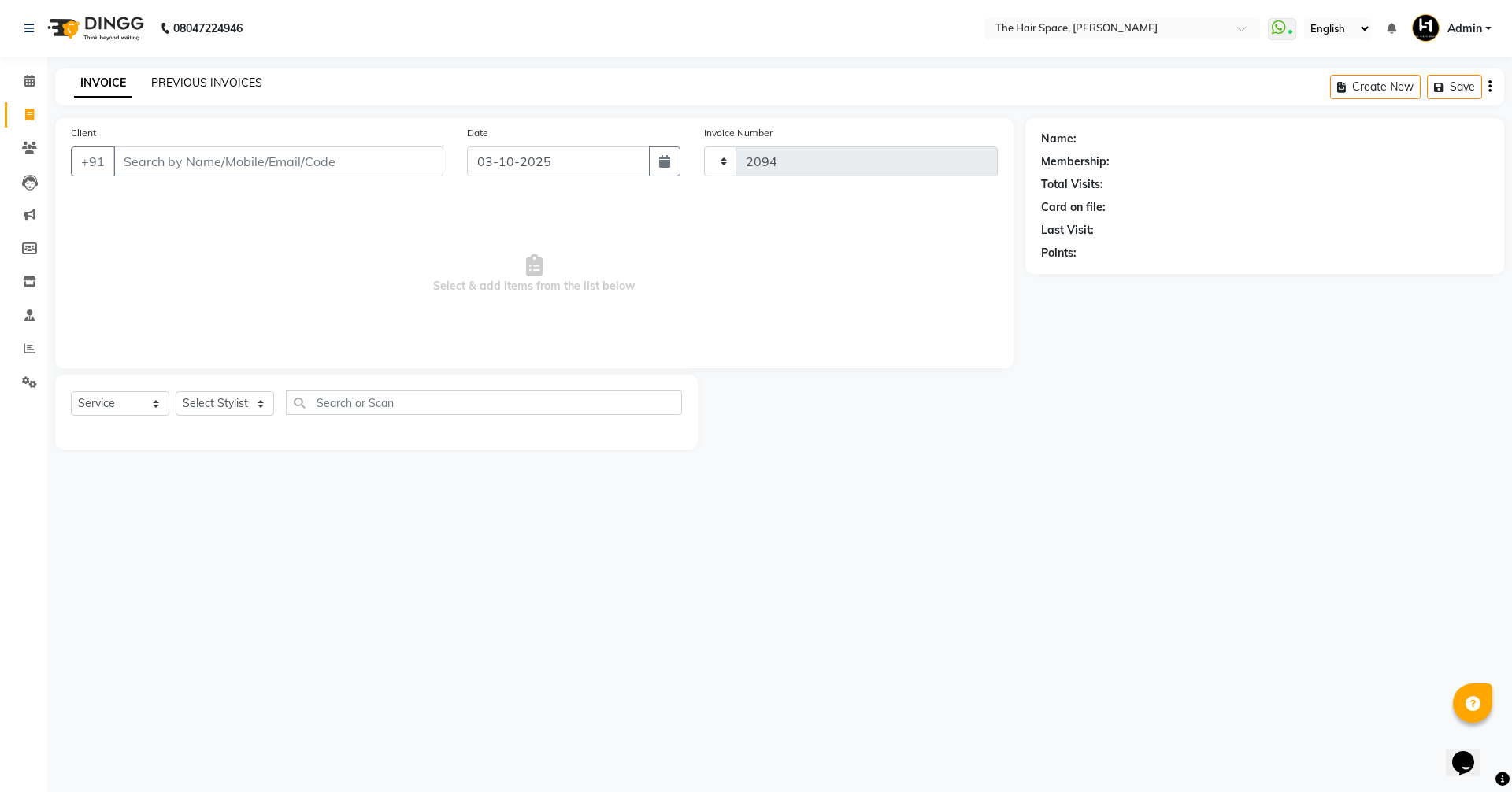
select select "6663"
click at [204, 84] on link "PREVIOUS INVOICES" at bounding box center [207, 83] width 111 height 14
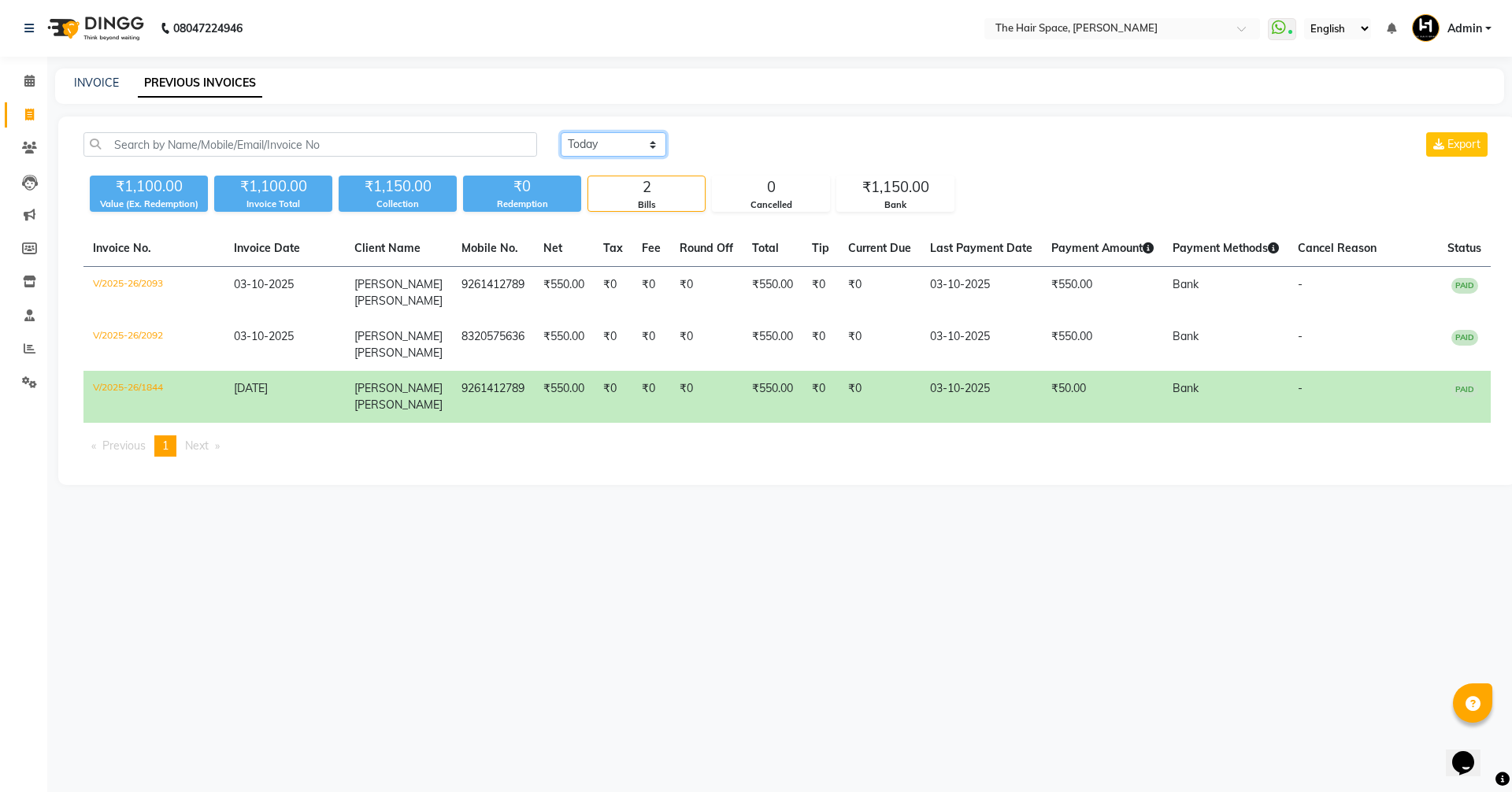
drag, startPoint x: 600, startPoint y: 141, endPoint x: 599, endPoint y: 151, distance: 10.0
click at [600, 141] on select "Today Yesterday Custom Range" at bounding box center [613, 144] width 105 height 24
click at [561, 132] on select "Today Yesterday Custom Range" at bounding box center [613, 144] width 105 height 24
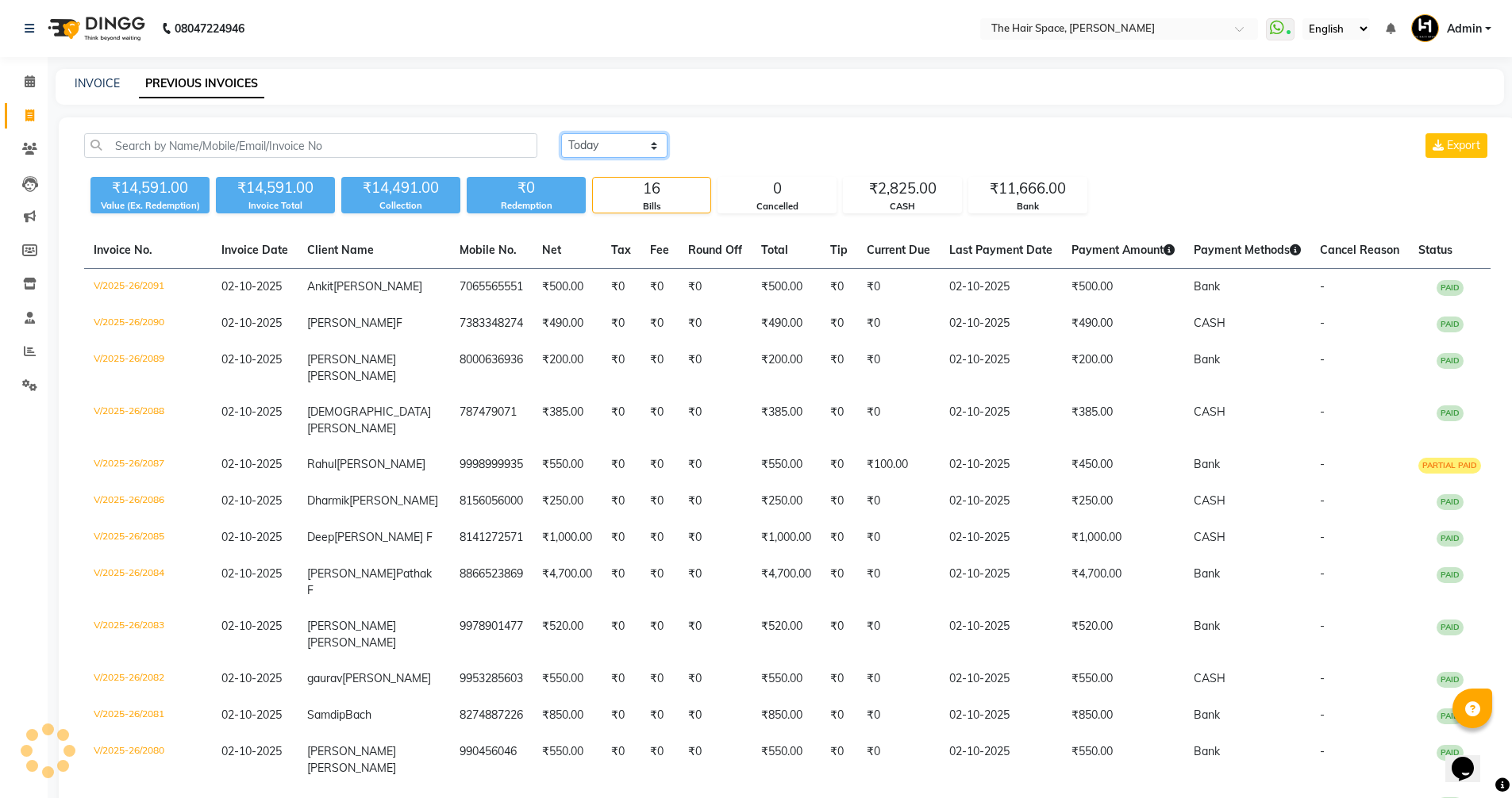
click at [604, 148] on select "Today Yesterday Custom Range" at bounding box center [614, 145] width 106 height 24
click at [561, 133] on select "Today Yesterday Custom Range" at bounding box center [614, 145] width 106 height 24
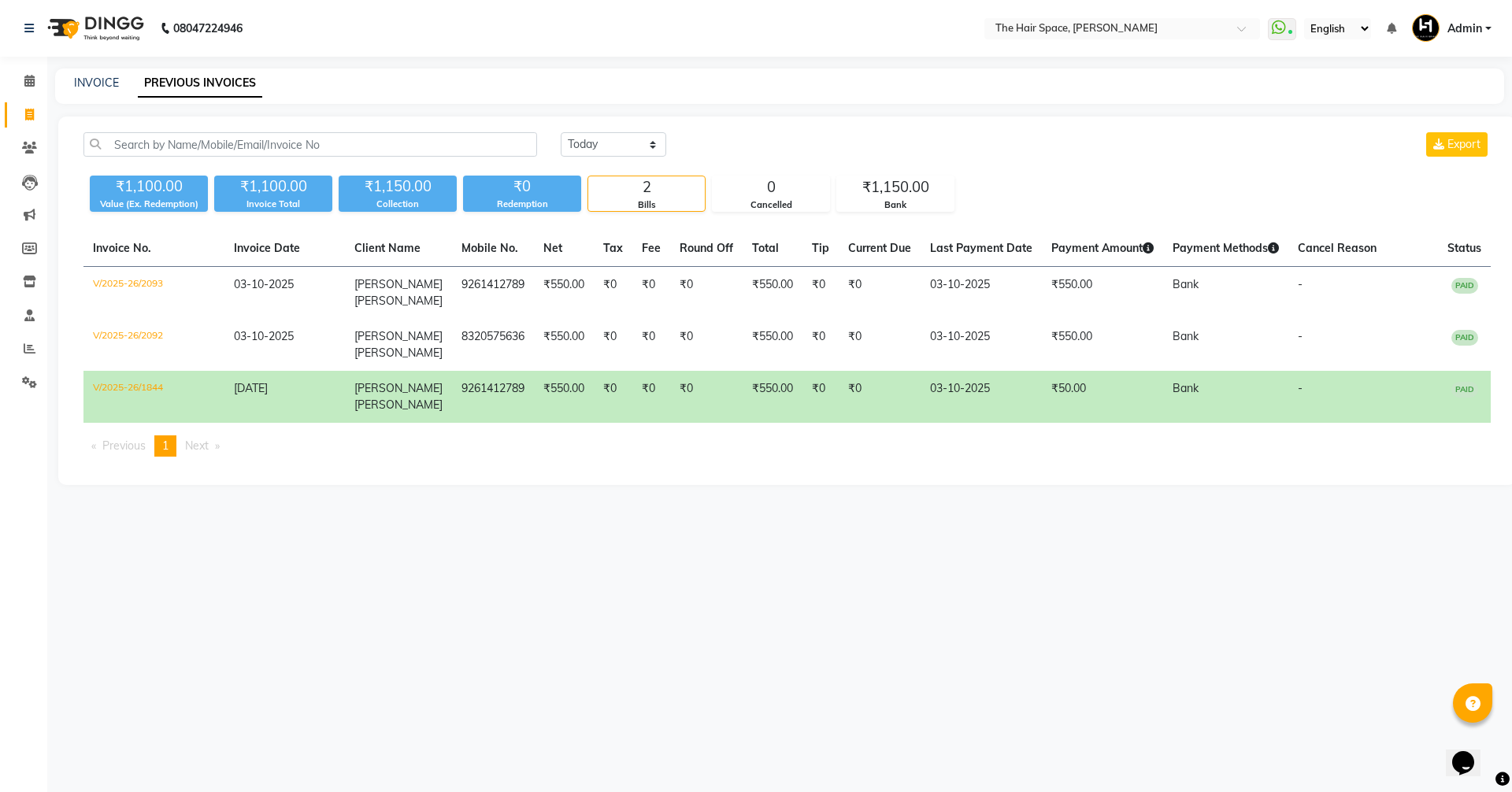
drag, startPoint x: 591, startPoint y: 130, endPoint x: 591, endPoint y: 146, distance: 16.0
click at [591, 133] on div "Today Yesterday Custom Range Export ₹1,100.00 Value (Ex. Redemption) ₹1,100.00 …" at bounding box center [786, 301] width 1457 height 369
click at [591, 146] on select "Today Yesterday Custom Range" at bounding box center [613, 144] width 105 height 24
click at [561, 132] on select "Today Yesterday Custom Range" at bounding box center [613, 144] width 105 height 24
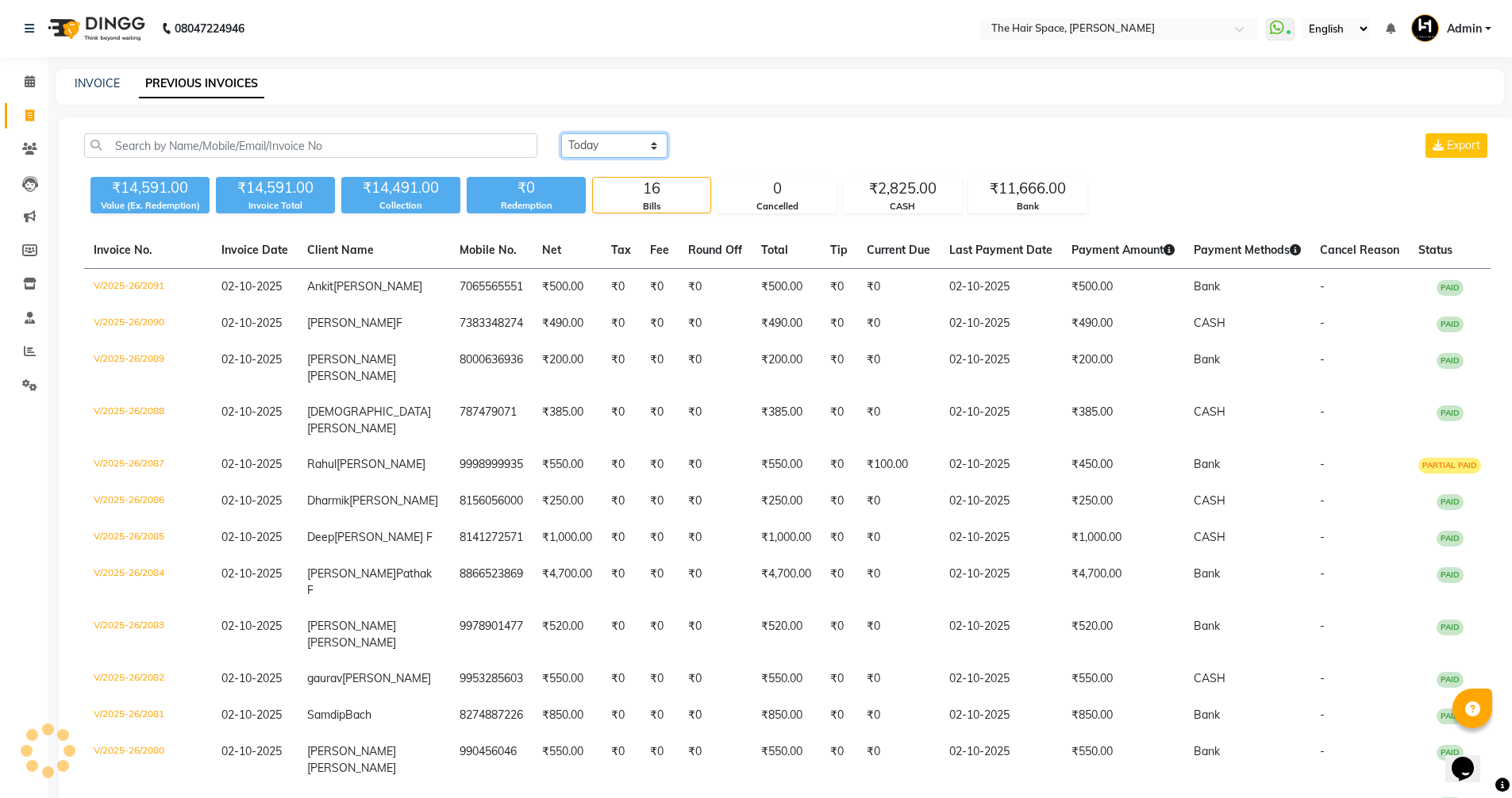
click at [596, 152] on select "Today Yesterday Custom Range" at bounding box center [614, 145] width 106 height 24
click at [561, 133] on select "Today Yesterday Custom Range" at bounding box center [614, 145] width 106 height 24
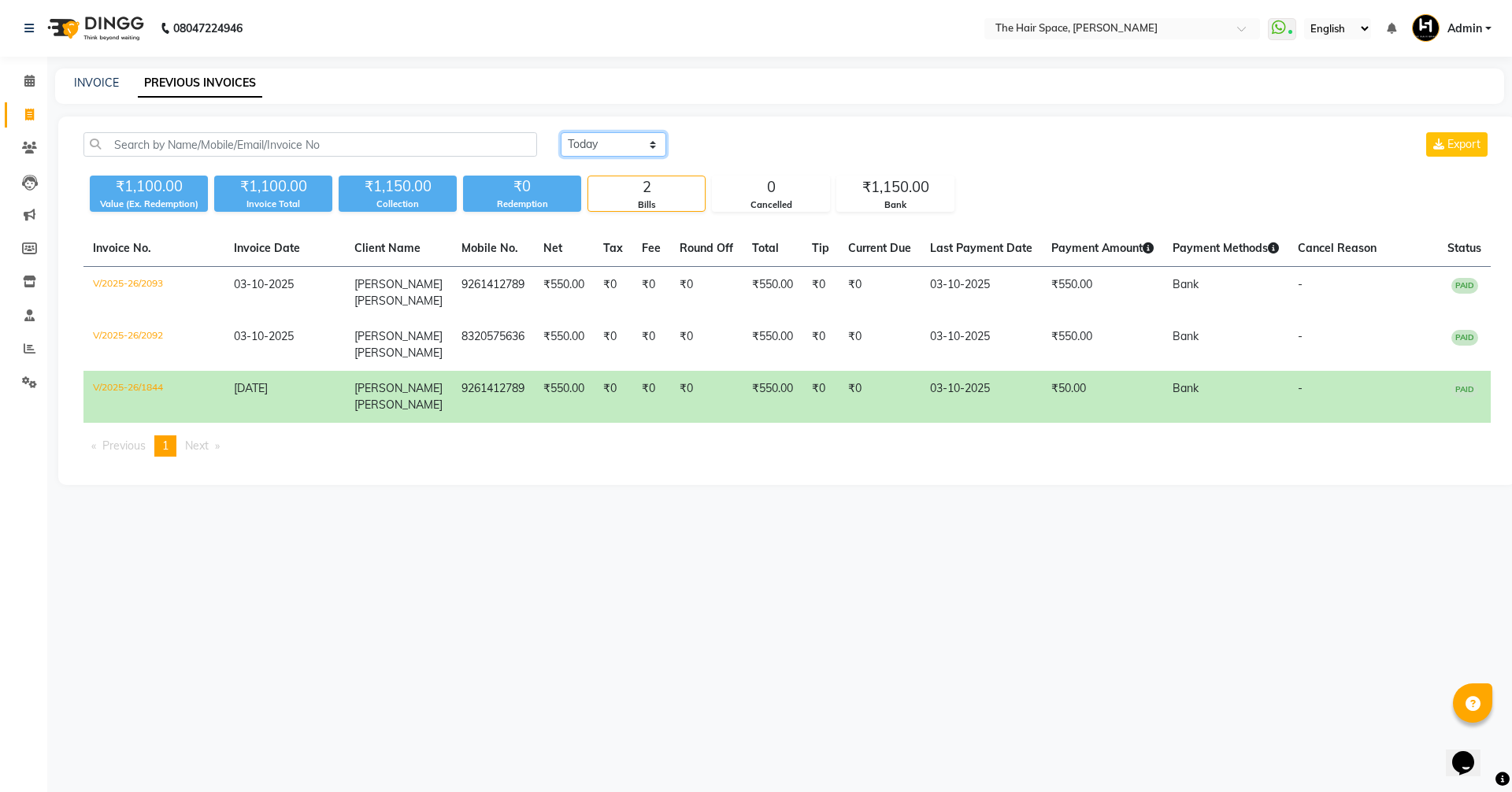
drag, startPoint x: 593, startPoint y: 138, endPoint x: 595, endPoint y: 155, distance: 17.1
click at [594, 141] on select "Today Yesterday Custom Range" at bounding box center [613, 144] width 105 height 24
click at [561, 132] on select "Today Yesterday Custom Range" at bounding box center [613, 144] width 105 height 24
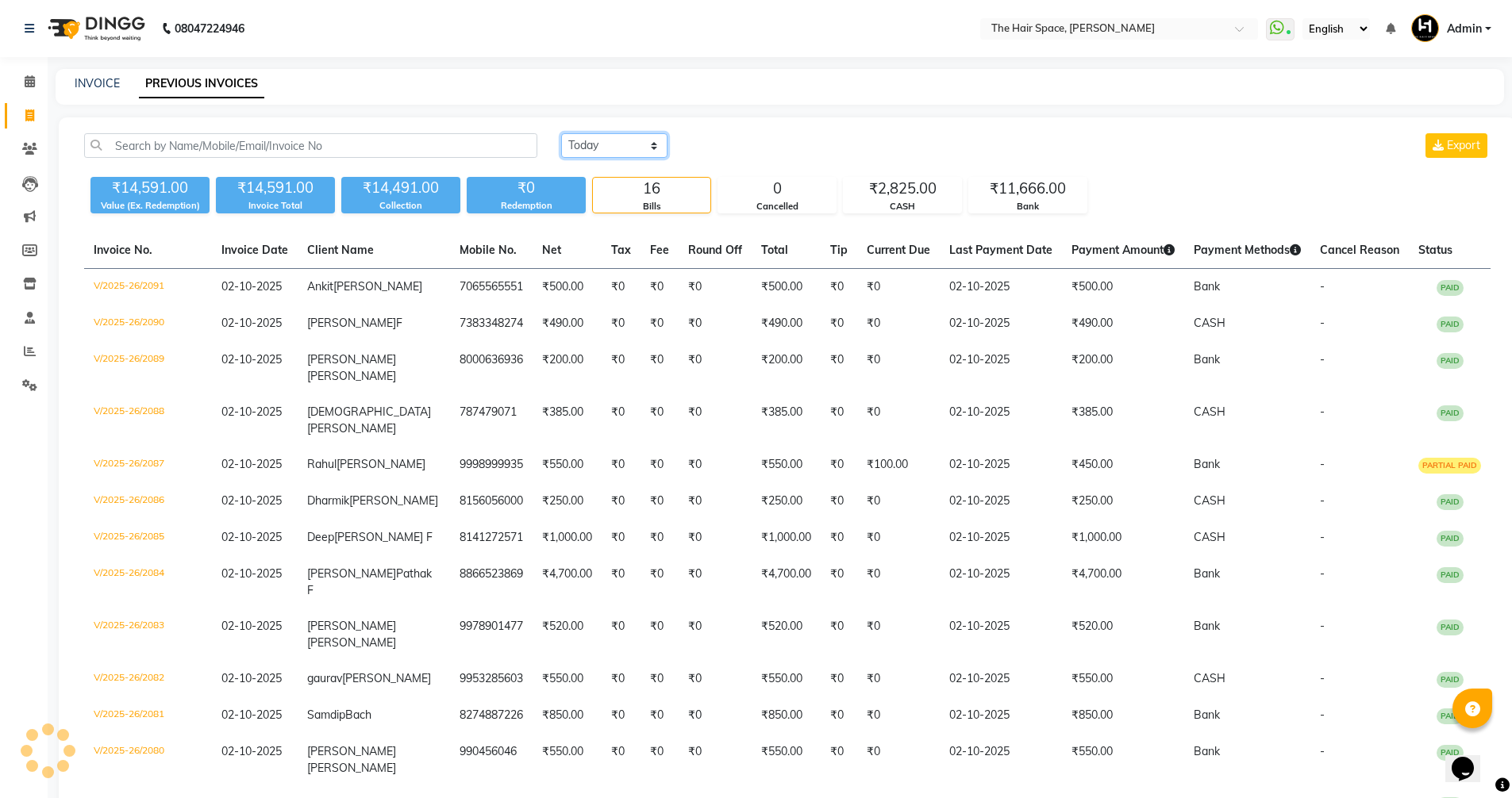
click at [601, 144] on select "Today Yesterday Custom Range" at bounding box center [614, 145] width 106 height 24
click at [561, 133] on select "Today Yesterday Custom Range" at bounding box center [614, 145] width 106 height 24
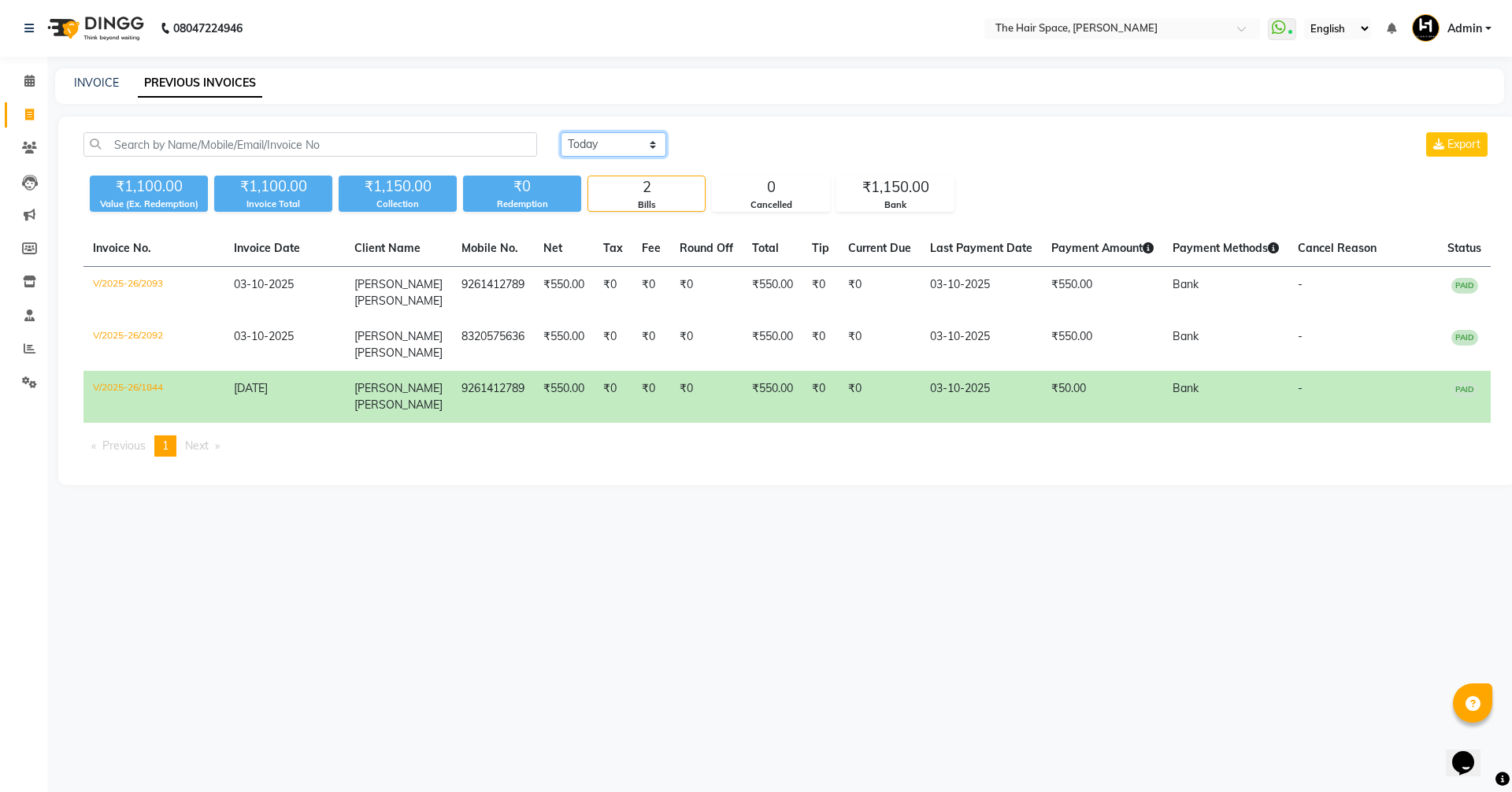
drag, startPoint x: 595, startPoint y: 146, endPoint x: 599, endPoint y: 155, distance: 9.8
click at [597, 147] on select "Today Yesterday Custom Range" at bounding box center [613, 144] width 105 height 24
click at [561, 132] on select "Today Yesterday Custom Range" at bounding box center [613, 144] width 105 height 24
click at [589, 146] on select "Today Yesterday Custom Range" at bounding box center [613, 144] width 105 height 24
click at [561, 132] on select "Today Yesterday Custom Range" at bounding box center [613, 144] width 105 height 24
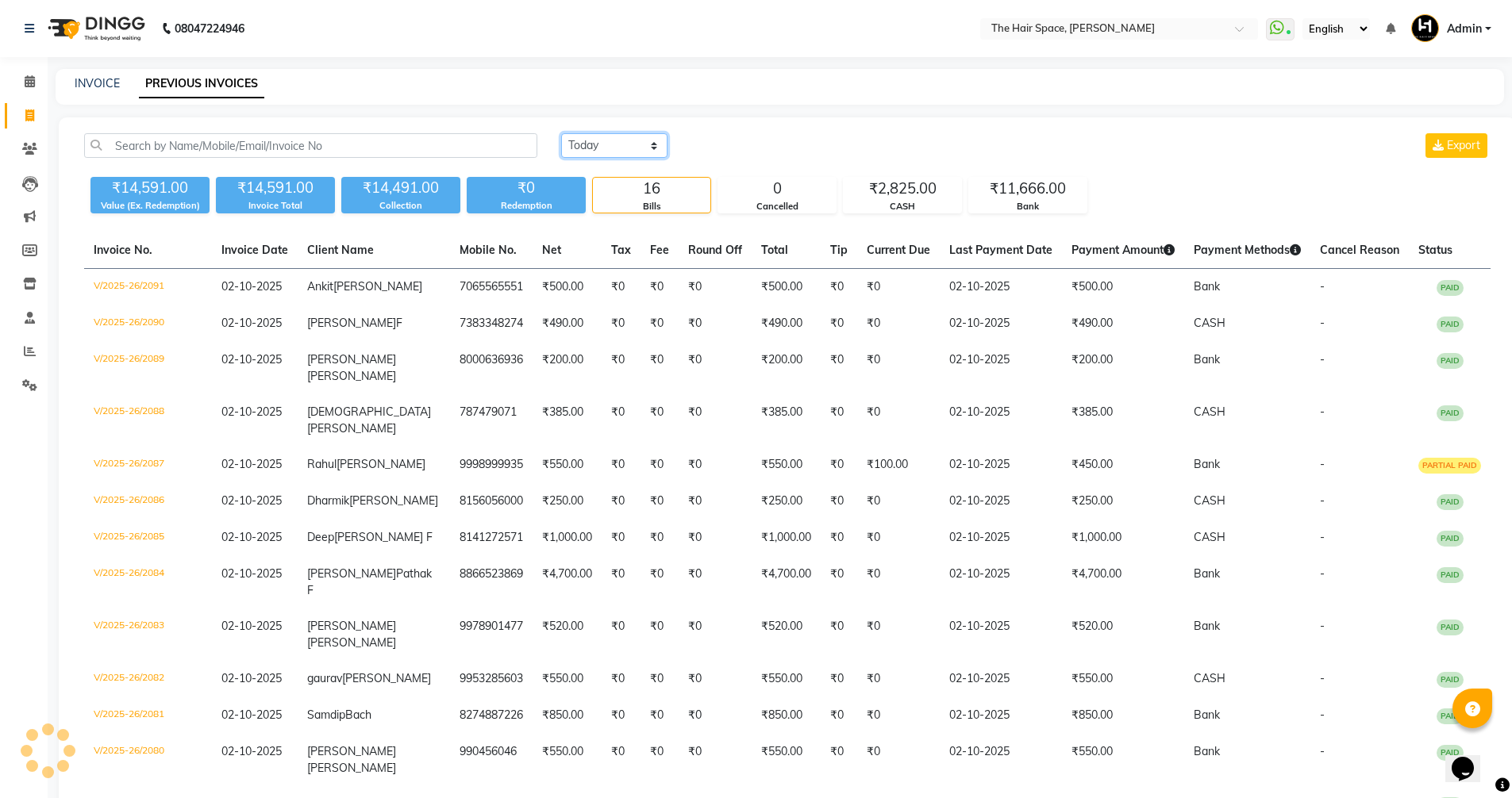
click at [592, 156] on select "Today Yesterday Custom Range" at bounding box center [614, 145] width 106 height 24
click at [561, 133] on select "Today Yesterday Custom Range" at bounding box center [614, 145] width 106 height 24
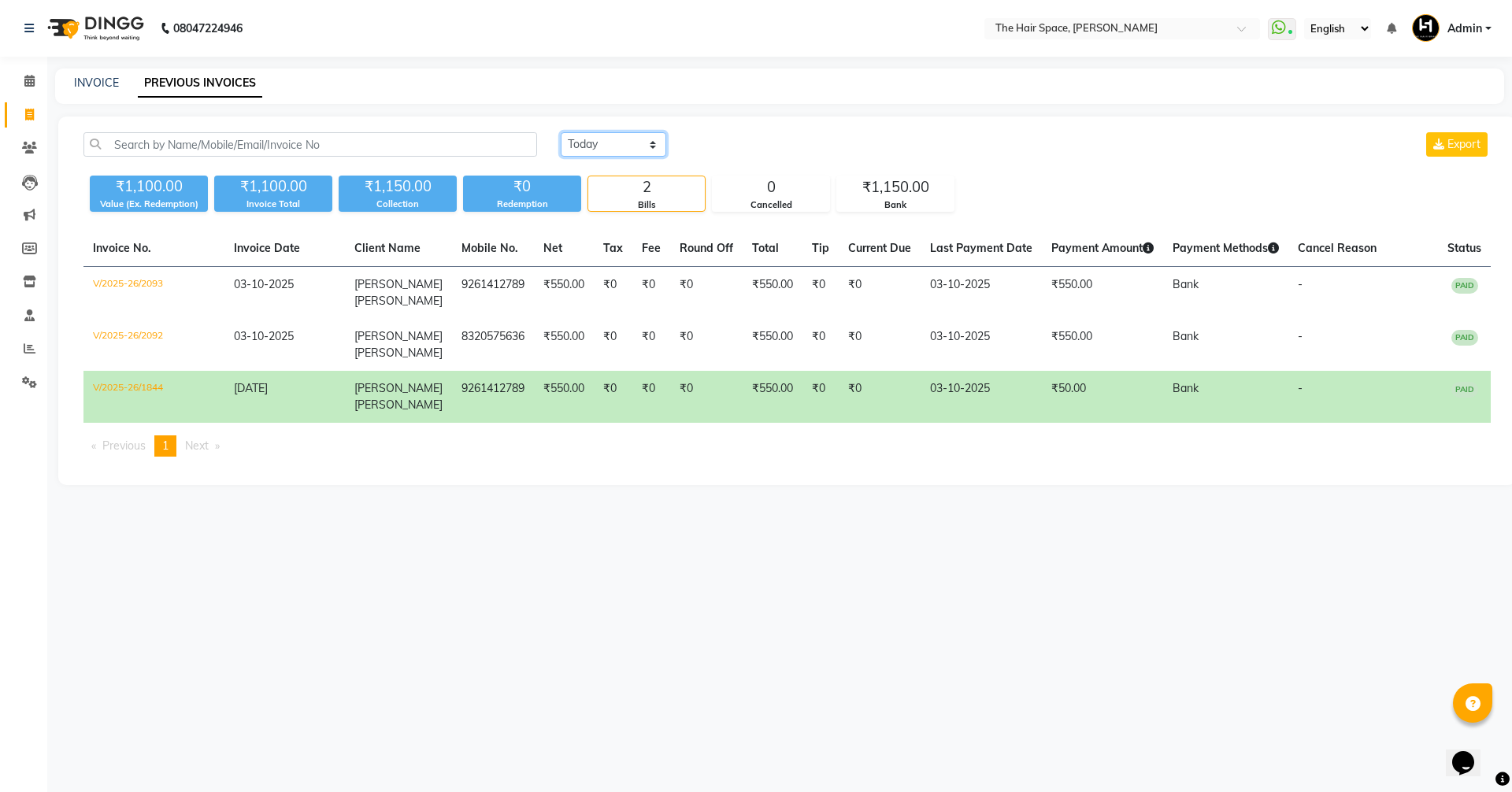
click at [582, 138] on select "Today Yesterday Custom Range" at bounding box center [613, 144] width 105 height 24
click at [561, 132] on select "Today Yesterday Custom Range" at bounding box center [613, 144] width 105 height 24
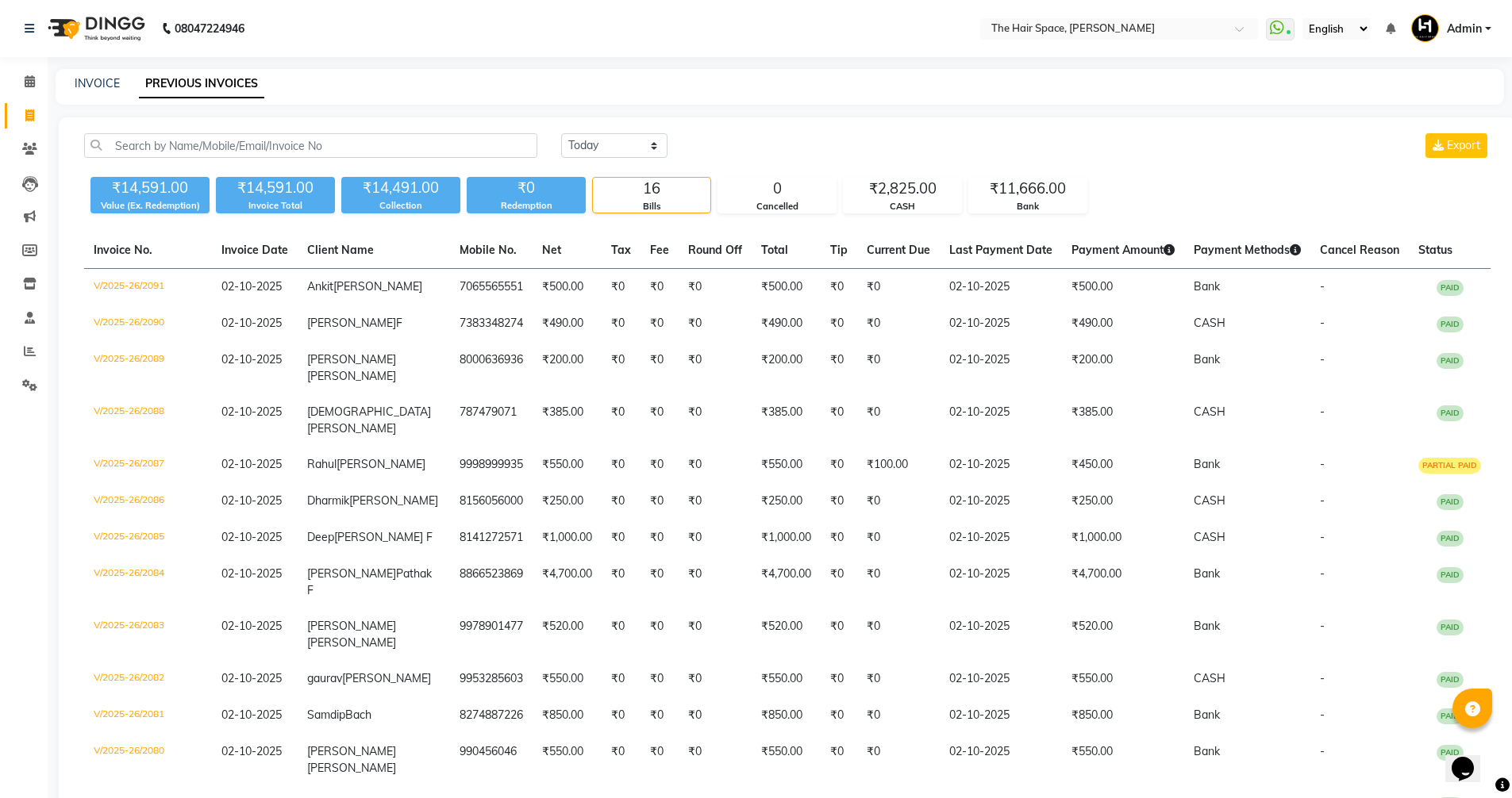
click at [1132, 208] on div "₹14,591.00 Value (Ex. Redemption) ₹14,591.00 Invoice Total ₹14,491.00 Collectio…" at bounding box center [788, 191] width 1407 height 43
drag, startPoint x: 634, startPoint y: 137, endPoint x: 621, endPoint y: 157, distance: 23.9
click at [632, 139] on select "Today Yesterday Custom Range" at bounding box center [614, 145] width 106 height 24
select select "today"
click at [561, 133] on select "Today Yesterday Custom Range" at bounding box center [614, 145] width 106 height 24
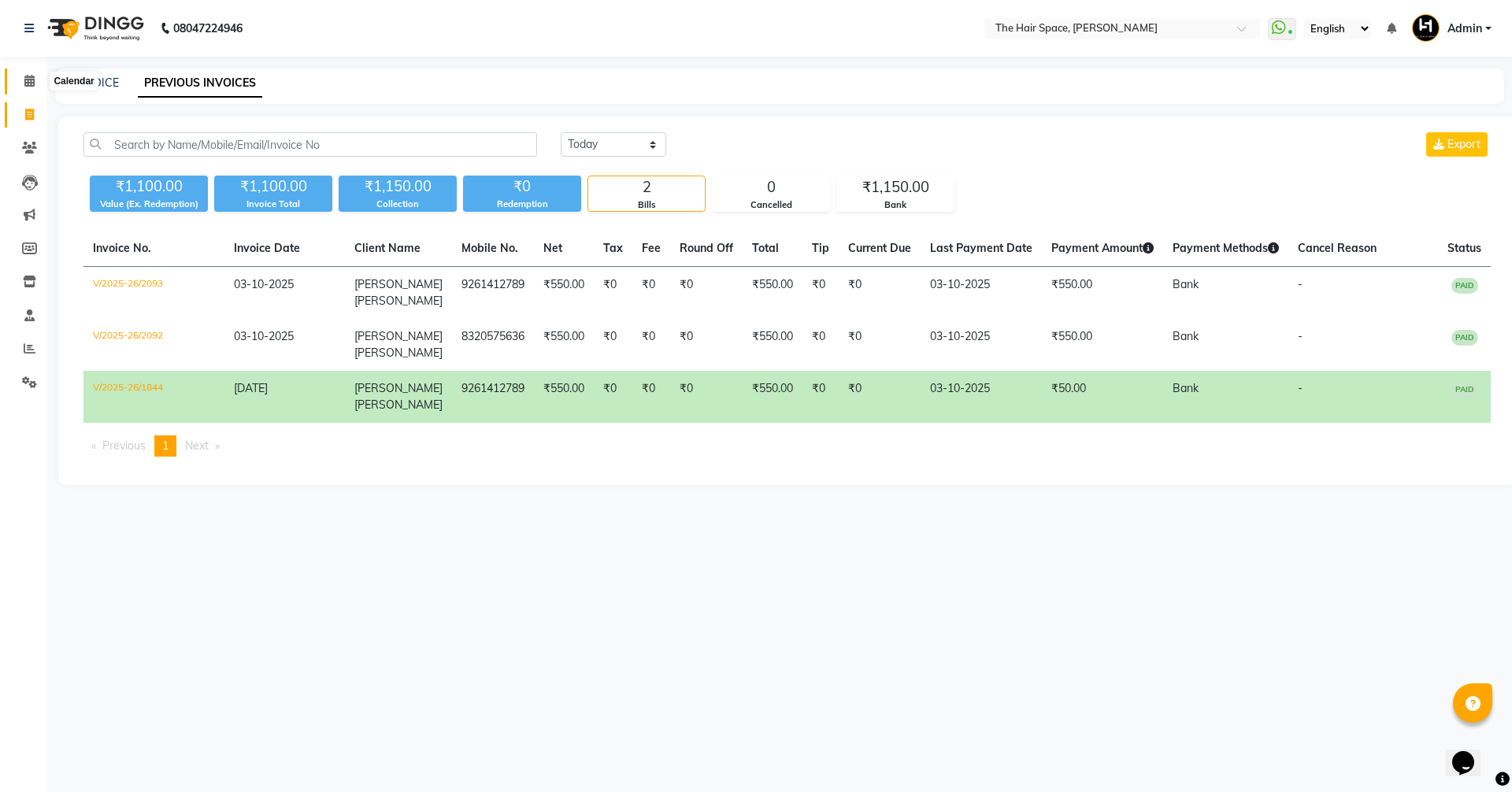
click at [35, 79] on icon at bounding box center [29, 80] width 10 height 12
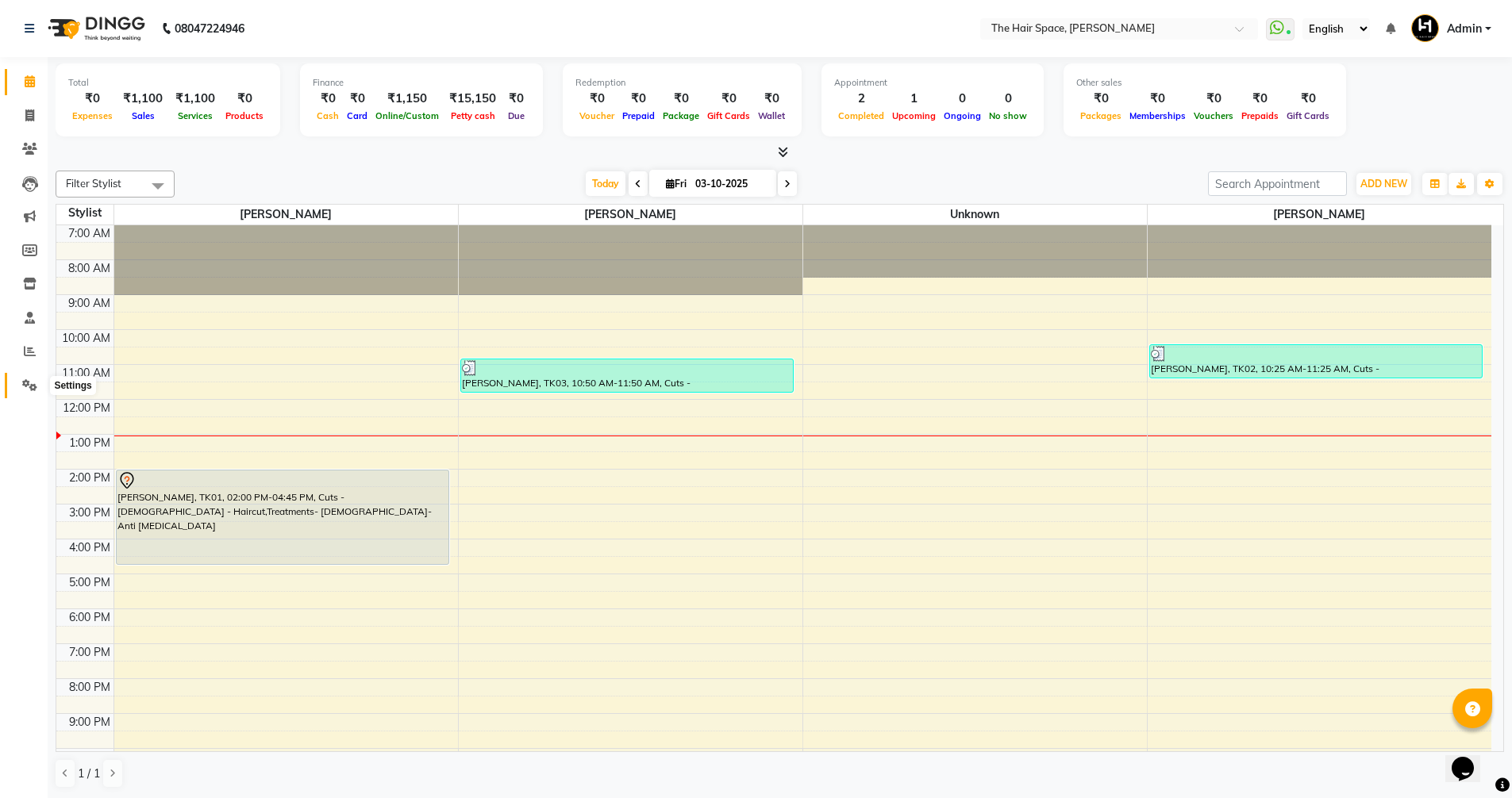
click at [19, 385] on span at bounding box center [30, 386] width 28 height 19
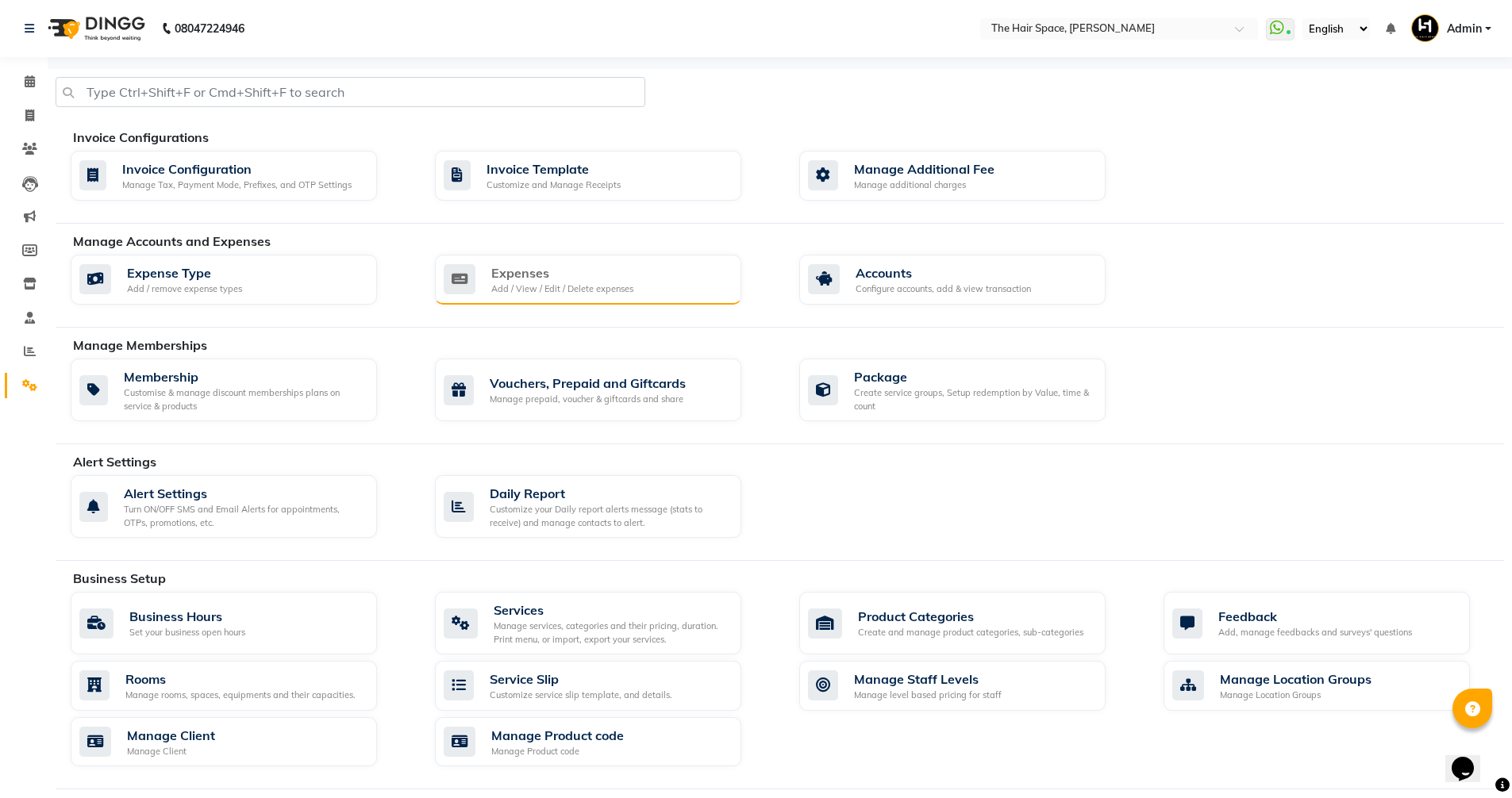
click at [626, 294] on div "Add / View / Edit / Delete expenses" at bounding box center [562, 289] width 142 height 14
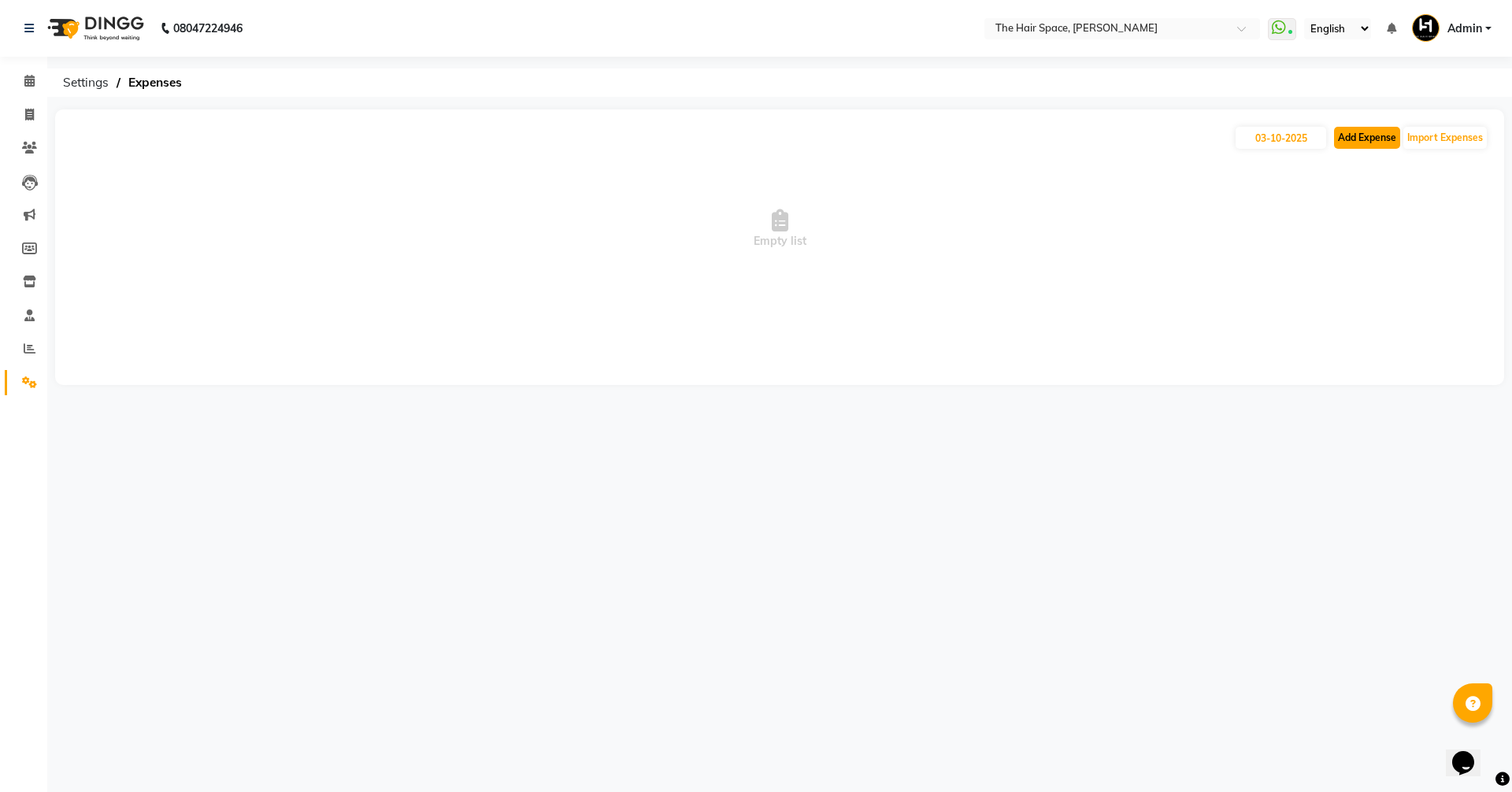
click at [1375, 132] on button "Add Expense" at bounding box center [1367, 138] width 66 height 22
select select "1"
select select "5699"
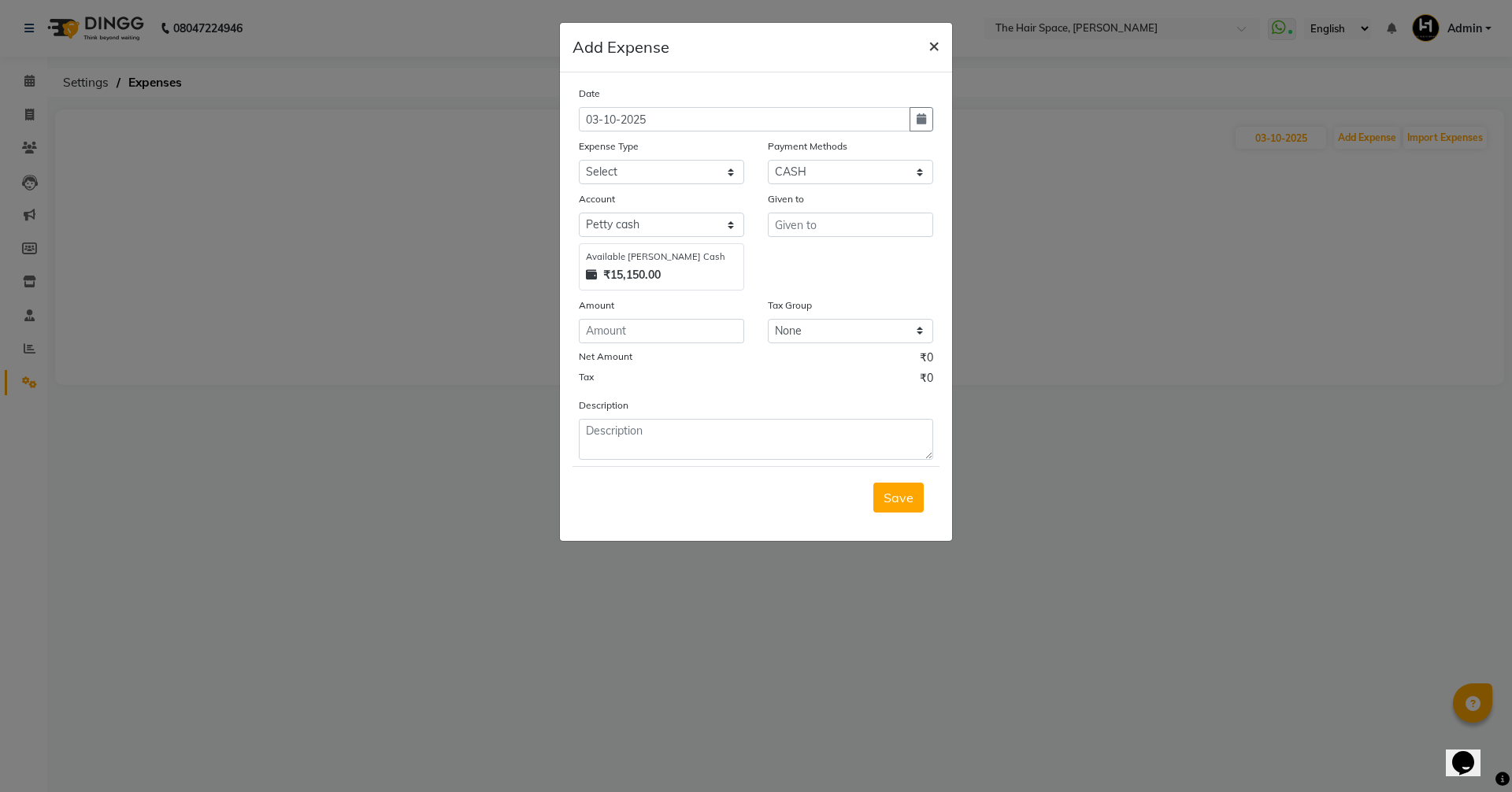
click at [932, 43] on span "×" at bounding box center [934, 44] width 11 height 23
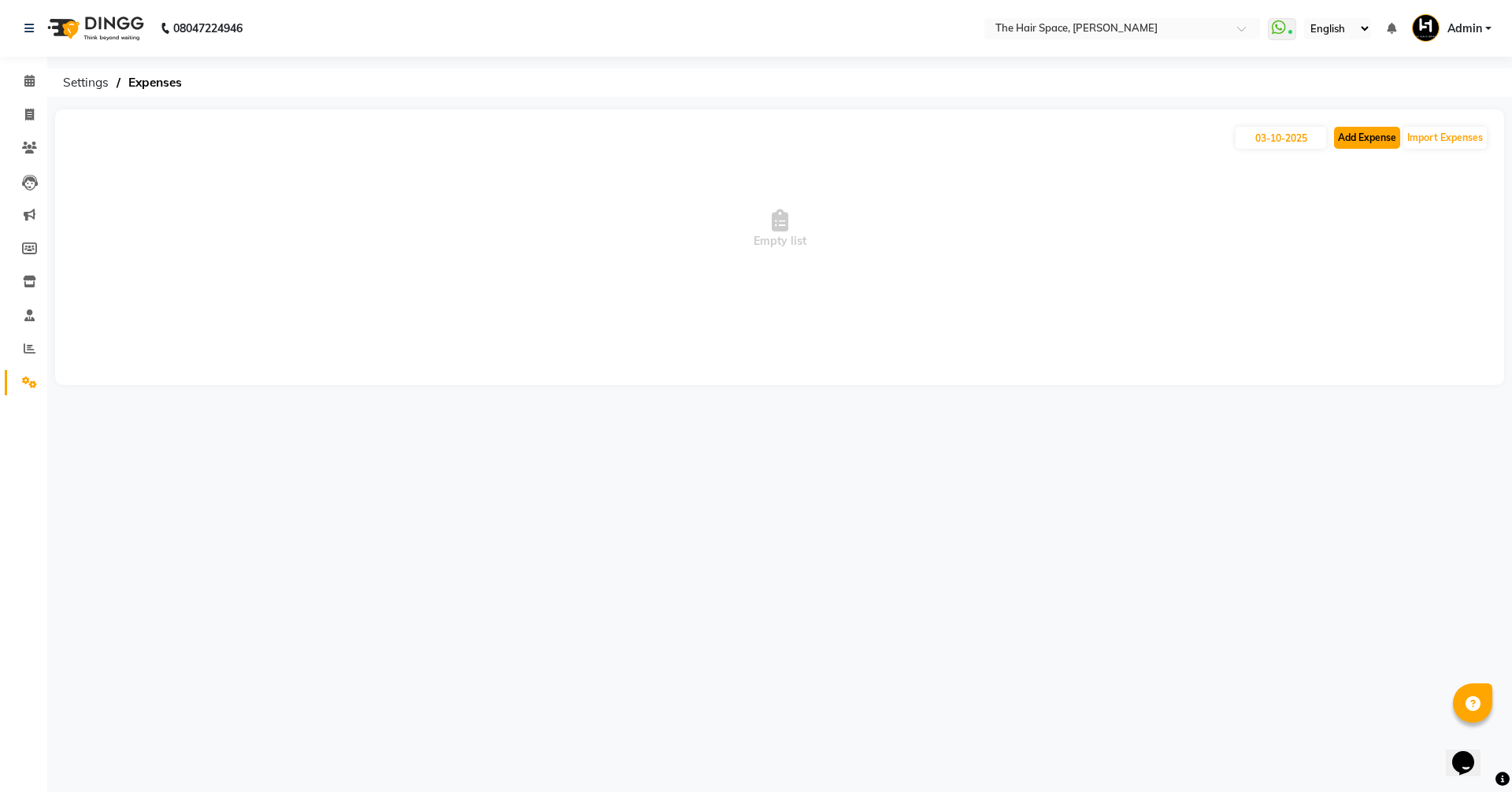
click at [1338, 138] on button "Add Expense" at bounding box center [1367, 138] width 66 height 22
select select "1"
select select "5699"
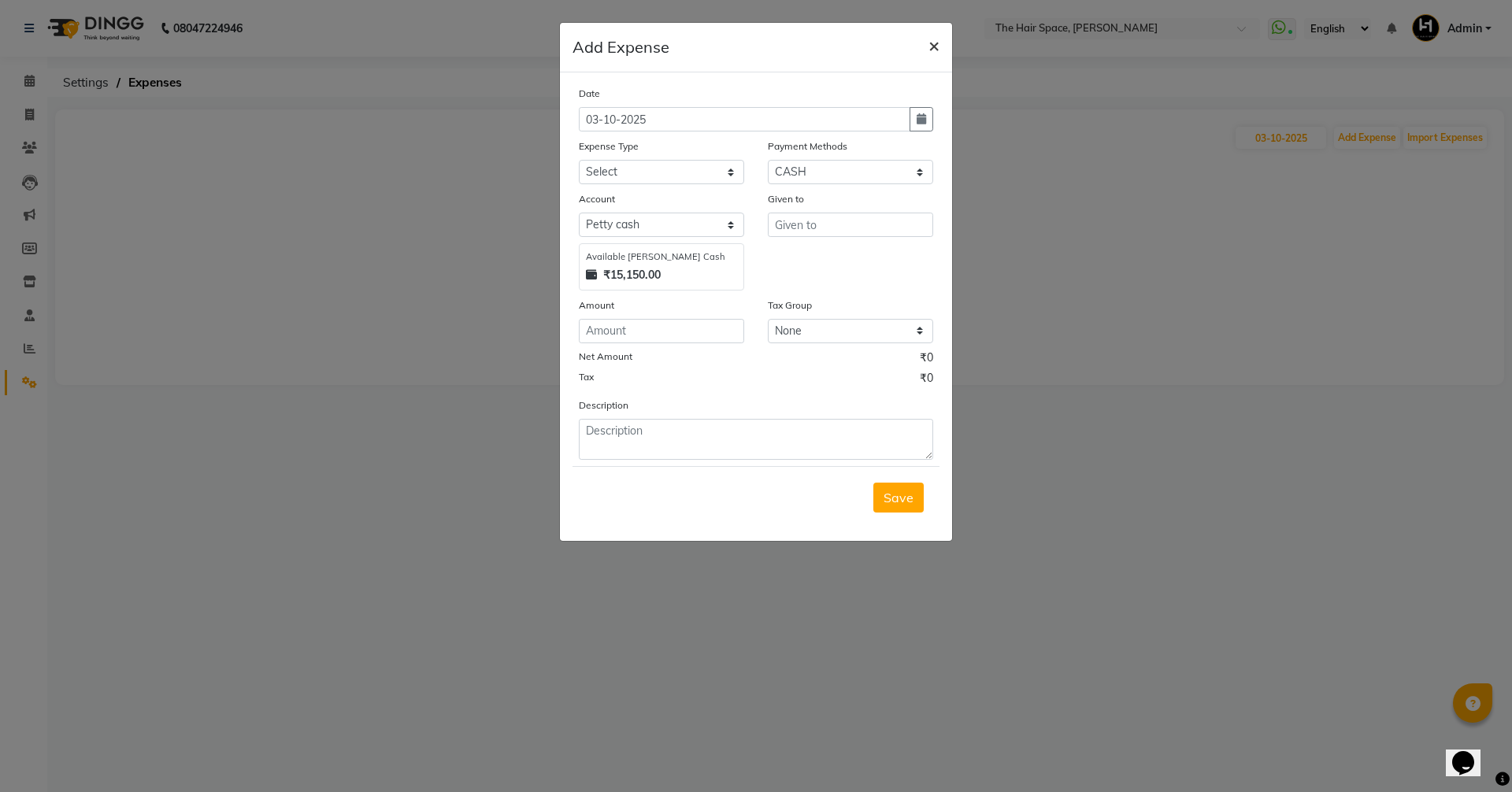
click at [933, 50] on span "×" at bounding box center [934, 44] width 11 height 23
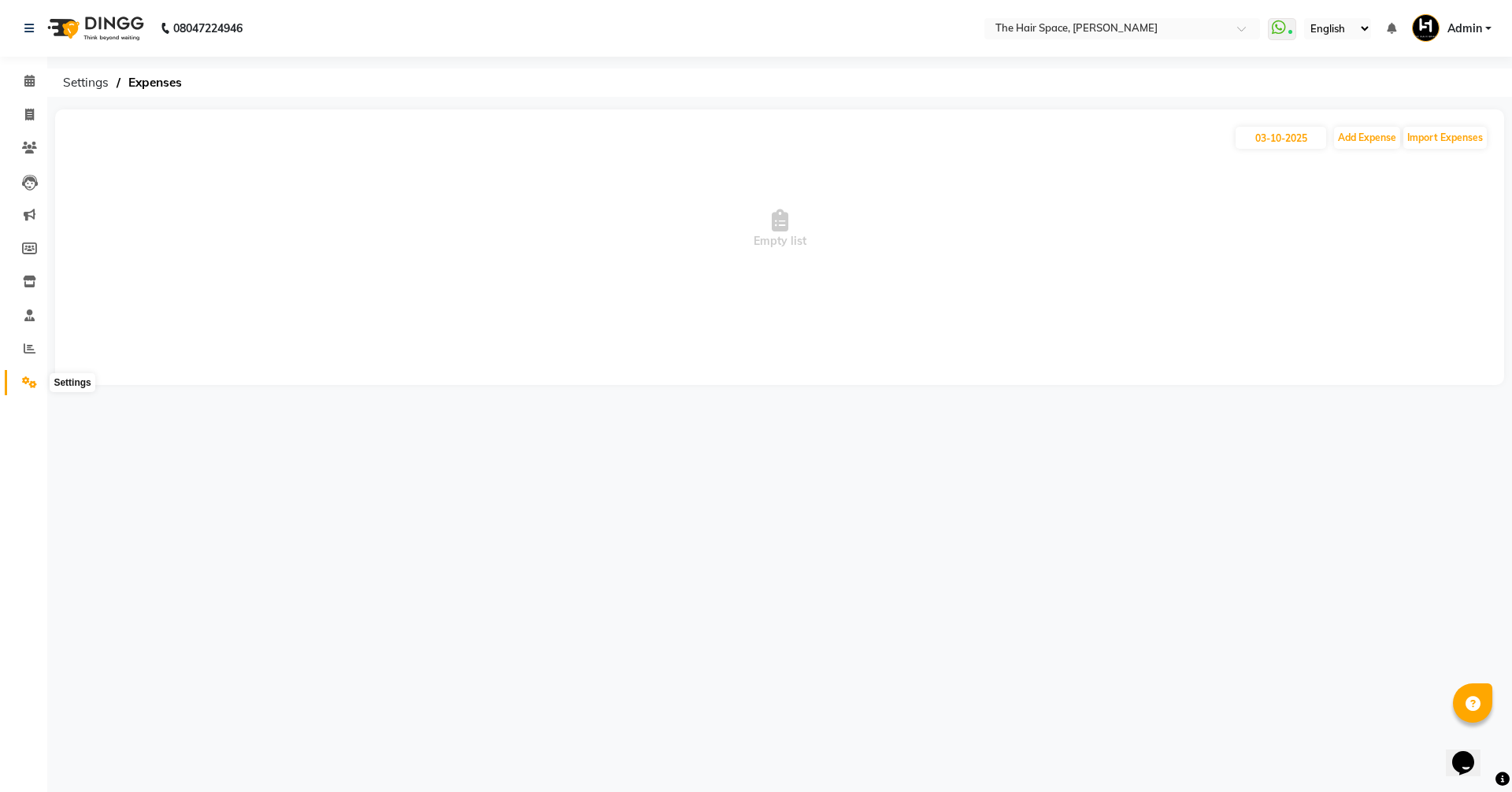
click at [30, 377] on icon at bounding box center [29, 382] width 15 height 12
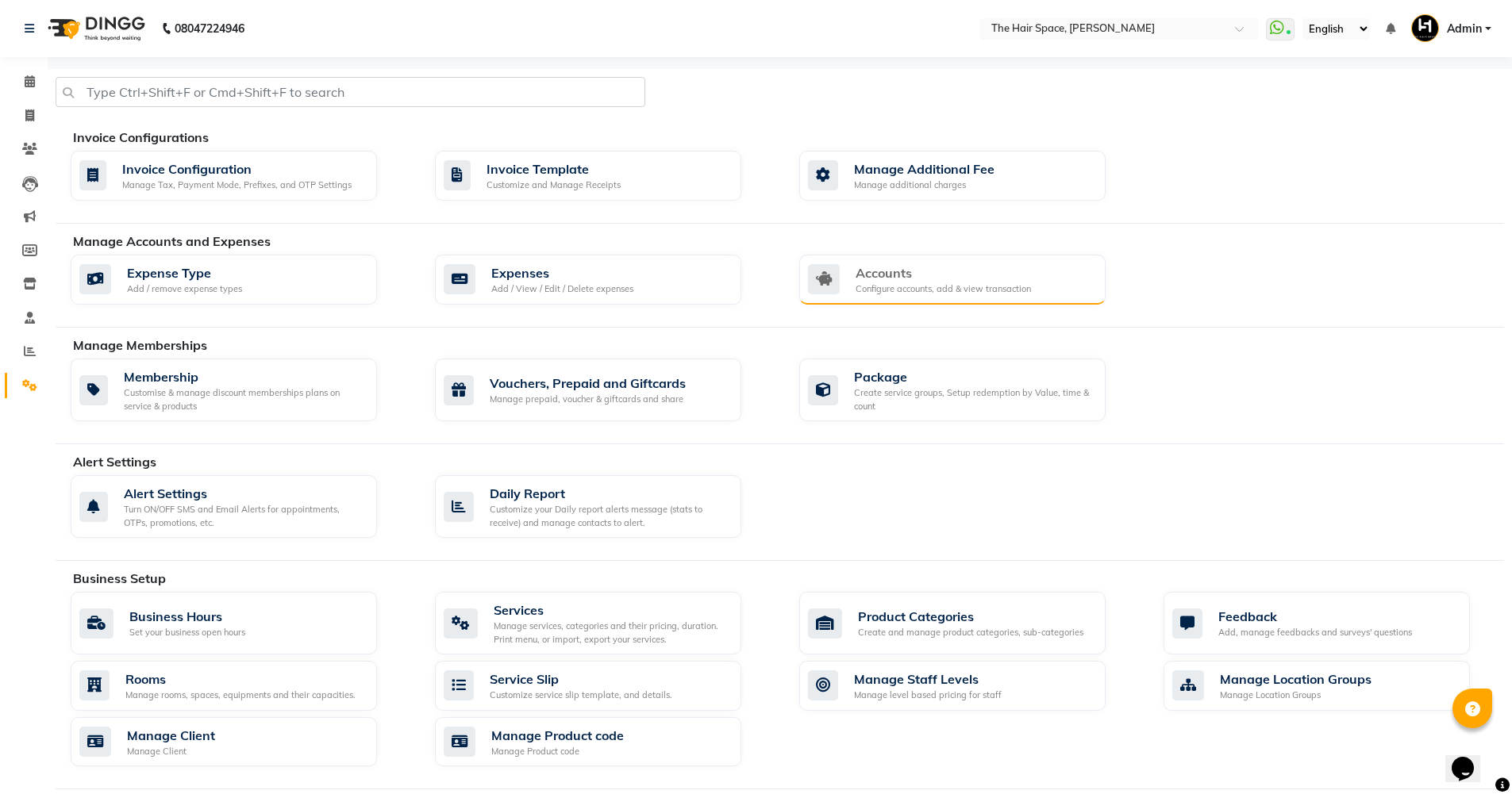
click at [914, 279] on div "Accounts" at bounding box center [943, 272] width 175 height 19
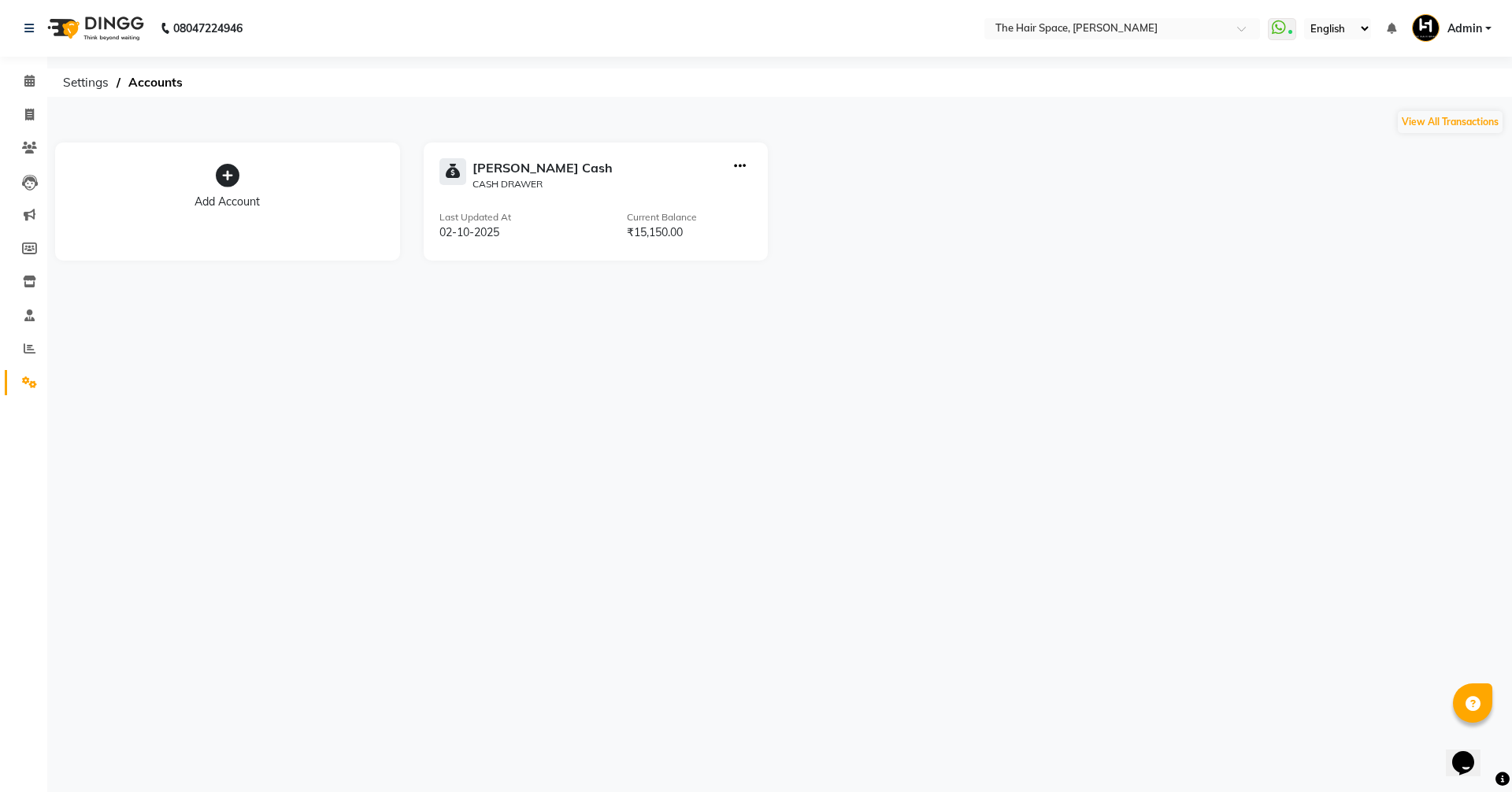
click at [740, 166] on icon "button" at bounding box center [740, 166] width 12 height 1
click at [734, 130] on div "View Transaction" at bounding box center [741, 134] width 84 height 17
select select "5699"
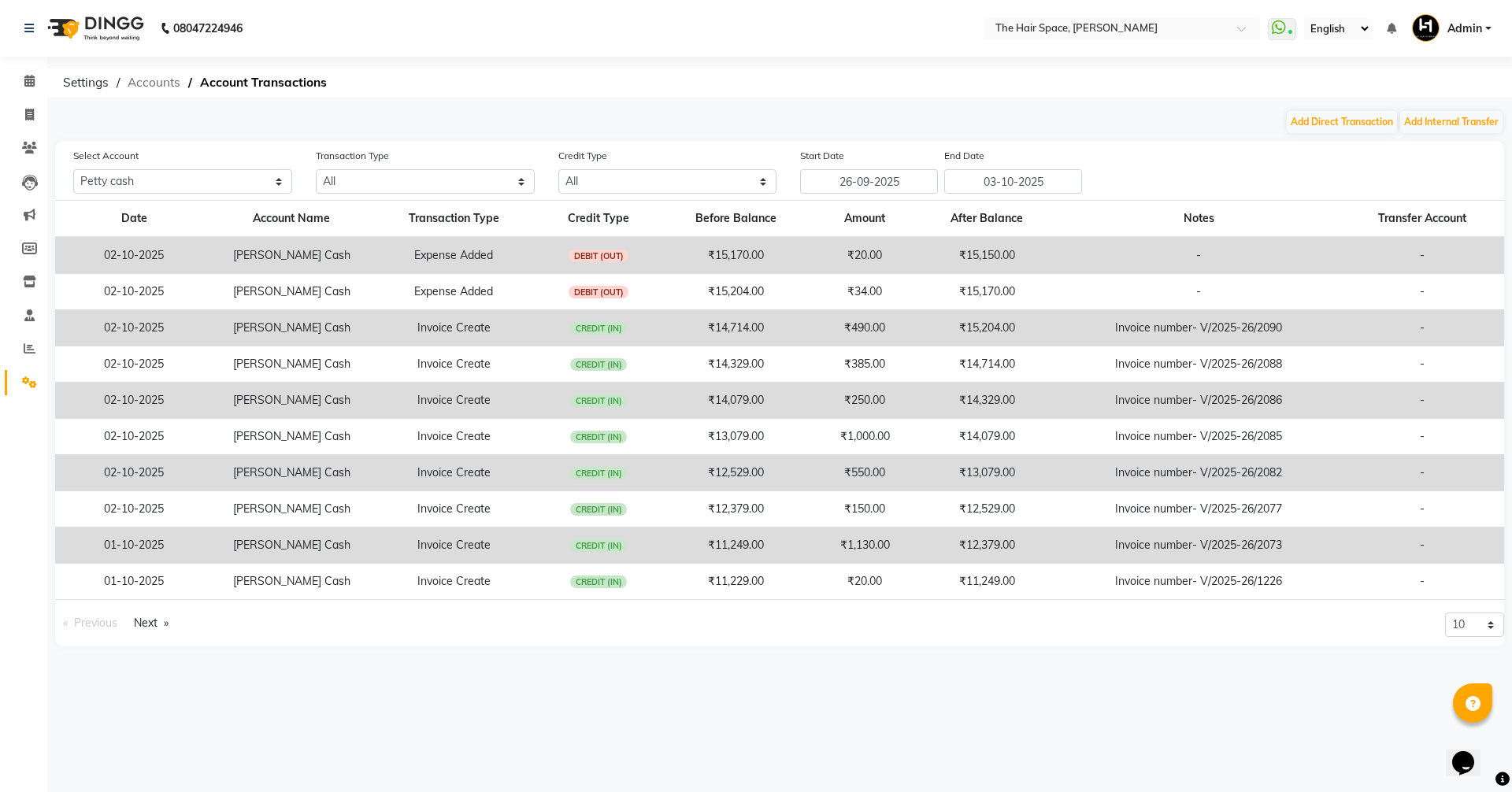
click at [142, 89] on span "Accounts" at bounding box center [154, 82] width 68 height 28
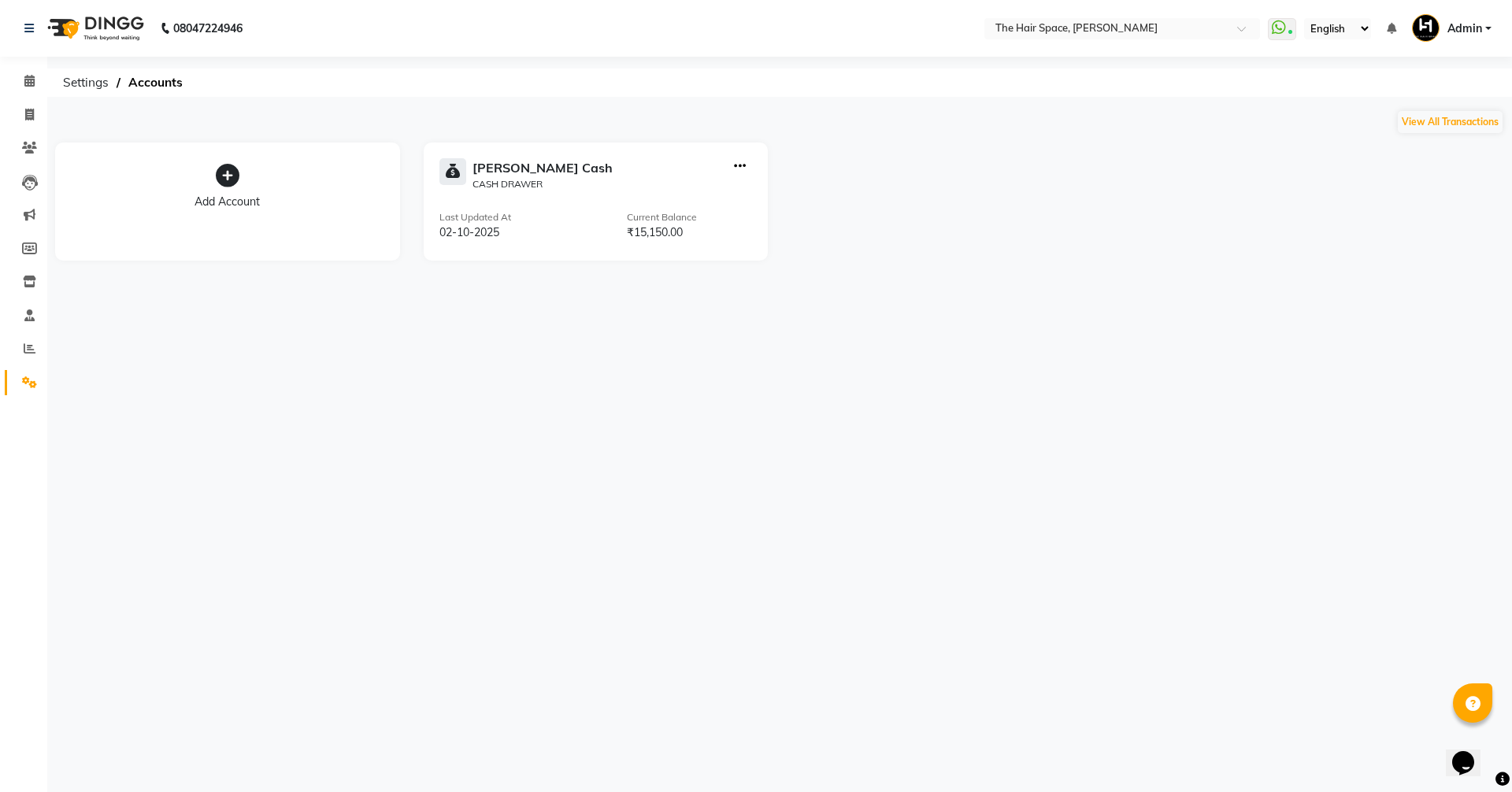
drag, startPoint x: 731, startPoint y: 163, endPoint x: 741, endPoint y: 155, distance: 12.8
click at [731, 163] on div at bounding box center [740, 175] width 24 height 33
click at [738, 166] on icon "button" at bounding box center [740, 166] width 12 height 1
click at [735, 118] on div "Add Transaction" at bounding box center [741, 113] width 84 height 17
select select "direct"
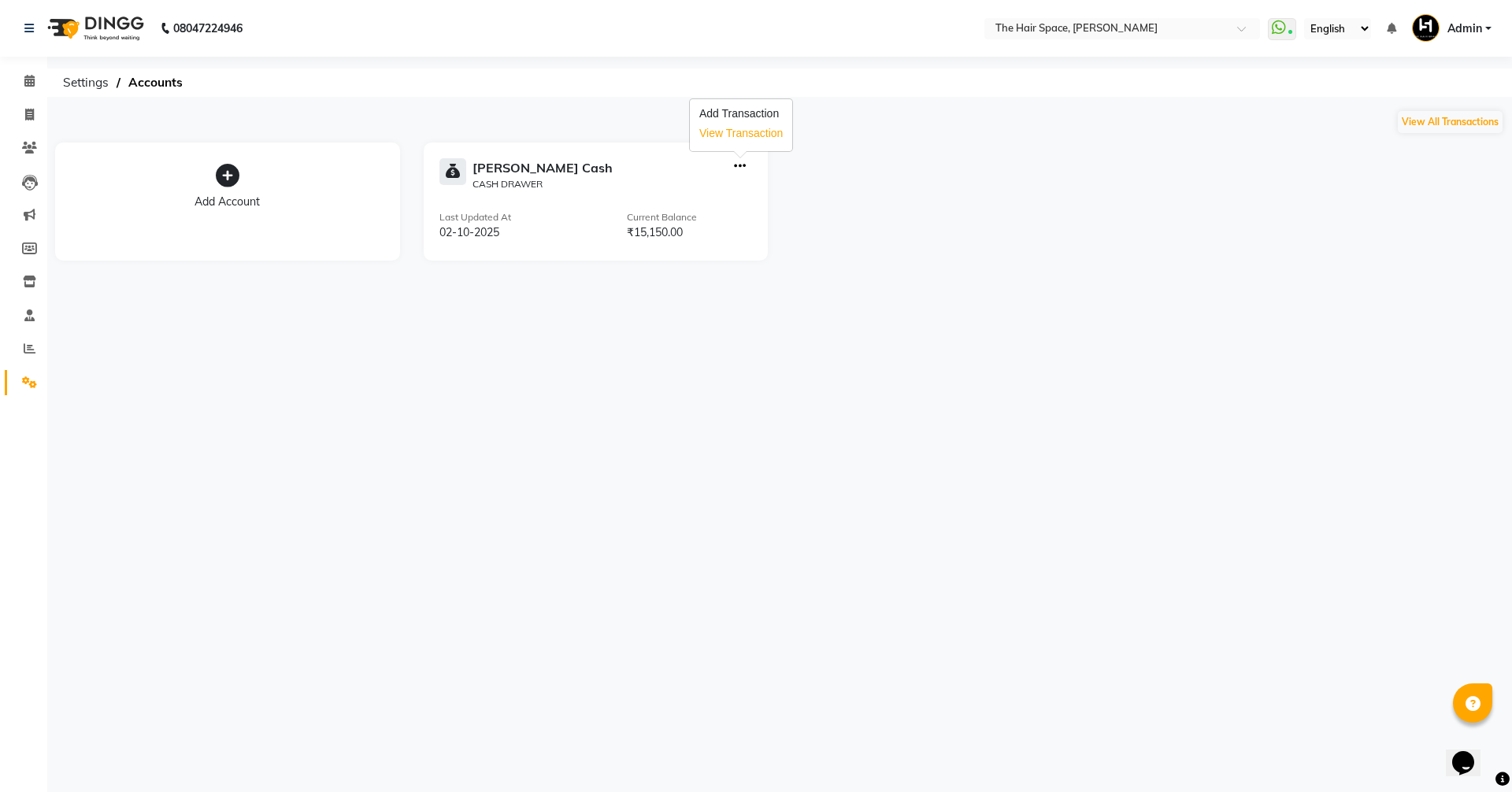
select select "5699"
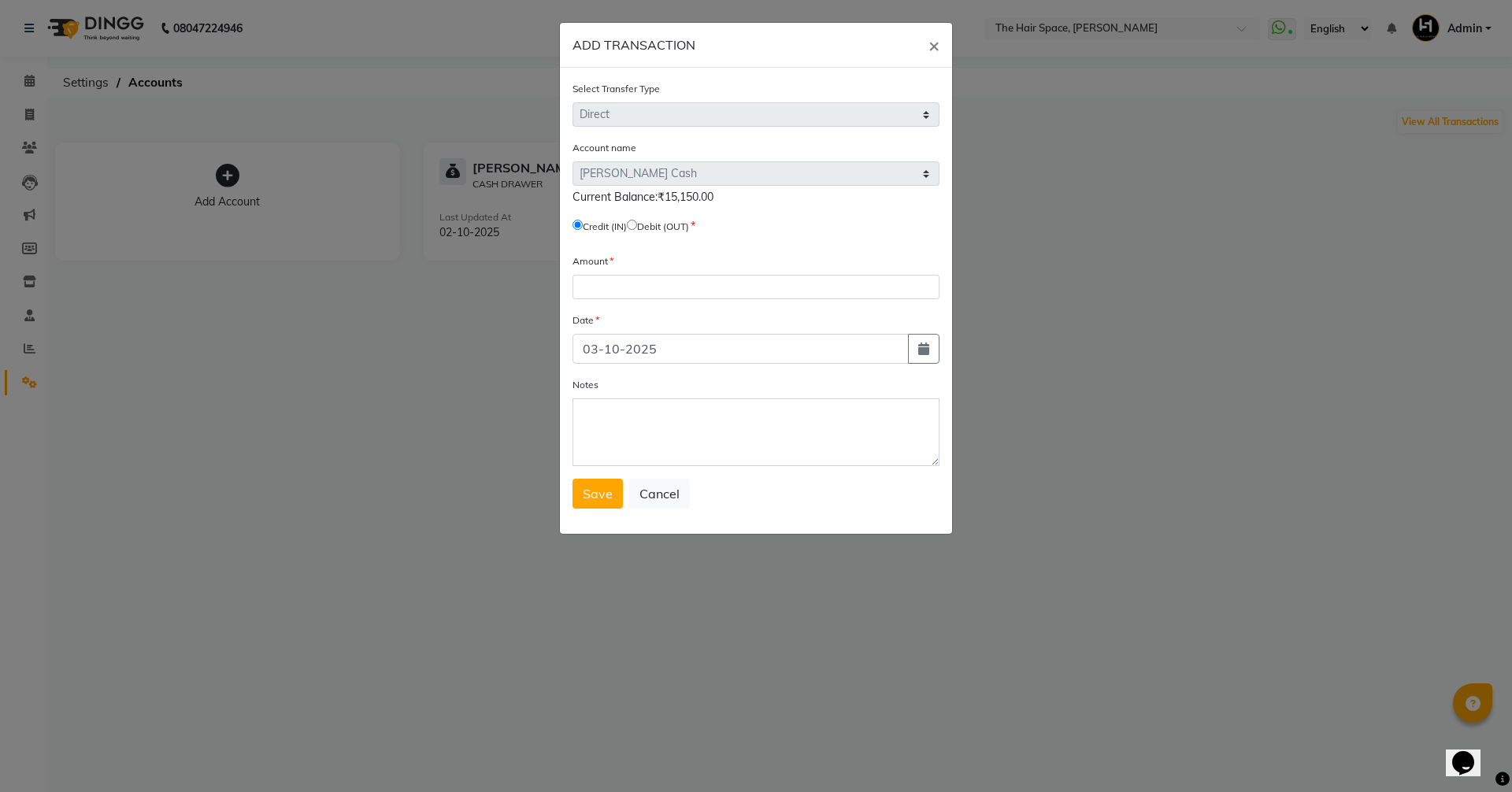
click at [637, 226] on input "radio" at bounding box center [632, 225] width 10 height 10
radio input "true"
click at [618, 283] on input "number" at bounding box center [756, 287] width 367 height 24
type input "4000"
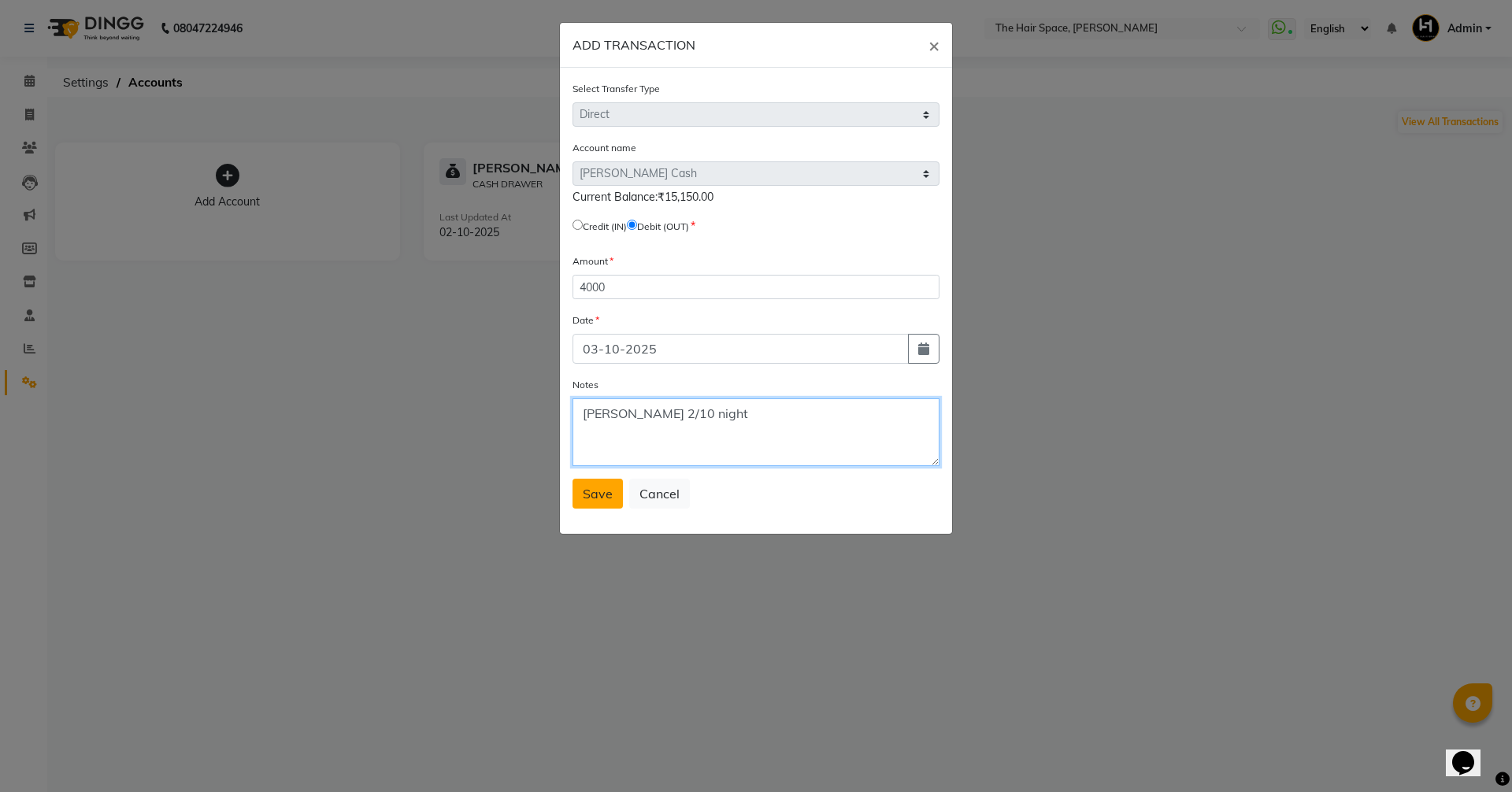
type textarea "shankar 2/10 night"
click at [593, 497] on span "Save" at bounding box center [597, 494] width 30 height 16
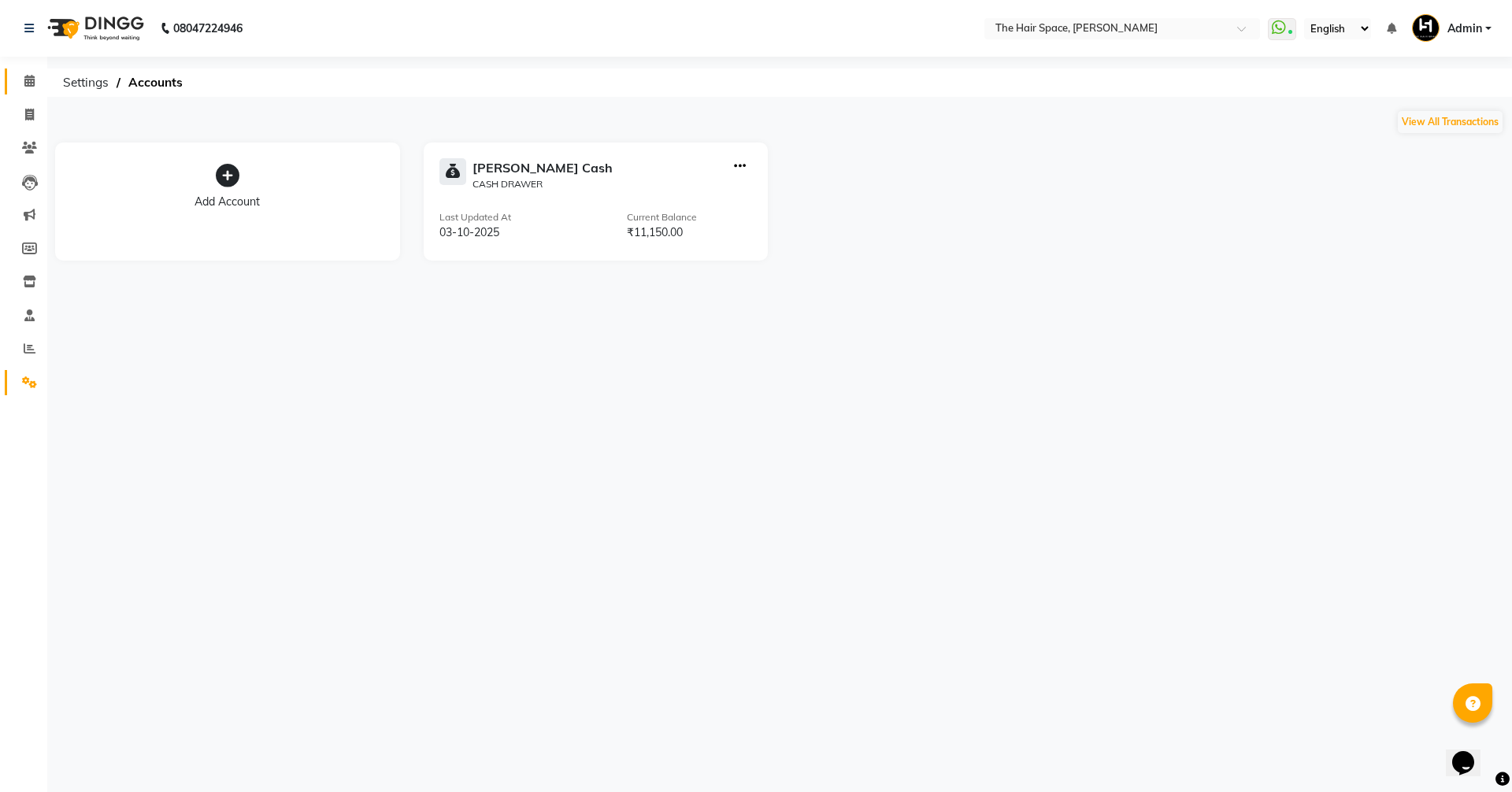
drag, startPoint x: 39, startPoint y: 69, endPoint x: 31, endPoint y: 74, distance: 9.4
click at [39, 69] on link "Calendar" at bounding box center [23, 81] width 38 height 26
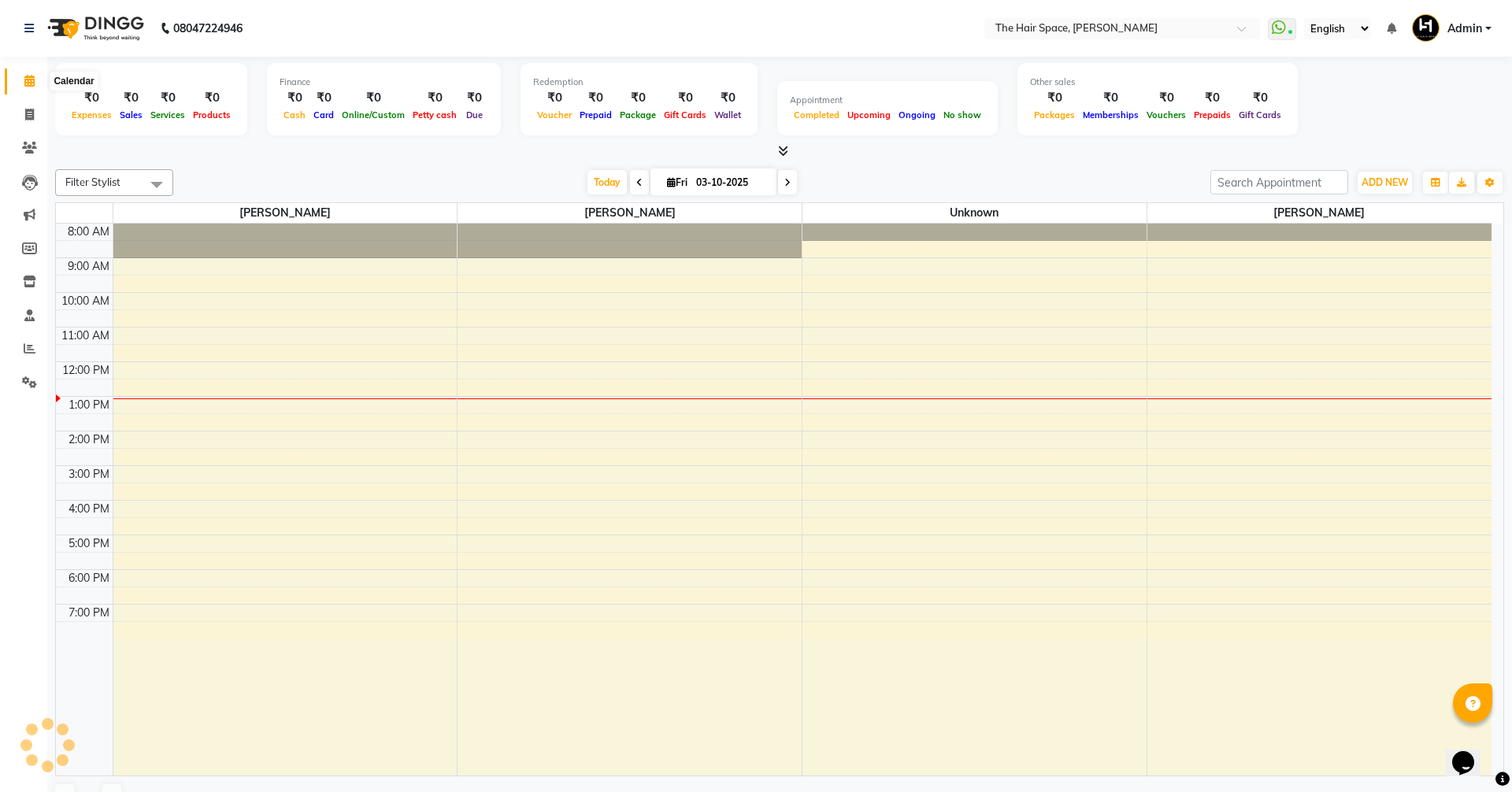
click at [31, 74] on span at bounding box center [30, 81] width 27 height 19
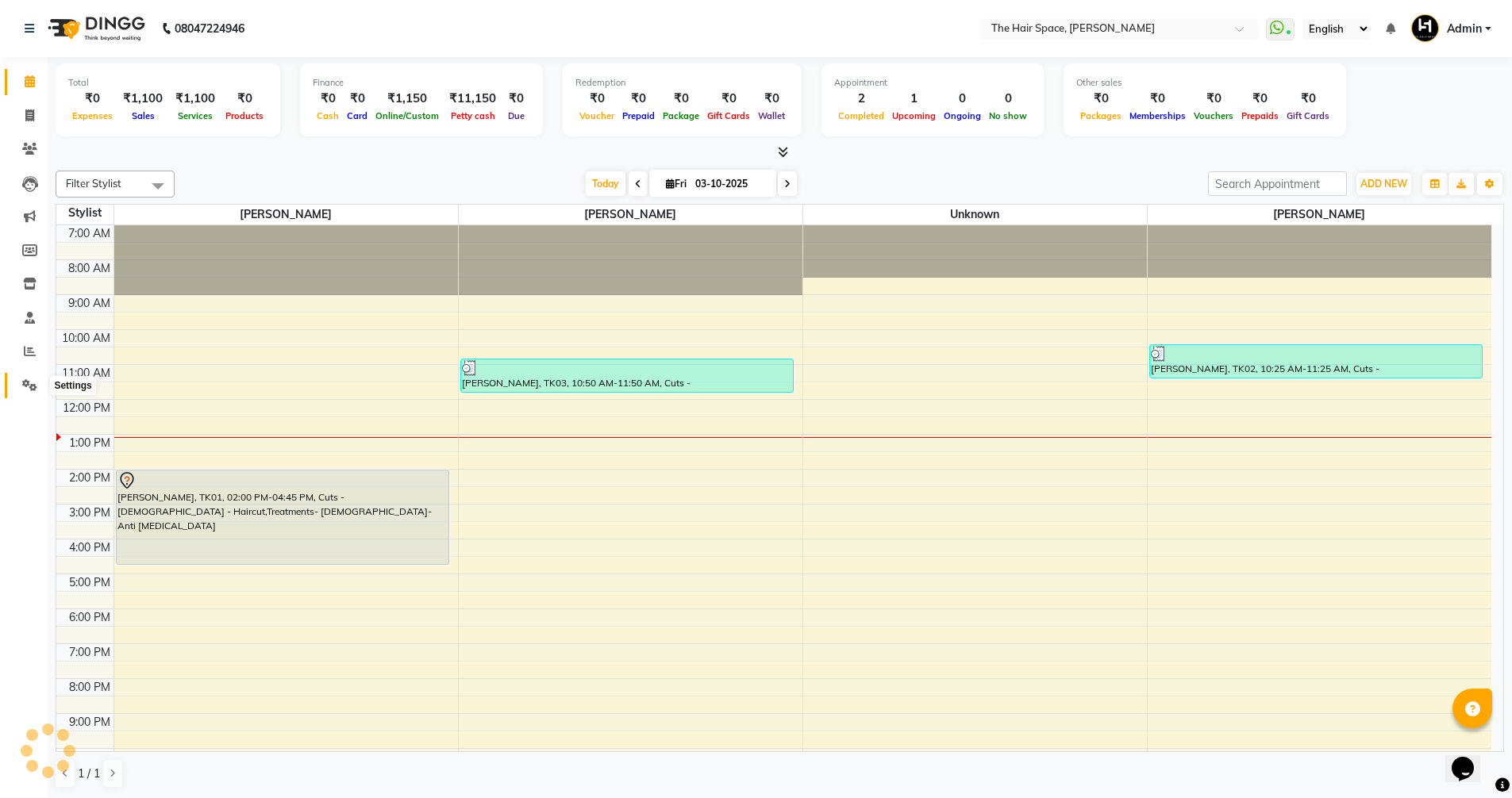
click at [19, 388] on span at bounding box center [30, 386] width 28 height 19
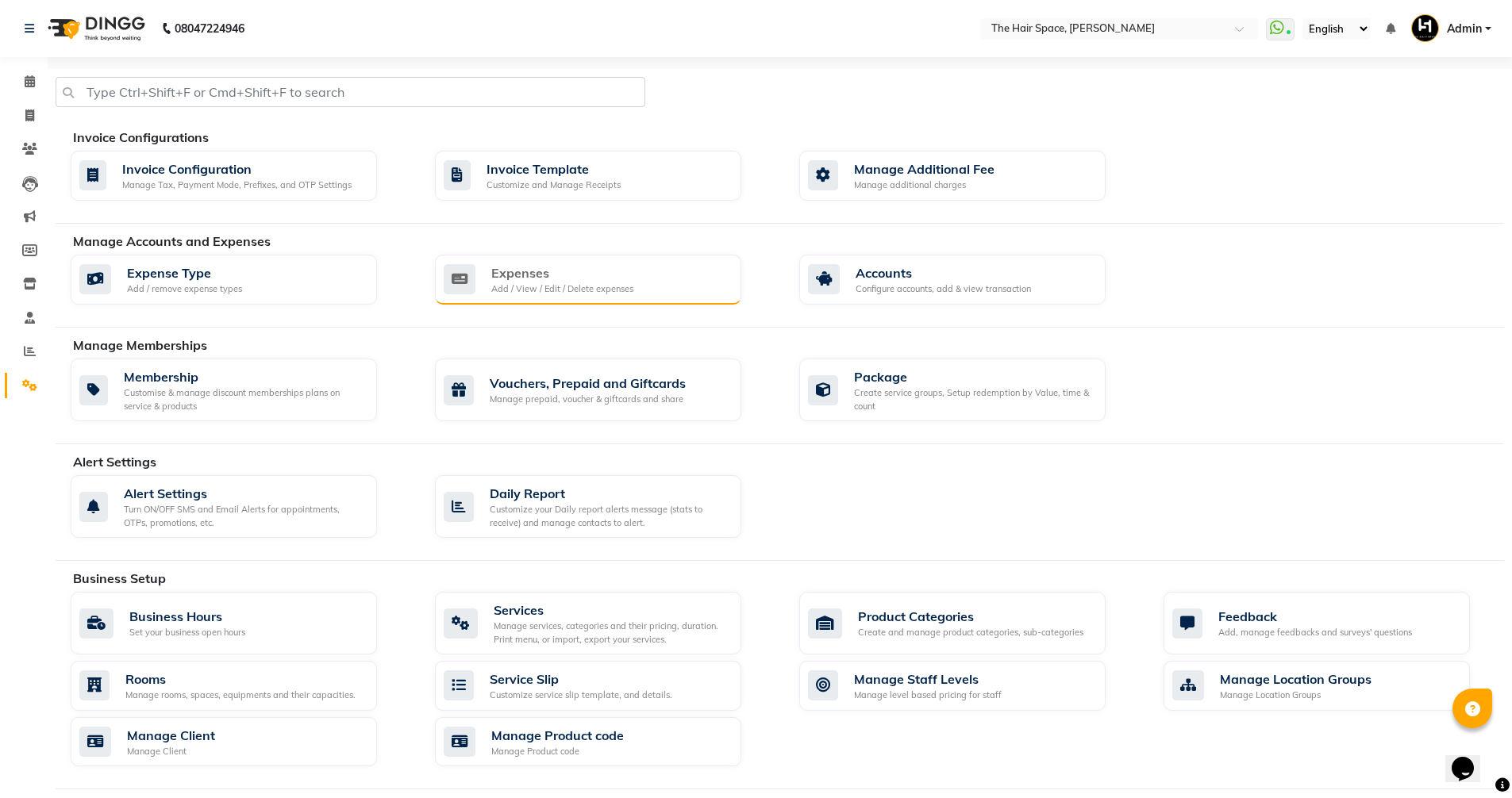
click at [544, 264] on div "Expenses" at bounding box center [562, 272] width 142 height 19
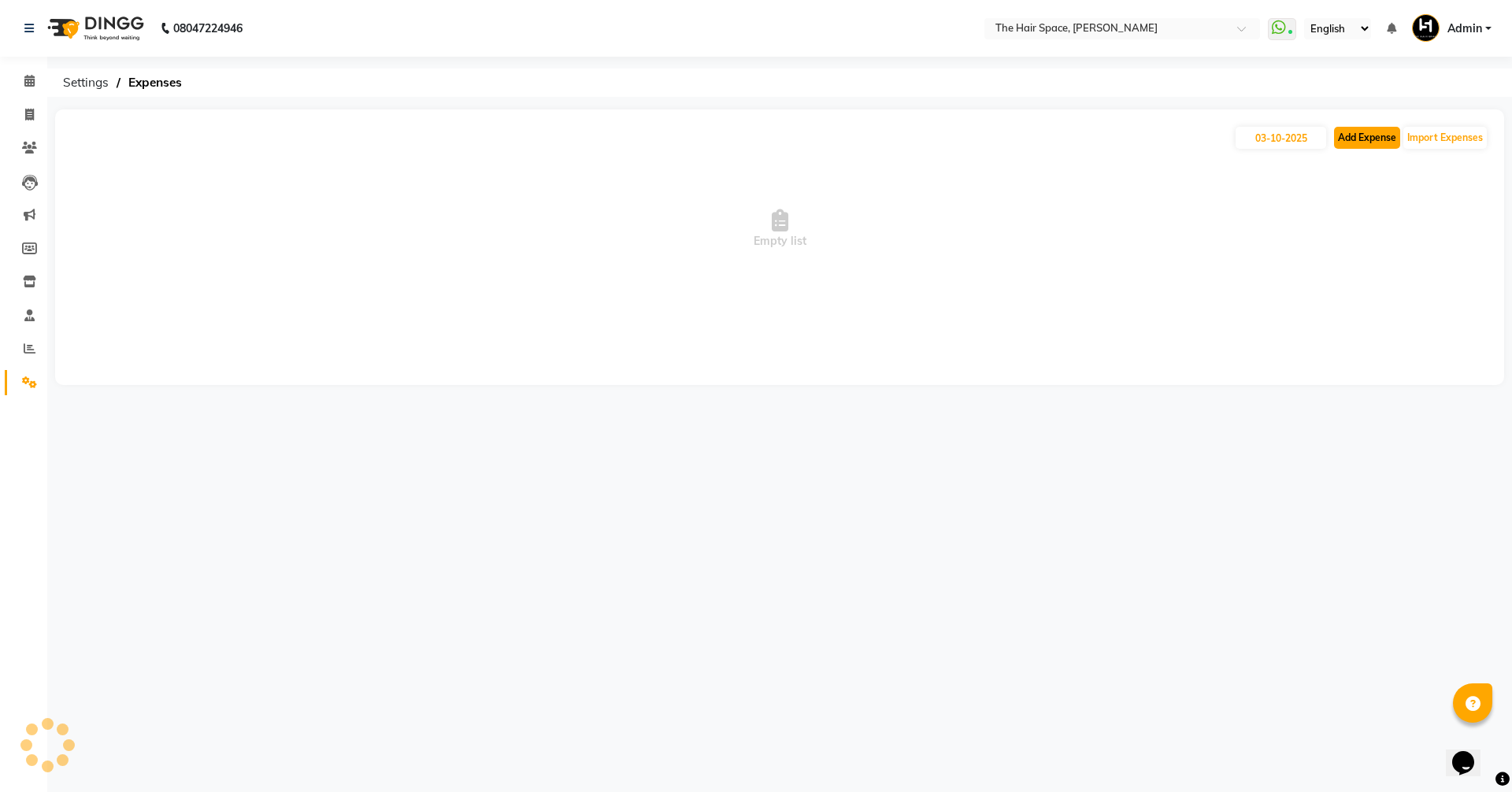
click at [1350, 138] on button "Add Expense" at bounding box center [1367, 138] width 66 height 22
select select "1"
select select "5699"
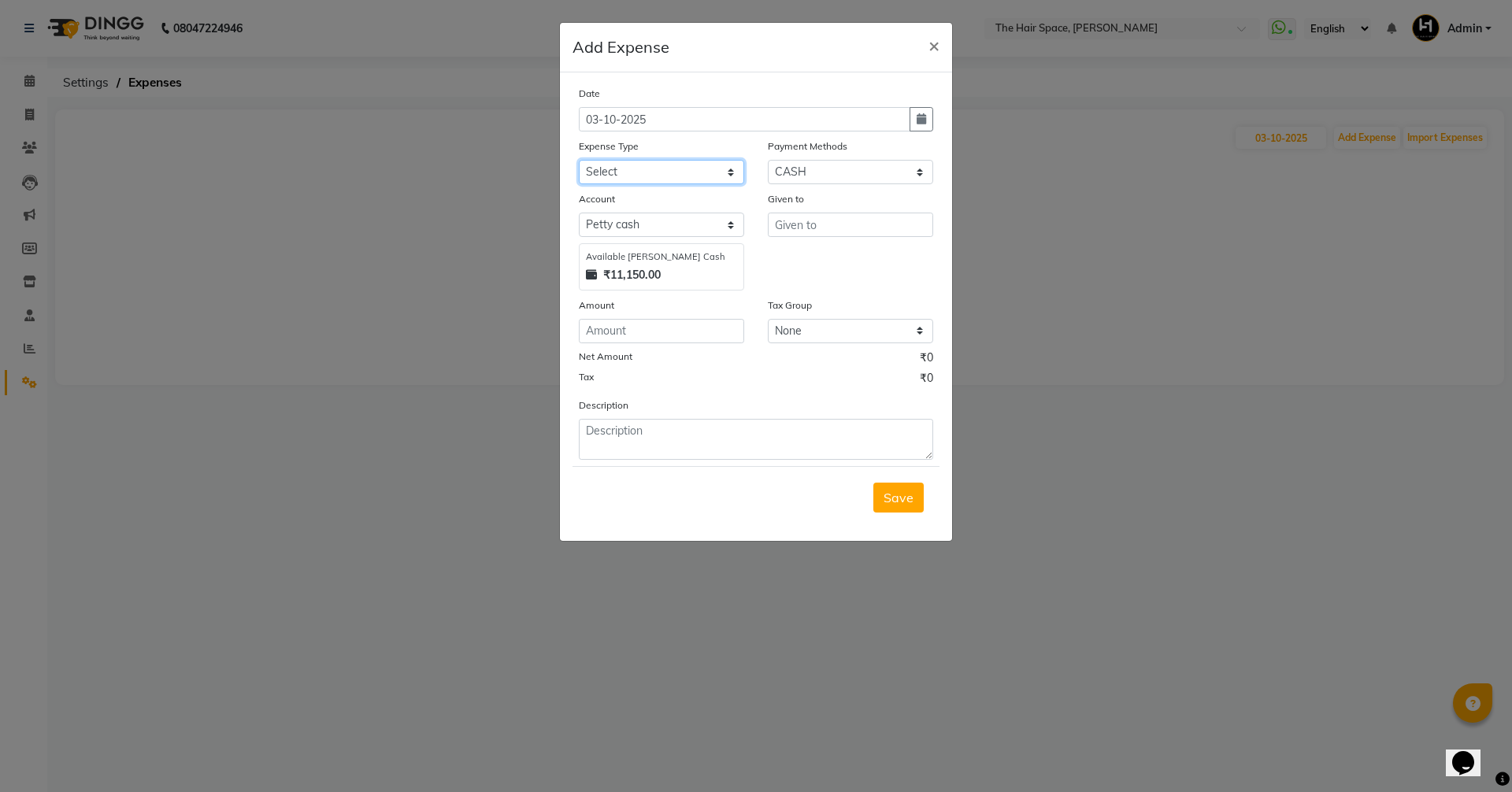
click at [624, 175] on select "Select Advance Salary Cash transfer to bank Client Snacks Clinical charges Cutt…" at bounding box center [661, 172] width 165 height 24
select select "16969"
click at [579, 160] on select "Select Advance Salary Cash transfer to bank Client Snacks Clinical charges Cutt…" at bounding box center [661, 172] width 165 height 24
type input "r"
type input "maulik"
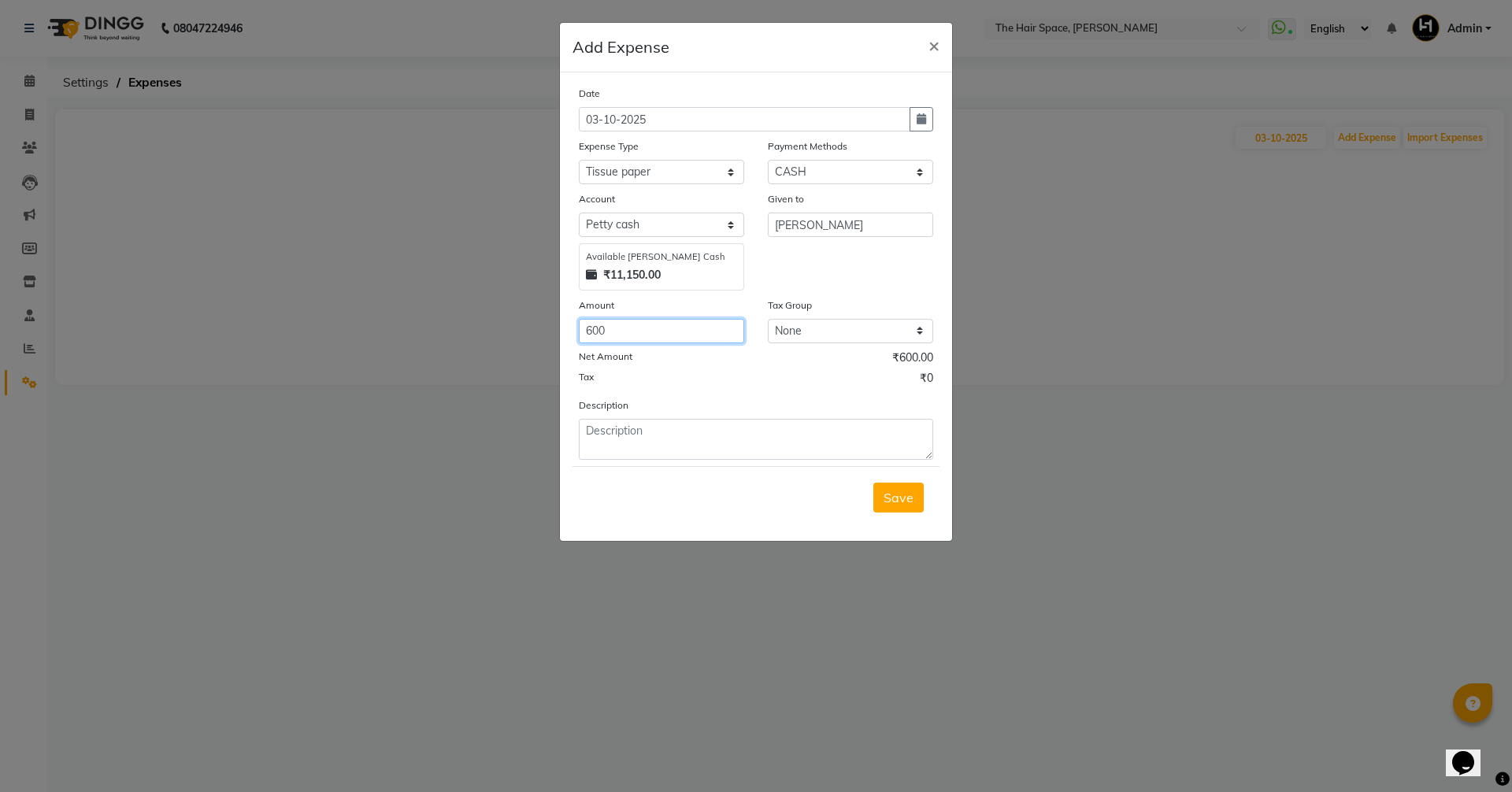
type input "600"
type textarea "20 pack"
click at [909, 498] on span "Save" at bounding box center [898, 498] width 30 height 16
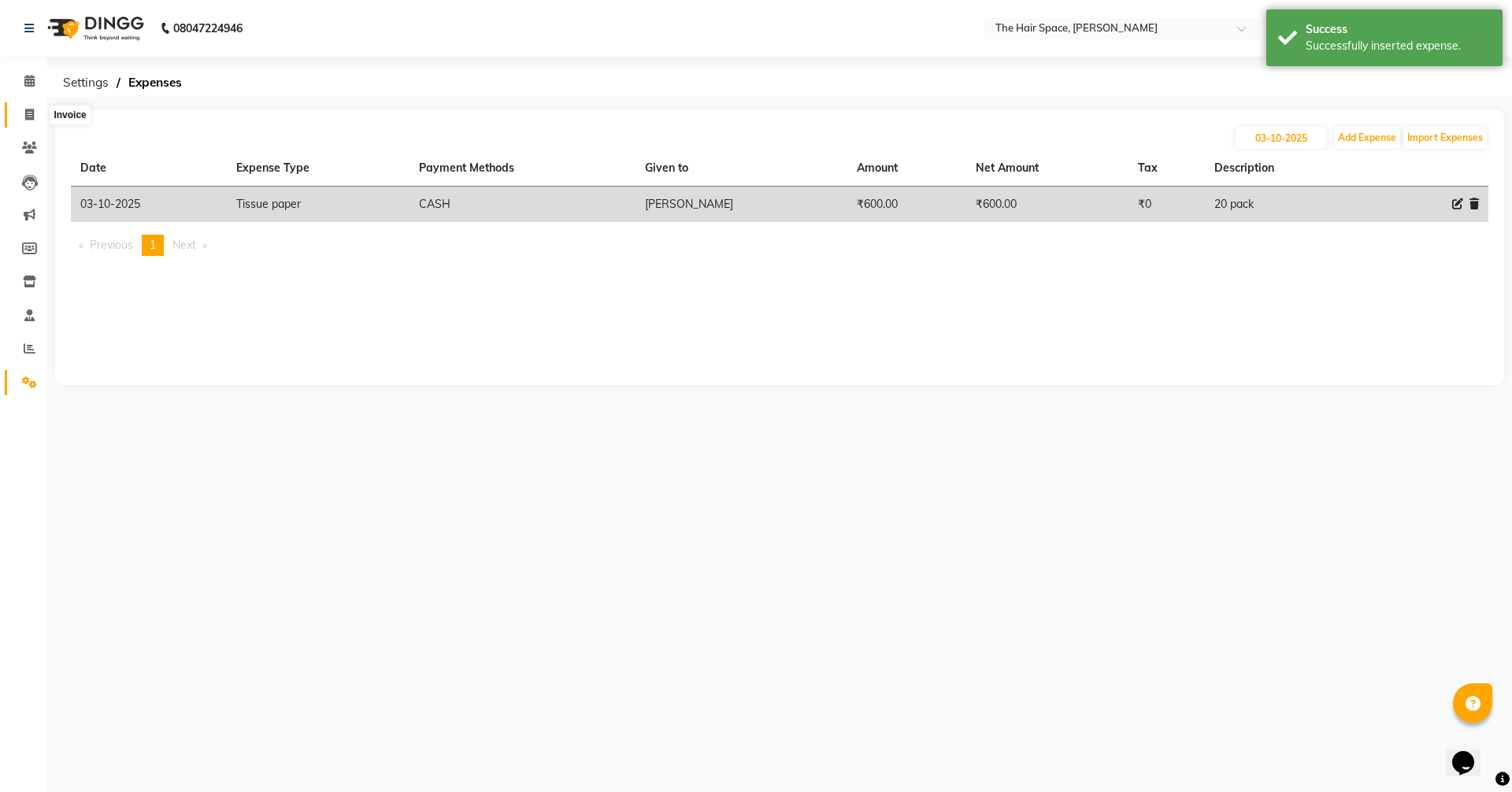
click at [21, 112] on span at bounding box center [30, 115] width 27 height 19
select select "6663"
select select "service"
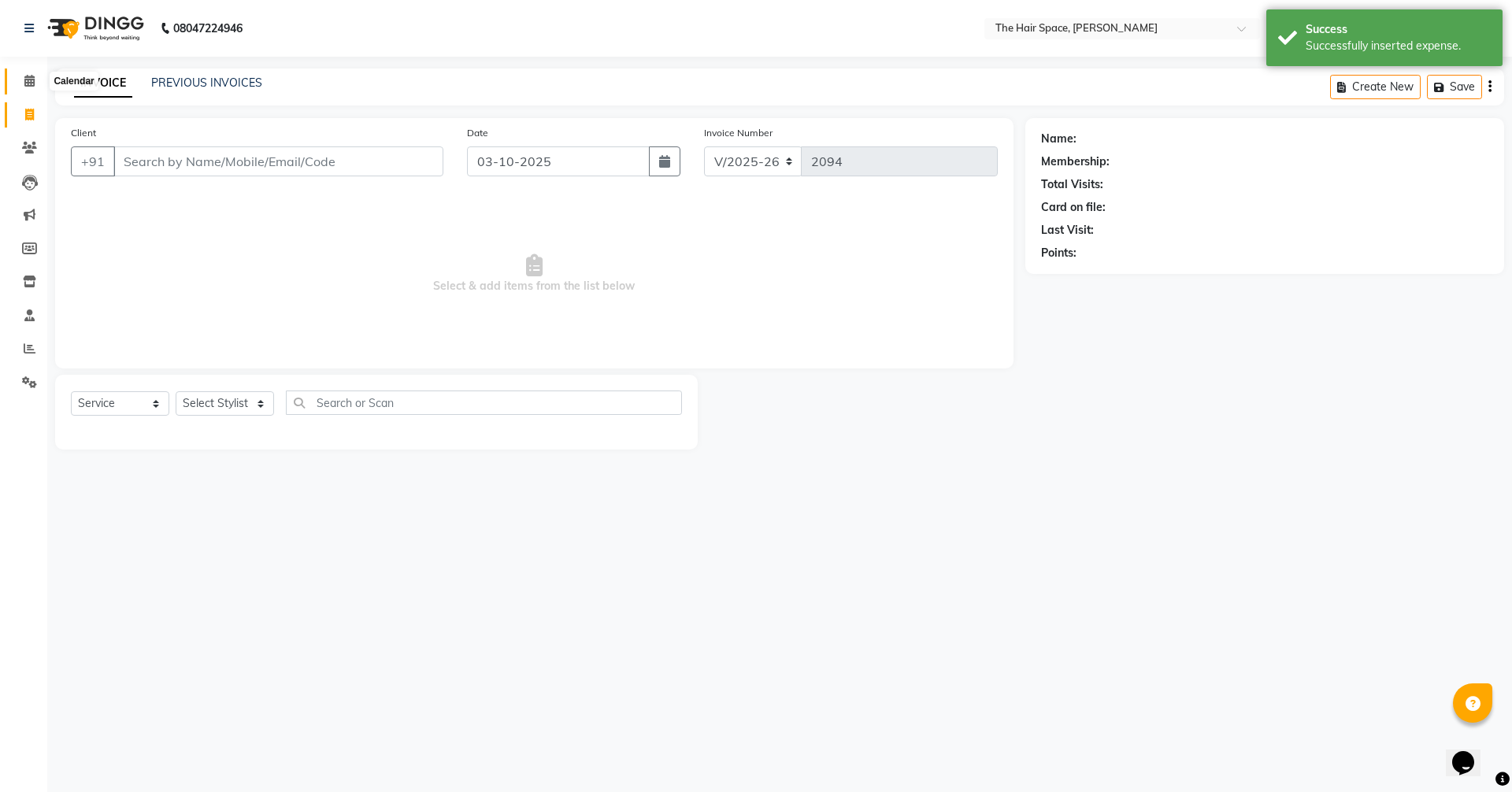
click at [30, 77] on icon at bounding box center [29, 80] width 10 height 12
click at [28, 77] on icon at bounding box center [29, 80] width 10 height 12
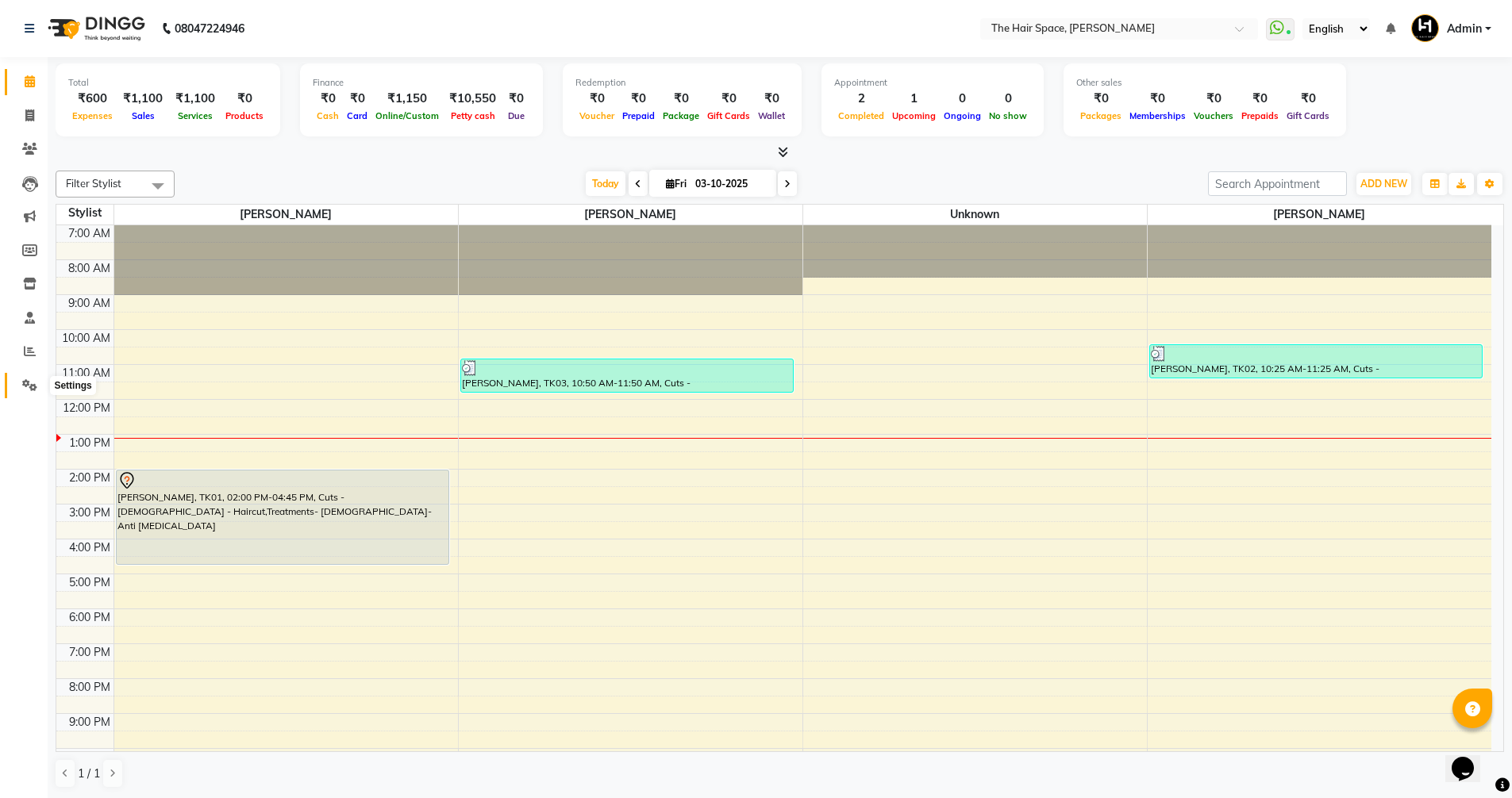
click at [24, 388] on icon at bounding box center [29, 385] width 15 height 12
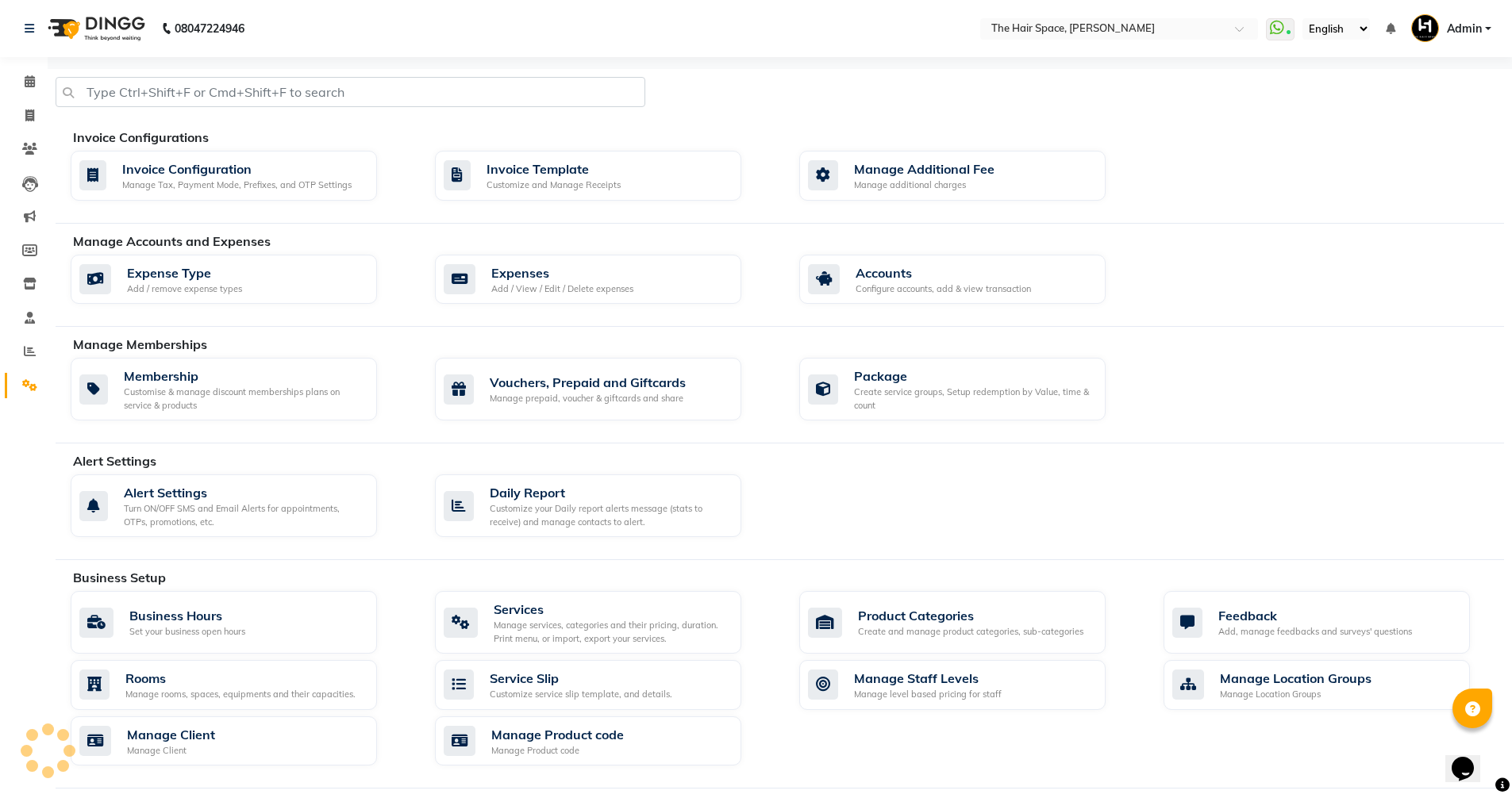
click at [24, 388] on icon at bounding box center [29, 385] width 15 height 12
click at [644, 285] on div "Expenses Add / View / Edit / Delete expenses" at bounding box center [586, 280] width 285 height 32
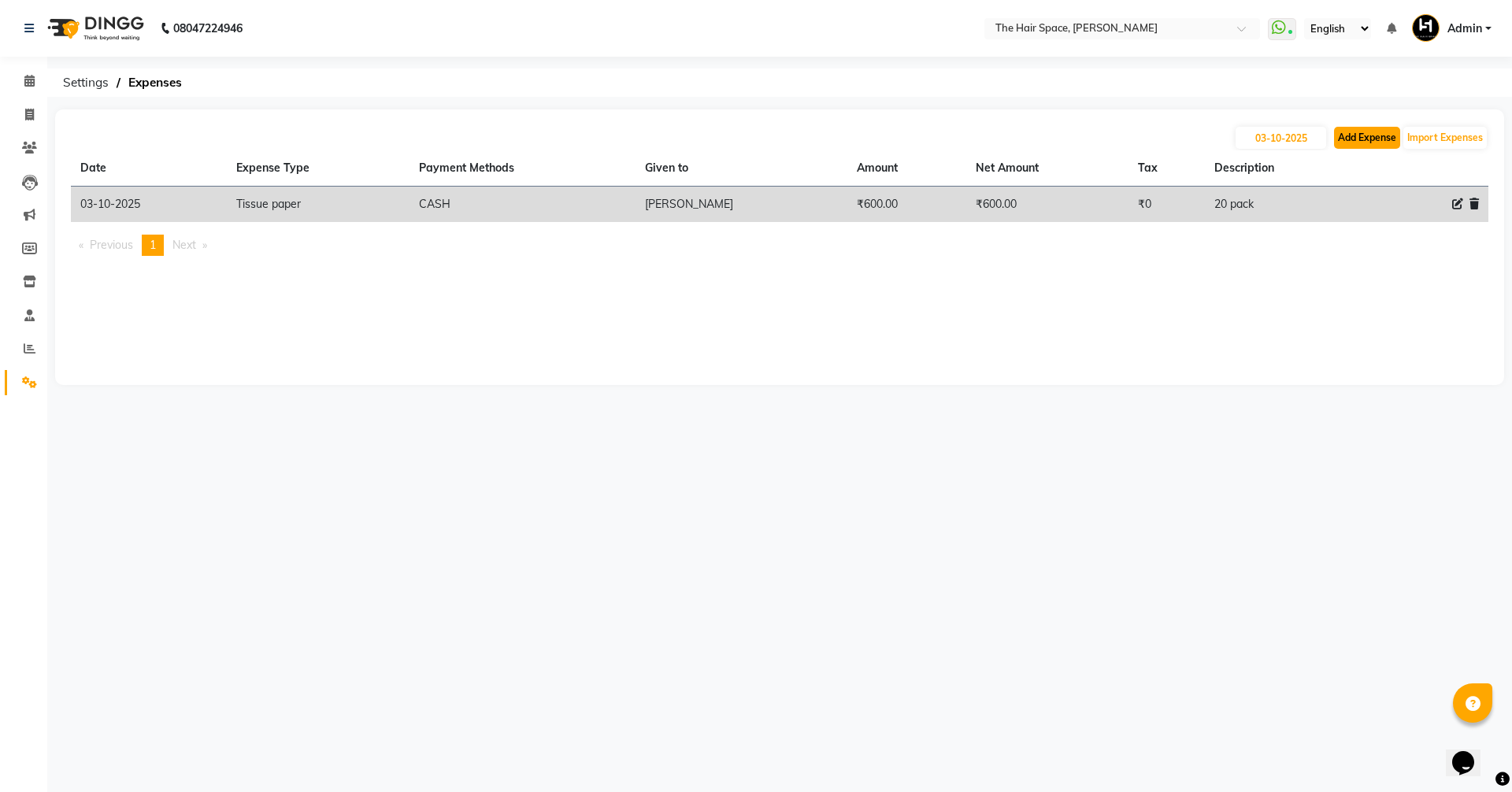
click at [1369, 137] on button "Add Expense" at bounding box center [1367, 138] width 66 height 22
select select "1"
select select "5699"
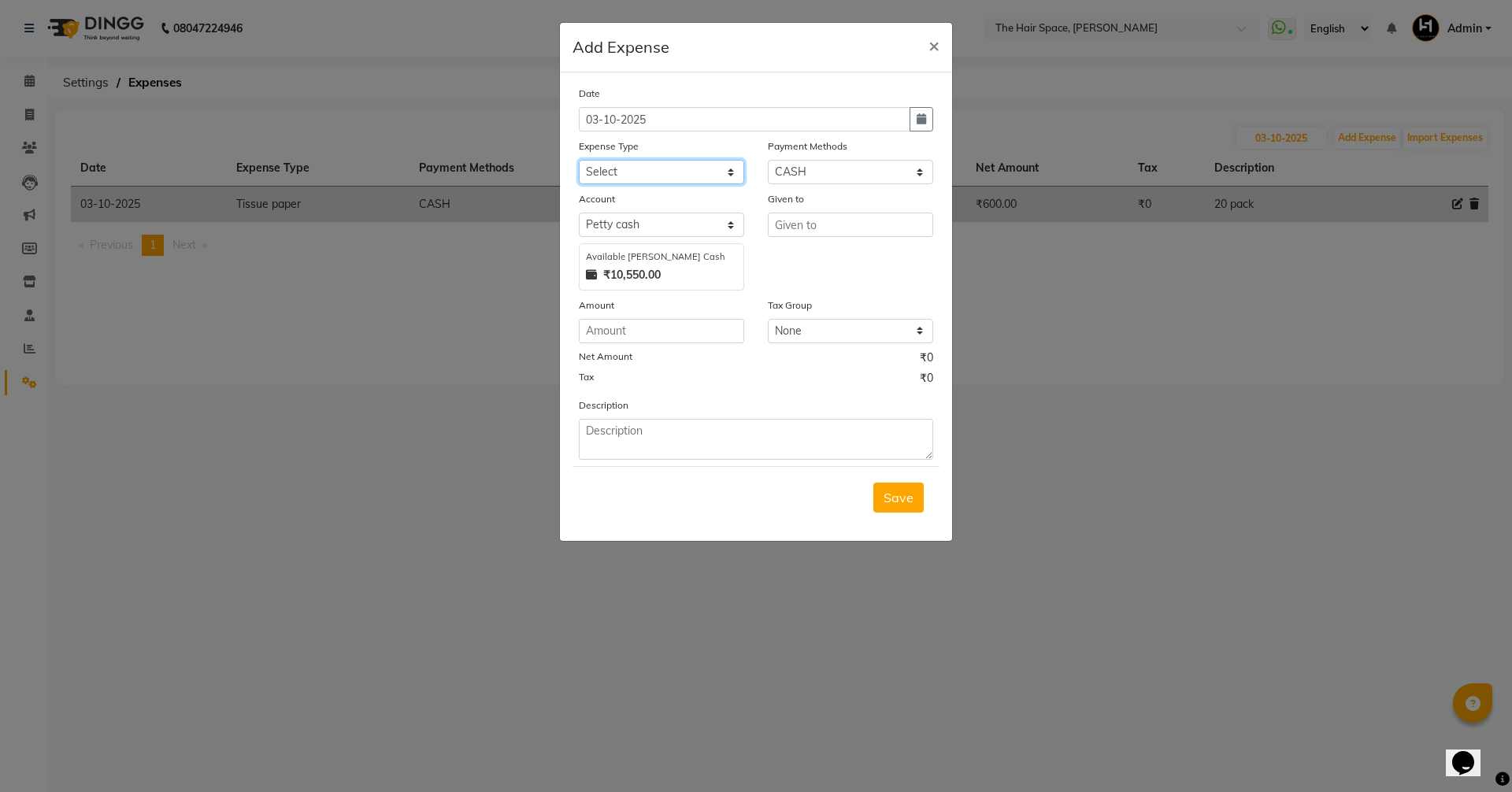
click at [645, 167] on select "Select Advance Salary Cash transfer to bank Client Snacks Clinical charges Cutt…" at bounding box center [661, 172] width 165 height 24
select select "17036"
click at [579, 160] on select "Select Advance Salary Cash transfer to bank Client Snacks Clinical charges Cutt…" at bounding box center [661, 172] width 165 height 24
type input "[PERSON_NAME]"
type input "106"
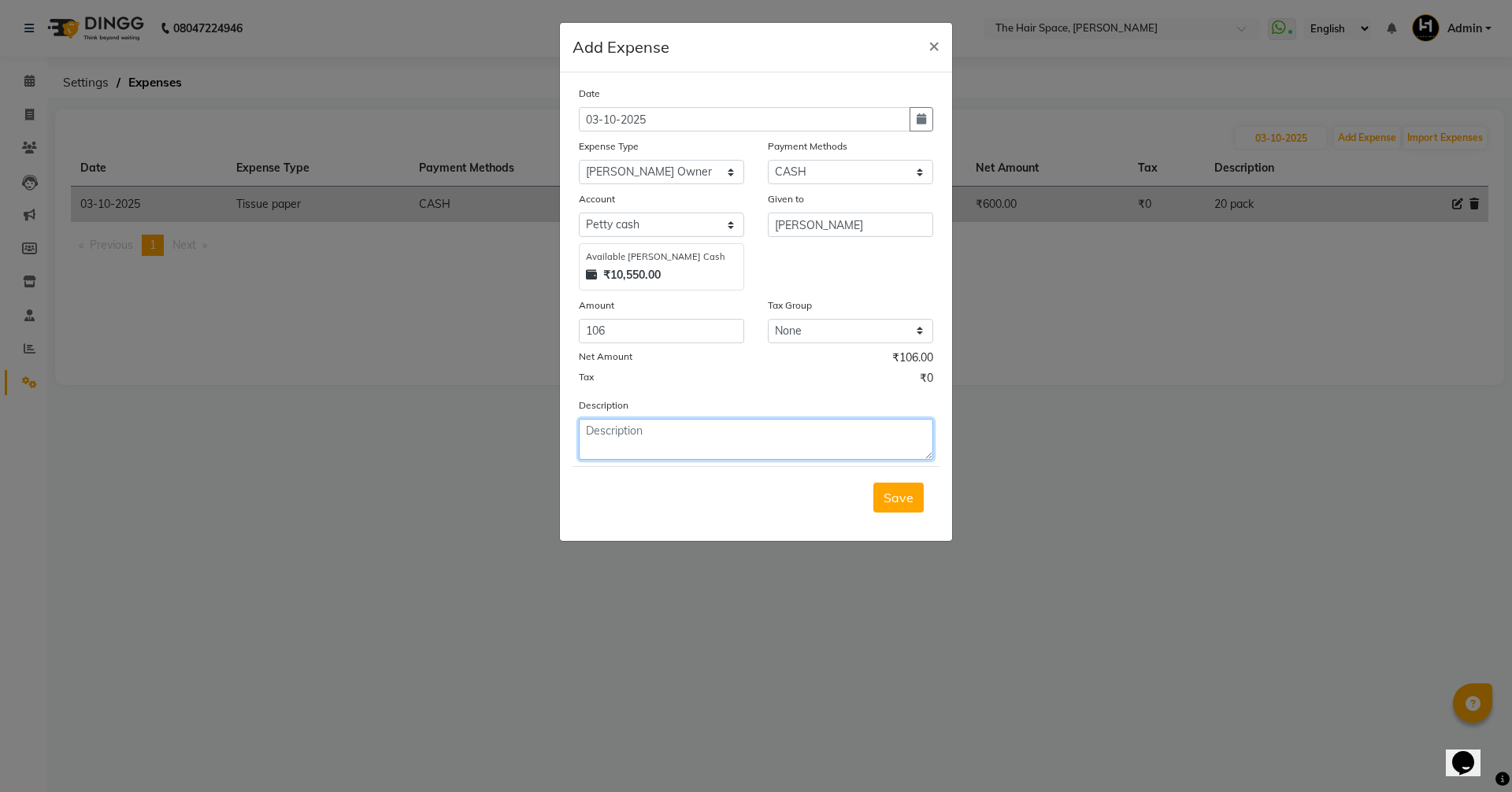
click at [591, 441] on textarea at bounding box center [756, 439] width 354 height 41
click at [907, 496] on span "Save" at bounding box center [898, 498] width 30 height 16
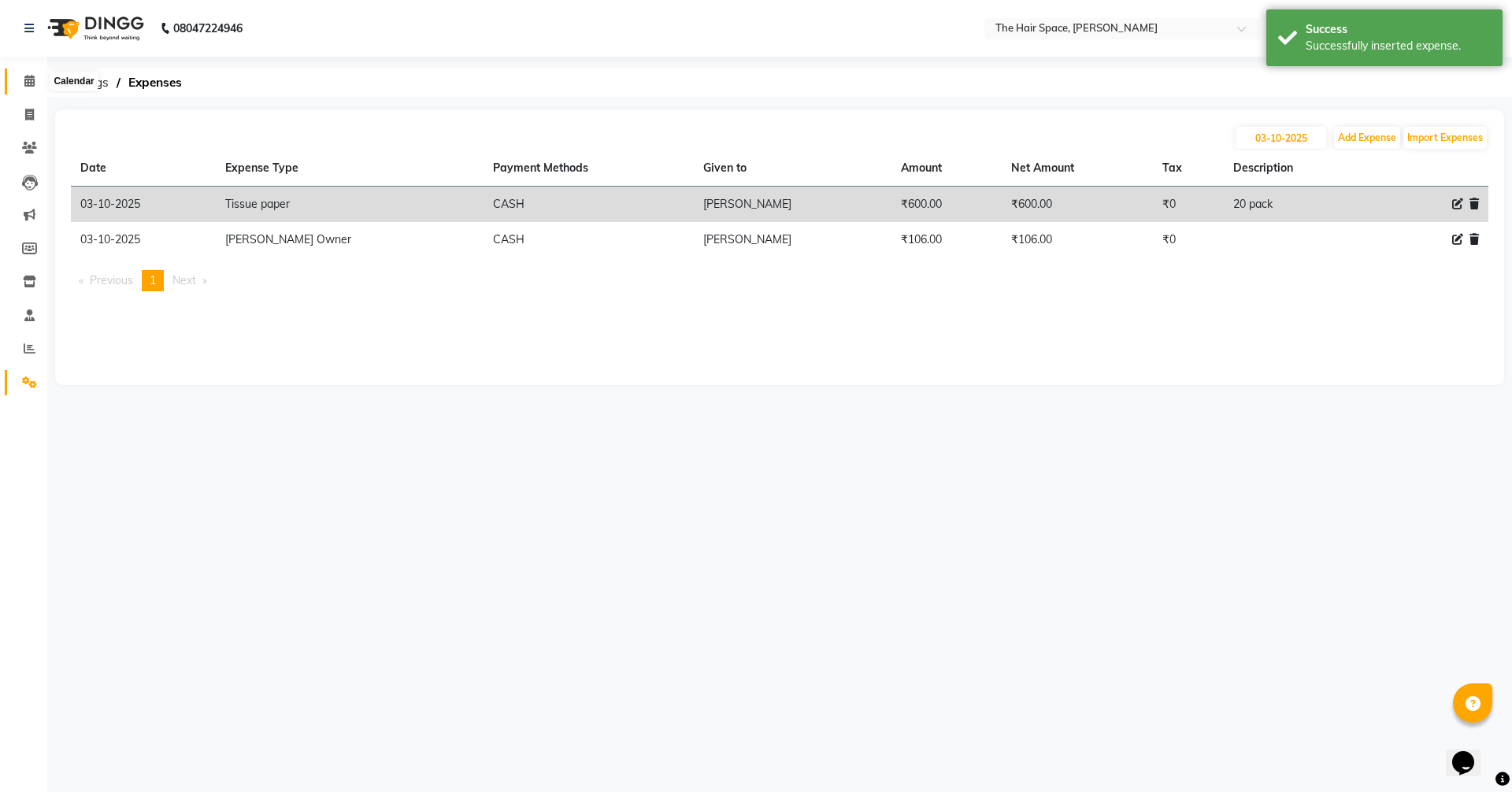
click at [29, 76] on icon at bounding box center [29, 80] width 10 height 12
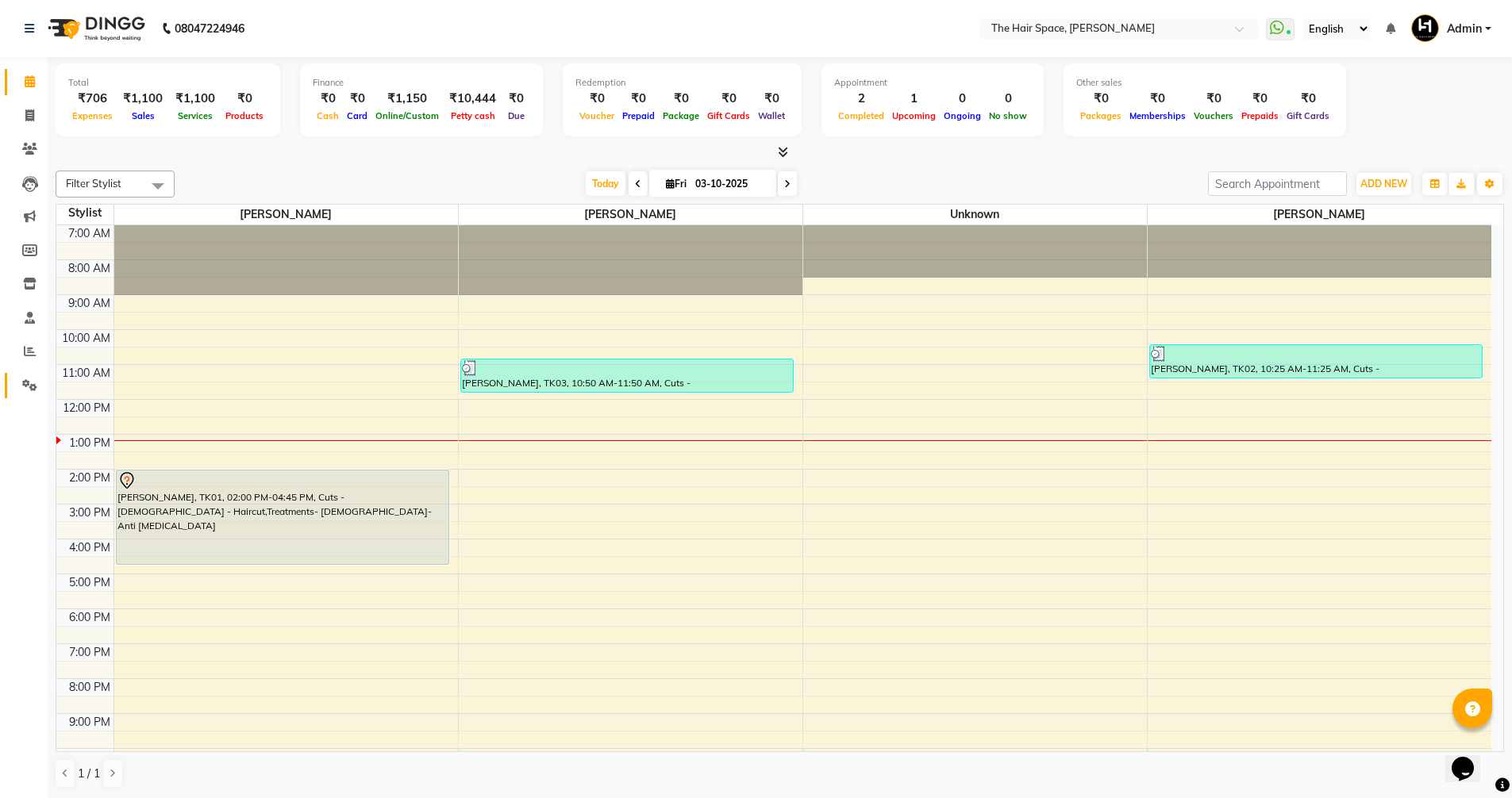
click at [28, 388] on icon at bounding box center [29, 385] width 15 height 12
click at [31, 384] on icon at bounding box center [29, 385] width 15 height 12
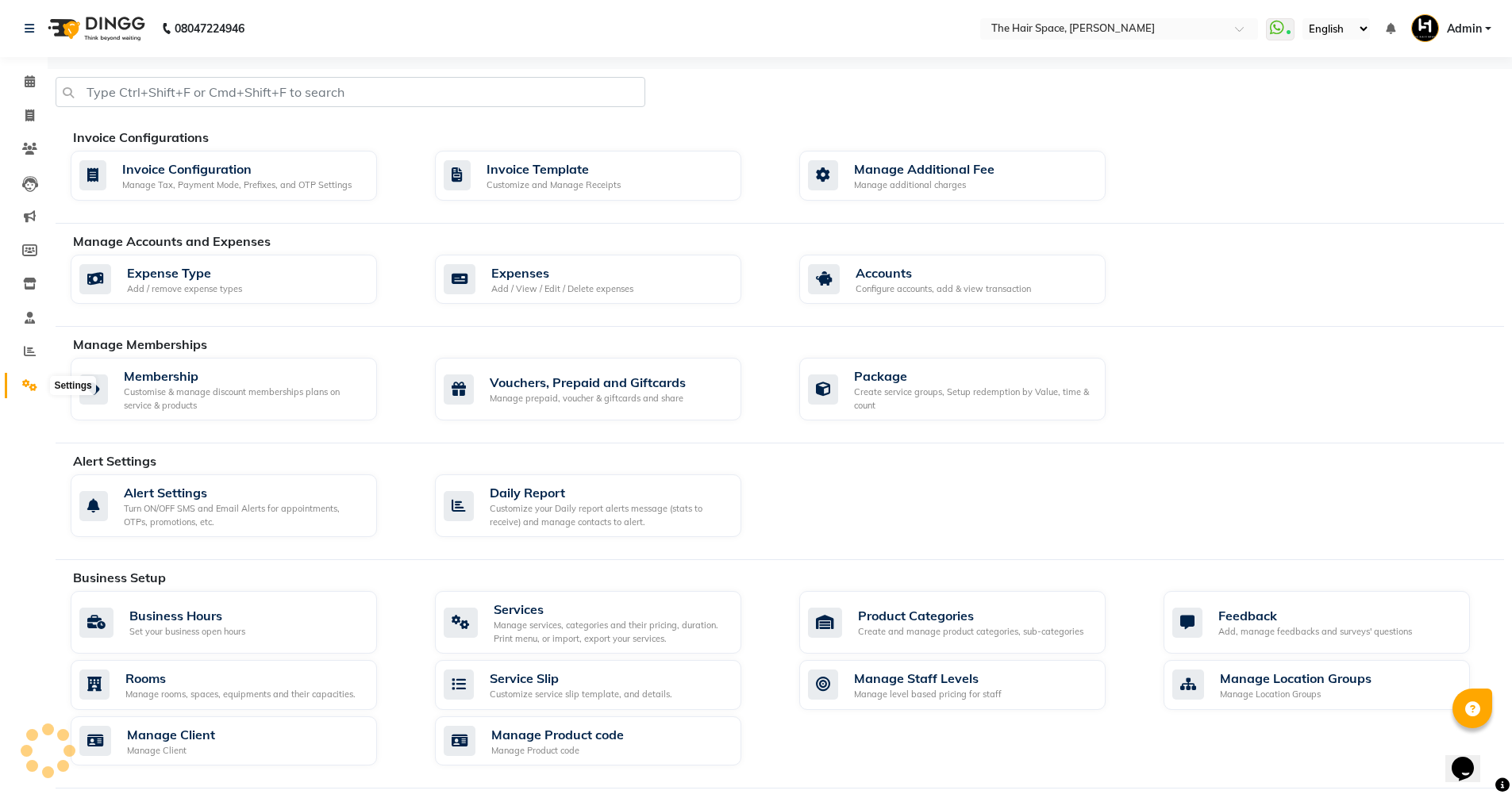
click at [30, 384] on icon at bounding box center [29, 385] width 15 height 12
click at [25, 111] on icon at bounding box center [29, 115] width 9 height 12
select select "service"
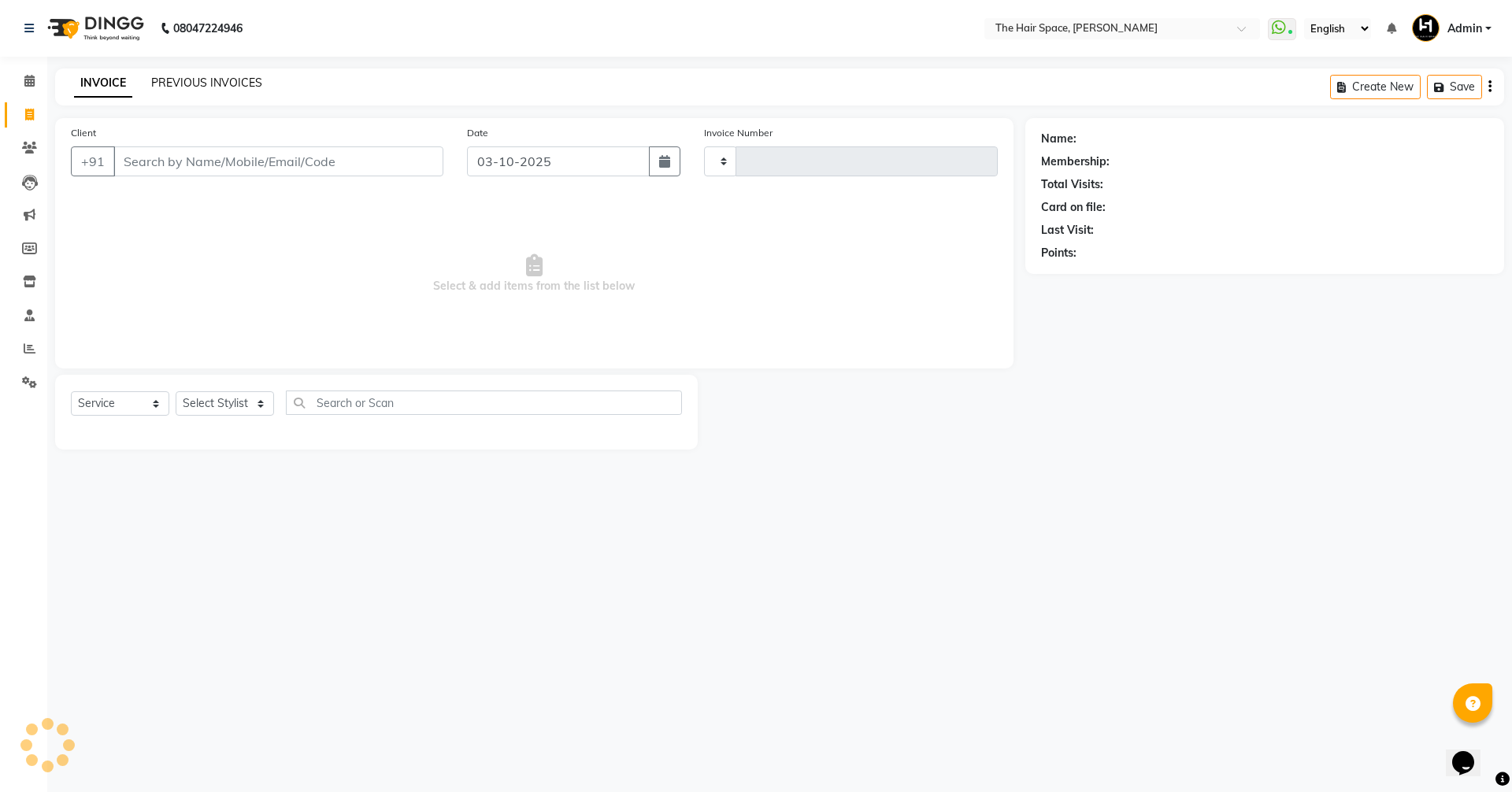
type input "2094"
select select "6663"
click at [194, 89] on link "PREVIOUS INVOICES" at bounding box center [207, 83] width 111 height 14
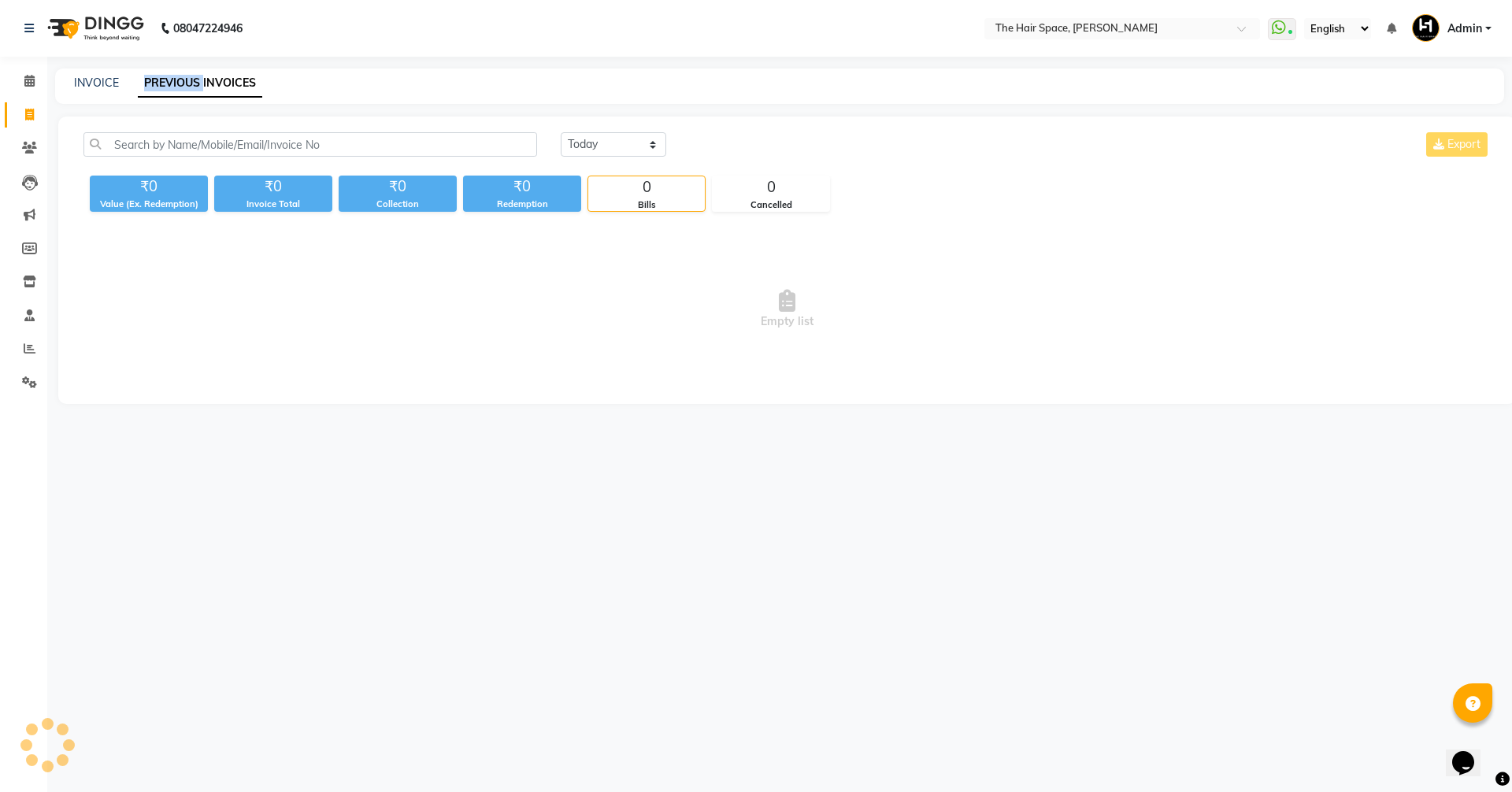
click at [194, 89] on link "PREVIOUS INVOICES" at bounding box center [200, 83] width 125 height 28
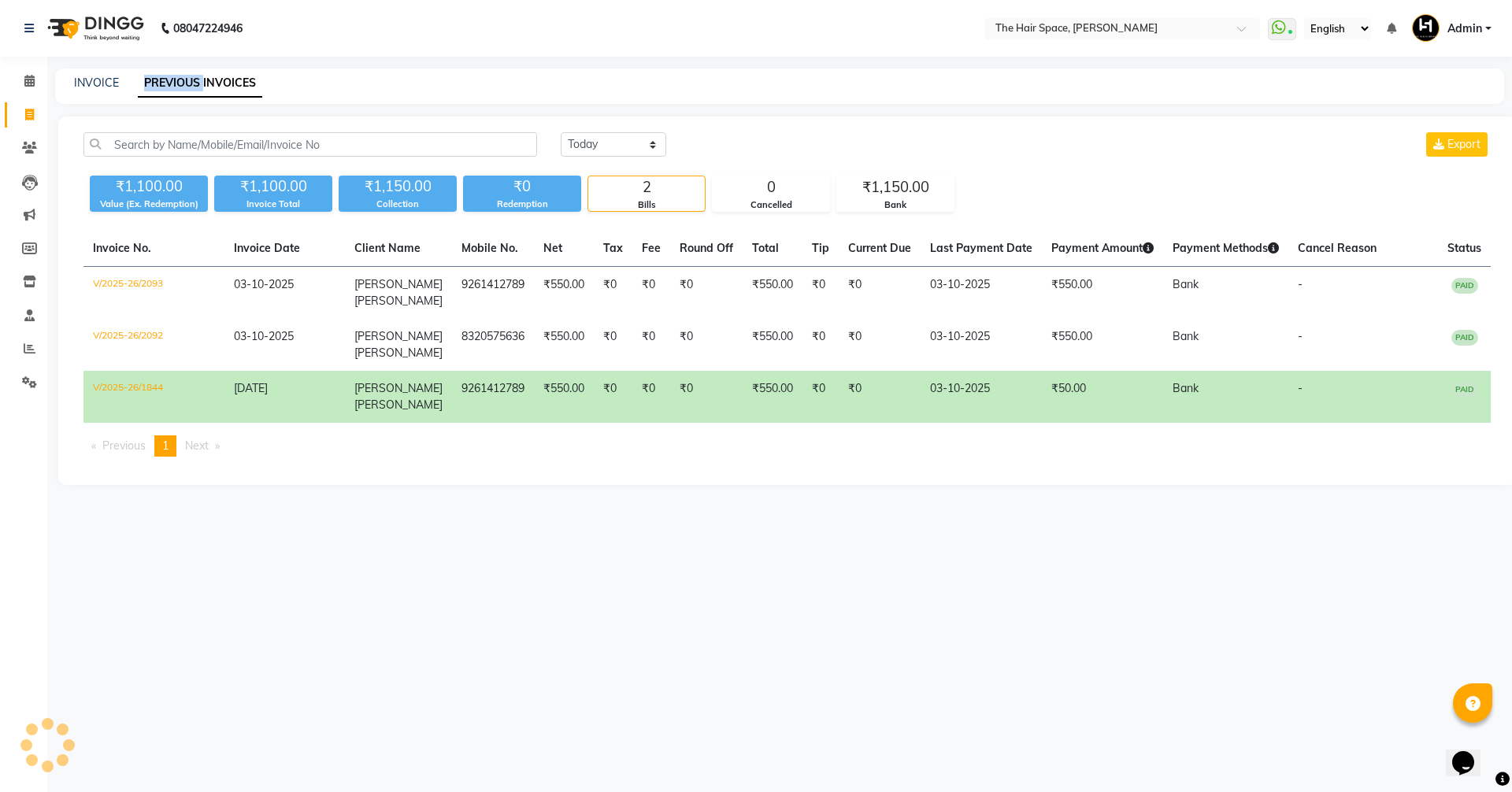
click at [202, 80] on link "PREVIOUS INVOICES" at bounding box center [200, 83] width 125 height 28
click at [595, 143] on select "Today Yesterday Custom Range" at bounding box center [613, 144] width 105 height 24
click at [561, 132] on select "Today Yesterday Custom Range" at bounding box center [613, 144] width 105 height 24
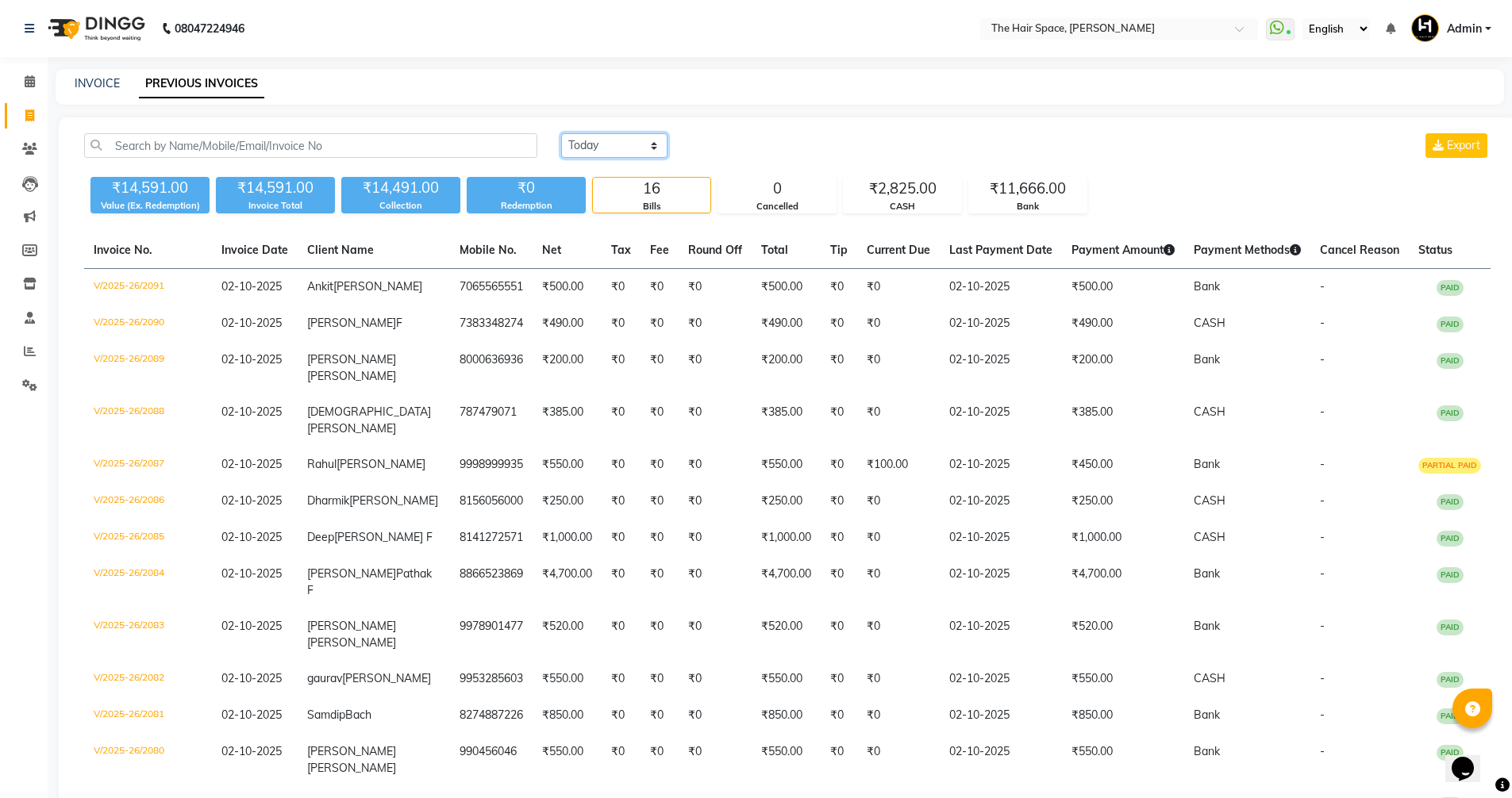
click at [602, 145] on select "Today Yesterday Custom Range" at bounding box center [614, 145] width 106 height 24
select select "today"
click at [561, 133] on select "Today Yesterday Custom Range" at bounding box center [614, 145] width 106 height 24
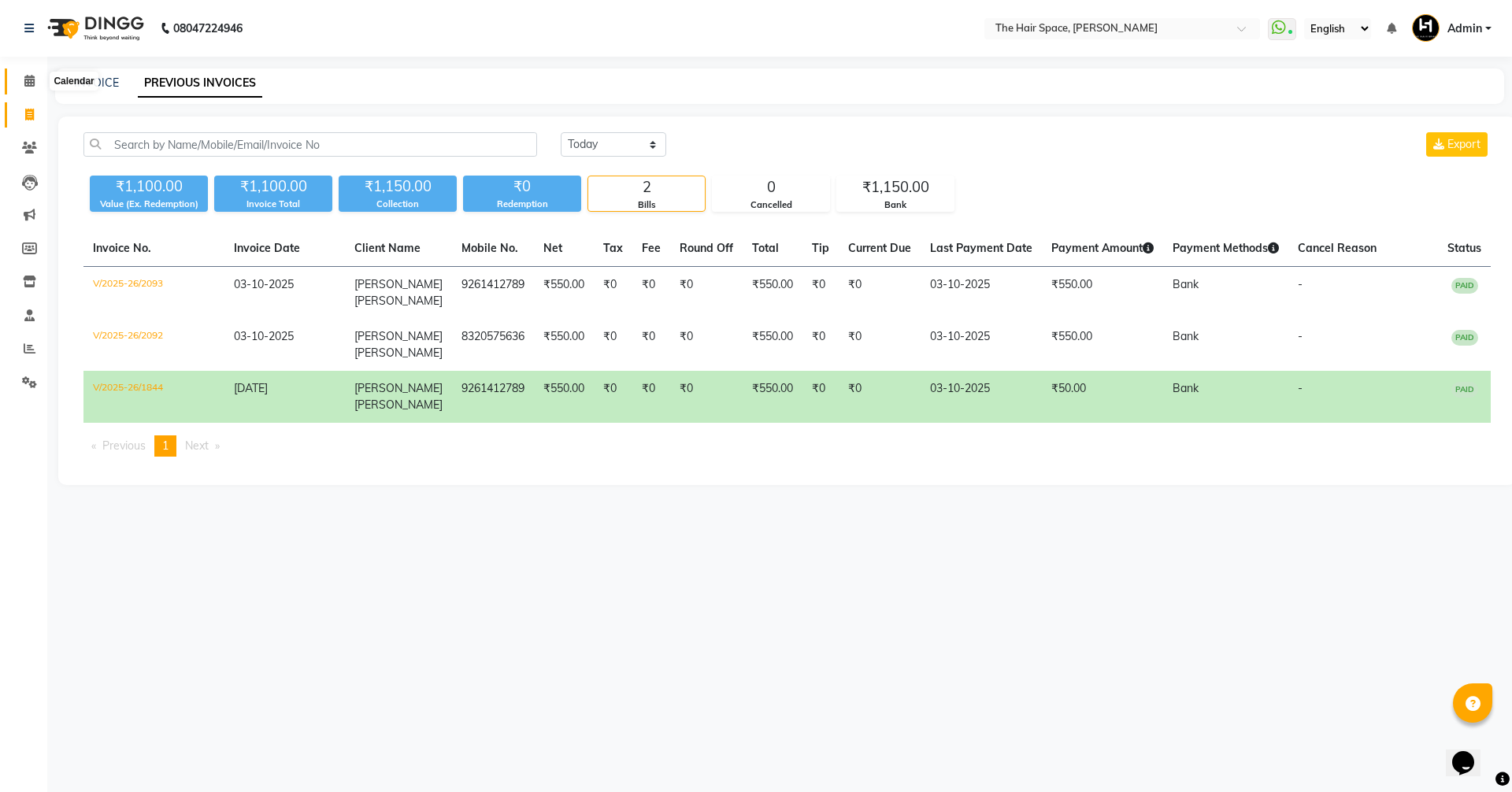
click at [31, 79] on icon at bounding box center [29, 80] width 10 height 12
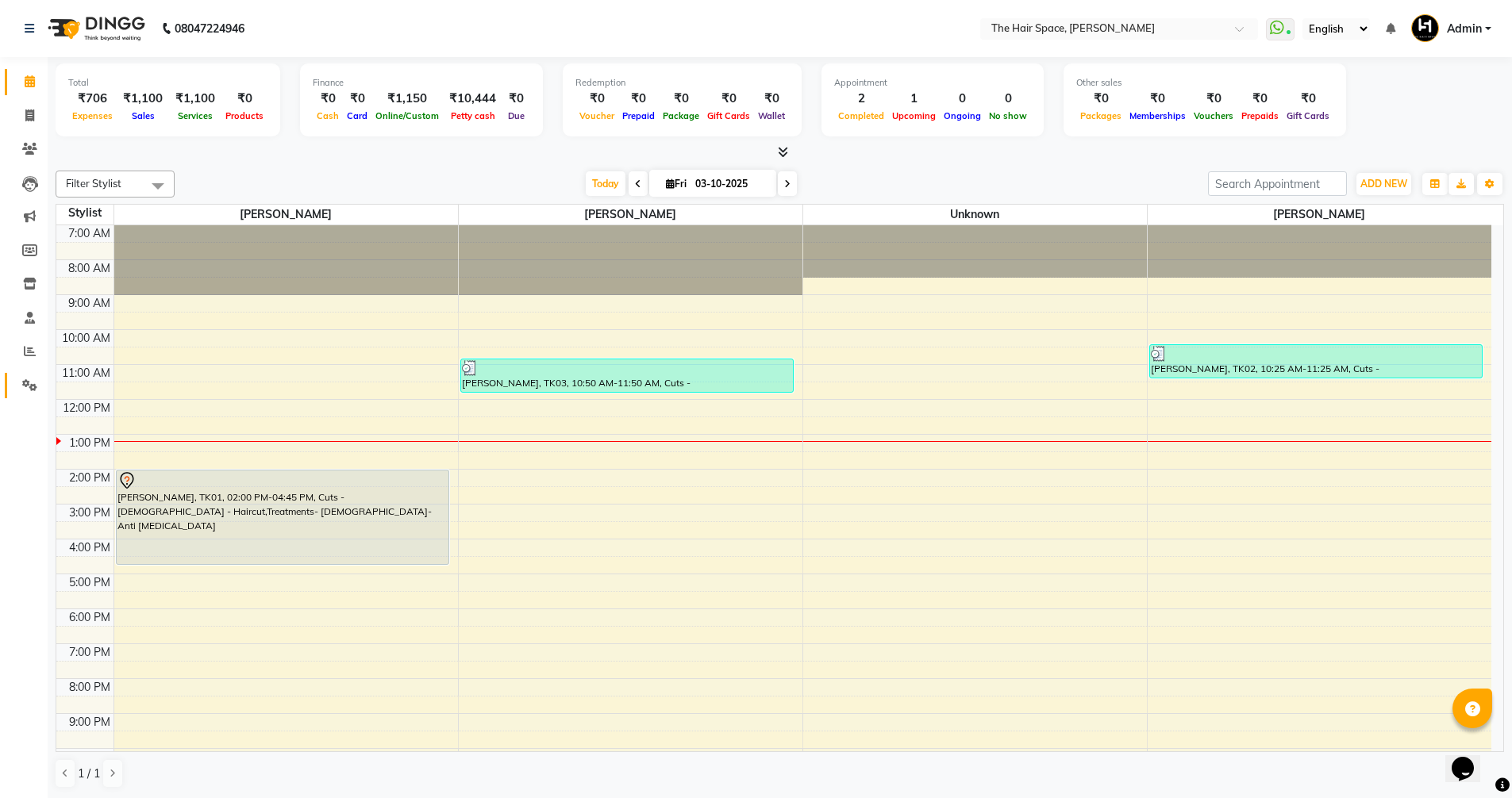
click at [32, 389] on icon at bounding box center [29, 385] width 15 height 12
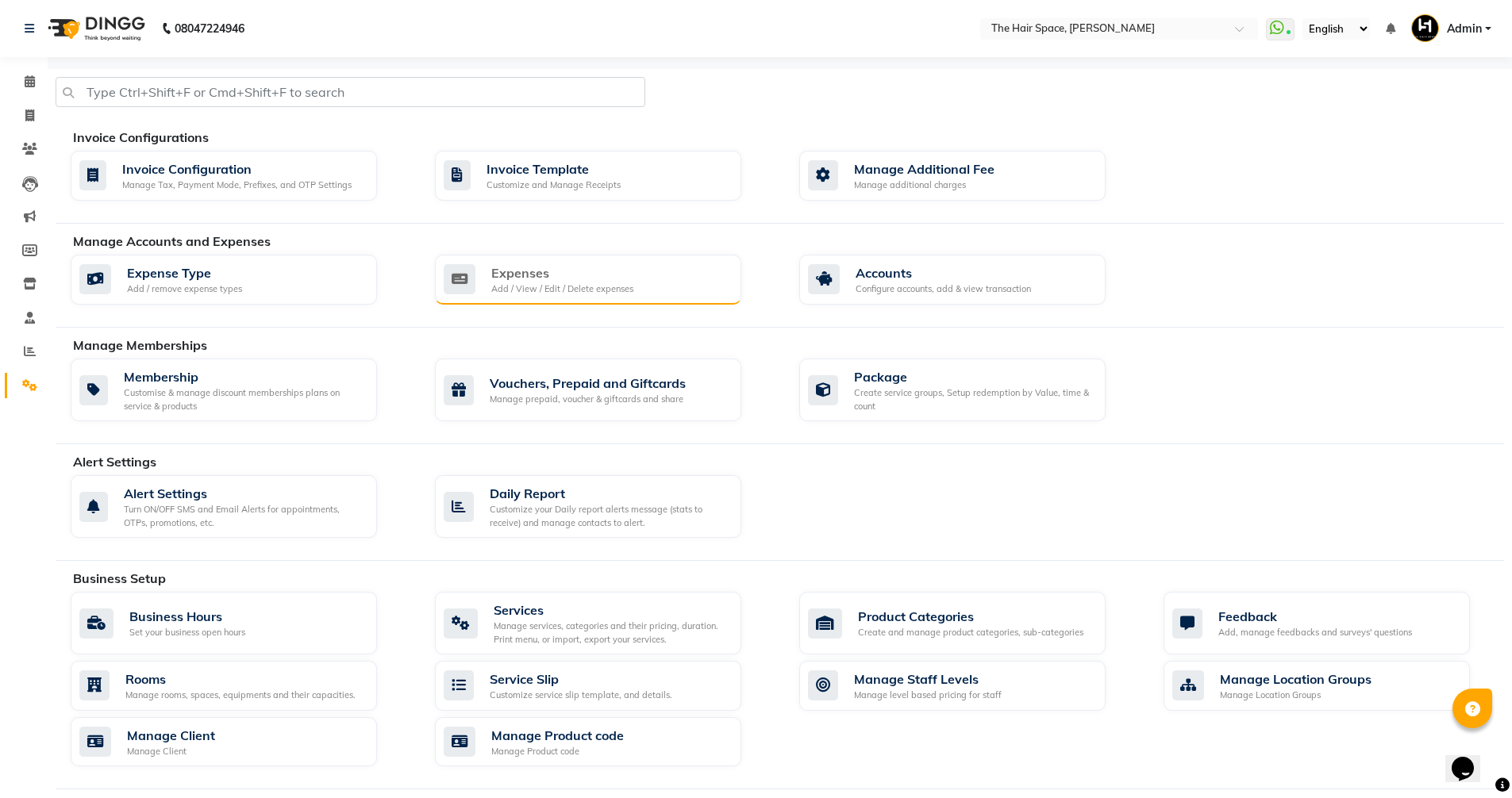
click at [576, 275] on div "Expenses" at bounding box center [562, 272] width 142 height 19
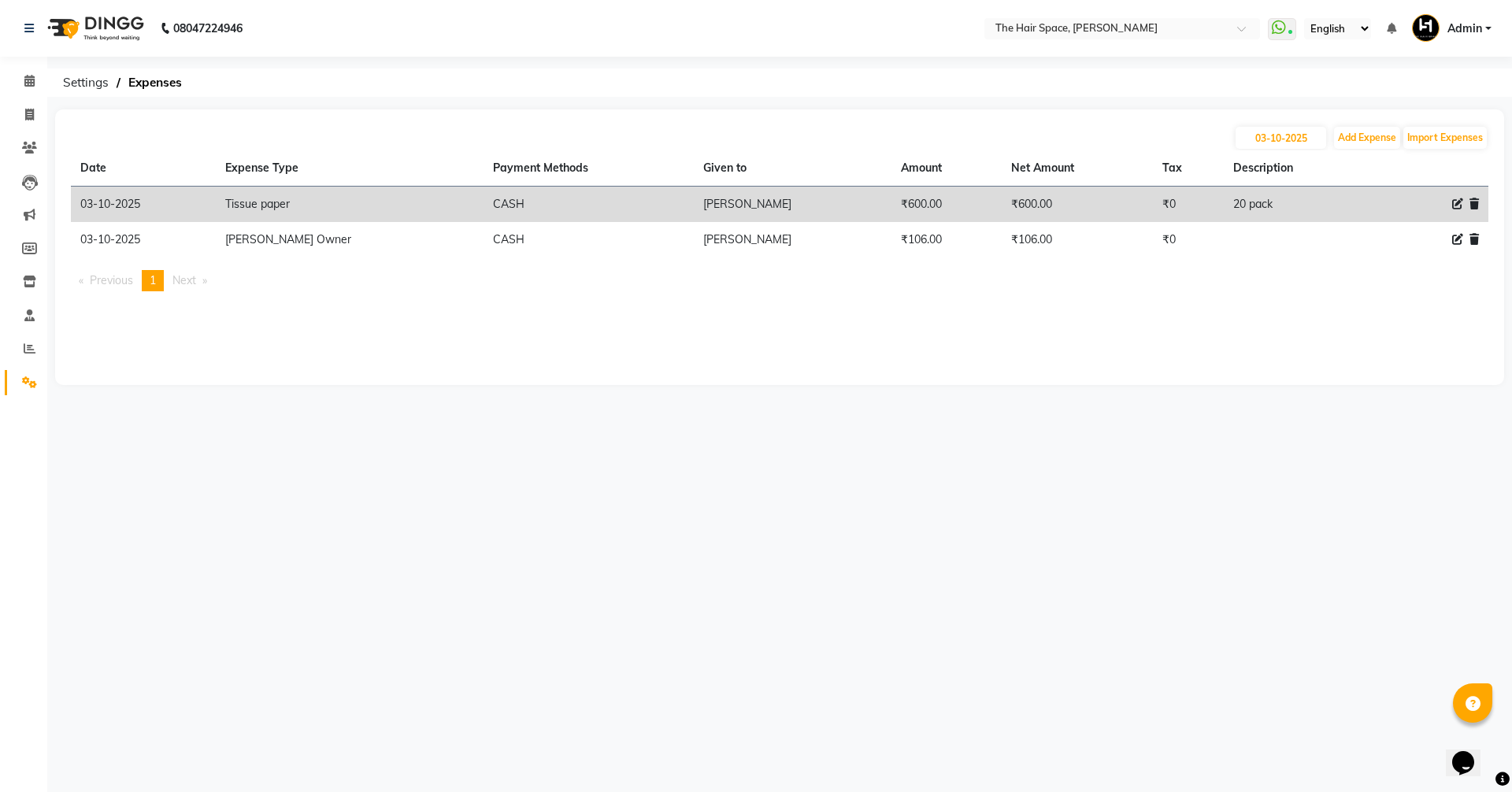
click at [1256, 151] on th "Description" at bounding box center [1296, 168] width 145 height 36
click at [23, 91] on link "Calendar" at bounding box center [23, 81] width 38 height 26
click at [23, 86] on span at bounding box center [30, 81] width 27 height 19
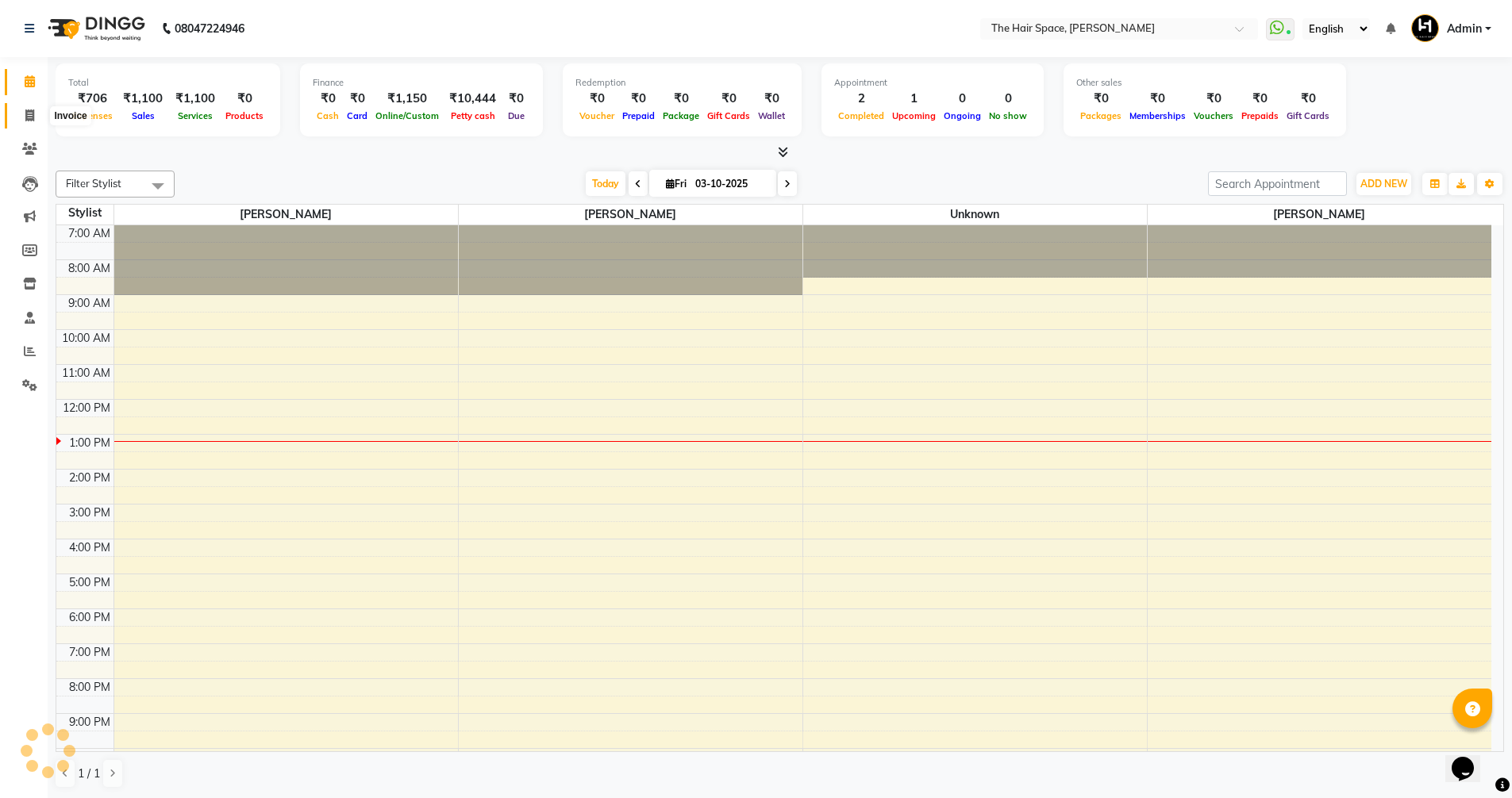
click at [22, 123] on span at bounding box center [30, 116] width 28 height 19
click at [22, 120] on span at bounding box center [30, 116] width 28 height 19
select select "service"
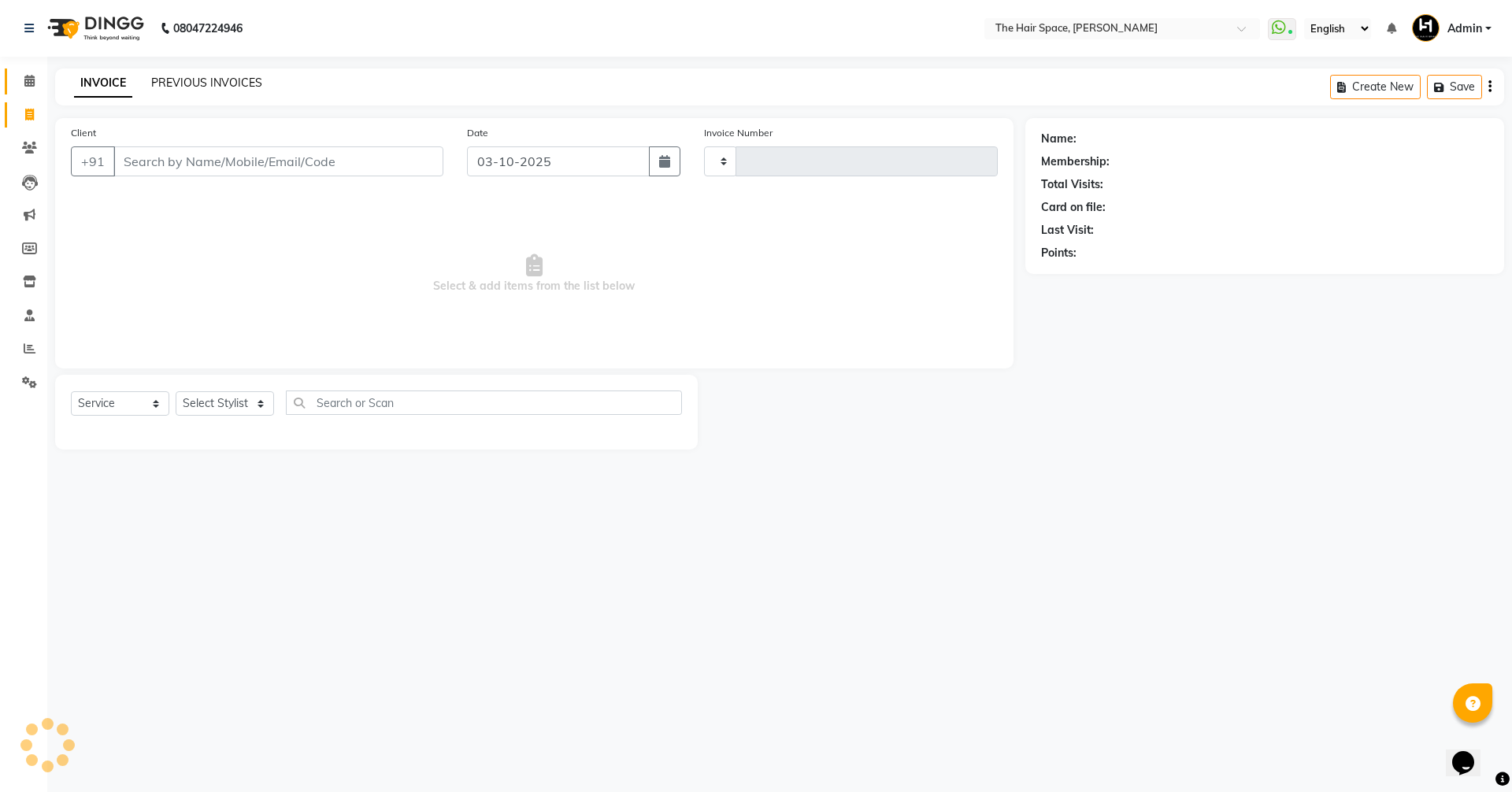
type input "2094"
select select "6663"
click at [197, 77] on link "PREVIOUS INVOICES" at bounding box center [207, 83] width 111 height 14
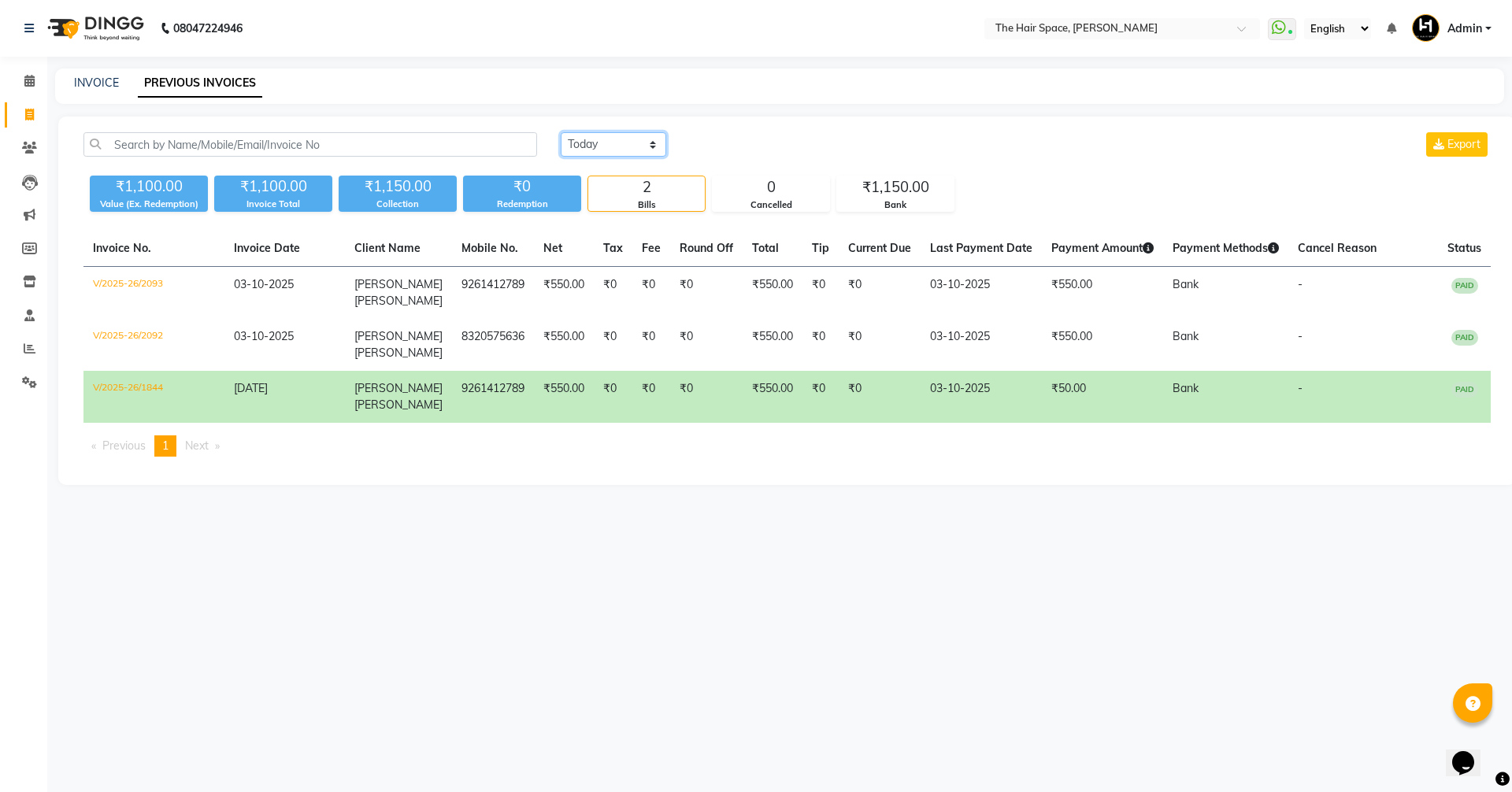
click at [577, 149] on select "Today Yesterday Custom Range" at bounding box center [613, 144] width 105 height 24
select select "yesterday"
click at [561, 132] on select "Today Yesterday Custom Range" at bounding box center [613, 144] width 105 height 24
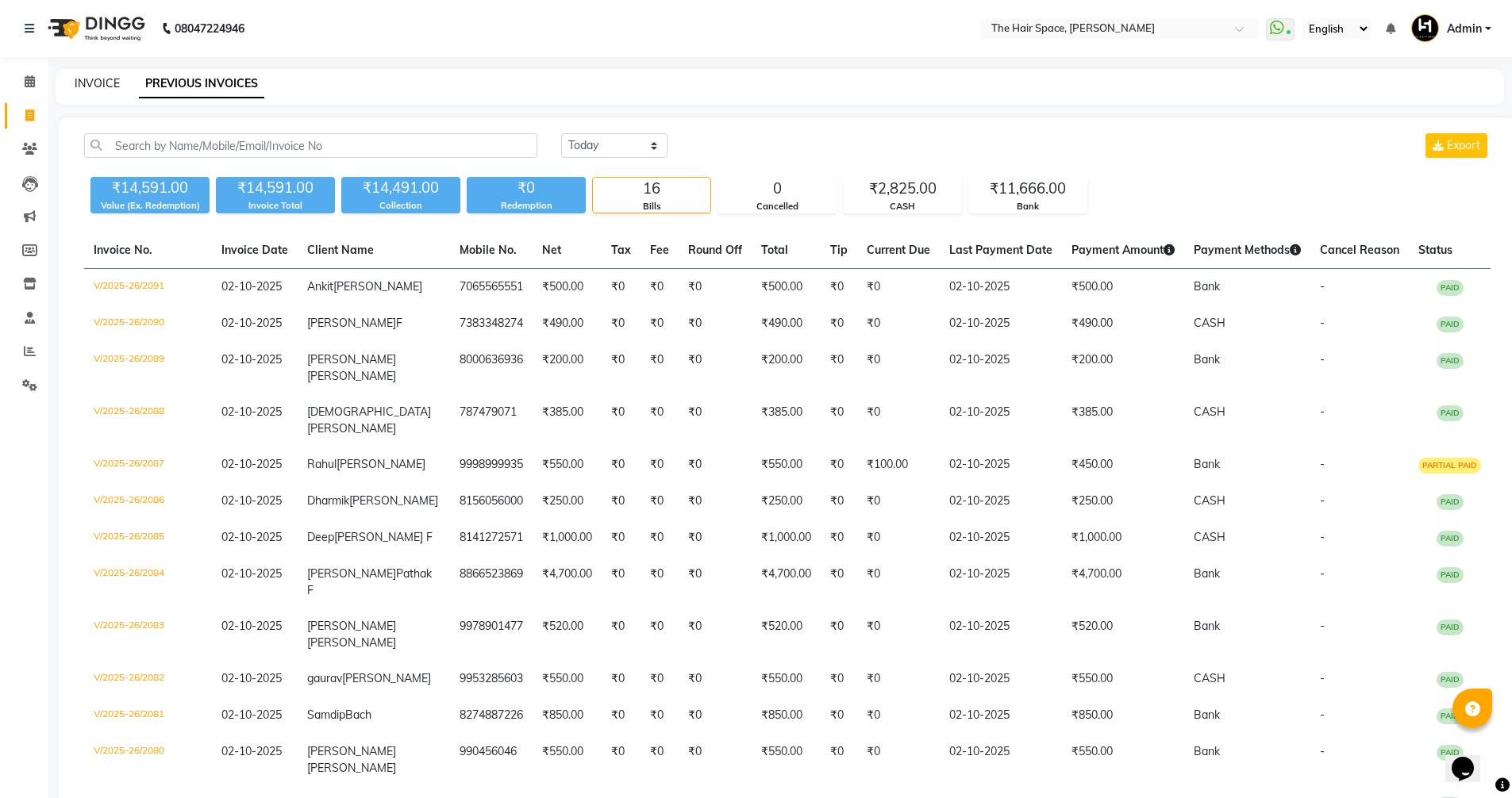
click at [87, 85] on link "INVOICE" at bounding box center [97, 84] width 45 height 15
select select "service"
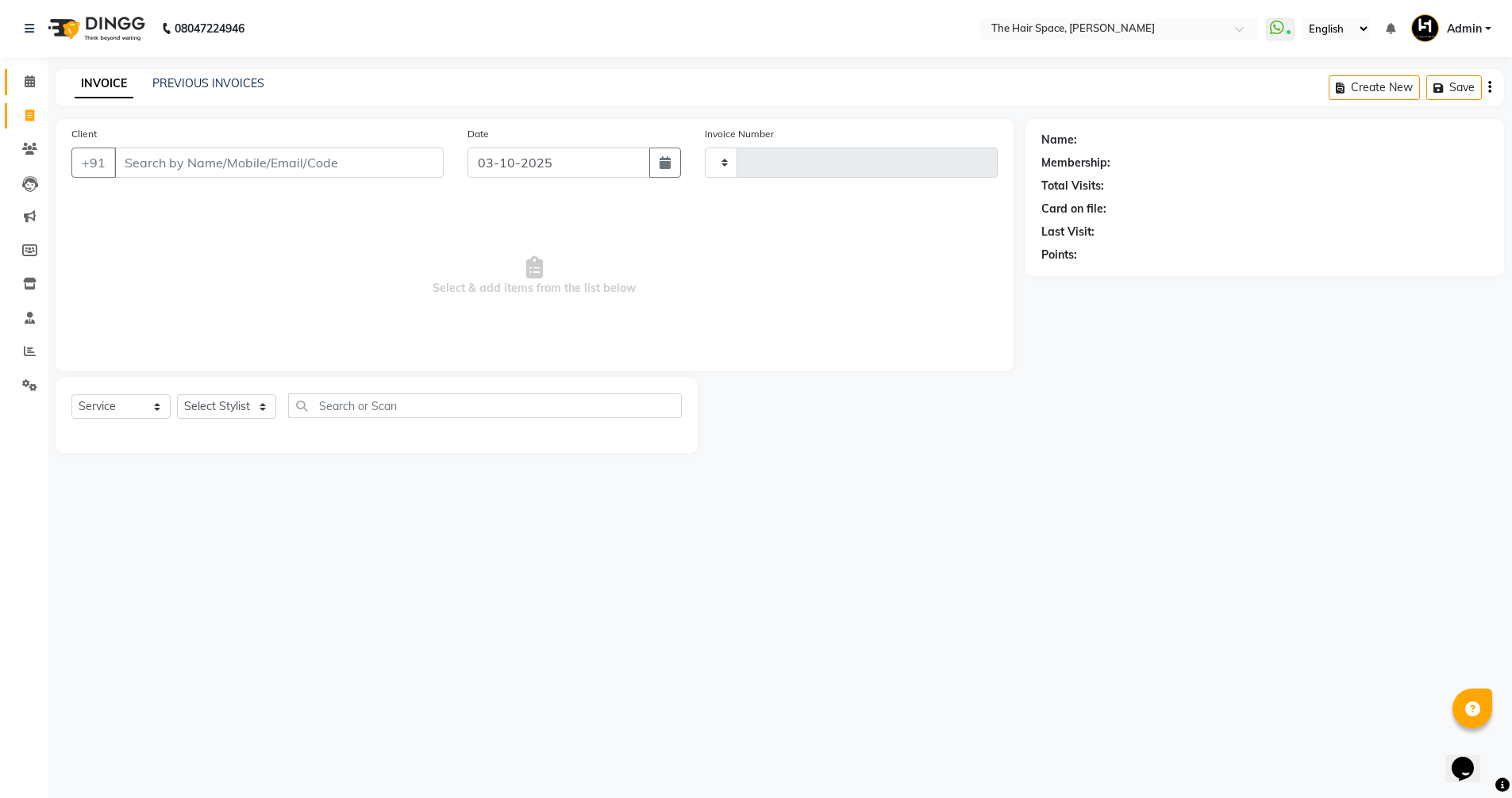
type input "2094"
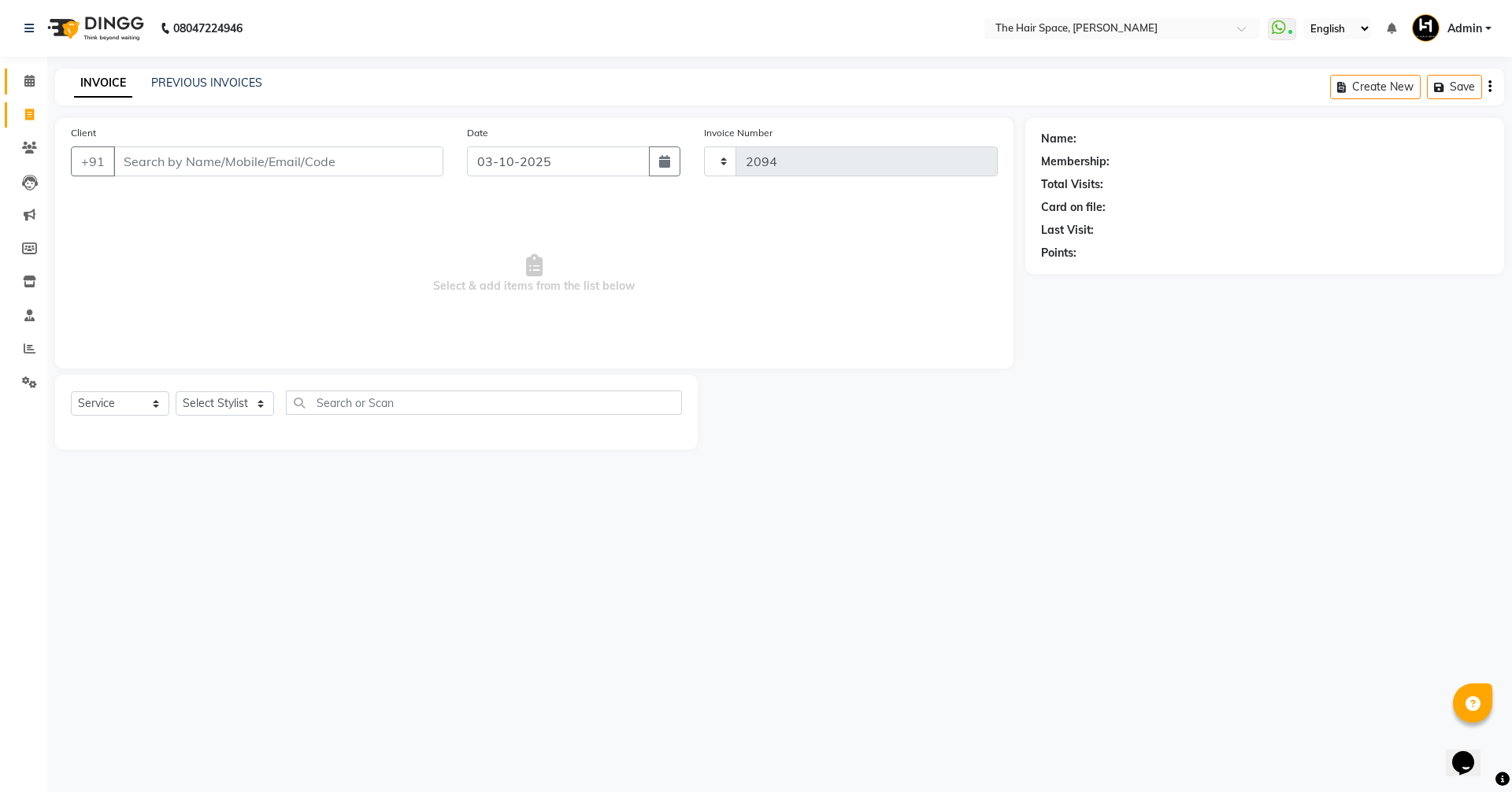
select select "6663"
click at [37, 78] on span at bounding box center [30, 81] width 27 height 19
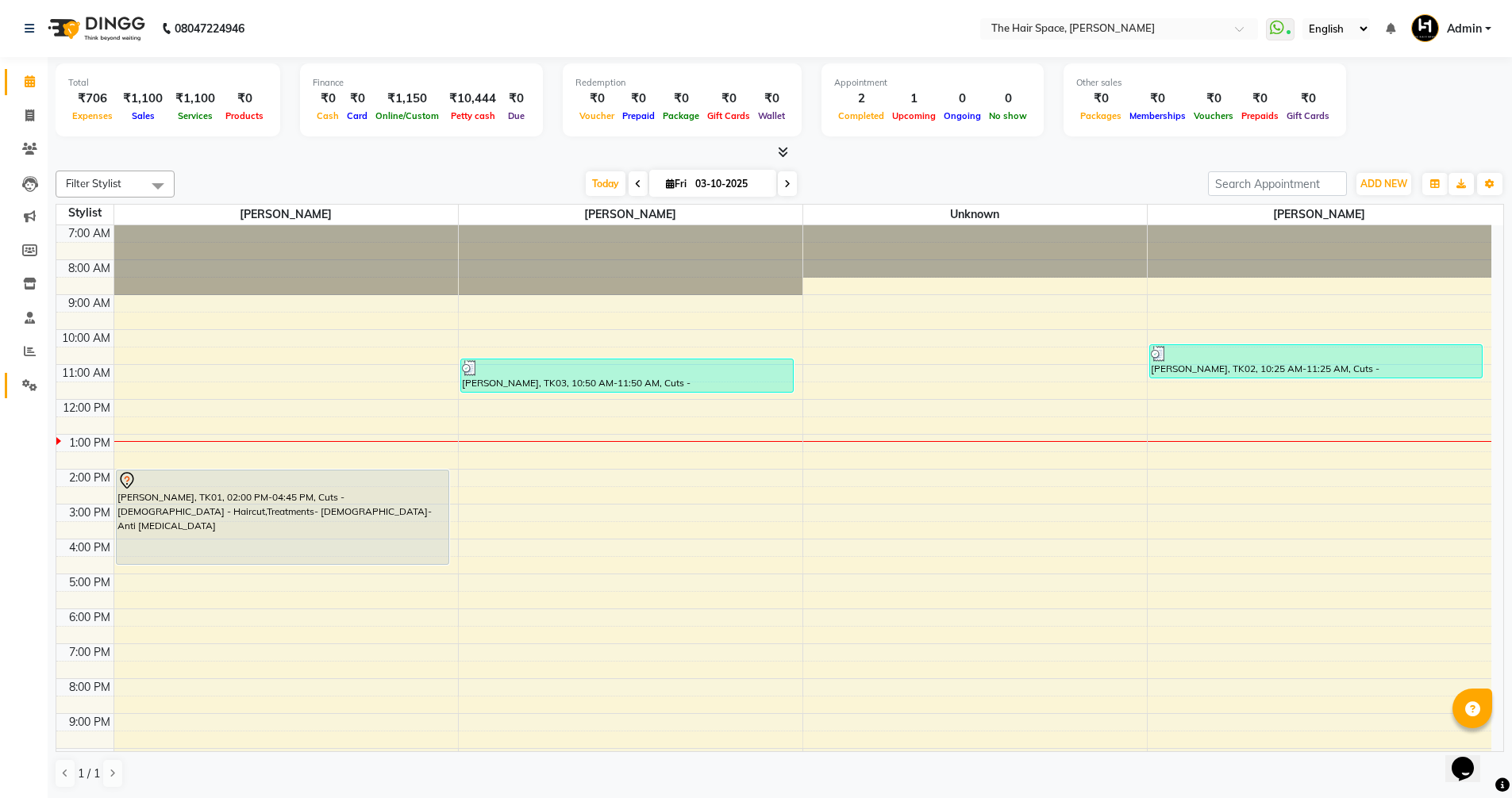
click at [21, 388] on span at bounding box center [30, 386] width 28 height 19
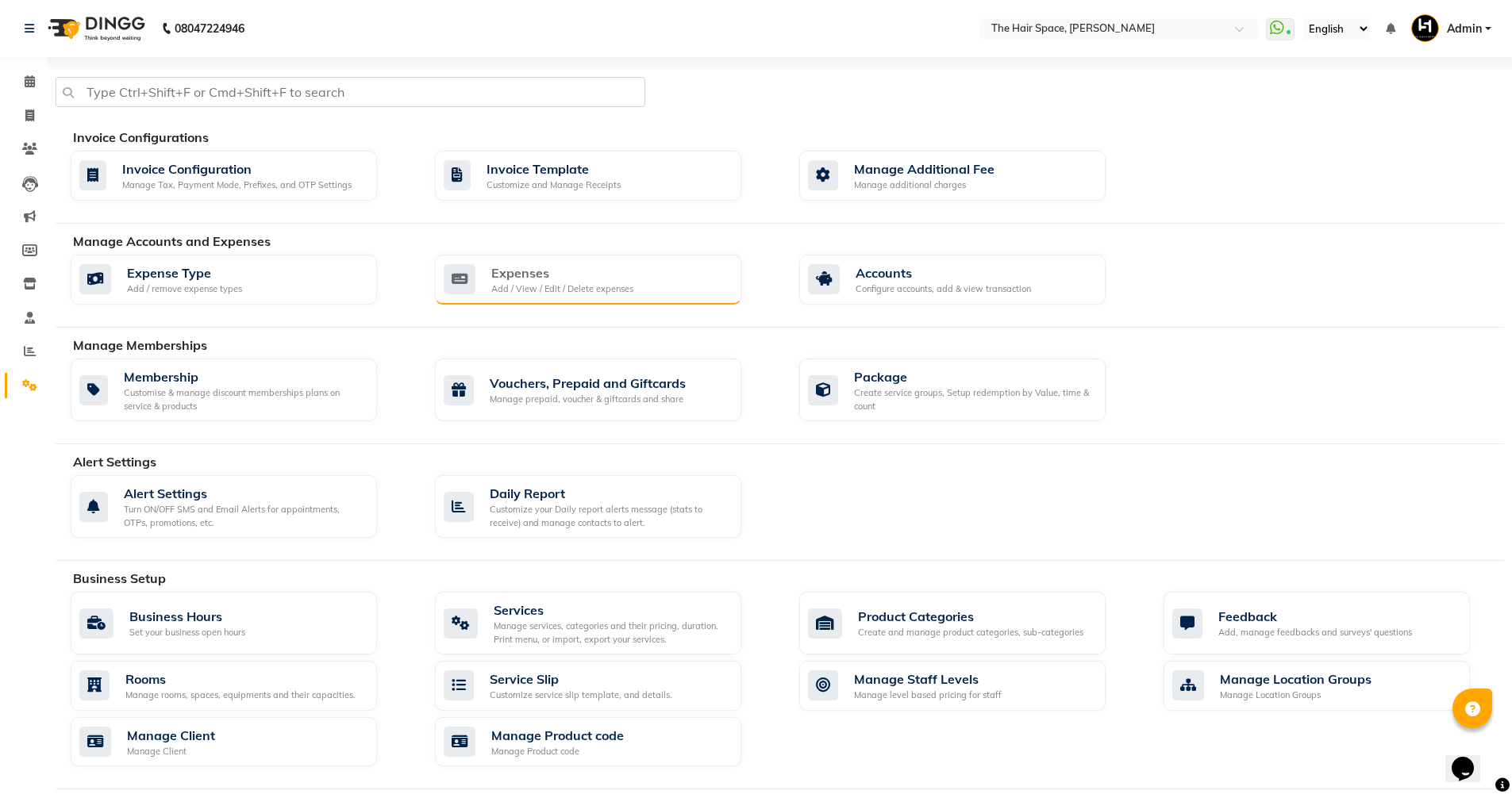
click at [727, 290] on div "Expenses Add / View / Edit / Delete expenses" at bounding box center [586, 280] width 285 height 32
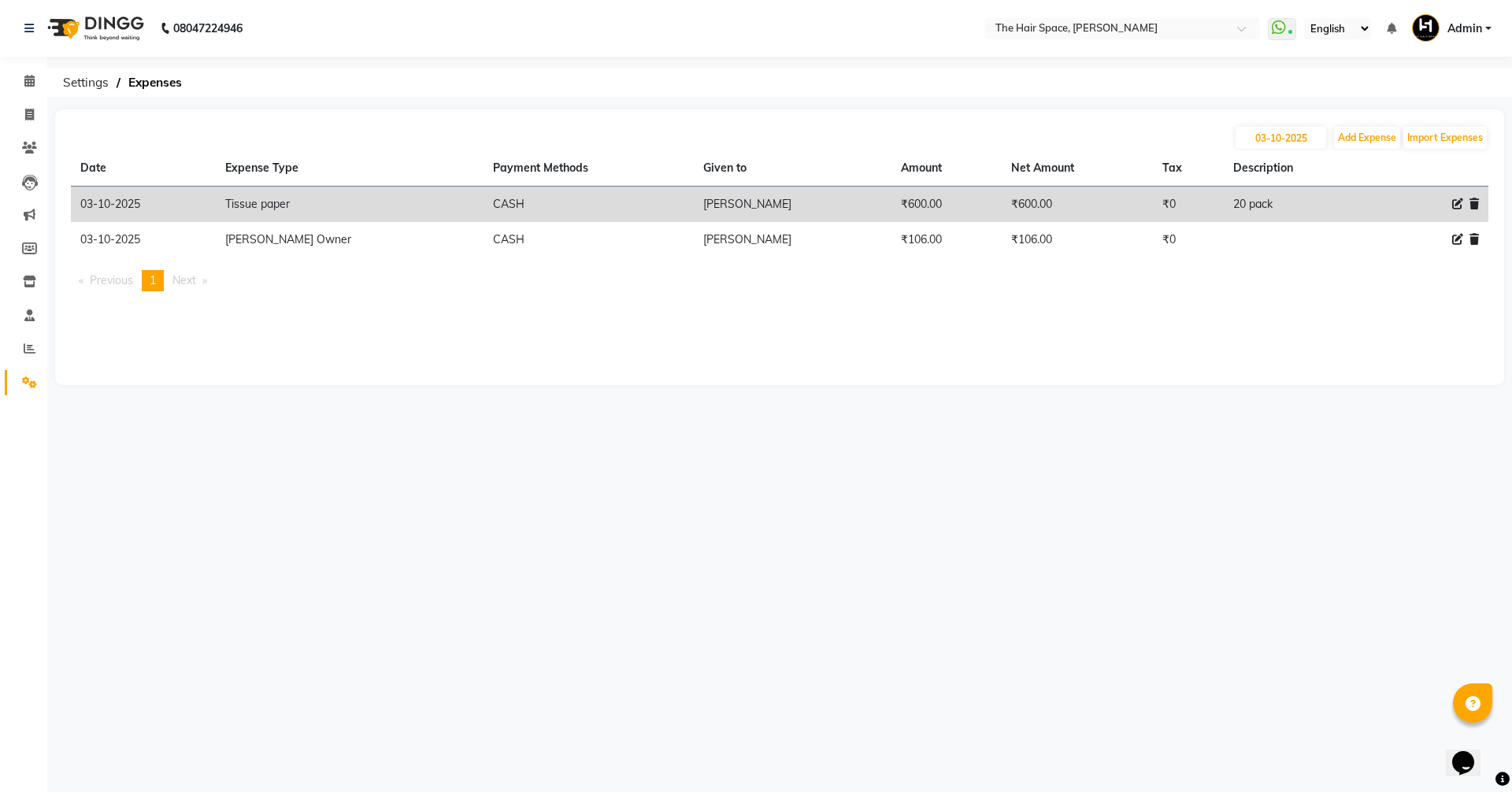
click at [1299, 116] on div "03-10-2025 Add Expense Import Expenses Date Expense Type Payment Methods Given …" at bounding box center [779, 247] width 1449 height 275
click at [1287, 129] on input "03-10-2025" at bounding box center [1280, 138] width 91 height 22
select select "10"
select select "2025"
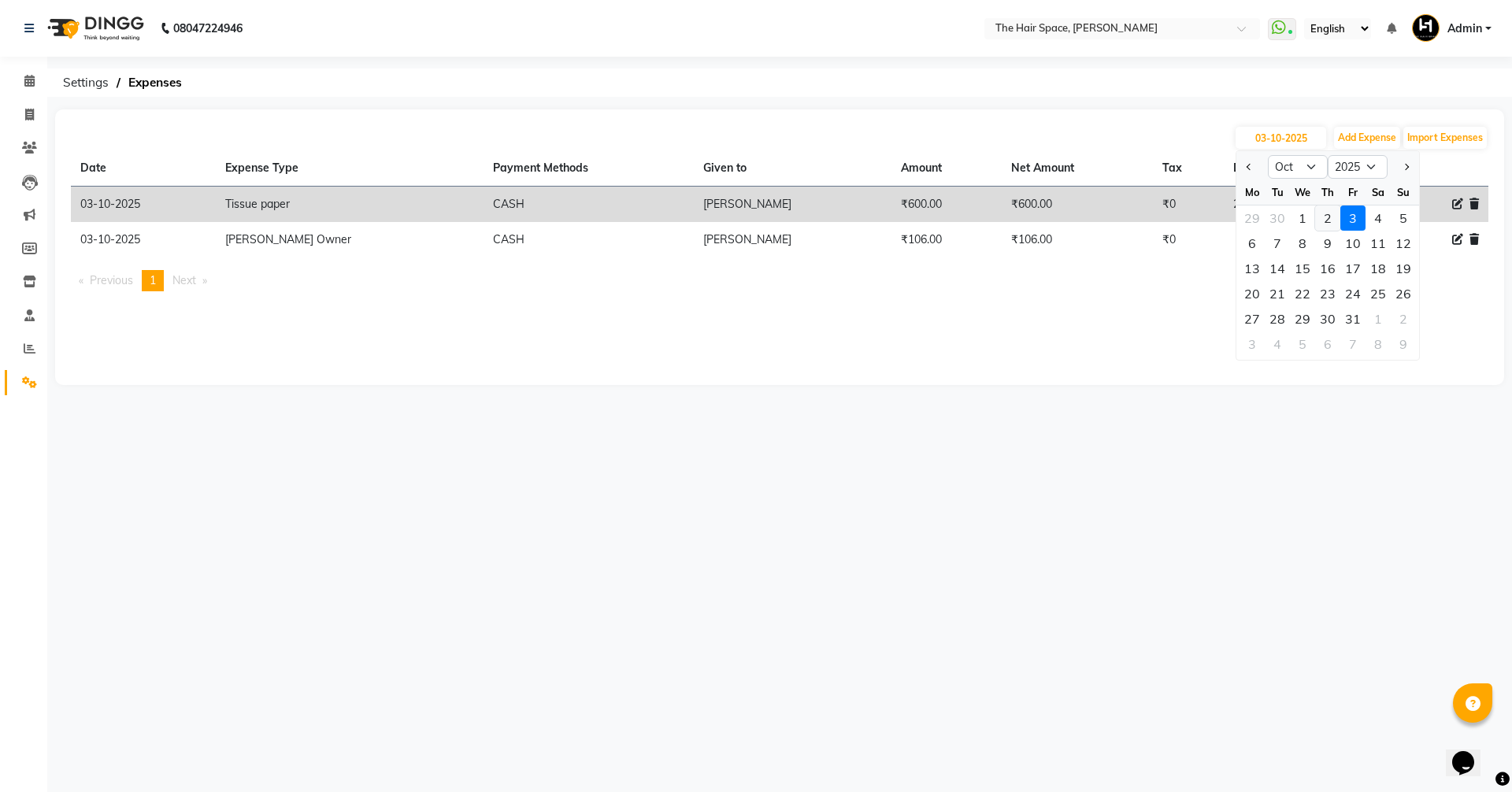
click at [1331, 221] on div "2" at bounding box center [1327, 217] width 25 height 25
type input "02-10-2025"
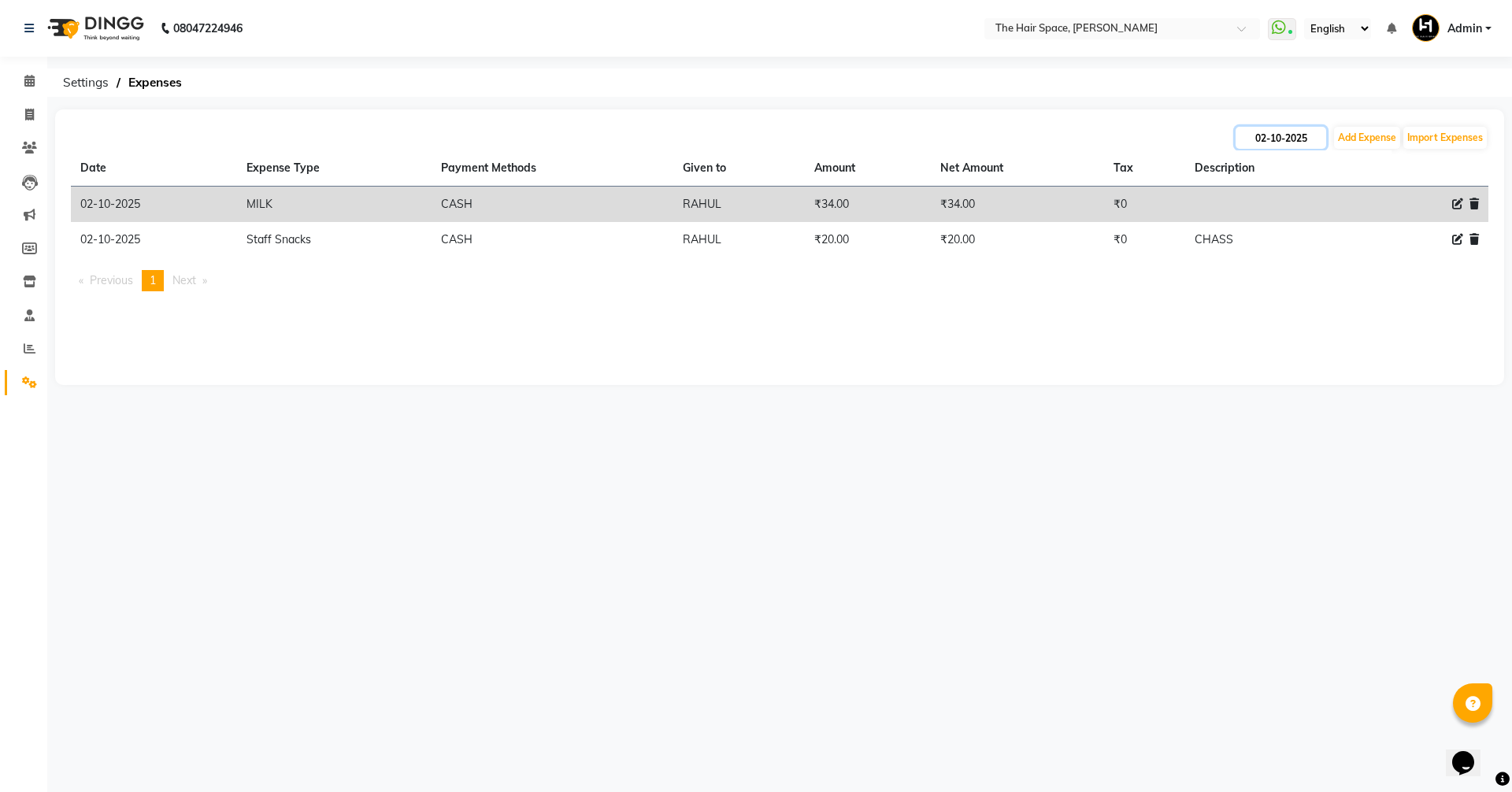
click at [1293, 146] on input "02-10-2025" at bounding box center [1280, 138] width 91 height 22
select select "10"
select select "2025"
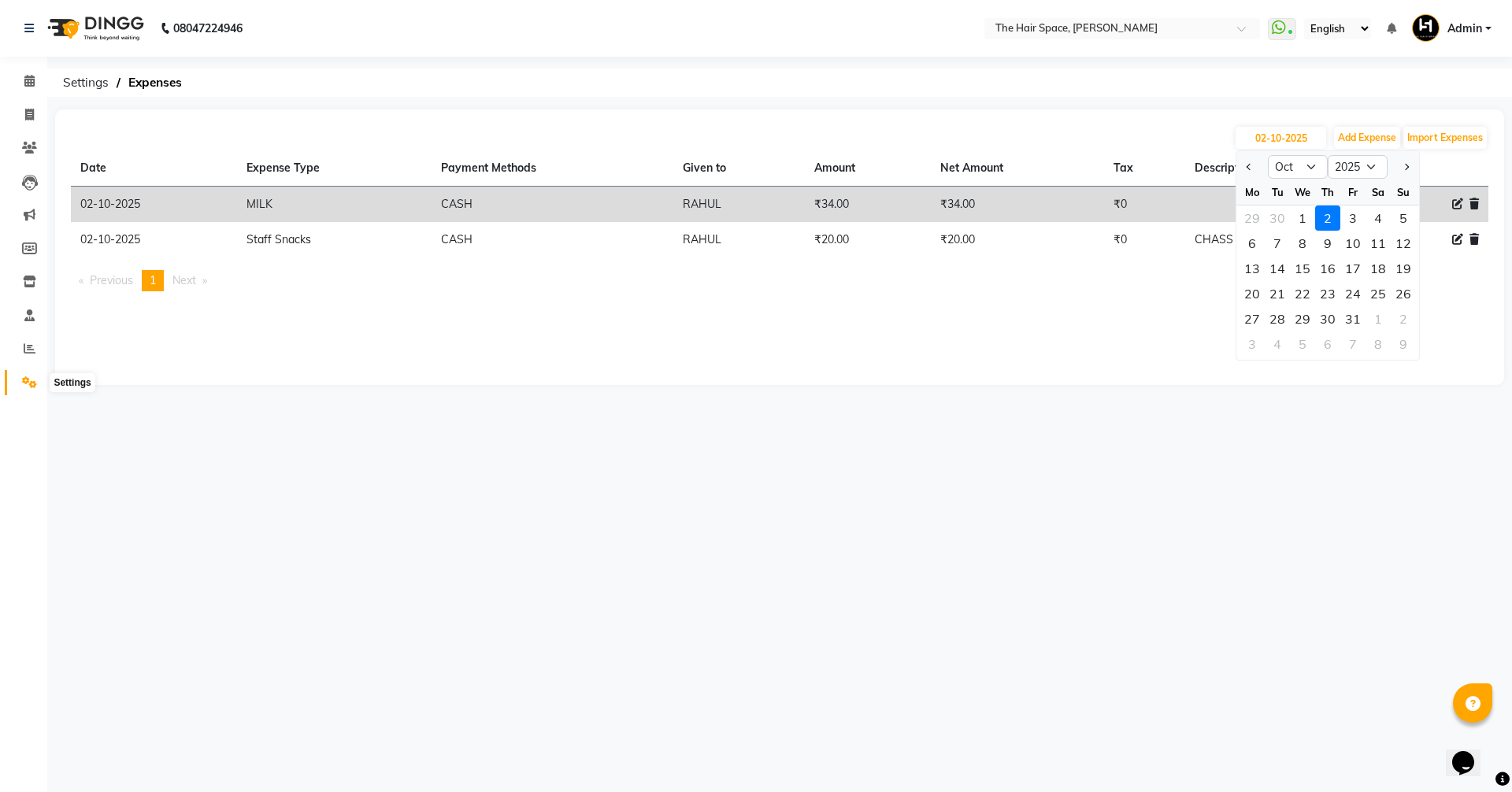
click at [29, 379] on icon at bounding box center [29, 382] width 15 height 12
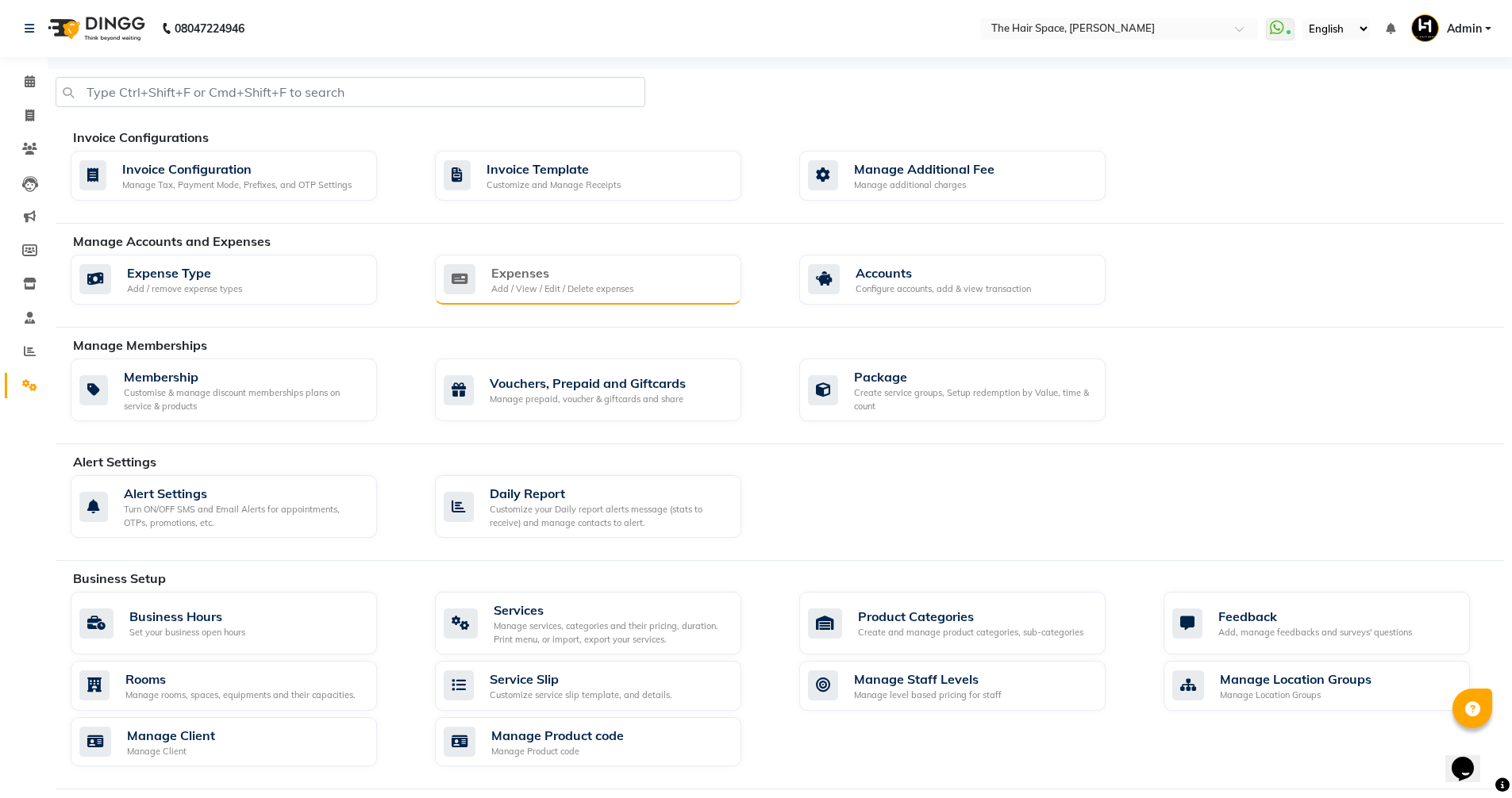
click at [538, 288] on div "Add / View / Edit / Delete expenses" at bounding box center [562, 289] width 142 height 14
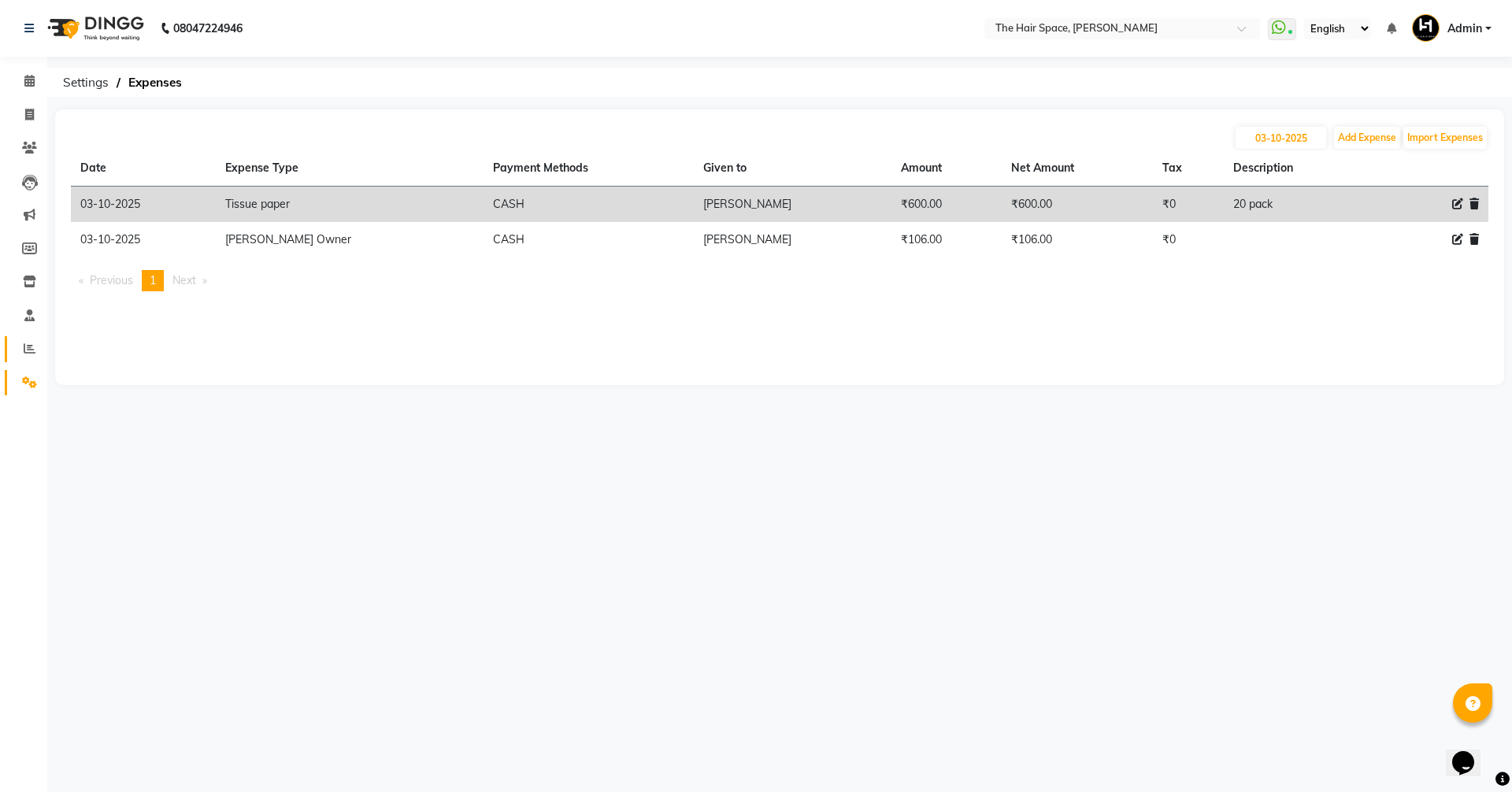
click at [19, 339] on link "Reports" at bounding box center [23, 349] width 38 height 26
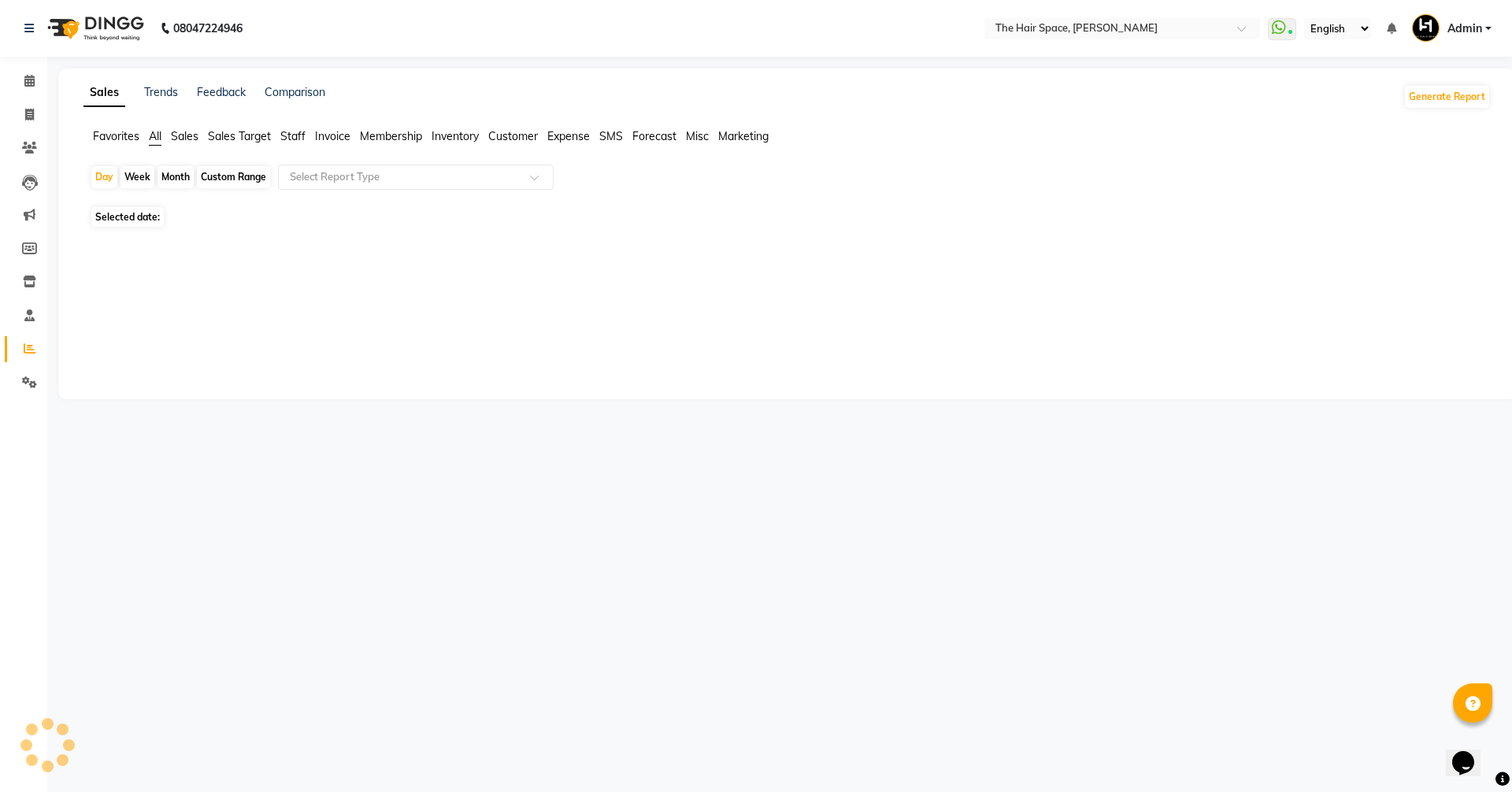
click at [23, 346] on span at bounding box center [30, 349] width 27 height 19
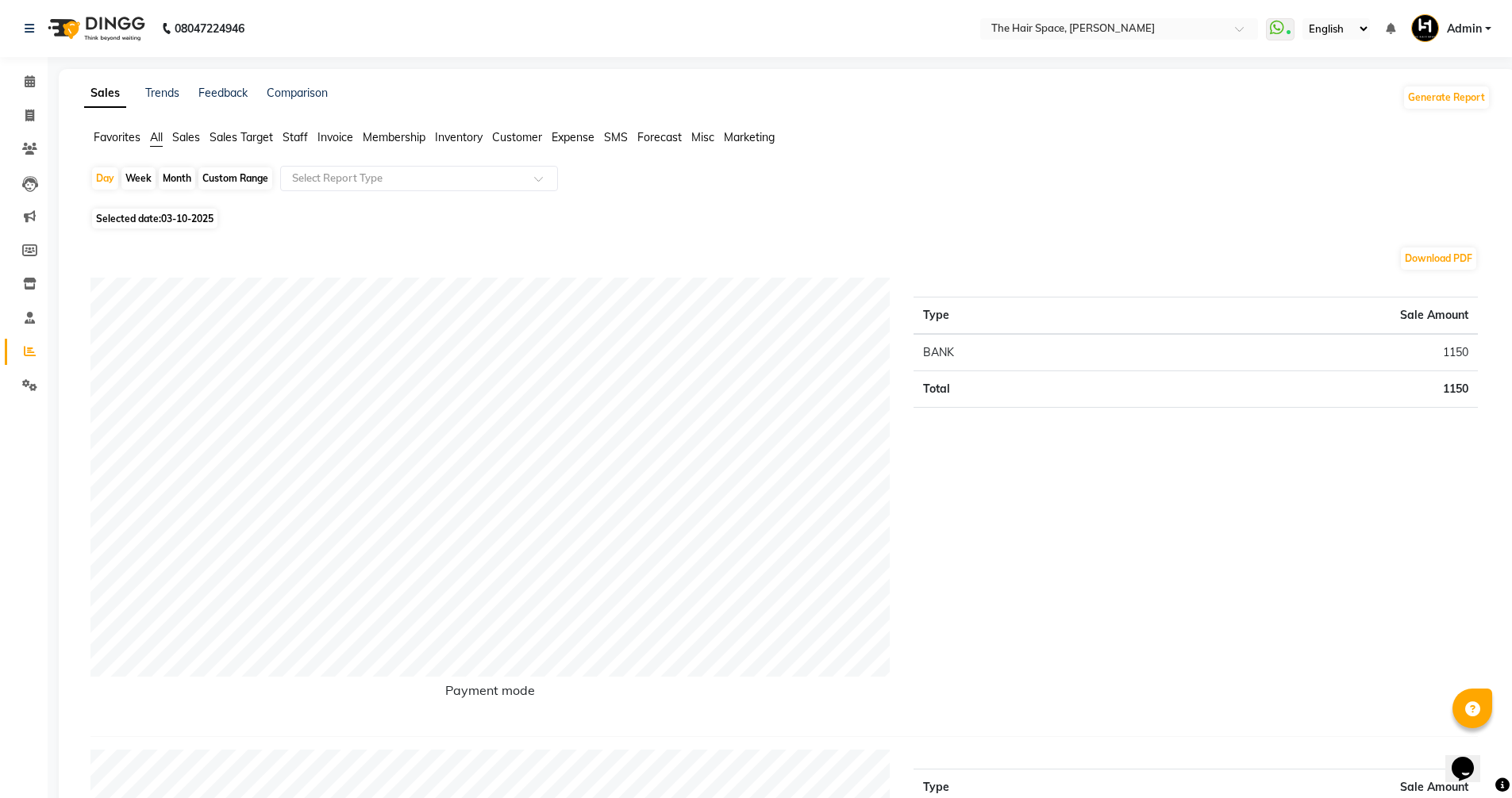
click at [217, 178] on div "Custom Range" at bounding box center [235, 178] width 74 height 22
select select "10"
select select "2025"
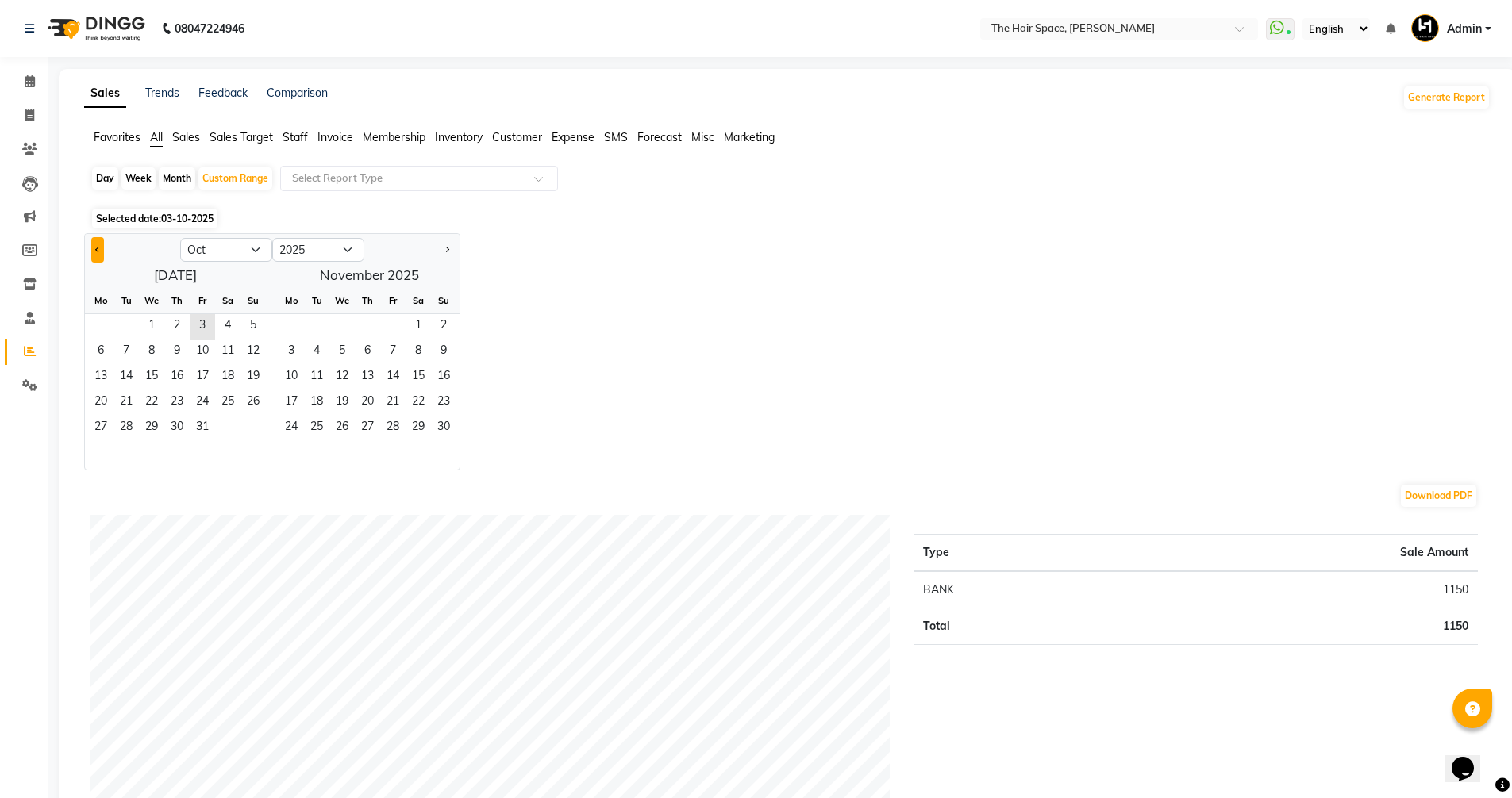
click at [92, 247] on button "Previous month" at bounding box center [98, 250] width 13 height 25
select select "9"
click at [93, 332] on span "1" at bounding box center [101, 327] width 25 height 25
click at [132, 426] on span "30" at bounding box center [126, 428] width 25 height 25
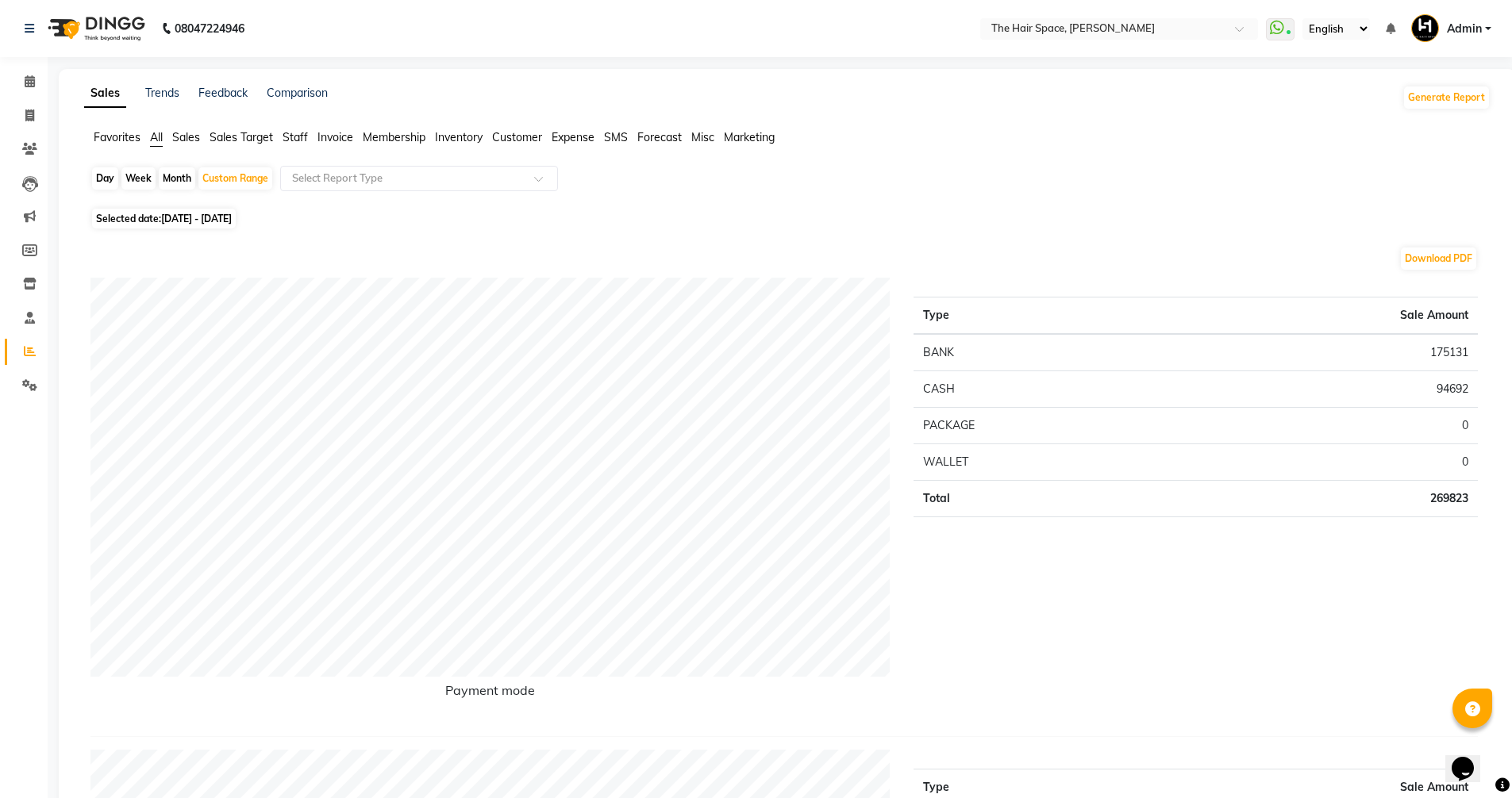
click at [563, 135] on span "Expense" at bounding box center [573, 137] width 43 height 15
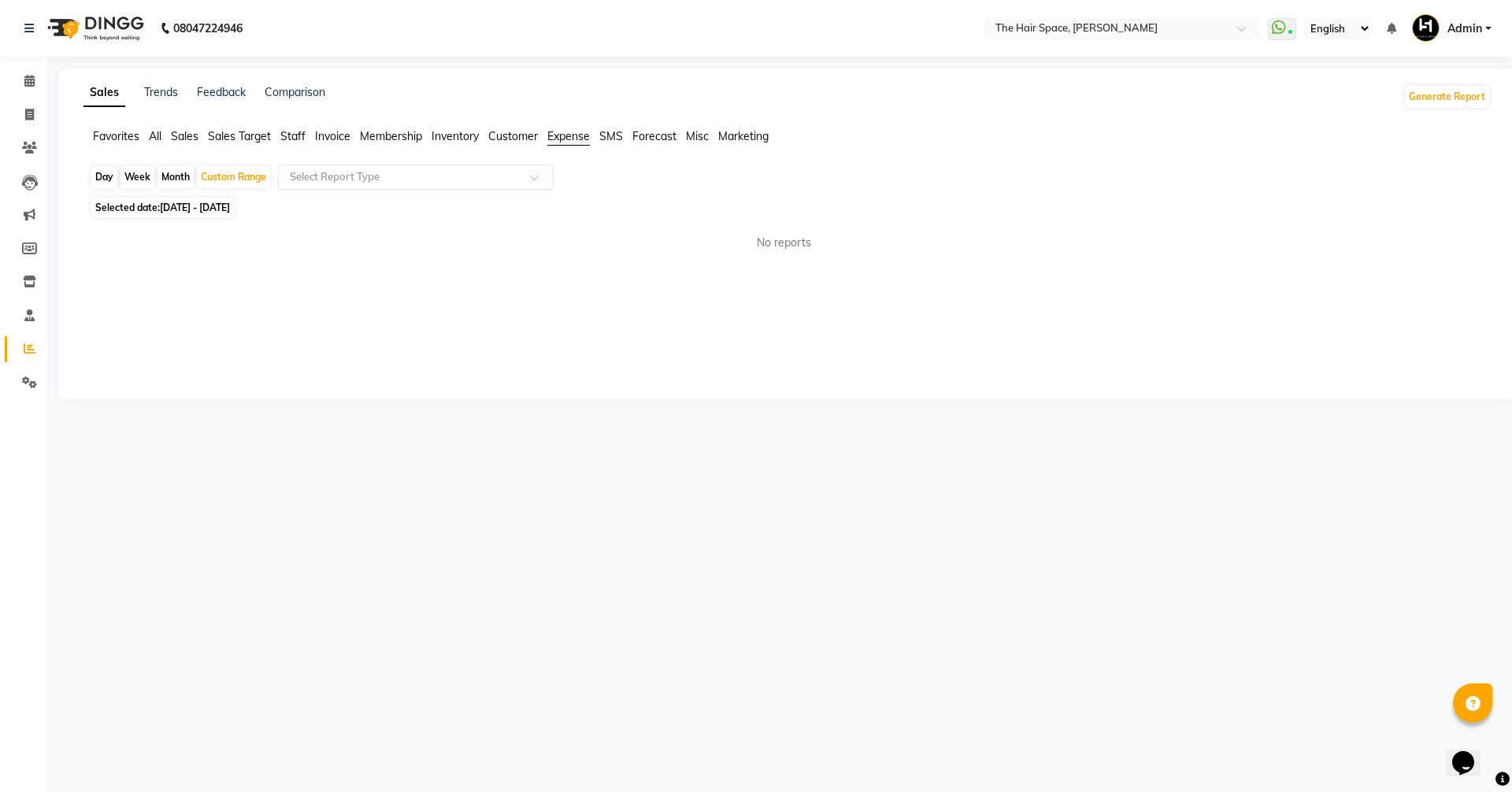
click at [355, 169] on div "Select Report Type" at bounding box center [415, 177] width 275 height 25
click at [344, 203] on div "Expense by type" at bounding box center [415, 205] width 274 height 31
select select "full_report"
select select "pdf"
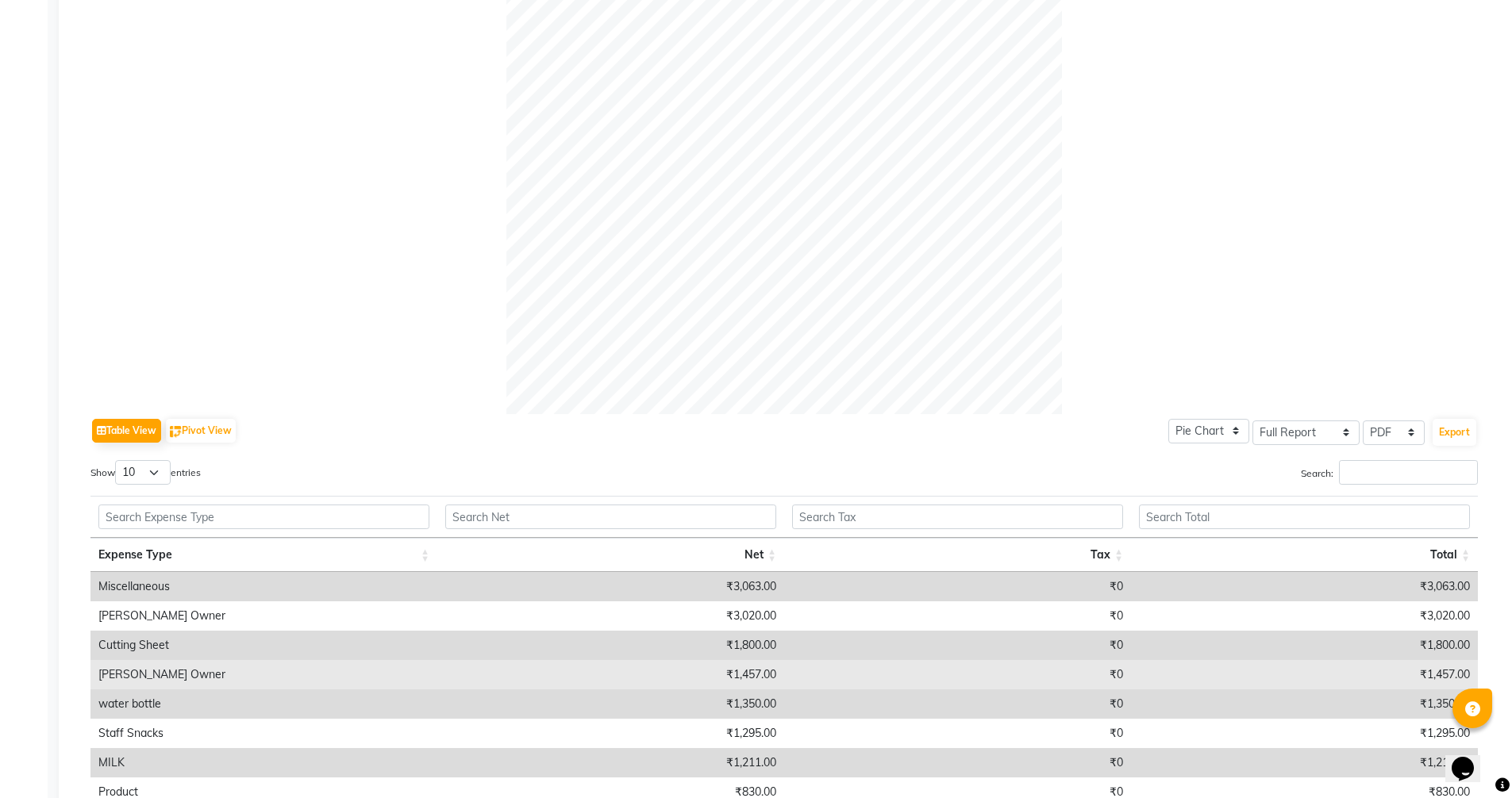
scroll to position [596, 0]
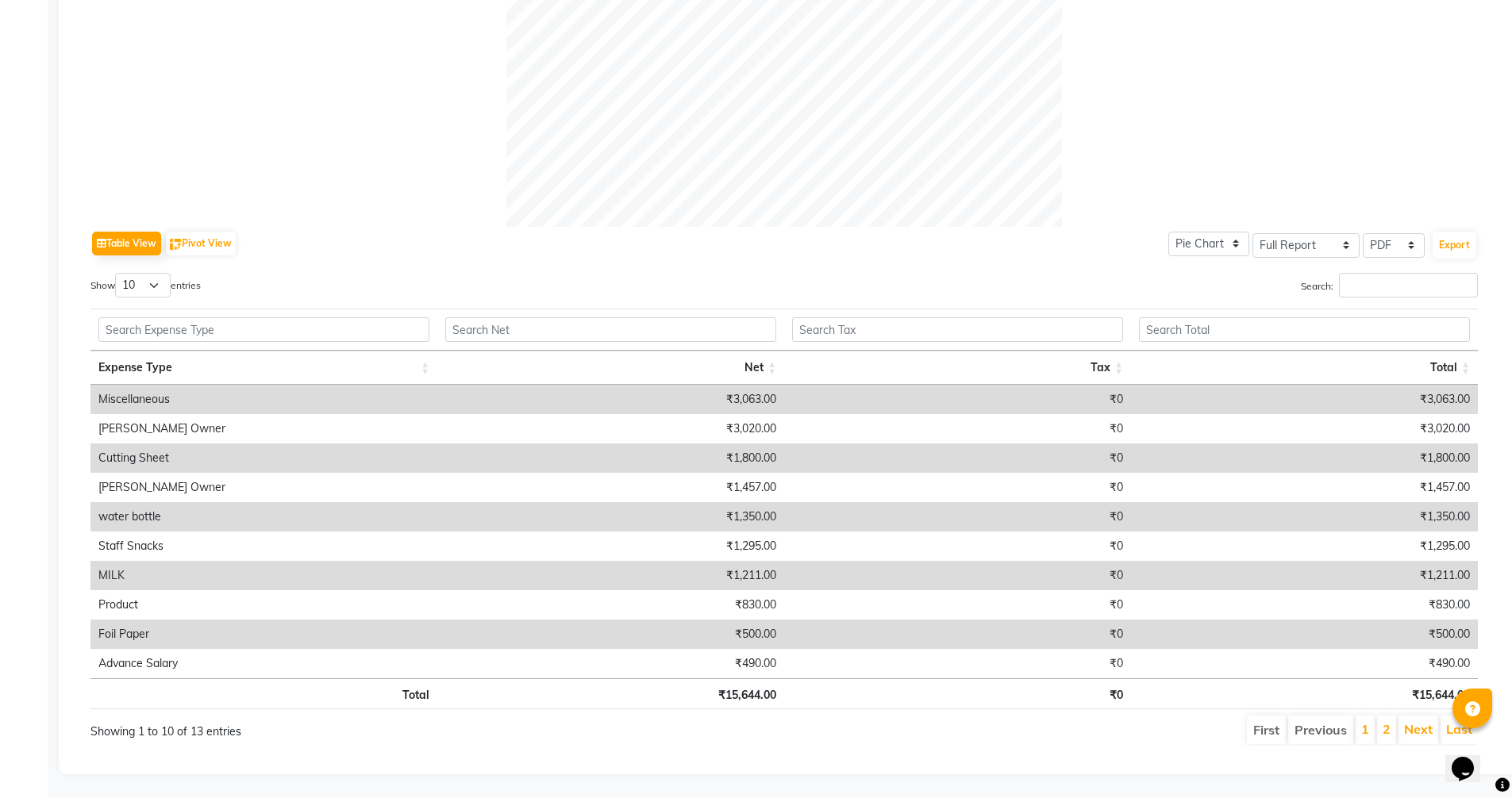
click at [727, 399] on td "₹3,063.00" at bounding box center [611, 400] width 347 height 29
click at [733, 389] on td "₹3,063.00" at bounding box center [611, 400] width 347 height 29
click at [556, 227] on div "Table View Pivot View Pie Chart Bar Chart Select Full Report Filtered Report Se…" at bounding box center [784, 243] width 1388 height 33
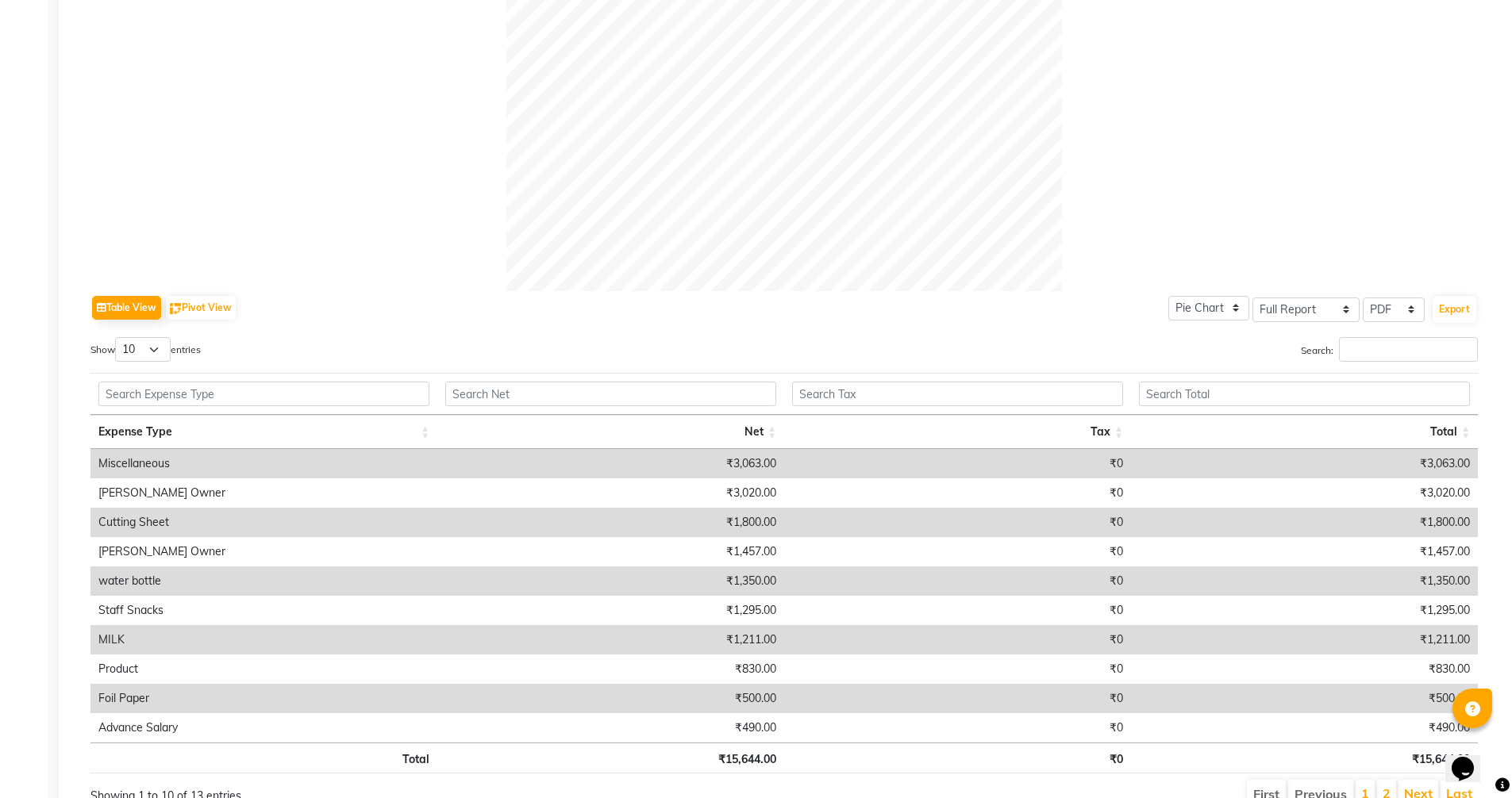
drag, startPoint x: 134, startPoint y: 509, endPoint x: 120, endPoint y: 519, distance: 17.2
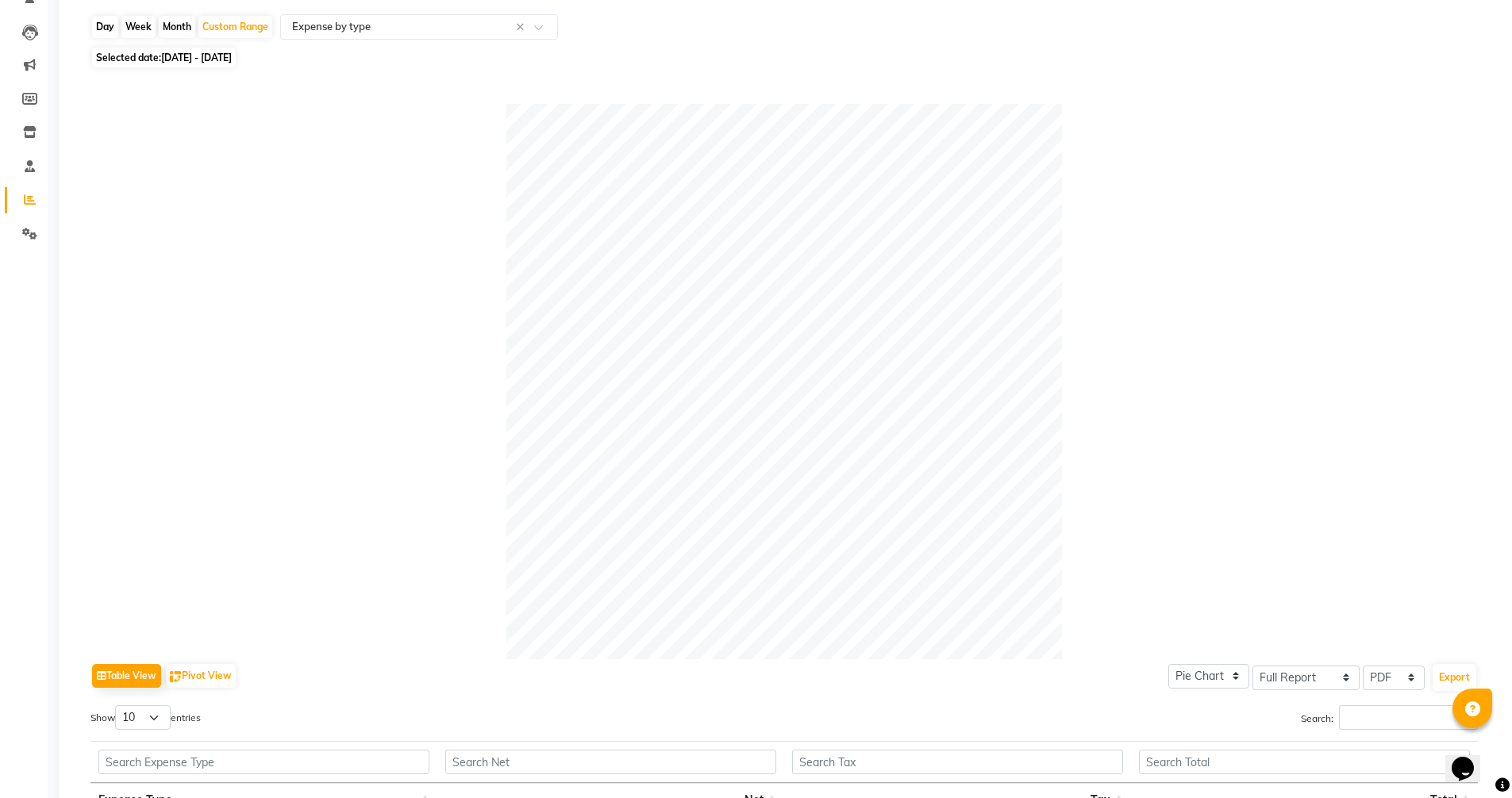
scroll to position [120, 0]
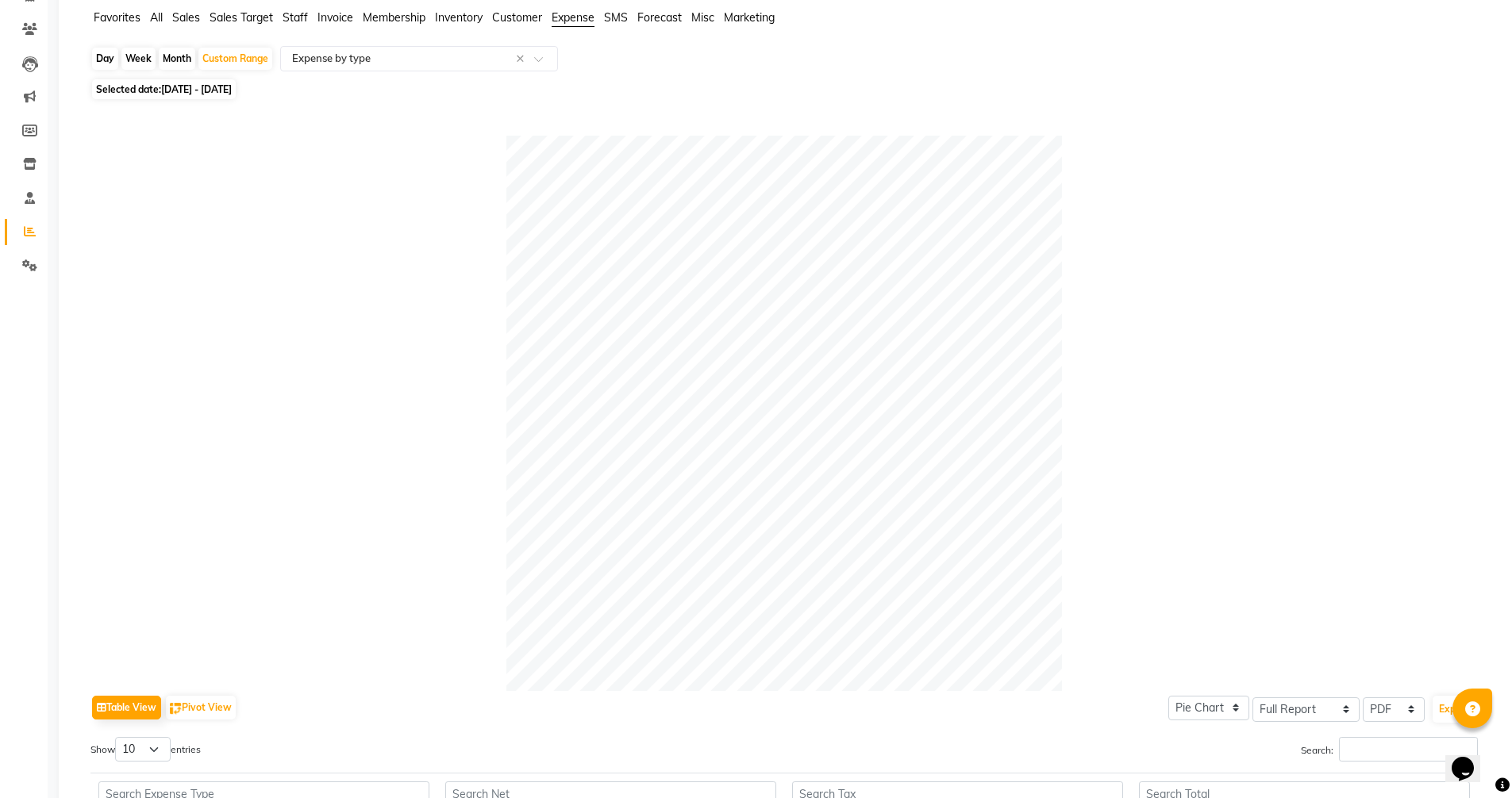
click at [32, 382] on div "Calendar Invoice Clients Leads Marketing Members Inventory Staff Reports Settin…" at bounding box center [107, 582] width 214 height 1314
click at [32, 381] on div "Calendar Invoice Clients Leads Marketing Members Inventory Staff Reports Settin…" at bounding box center [107, 582] width 214 height 1314
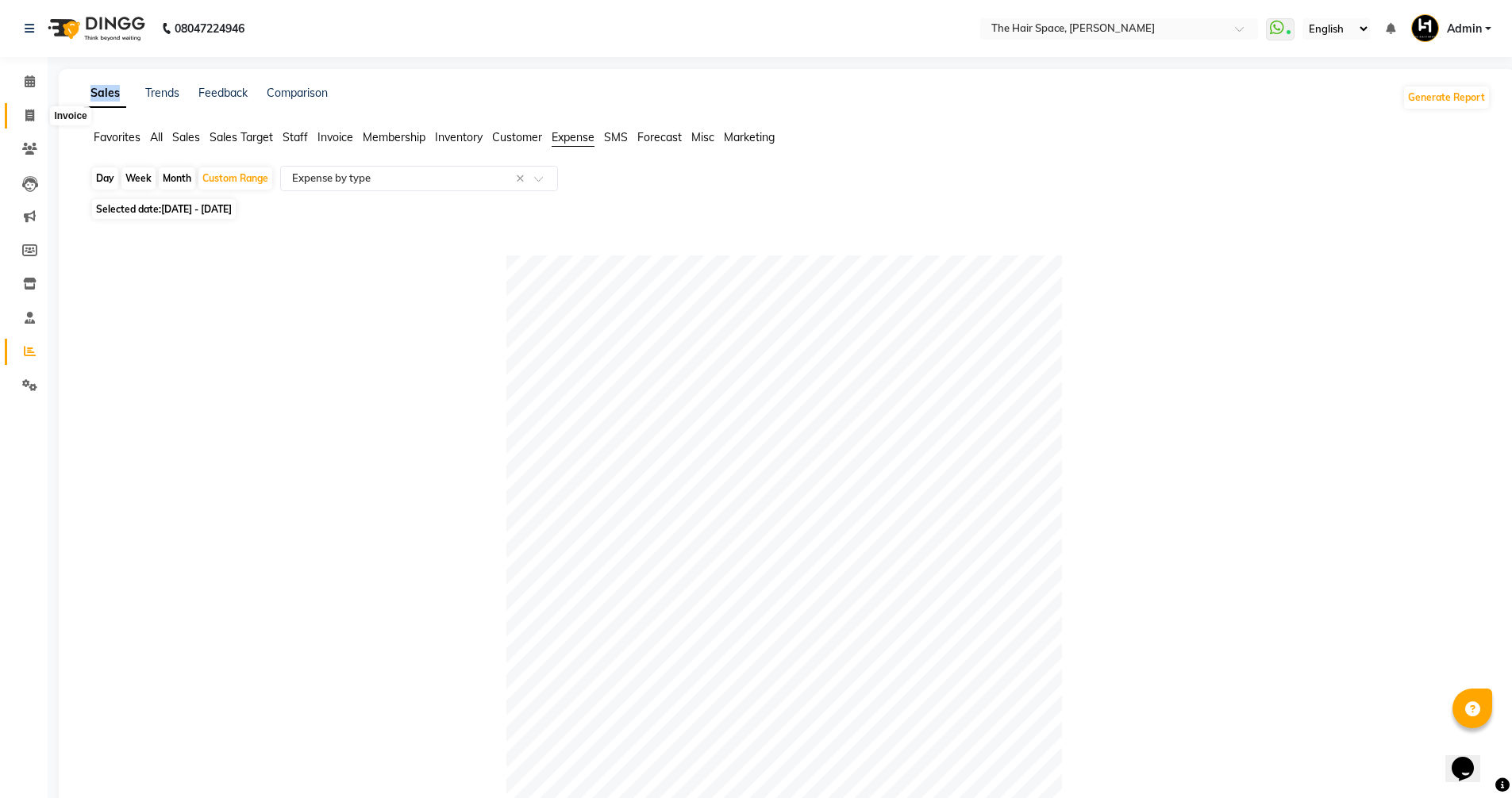
click at [25, 116] on icon at bounding box center [29, 115] width 9 height 12
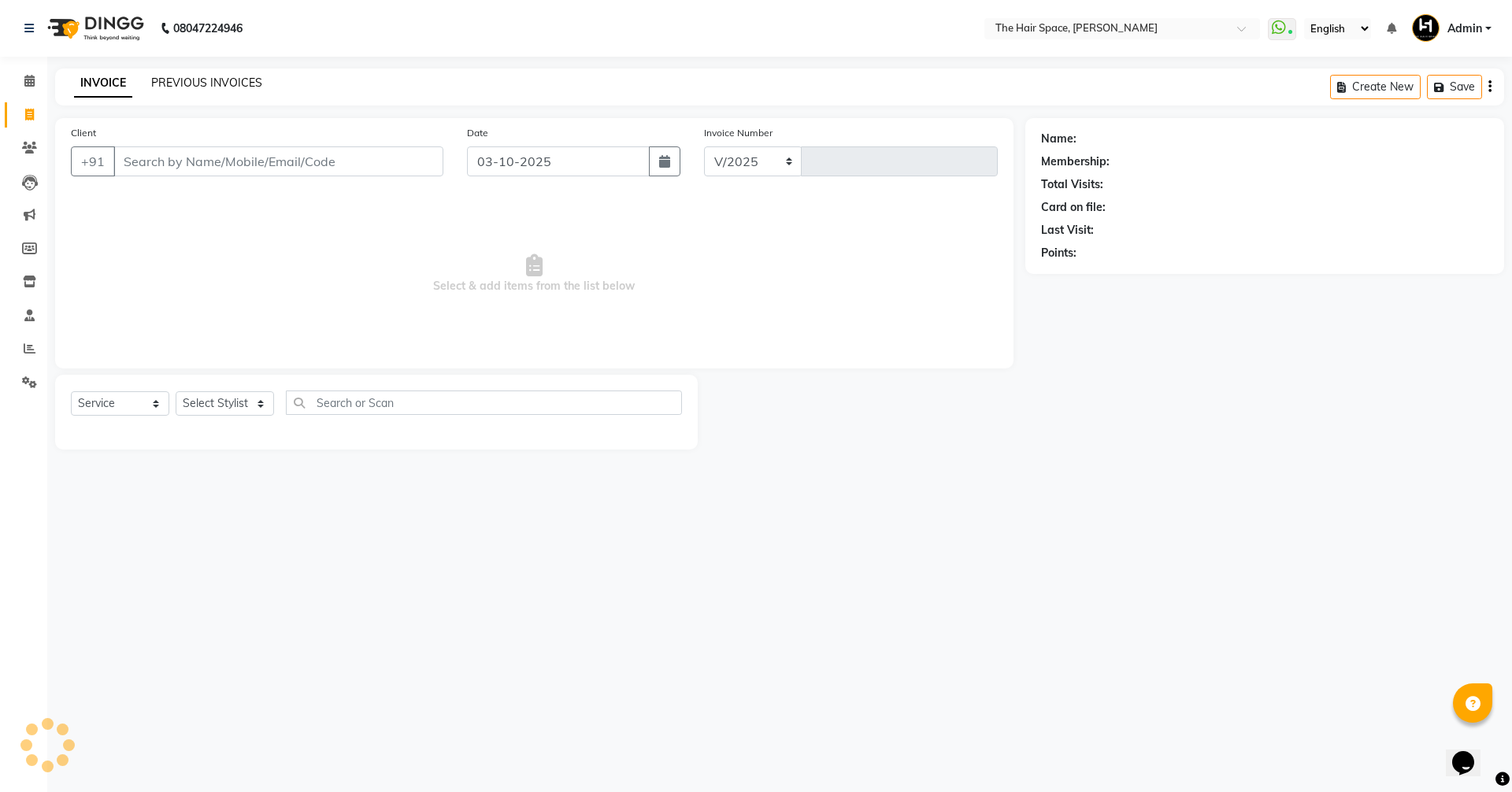
click at [202, 80] on link "PREVIOUS INVOICES" at bounding box center [207, 83] width 111 height 14
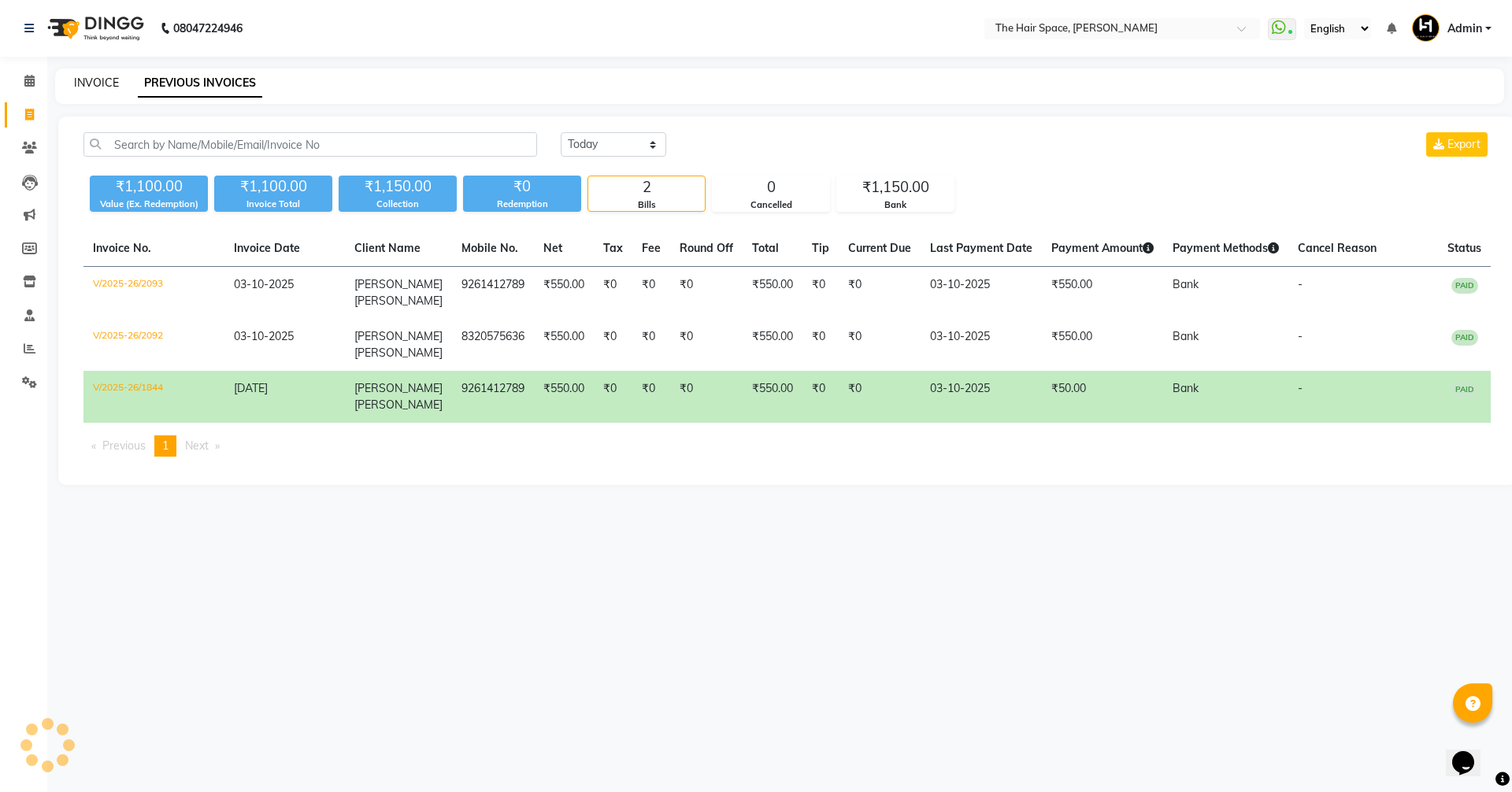
click at [89, 80] on link "INVOICE" at bounding box center [97, 83] width 45 height 14
select select "service"
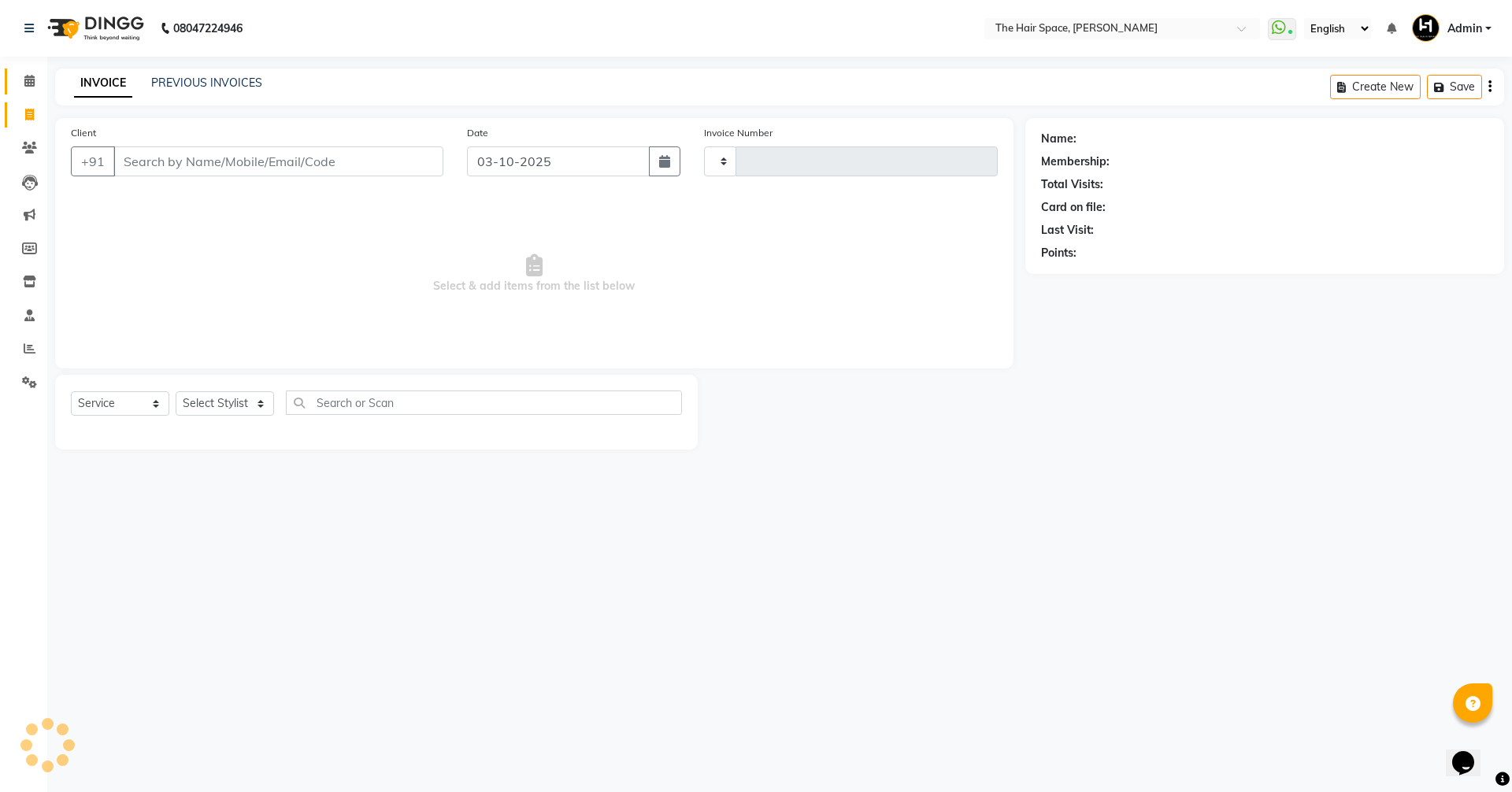
type input "2094"
click at [11, 79] on link "Calendar" at bounding box center [23, 81] width 38 height 26
click at [27, 83] on icon at bounding box center [29, 80] width 10 height 12
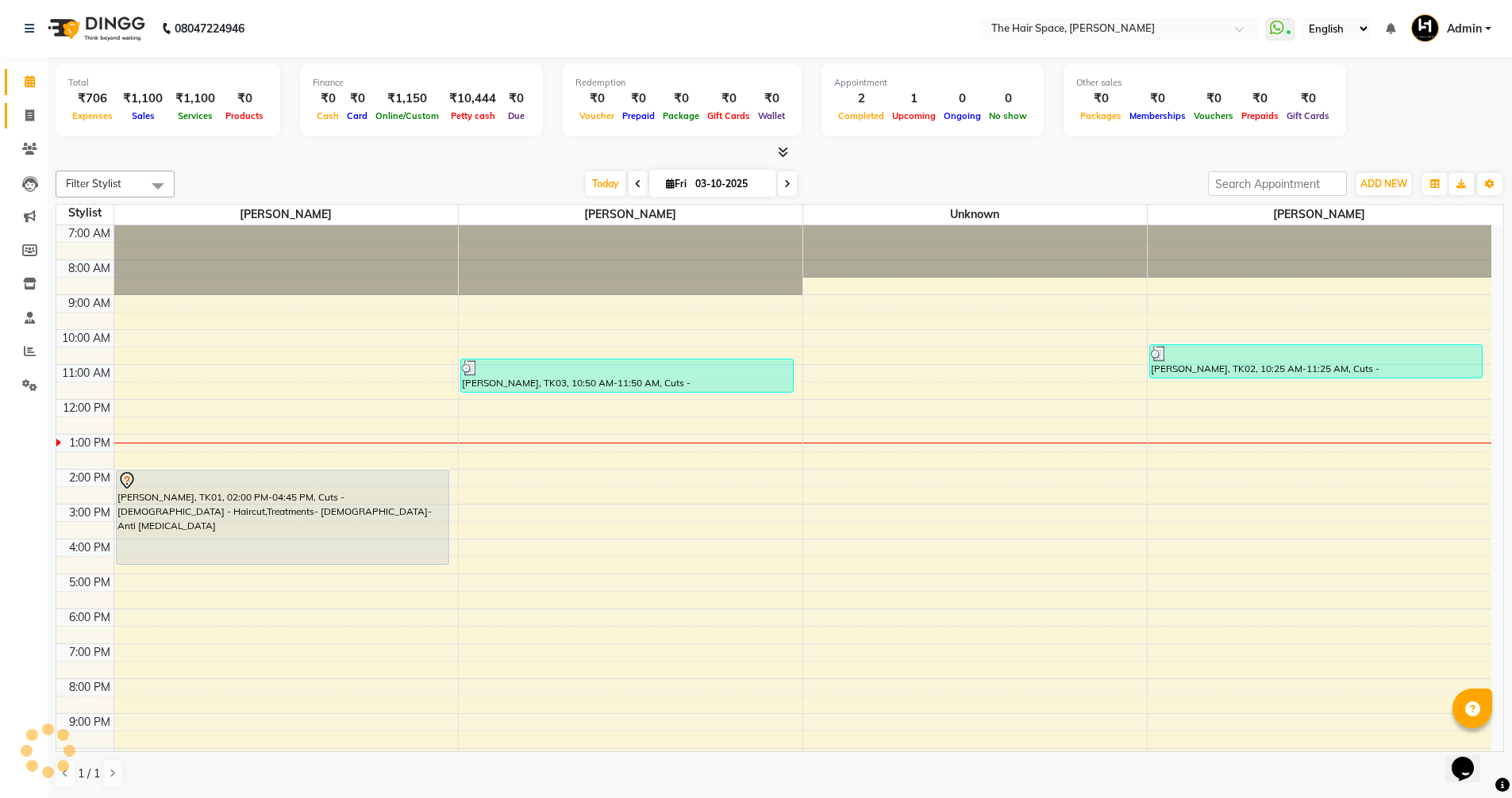
click at [28, 121] on icon at bounding box center [29, 115] width 9 height 12
select select "service"
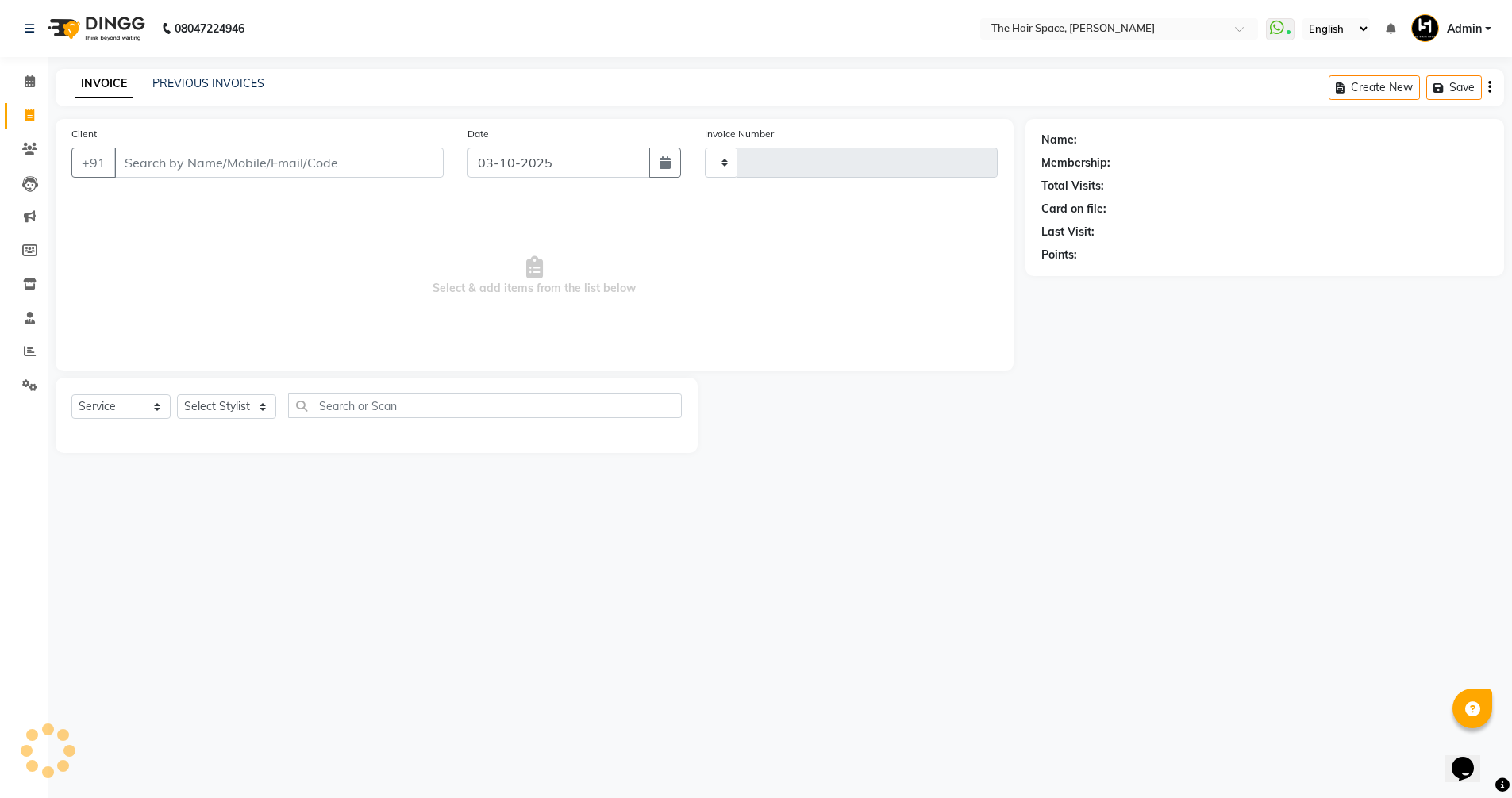
type input "2094"
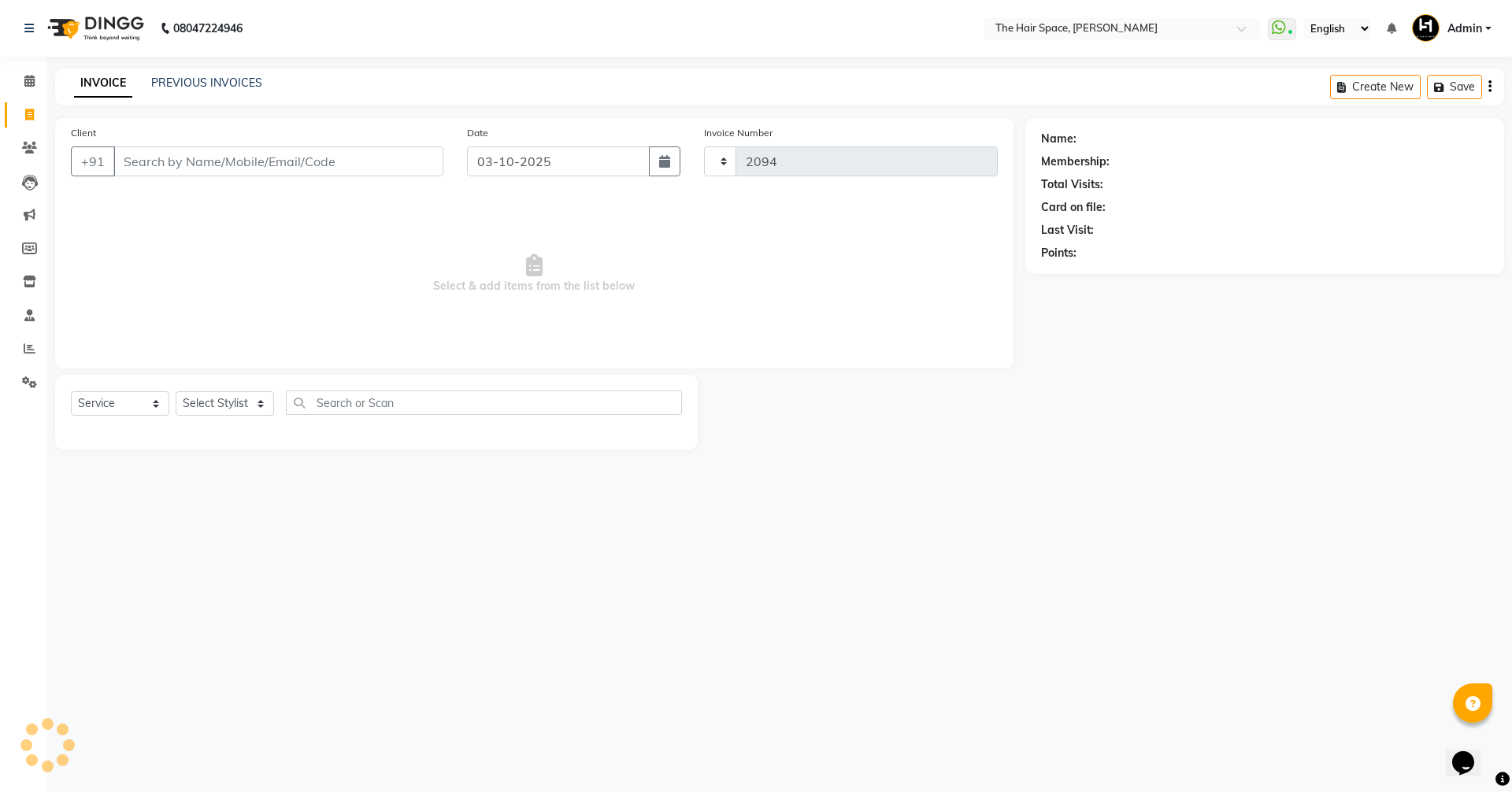
select select "6663"
click at [27, 77] on icon at bounding box center [29, 80] width 10 height 12
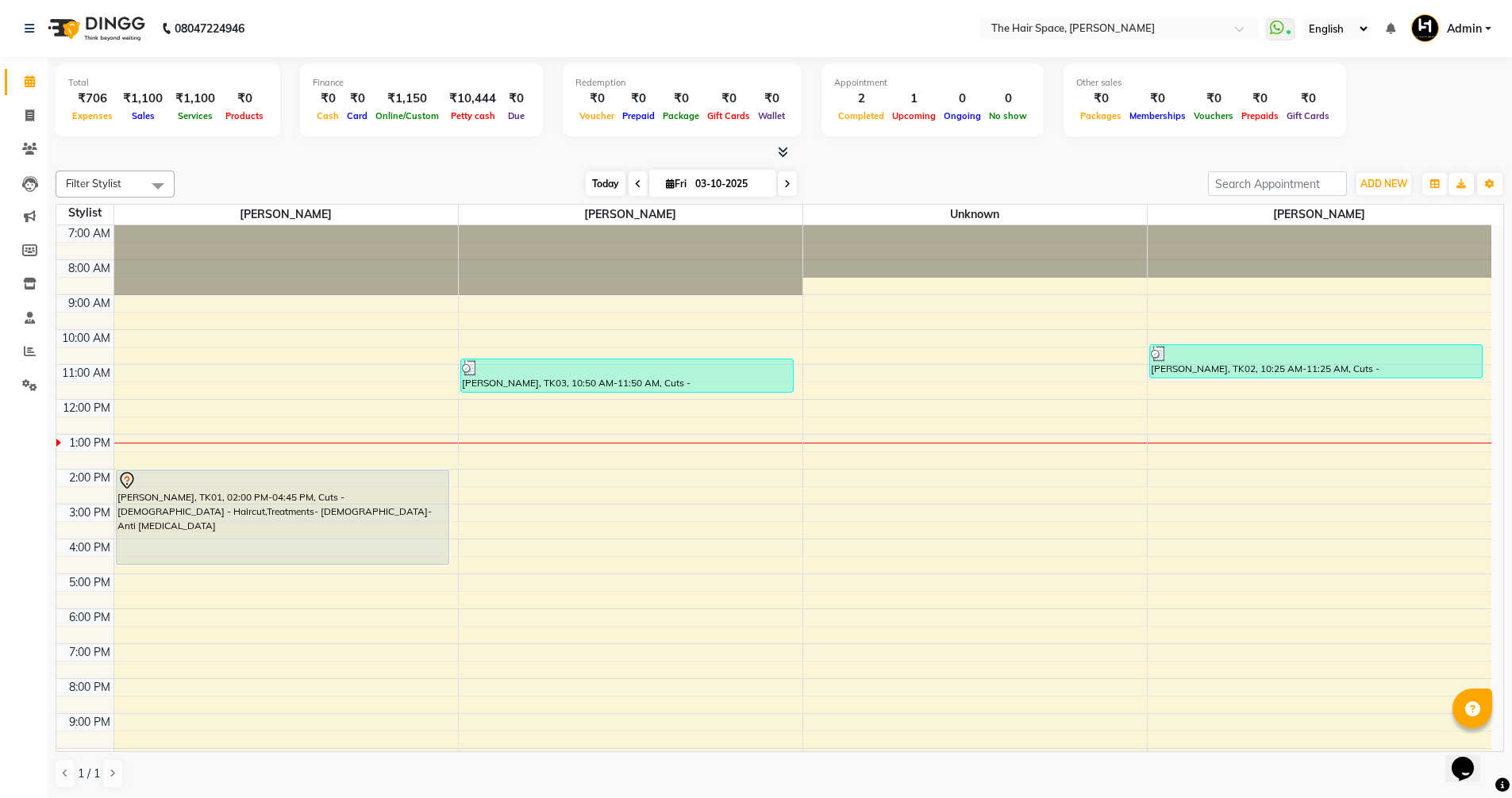
click at [617, 187] on span "Today" at bounding box center [605, 183] width 40 height 24
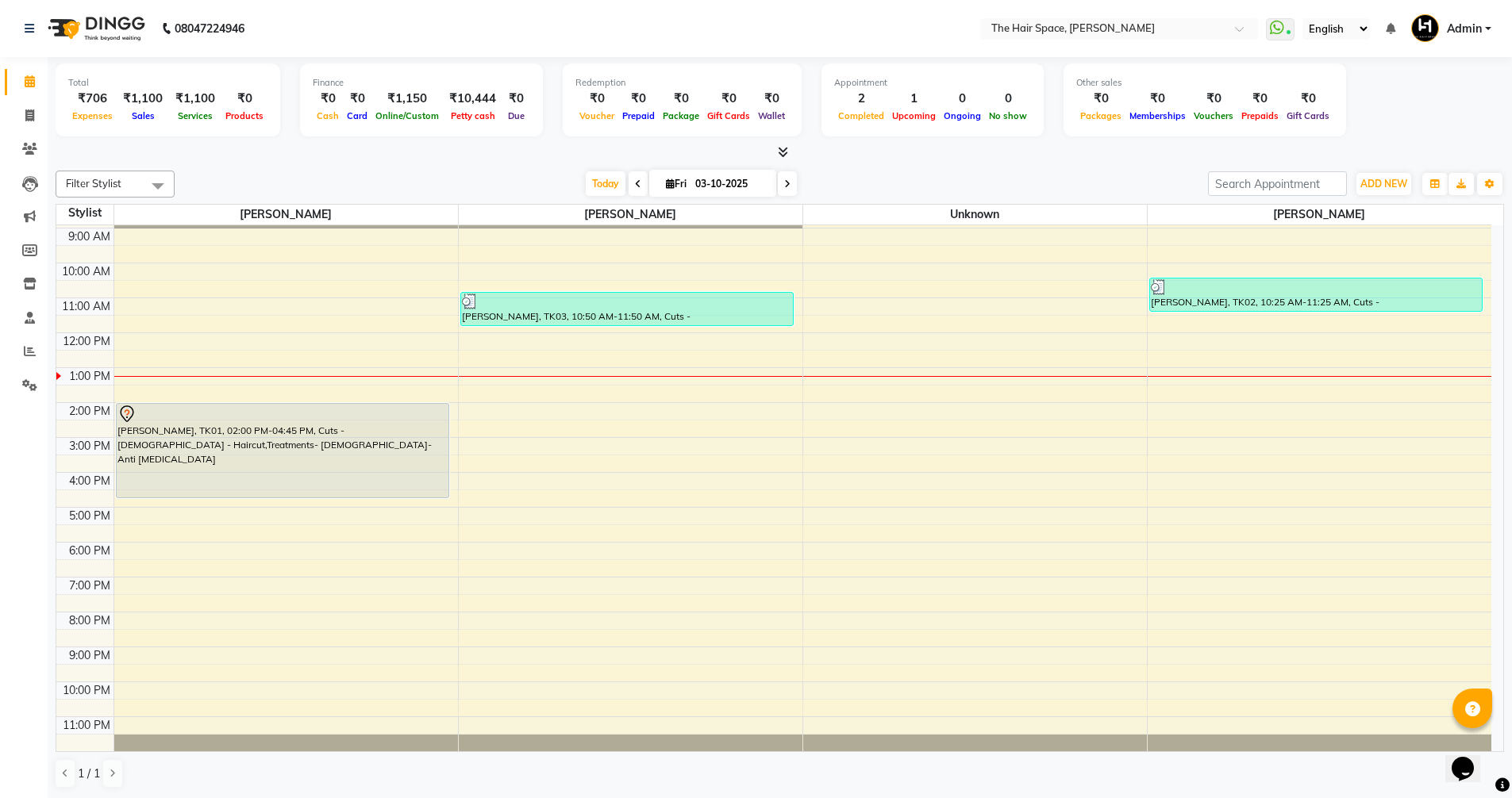
click at [630, 182] on span at bounding box center [638, 183] width 19 height 24
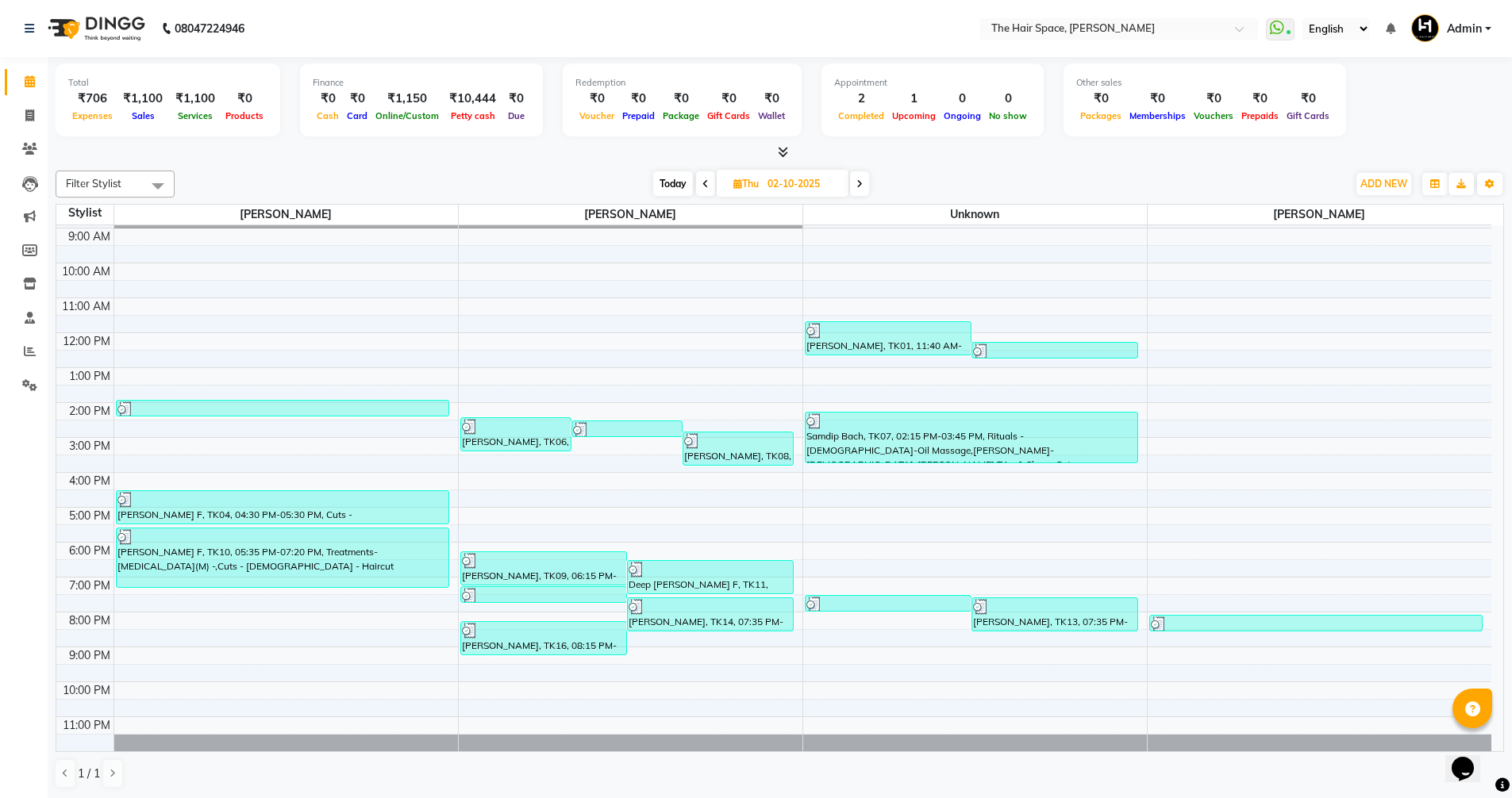
click at [672, 182] on span "Today" at bounding box center [672, 183] width 40 height 24
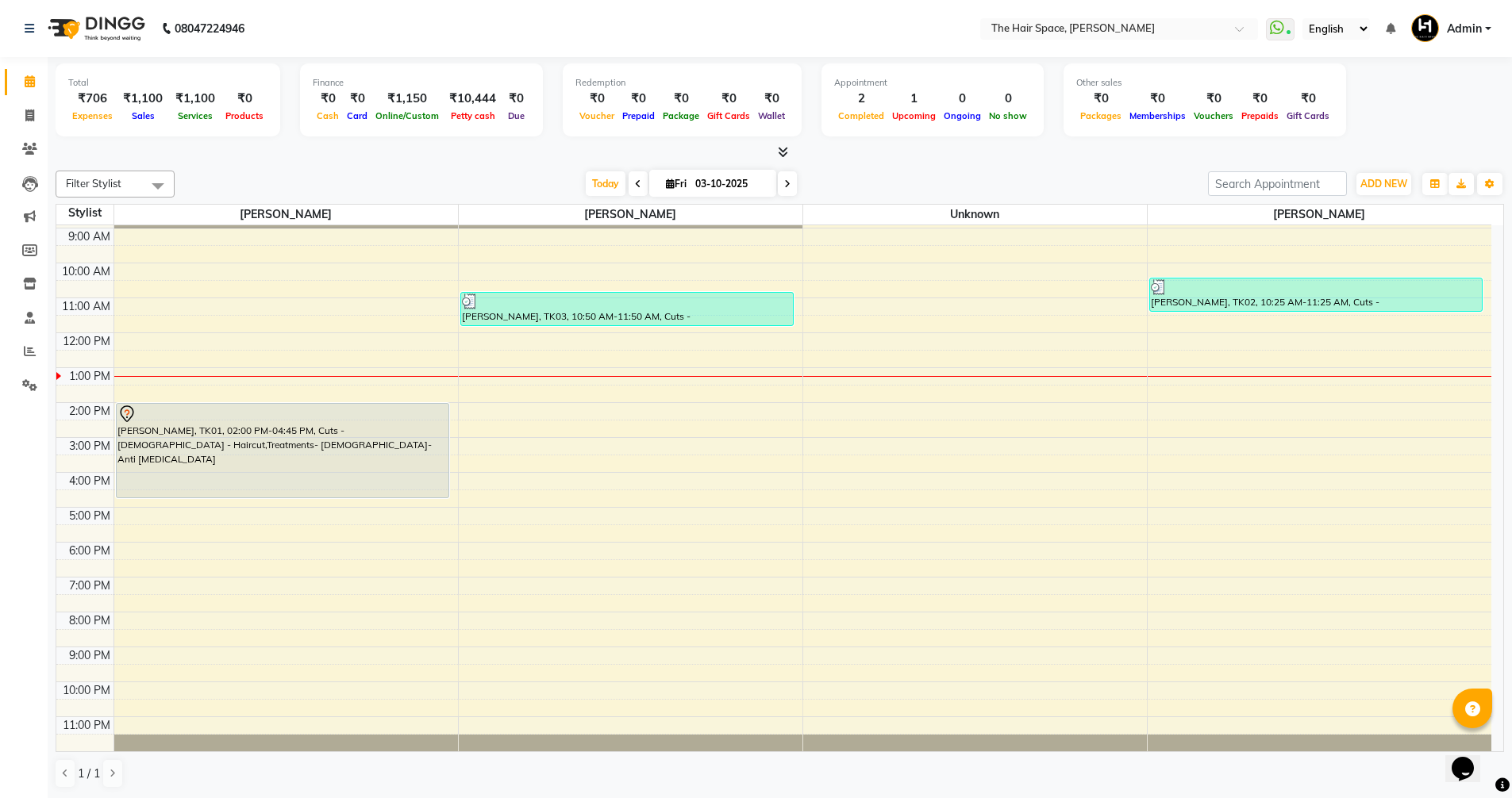
click at [640, 185] on span at bounding box center [638, 183] width 19 height 24
type input "02-10-2025"
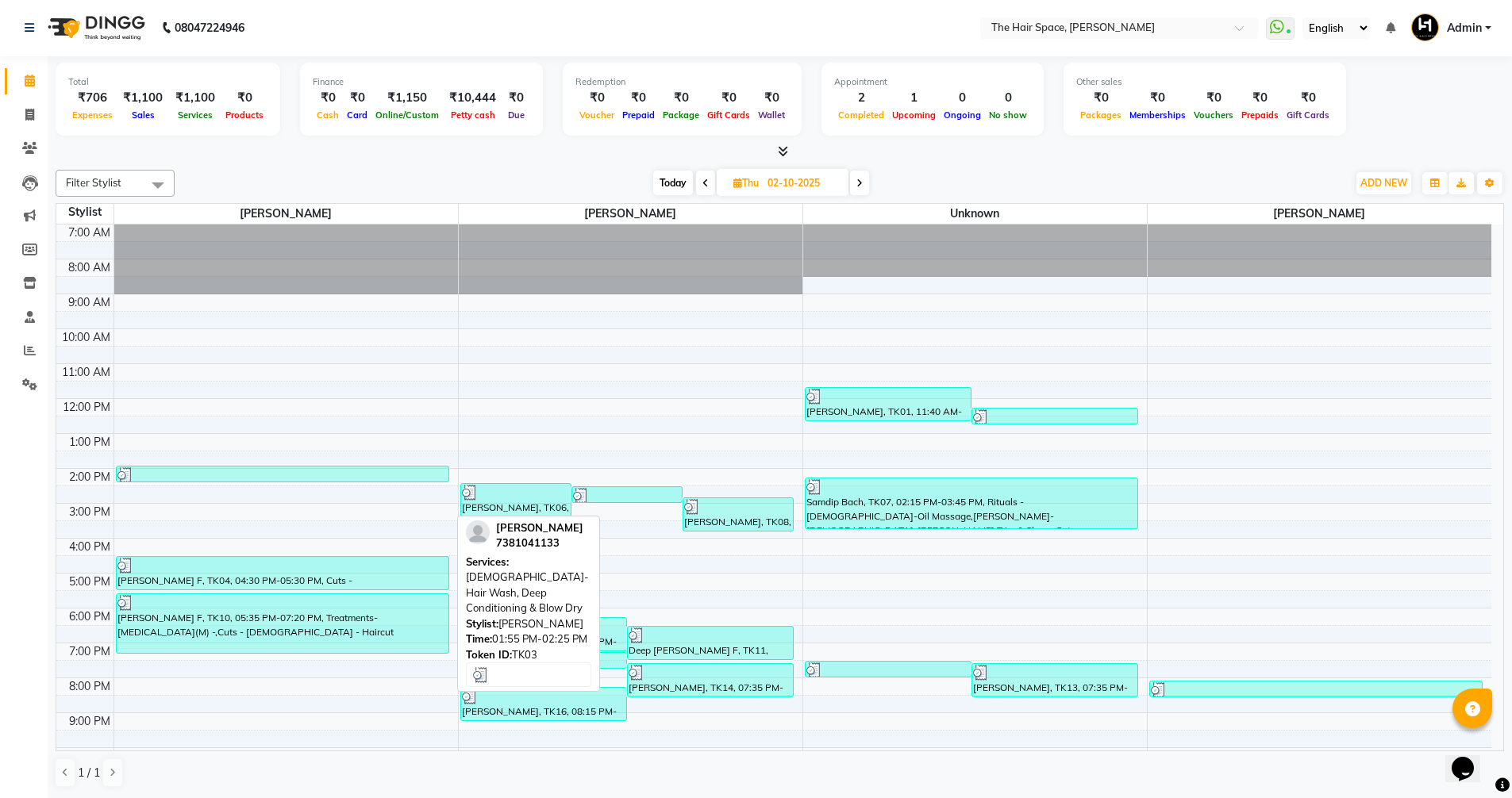
scroll to position [0, 0]
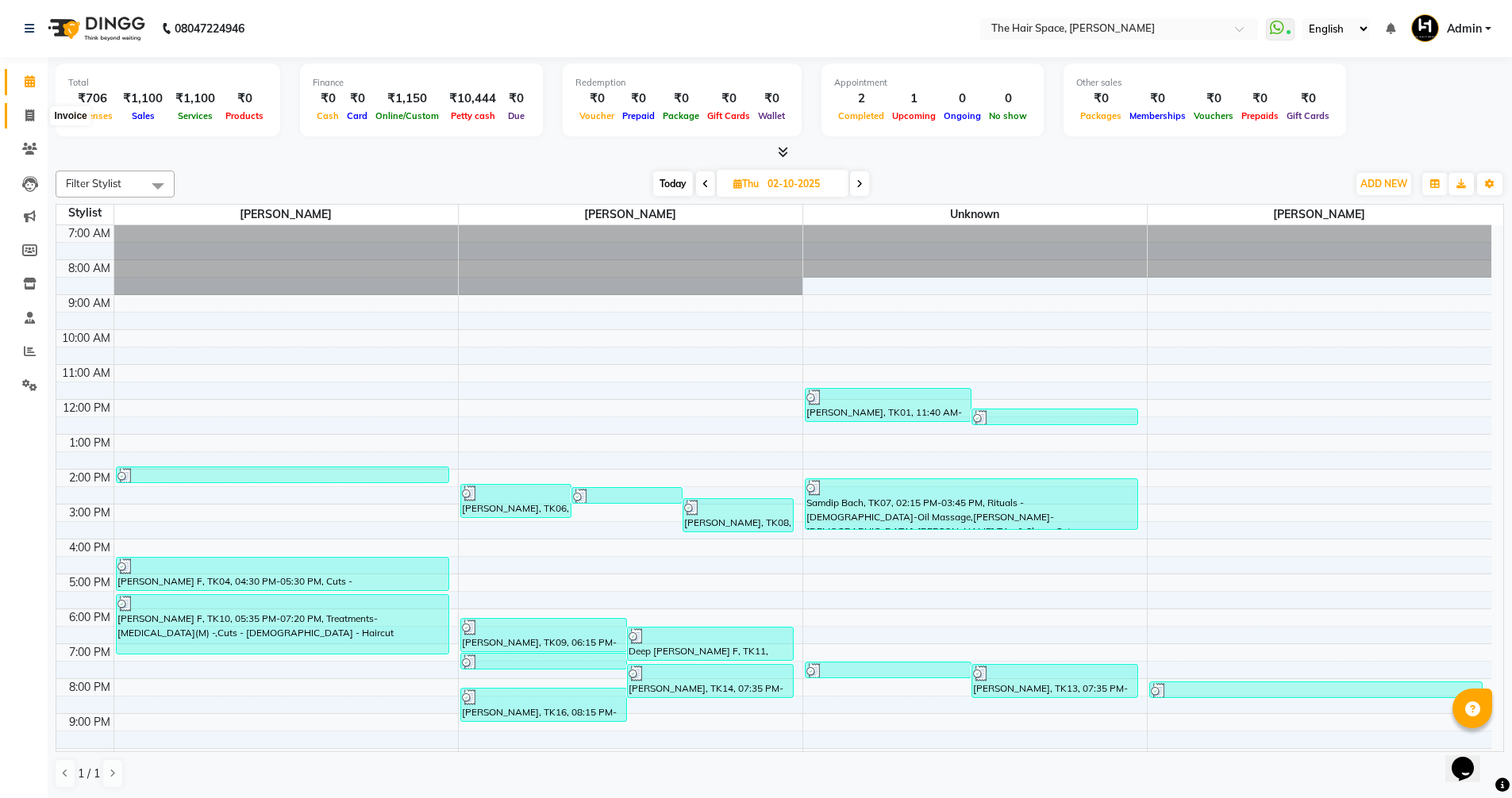
click at [28, 119] on icon at bounding box center [29, 115] width 9 height 12
select select "service"
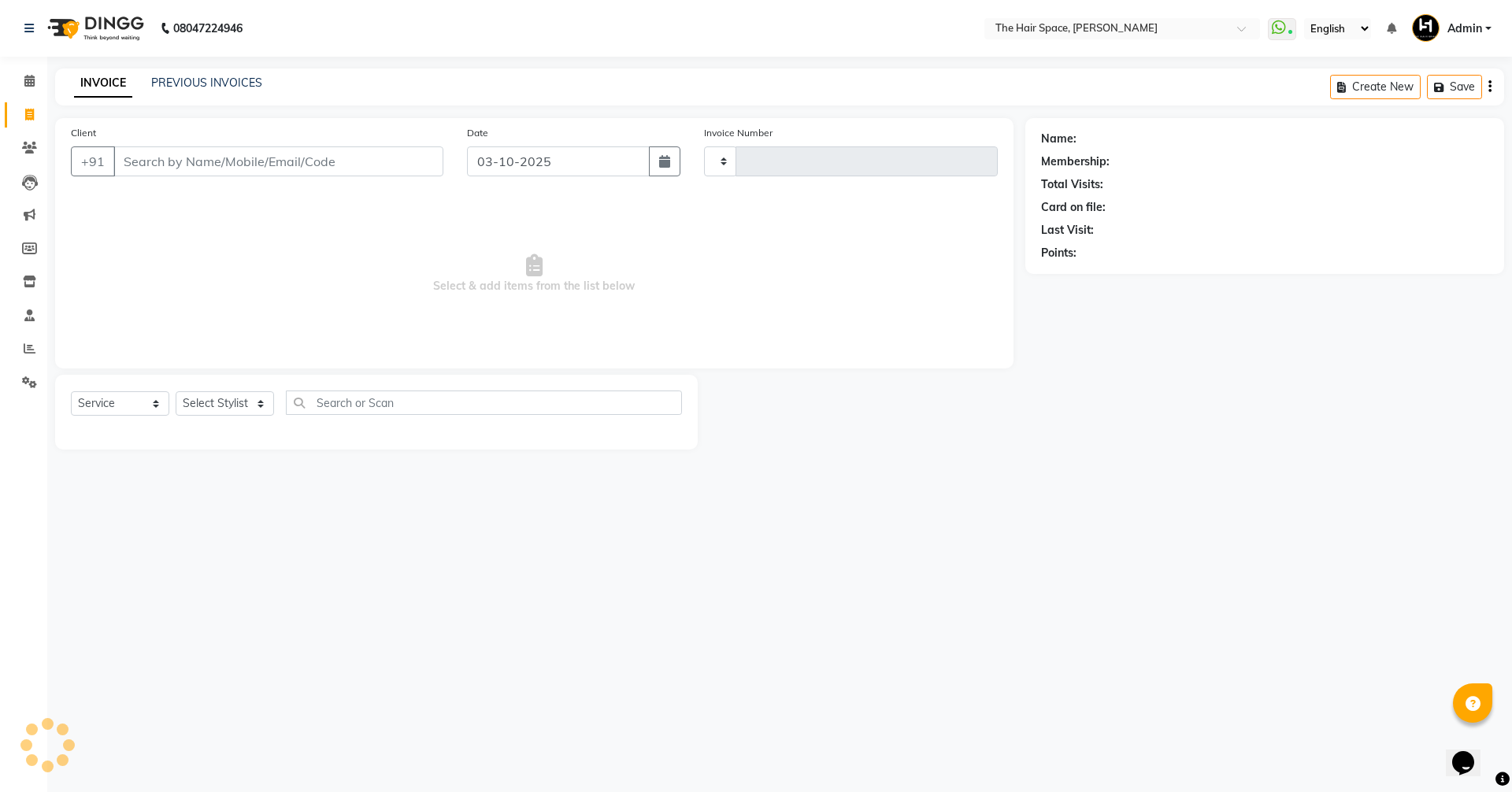
click at [27, 118] on icon at bounding box center [29, 114] width 9 height 12
select select "service"
select select "6663"
type input "2094"
drag, startPoint x: 238, startPoint y: 72, endPoint x: 213, endPoint y: 80, distance: 26.2
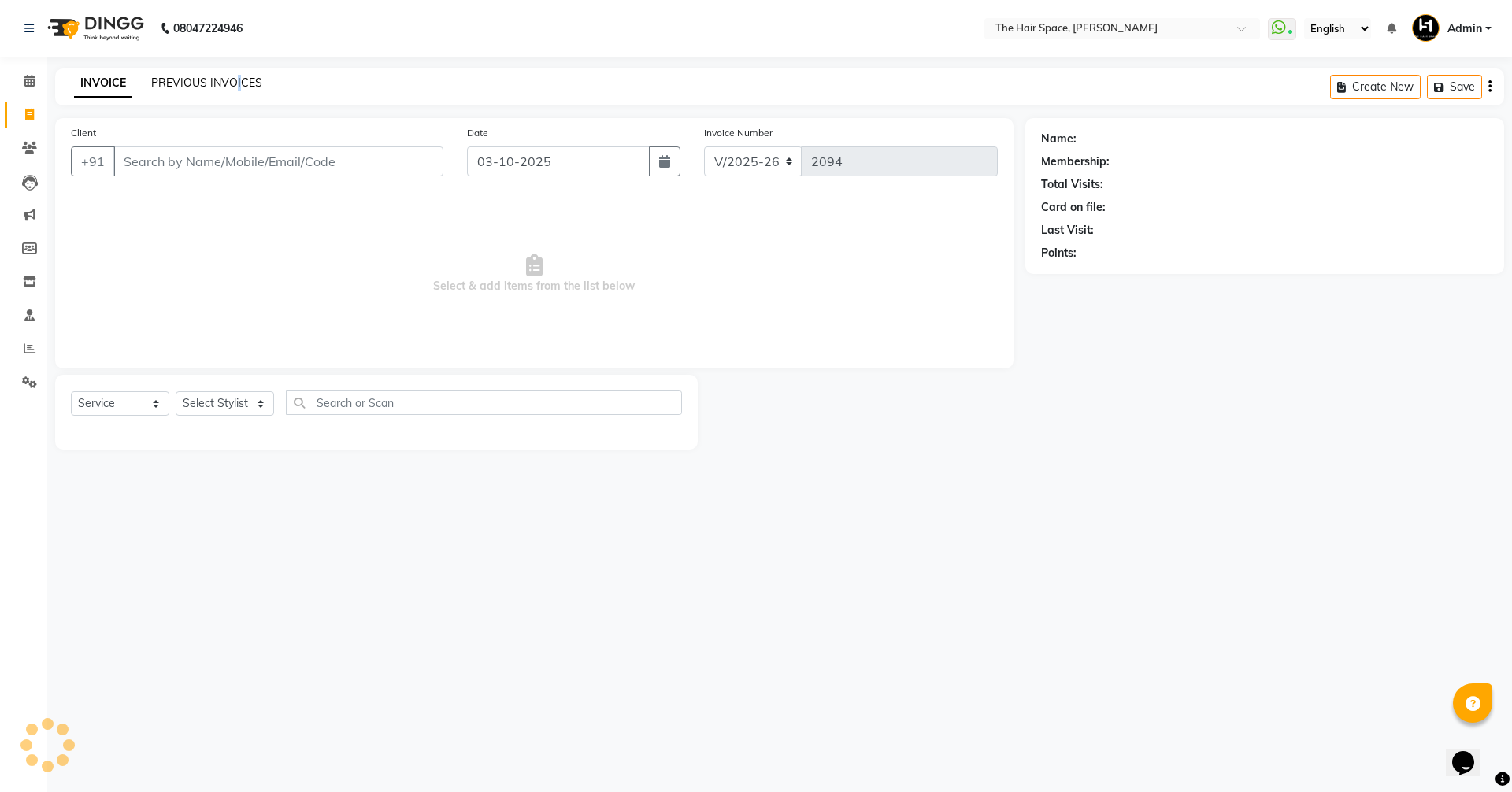
click at [233, 72] on div "INVOICE PREVIOUS INVOICES Create New Save" at bounding box center [779, 87] width 1449 height 37
click at [212, 81] on link "PREVIOUS INVOICES" at bounding box center [207, 83] width 111 height 14
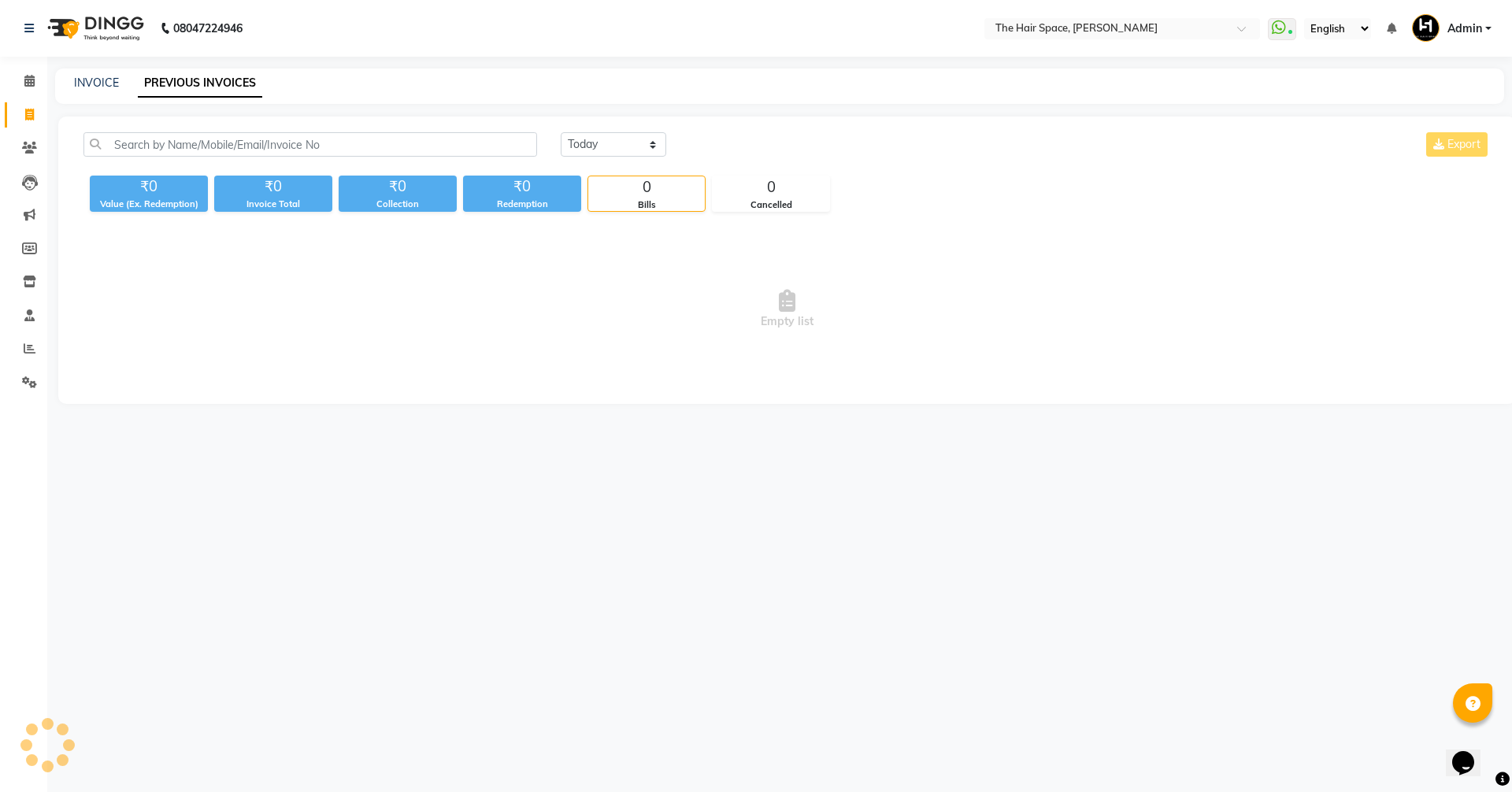
click at [212, 82] on link "PREVIOUS INVOICES" at bounding box center [200, 83] width 125 height 28
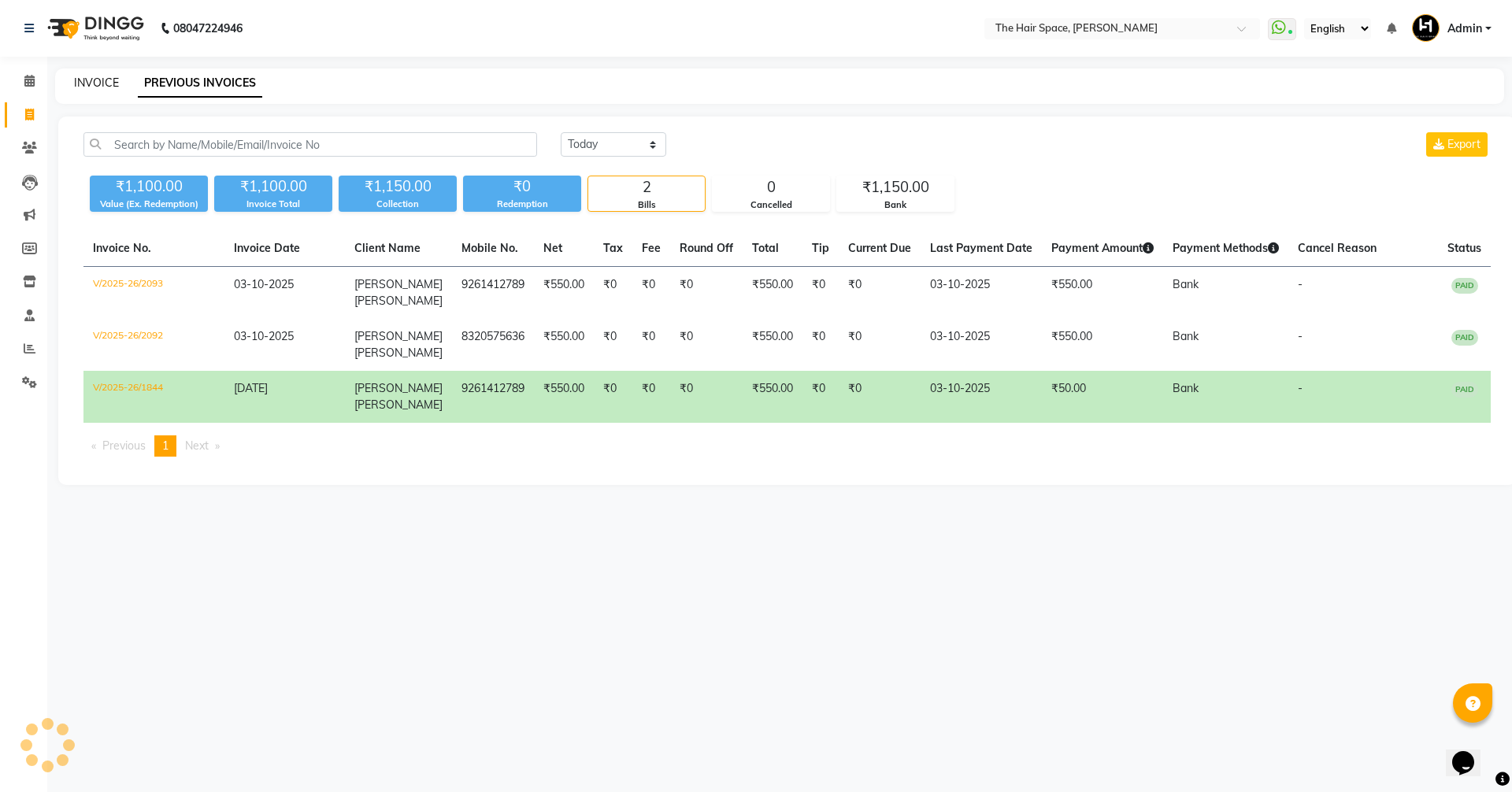
click at [102, 79] on link "INVOICE" at bounding box center [97, 83] width 45 height 14
select select "service"
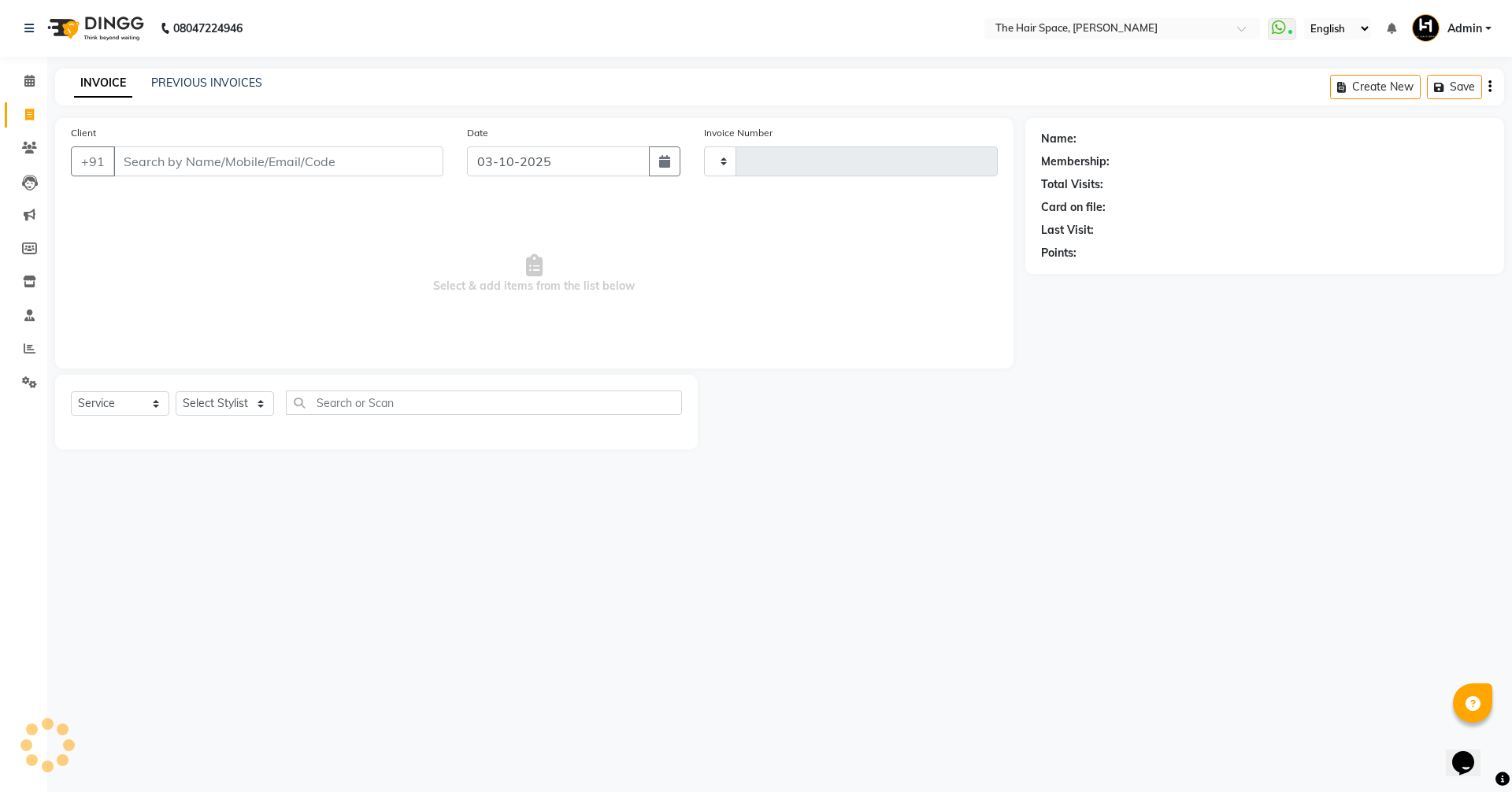
type input "2094"
select select "6663"
click at [217, 87] on link "PREVIOUS INVOICES" at bounding box center [207, 83] width 111 height 14
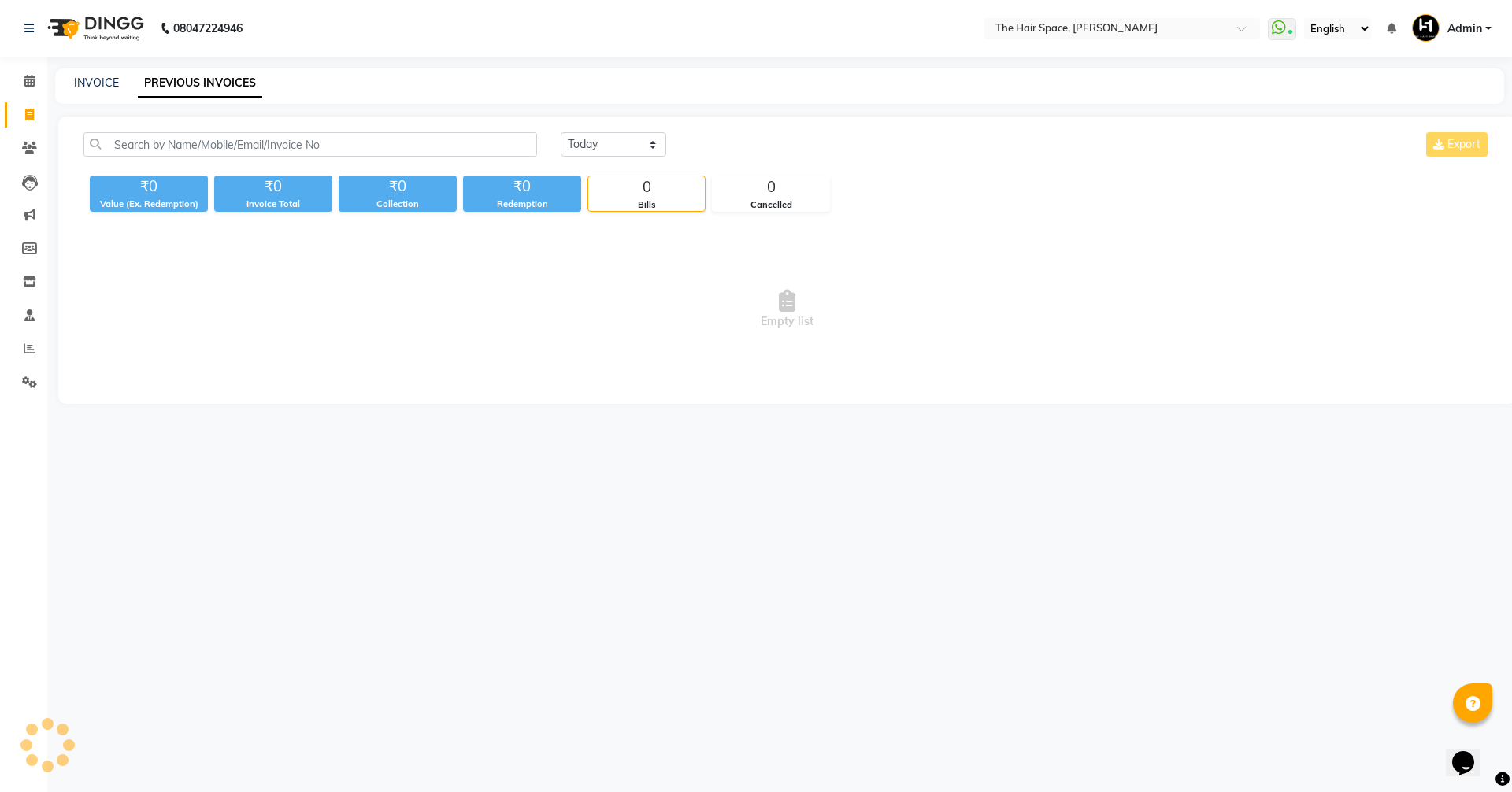
click at [217, 78] on link "PREVIOUS INVOICES" at bounding box center [200, 83] width 125 height 28
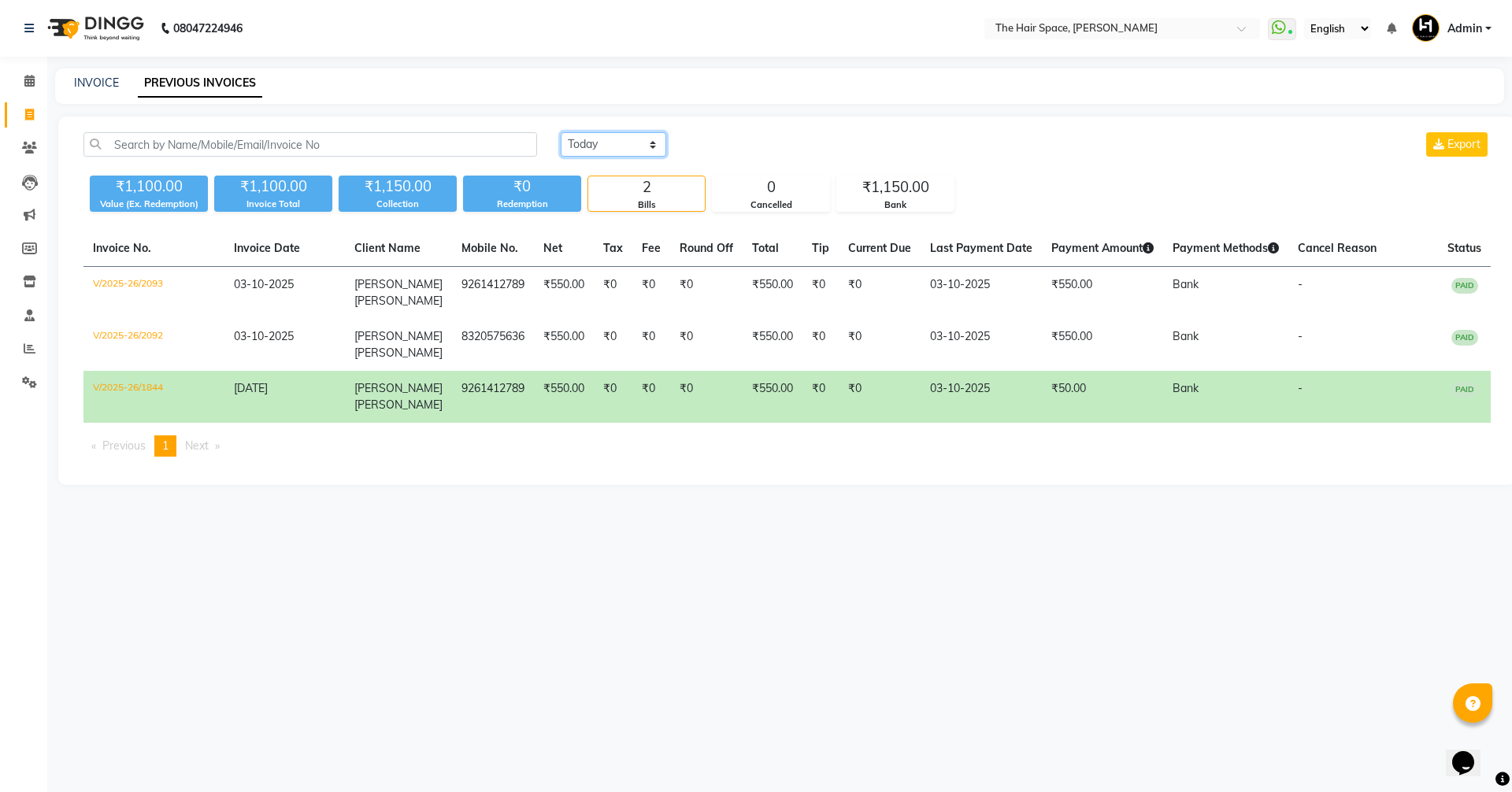
click at [586, 150] on select "Today Yesterday Custom Range" at bounding box center [613, 144] width 105 height 24
select select "yesterday"
click at [561, 132] on select "Today Yesterday Custom Range" at bounding box center [613, 144] width 105 height 24
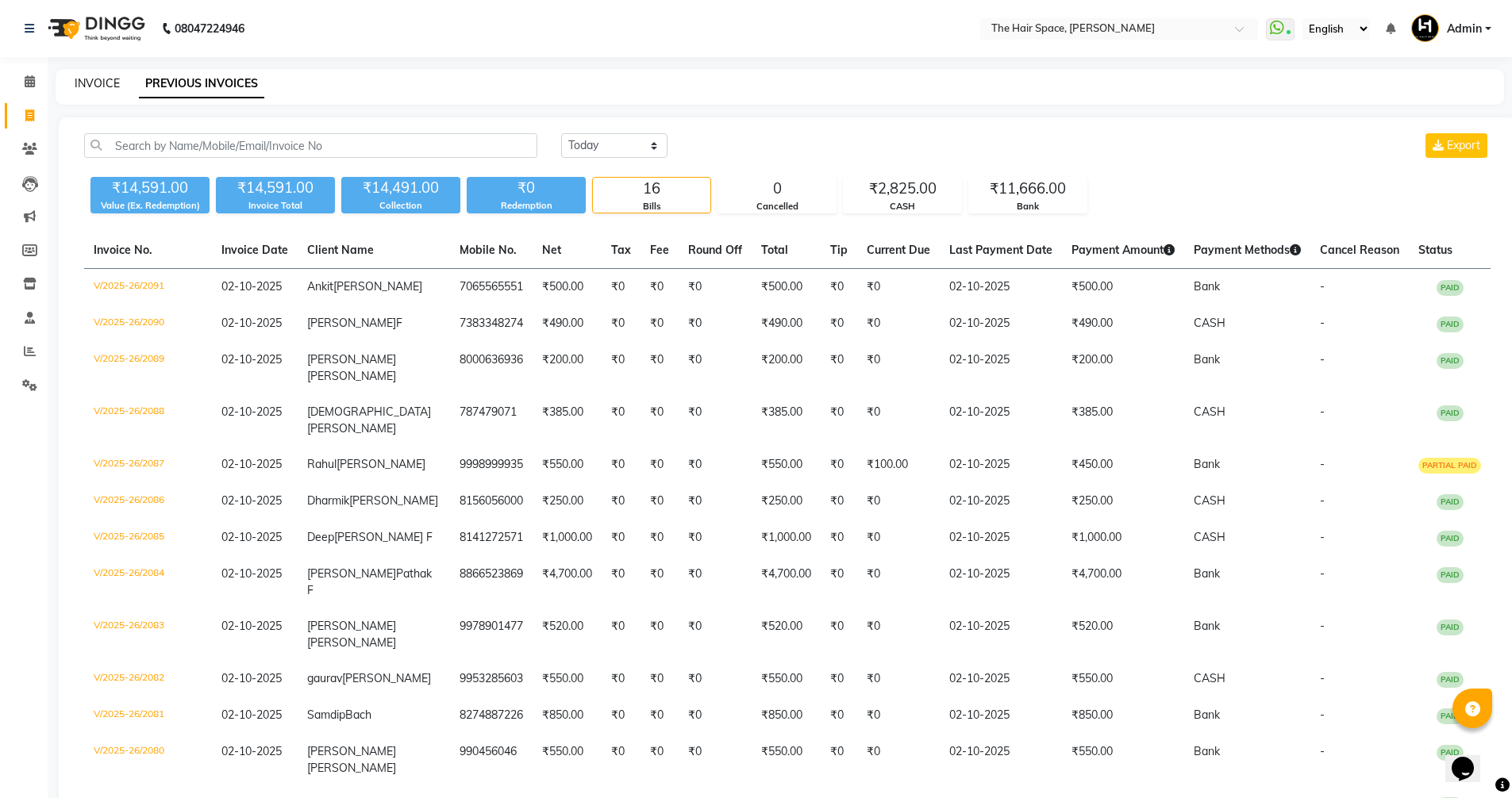
click at [87, 83] on link "INVOICE" at bounding box center [97, 84] width 45 height 15
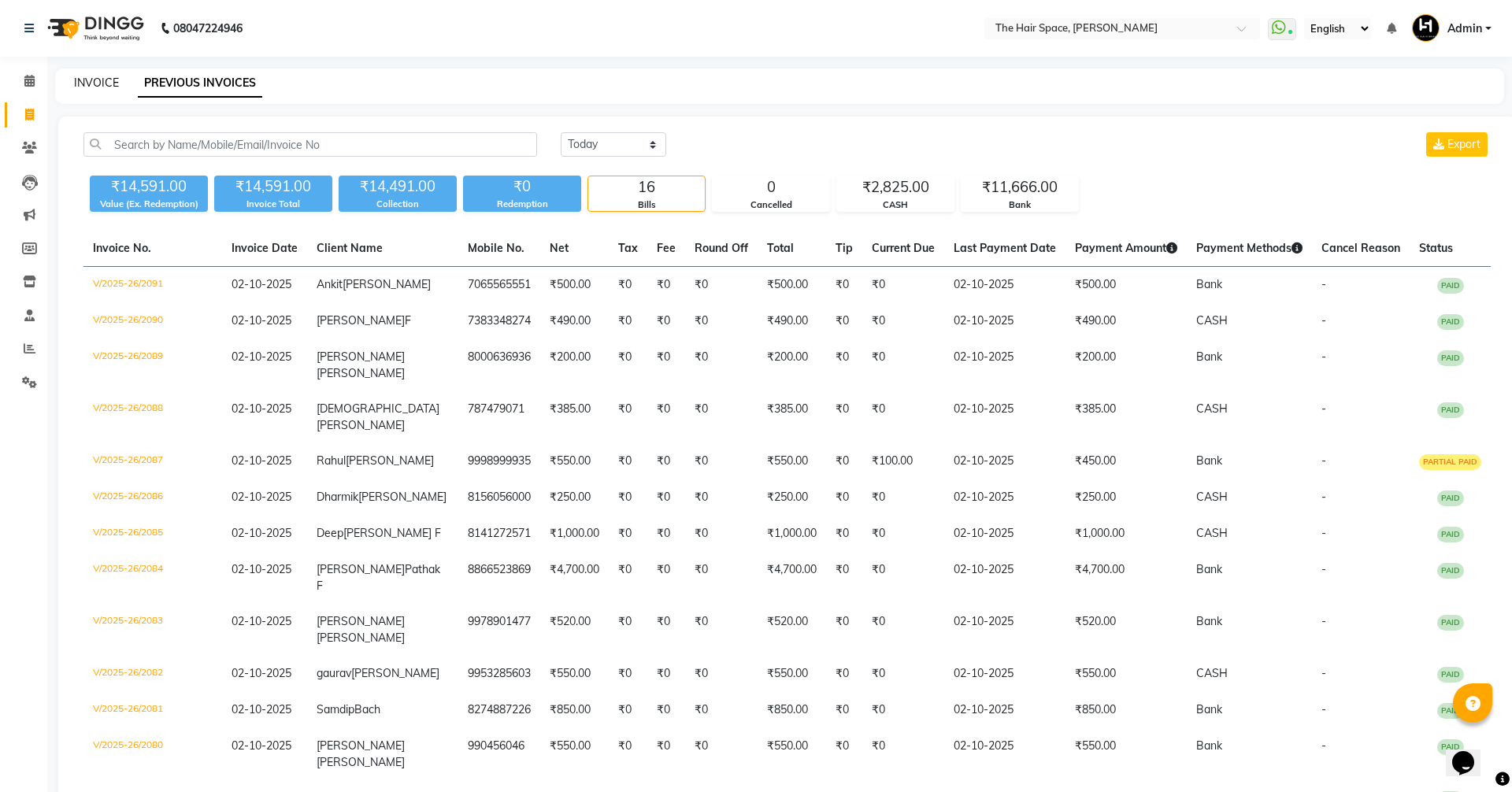
select select "6663"
select select "service"
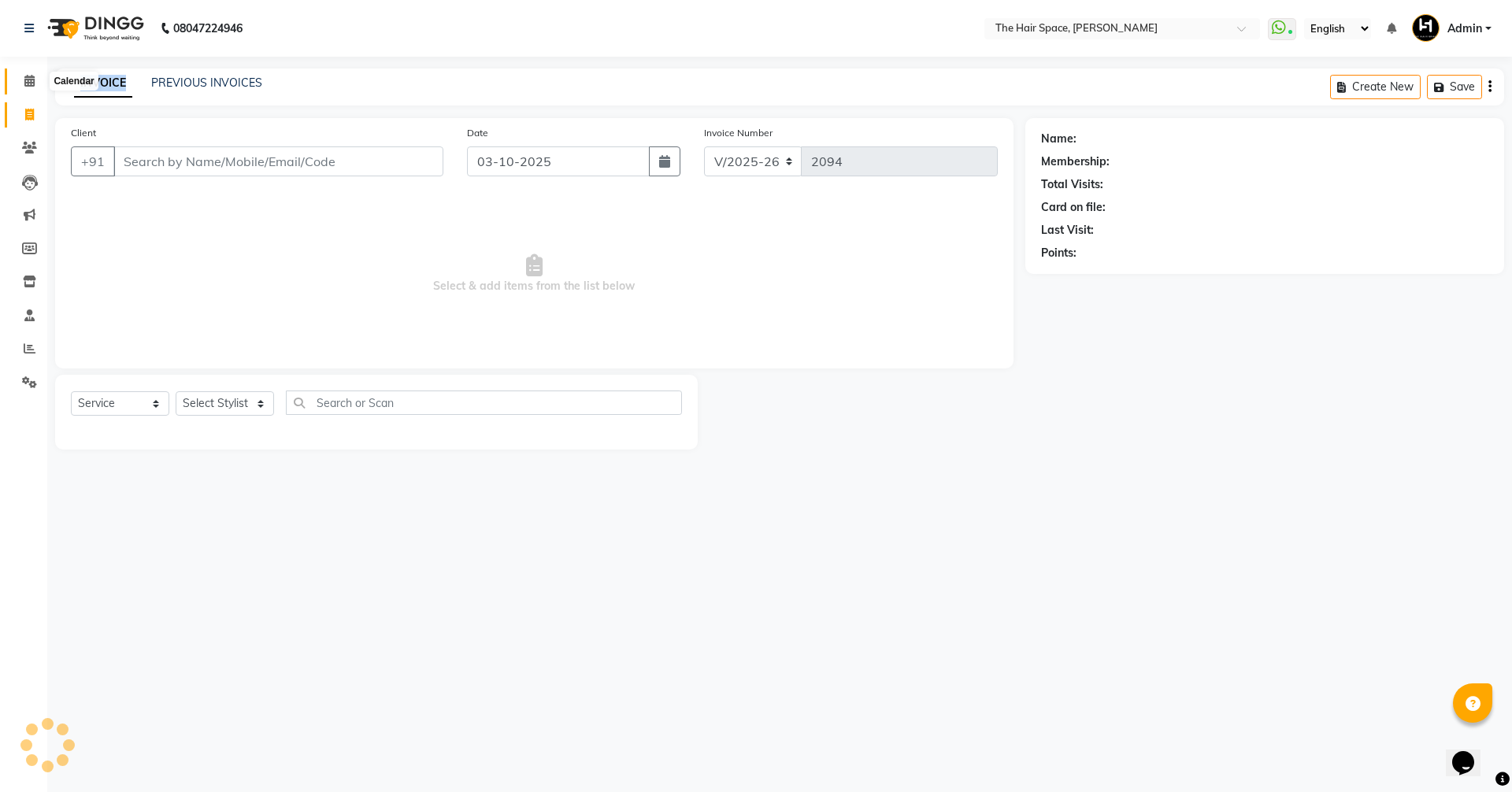
click at [31, 75] on icon at bounding box center [29, 80] width 10 height 12
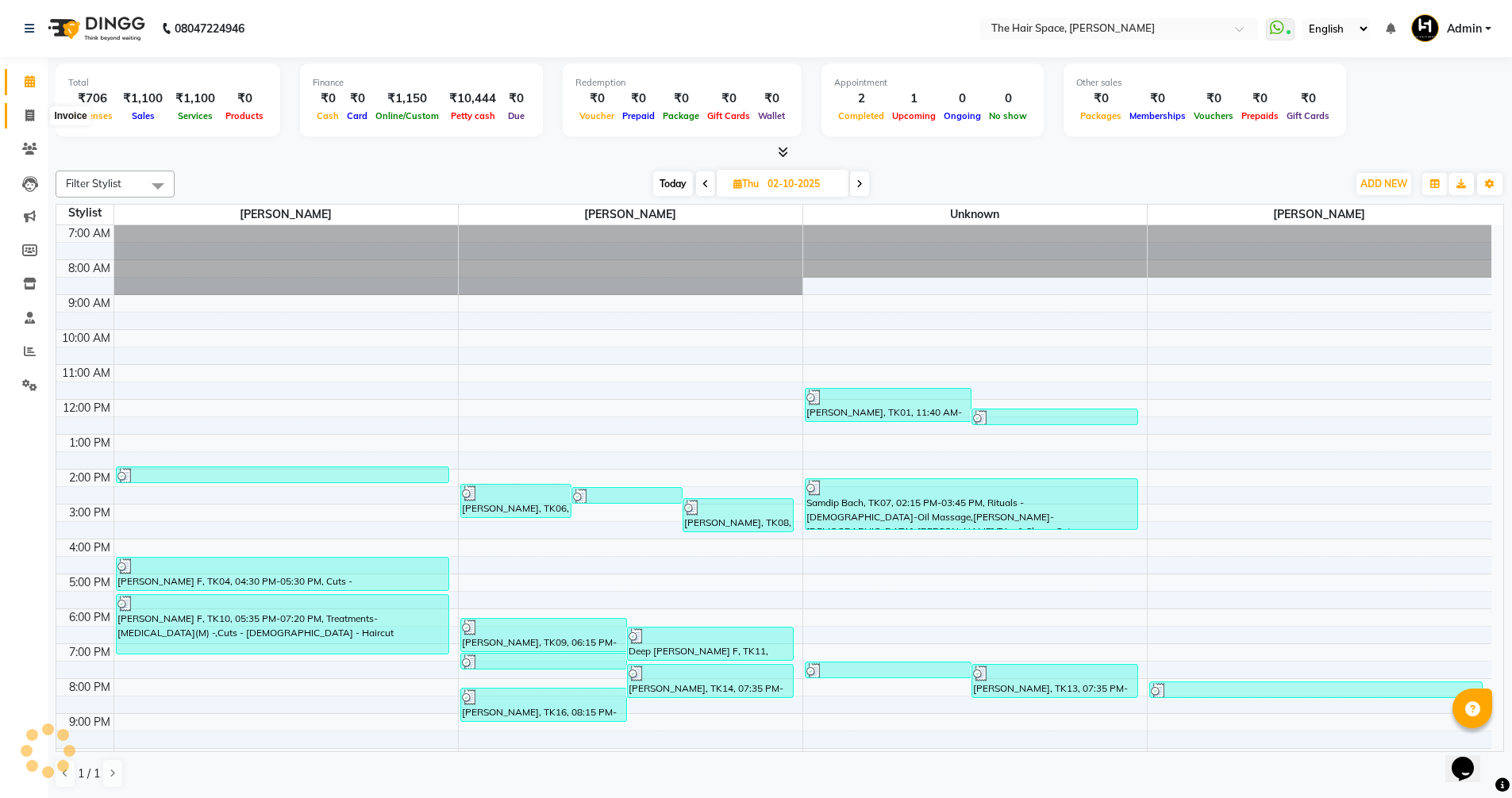
click at [25, 107] on span at bounding box center [30, 116] width 28 height 19
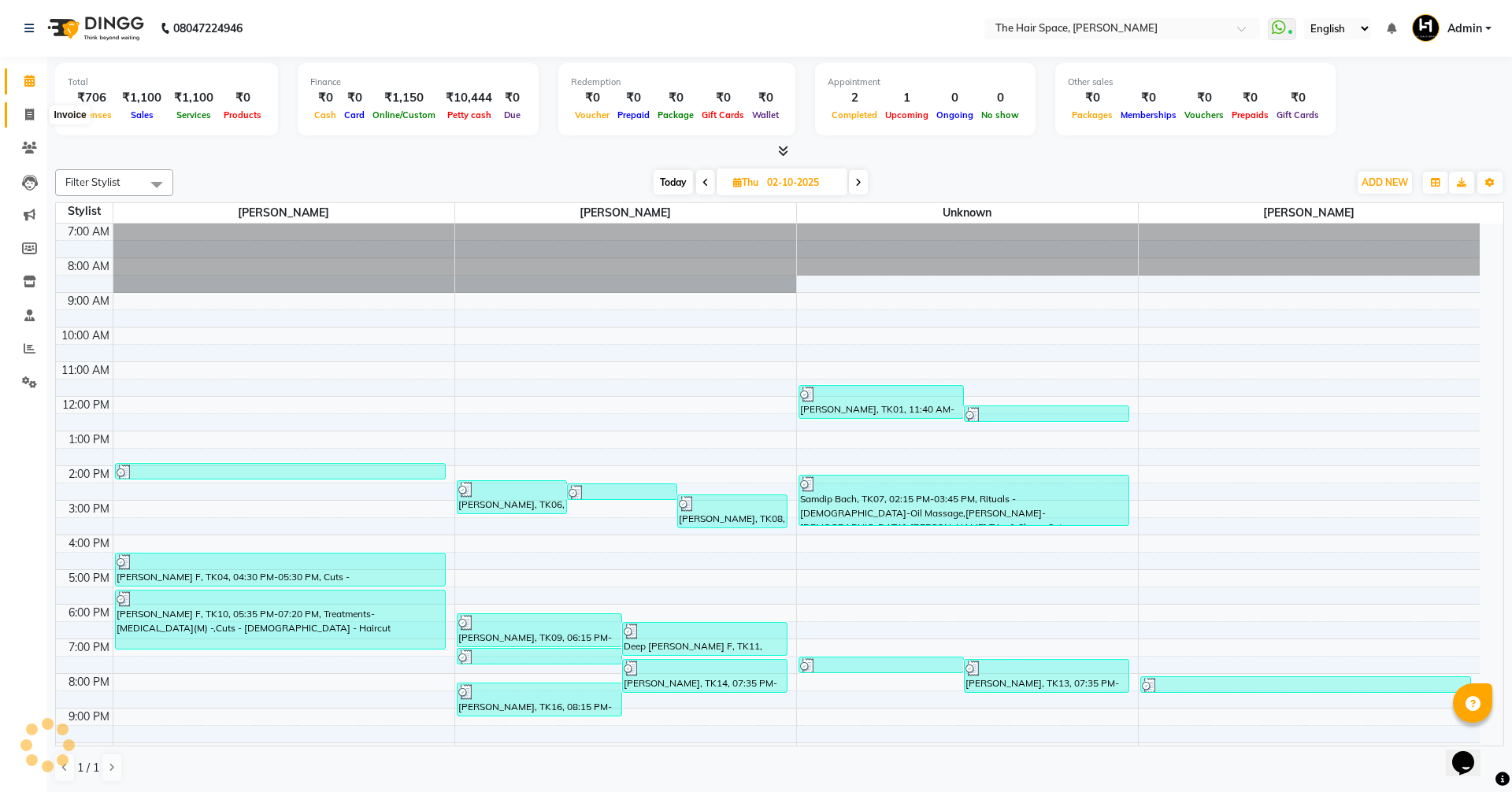
select select "service"
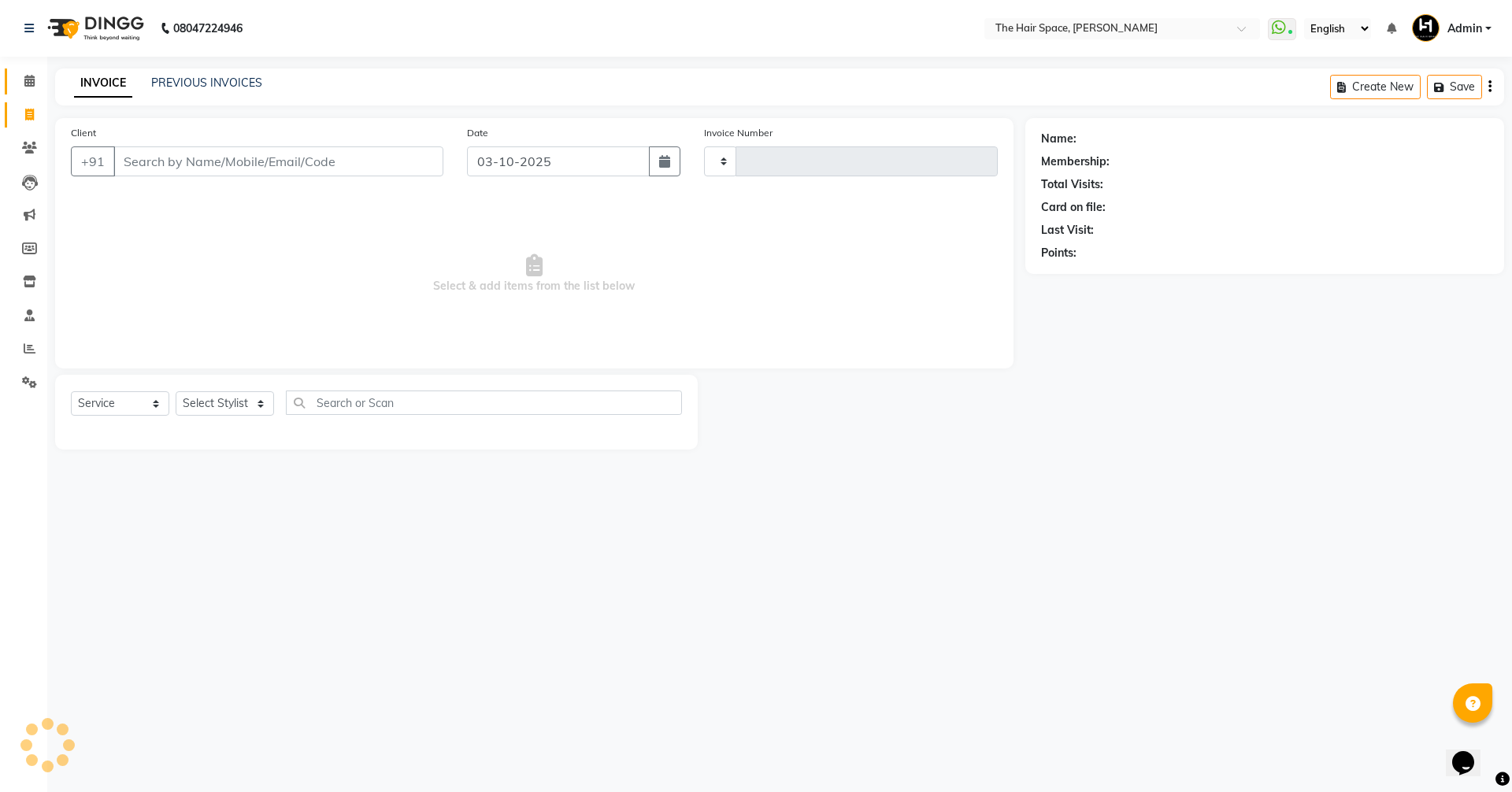
type input "2094"
click at [30, 86] on icon at bounding box center [29, 80] width 10 height 12
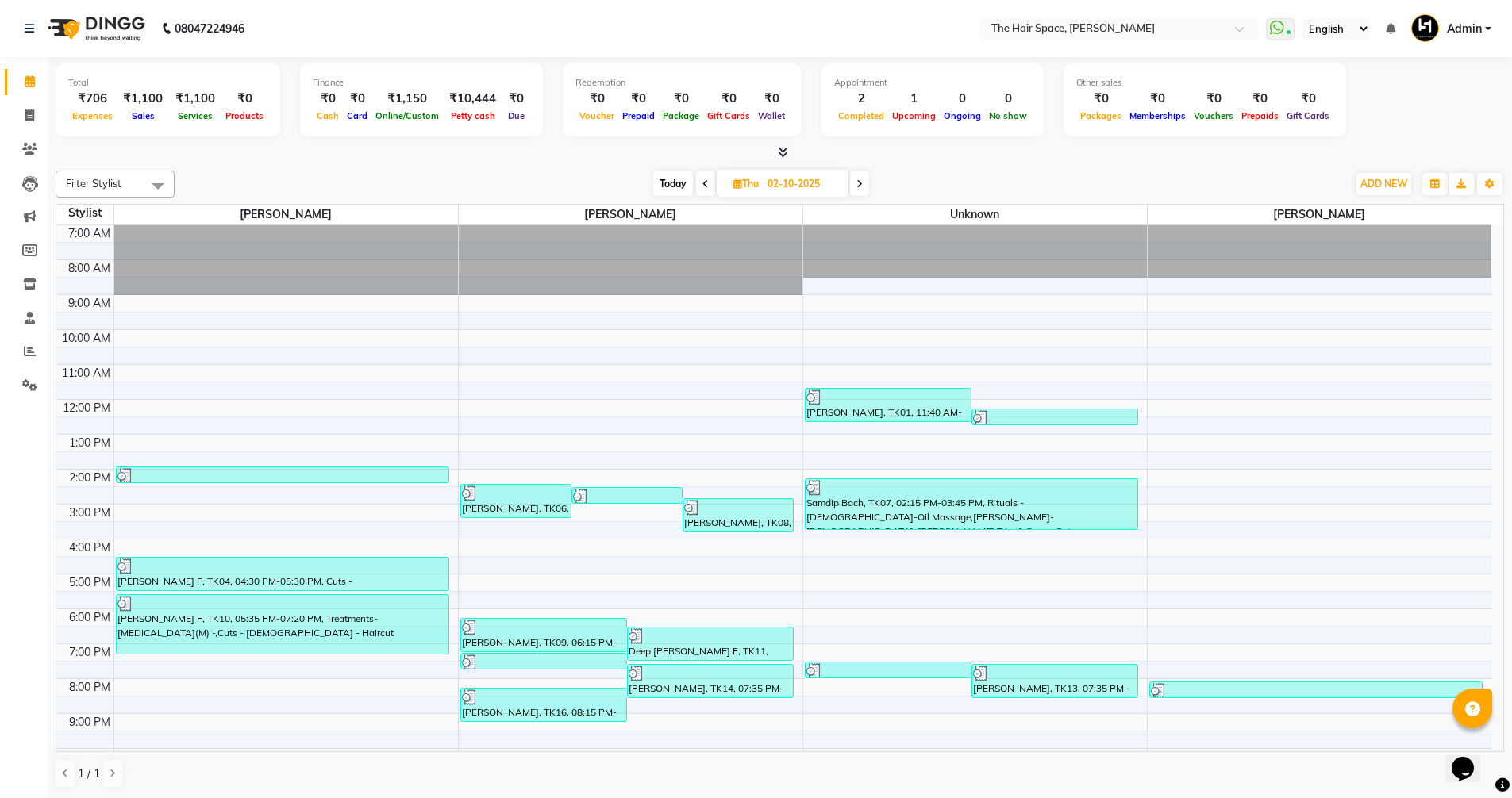
click at [677, 181] on span "Today" at bounding box center [672, 183] width 40 height 24
type input "03-10-2025"
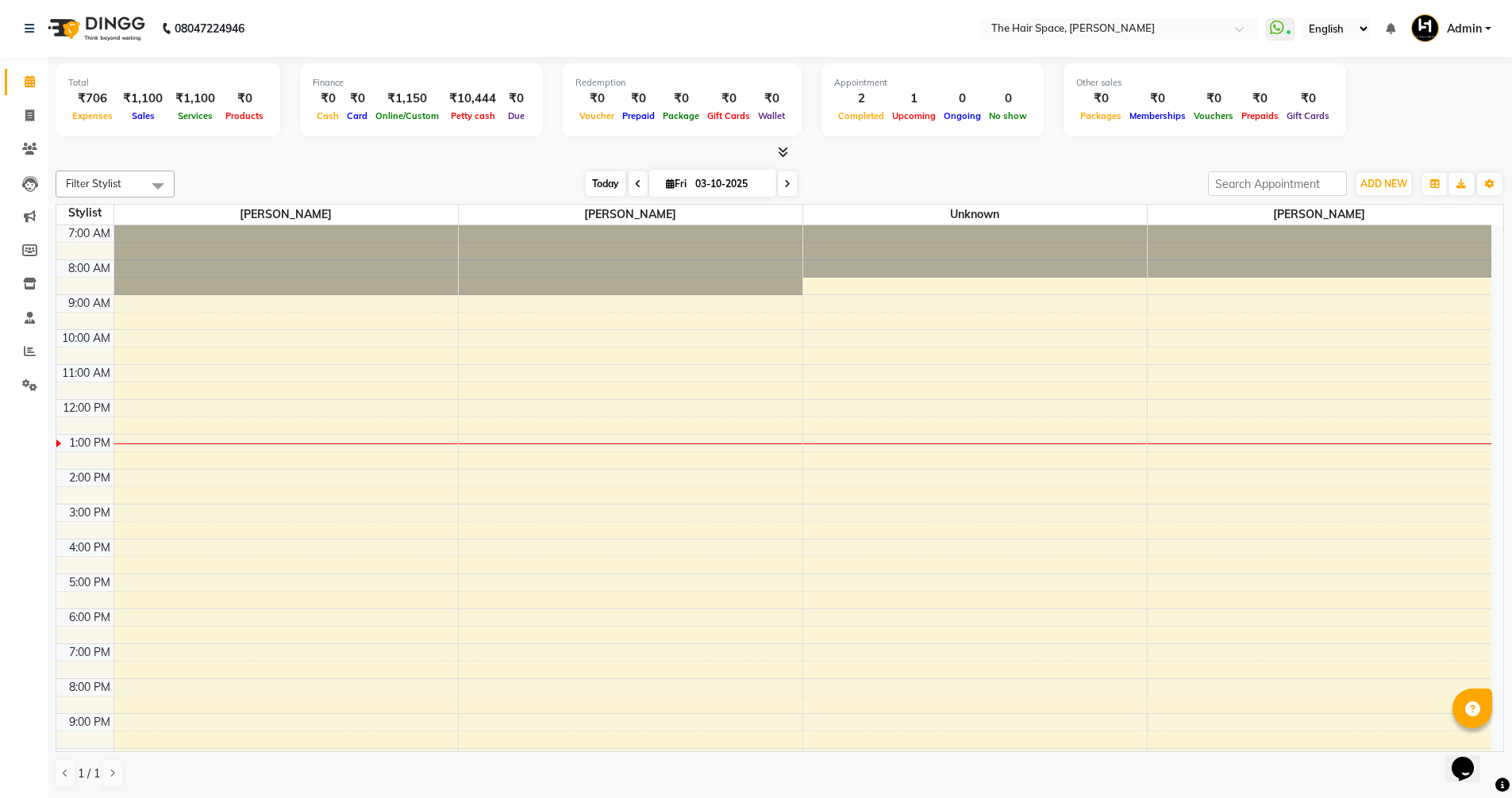
scroll to position [66, 0]
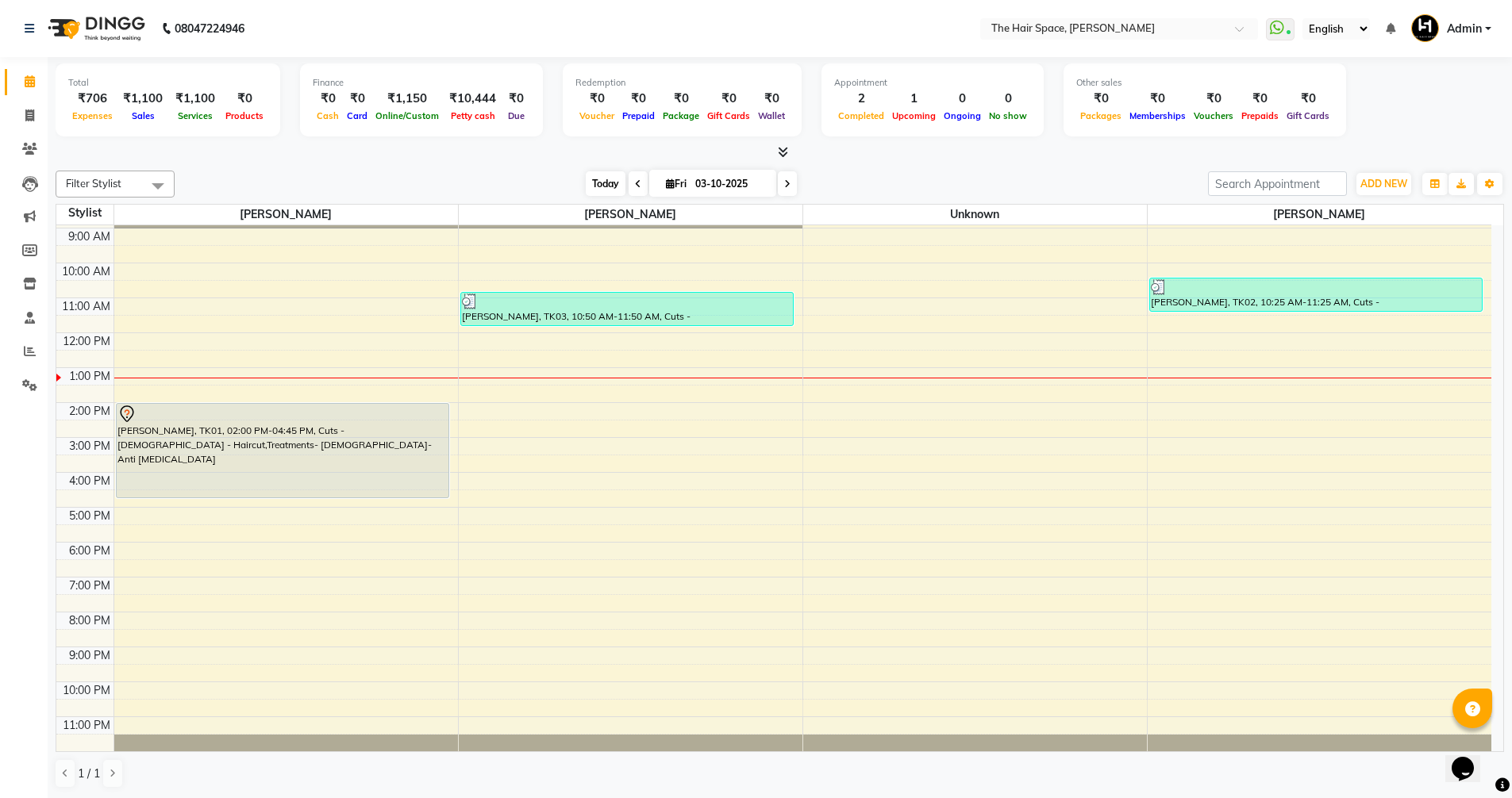
click at [604, 184] on span "Today" at bounding box center [605, 183] width 40 height 24
click at [780, 156] on icon at bounding box center [783, 152] width 11 height 12
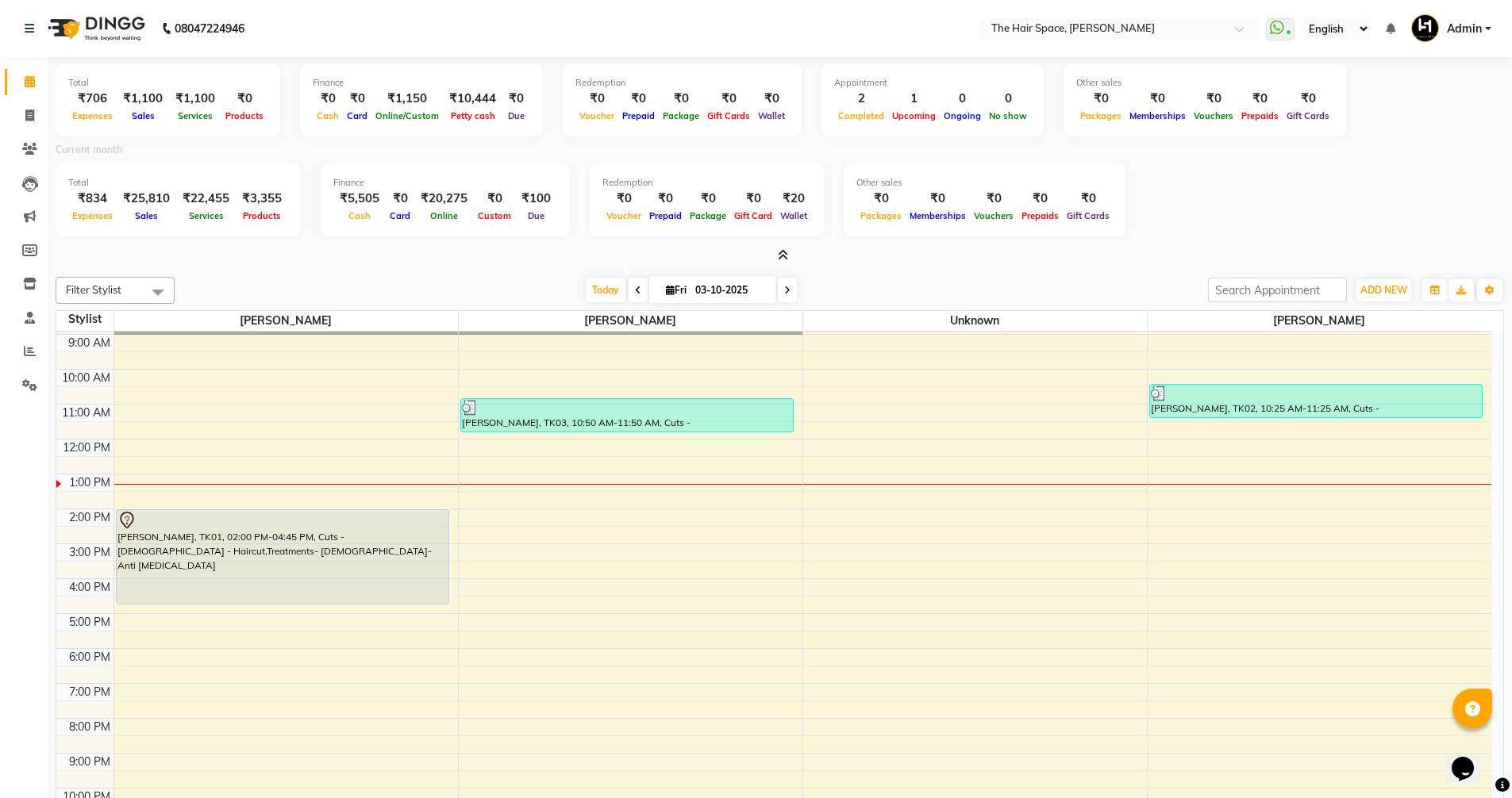
click at [785, 251] on icon at bounding box center [783, 255] width 11 height 12
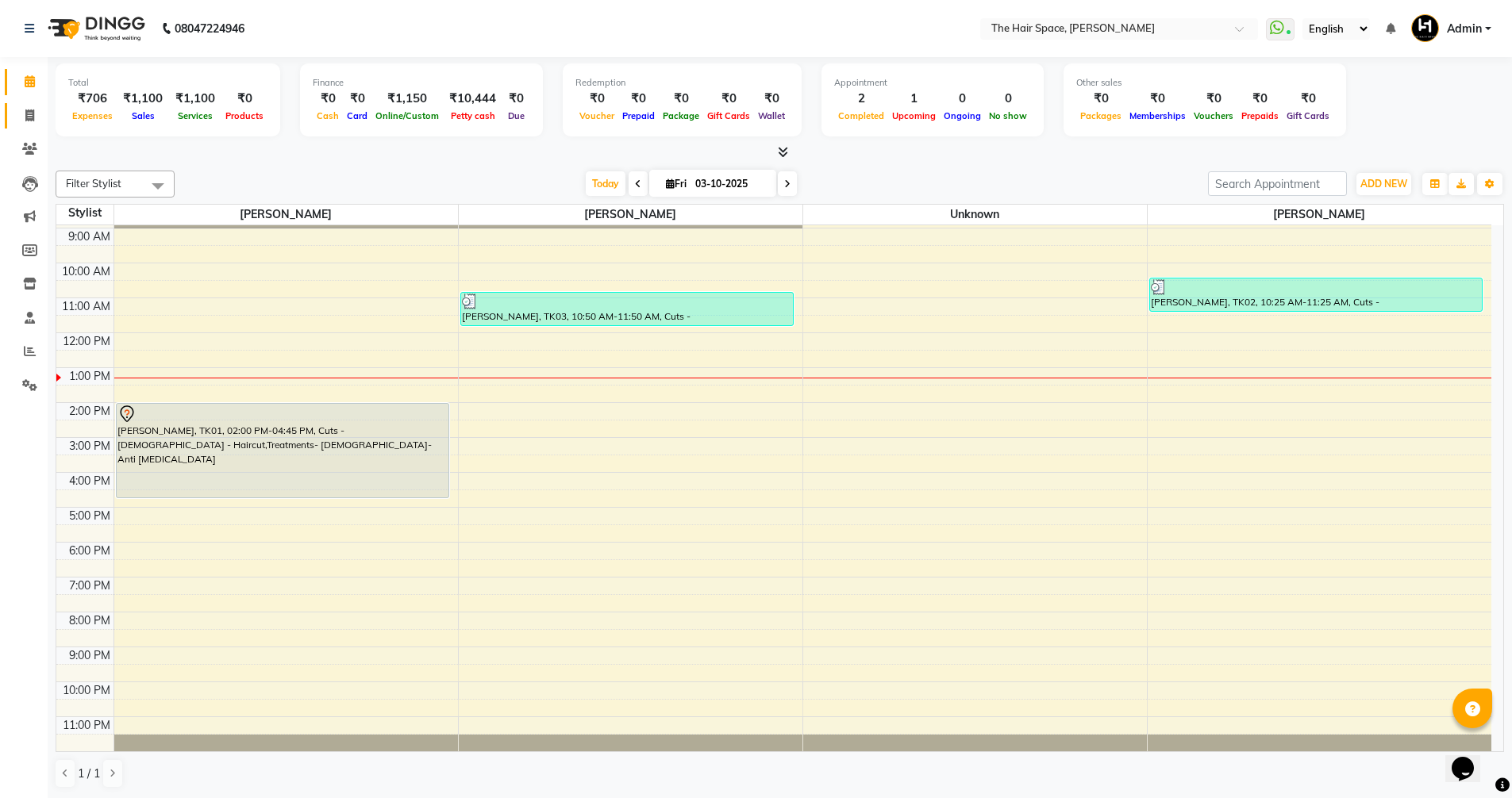
click at [24, 125] on link "Invoice" at bounding box center [24, 116] width 38 height 26
select select "service"
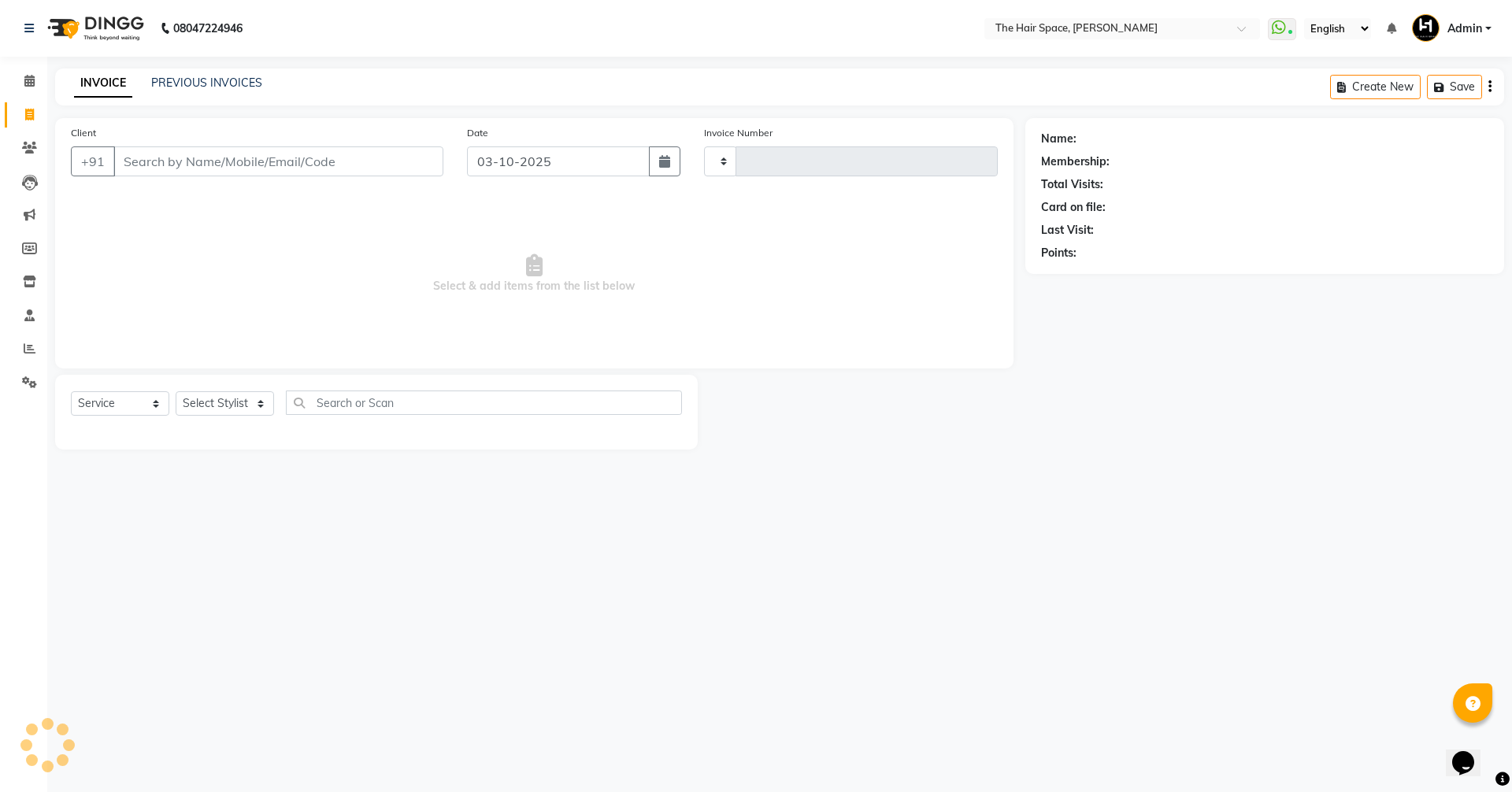
type input "2094"
select select "6663"
click at [173, 91] on div "PREVIOUS INVOICES" at bounding box center [207, 83] width 111 height 17
click at [180, 82] on link "PREVIOUS INVOICES" at bounding box center [207, 83] width 111 height 14
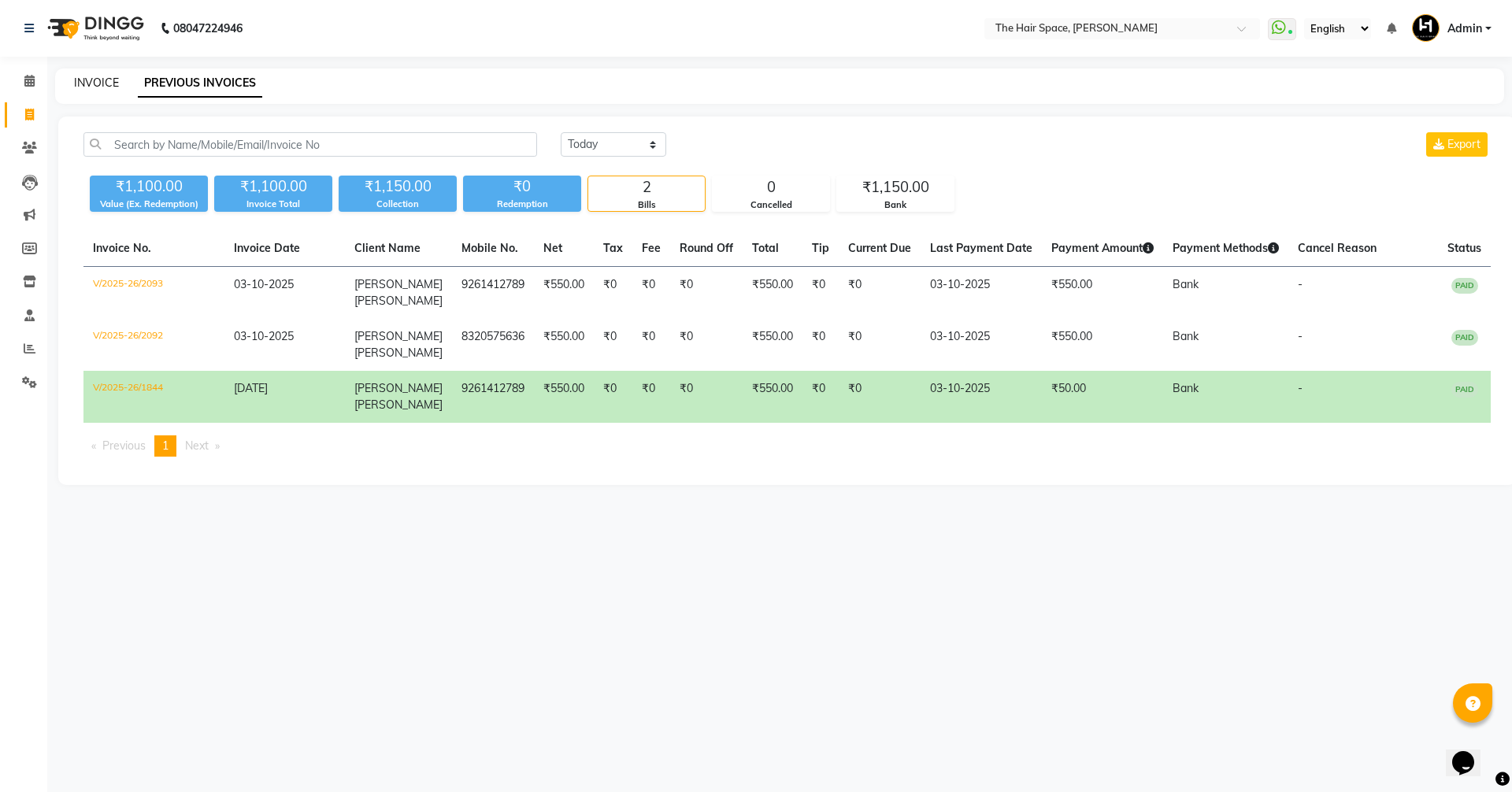
click at [101, 80] on link "INVOICE" at bounding box center [97, 83] width 45 height 14
select select "service"
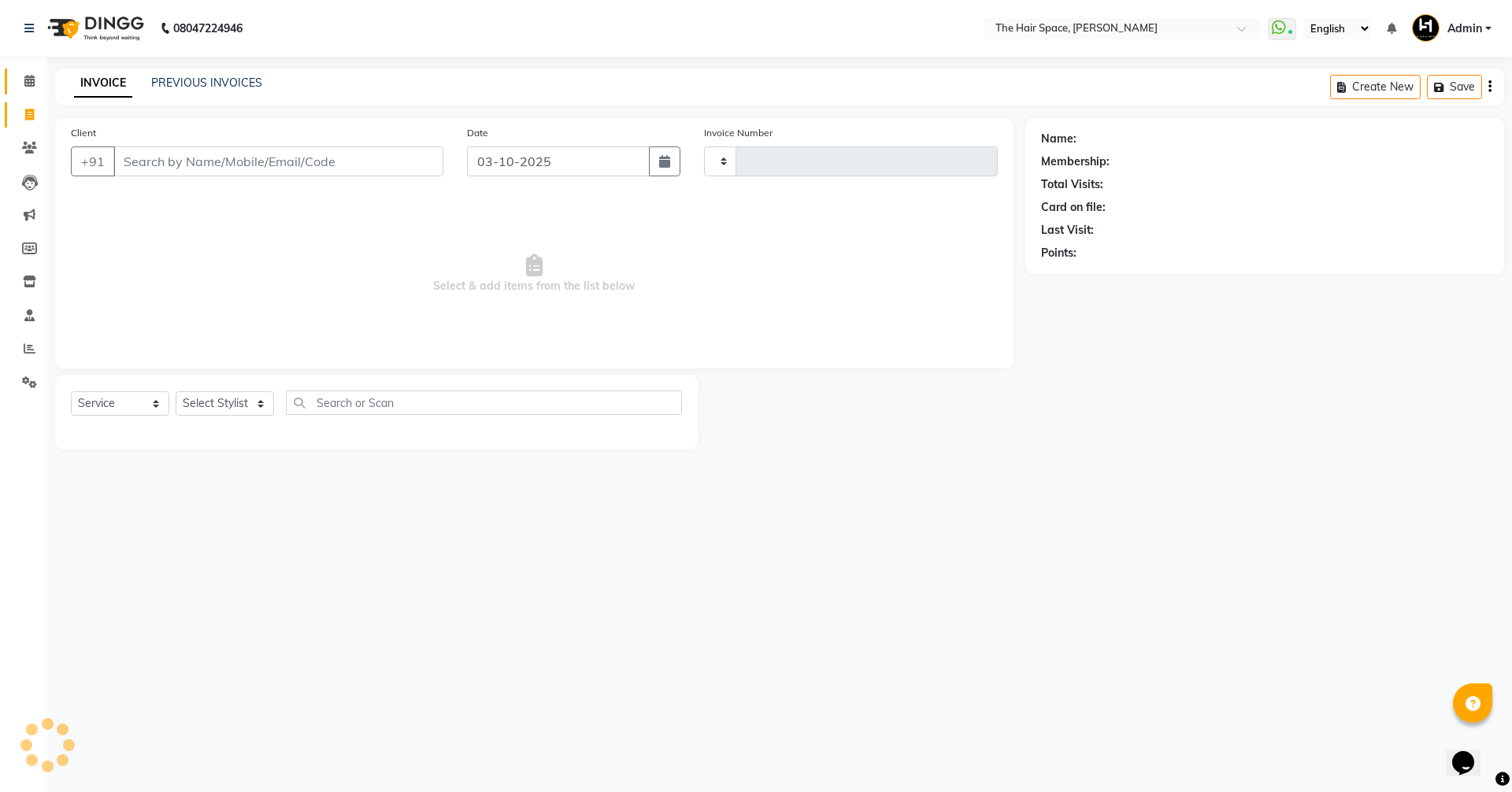
click at [31, 72] on link "Calendar" at bounding box center [23, 81] width 38 height 26
click at [33, 72] on link "Calendar" at bounding box center [23, 81] width 38 height 26
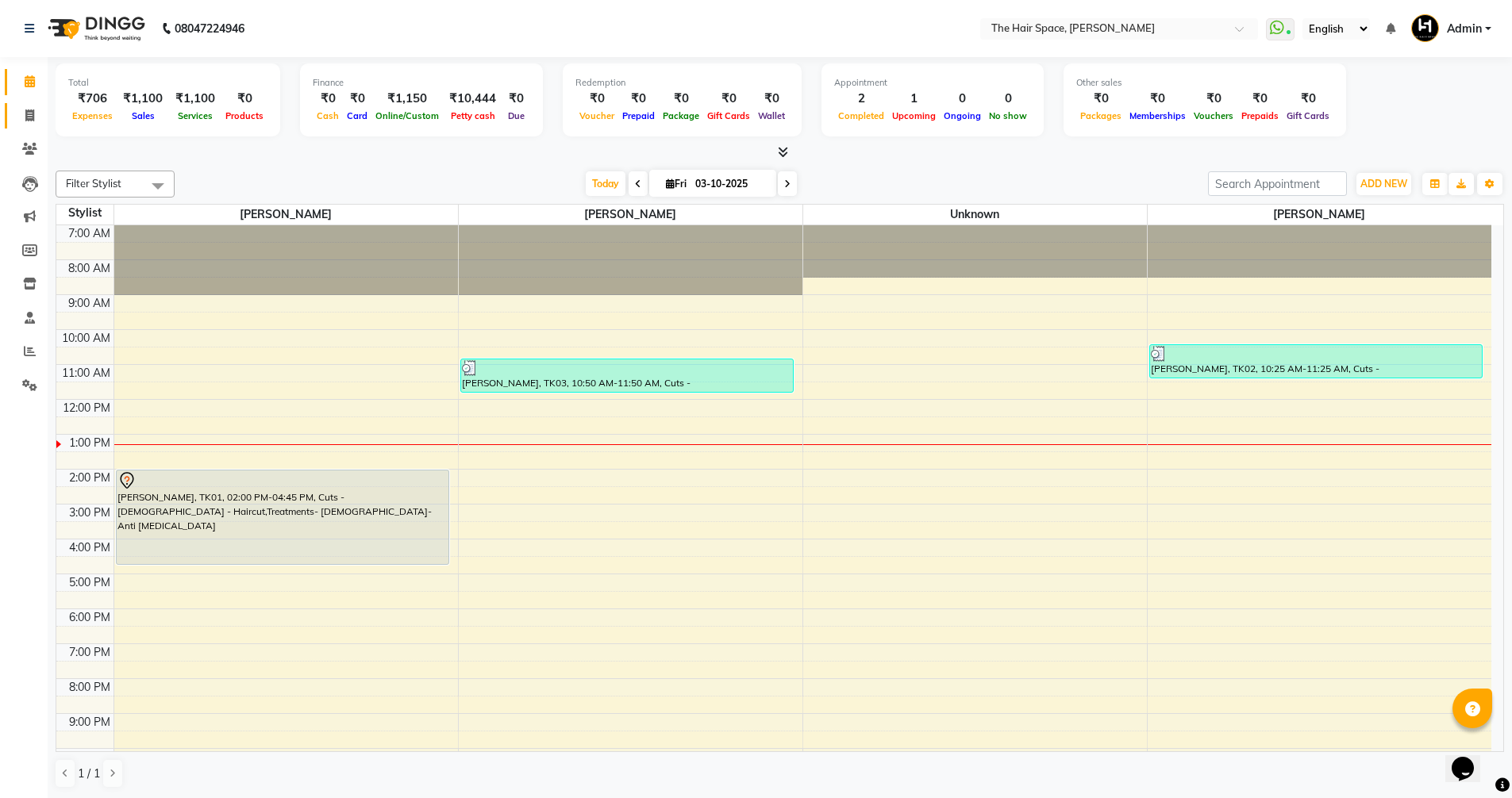
click at [15, 113] on link "Invoice" at bounding box center [24, 116] width 38 height 26
select select "6663"
select select "service"
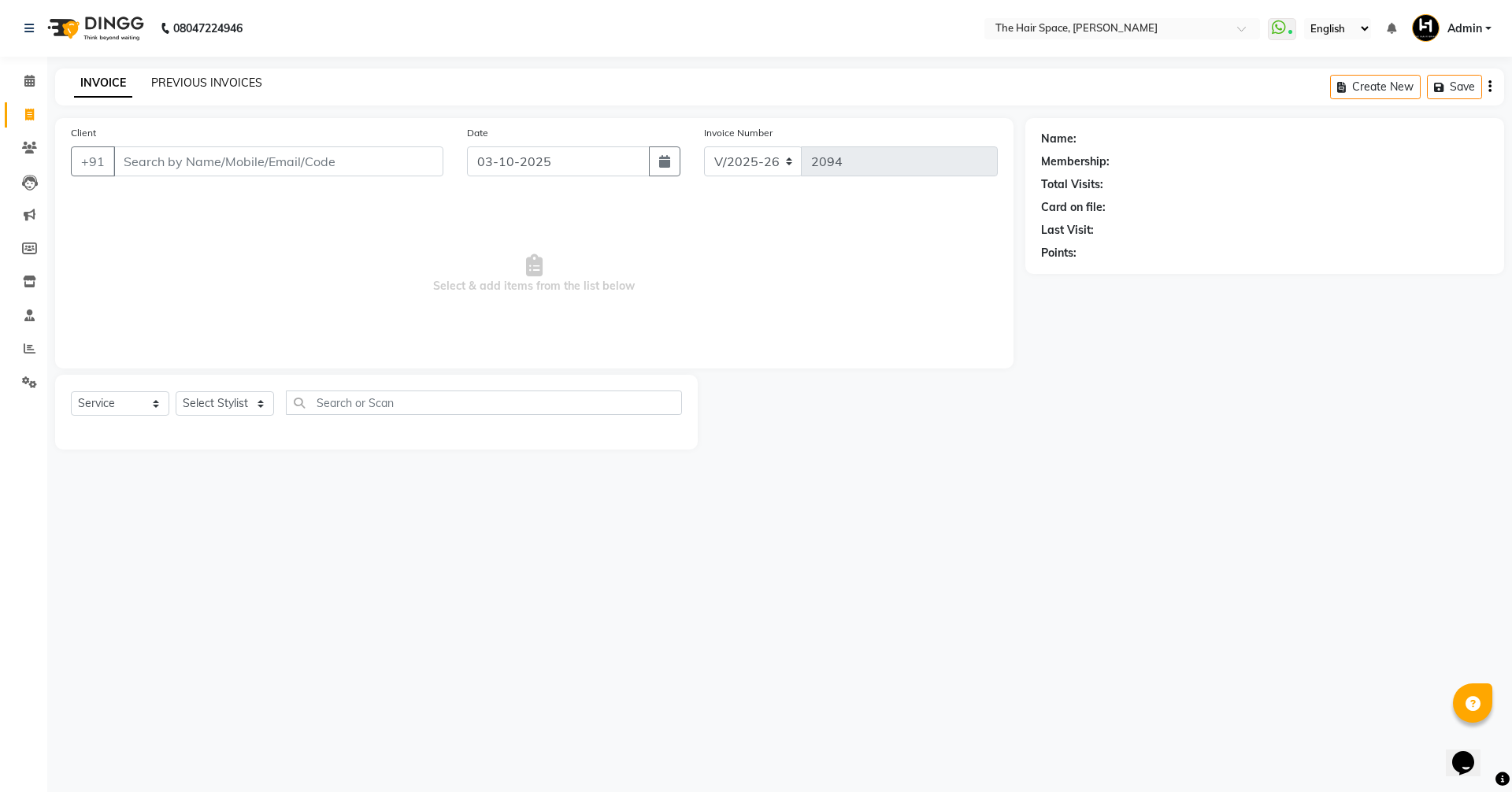
click at [212, 85] on link "PREVIOUS INVOICES" at bounding box center [207, 83] width 111 height 14
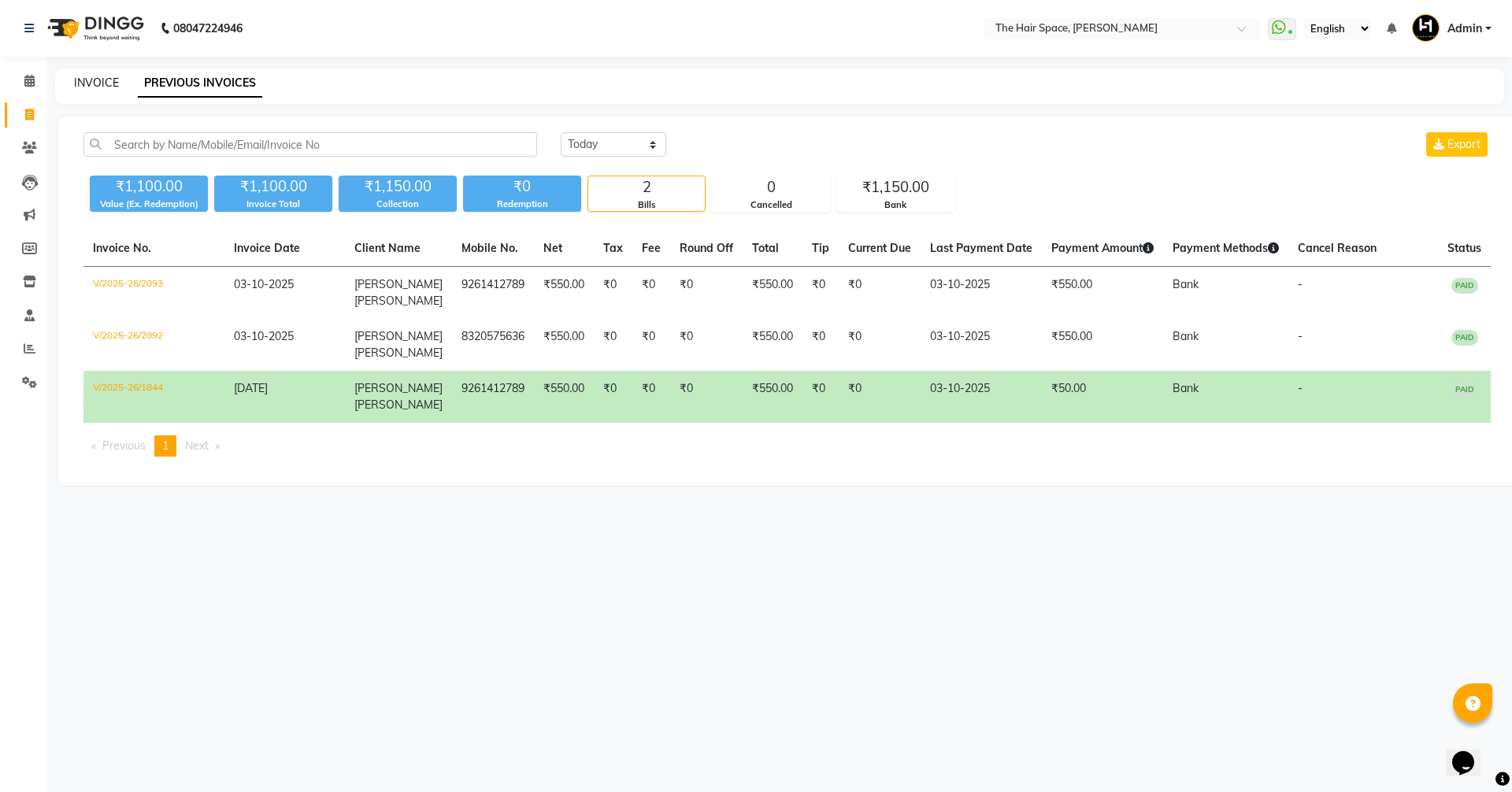
click at [85, 76] on link "INVOICE" at bounding box center [97, 83] width 45 height 14
select select "6663"
select select "service"
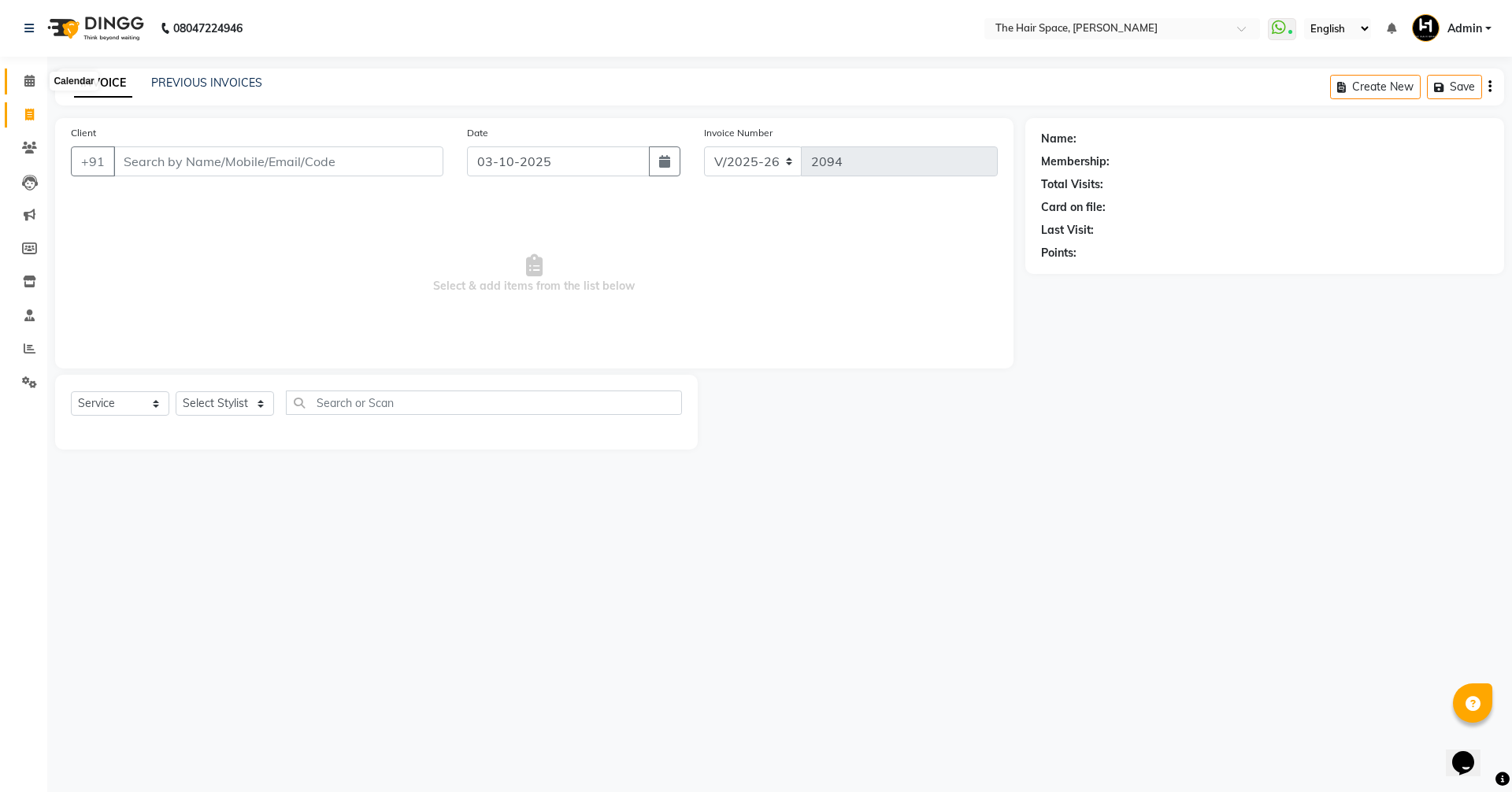
click at [31, 86] on icon at bounding box center [29, 80] width 10 height 12
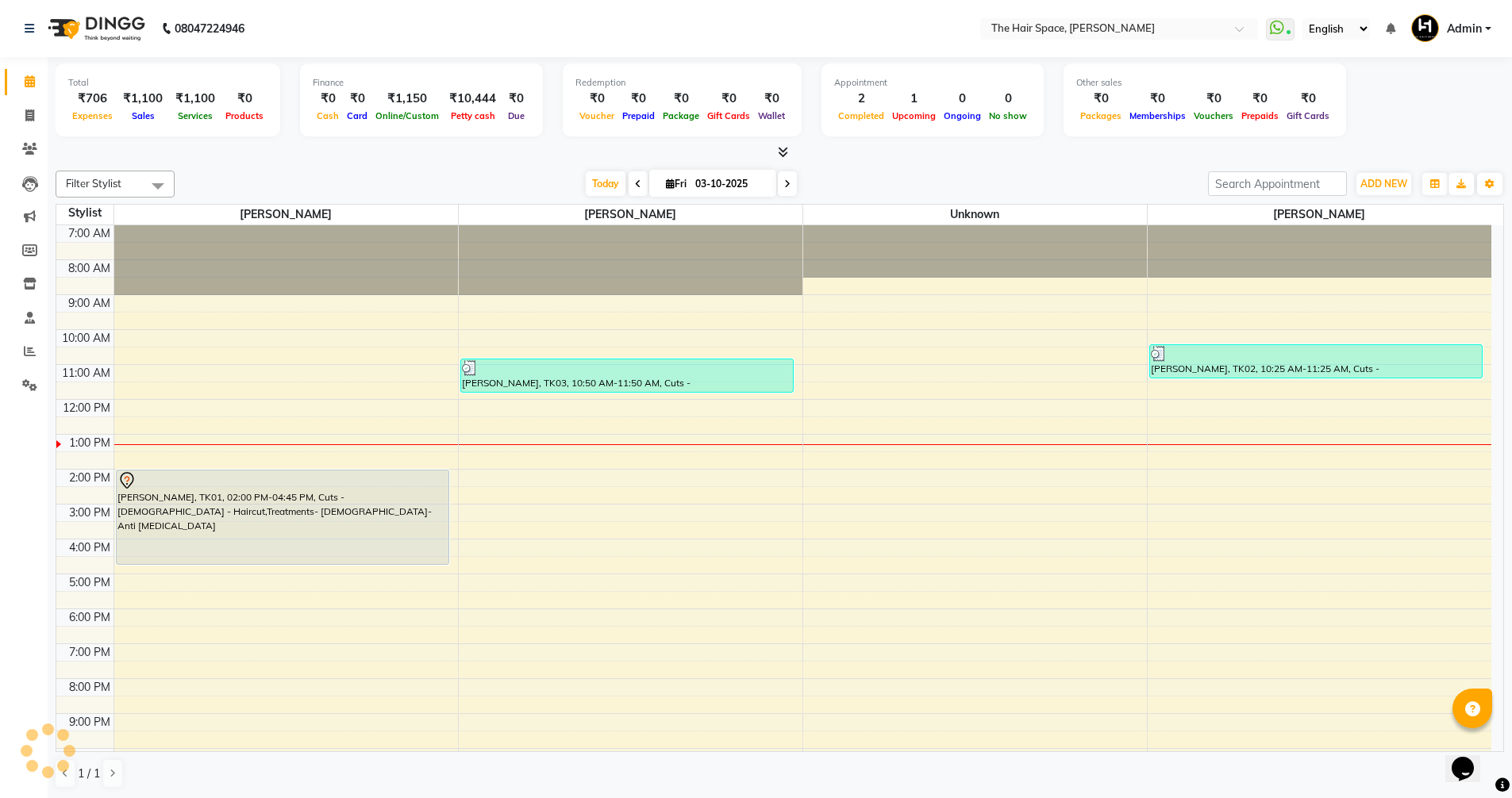
click at [26, 99] on li "Invoice" at bounding box center [24, 116] width 48 height 34
click at [28, 106] on link "Invoice" at bounding box center [24, 116] width 38 height 26
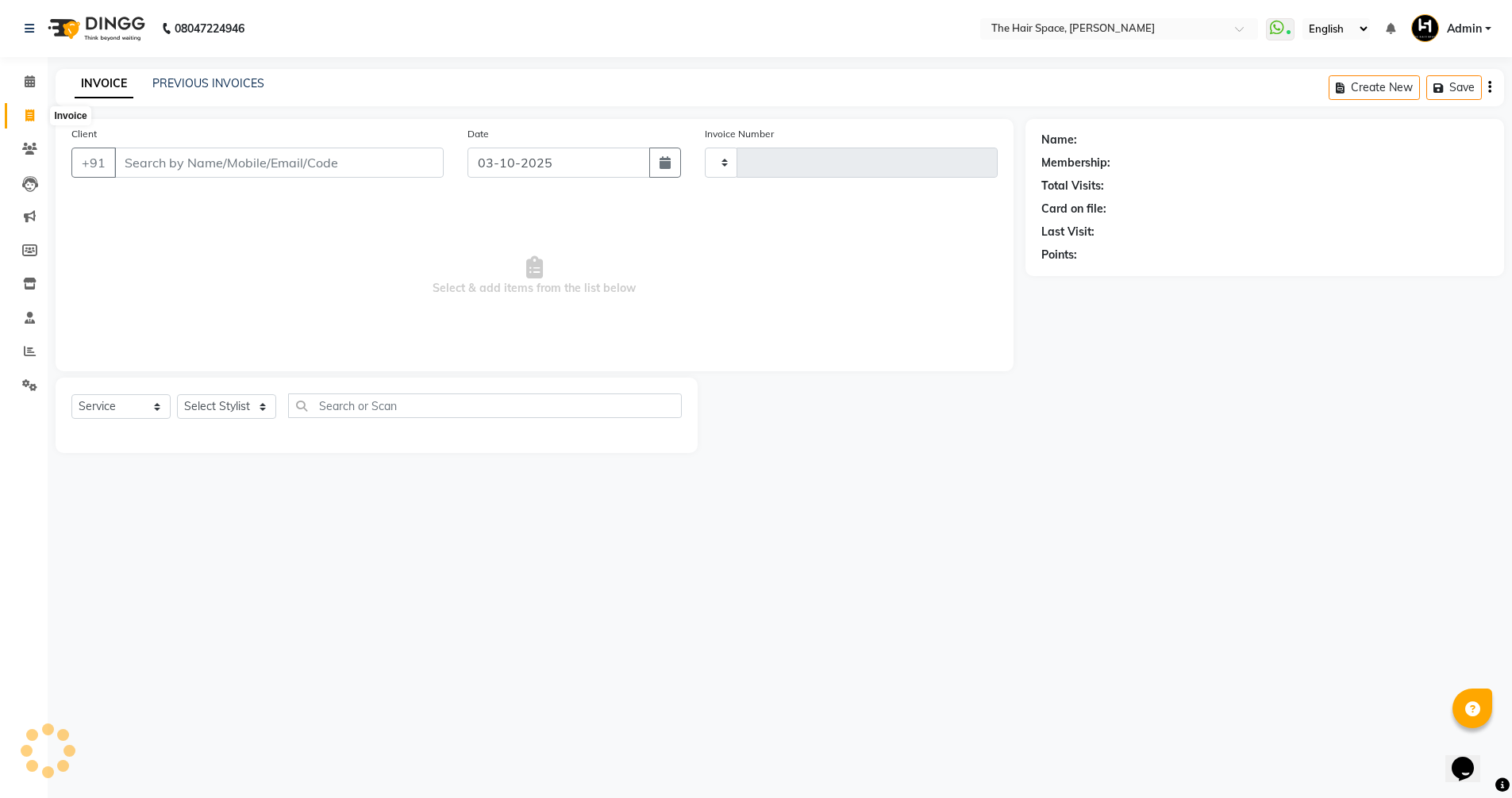
click at [28, 108] on span at bounding box center [30, 116] width 28 height 19
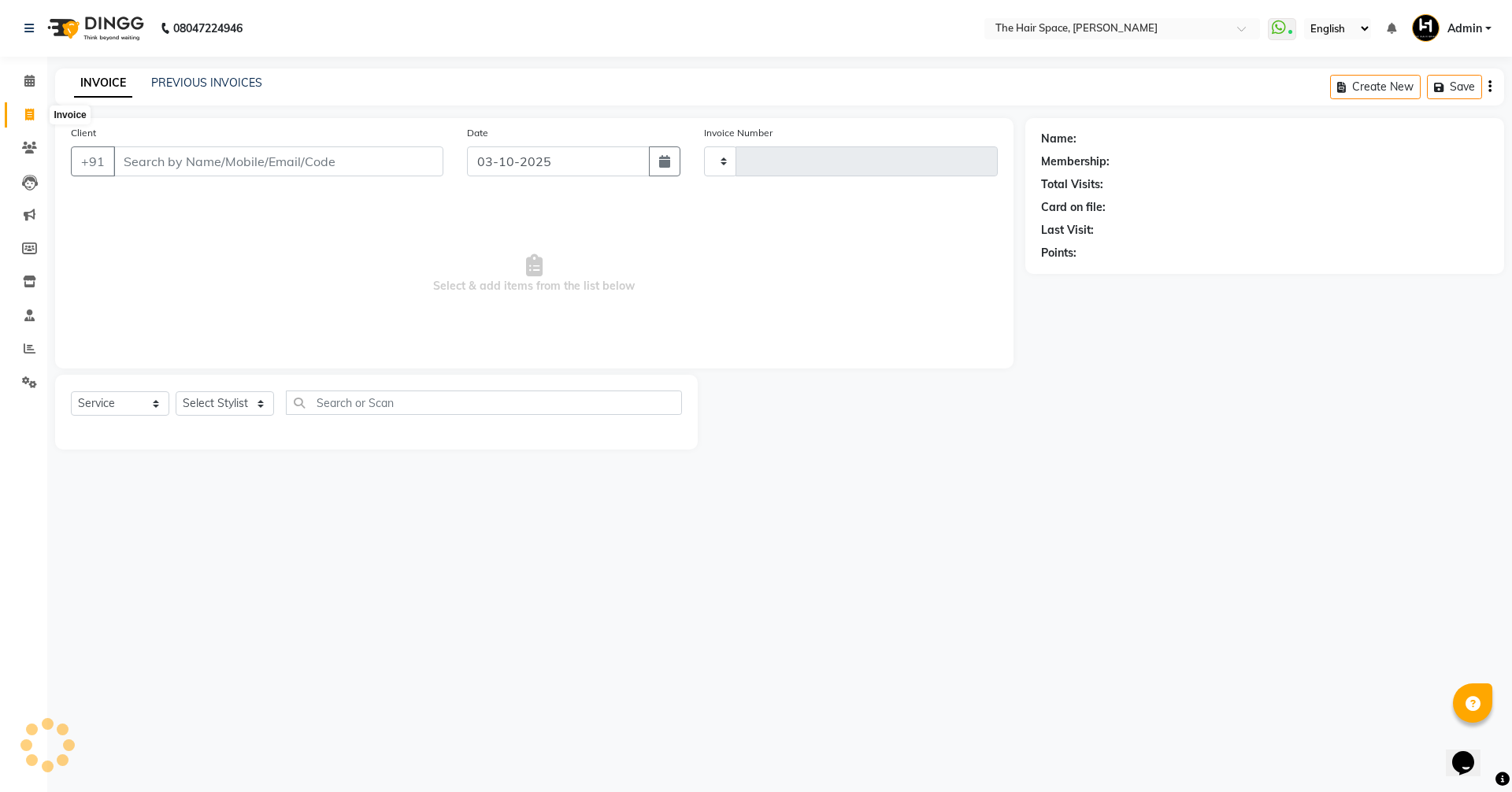
select select "service"
select select "6663"
type input "2094"
click at [198, 79] on link "PREVIOUS INVOICES" at bounding box center [207, 83] width 111 height 14
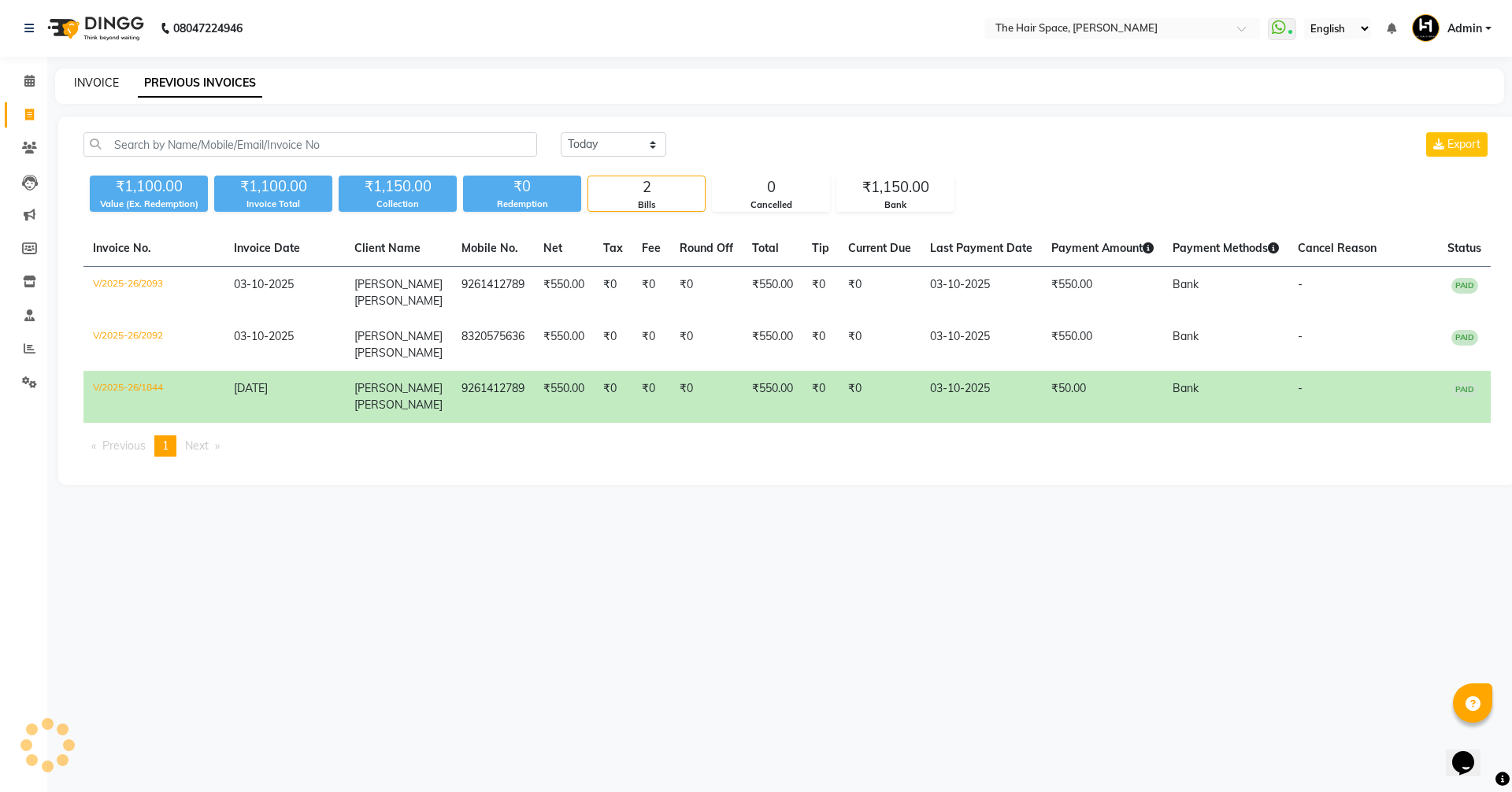
click at [117, 76] on link "INVOICE" at bounding box center [97, 83] width 45 height 14
select select "service"
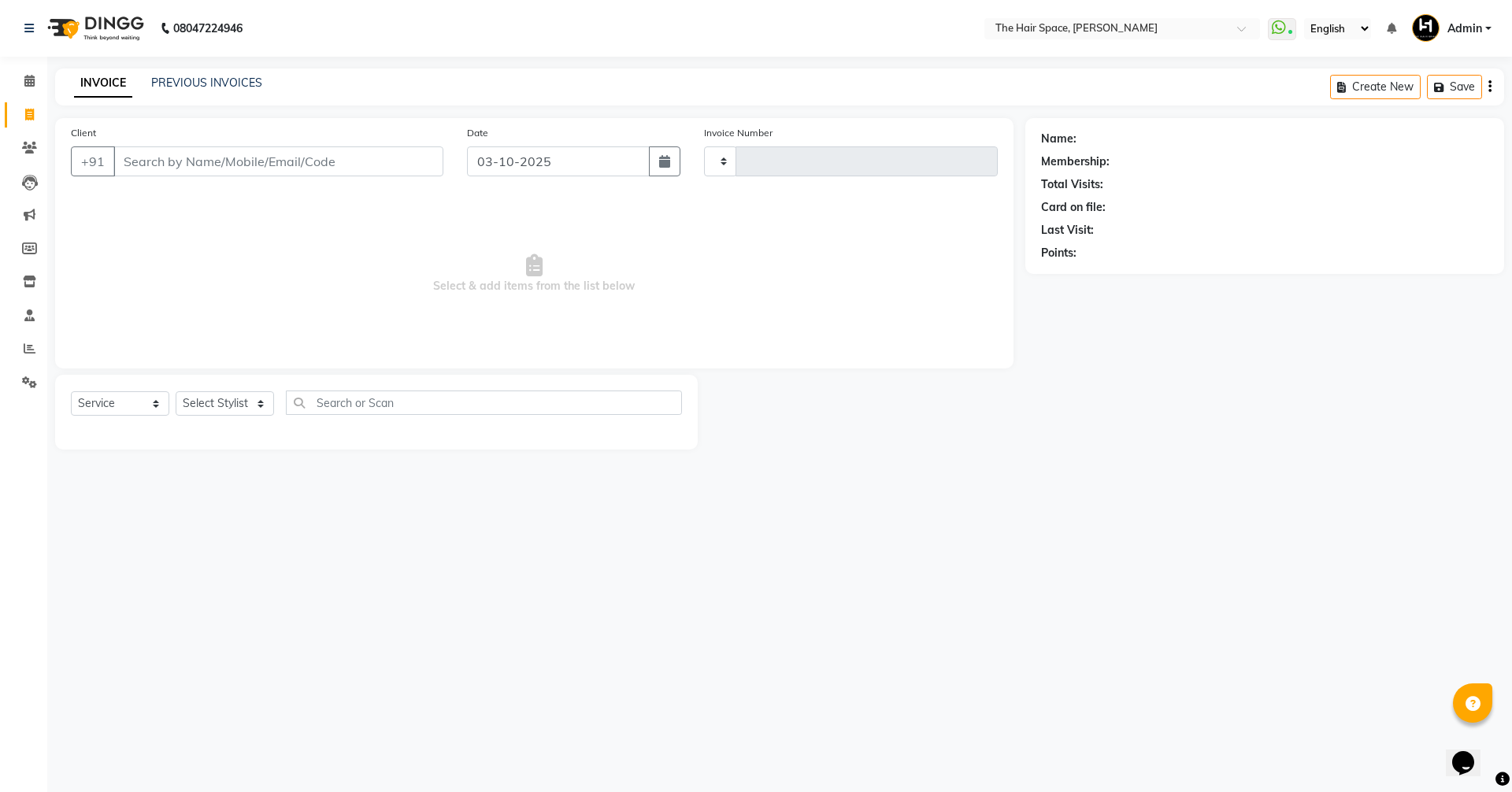
type input "2094"
click at [112, 78] on link "INVOICE" at bounding box center [103, 83] width 58 height 28
select select "6663"
click at [189, 82] on link "PREVIOUS INVOICES" at bounding box center [207, 83] width 111 height 14
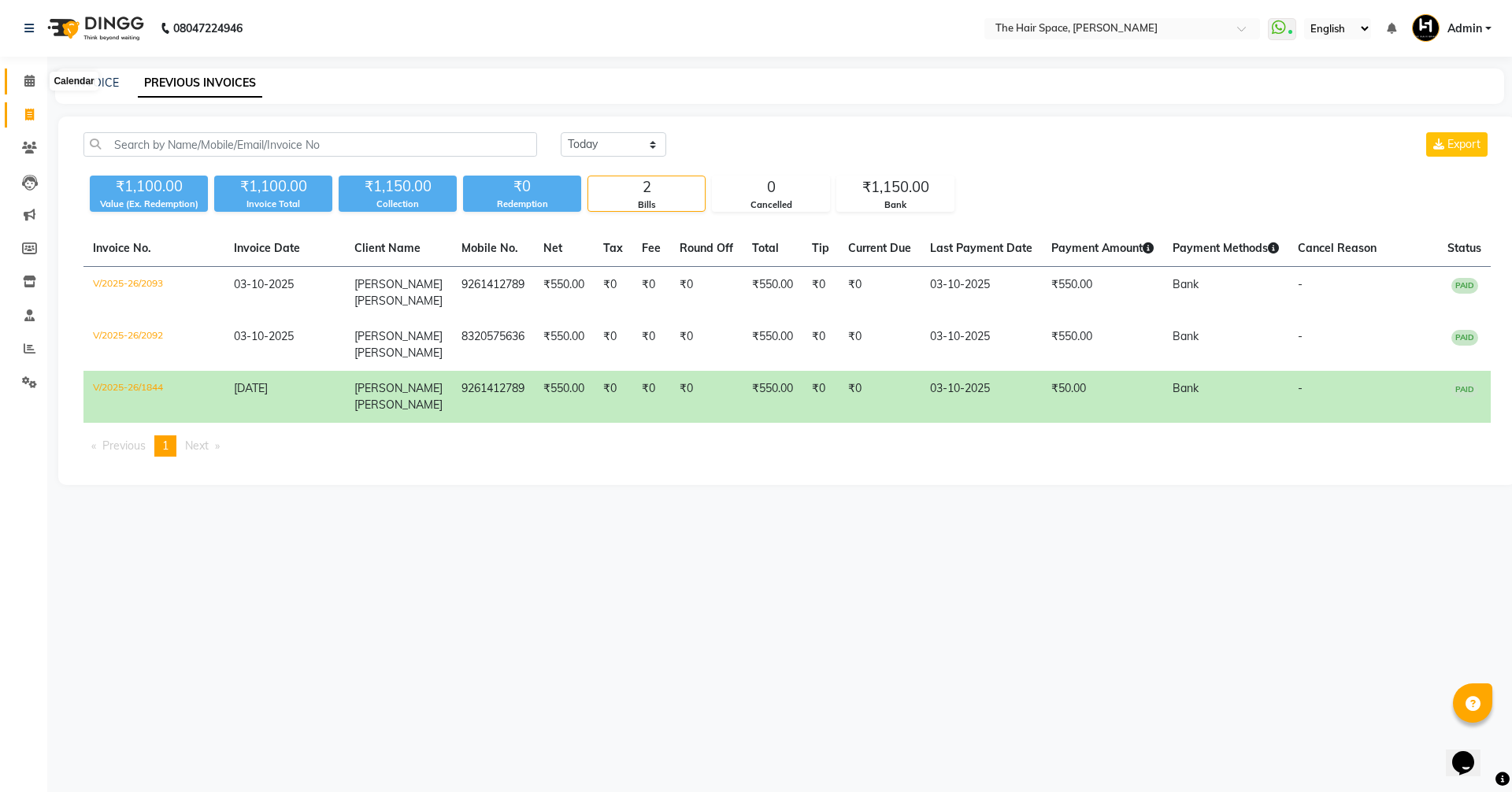
click at [24, 85] on icon at bounding box center [29, 80] width 10 height 12
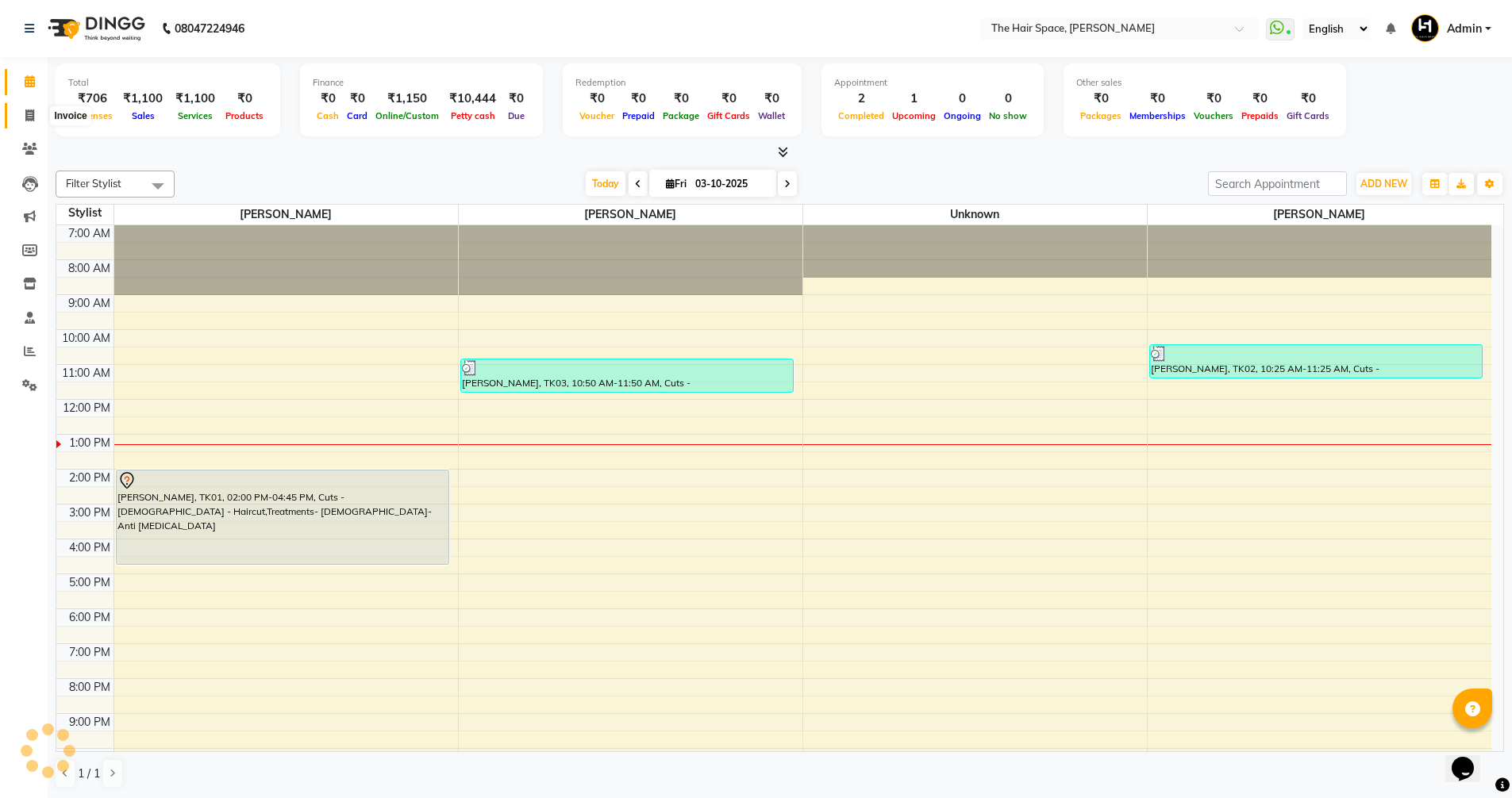
click at [27, 118] on icon at bounding box center [29, 115] width 9 height 12
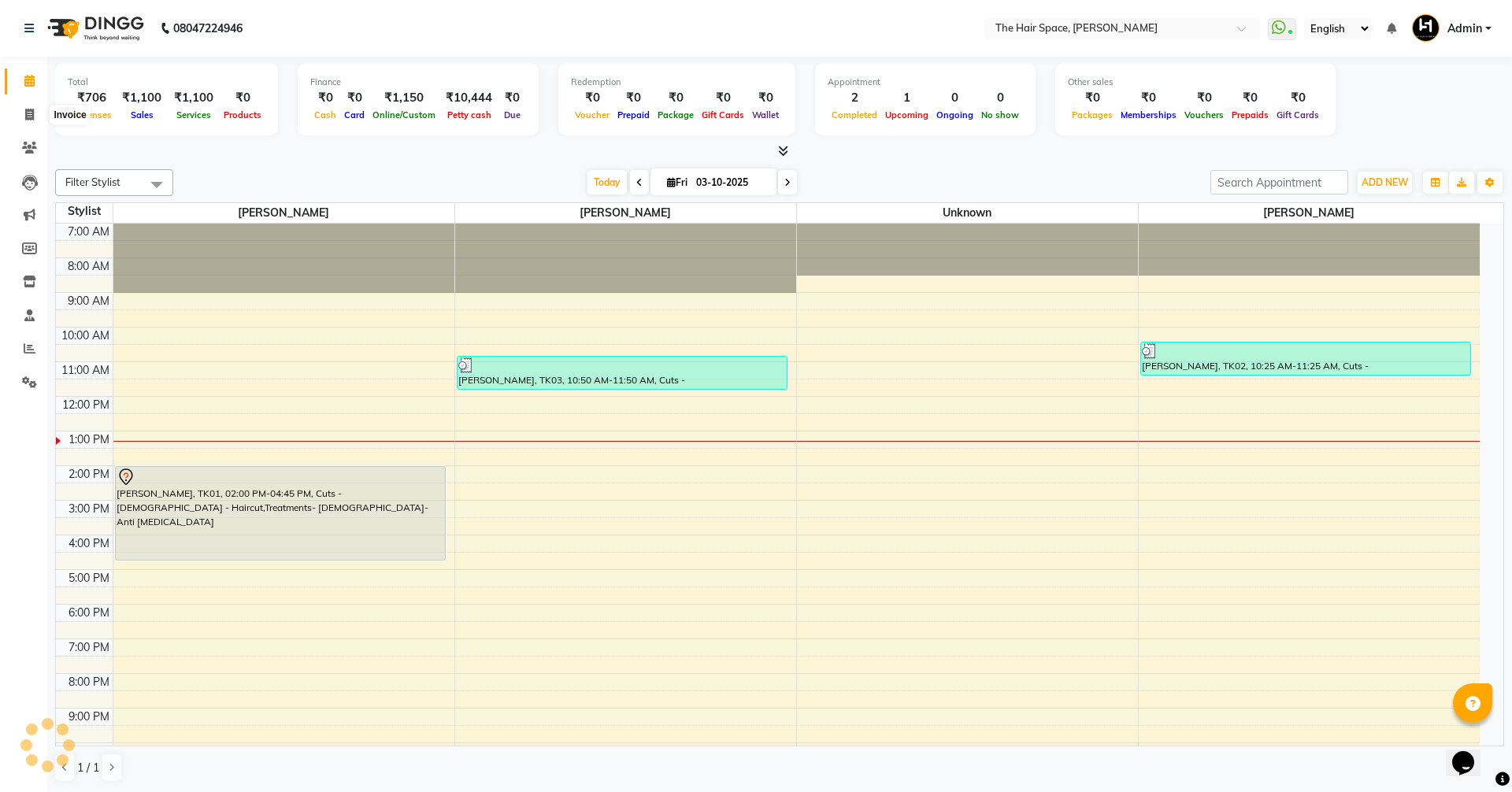
select select "6663"
select select "service"
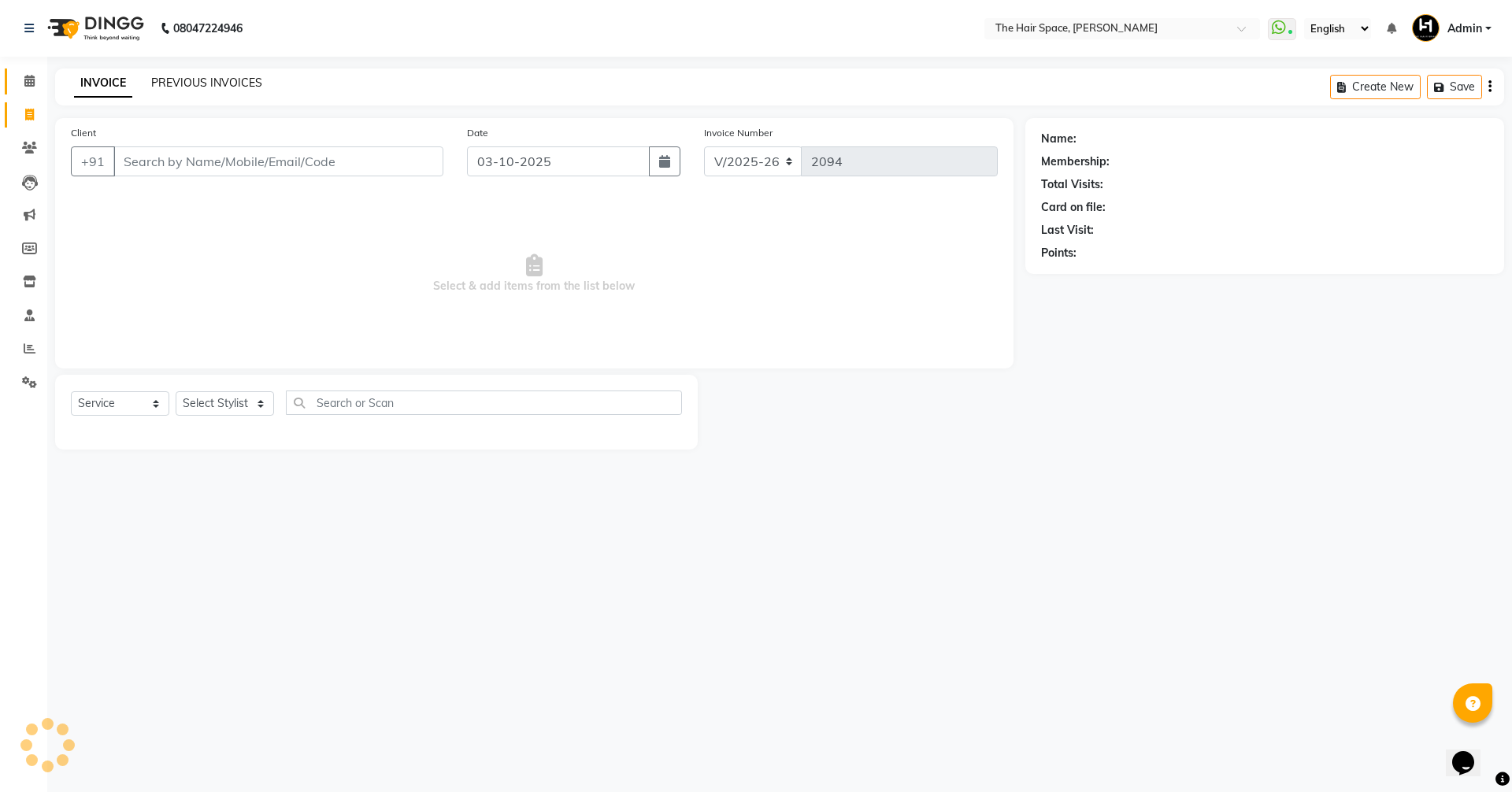
click at [213, 85] on link "PREVIOUS INVOICES" at bounding box center [207, 83] width 111 height 14
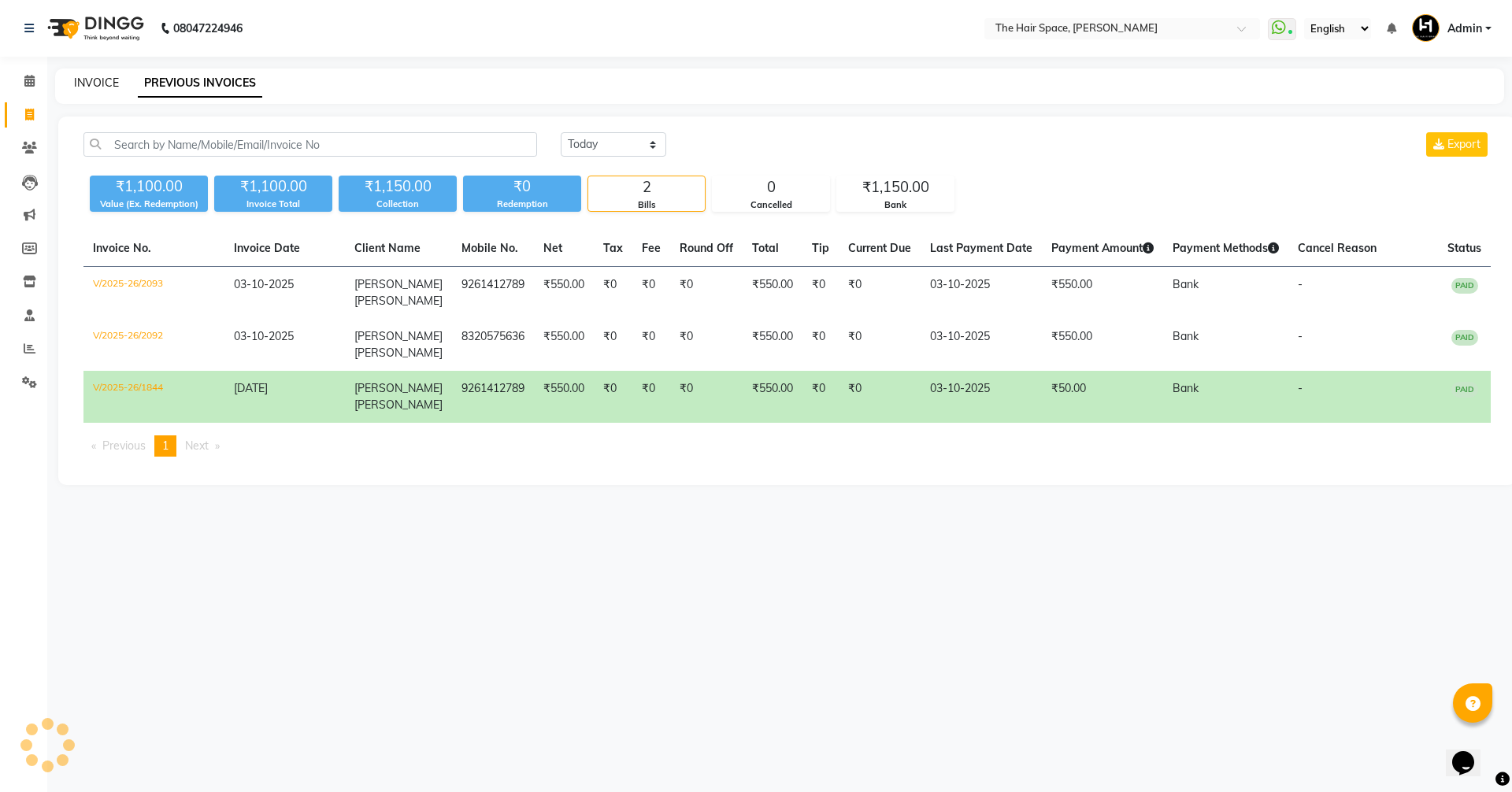
click at [105, 86] on link "INVOICE" at bounding box center [97, 83] width 45 height 14
select select "6663"
select select "service"
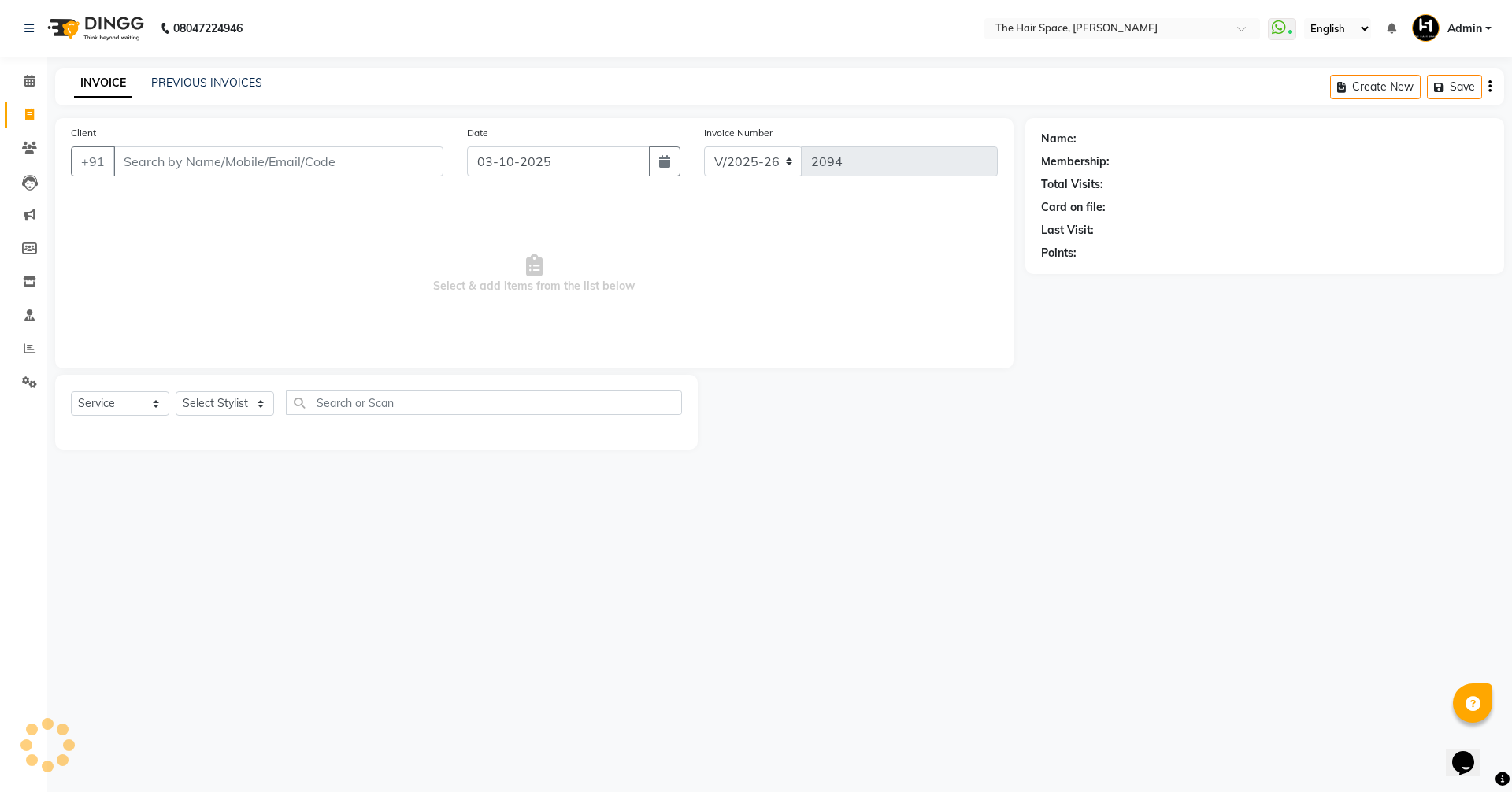
click at [192, 75] on div "PREVIOUS INVOICES" at bounding box center [207, 83] width 111 height 17
click at [24, 80] on icon at bounding box center [29, 80] width 10 height 12
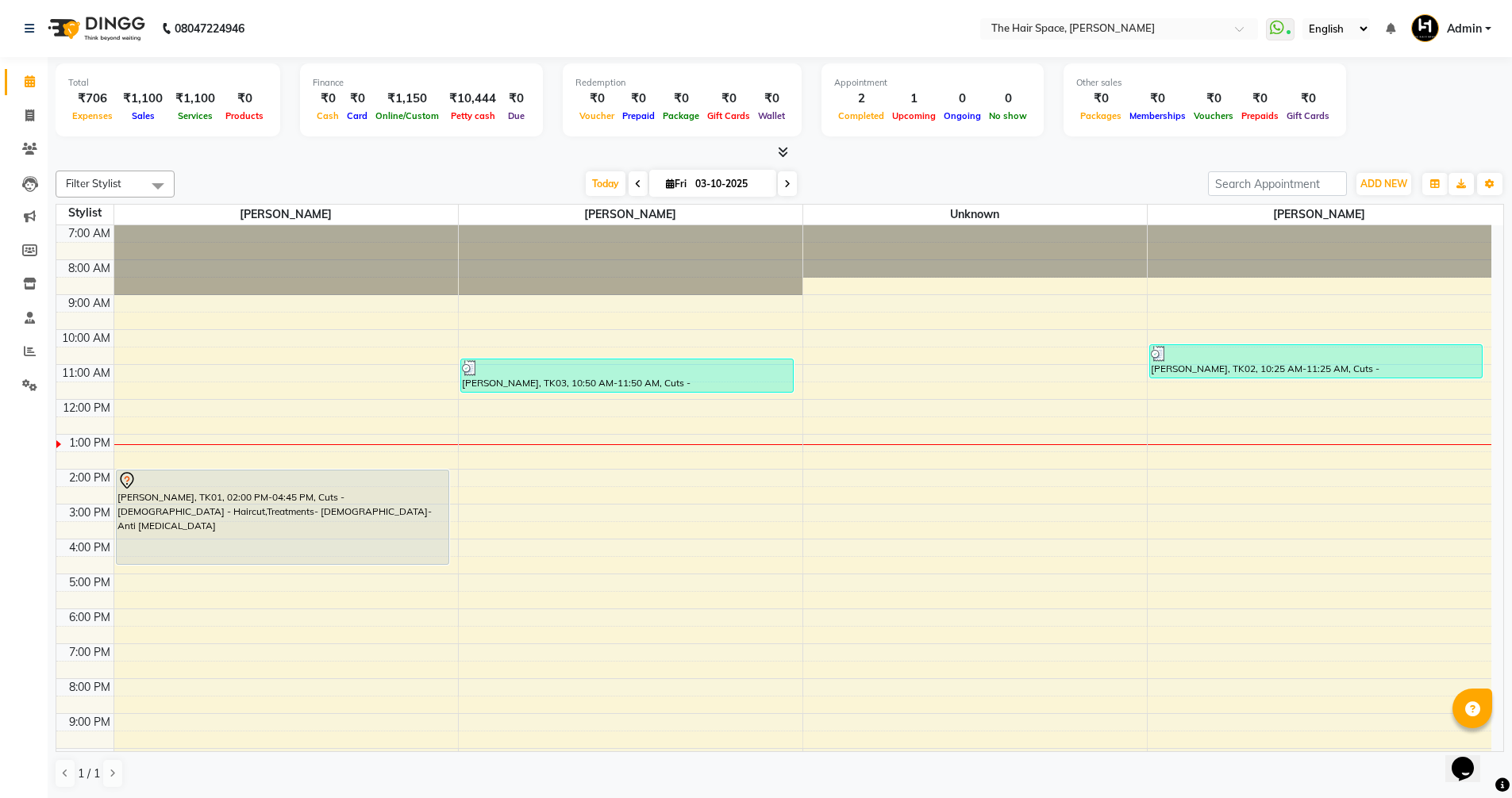
click at [780, 150] on icon at bounding box center [783, 152] width 11 height 12
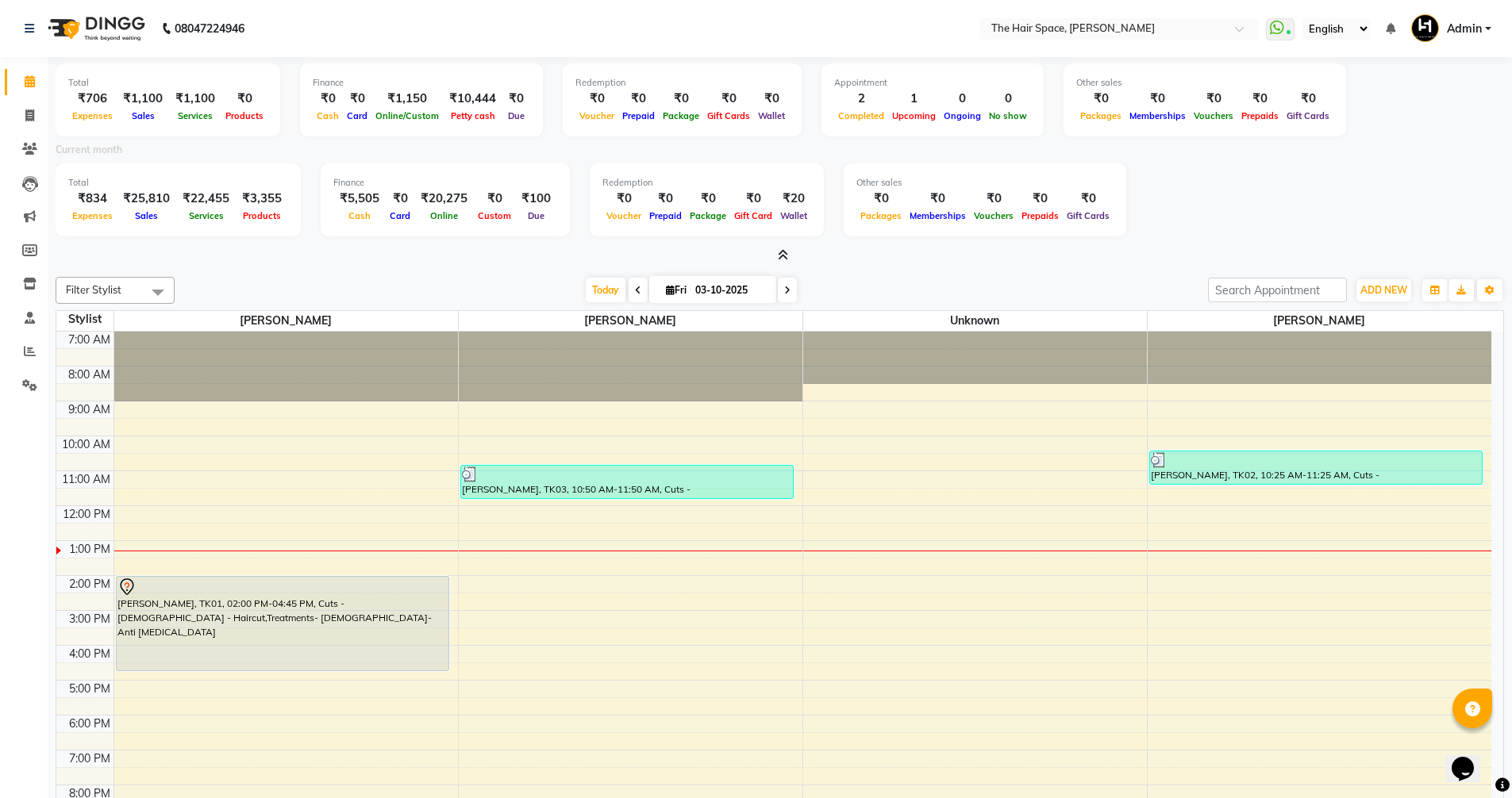
click at [782, 249] on icon at bounding box center [783, 255] width 11 height 12
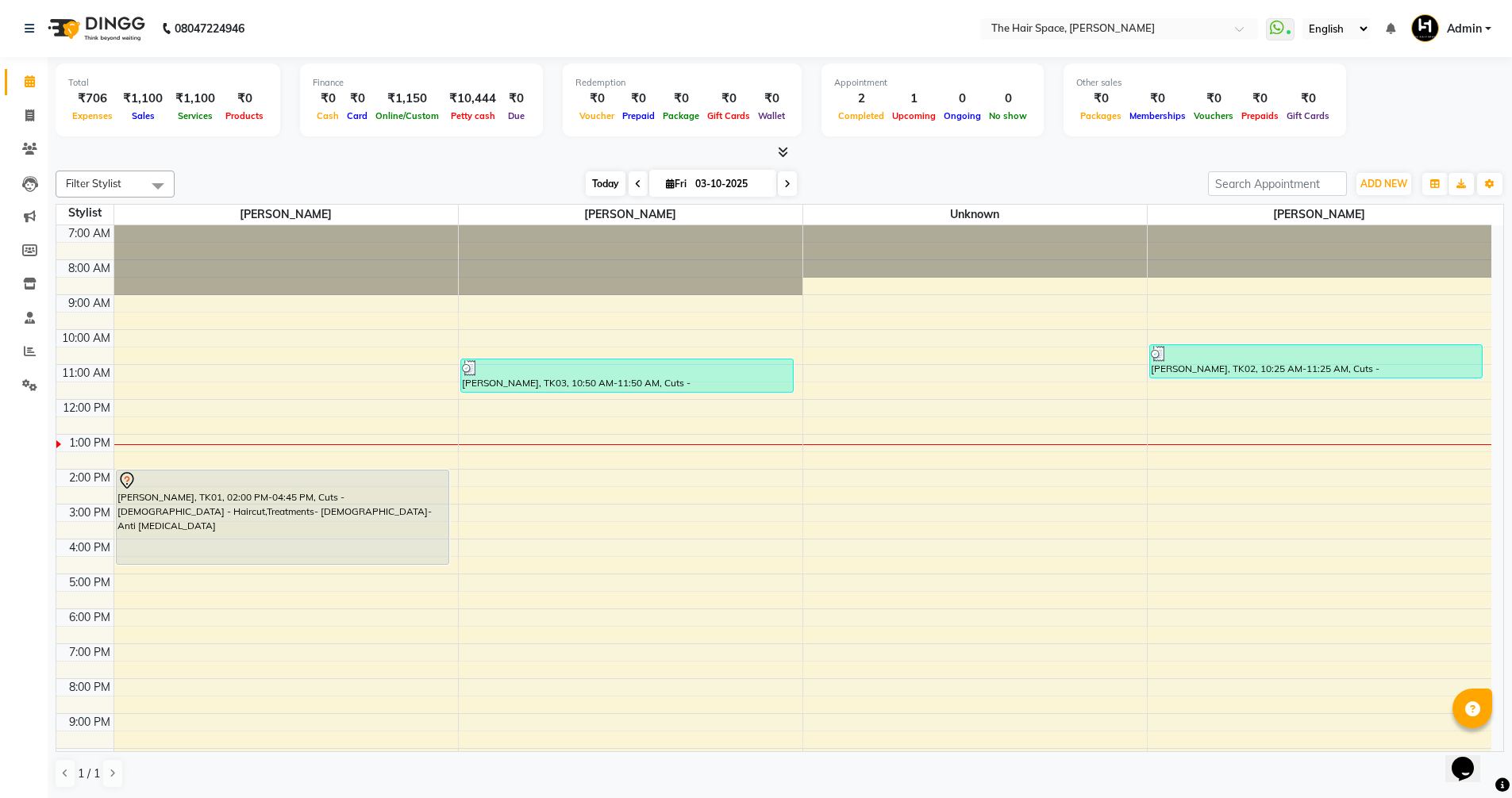
click at [607, 186] on span "Today" at bounding box center [605, 183] width 40 height 24
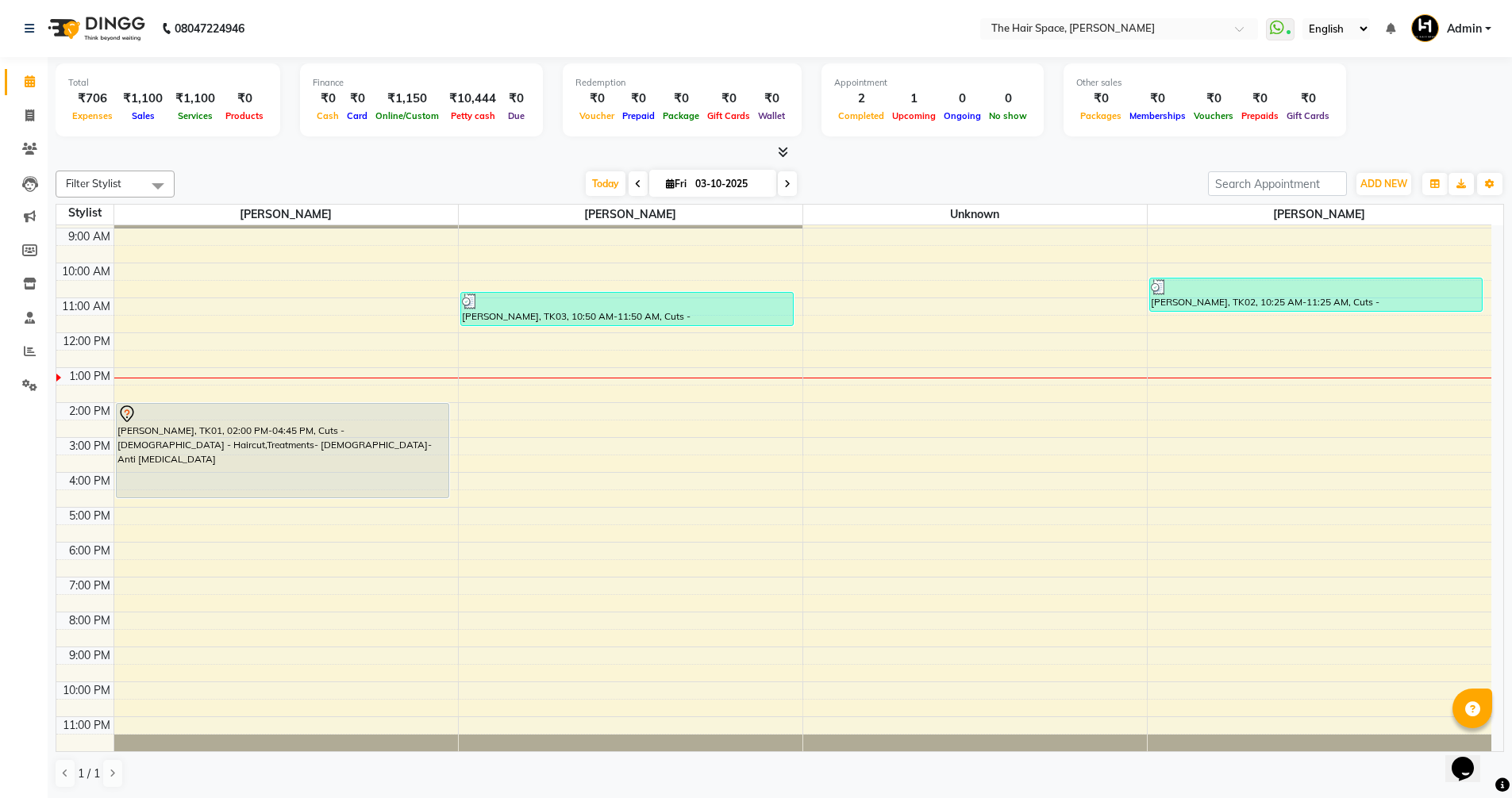
click at [786, 146] on icon at bounding box center [783, 152] width 11 height 12
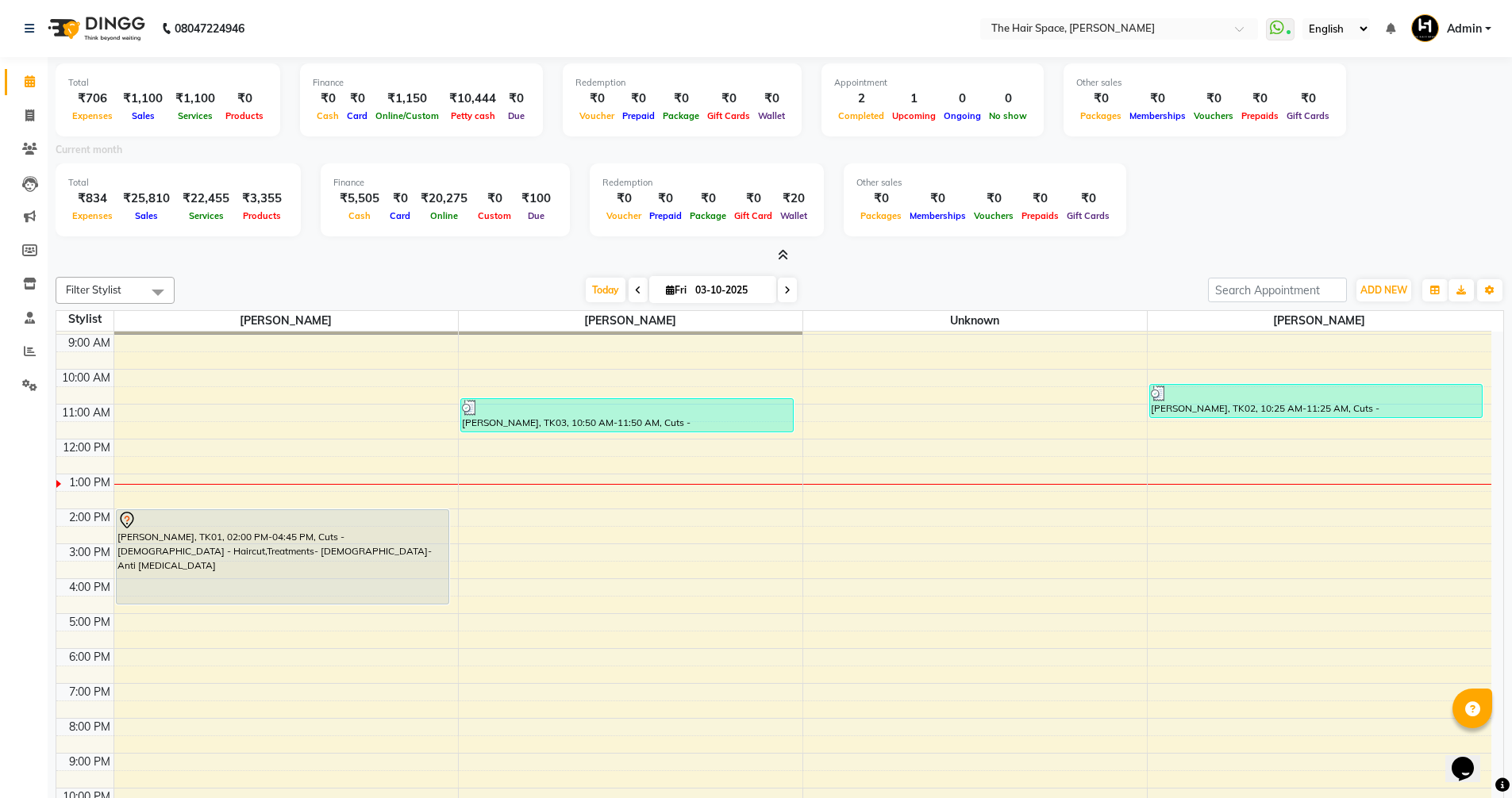
click at [783, 252] on icon at bounding box center [783, 255] width 11 height 12
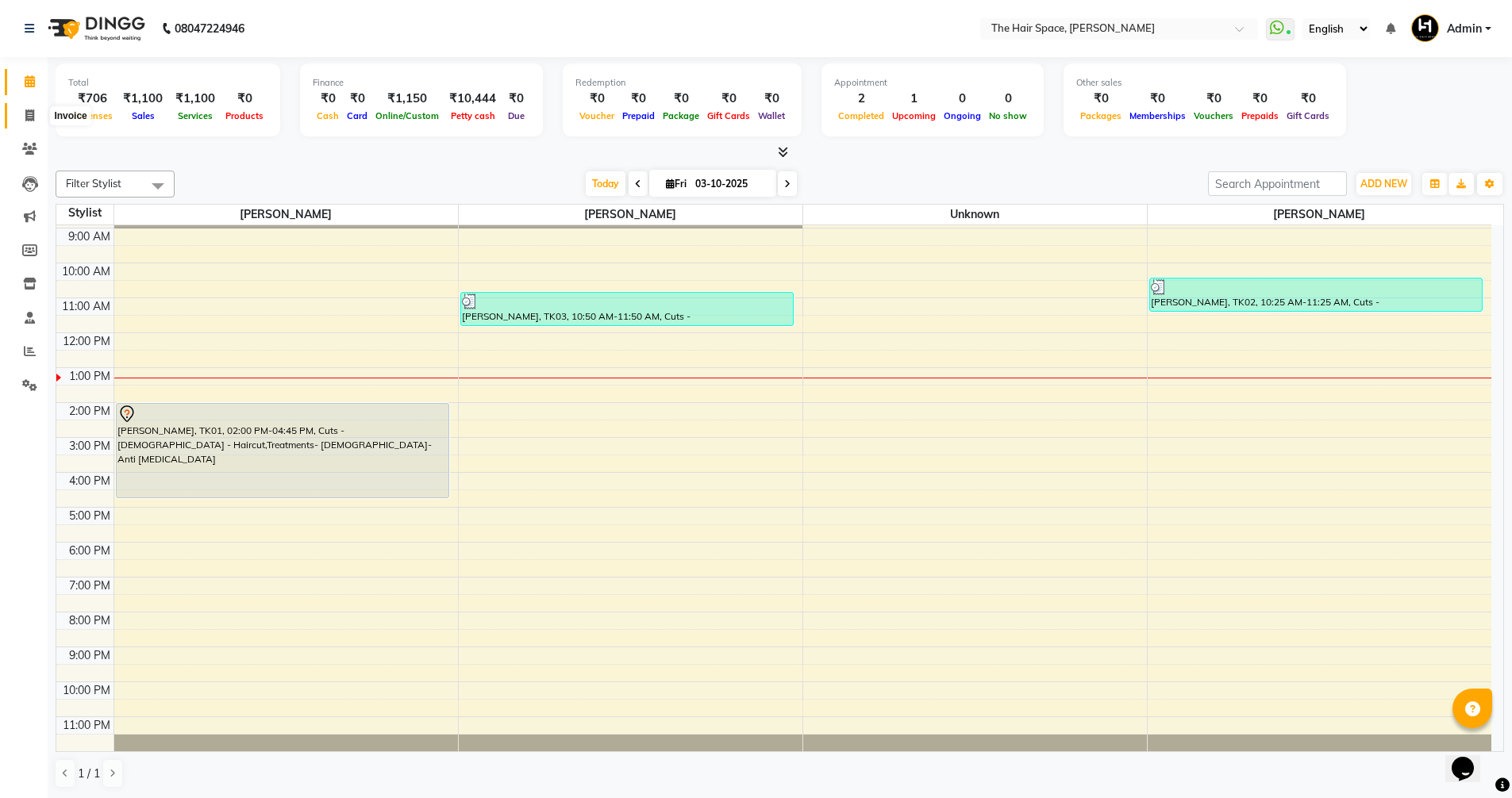
click at [35, 108] on span at bounding box center [30, 116] width 28 height 19
select select "service"
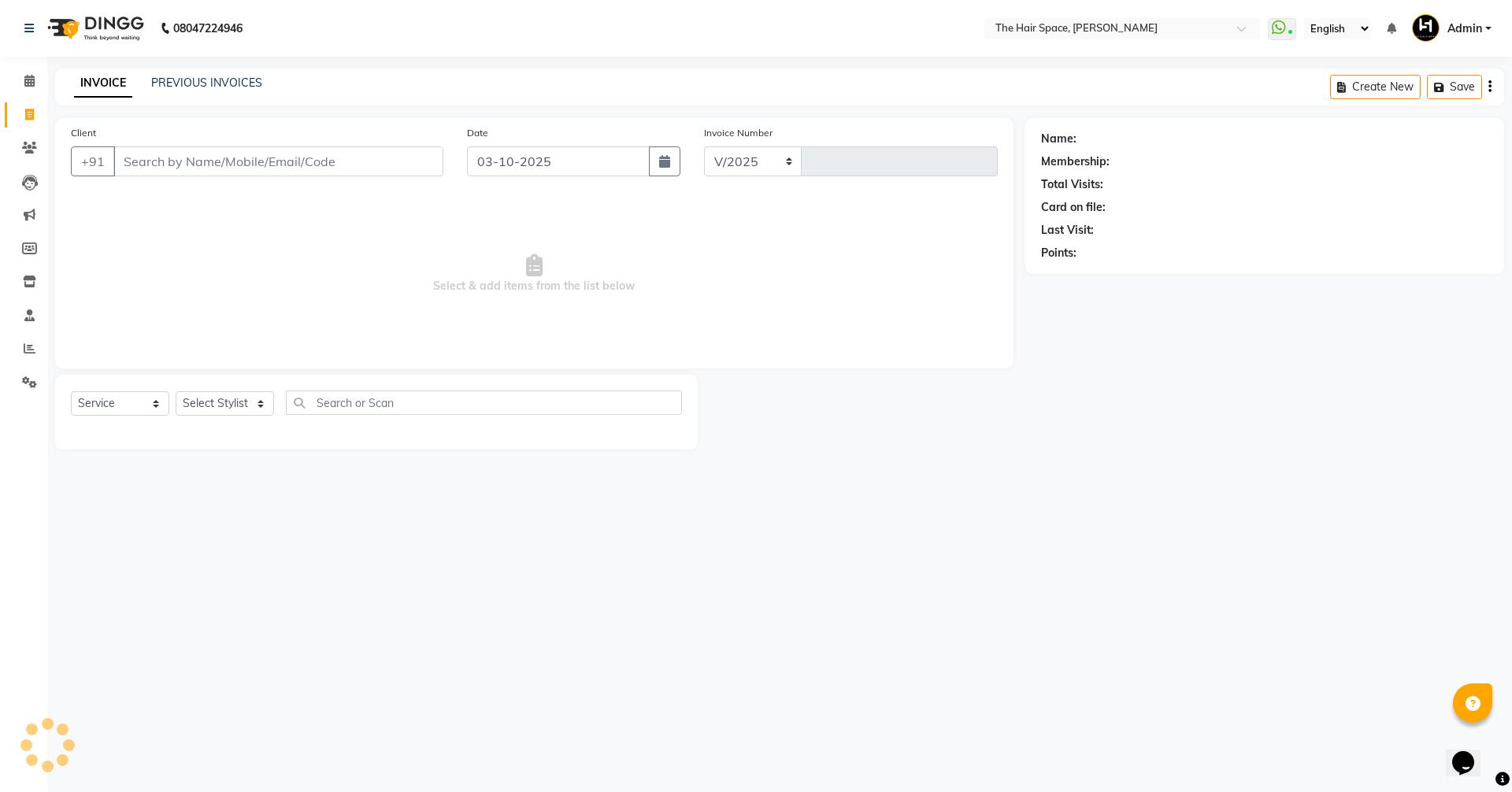
select select "6663"
type input "2094"
click at [210, 91] on div "PREVIOUS INVOICES" at bounding box center [207, 83] width 111 height 17
click at [210, 90] on div "PREVIOUS INVOICES" at bounding box center [207, 83] width 111 height 17
click at [210, 89] on link "PREVIOUS INVOICES" at bounding box center [207, 83] width 111 height 14
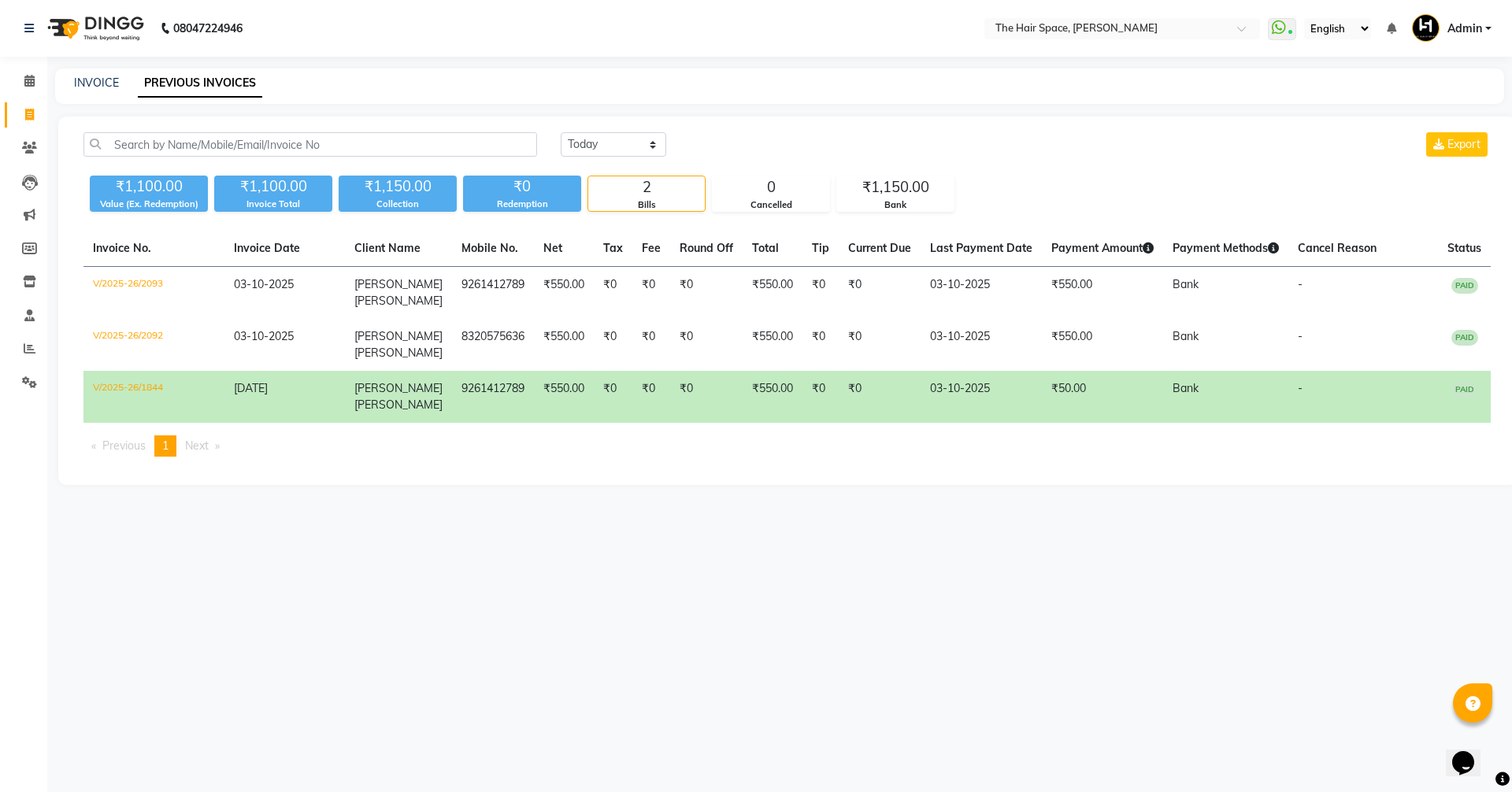
drag, startPoint x: 625, startPoint y: 159, endPoint x: 614, endPoint y: 148, distance: 15.6
click at [624, 158] on div "Today Yesterday Custom Range Export" at bounding box center [1025, 151] width 954 height 37
click at [614, 148] on select "Today Yesterday Custom Range" at bounding box center [613, 144] width 105 height 24
click at [561, 132] on select "Today Yesterday Custom Range" at bounding box center [613, 144] width 105 height 24
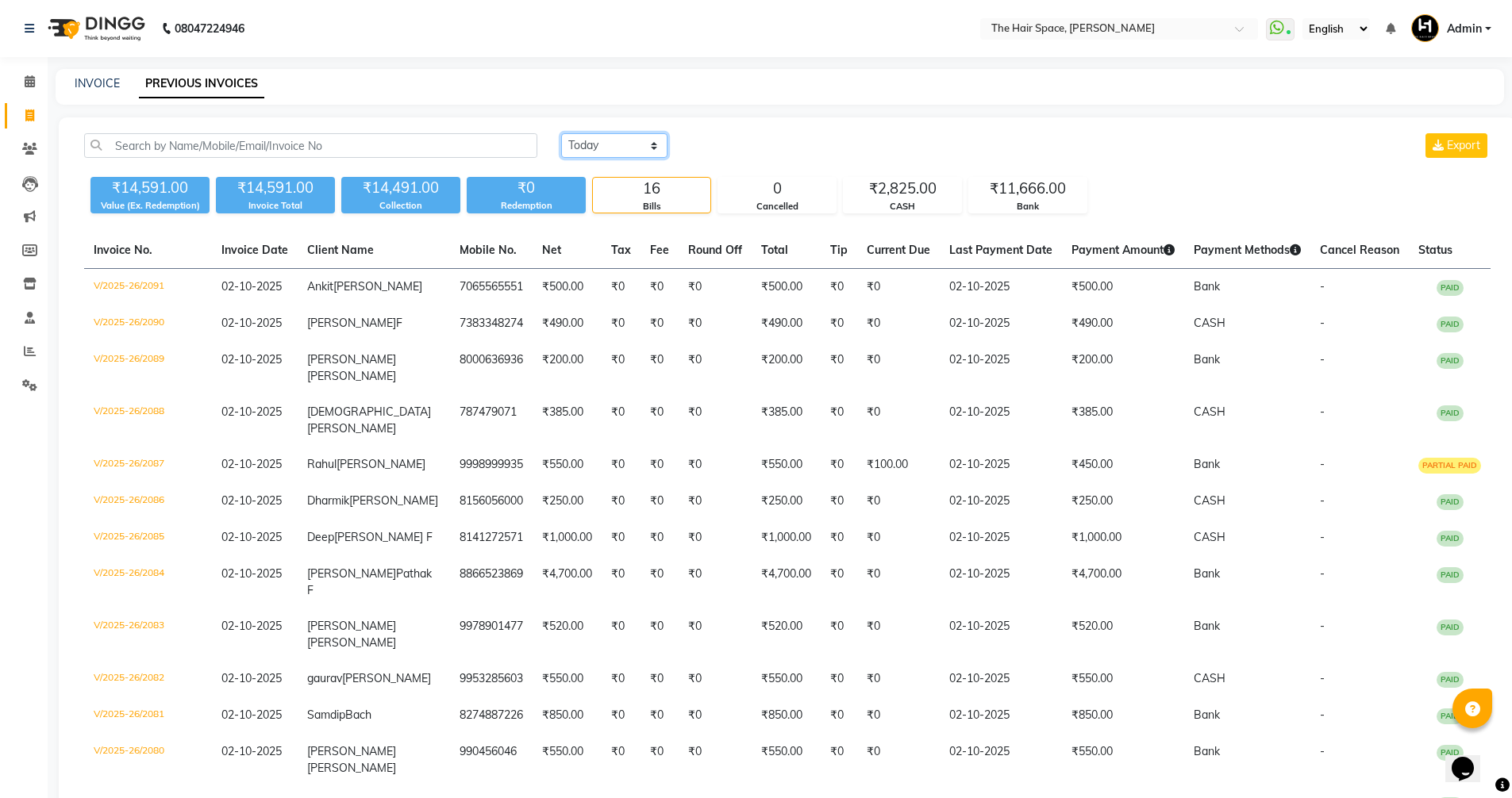
click at [604, 150] on select "Today Yesterday Custom Range" at bounding box center [614, 145] width 106 height 24
click at [561, 133] on select "Today Yesterday Custom Range" at bounding box center [614, 145] width 106 height 24
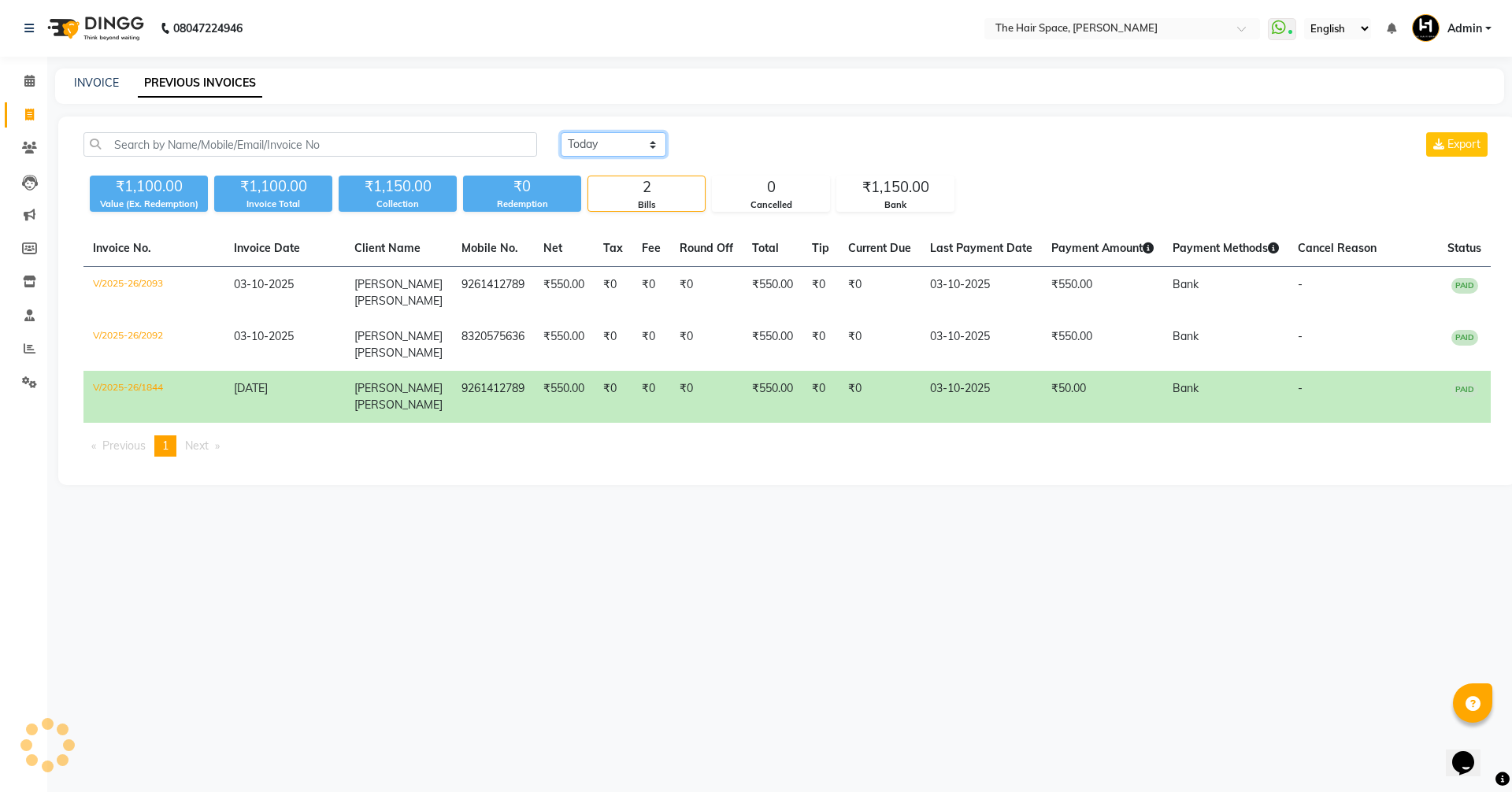
click at [582, 142] on select "Today Yesterday Custom Range" at bounding box center [613, 144] width 105 height 24
click at [561, 132] on select "Today Yesterday Custom Range" at bounding box center [613, 144] width 105 height 24
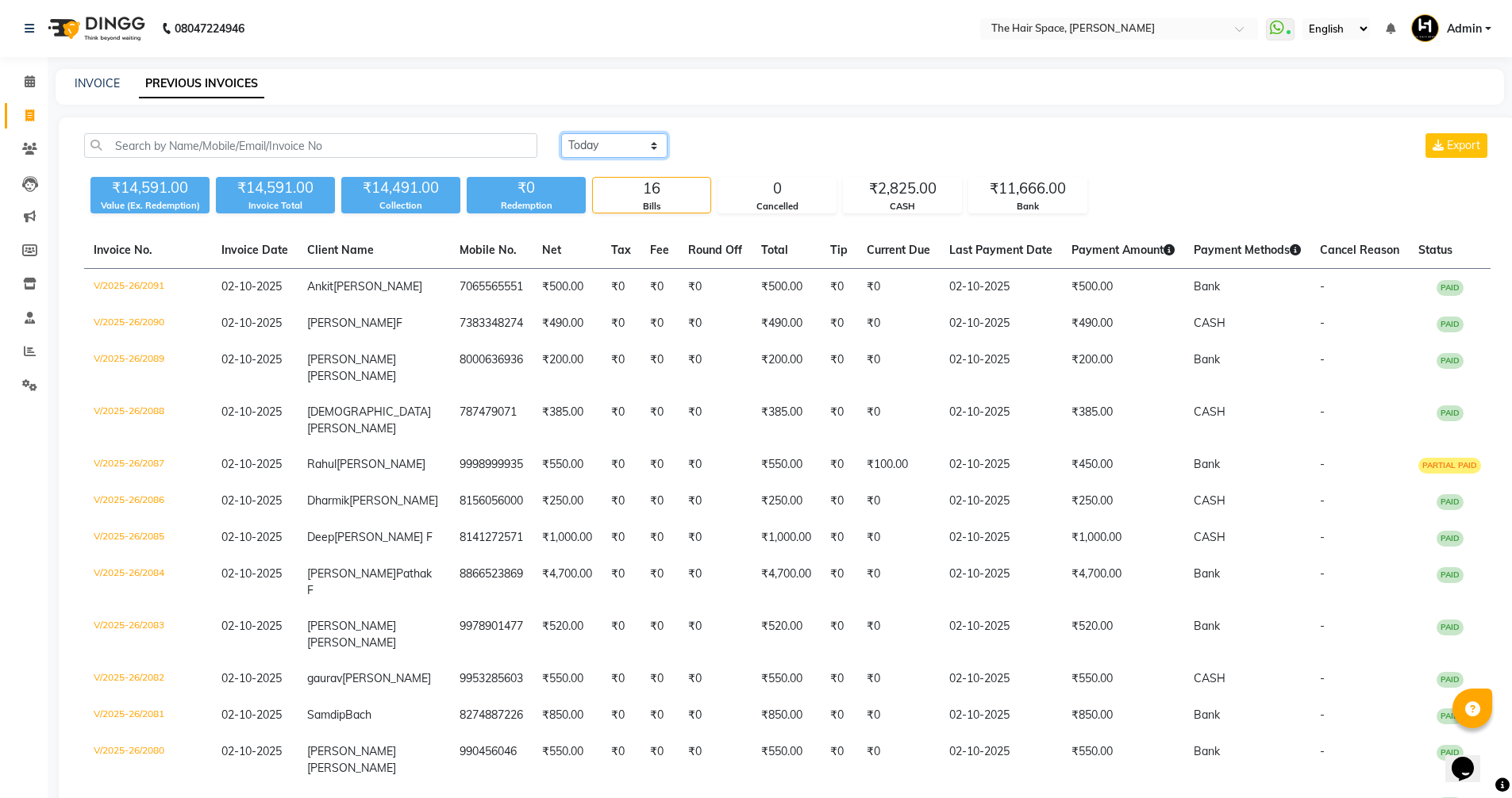
drag, startPoint x: 582, startPoint y: 144, endPoint x: 588, endPoint y: 156, distance: 13.4
click at [583, 144] on select "Today Yesterday Custom Range" at bounding box center [614, 145] width 106 height 24
select select "today"
click at [561, 133] on select "Today Yesterday Custom Range" at bounding box center [614, 145] width 106 height 24
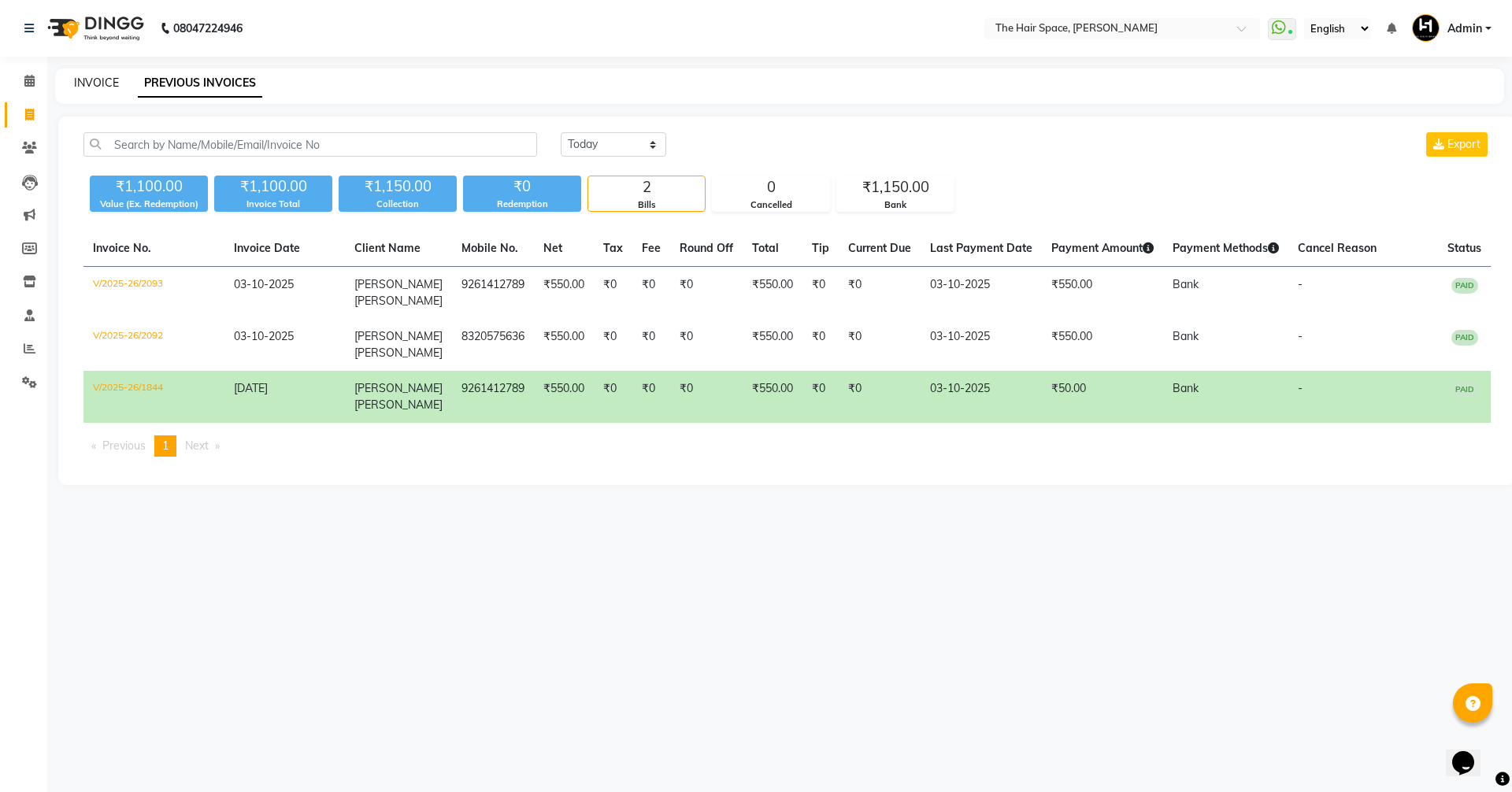
click at [76, 82] on link "INVOICE" at bounding box center [97, 83] width 45 height 14
select select "service"
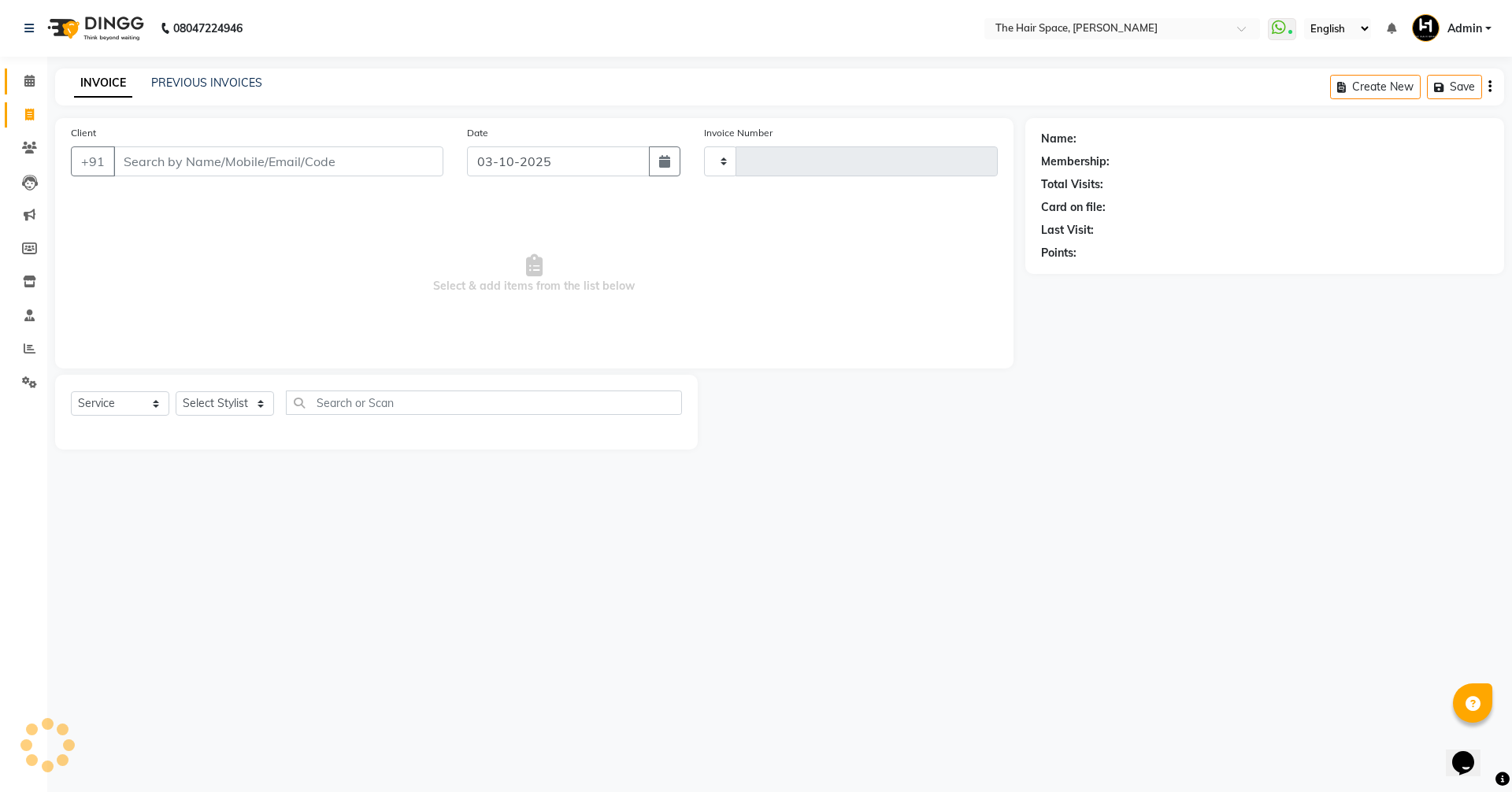
type input "2094"
select select "6663"
click at [20, 83] on span at bounding box center [30, 81] width 27 height 19
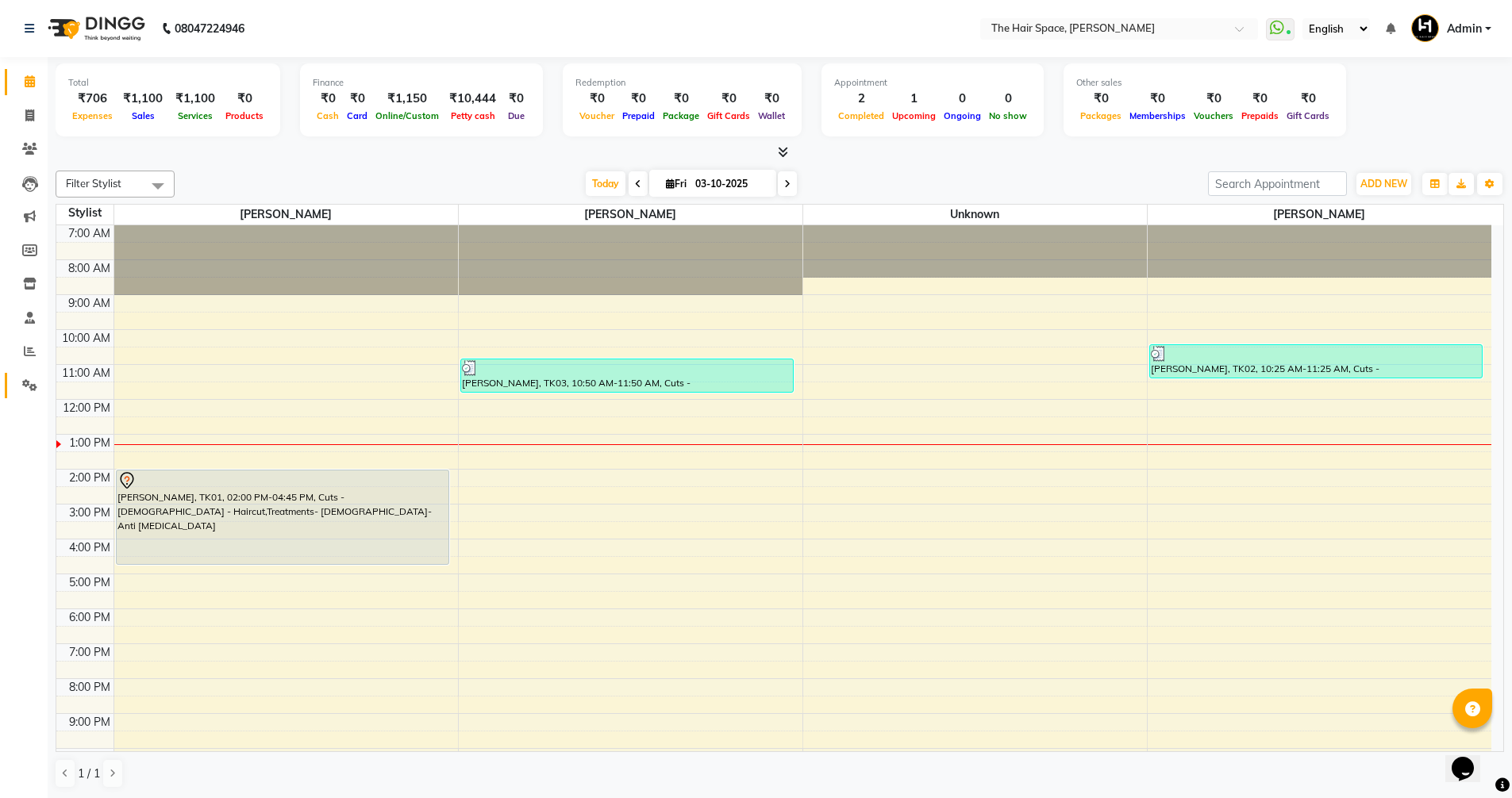
click at [32, 375] on link "Settings" at bounding box center [24, 386] width 38 height 26
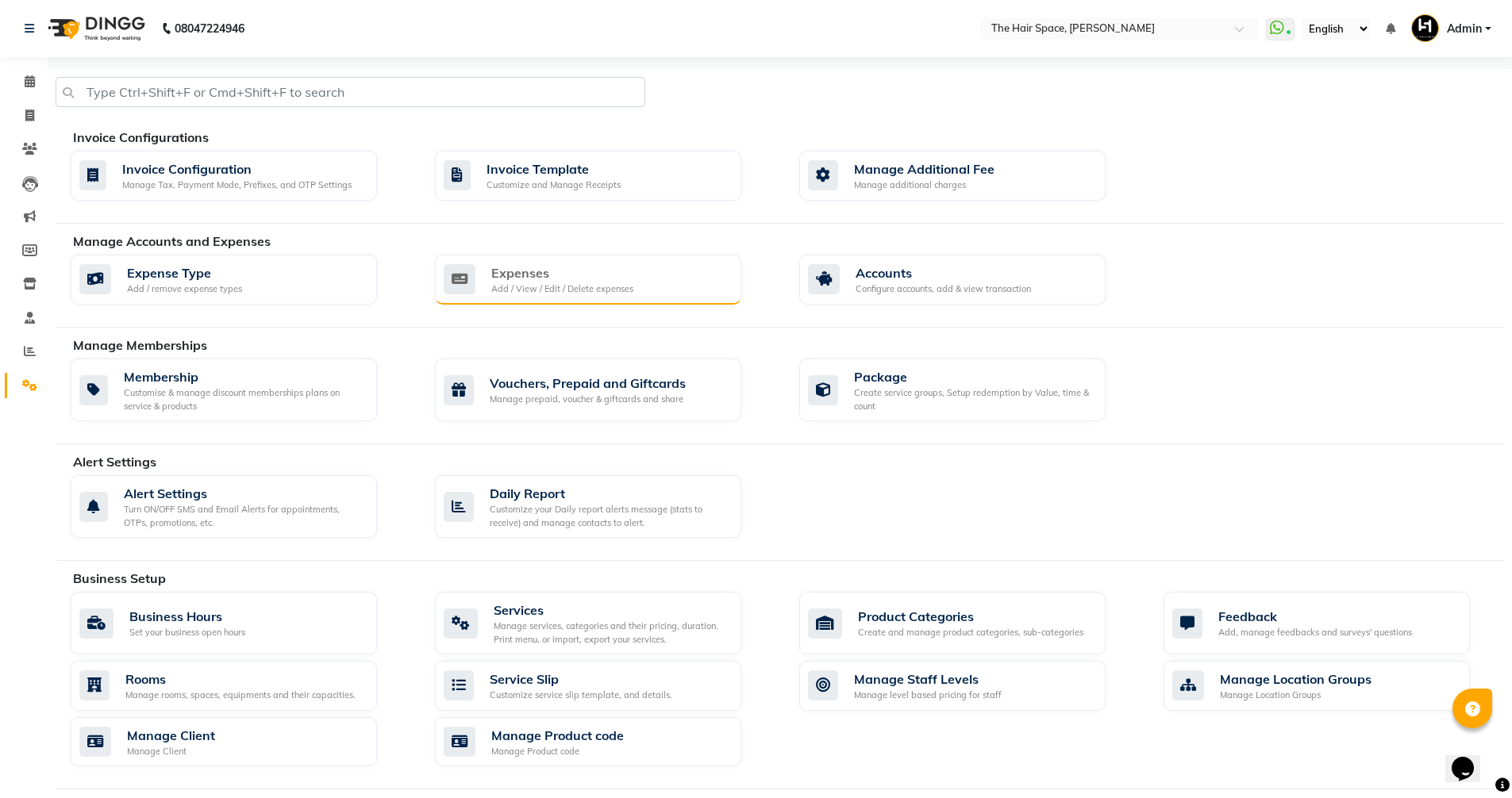
click at [511, 290] on div "Add / View / Edit / Delete expenses" at bounding box center [562, 289] width 142 height 14
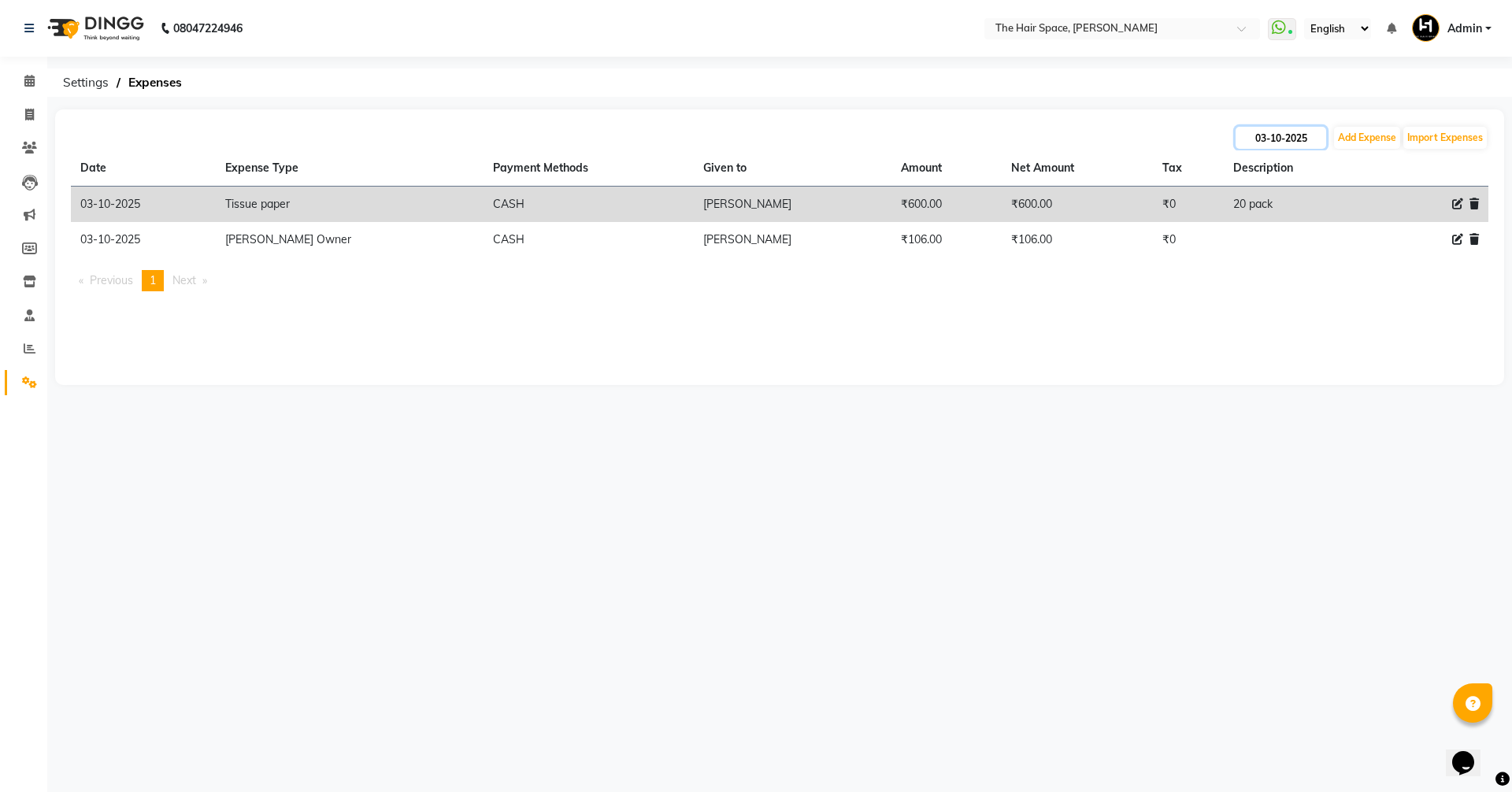
click at [1259, 134] on input "03-10-2025" at bounding box center [1280, 138] width 91 height 22
select select "10"
select select "2025"
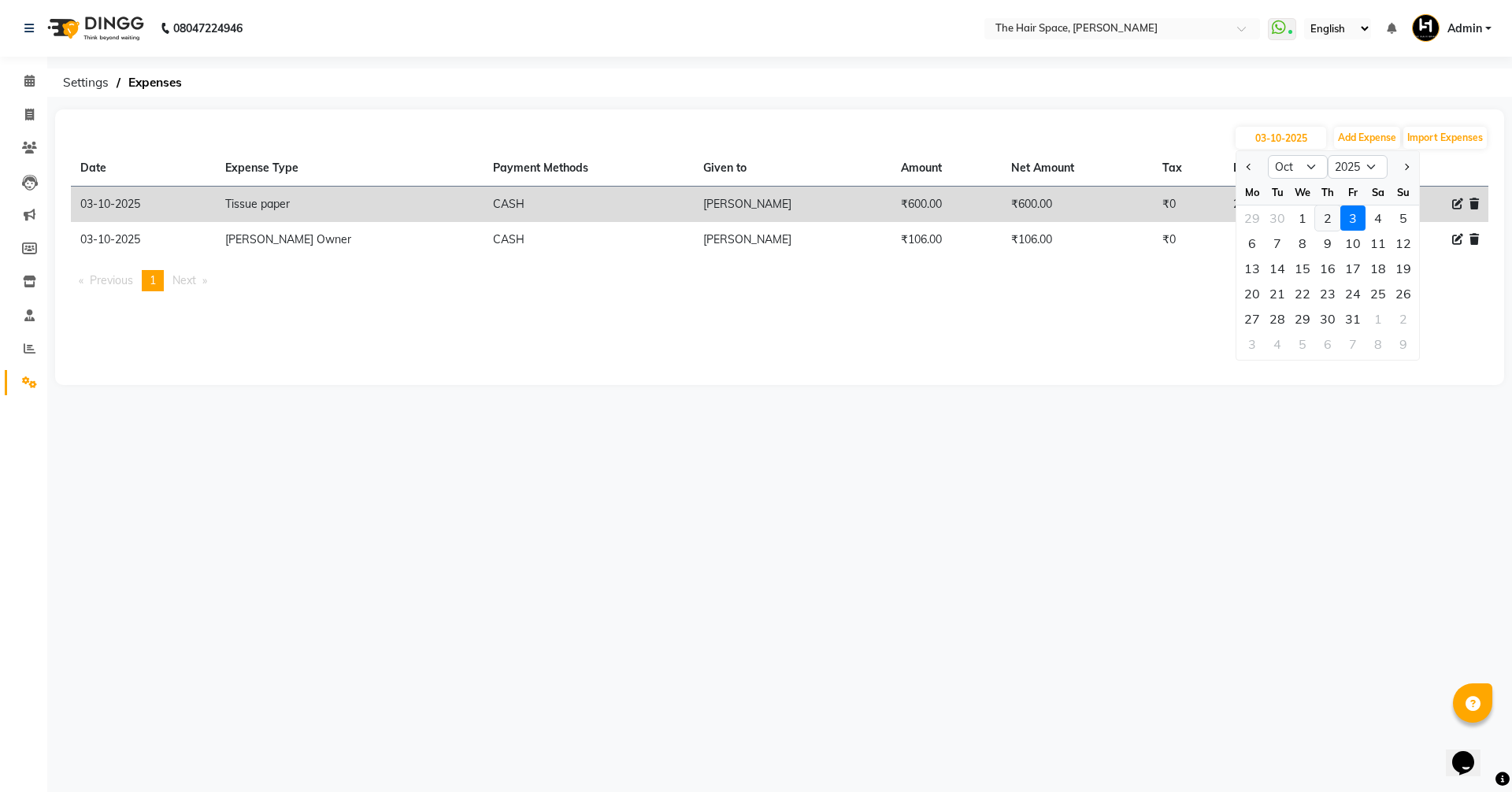
click at [1329, 213] on div "2" at bounding box center [1327, 217] width 25 height 25
type input "02-10-2025"
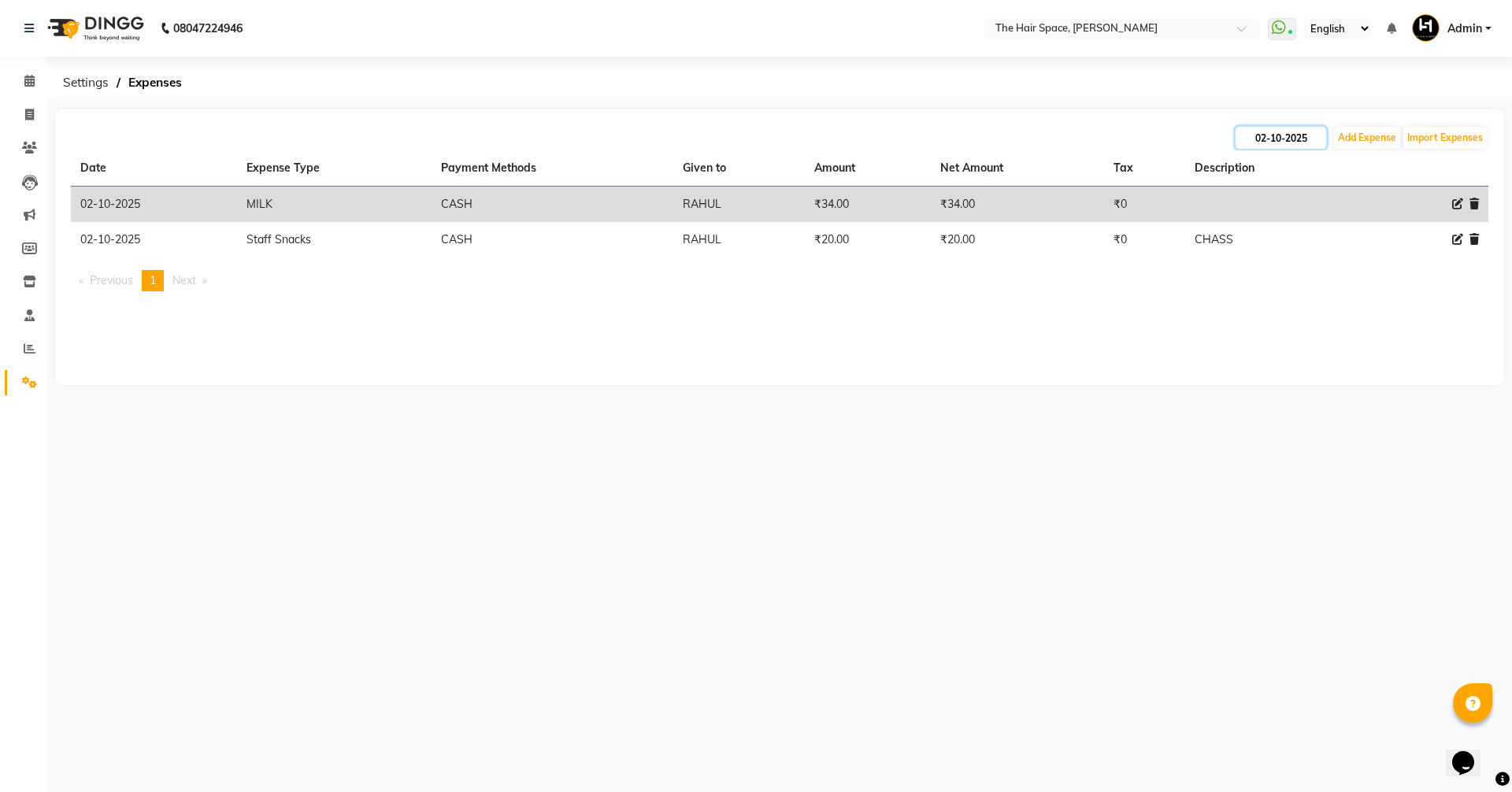
click at [1289, 133] on input "02-10-2025" at bounding box center [1280, 138] width 91 height 22
select select "10"
select select "2025"
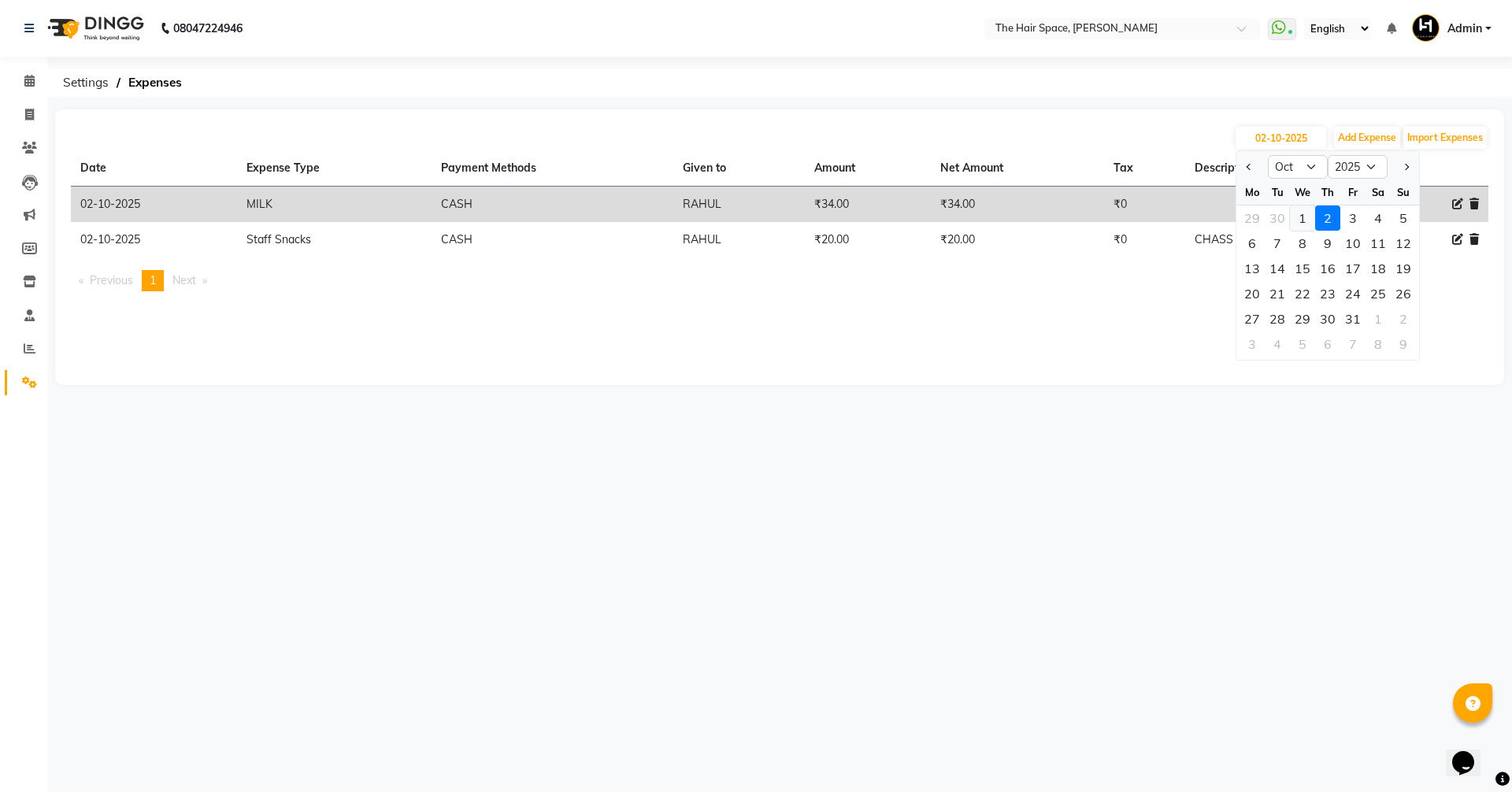
click at [1307, 217] on div "1" at bounding box center [1302, 217] width 25 height 25
type input "01-10-2025"
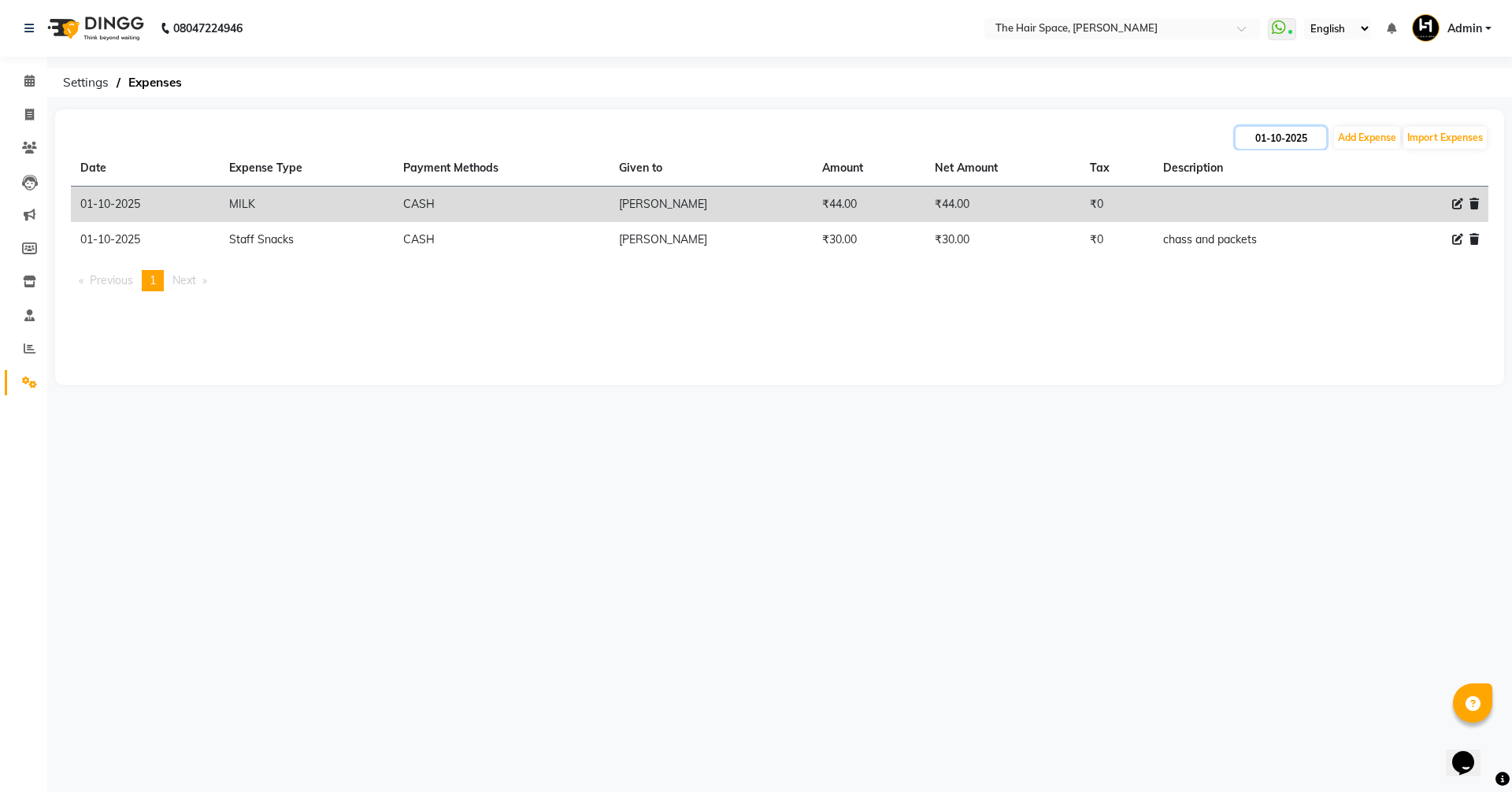
click at [1292, 148] on input "01-10-2025" at bounding box center [1280, 138] width 91 height 22
select select "10"
select select "2025"
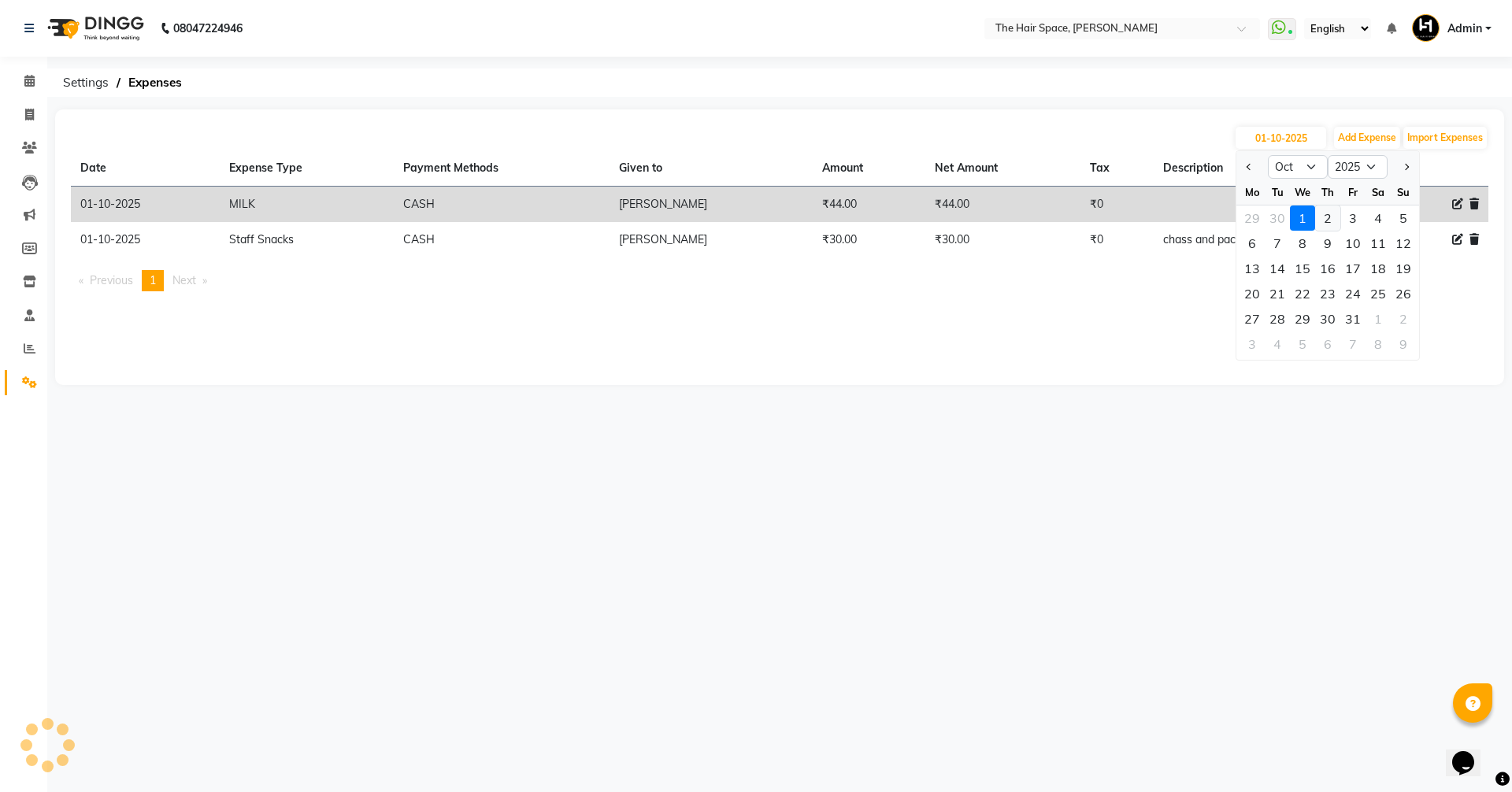
click at [1324, 220] on div "2" at bounding box center [1327, 217] width 25 height 25
type input "02-10-2025"
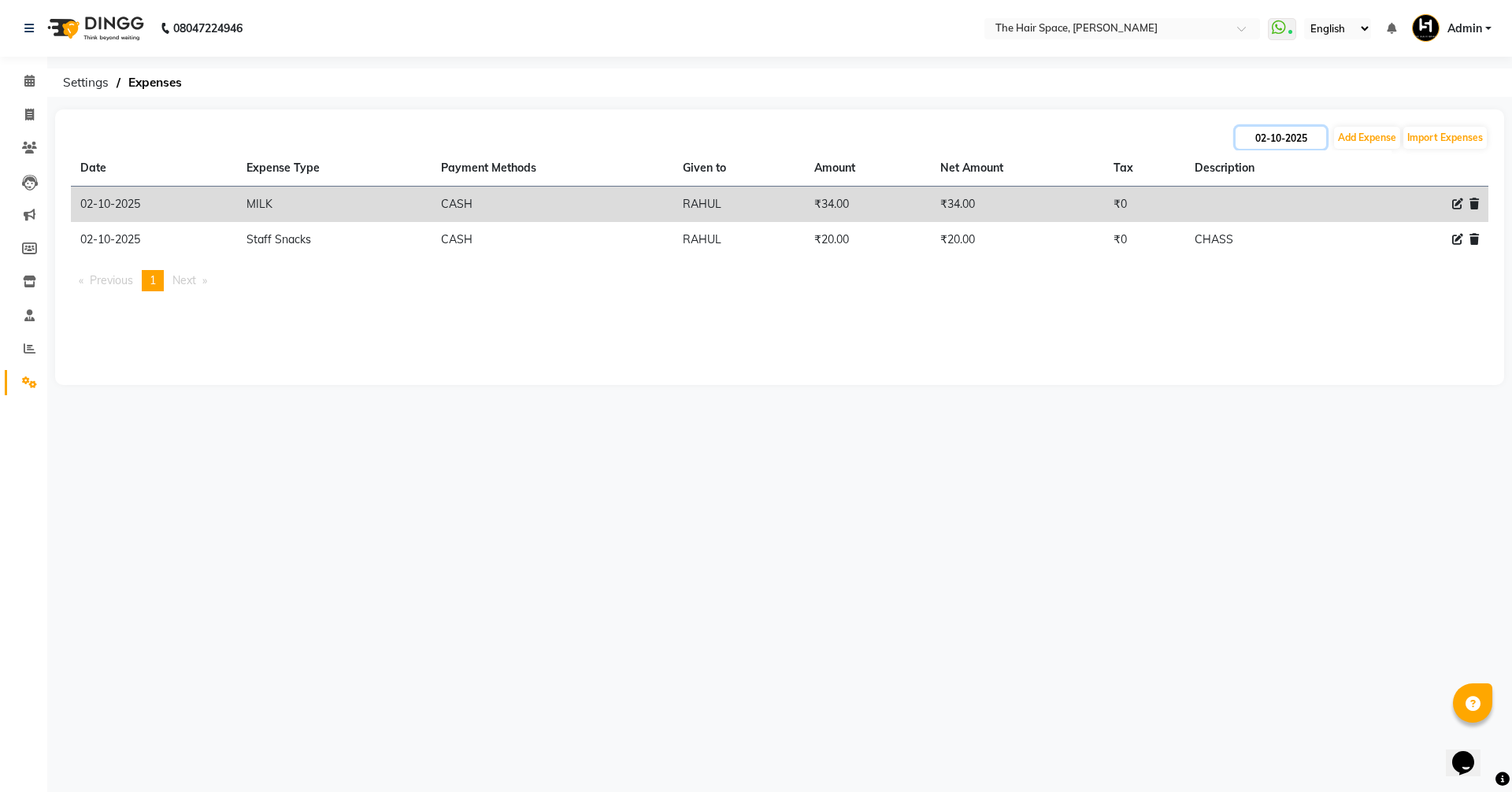
click at [1270, 134] on input "02-10-2025" at bounding box center [1280, 138] width 91 height 22
select select "10"
select select "2025"
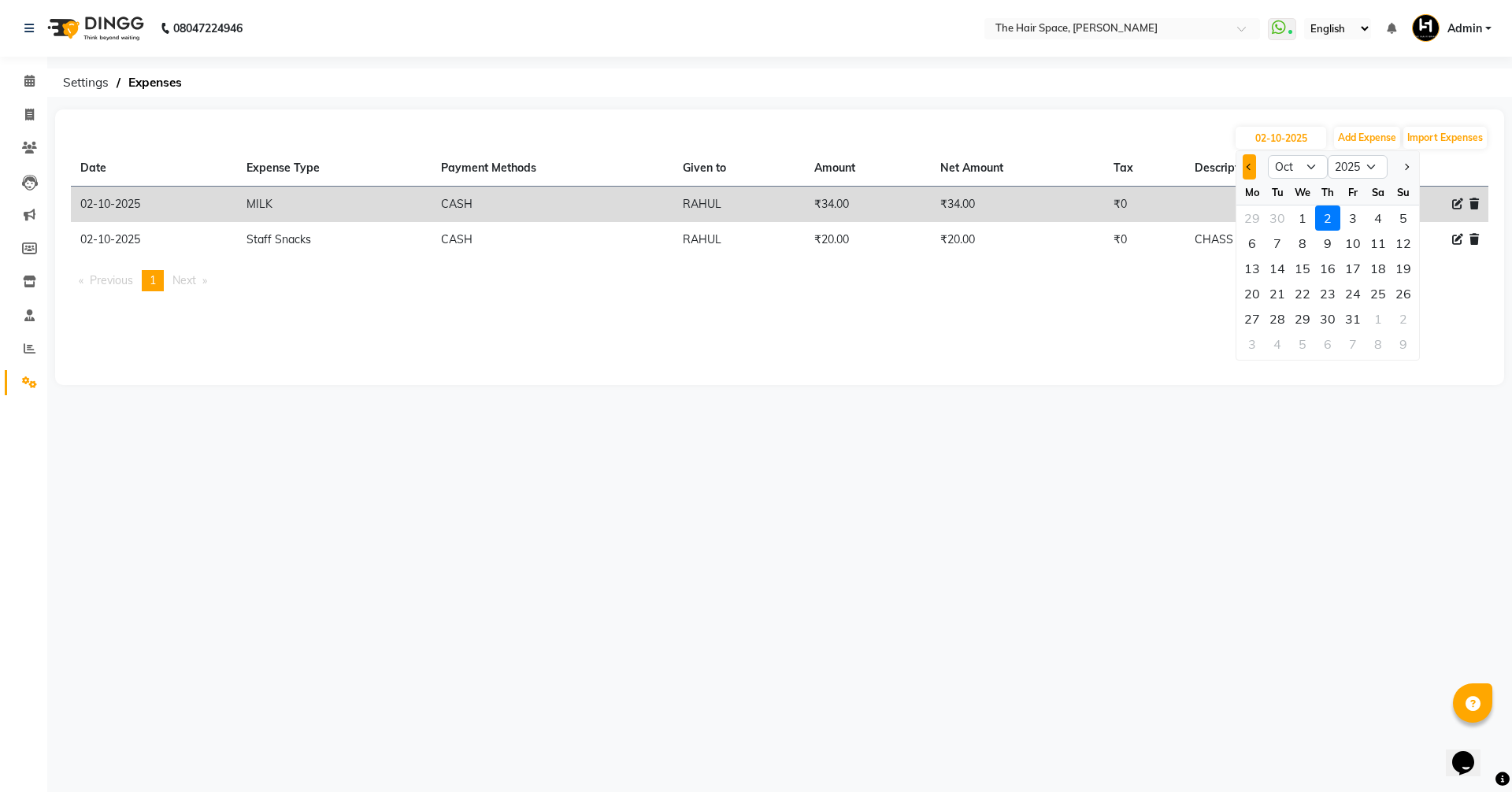
click at [1254, 167] on button "Previous month" at bounding box center [1249, 167] width 14 height 25
select select "9"
drag, startPoint x: 20, startPoint y: 110, endPoint x: 51, endPoint y: 105, distance: 31.4
click at [21, 110] on span at bounding box center [30, 115] width 27 height 19
select select "service"
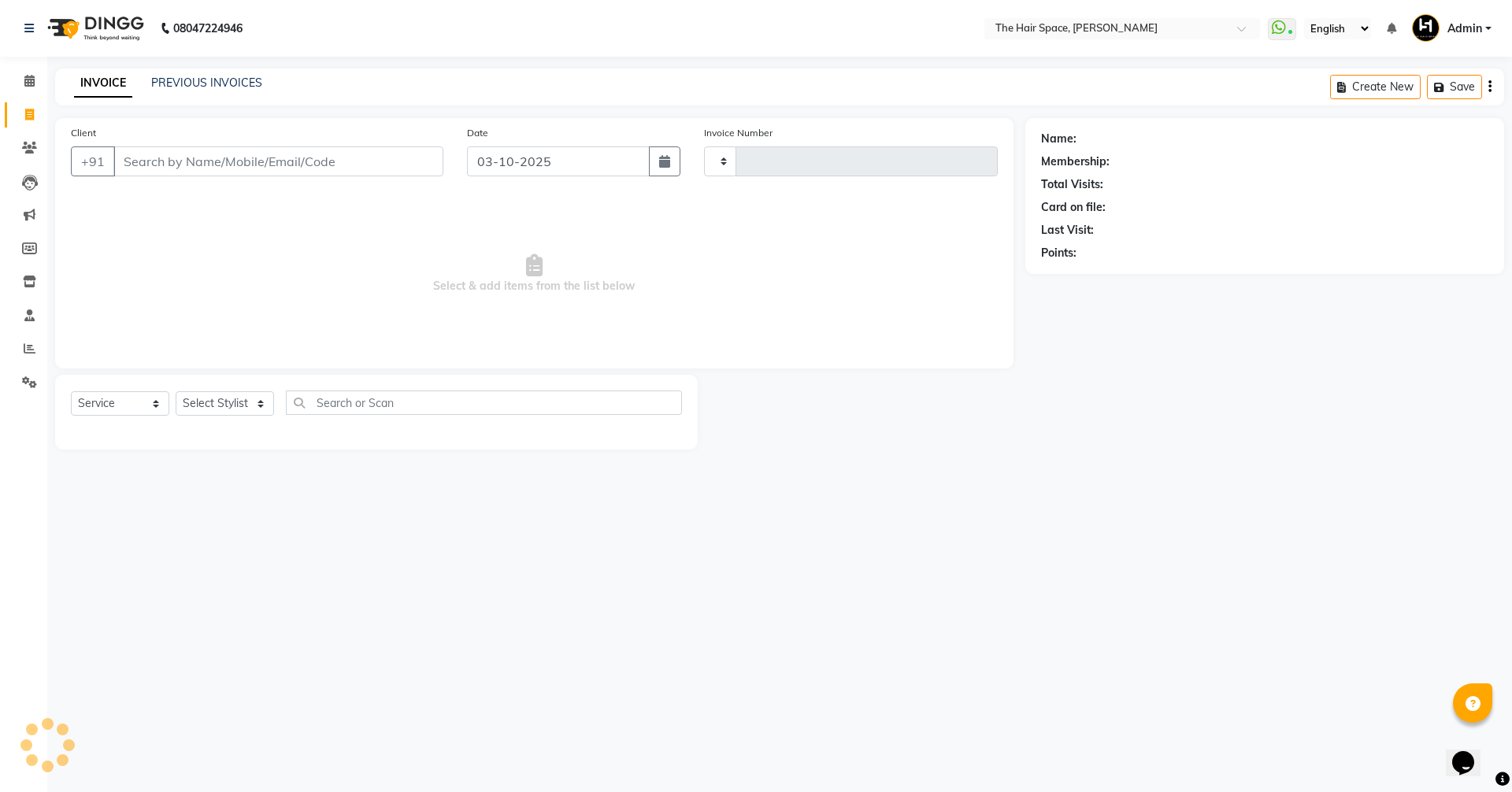
type input "2094"
select select "6663"
click at [192, 72] on div "INVOICE PREVIOUS INVOICES Create New Save" at bounding box center [779, 87] width 1449 height 37
click at [191, 79] on link "PREVIOUS INVOICES" at bounding box center [207, 83] width 111 height 14
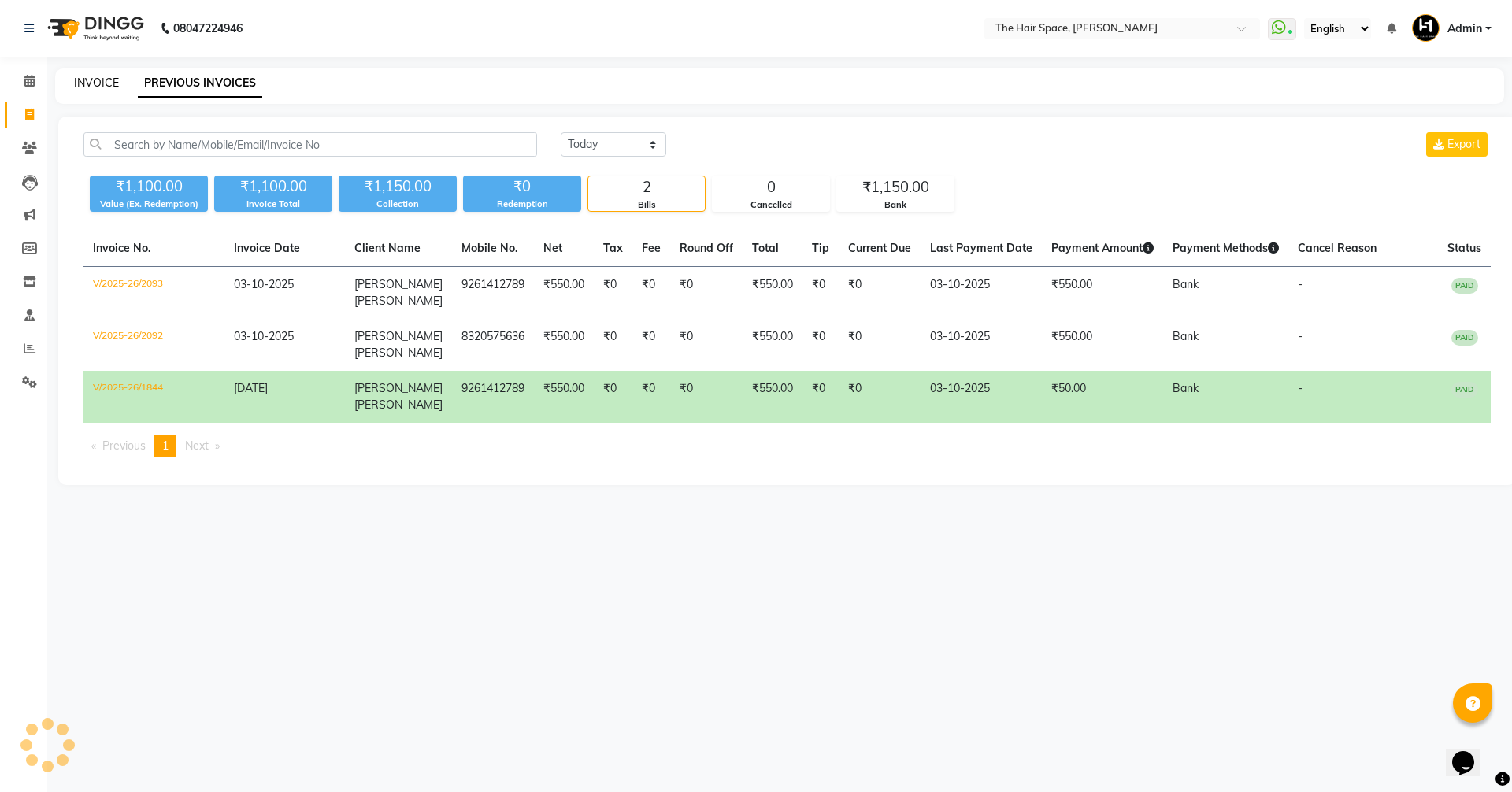
drag, startPoint x: 118, startPoint y: 79, endPoint x: 101, endPoint y: 79, distance: 17.0
click at [116, 79] on div "INVOICE PREVIOUS INVOICES" at bounding box center [769, 83] width 1430 height 17
click at [97, 79] on link "INVOICE" at bounding box center [97, 83] width 45 height 14
select select "service"
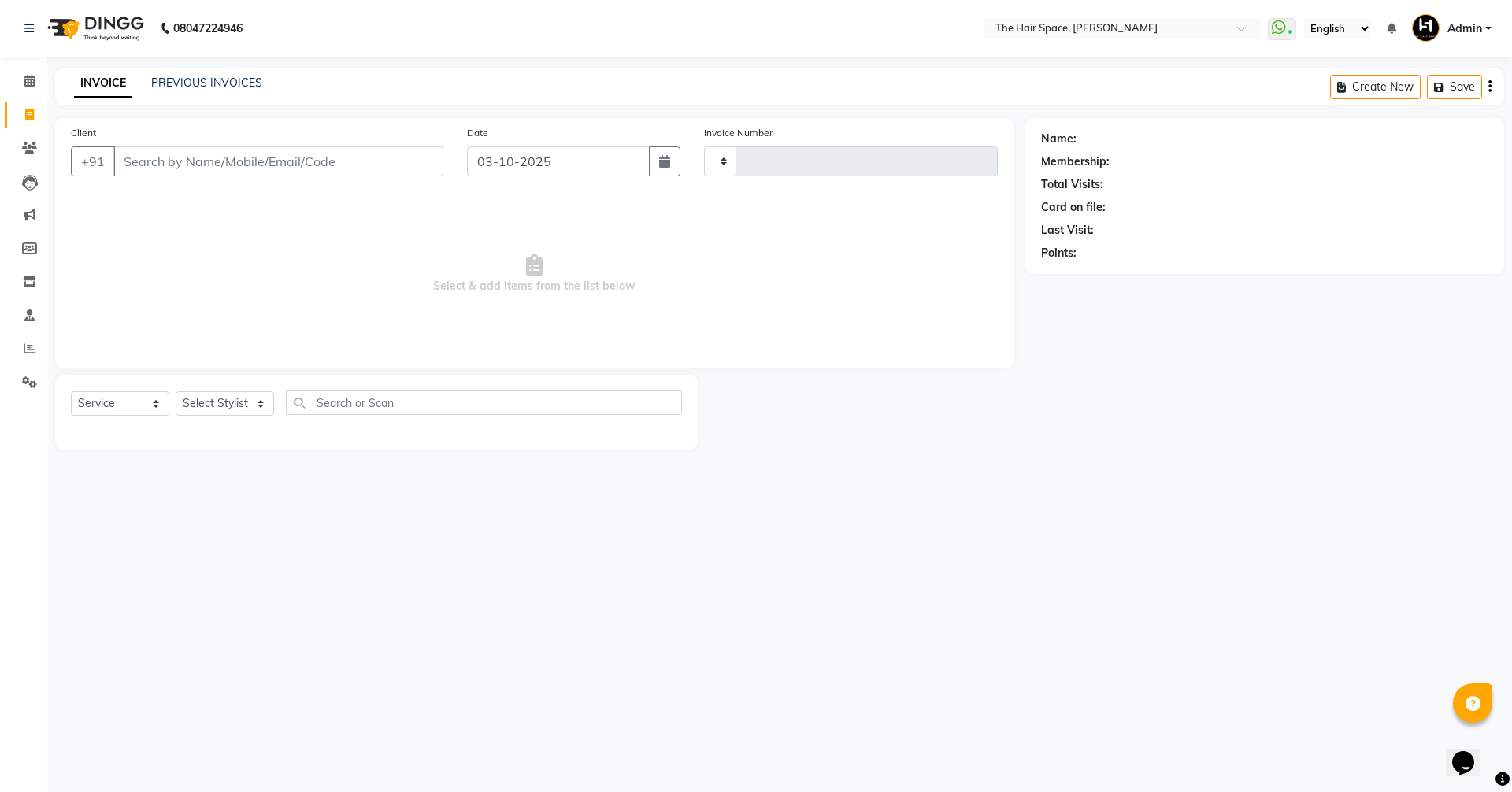
type input "2094"
select select "6663"
drag, startPoint x: 0, startPoint y: 93, endPoint x: 35, endPoint y: 78, distance: 38.1
click at [1, 93] on li "Calendar" at bounding box center [23, 81] width 47 height 34
click at [35, 80] on icon at bounding box center [29, 80] width 10 height 12
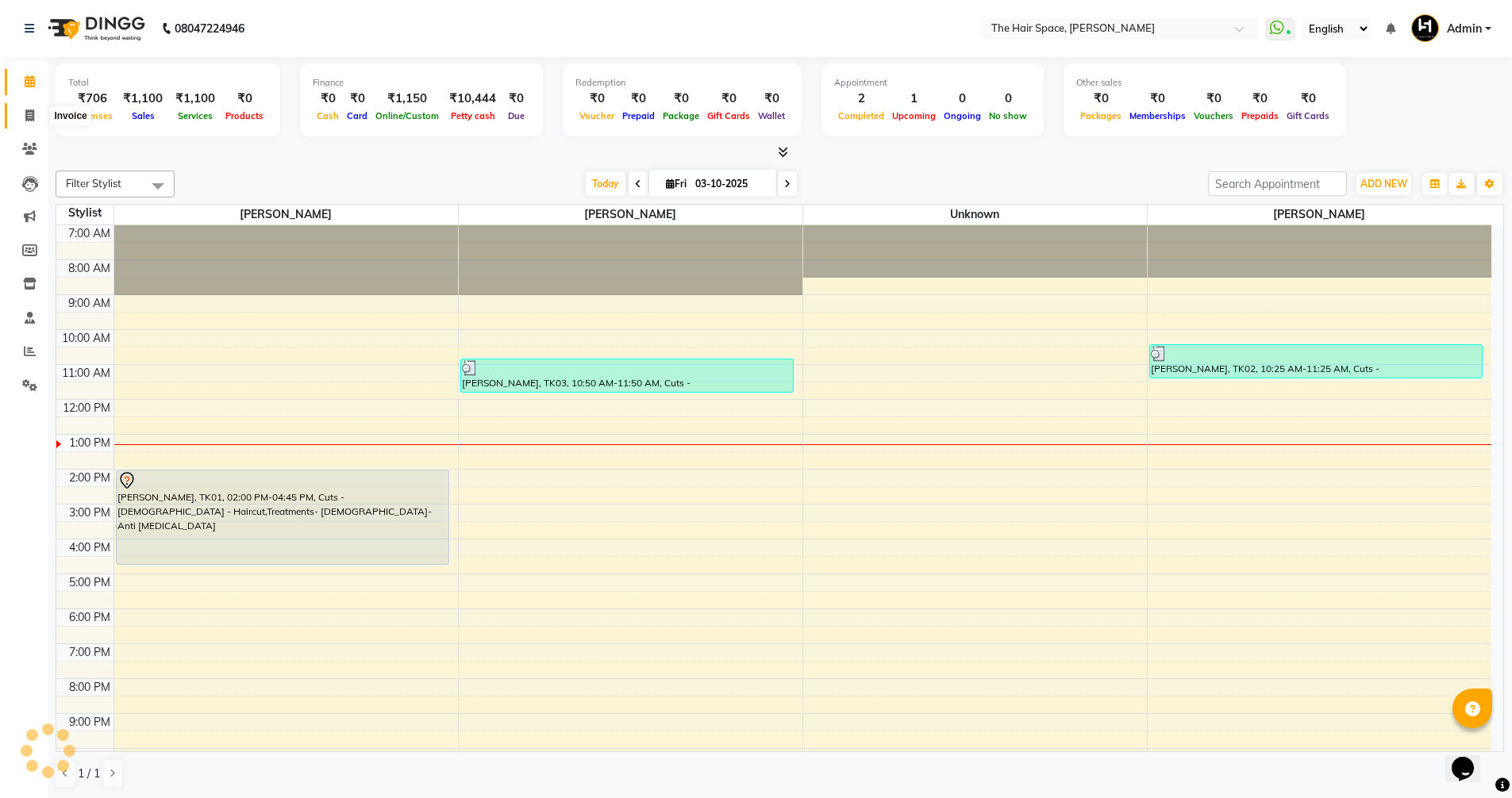
click at [29, 113] on icon at bounding box center [29, 115] width 9 height 12
select select "service"
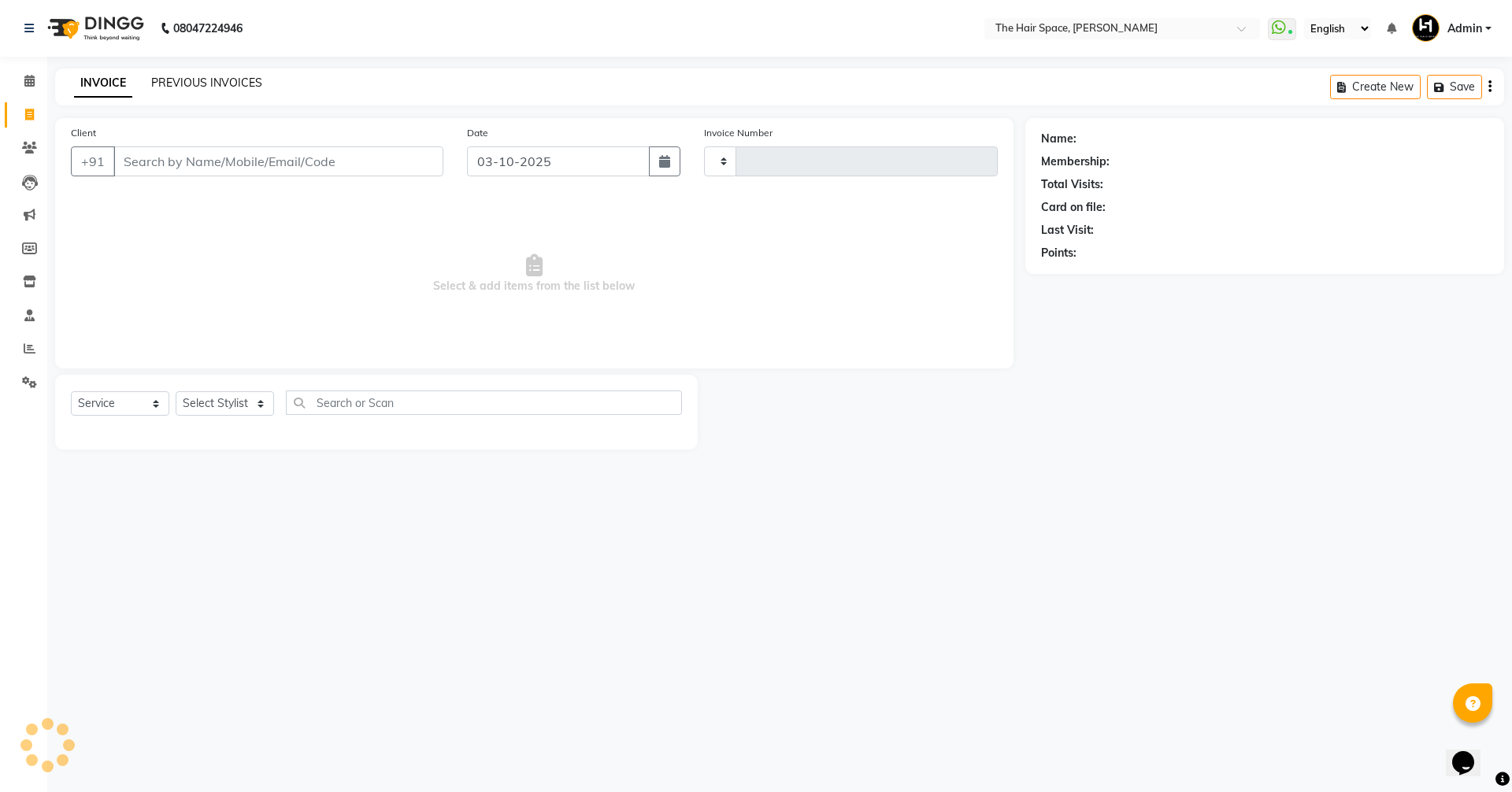
type input "2094"
select select "6663"
click at [195, 88] on link "PREVIOUS INVOICES" at bounding box center [207, 83] width 111 height 14
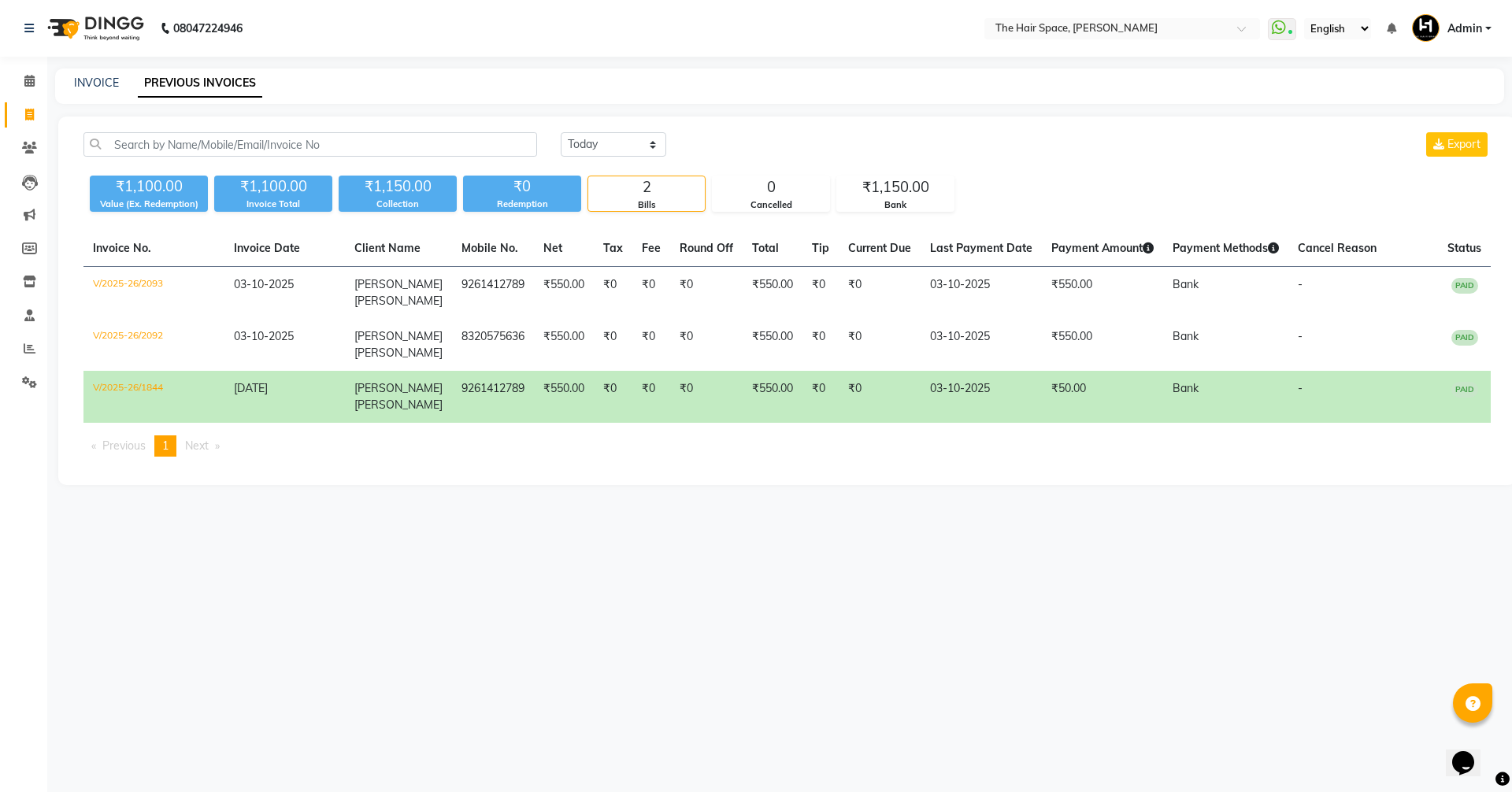
click at [604, 130] on div "Today Yesterday Custom Range Export ₹1,100.00 Value (Ex. Redemption) ₹1,100.00 …" at bounding box center [786, 301] width 1457 height 369
click at [606, 154] on select "Today Yesterday Custom Range" at bounding box center [613, 144] width 105 height 24
click at [561, 132] on select "Today Yesterday Custom Range" at bounding box center [613, 144] width 105 height 24
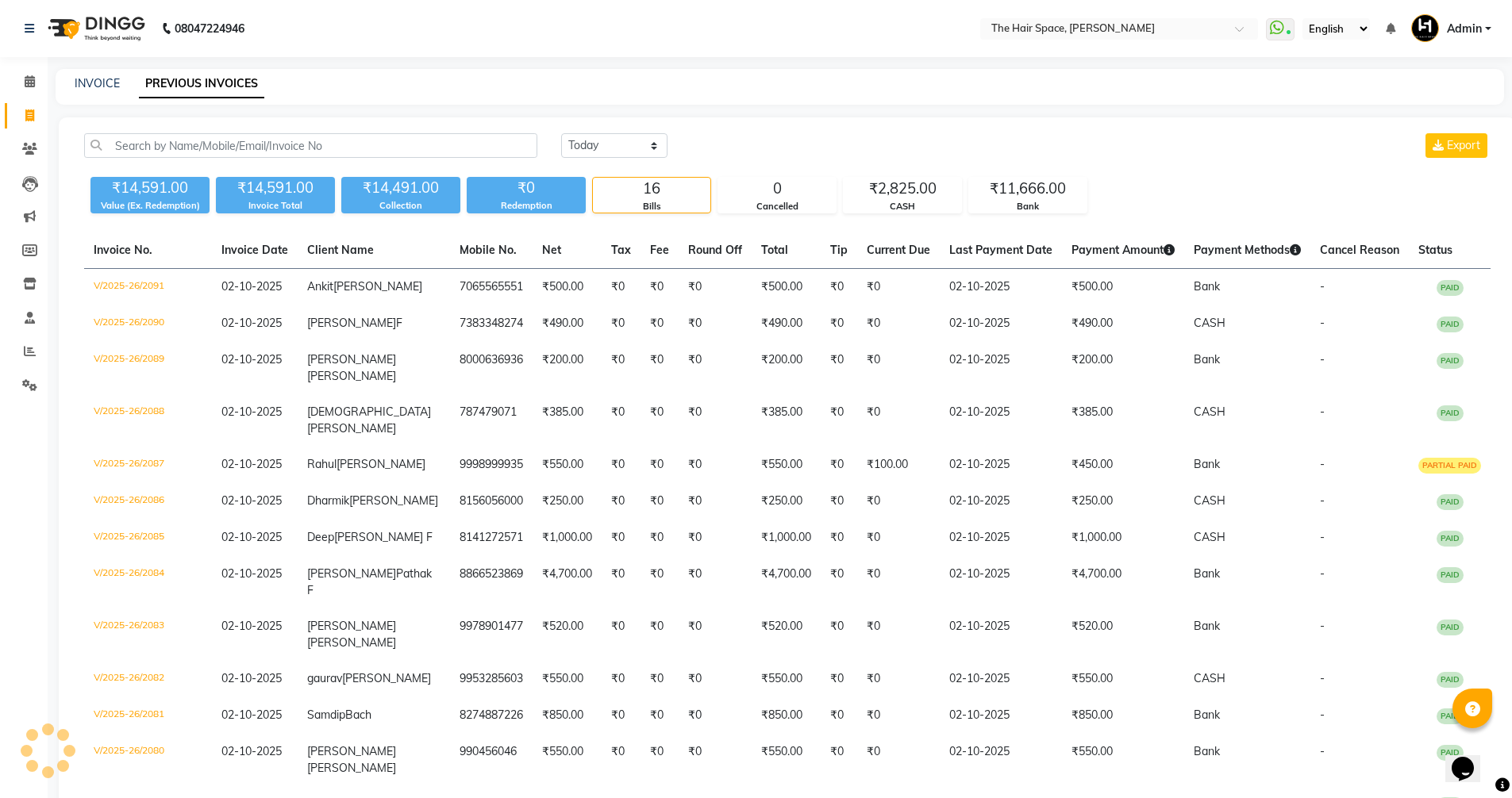
drag, startPoint x: 621, startPoint y: 127, endPoint x: 616, endPoint y: 139, distance: 13.0
click at [621, 127] on div "Today Yesterday Custom Range Export ₹14,591.00 Value (Ex. Redemption) ₹14,591.0…" at bounding box center [787, 564] width 1458 height 894
click at [616, 139] on select "Today Yesterday Custom Range" at bounding box center [614, 145] width 106 height 24
click at [561, 133] on select "Today Yesterday Custom Range" at bounding box center [614, 145] width 106 height 24
click at [600, 146] on select "Today Yesterday Custom Range" at bounding box center [614, 145] width 106 height 24
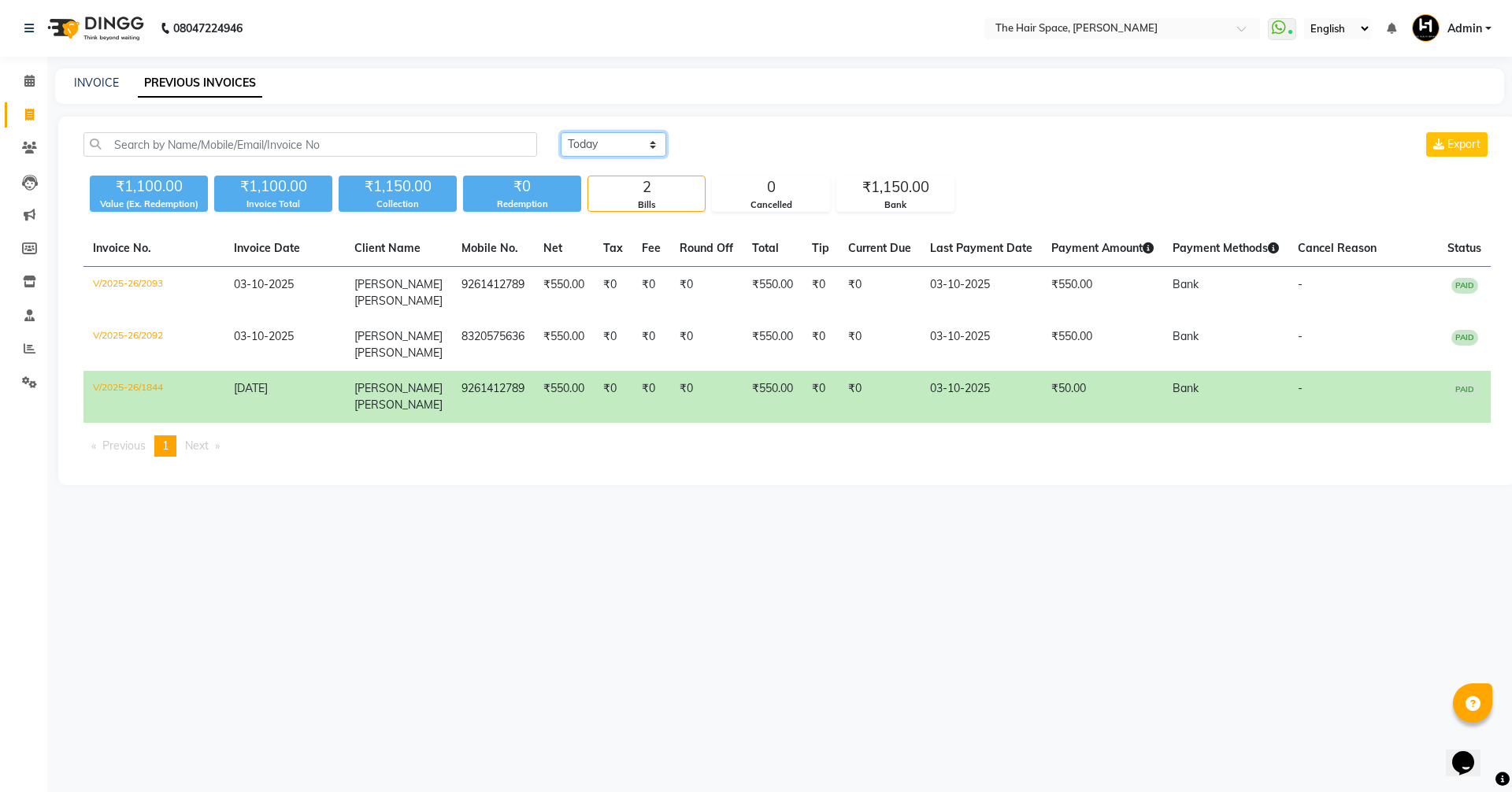
click at [561, 132] on select "Today Yesterday Custom Range" at bounding box center [613, 144] width 105 height 24
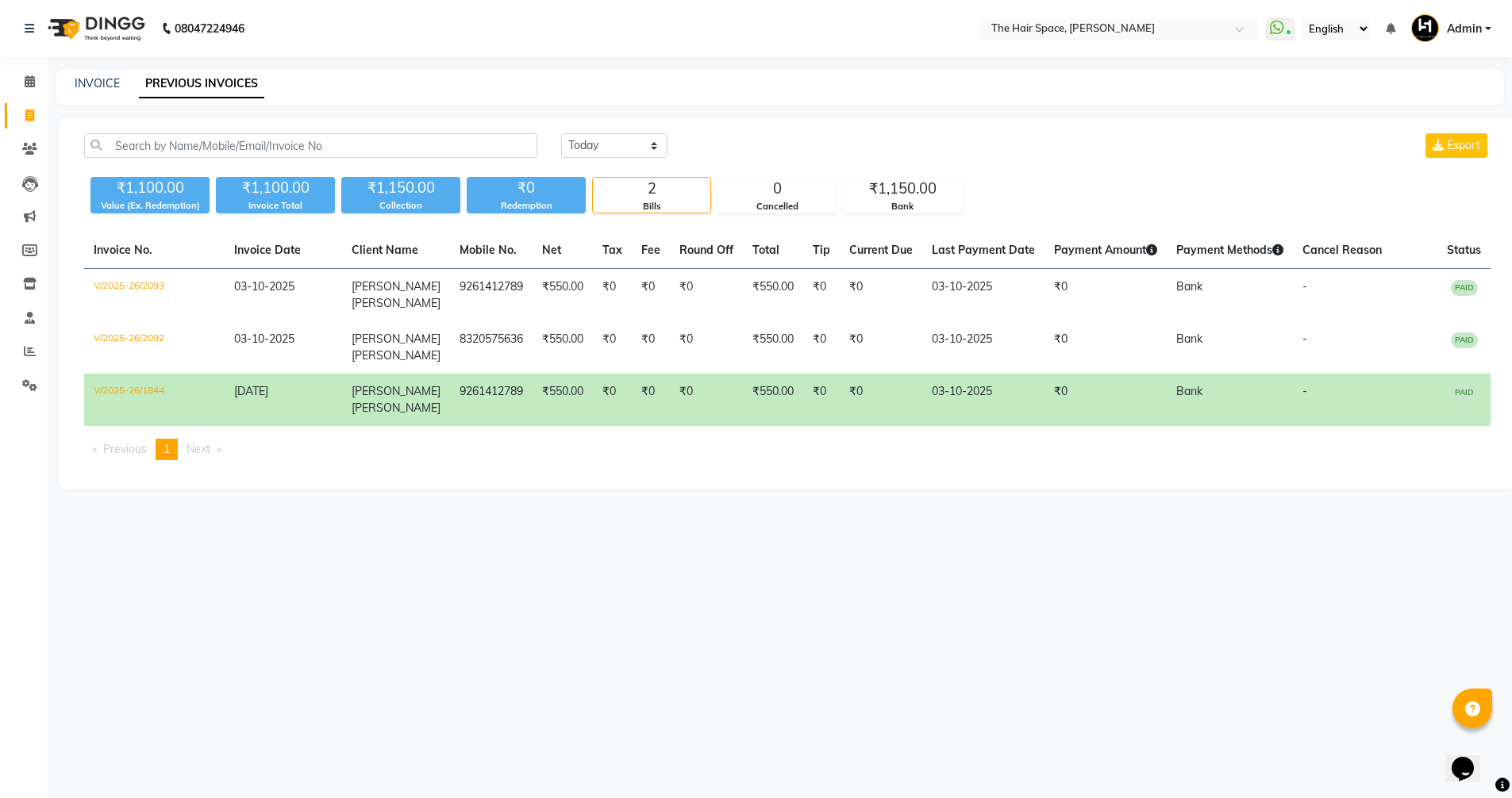
click at [602, 161] on div "Today Yesterday Custom Range Export" at bounding box center [1025, 152] width 953 height 37
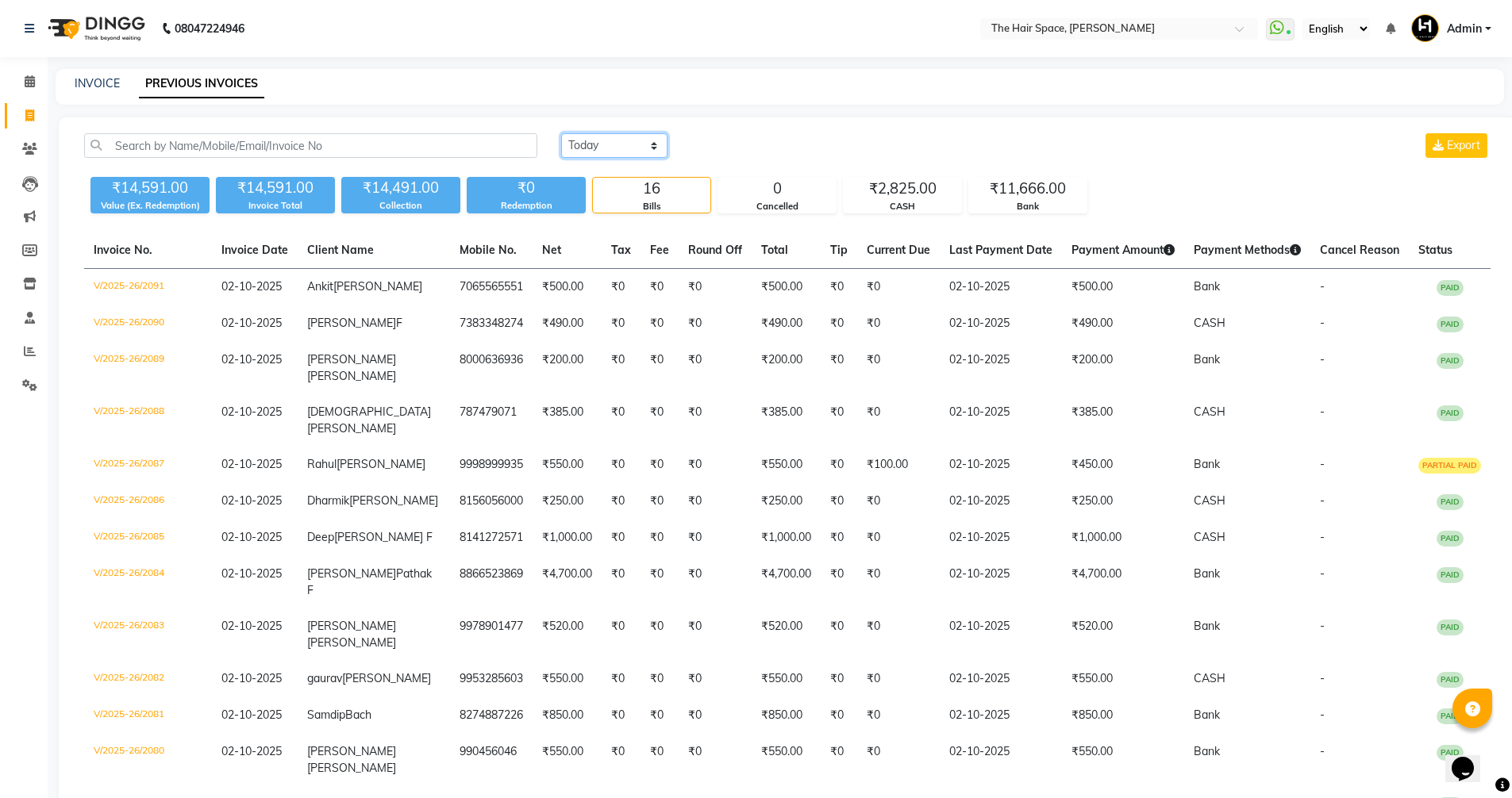
click at [604, 152] on select "Today Yesterday Custom Range" at bounding box center [614, 145] width 106 height 24
click at [561, 133] on select "Today Yesterday Custom Range" at bounding box center [614, 145] width 106 height 24
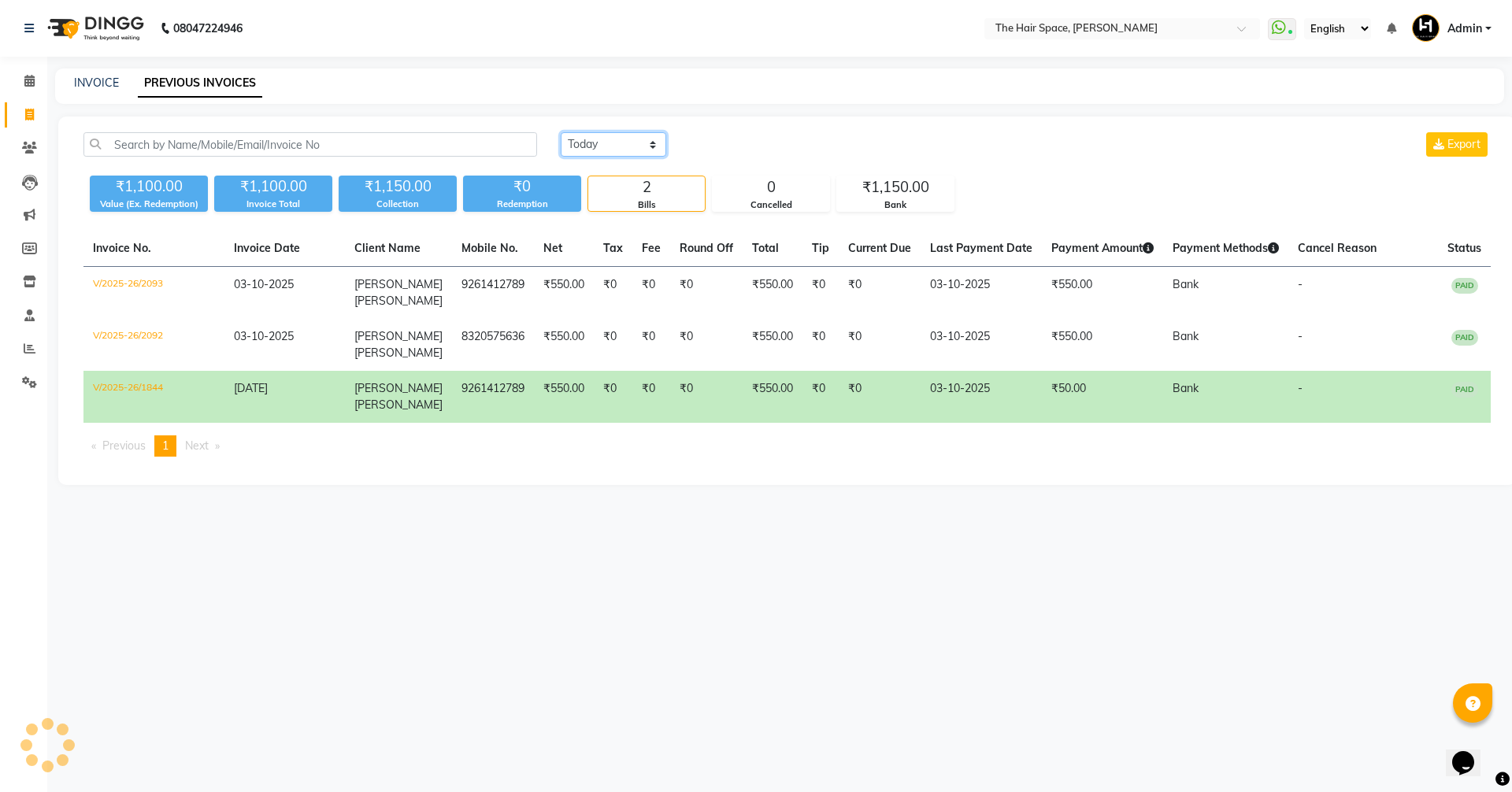
click at [597, 147] on select "Today Yesterday Custom Range" at bounding box center [613, 144] width 105 height 24
click at [561, 132] on select "Today Yesterday Custom Range" at bounding box center [613, 144] width 105 height 24
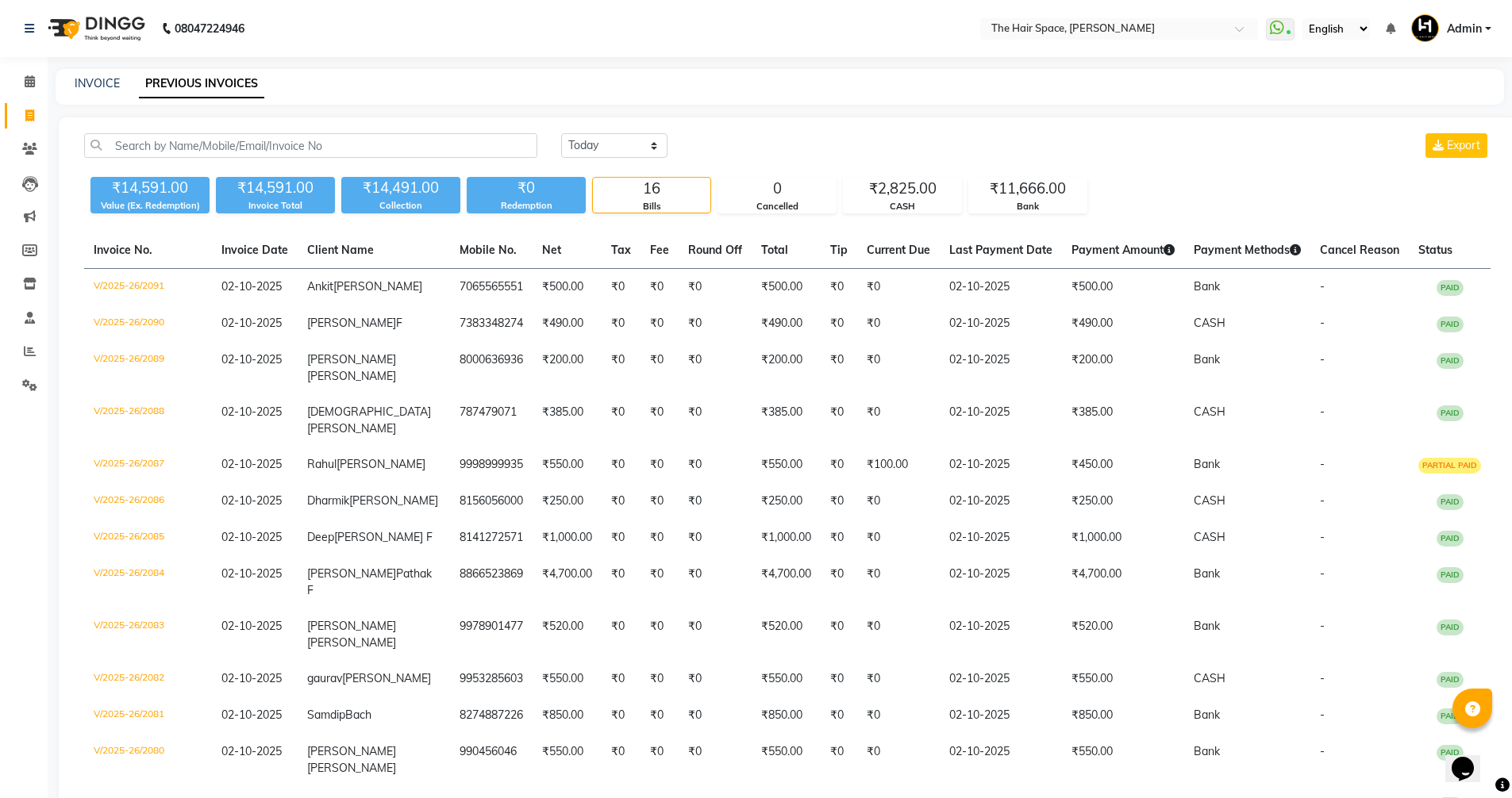
click at [607, 132] on div "Today Yesterday Custom Range Export ₹14,591.00 Value (Ex. Redemption) ₹14,591.0…" at bounding box center [787, 564] width 1458 height 894
click at [611, 153] on select "Today Yesterday Custom Range" at bounding box center [614, 145] width 106 height 24
click at [561, 133] on select "Today Yesterday Custom Range" at bounding box center [614, 145] width 106 height 24
click at [609, 153] on select "Today Yesterday Custom Range" at bounding box center [614, 145] width 106 height 24
click at [561, 133] on select "Today Yesterday Custom Range" at bounding box center [614, 145] width 106 height 24
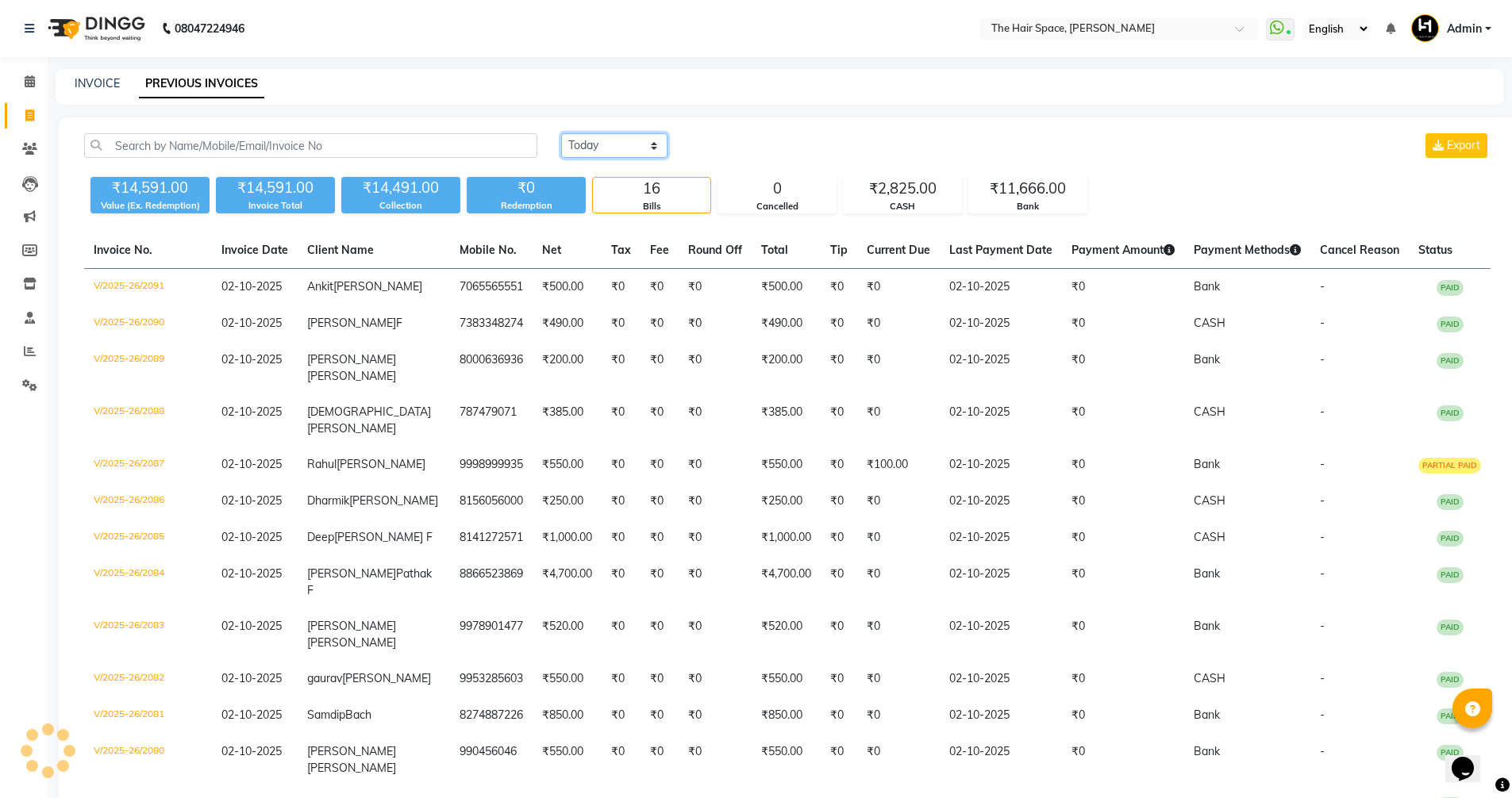
click at [592, 149] on select "Today Yesterday Custom Range" at bounding box center [614, 145] width 106 height 24
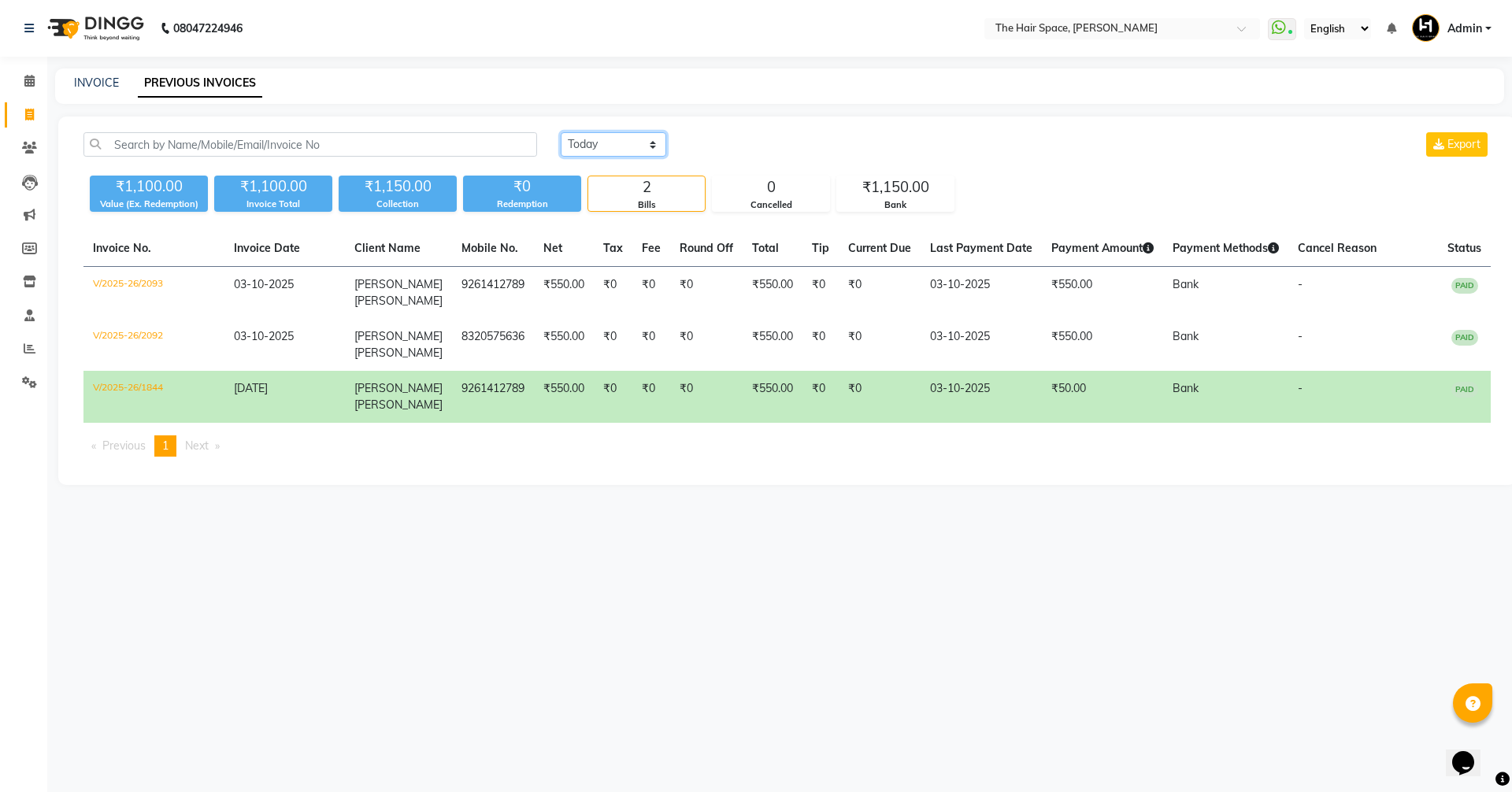
click at [561, 132] on select "Today Yesterday Custom Range" at bounding box center [613, 144] width 105 height 24
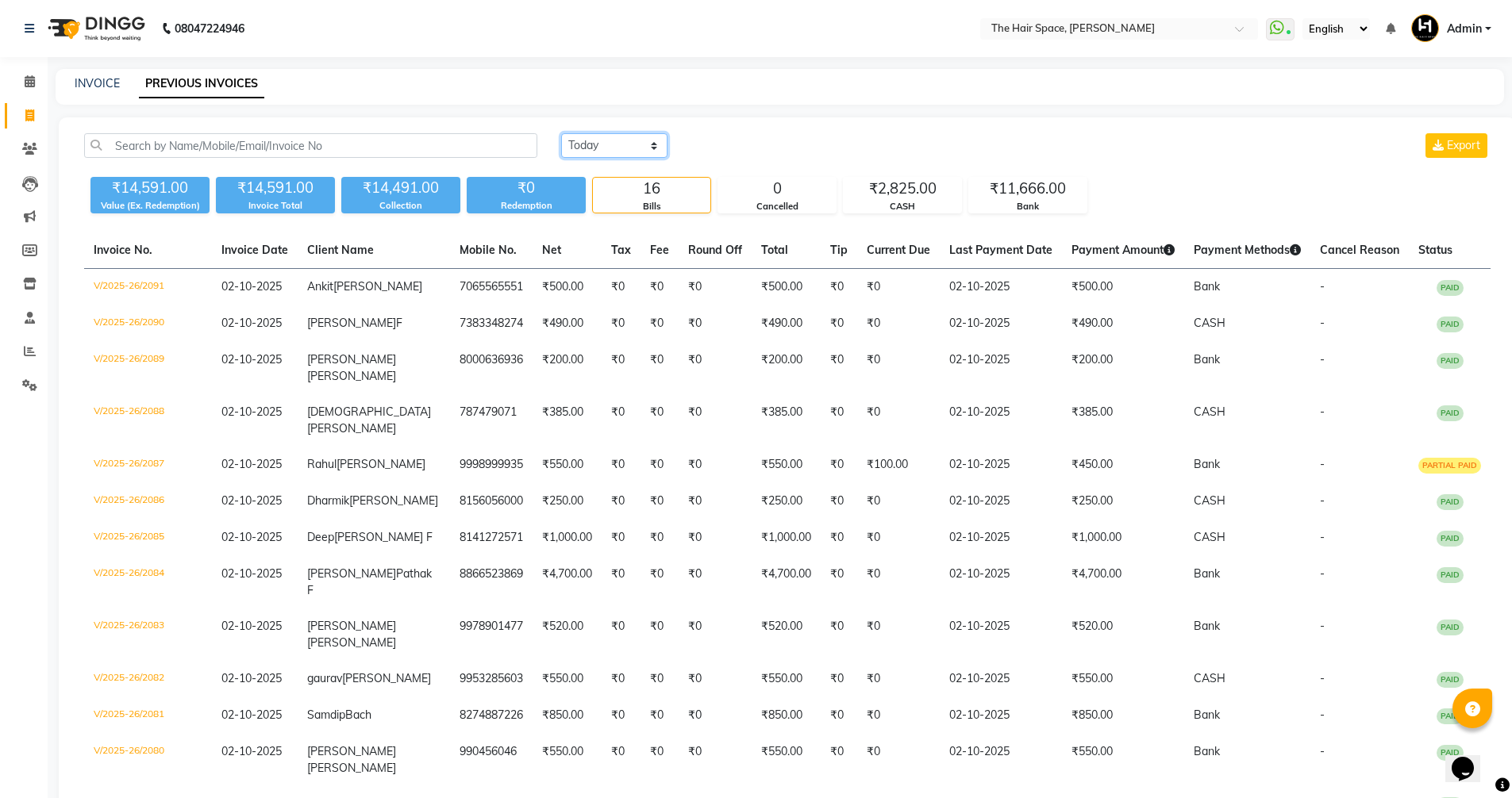
click at [590, 144] on select "Today Yesterday Custom Range" at bounding box center [614, 145] width 106 height 24
click at [561, 133] on select "Today Yesterday Custom Range" at bounding box center [614, 145] width 106 height 24
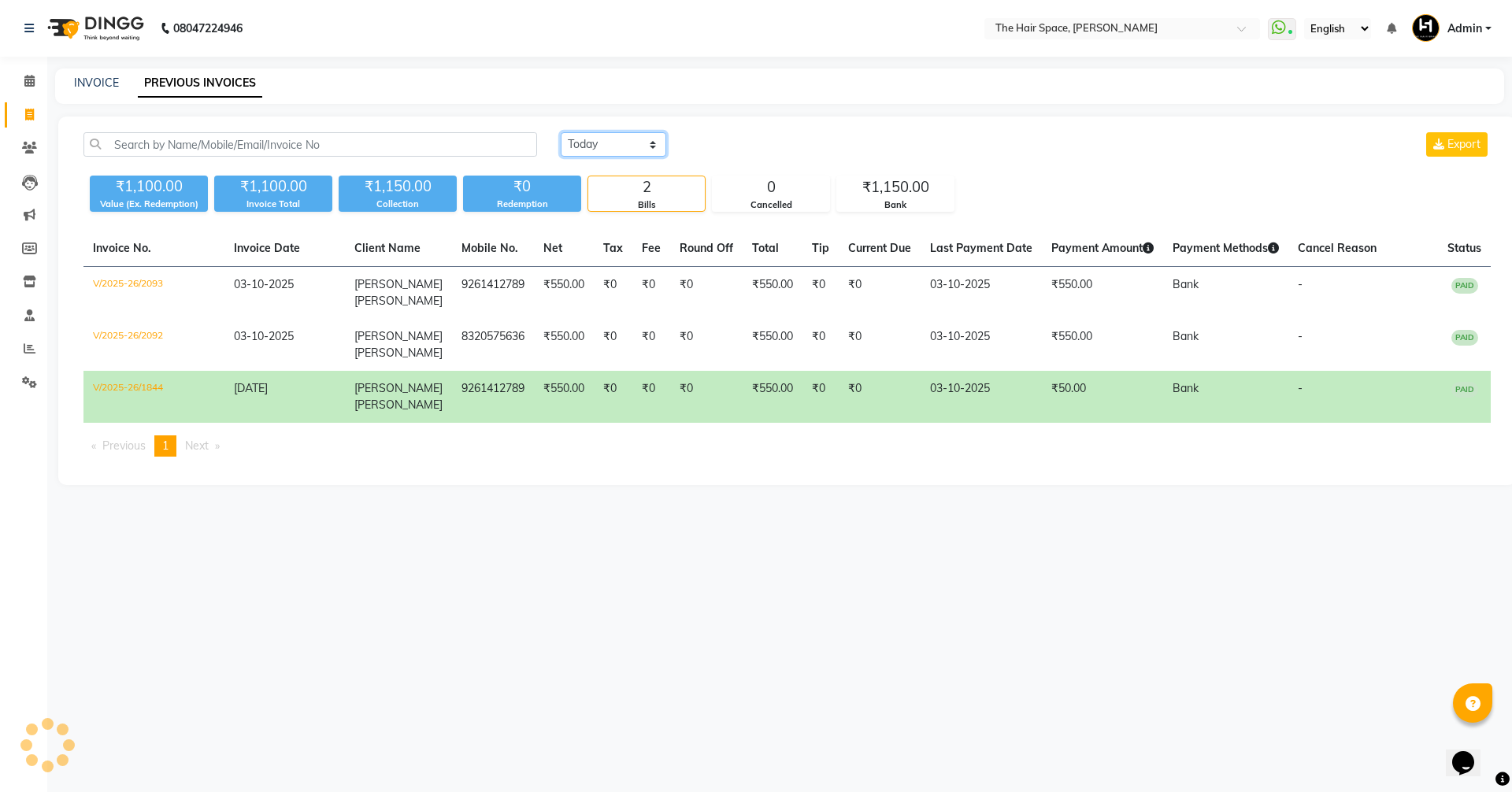
click at [563, 133] on select "Today Yesterday Custom Range" at bounding box center [613, 144] width 105 height 24
select select "yesterday"
click at [561, 132] on select "Today Yesterday Custom Range" at bounding box center [613, 144] width 105 height 24
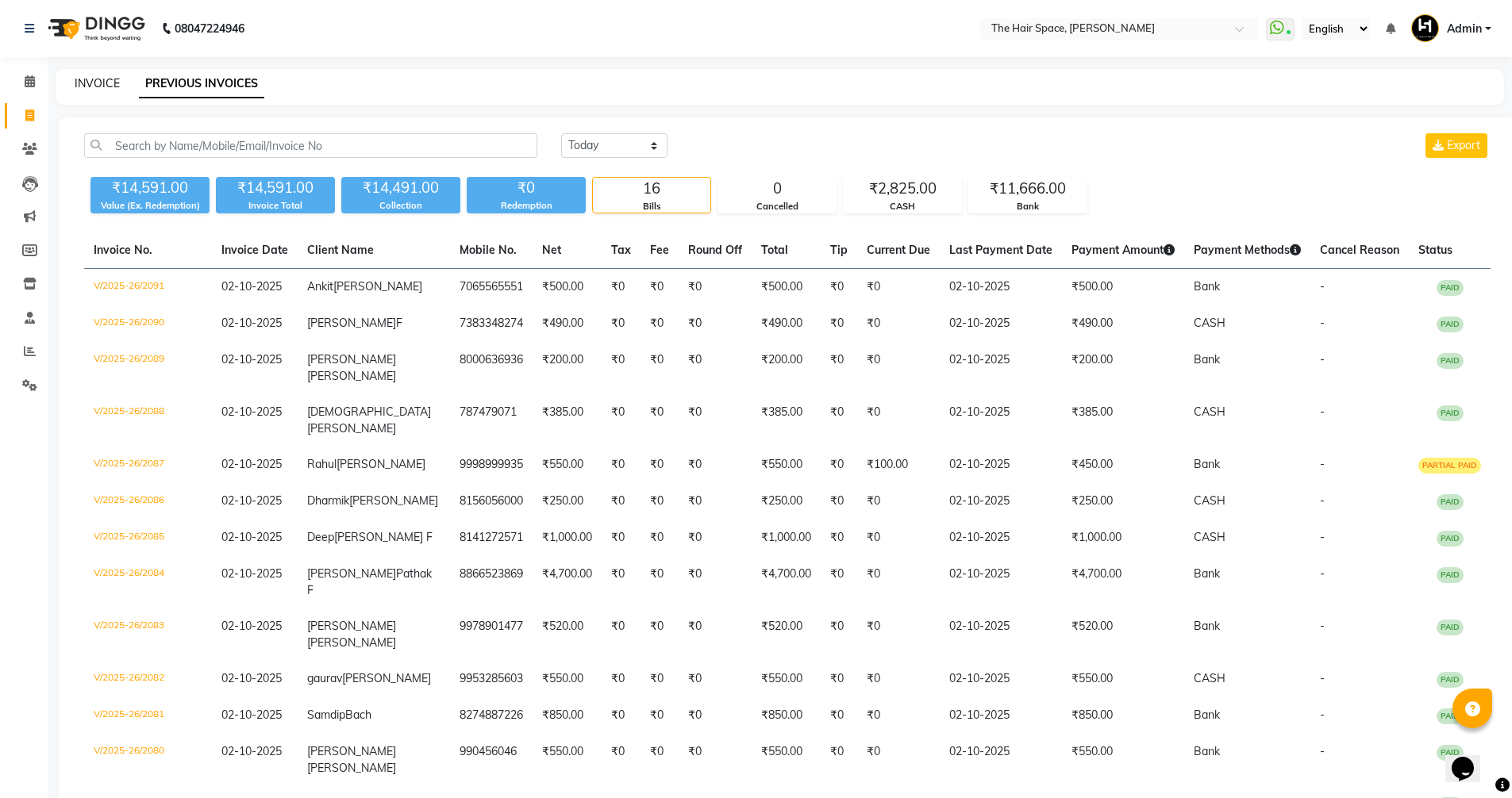
click at [95, 85] on link "INVOICE" at bounding box center [97, 84] width 45 height 15
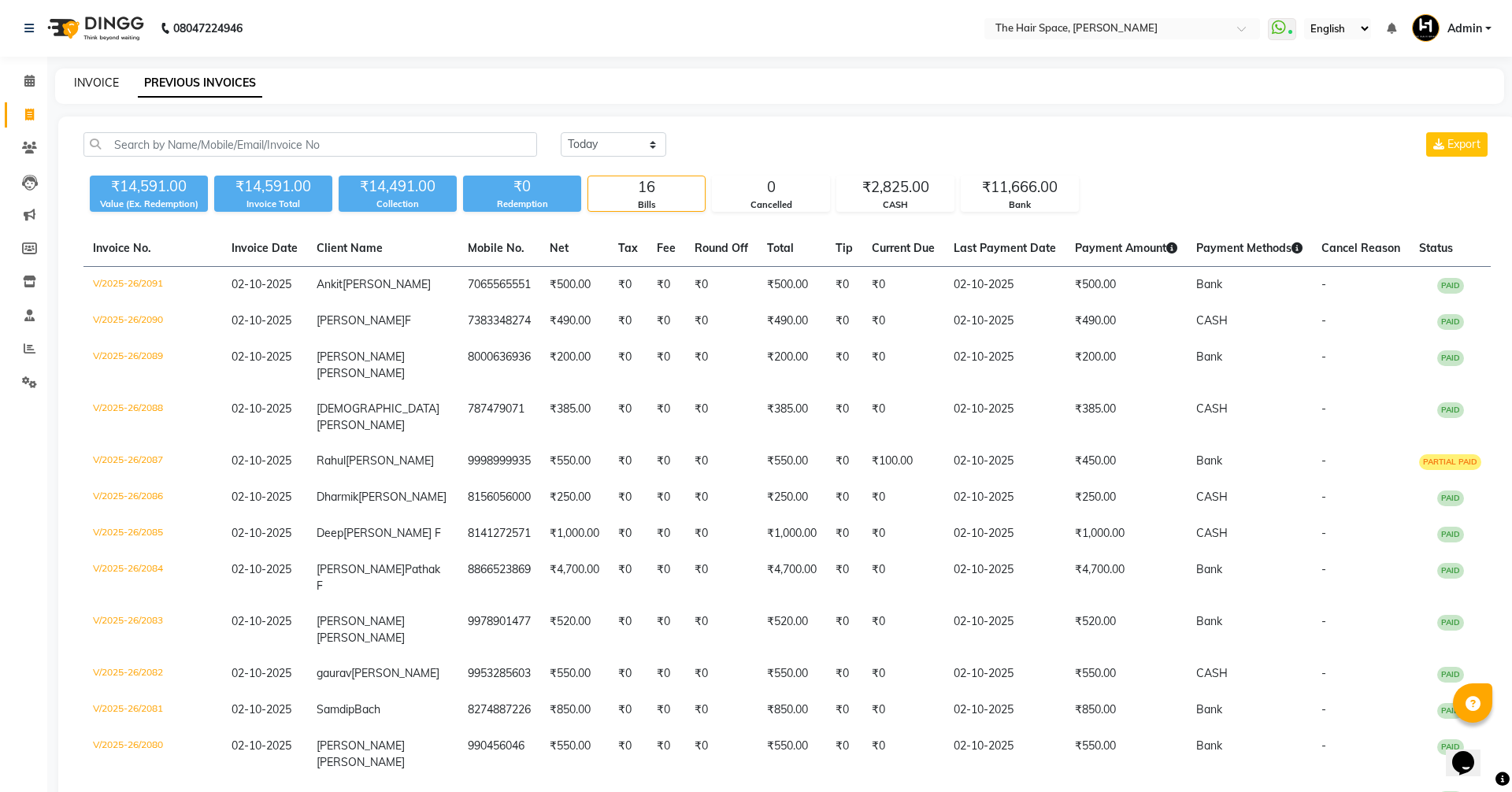
select select "service"
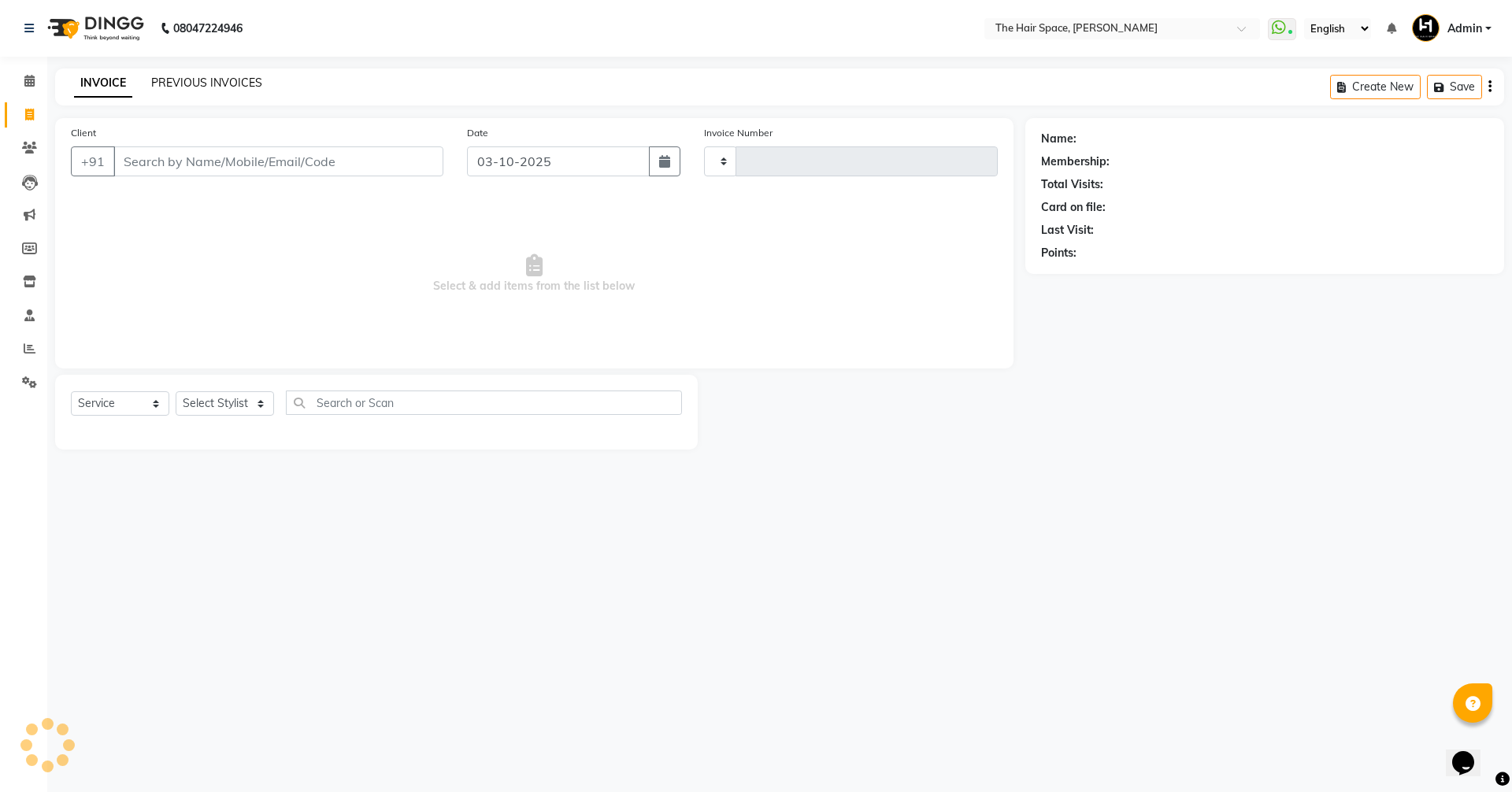
type input "2094"
select select "6663"
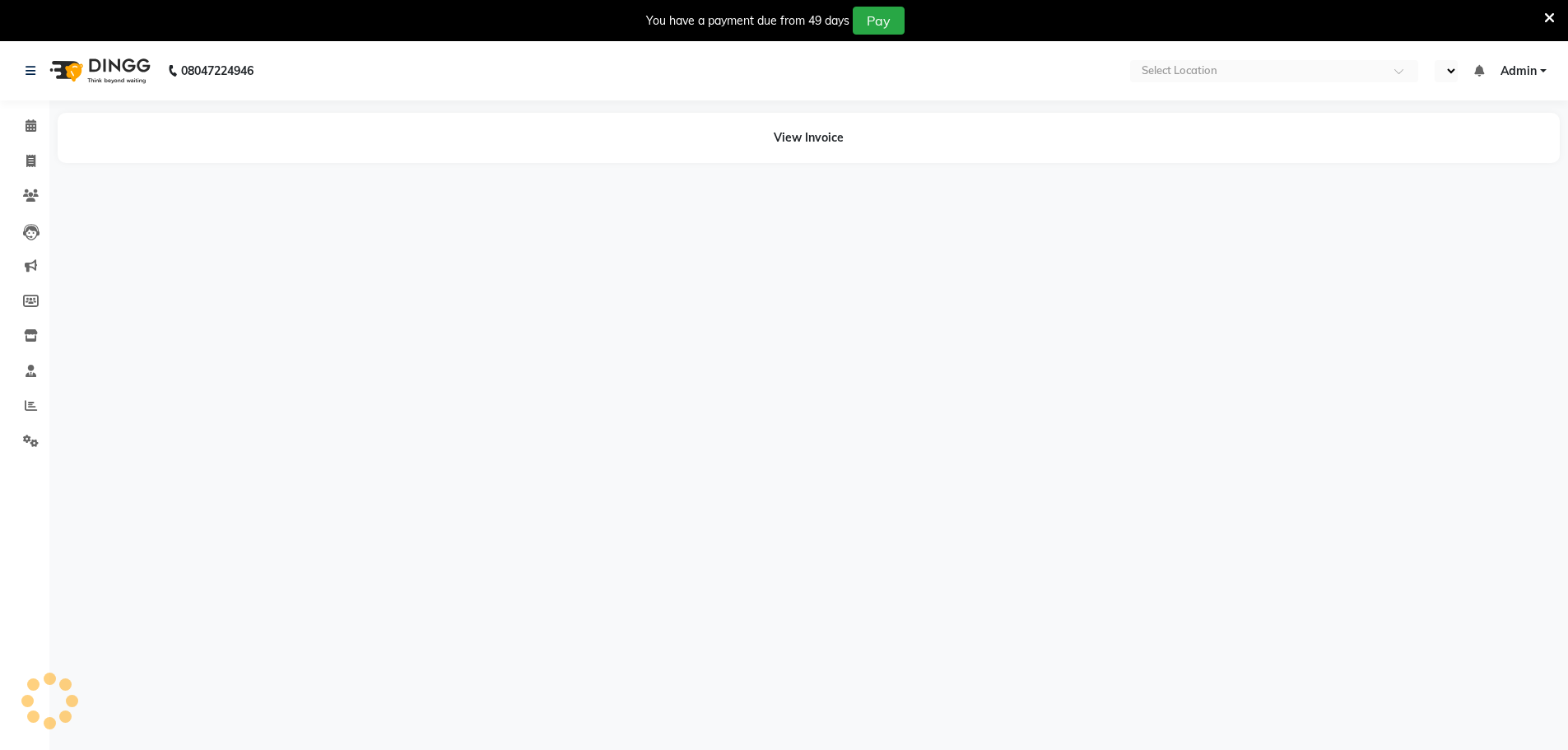
click at [1547, 19] on icon at bounding box center [1549, 19] width 11 height 15
click at [1547, 62] on link "Admin" at bounding box center [1523, 71] width 46 height 18
select select "en"
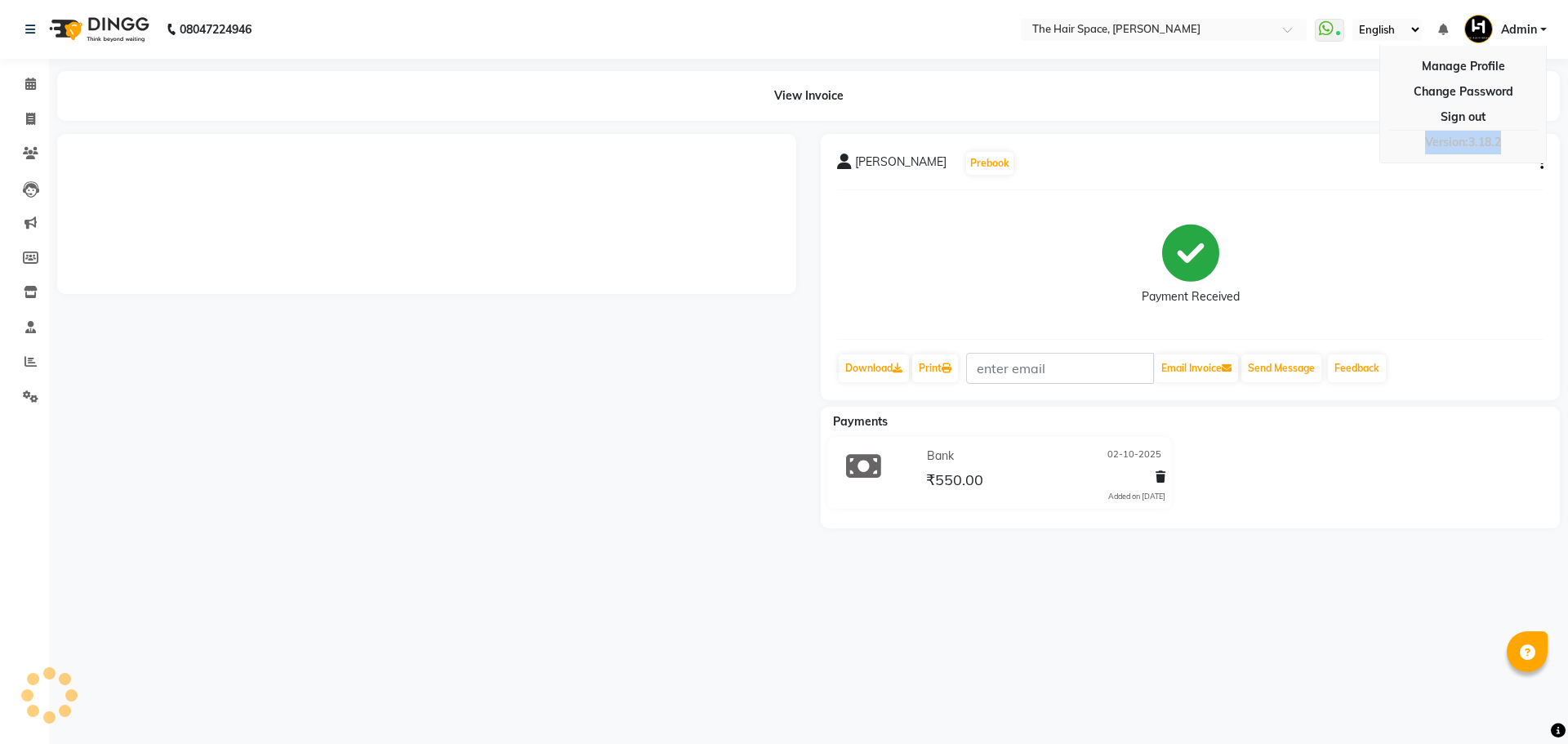
click at [1539, 203] on div "[PERSON_NAME] Prebook Payment Received Download Print Email Invoice Send Messag…" at bounding box center [1190, 266] width 739 height 266
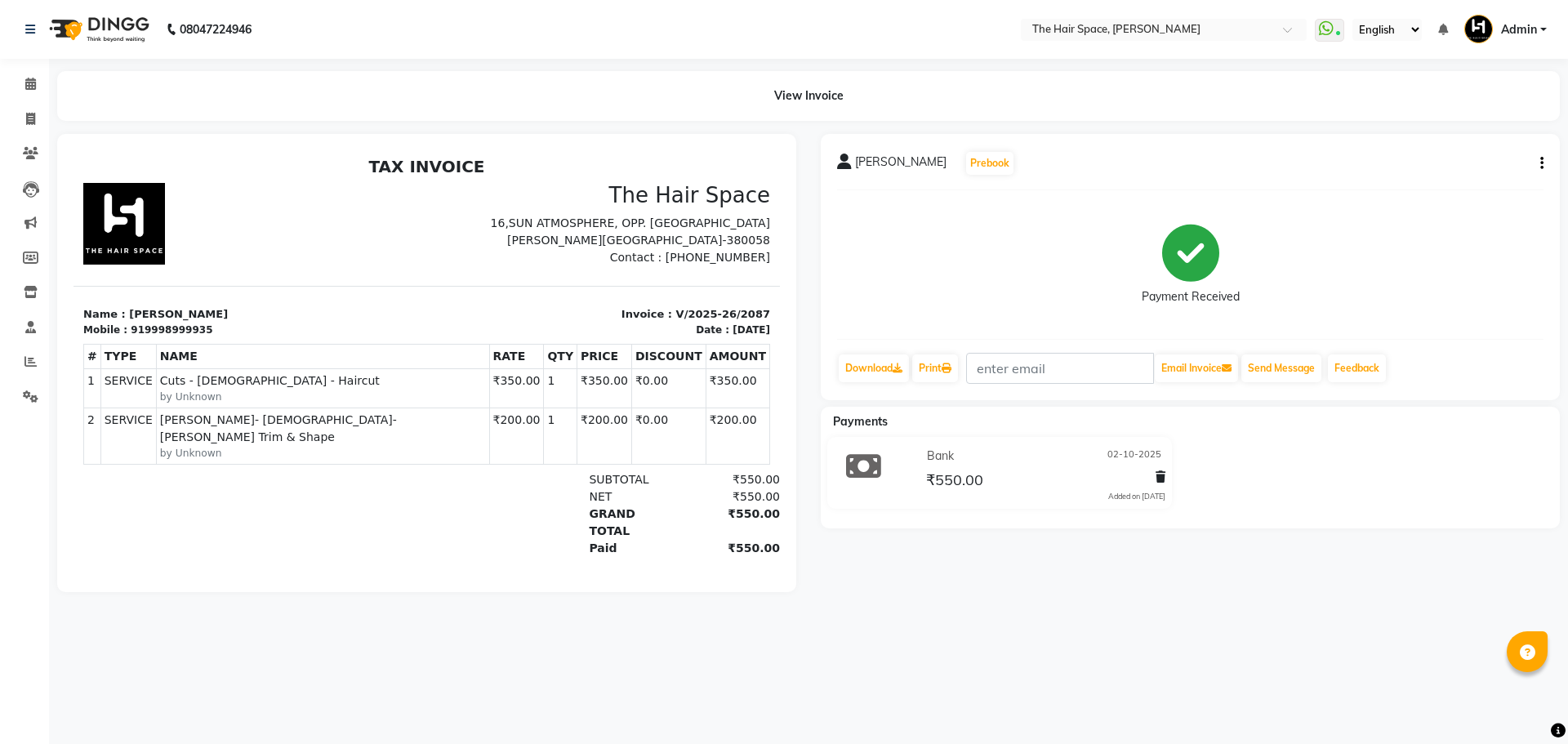
click at [1465, 199] on div "[PERSON_NAME] Prebook Payment Received Download Print Email Invoice Send Messag…" at bounding box center [1190, 266] width 739 height 266
click at [1542, 164] on icon "button" at bounding box center [1542, 164] width 3 height 1
click at [1443, 187] on div "Edit Invoice" at bounding box center [1460, 184] width 112 height 20
select select "service"
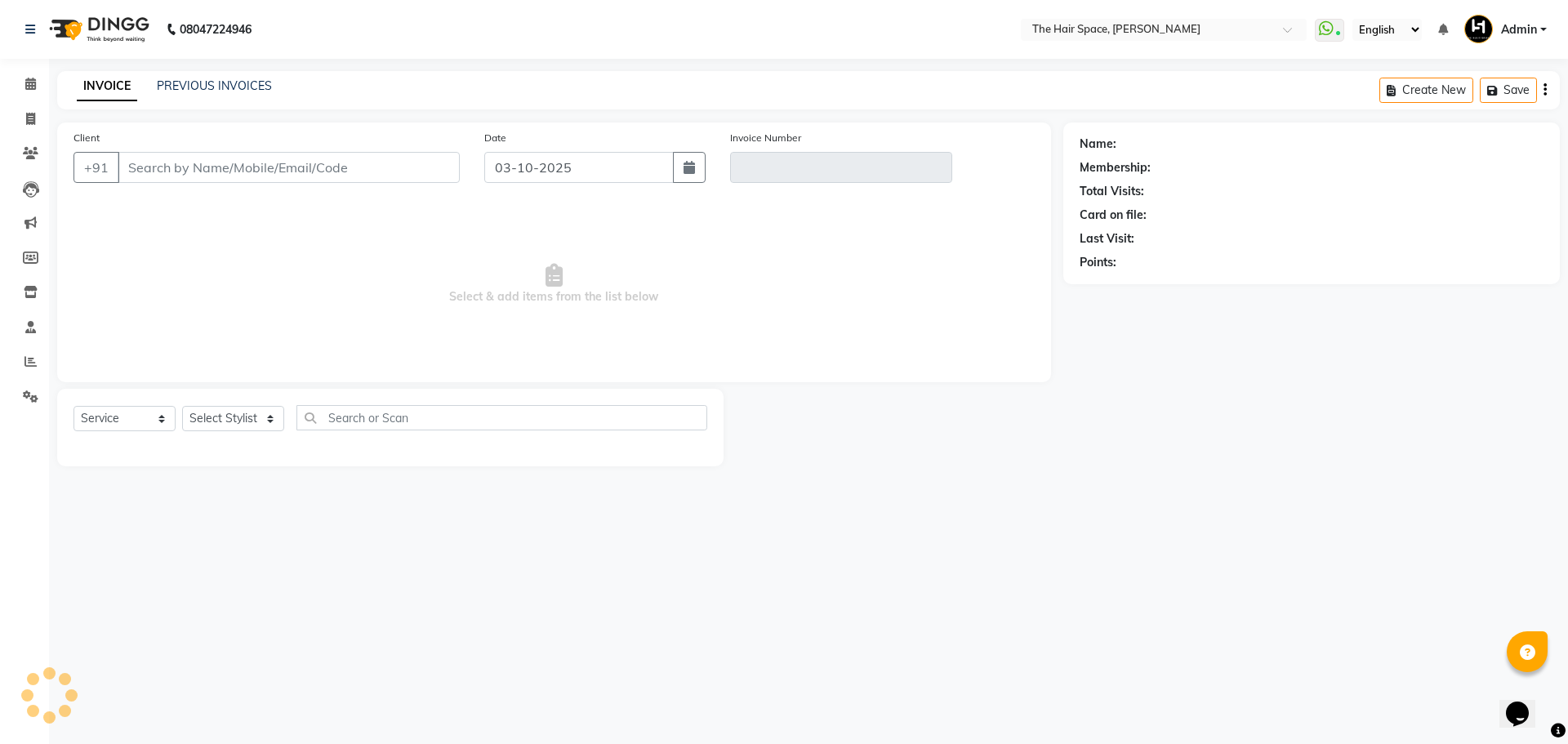
type input "9998999935"
type input "V/2025-26/2087"
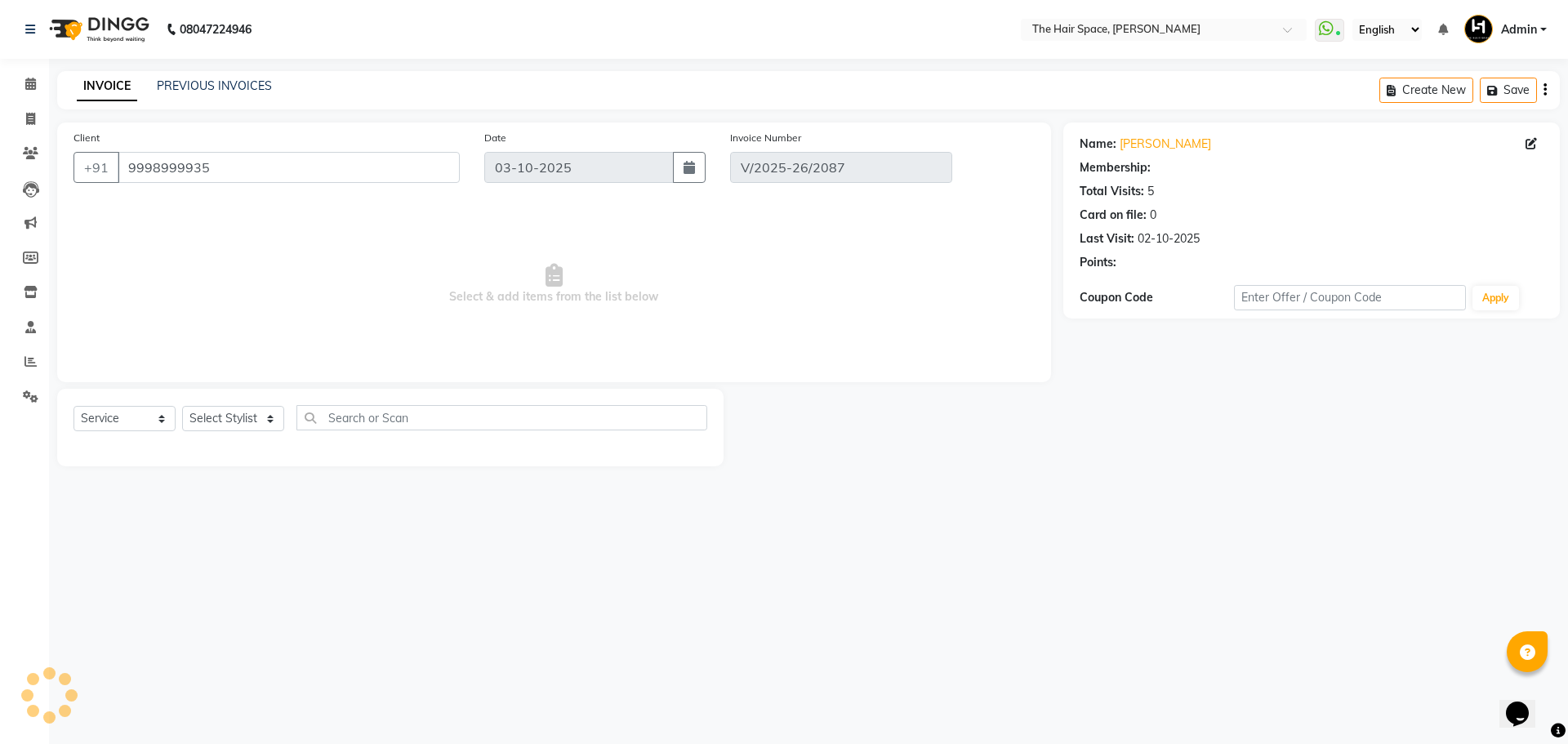
type input "02-10-2025"
select select "select"
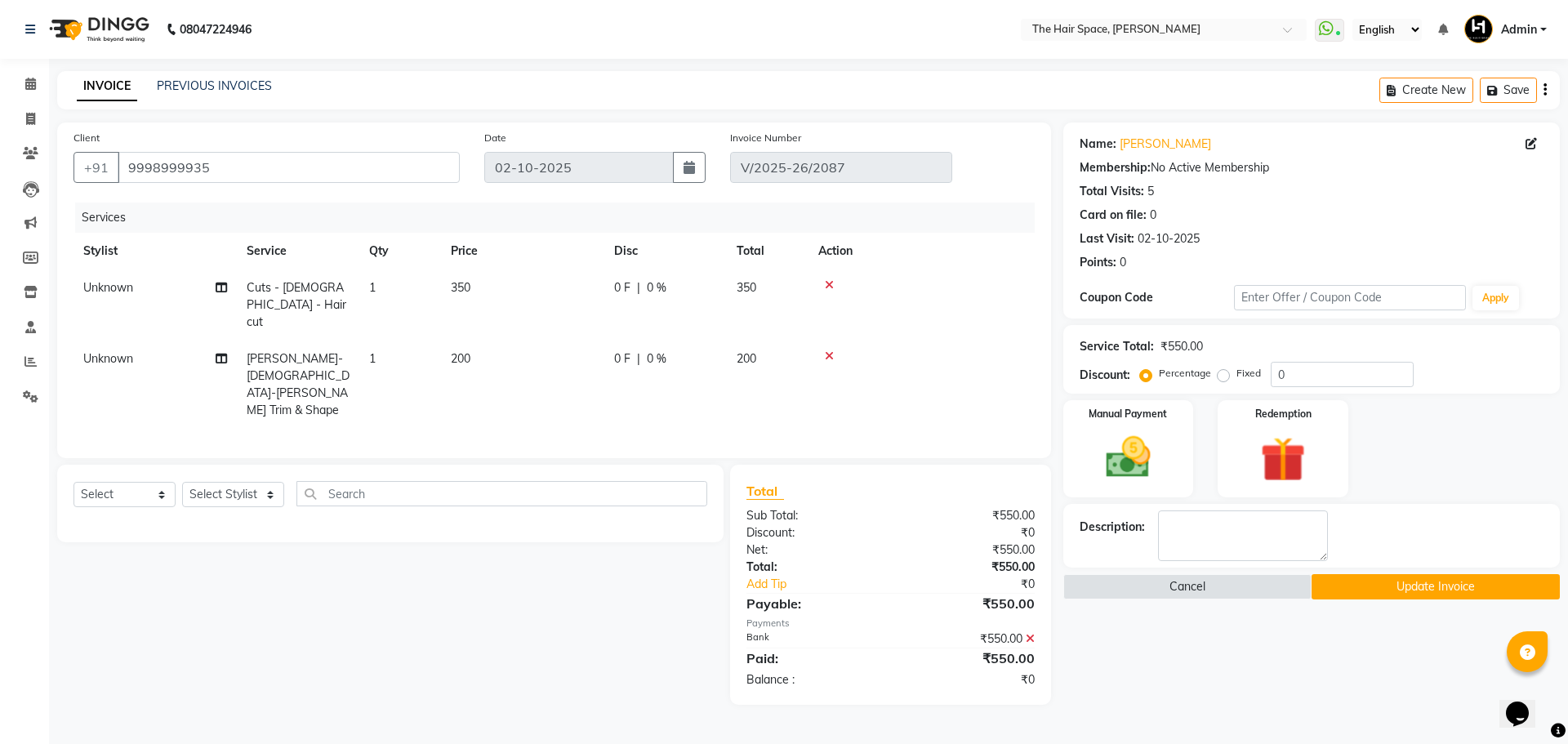
click at [1025, 630] on div "₹550.00" at bounding box center [968, 639] width 156 height 18
click at [1026, 633] on icon at bounding box center [1030, 639] width 9 height 12
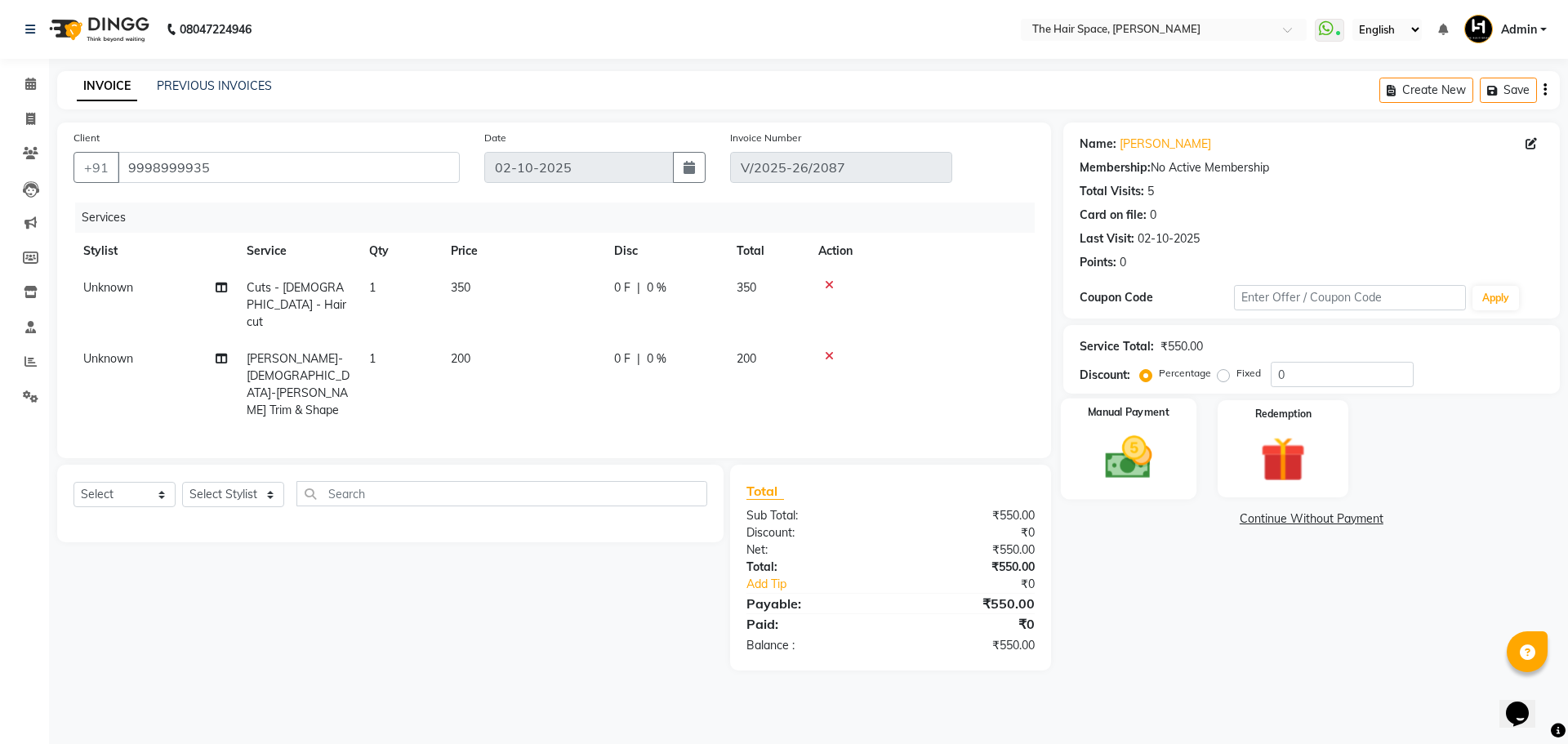
click at [1147, 441] on img at bounding box center [1127, 458] width 76 height 54
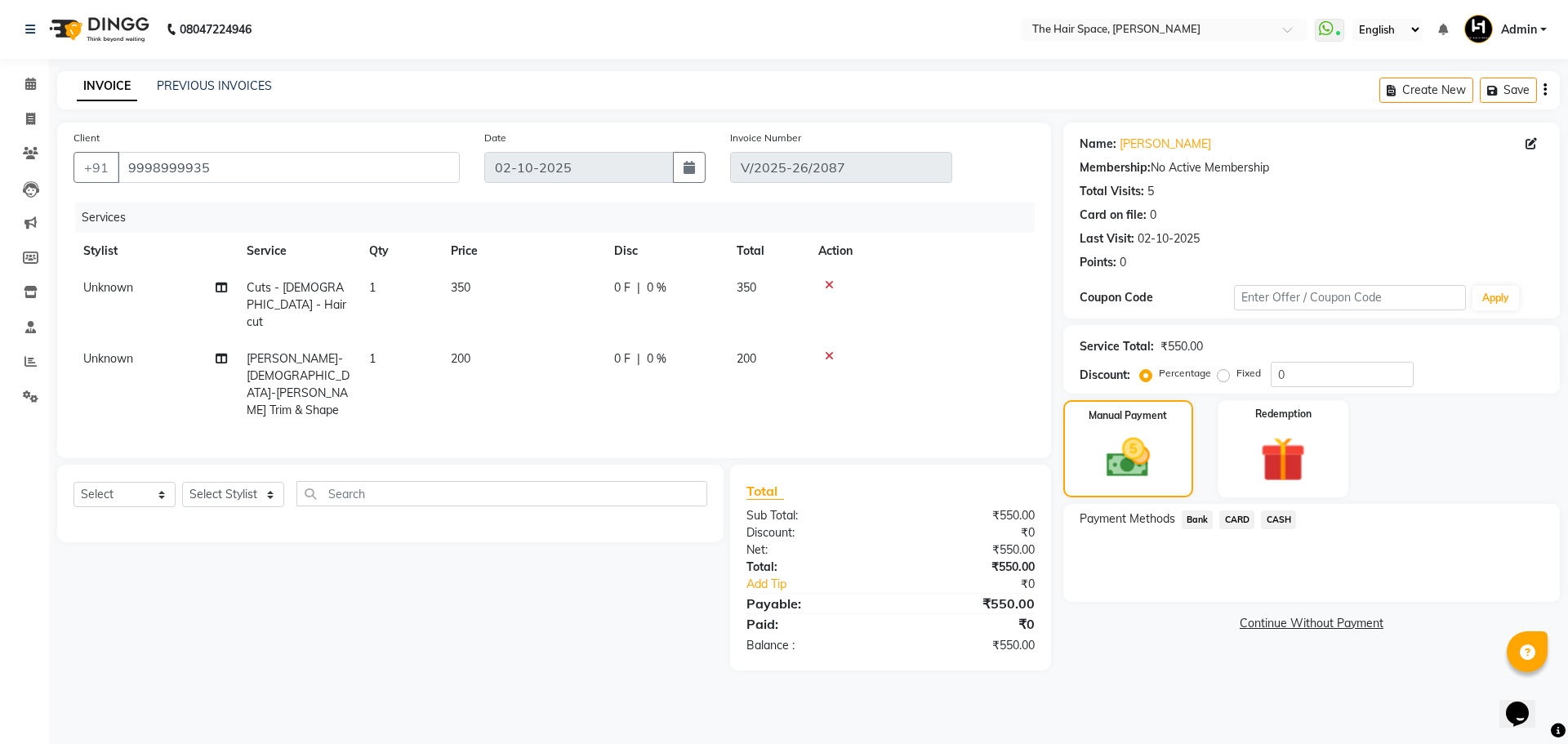
click at [1204, 519] on span "Bank" at bounding box center [1197, 520] width 32 height 19
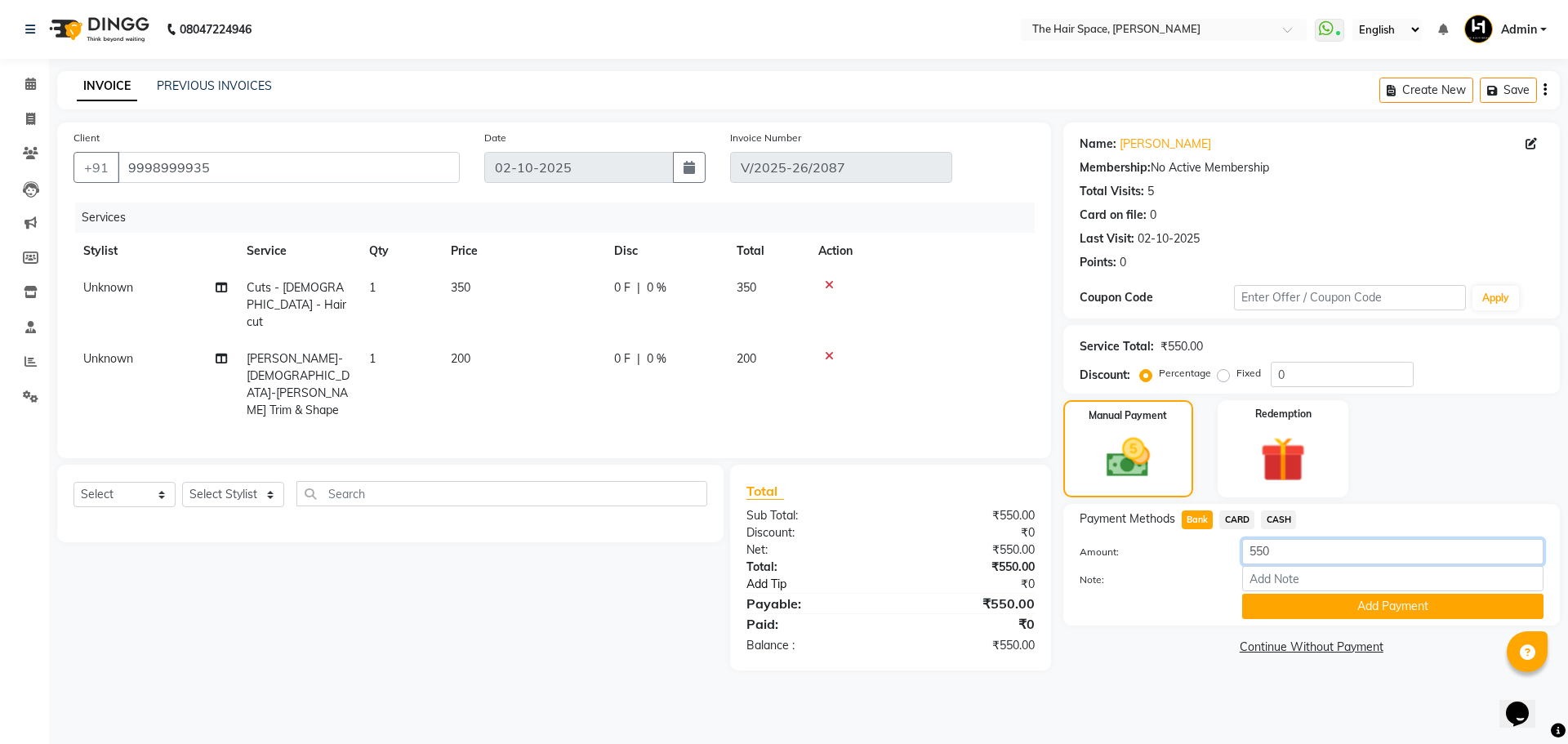
drag, startPoint x: 1293, startPoint y: 552, endPoint x: 774, endPoint y: 540, distance: 519.1
click at [852, 547] on div "Client [PHONE_NUMBER] Date [DATE] Invoice Number V/2025-26/2087 Services Stylis…" at bounding box center [809, 397] width 1527 height 549
type input "450"
click at [1350, 601] on button "Add Payment" at bounding box center [1392, 606] width 301 height 25
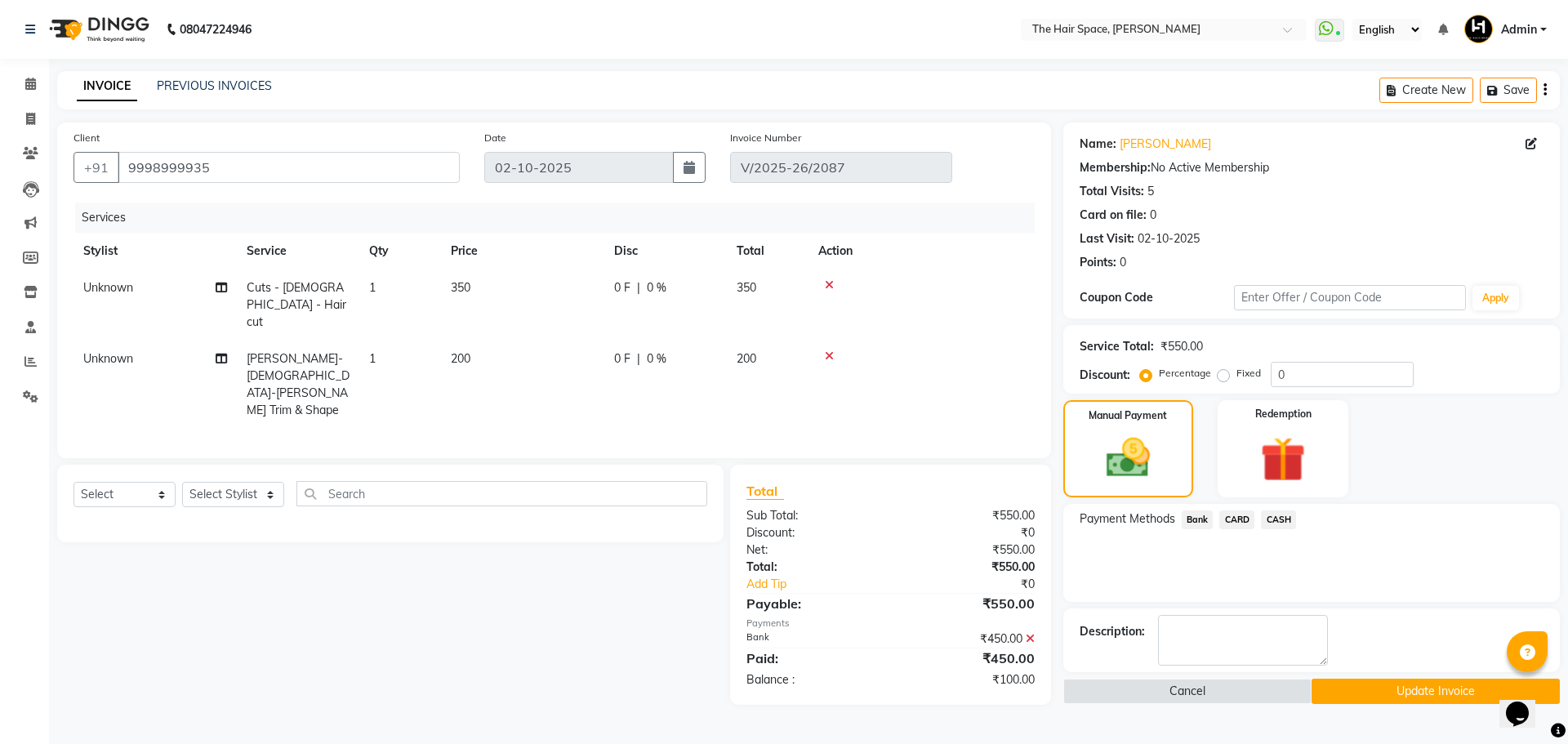
click at [1419, 686] on button "Update Invoice" at bounding box center [1435, 691] width 248 height 25
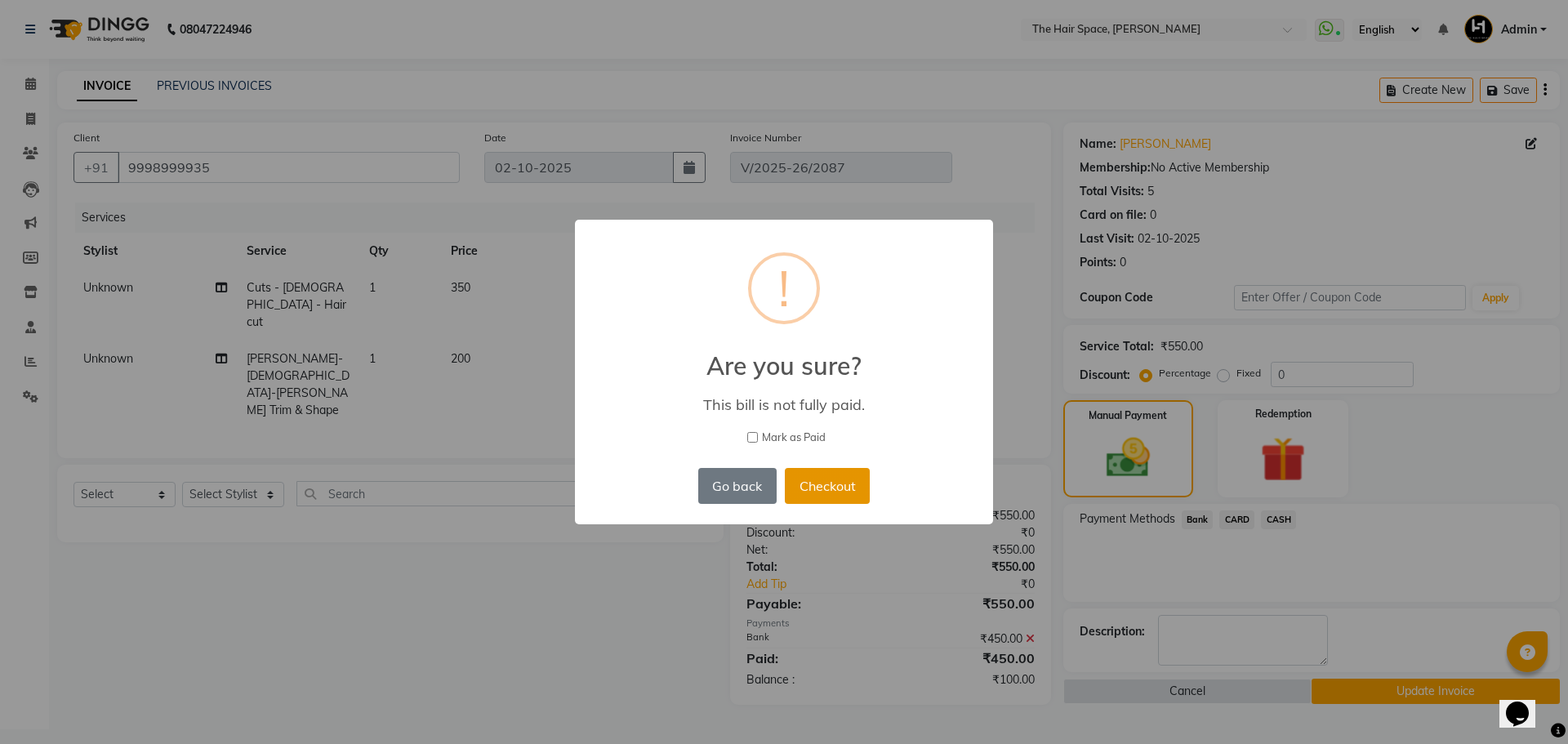
click at [810, 499] on button "Checkout" at bounding box center [827, 486] width 85 height 36
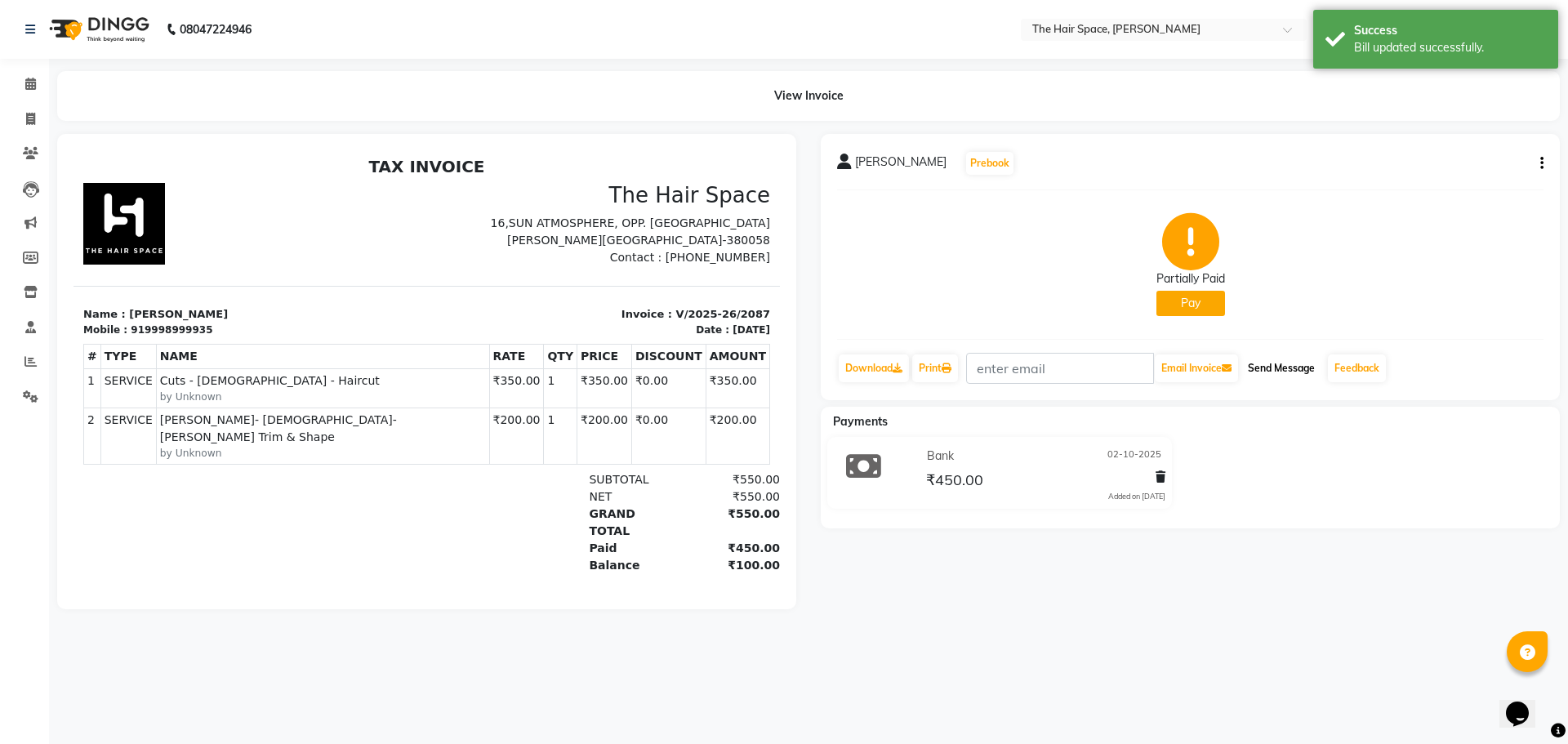
click at [1286, 364] on button "Send Message" at bounding box center [1281, 368] width 80 height 28
